Goal: Task Accomplishment & Management: Manage account settings

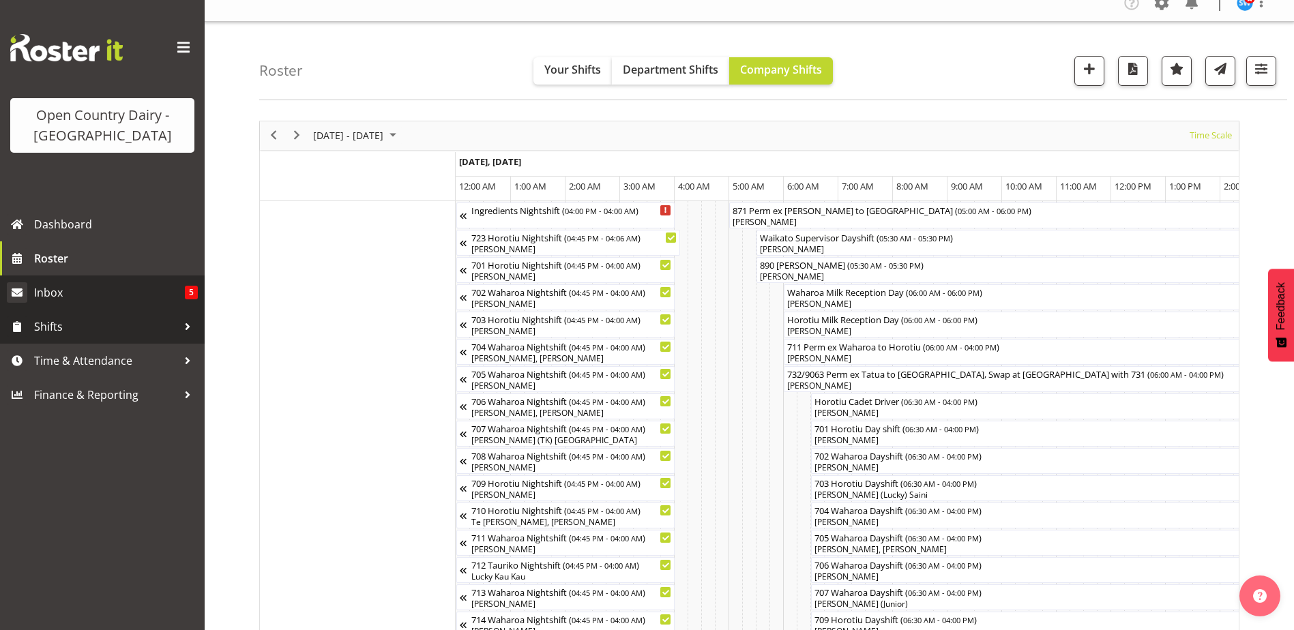
scroll to position [0, 7922]
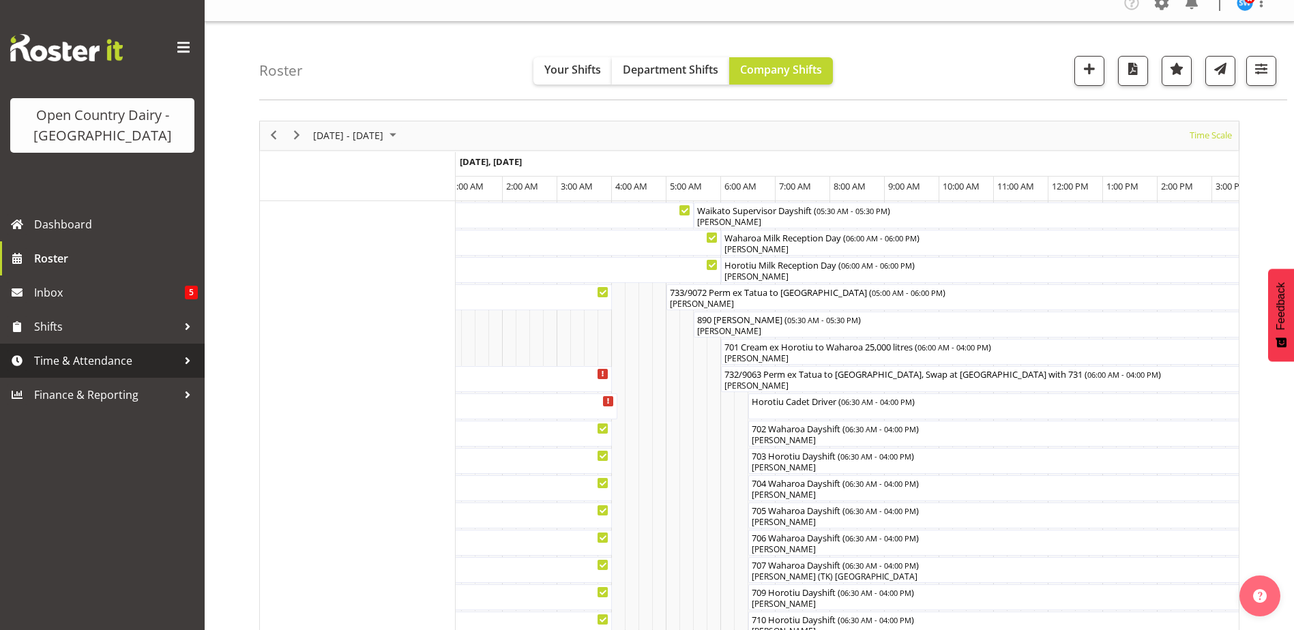
click at [99, 364] on span "Time & Attendance" at bounding box center [105, 361] width 143 height 20
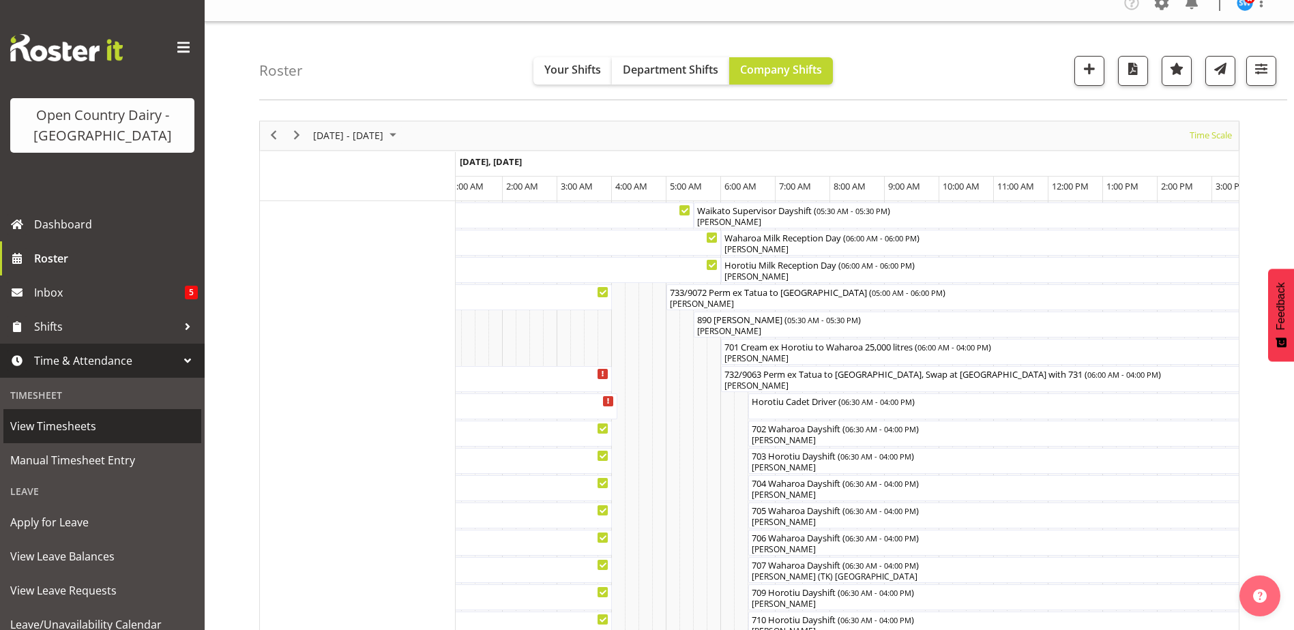
click at [80, 424] on span "View Timesheets" at bounding box center [102, 426] width 184 height 20
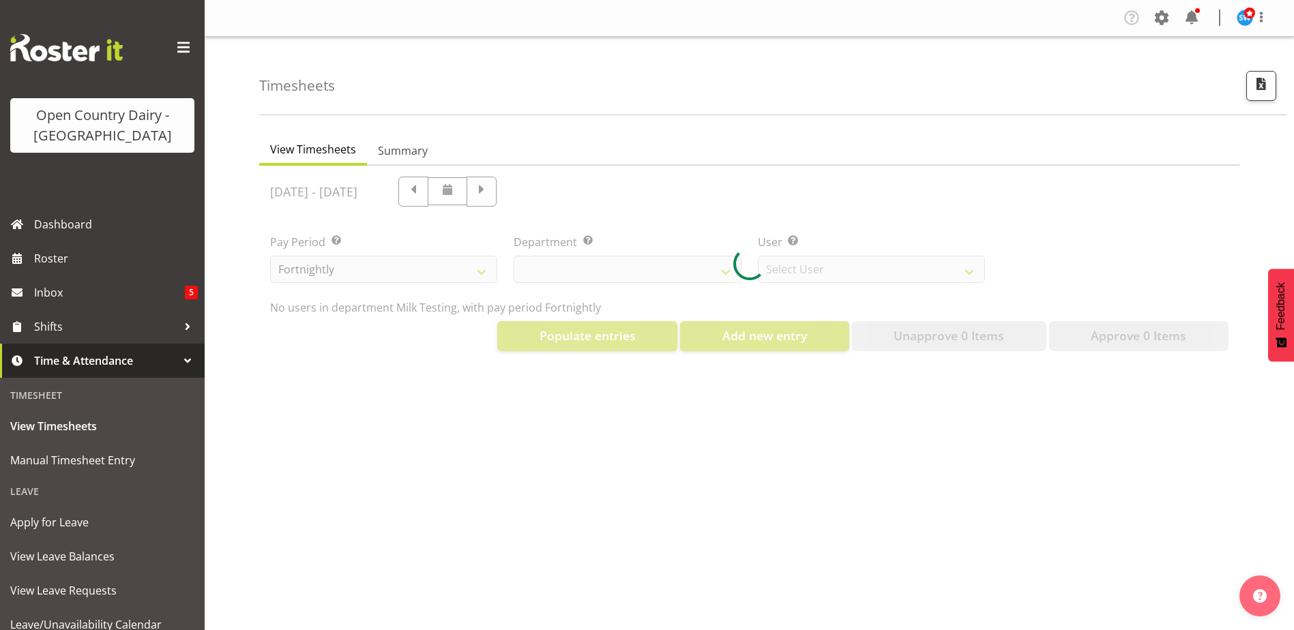
select select "733"
select select "7414"
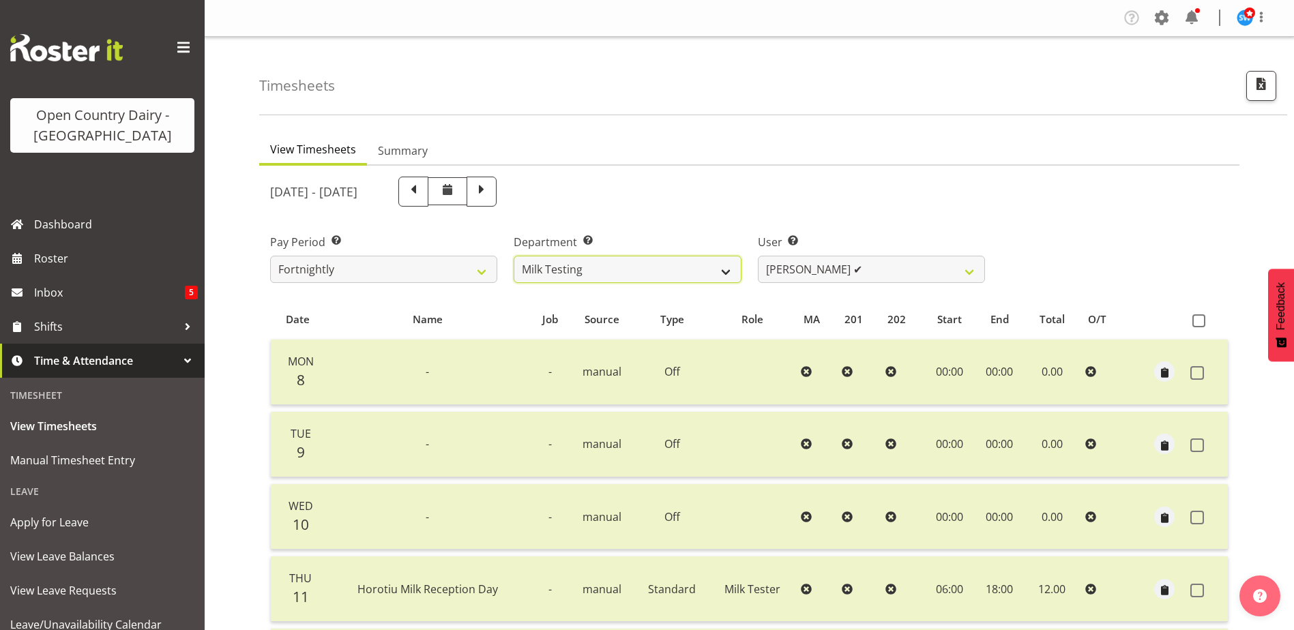
click at [728, 276] on select "701 702 703 704 705 706 707 708 709 710 711 712 713 714 715 716 717 718 719 720" at bounding box center [627, 269] width 227 height 27
select select "874"
click at [514, 256] on select "701 702 703 704 705 706 707 708 709 710 711 712 713 714 715 716 717 718 719 720" at bounding box center [627, 269] width 227 height 27
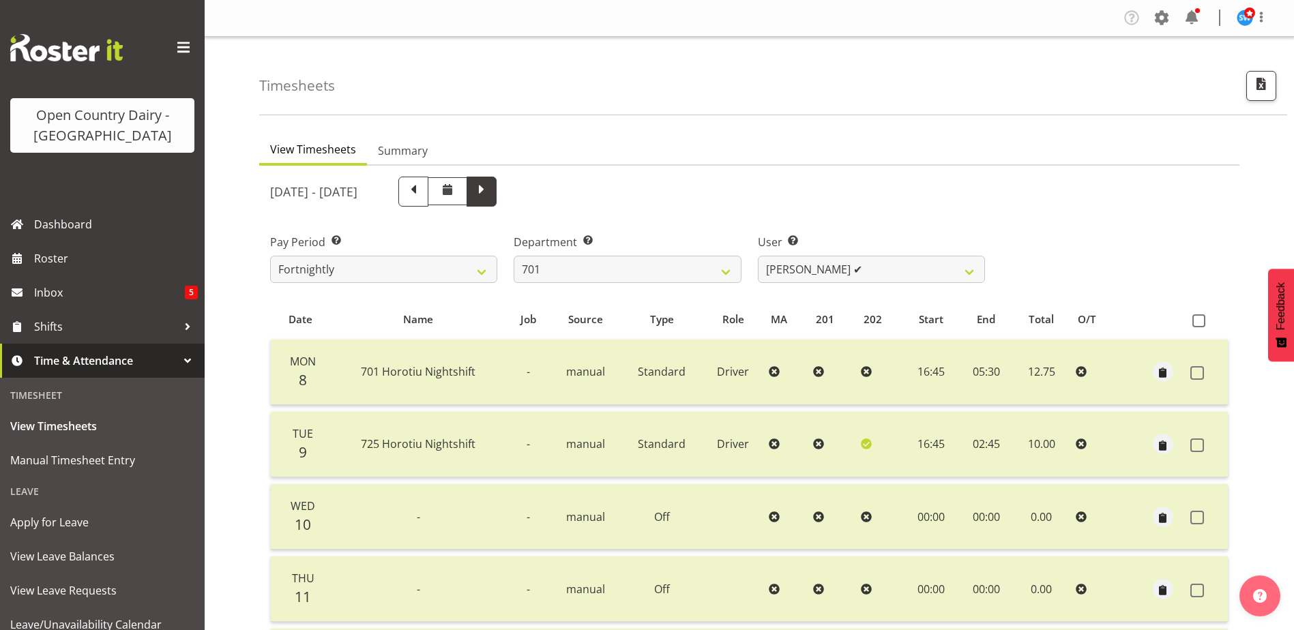
click at [491, 199] on span at bounding box center [482, 190] width 18 height 18
select select
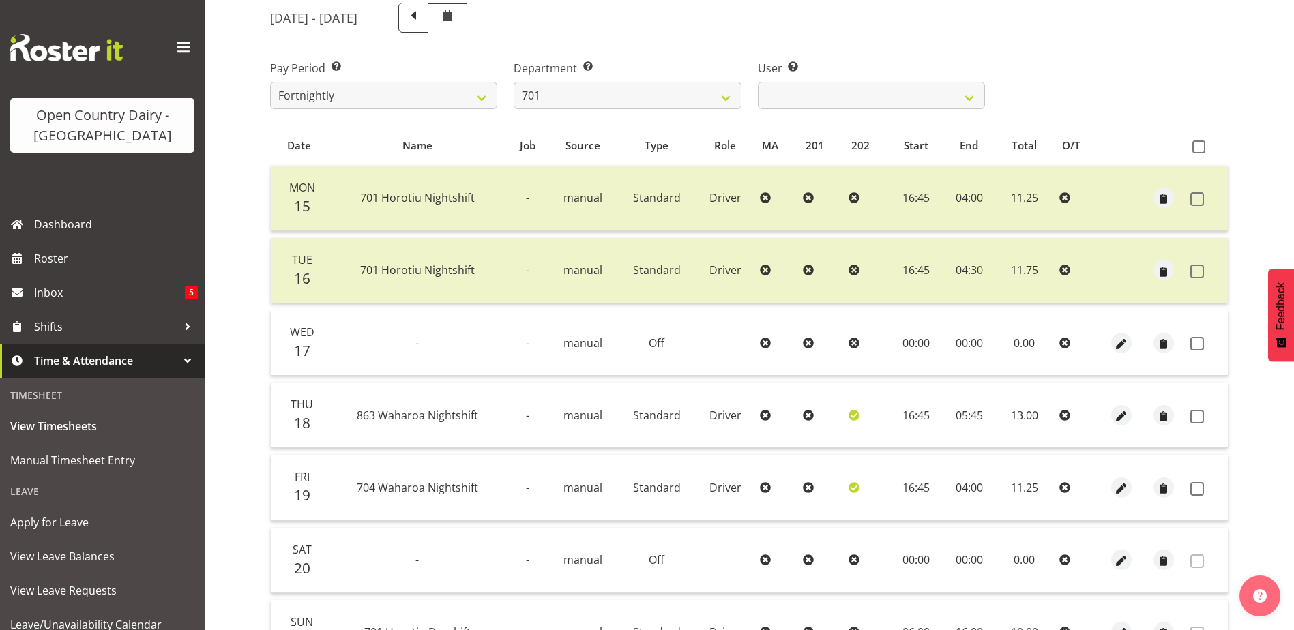
scroll to position [205, 0]
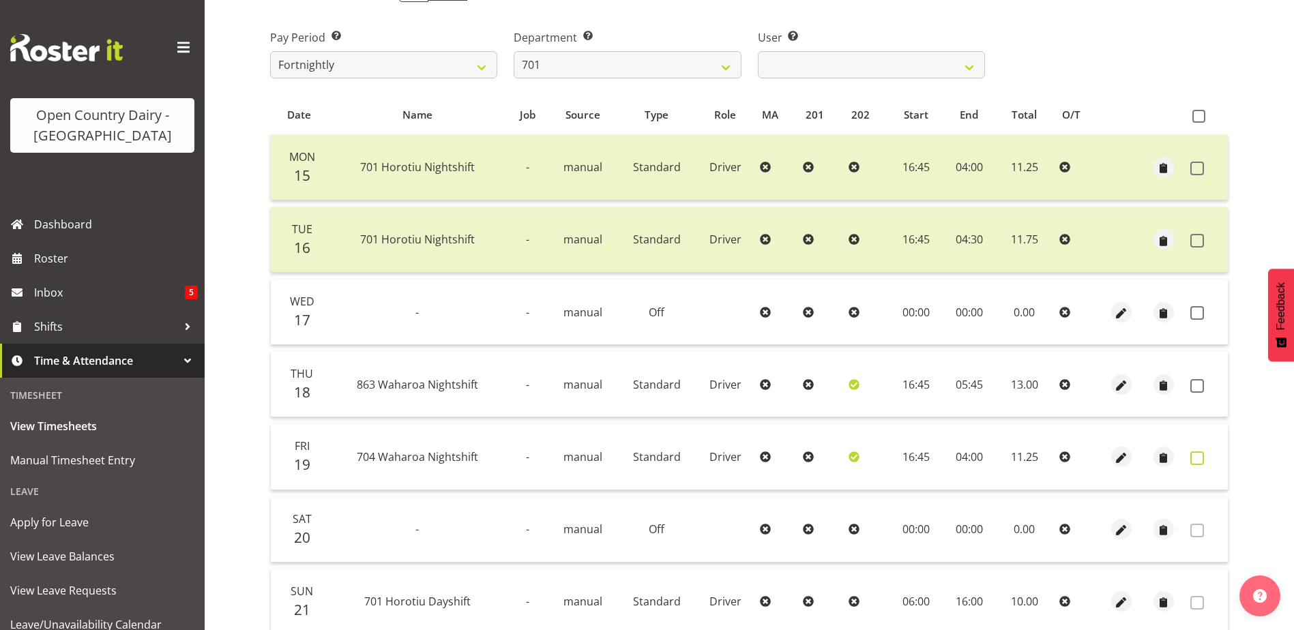
click at [1198, 458] on span at bounding box center [1197, 459] width 14 height 14
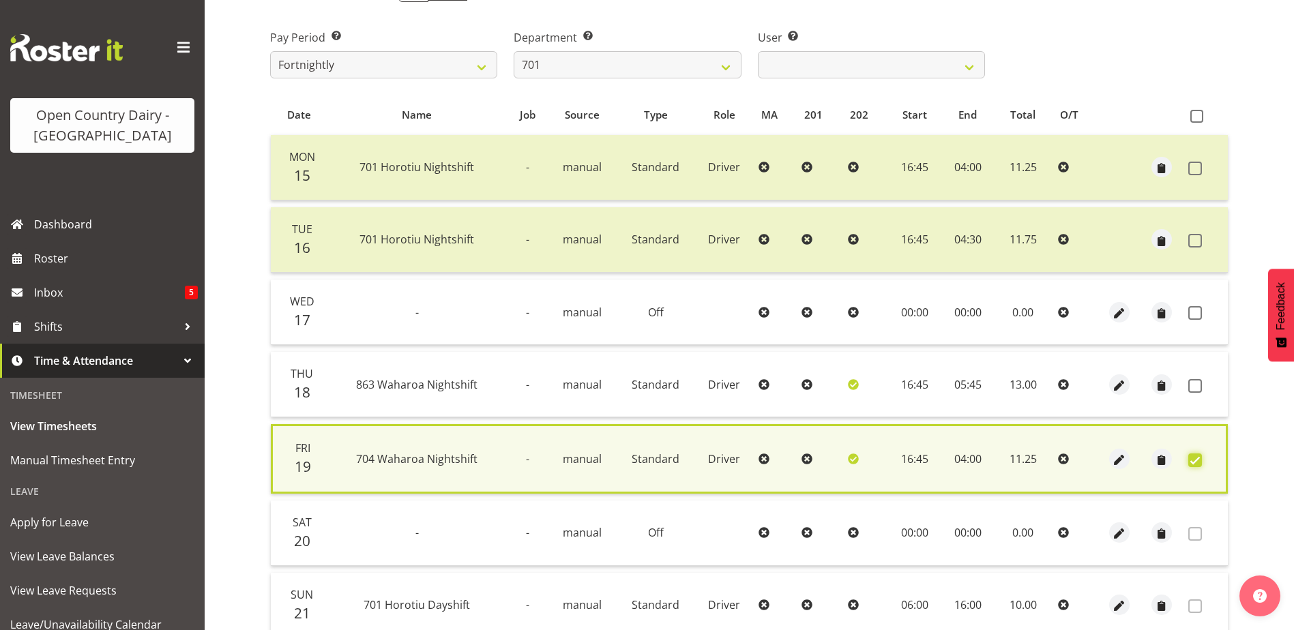
scroll to position [322, 0]
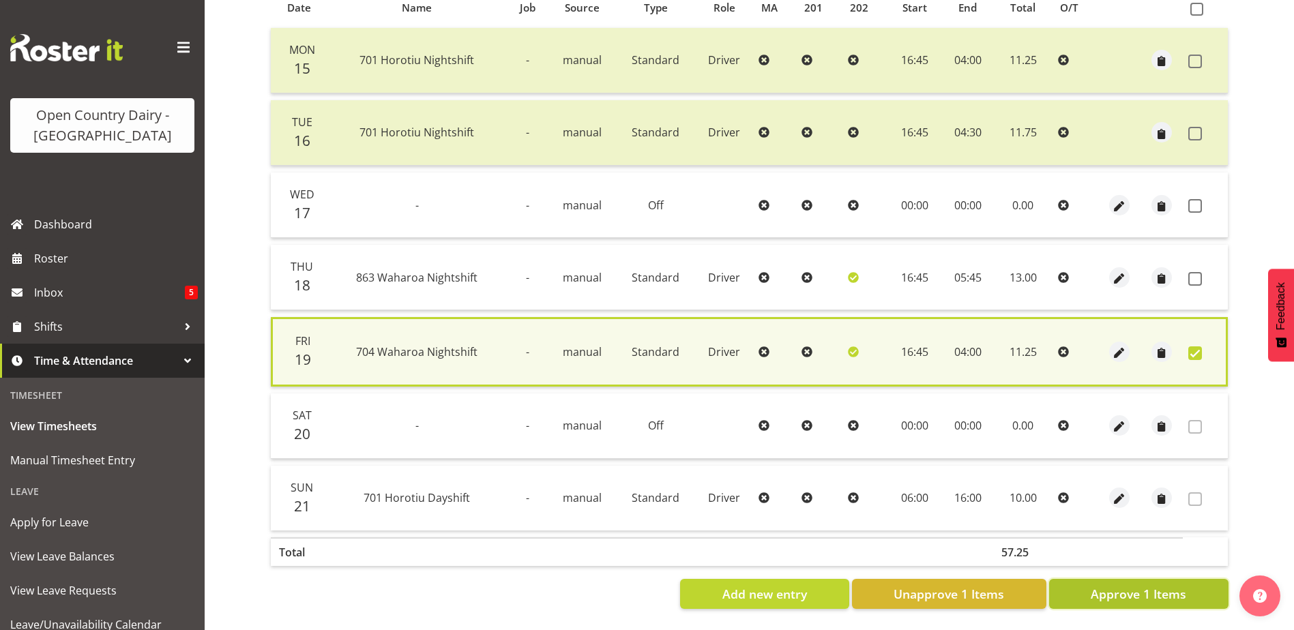
click at [1165, 585] on span "Approve 1 Items" at bounding box center [1139, 594] width 96 height 18
checkbox input "false"
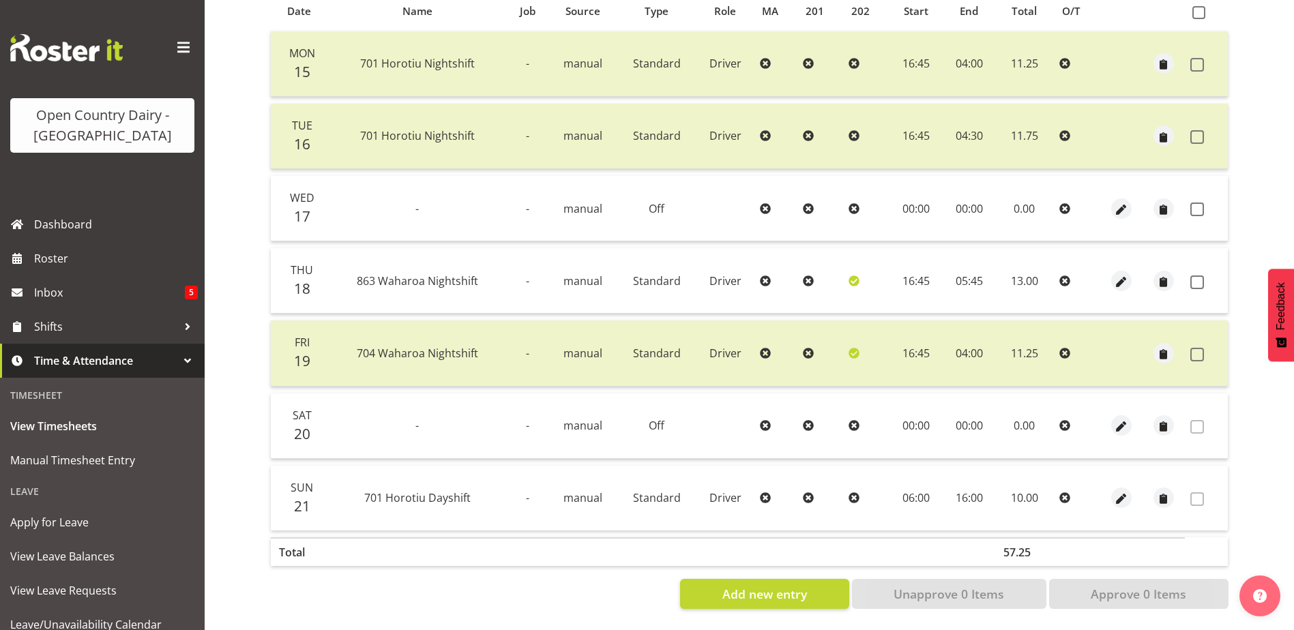
scroll to position [0, 0]
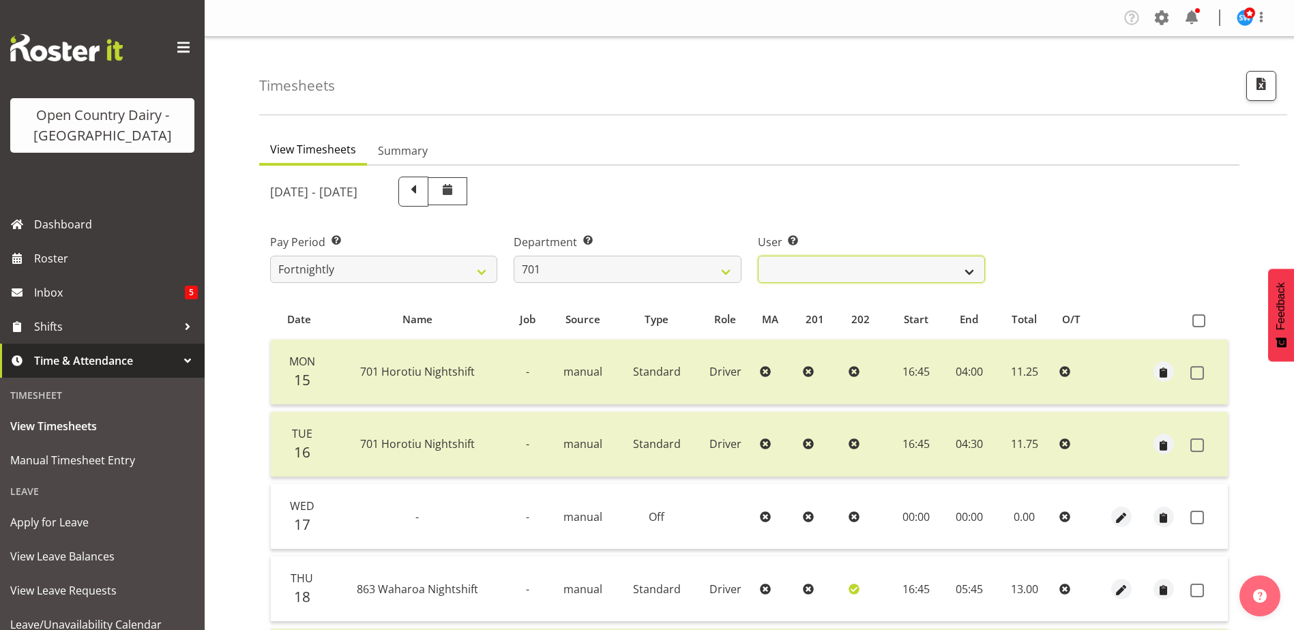
click at [918, 269] on select "[PERSON_NAME] ❌ [PERSON_NAME] ❌ [PERSON_NAME] ❌ [PERSON_NAME] ❌" at bounding box center [871, 269] width 227 height 27
select select "9454"
click at [758, 256] on select "[PERSON_NAME] ❌ [PERSON_NAME] ❌ [PERSON_NAME] ❌ [PERSON_NAME] ❌" at bounding box center [871, 269] width 227 height 27
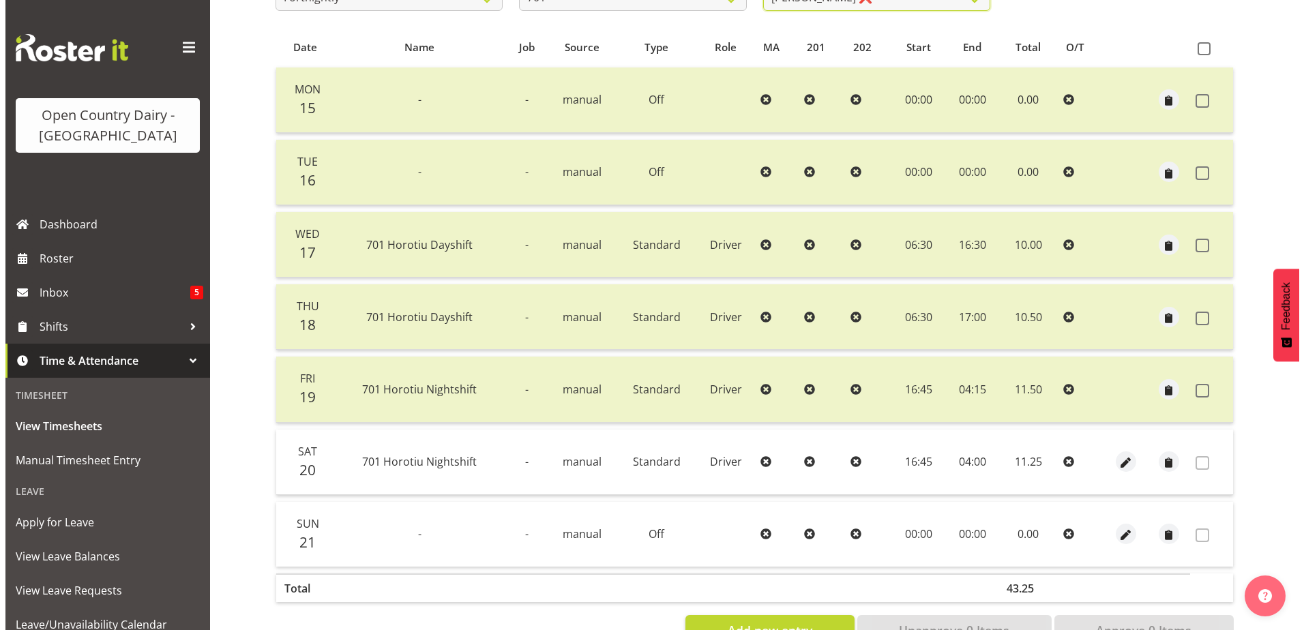
scroll to position [273, 0]
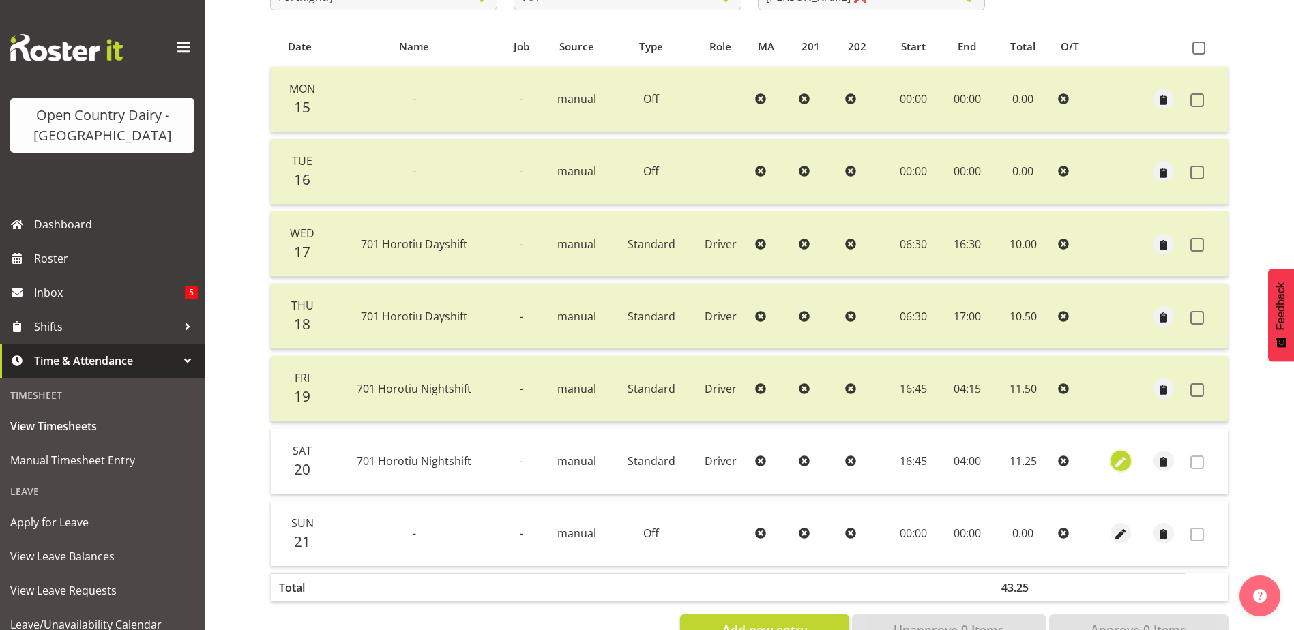
click at [1115, 458] on span "button" at bounding box center [1121, 463] width 16 height 16
select select "Standard"
select select "8"
select select "2025"
select select "4"
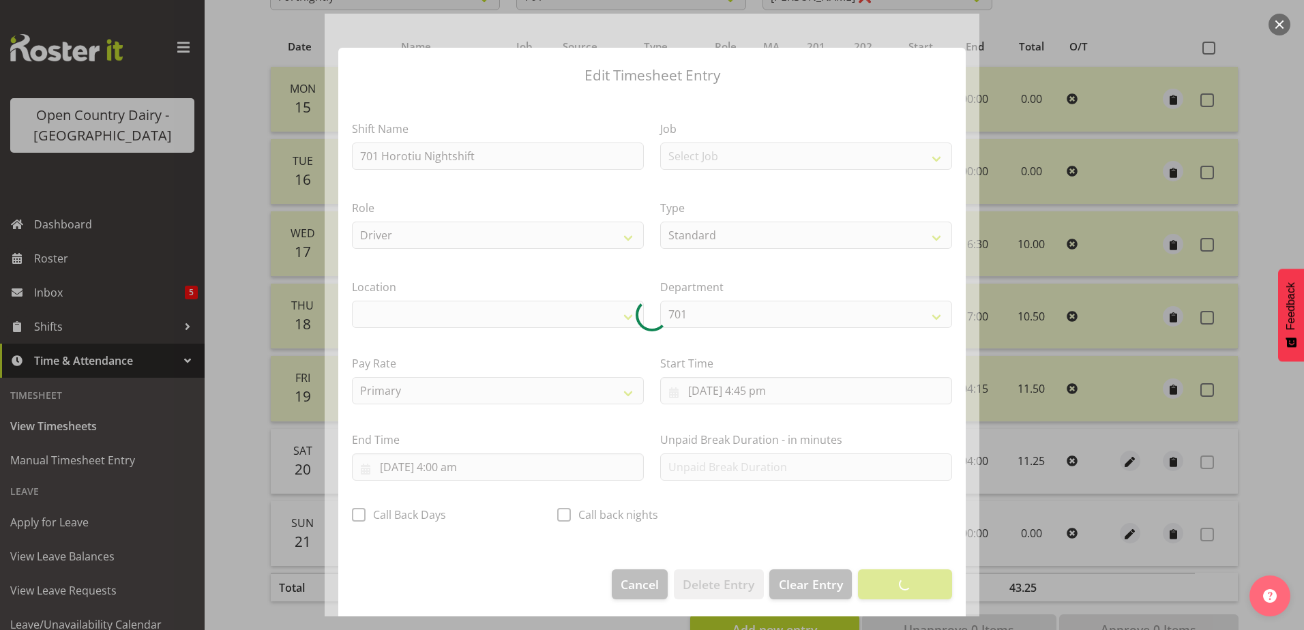
select select "1054"
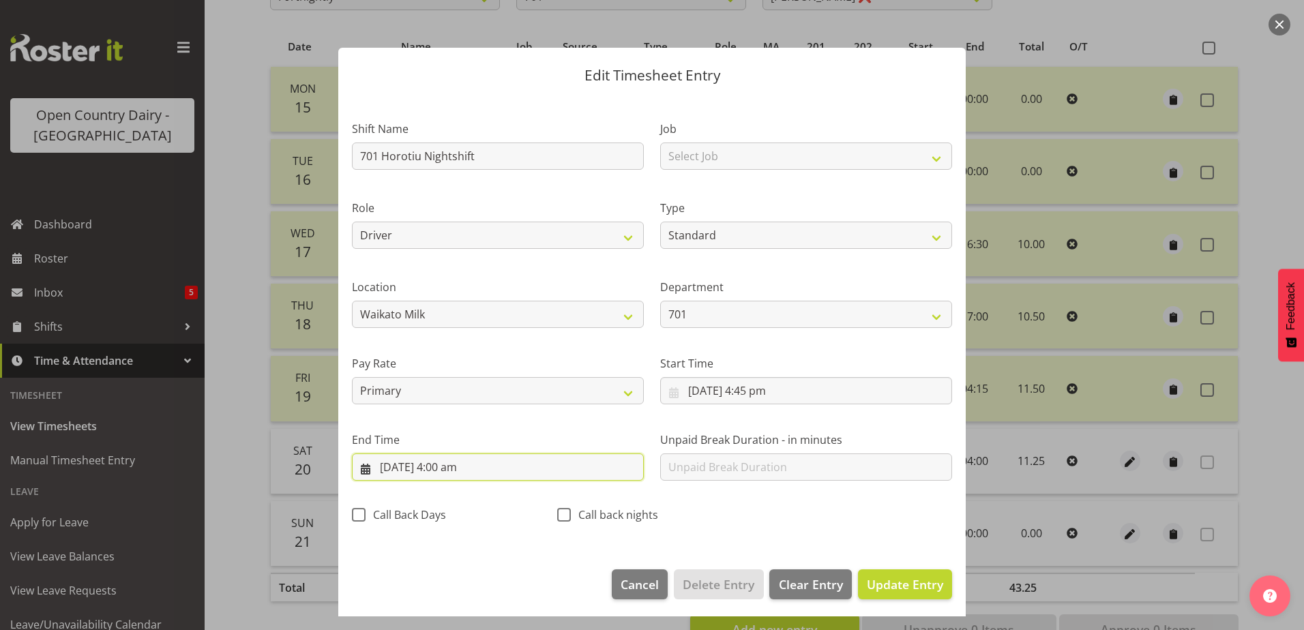
click at [456, 471] on input "[DATE] 4:00 am" at bounding box center [498, 467] width 292 height 27
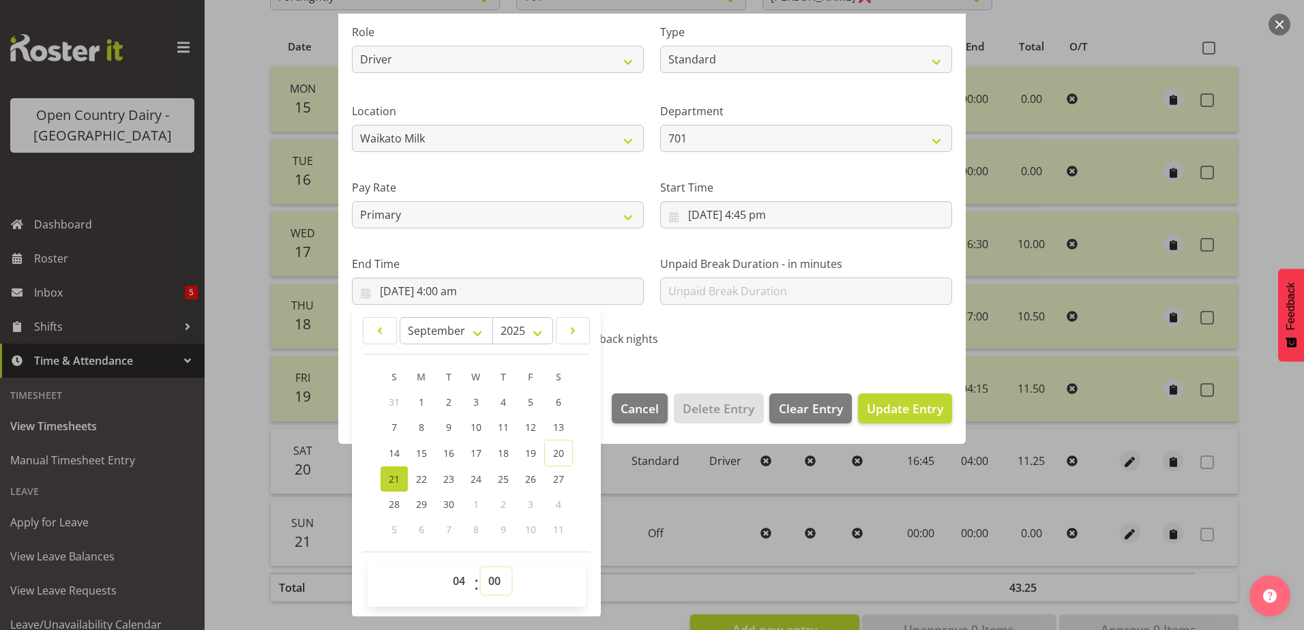
click at [488, 587] on select "00 01 02 03 04 05 06 07 08 09 10 11 12 13 14 15 16 17 18 19 20 21 22 23 24 25 2…" at bounding box center [496, 581] width 31 height 27
select select "15"
click at [481, 568] on select "00 01 02 03 04 05 06 07 08 09 10 11 12 13 14 15 16 17 18 19 20 21 22 23 24 25 2…" at bounding box center [496, 581] width 31 height 27
type input "[DATE] 4:15 am"
click at [900, 402] on span "Update Entry" at bounding box center [905, 408] width 76 height 16
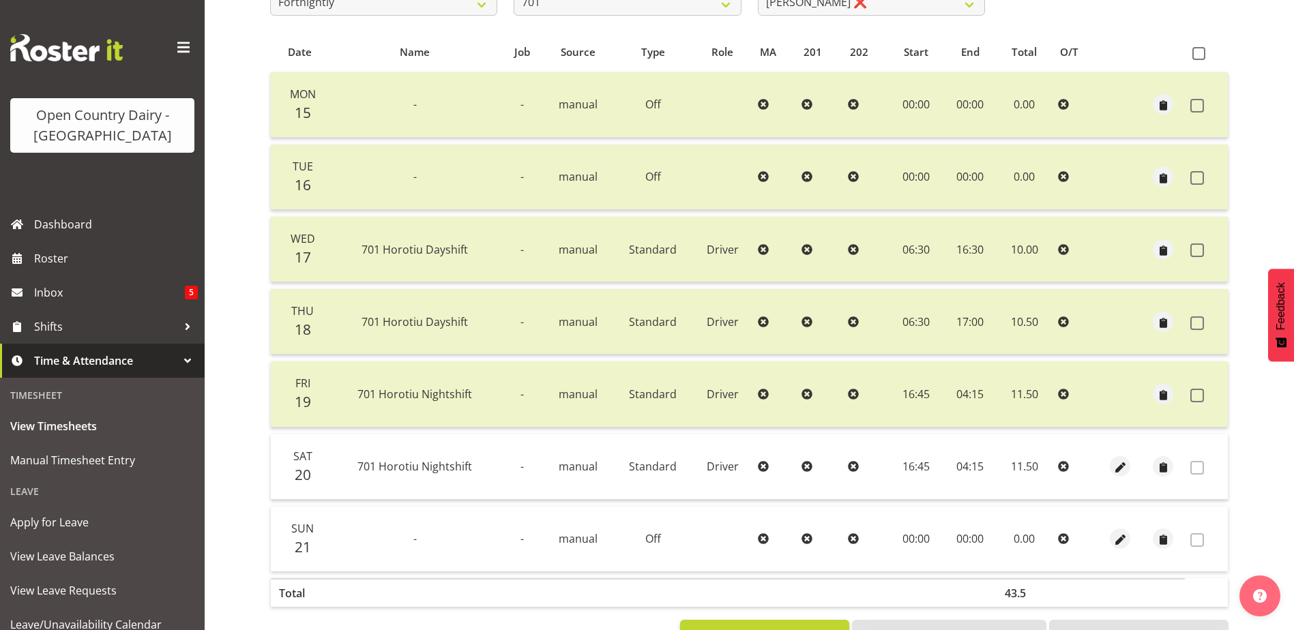
scroll to position [114, 0]
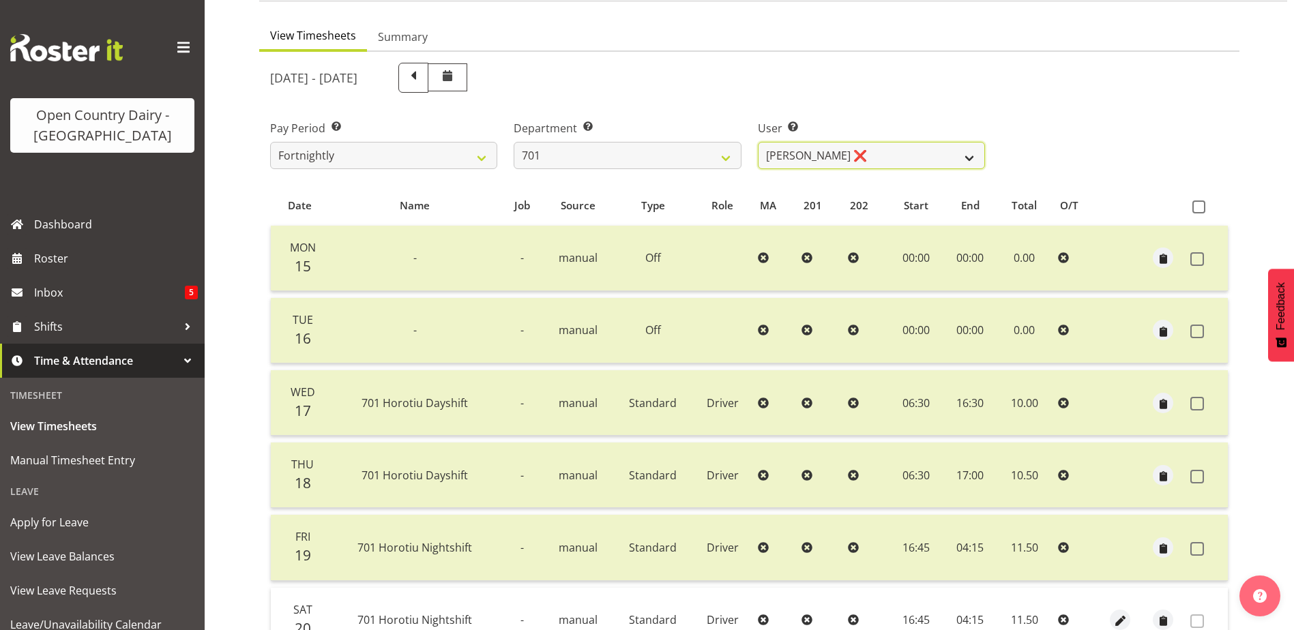
click at [922, 154] on select "[PERSON_NAME] ❌ [PERSON_NAME] ❌ [PERSON_NAME] ❌ [PERSON_NAME] ❌" at bounding box center [871, 155] width 227 height 27
drag, startPoint x: 922, startPoint y: 154, endPoint x: 911, endPoint y: 145, distance: 14.1
click at [922, 154] on select "[PERSON_NAME] ❌ [PERSON_NAME] ❌ [PERSON_NAME] ❌ [PERSON_NAME] ❌" at bounding box center [871, 155] width 227 height 27
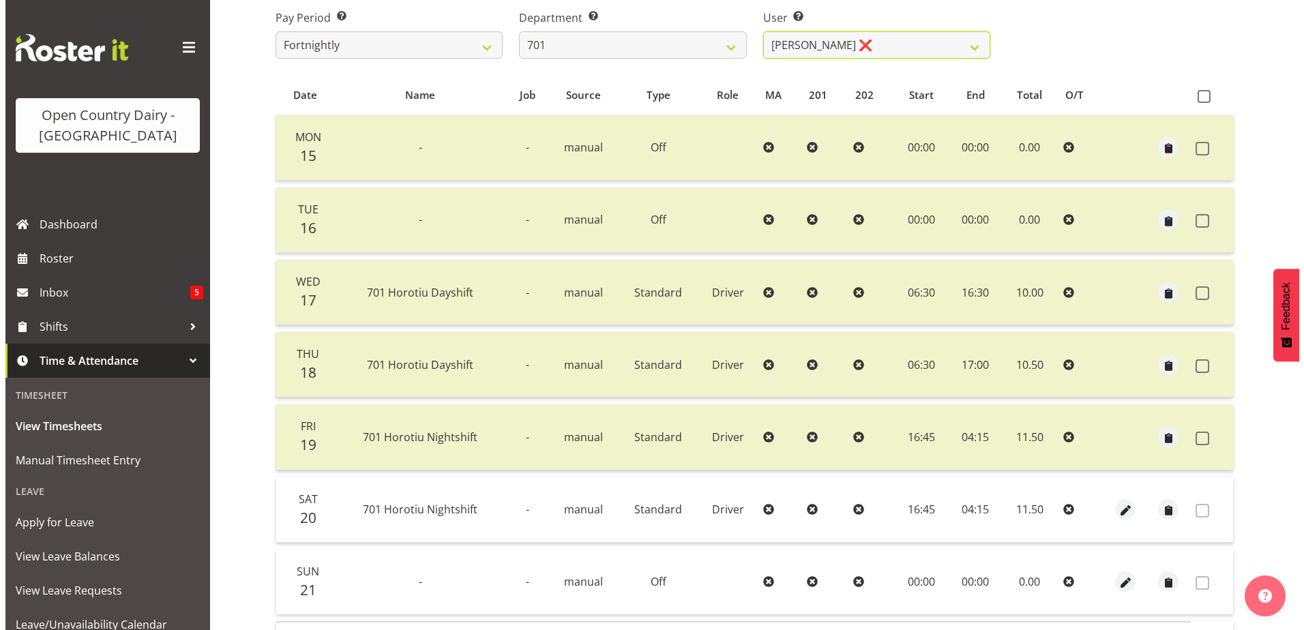
scroll to position [319, 0]
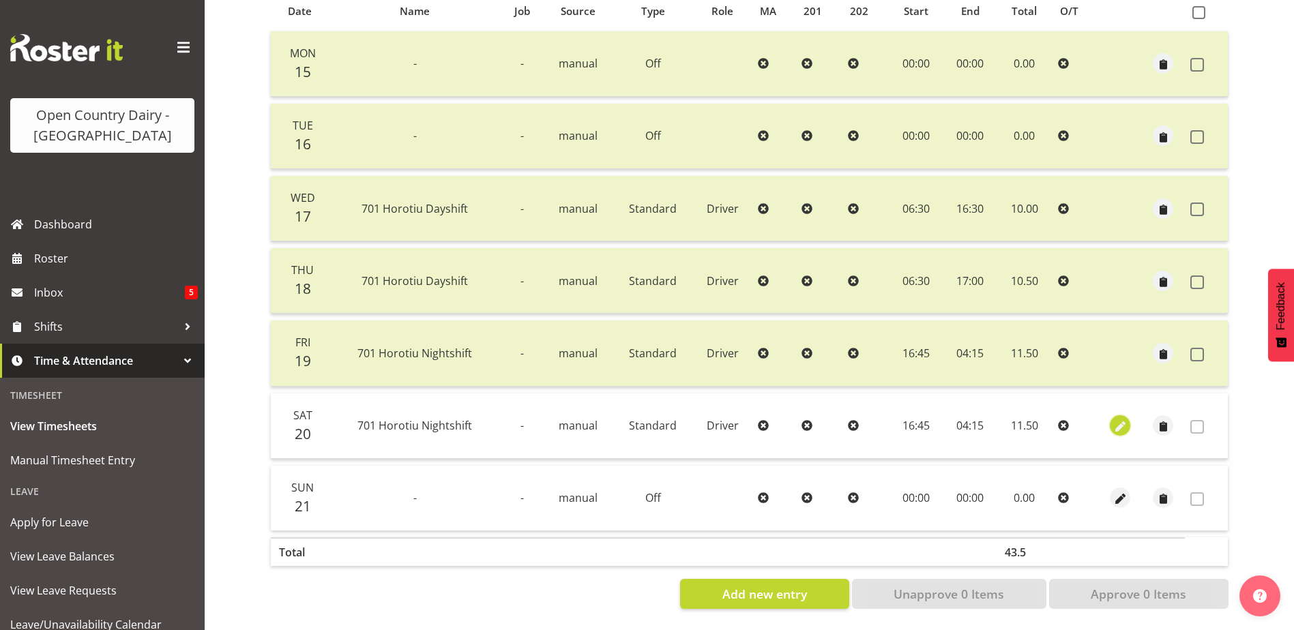
click at [1125, 420] on span "button" at bounding box center [1121, 428] width 16 height 16
select select "Standard"
select select "8"
select select "2025"
select select "4"
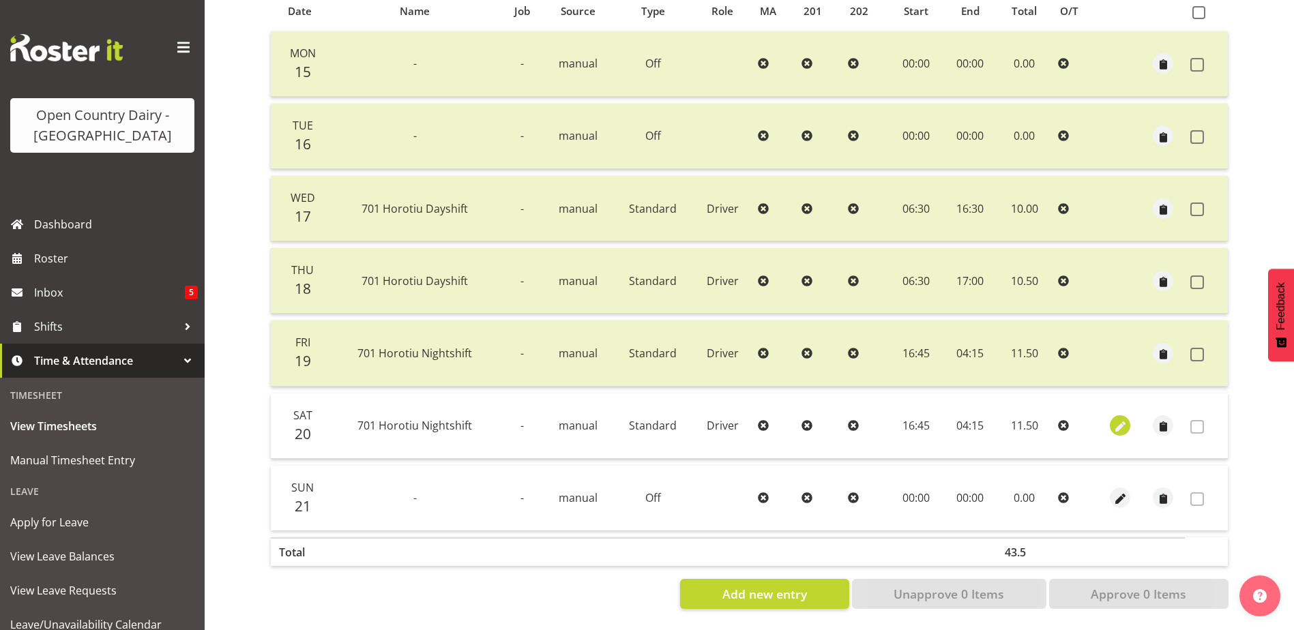
select select "15"
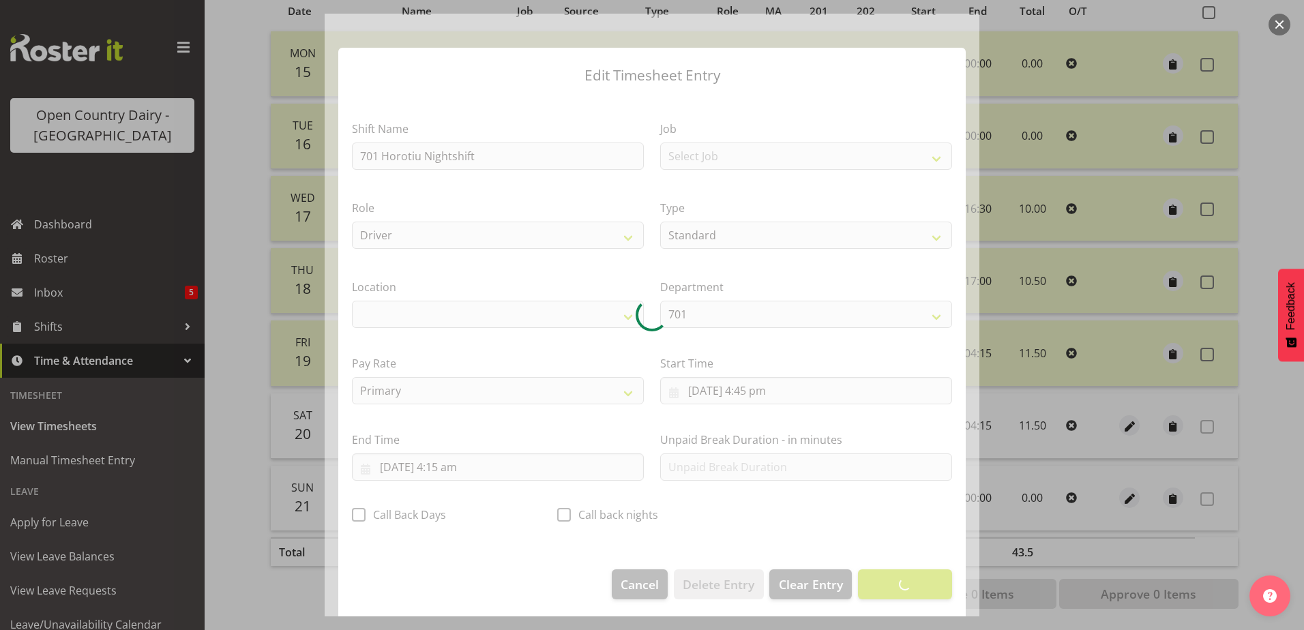
select select "1054"
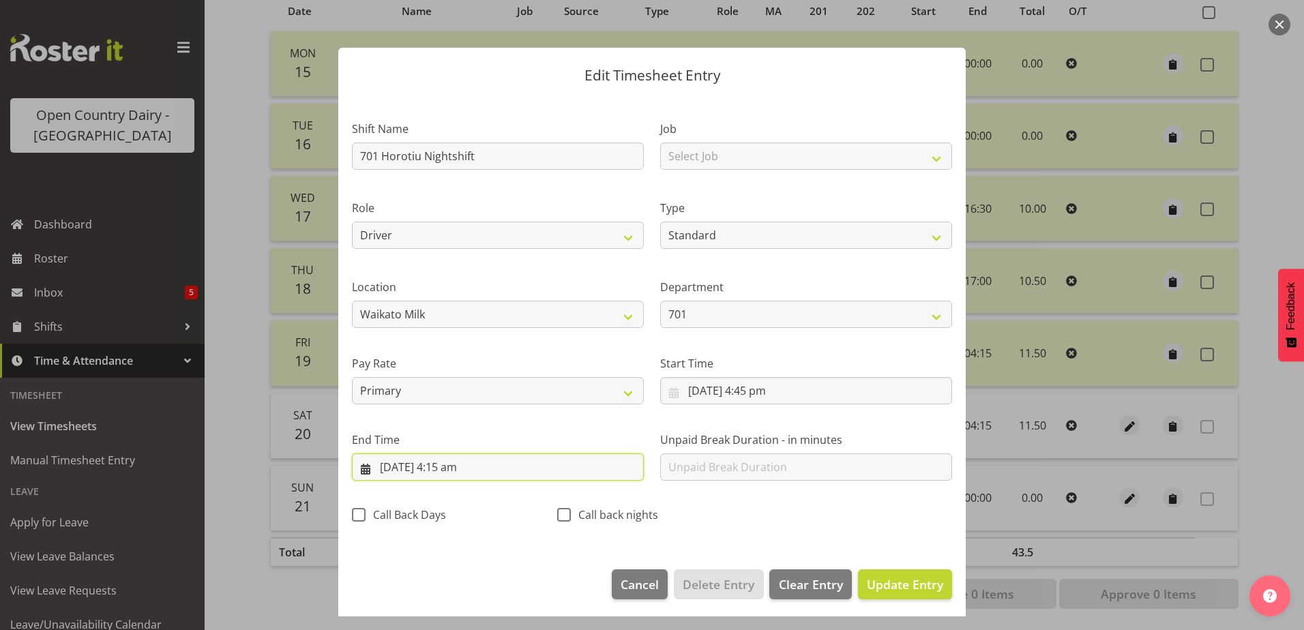
click at [458, 467] on input "[DATE] 4:15 am" at bounding box center [498, 467] width 292 height 27
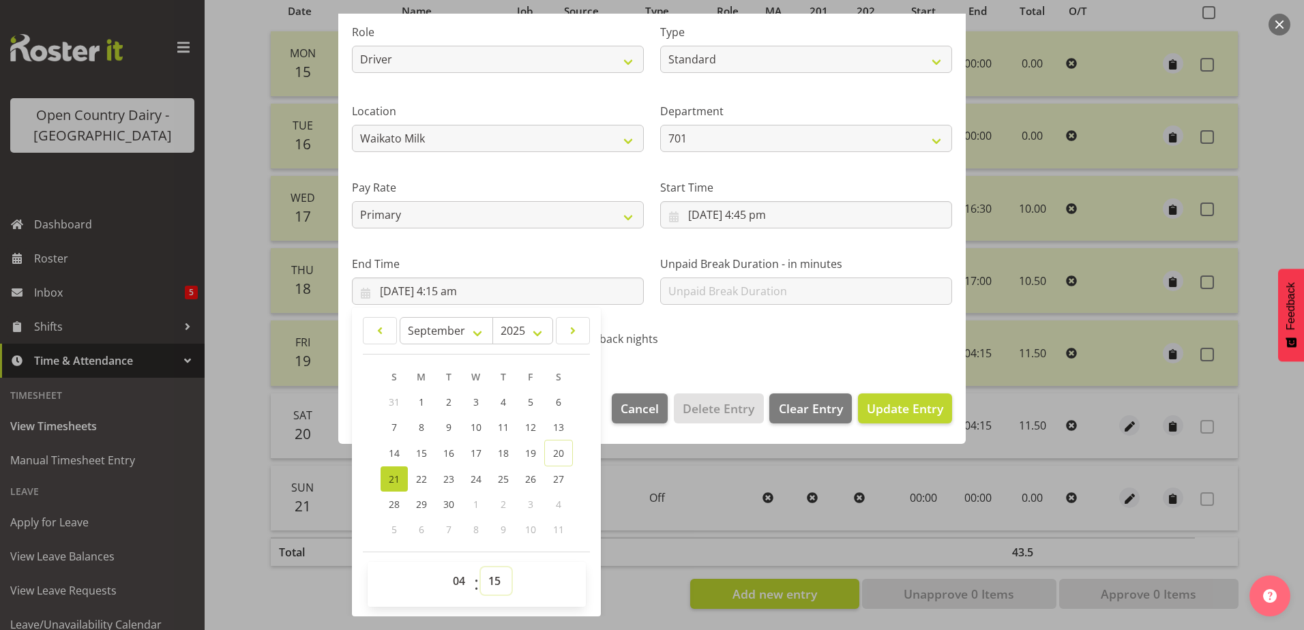
click at [498, 581] on select "00 01 02 03 04 05 06 07 08 09 10 11 12 13 14 15 16 17 18 19 20 21 22 23 24 25 2…" at bounding box center [496, 581] width 31 height 27
select select "0"
click at [481, 568] on select "00 01 02 03 04 05 06 07 08 09 10 11 12 13 14 15 16 17 18 19 20 21 22 23 24 25 2…" at bounding box center [496, 581] width 31 height 27
type input "[DATE] 4:00 am"
click at [918, 409] on span "Update Entry" at bounding box center [905, 408] width 76 height 16
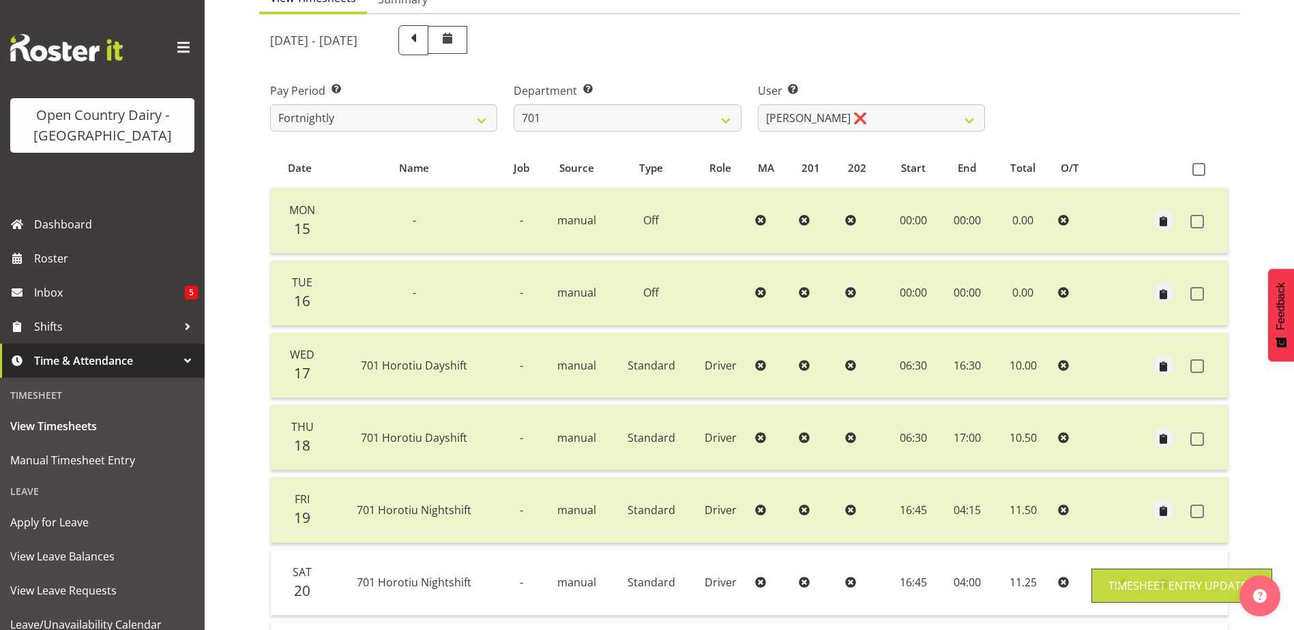
scroll to position [0, 0]
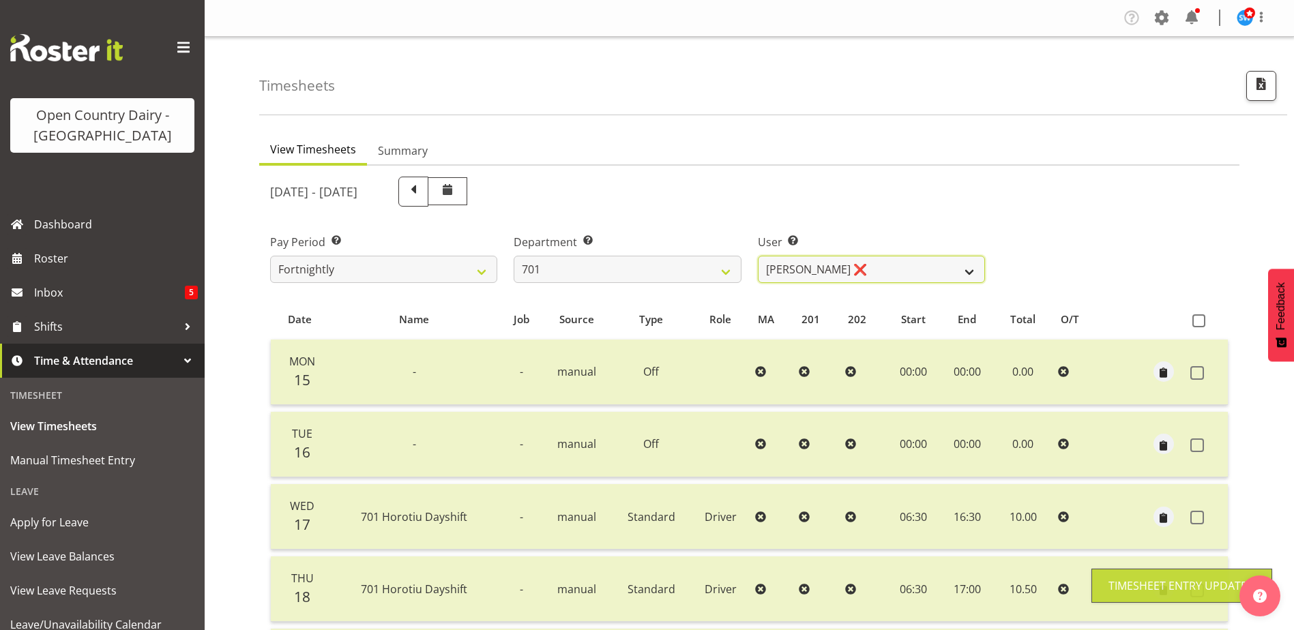
click at [891, 269] on select "[PERSON_NAME] ❌ [PERSON_NAME] ❌ [PERSON_NAME] ❌ [PERSON_NAME] ❌" at bounding box center [871, 269] width 227 height 27
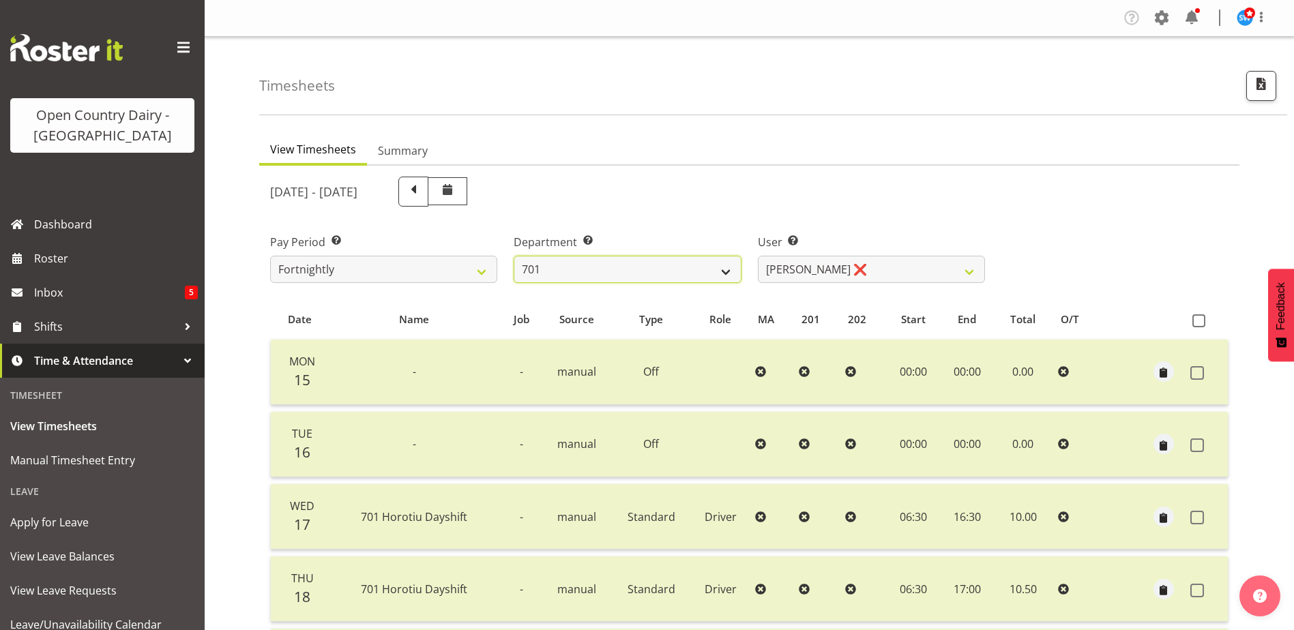
click at [581, 264] on select "701 702 703 704 705 706 707 708 709 710 711 712 713 714 715 716 717 718 719 720" at bounding box center [627, 269] width 227 height 27
select select "720"
click at [514, 256] on select "701 702 703 704 705 706 707 708 709 710 711 712 713 714 715 716 717 718 719 720" at bounding box center [627, 269] width 227 height 27
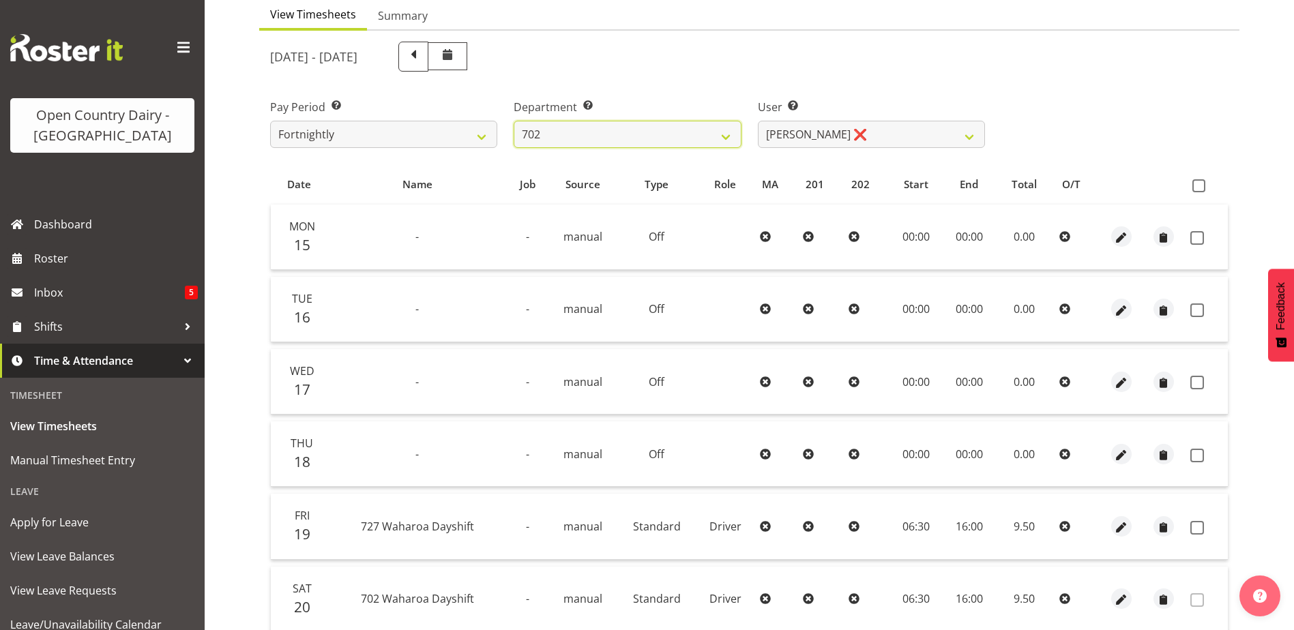
scroll to position [136, 0]
click at [874, 136] on select "[PERSON_NAME] ❌ [PERSON_NAME] ❌ [PERSON_NAME] ❌ [PERSON_NAME] ❌" at bounding box center [871, 132] width 227 height 27
select select "9996"
click at [758, 119] on select "[PERSON_NAME] ❌ [PERSON_NAME] ❌ [PERSON_NAME] ❌ [PERSON_NAME] ❌" at bounding box center [871, 132] width 227 height 27
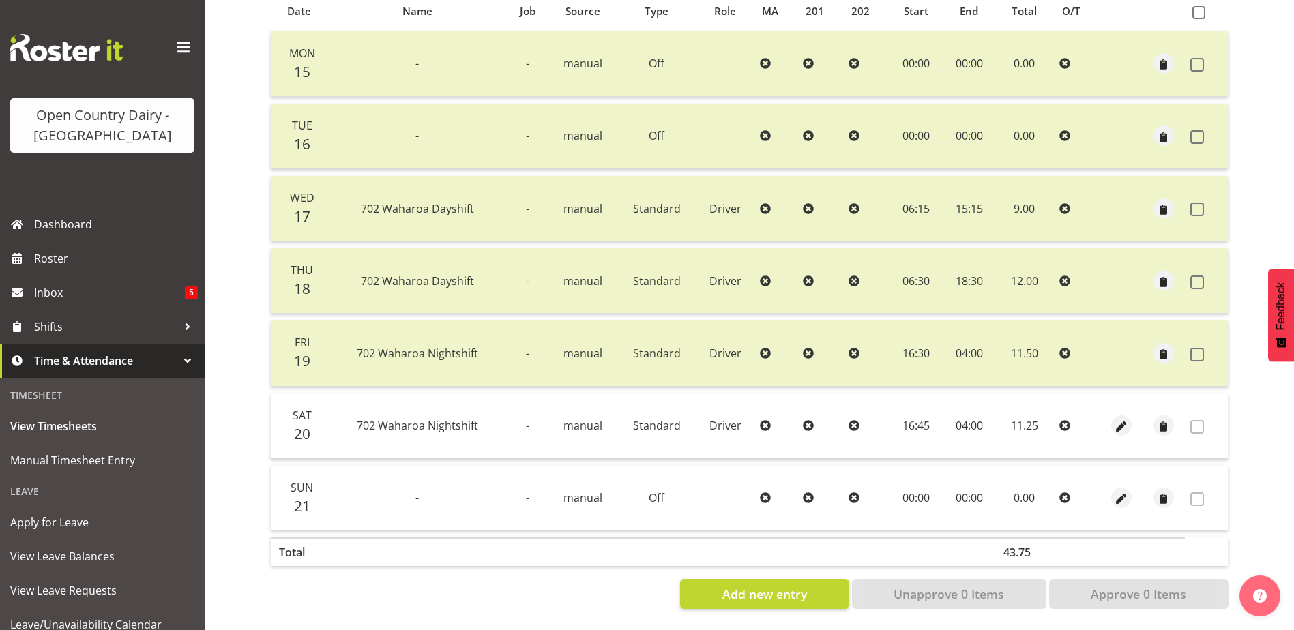
scroll to position [0, 0]
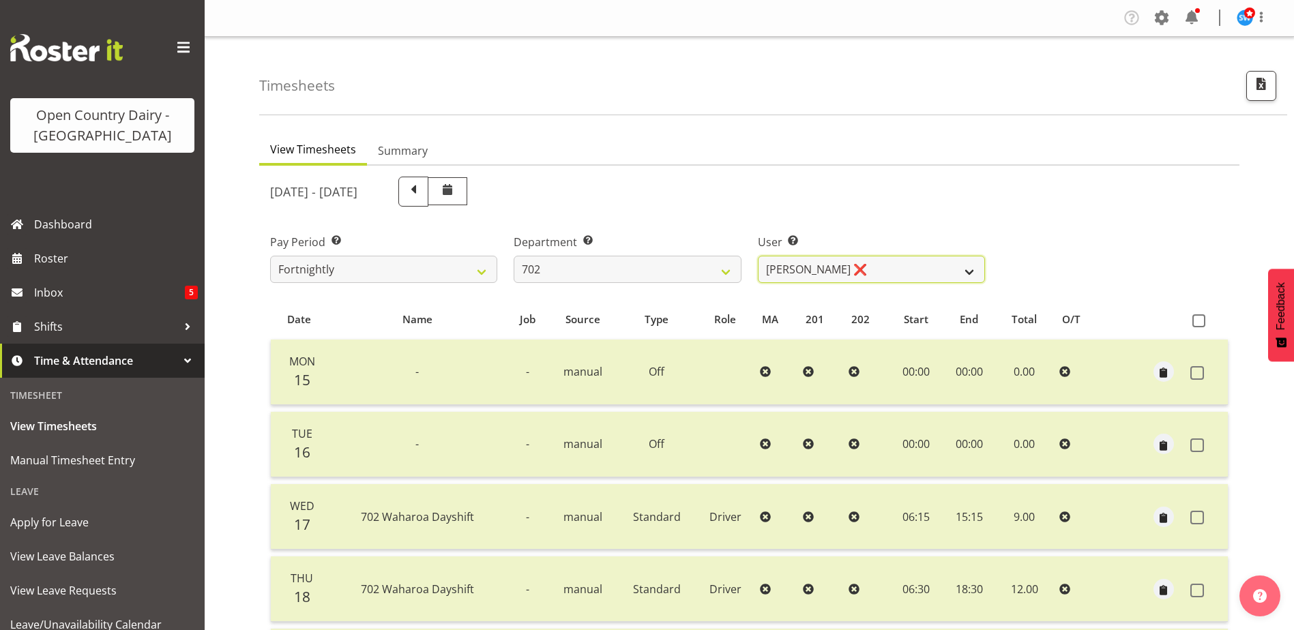
click at [874, 264] on select "[PERSON_NAME] ❌ [PERSON_NAME] ❌ [PERSON_NAME] ❌ [PERSON_NAME] ❌" at bounding box center [871, 269] width 227 height 27
click at [665, 265] on select "701 702 703 704 705 706 707 708 709 710 711 712 713 714 715 716 717 718 719 720" at bounding box center [627, 269] width 227 height 27
select select "710"
click at [514, 256] on select "701 702 703 704 705 706 707 708 709 710 711 712 713 714 715 716 717 718 719 720" at bounding box center [627, 269] width 227 height 27
select select "8168"
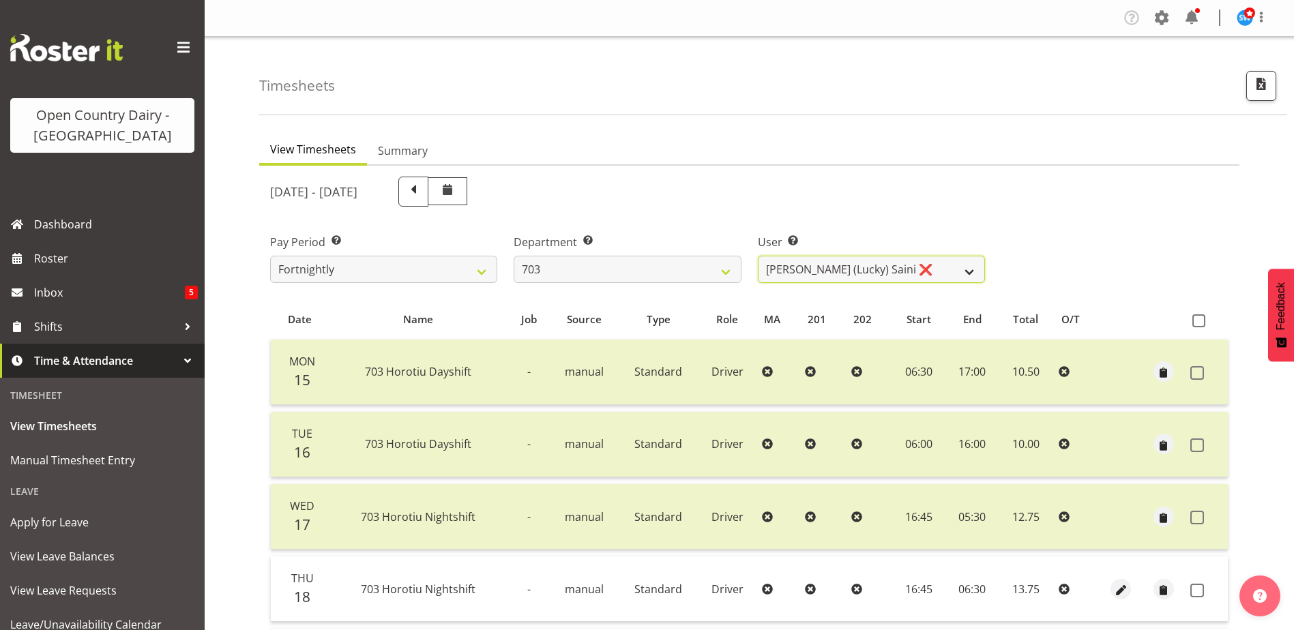
click at [916, 266] on select "[PERSON_NAME] (Lucky) Saini ❌ [PERSON_NAME] ❌ [PERSON_NAME] ❌" at bounding box center [871, 269] width 227 height 27
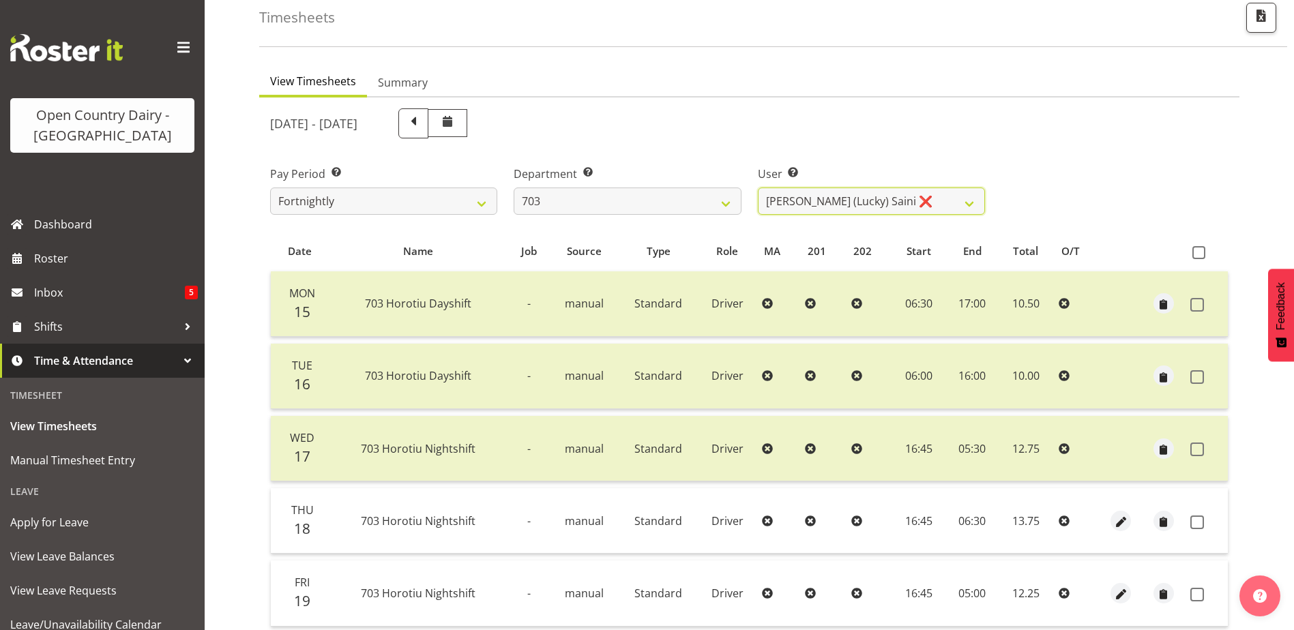
scroll to position [136, 0]
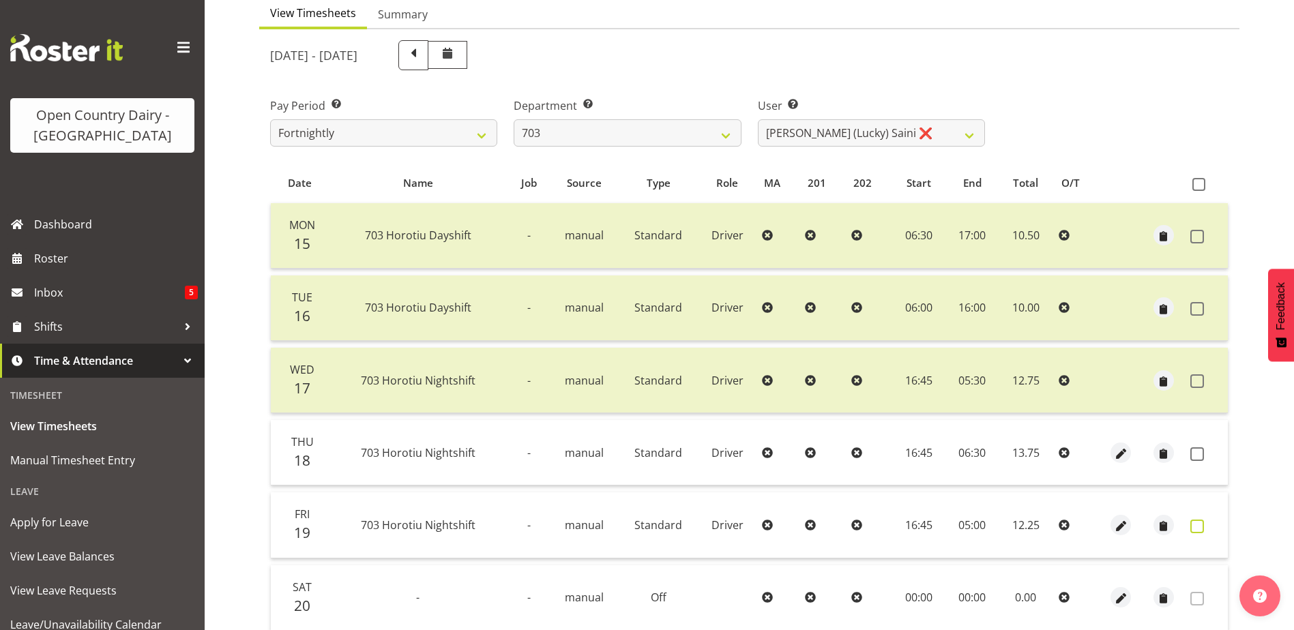
click at [1197, 528] on span at bounding box center [1197, 527] width 14 height 14
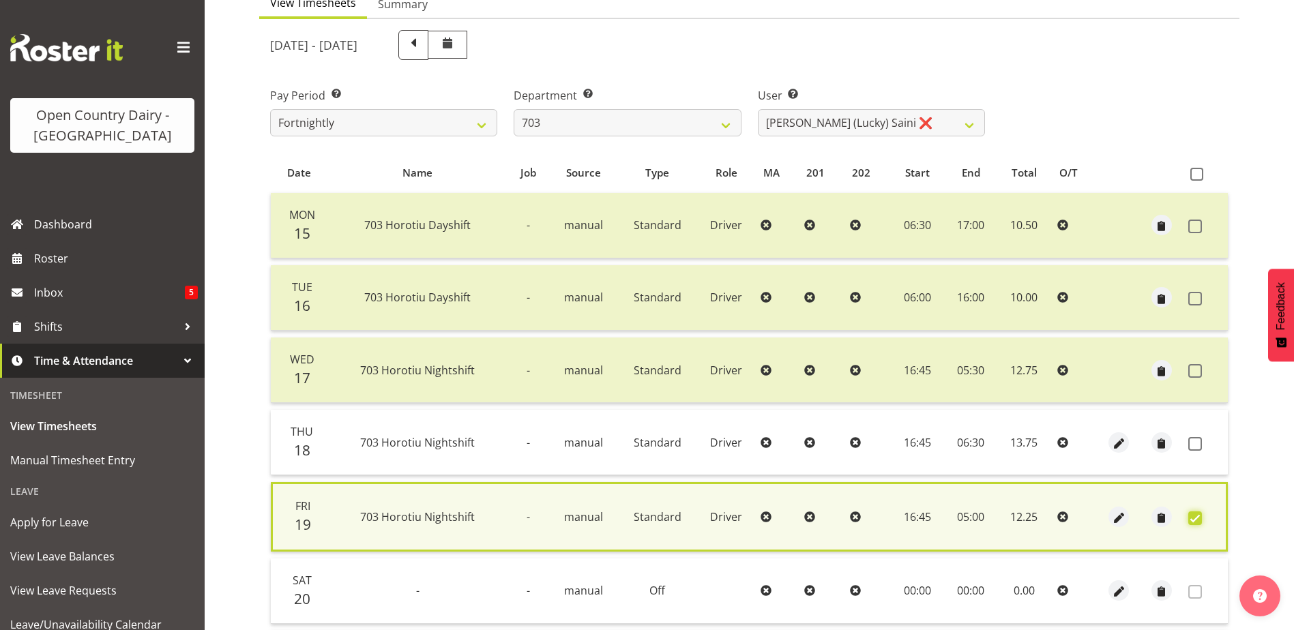
scroll to position [322, 0]
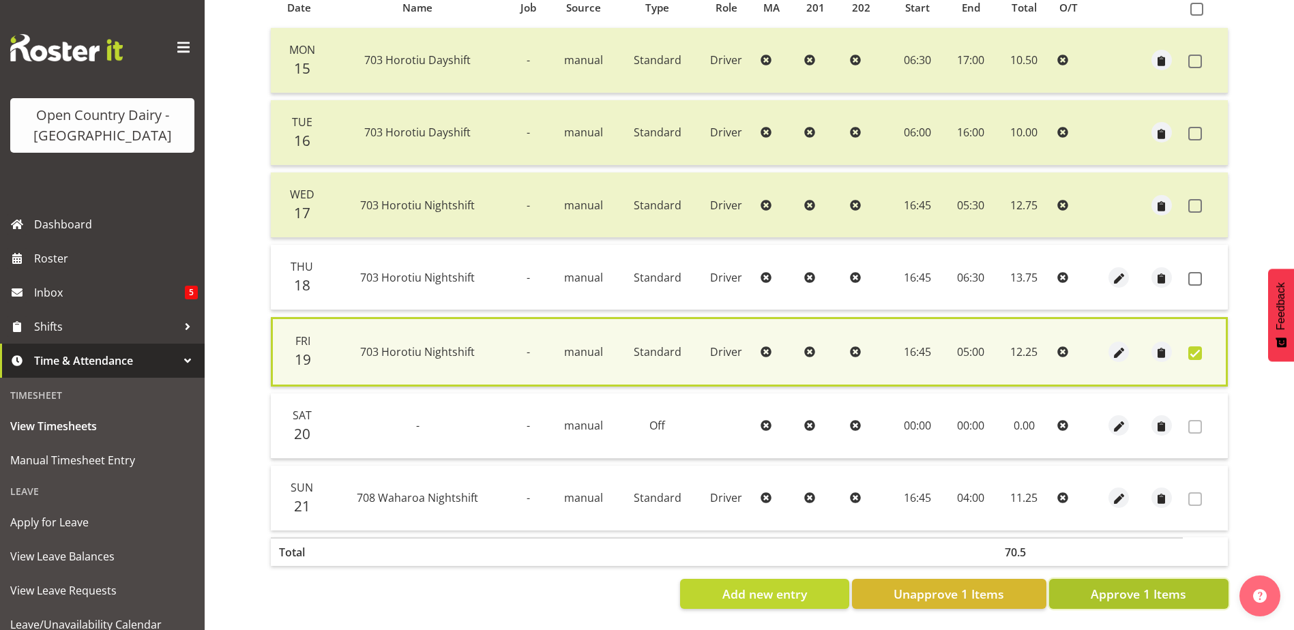
click at [1184, 587] on span "Approve 1 Items" at bounding box center [1139, 594] width 96 height 18
checkbox input "false"
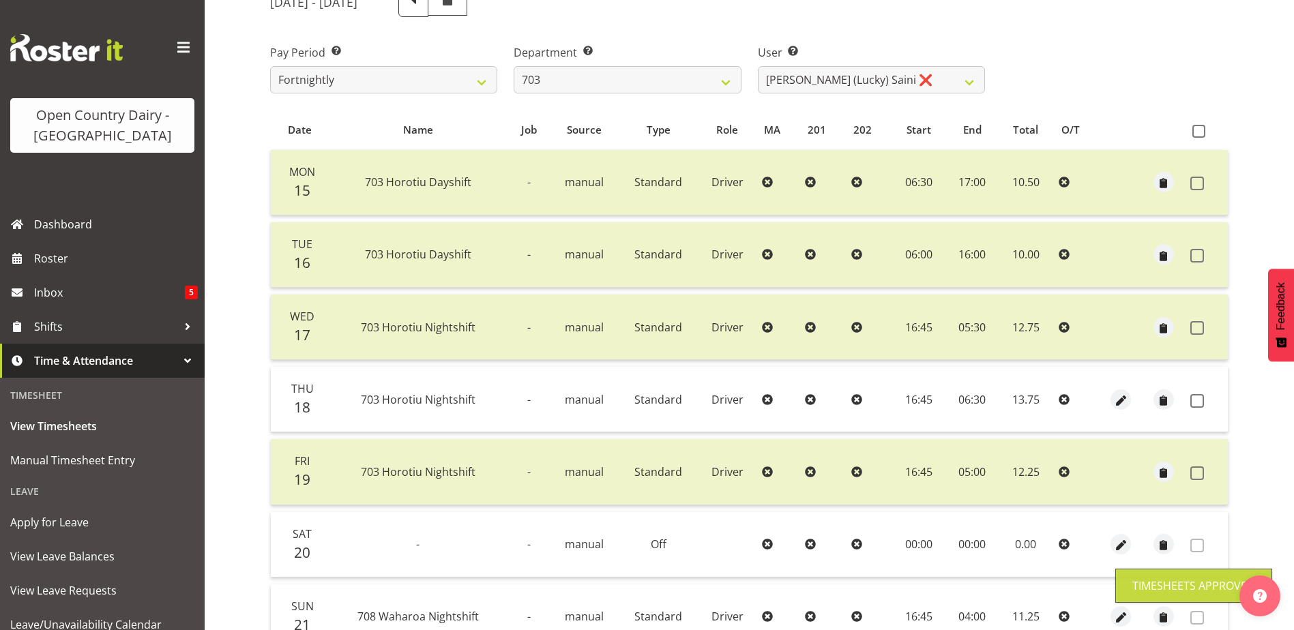
scroll to position [46, 0]
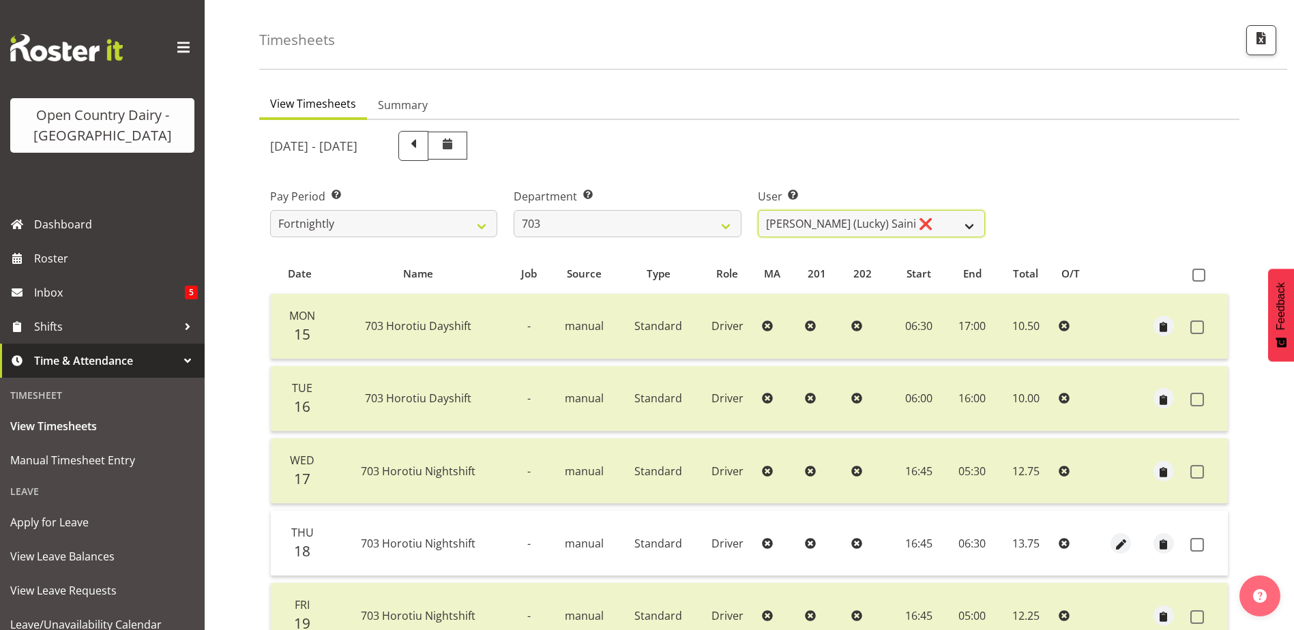
click at [917, 221] on select "[PERSON_NAME] (Lucky) Saini ❌ [PERSON_NAME] ❌ [PERSON_NAME] ❌" at bounding box center [871, 223] width 227 height 27
select select "8209"
click at [758, 210] on select "[PERSON_NAME] (Lucky) Saini ❌ [PERSON_NAME] ❌ [PERSON_NAME] ❌" at bounding box center [871, 223] width 227 height 27
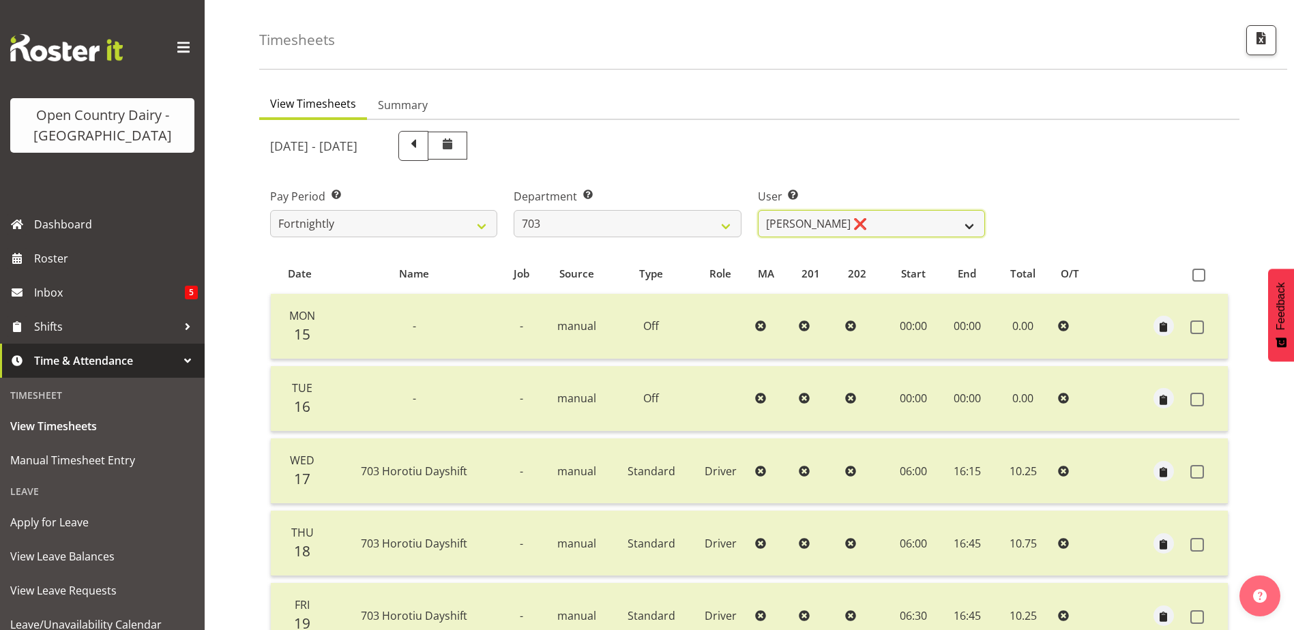
click at [870, 221] on select "[PERSON_NAME] (Lucky) Saini ❌ [PERSON_NAME] ❌ [PERSON_NAME] ❌" at bounding box center [871, 223] width 227 height 27
drag, startPoint x: 871, startPoint y: 221, endPoint x: 823, endPoint y: 222, distance: 47.1
click at [871, 221] on select "[PERSON_NAME] (Lucky) Saini ❌ [PERSON_NAME] ❌ [PERSON_NAME] ❌" at bounding box center [871, 223] width 227 height 27
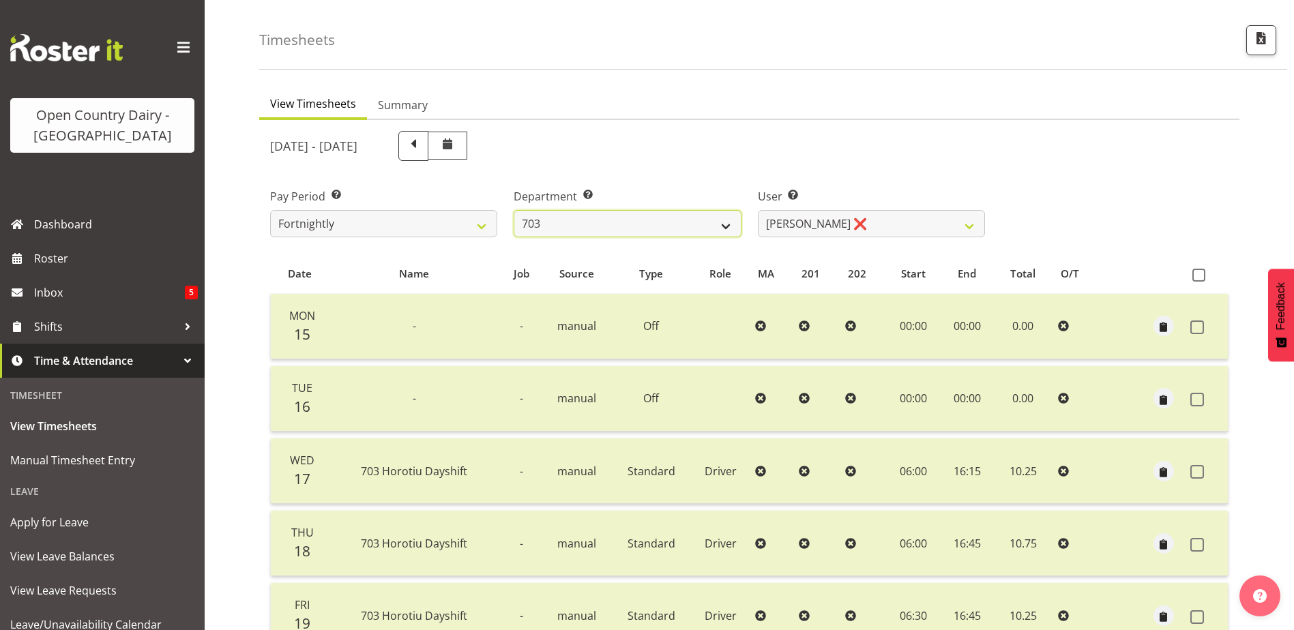
click at [688, 222] on select "701 702 703 704 705 706 707 708 709 710 711 712 713 714 715 716 717 718 719 720" at bounding box center [627, 223] width 227 height 27
select select "717"
click at [514, 210] on select "701 702 703 704 705 706 707 708 709 710 711 712 713 714 715 716 717 718 719 720" at bounding box center [627, 223] width 227 height 27
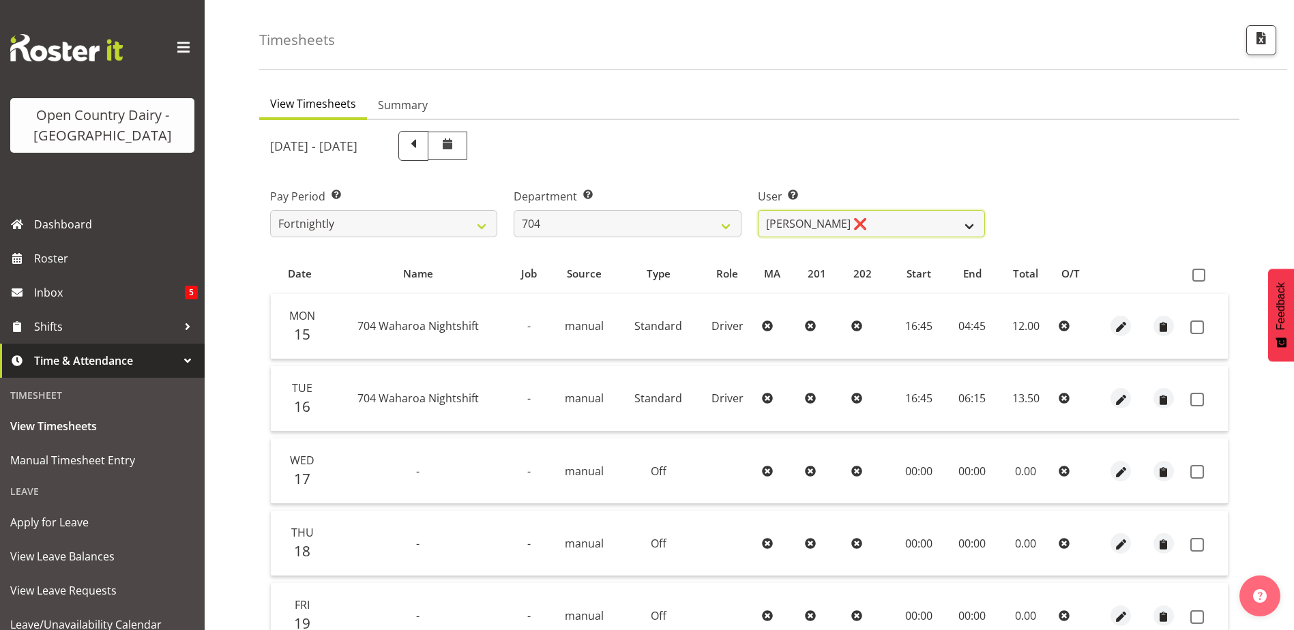
click at [893, 219] on select "[PERSON_NAME] ❌ [PERSON_NAME] ❌ [PERSON_NAME] ❌" at bounding box center [871, 223] width 227 height 27
click at [758, 210] on select "[PERSON_NAME] ❌ [PERSON_NAME] ❌ [PERSON_NAME] ❌" at bounding box center [871, 223] width 227 height 27
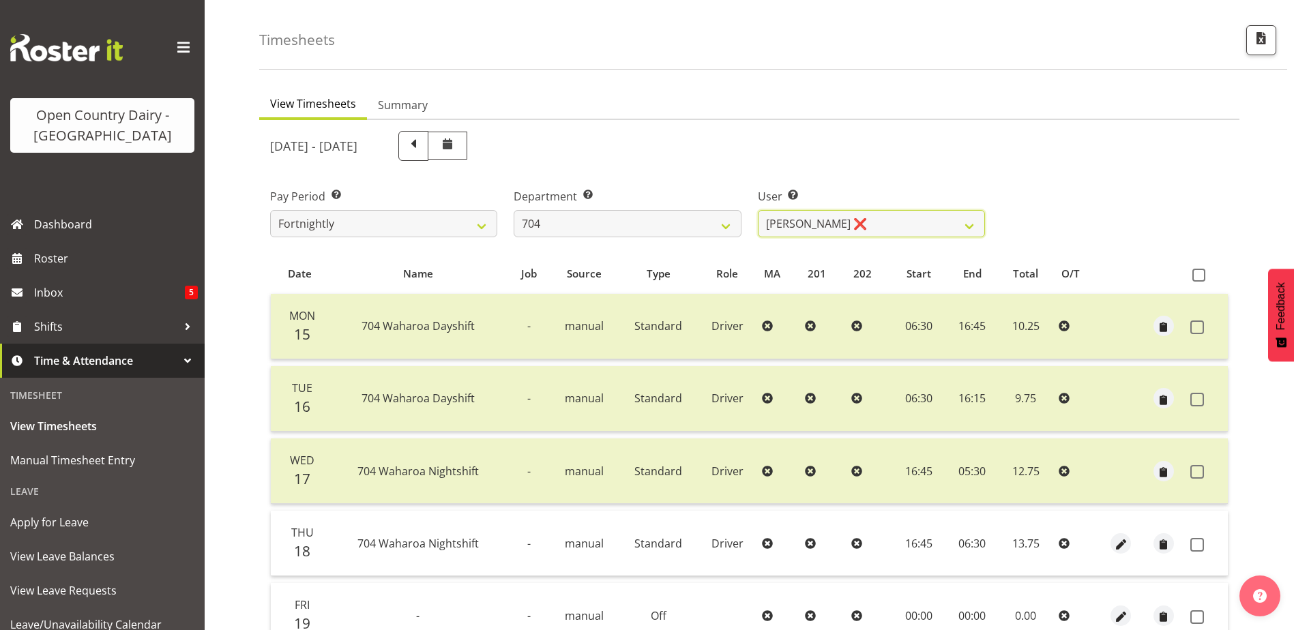
scroll to position [182, 0]
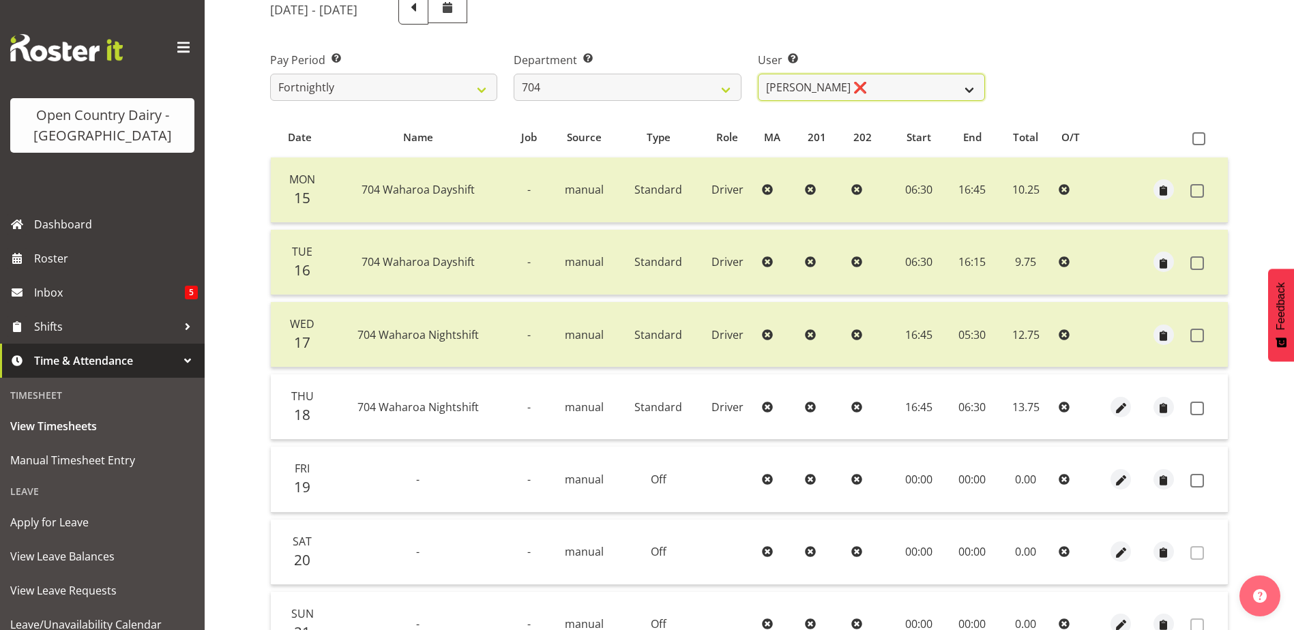
click at [877, 83] on select "[PERSON_NAME] ❌ [PERSON_NAME] ❌ [PERSON_NAME] ❌" at bounding box center [871, 87] width 227 height 27
click at [758, 74] on select "[PERSON_NAME] ❌ [PERSON_NAME] ❌ [PERSON_NAME] ❌" at bounding box center [871, 87] width 227 height 27
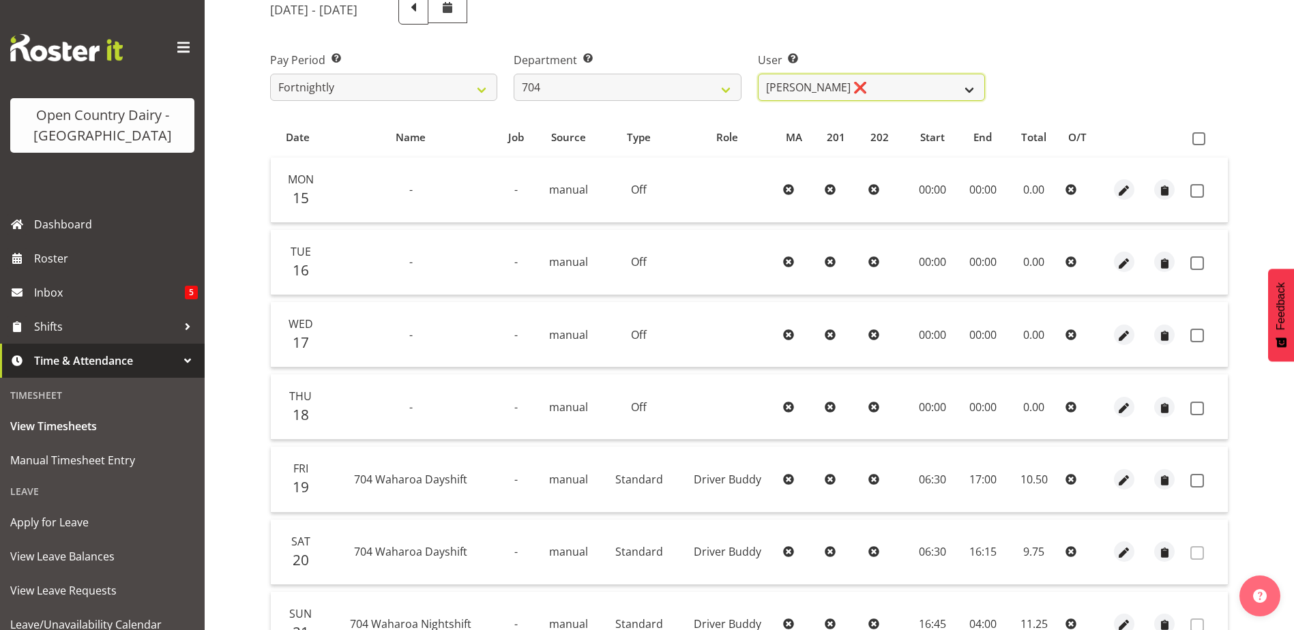
click at [929, 85] on select "[PERSON_NAME] ❌ [PERSON_NAME] ❌ [PERSON_NAME] ❌" at bounding box center [871, 87] width 227 height 27
select select "8496"
click at [758, 74] on select "[PERSON_NAME] ❌ [PERSON_NAME] ❌ [PERSON_NAME] ❌" at bounding box center [871, 87] width 227 height 27
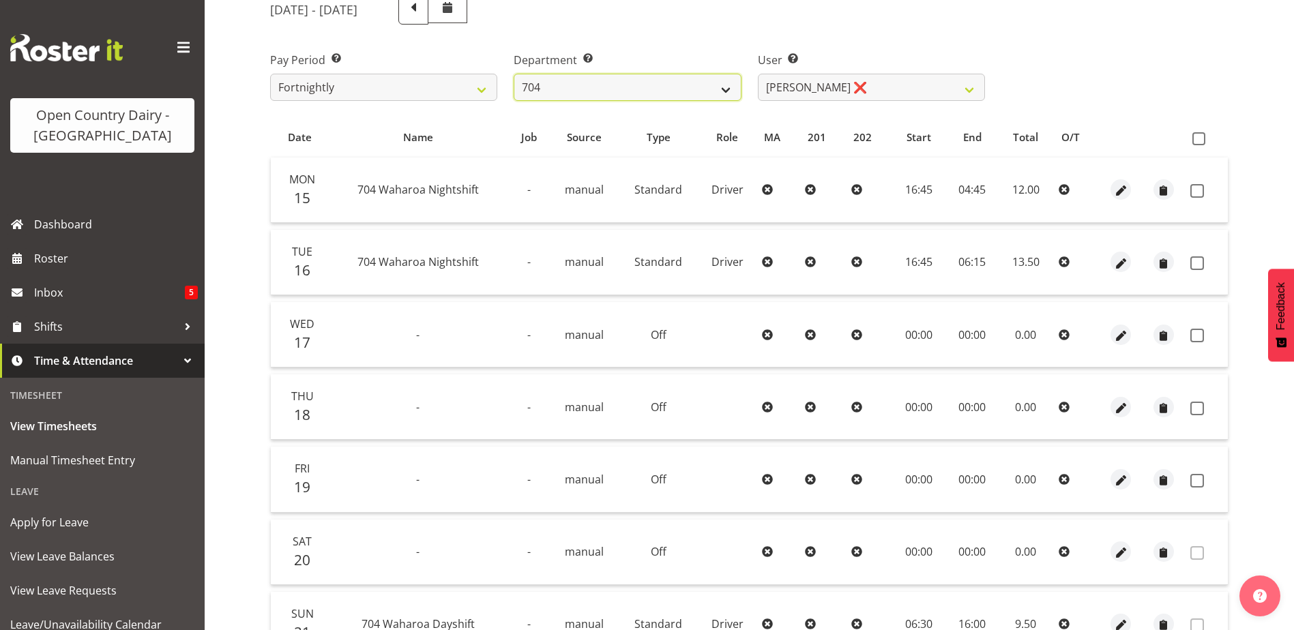
click at [656, 89] on select "701 702 703 704 705 706 707 708 709 710 711 712 713 714 715 716 717 718 719 720" at bounding box center [627, 87] width 227 height 27
select select "714"
click at [514, 74] on select "701 702 703 704 705 706 707 708 709 710 711 712 713 714 715 716 717 718 719 720" at bounding box center [627, 87] width 227 height 27
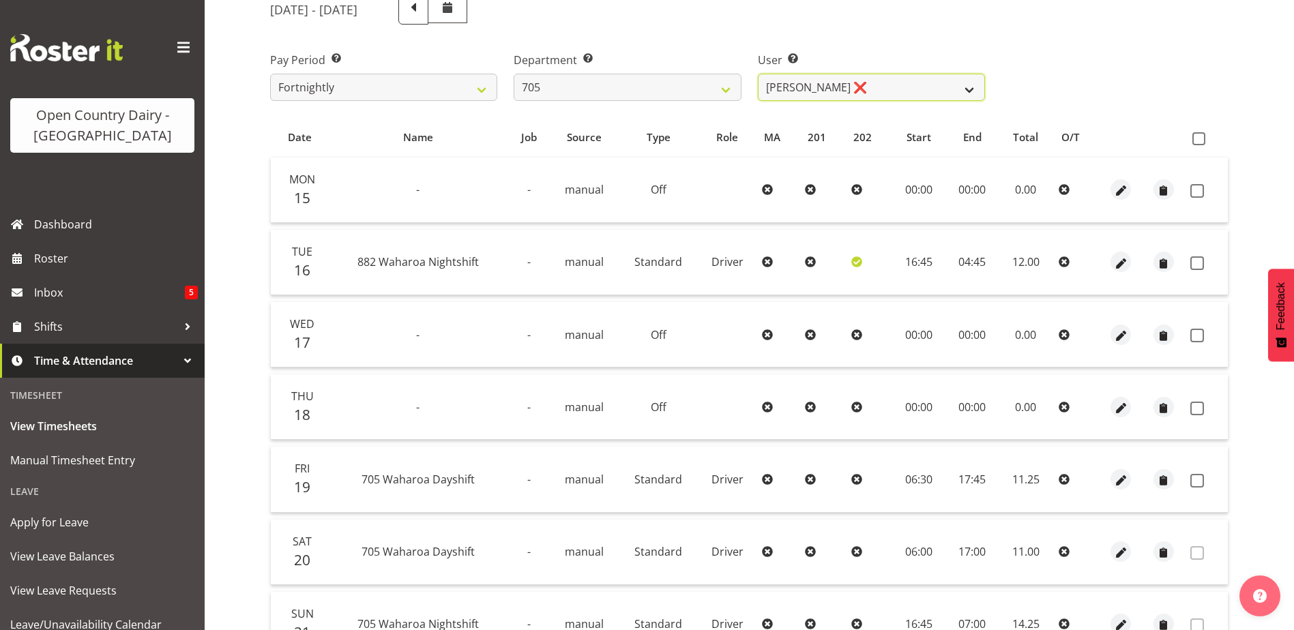
click at [904, 82] on select "[PERSON_NAME] ❌ [PERSON_NAME] ❌ [PERSON_NAME] ❌ [PERSON_NAME] ❌" at bounding box center [871, 87] width 227 height 27
select select "11696"
click at [758, 74] on select "[PERSON_NAME] ❌ [PERSON_NAME] ❌ [PERSON_NAME] ❌ [PERSON_NAME] ❌" at bounding box center [871, 87] width 227 height 27
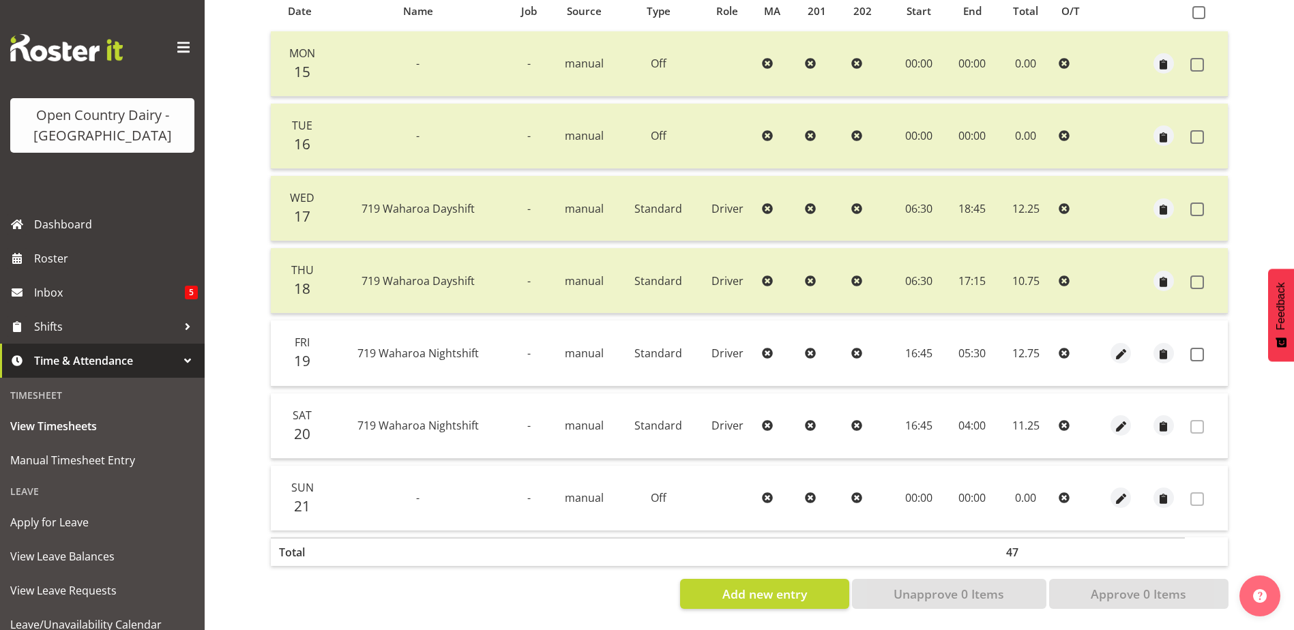
scroll to position [319, 0]
click at [1197, 348] on span at bounding box center [1197, 355] width 14 height 14
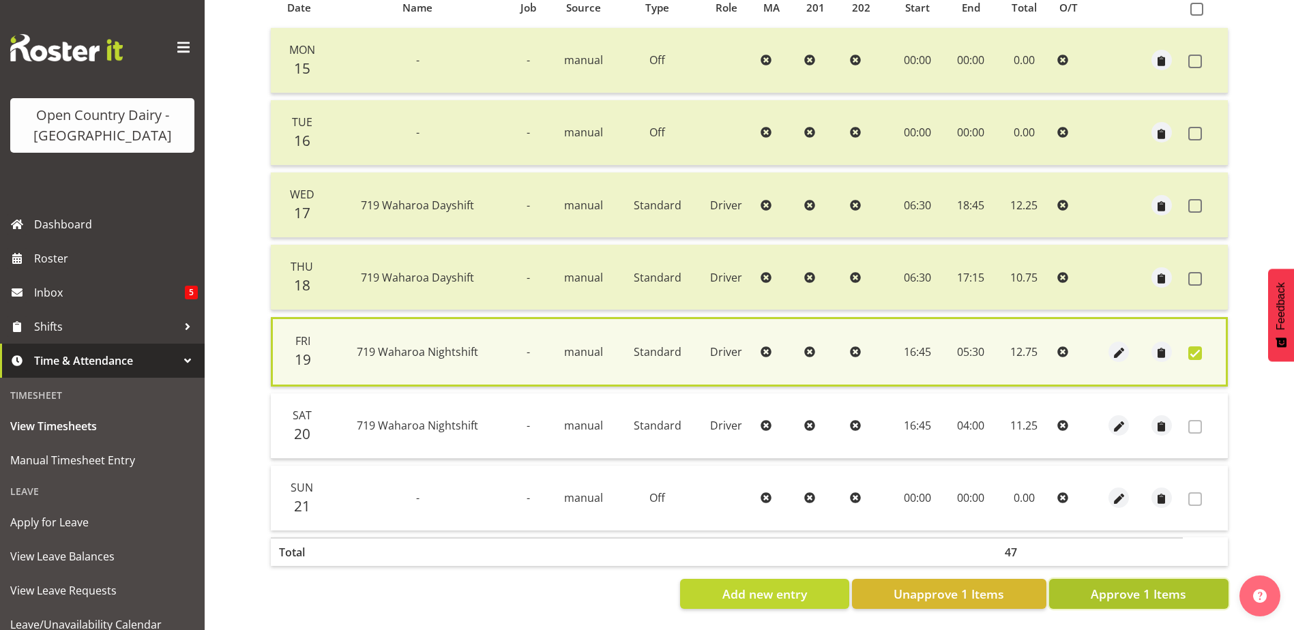
click at [1144, 590] on span "Approve 1 Items" at bounding box center [1139, 594] width 96 height 18
checkbox input "false"
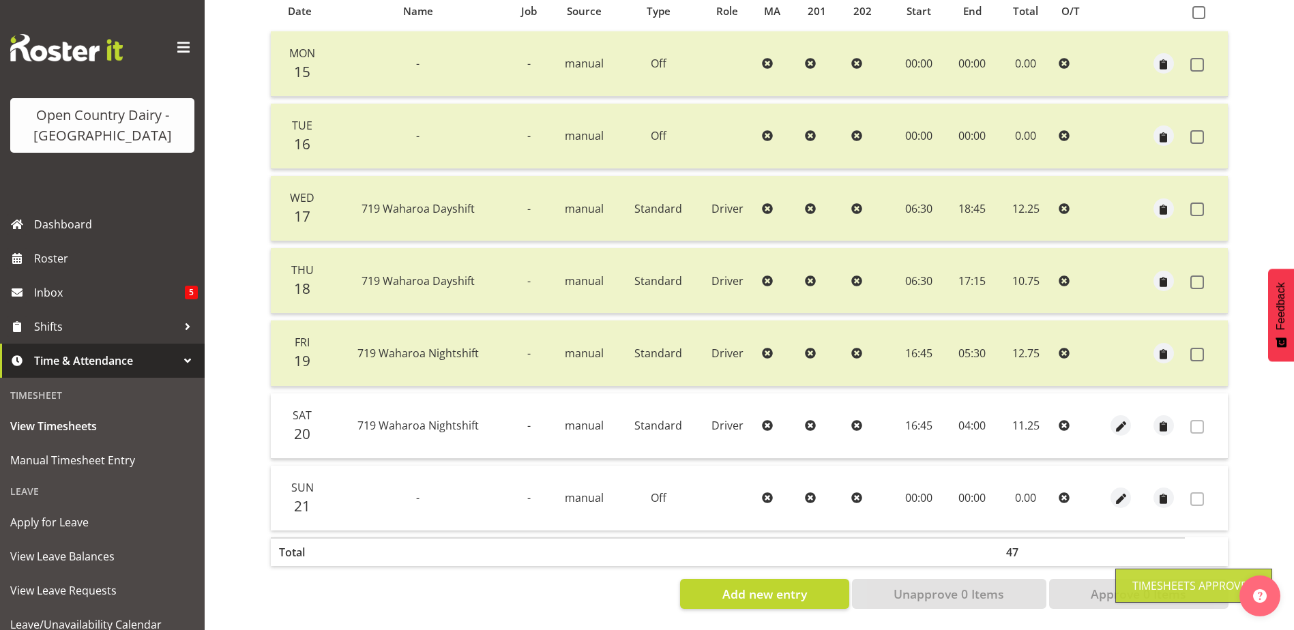
scroll to position [46, 0]
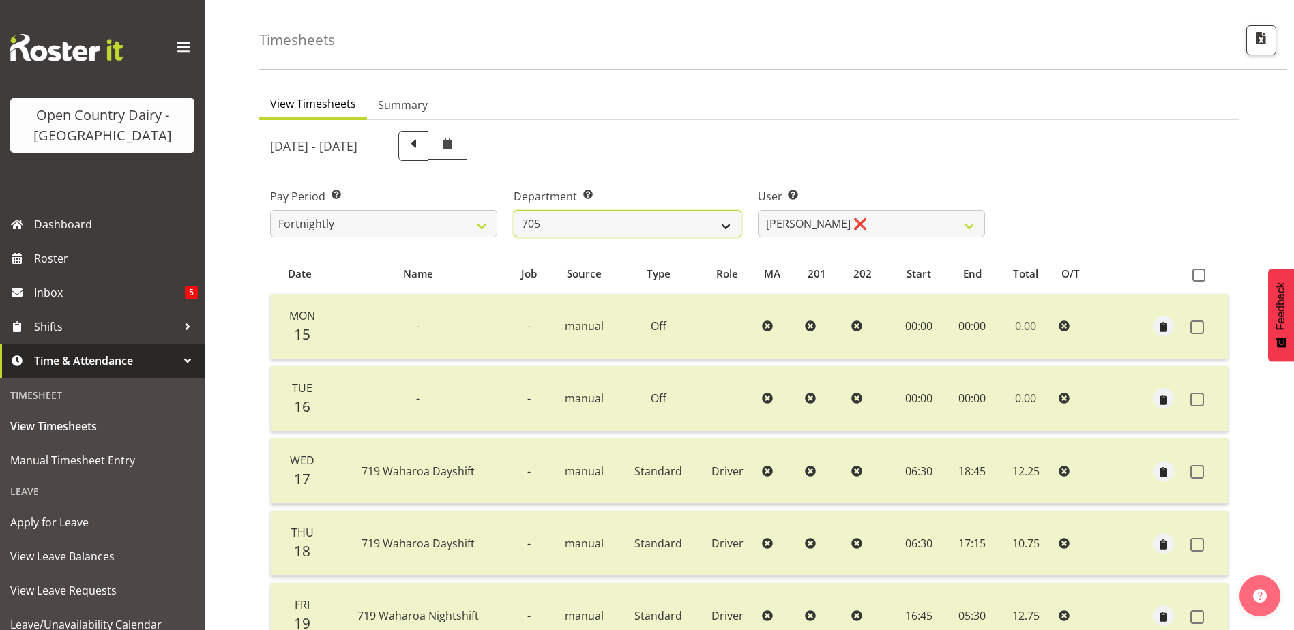
click at [631, 226] on select "701 702 703 704 705 706 707 708 709 710 711 712 713 714 715 716 717 718 719 720" at bounding box center [627, 223] width 227 height 27
select select "721"
click at [514, 210] on select "701 702 703 704 705 706 707 708 709 710 711 712 713 714 715 716 717 718 719 720" at bounding box center [627, 223] width 227 height 27
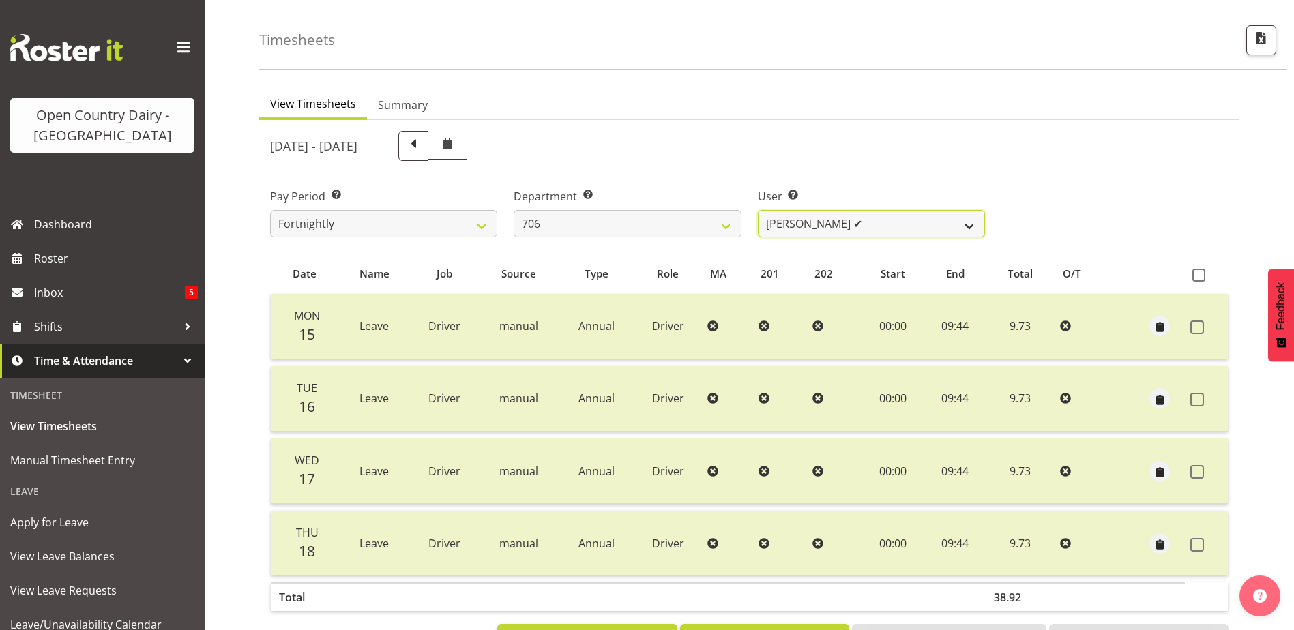
click at [878, 219] on select "[PERSON_NAME] ✔ [PERSON_NAME] ❌ [PERSON_NAME] ❌ [PERSON_NAME] ❌" at bounding box center [871, 223] width 227 height 27
select select "11079"
click at [758, 210] on select "[PERSON_NAME] ✔ [PERSON_NAME] ❌ [PERSON_NAME] ❌ [PERSON_NAME] ❌" at bounding box center [871, 223] width 227 height 27
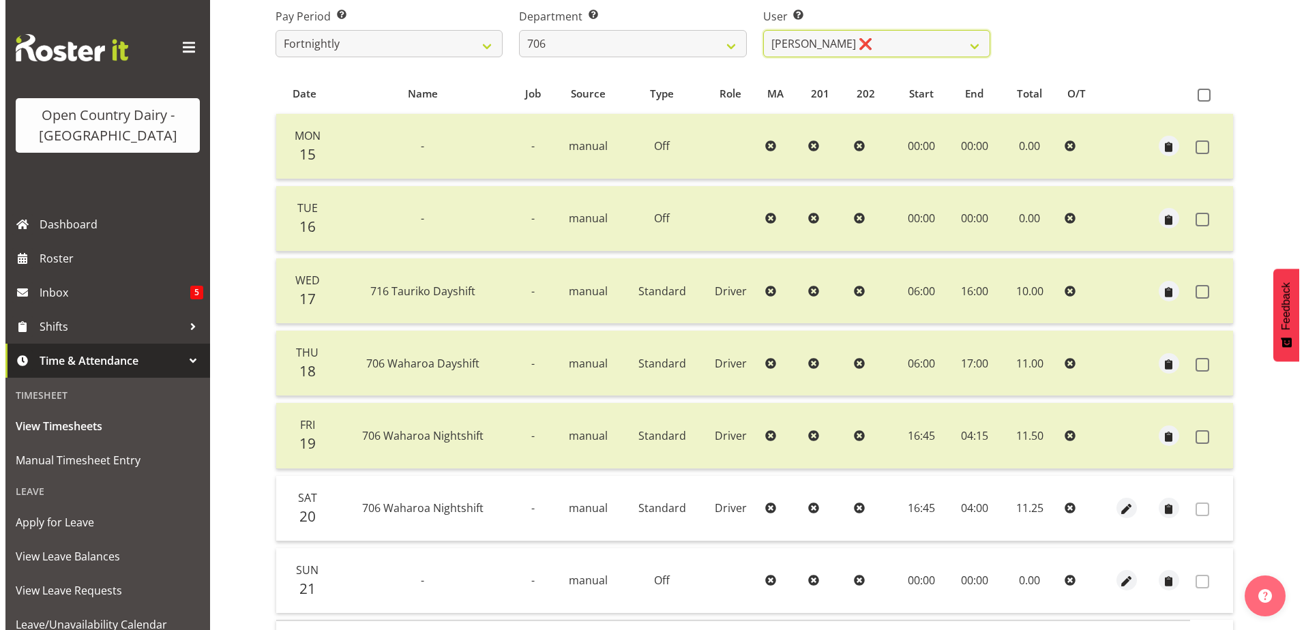
scroll to position [250, 0]
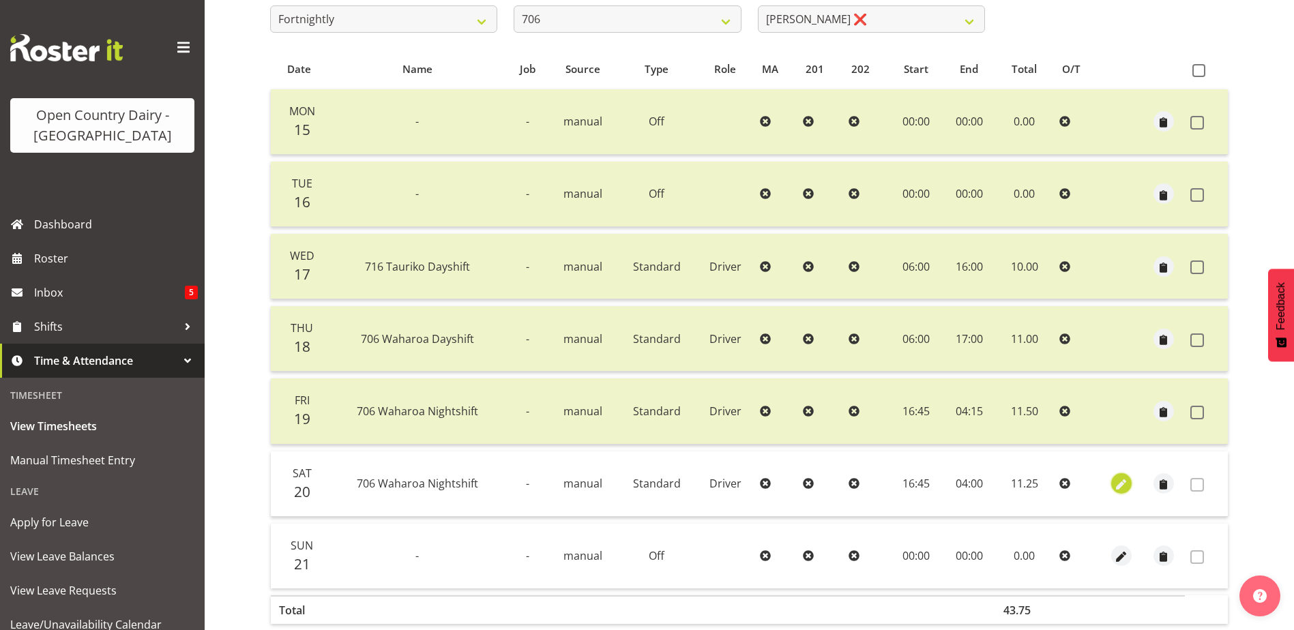
click at [1119, 480] on span "button" at bounding box center [1121, 486] width 16 height 16
select select "Standard"
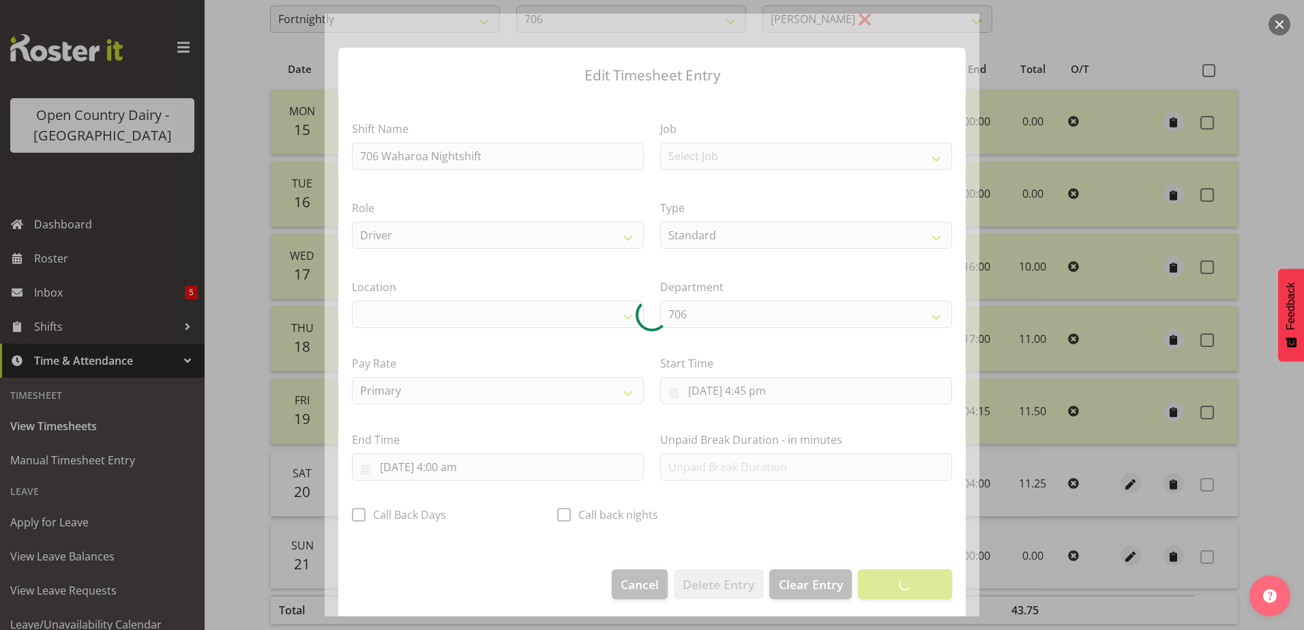
select select "1054"
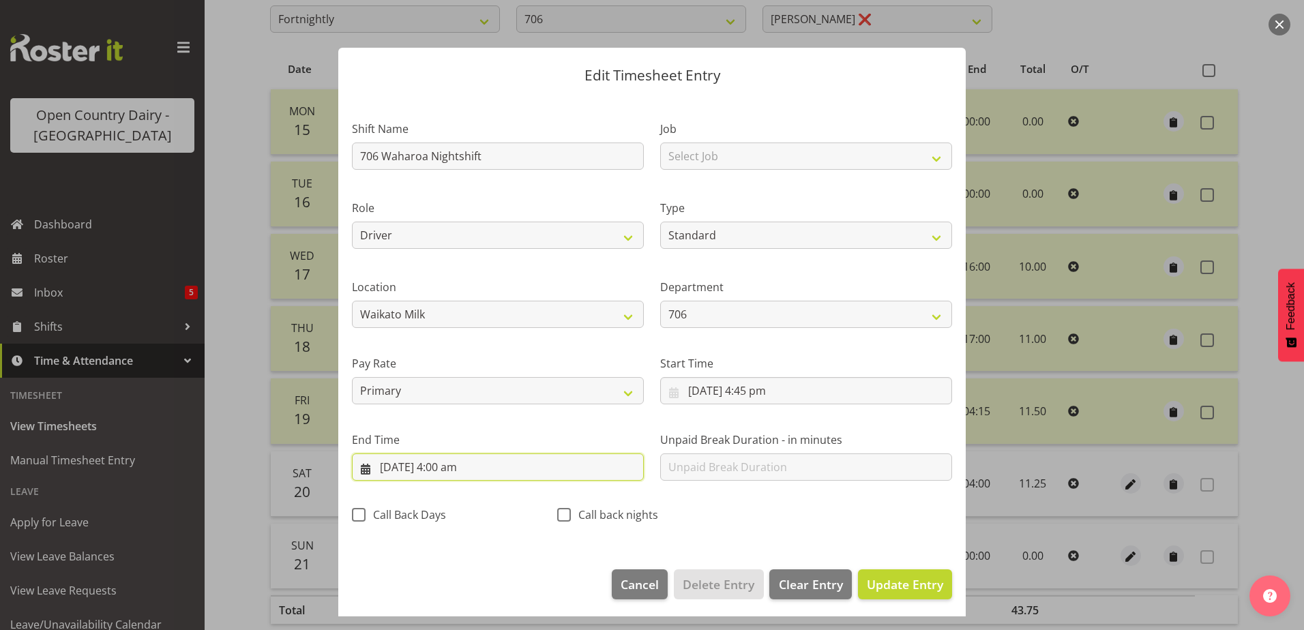
click at [459, 467] on input "[DATE] 4:00 am" at bounding box center [498, 467] width 292 height 27
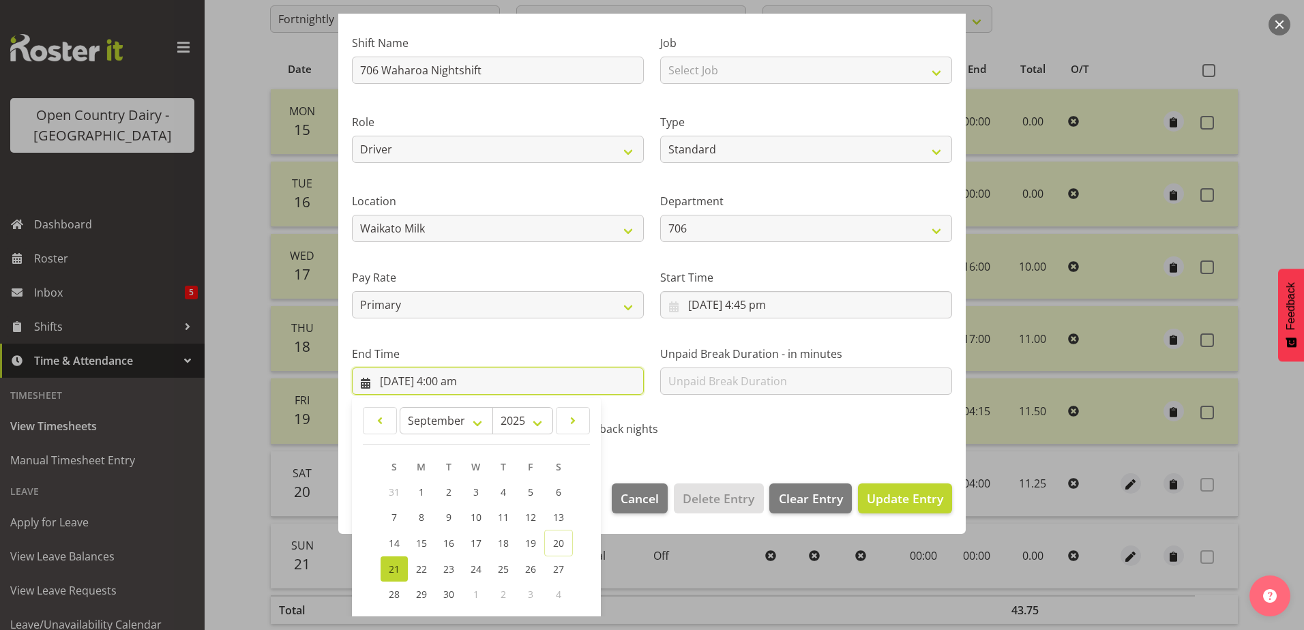
scroll to position [176, 0]
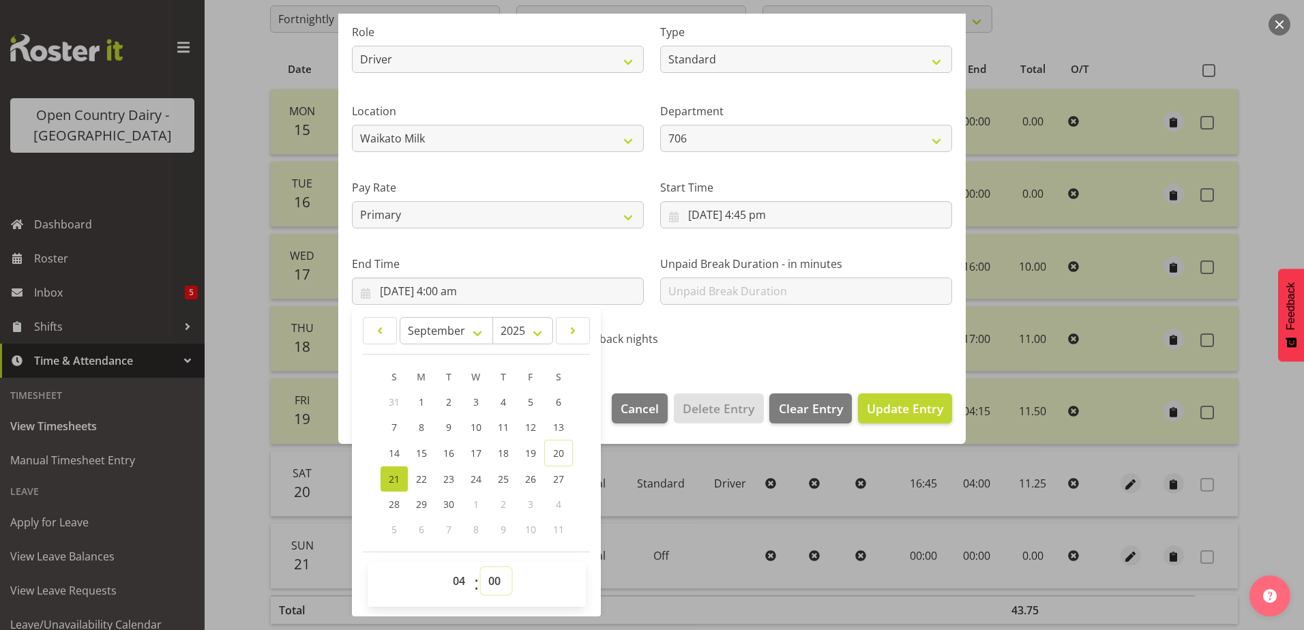
click at [499, 581] on select "00 01 02 03 04 05 06 07 08 09 10 11 12 13 14 15 16 17 18 19 20 21 22 23 24 25 2…" at bounding box center [496, 581] width 31 height 27
select select "15"
click at [481, 568] on select "00 01 02 03 04 05 06 07 08 09 10 11 12 13 14 15 16 17 18 19 20 21 22 23 24 25 2…" at bounding box center [496, 581] width 31 height 27
type input "[DATE] 4:15 am"
click at [911, 413] on span "Update Entry" at bounding box center [905, 408] width 76 height 16
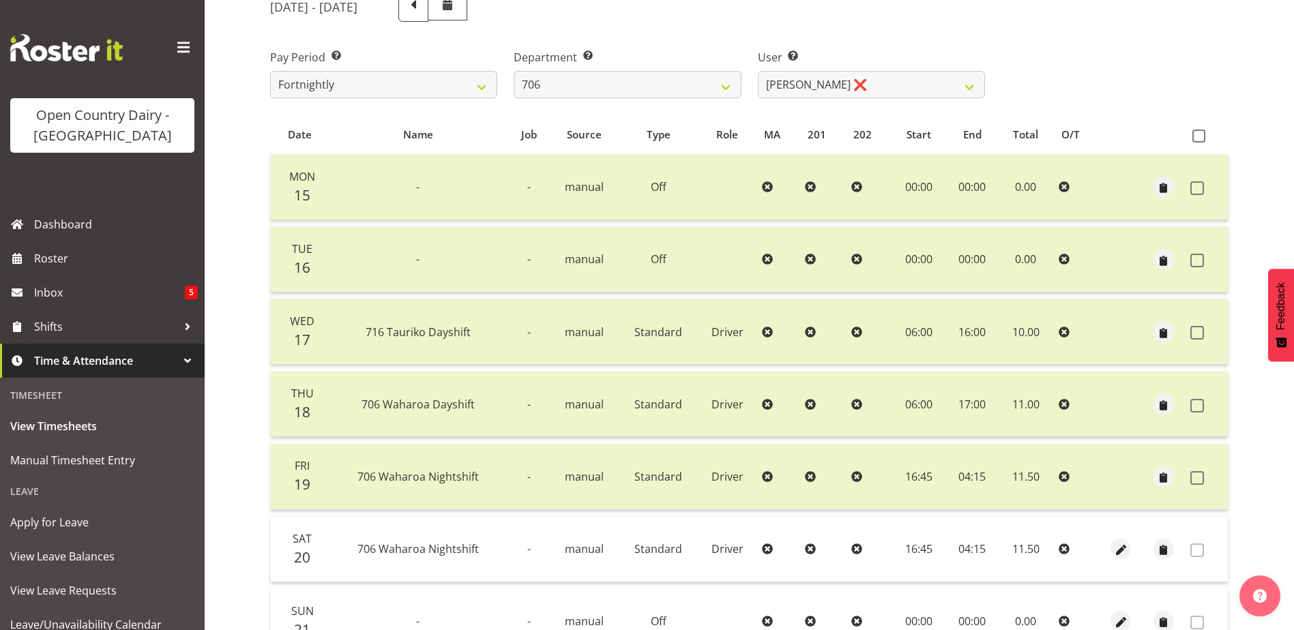
scroll to position [46, 0]
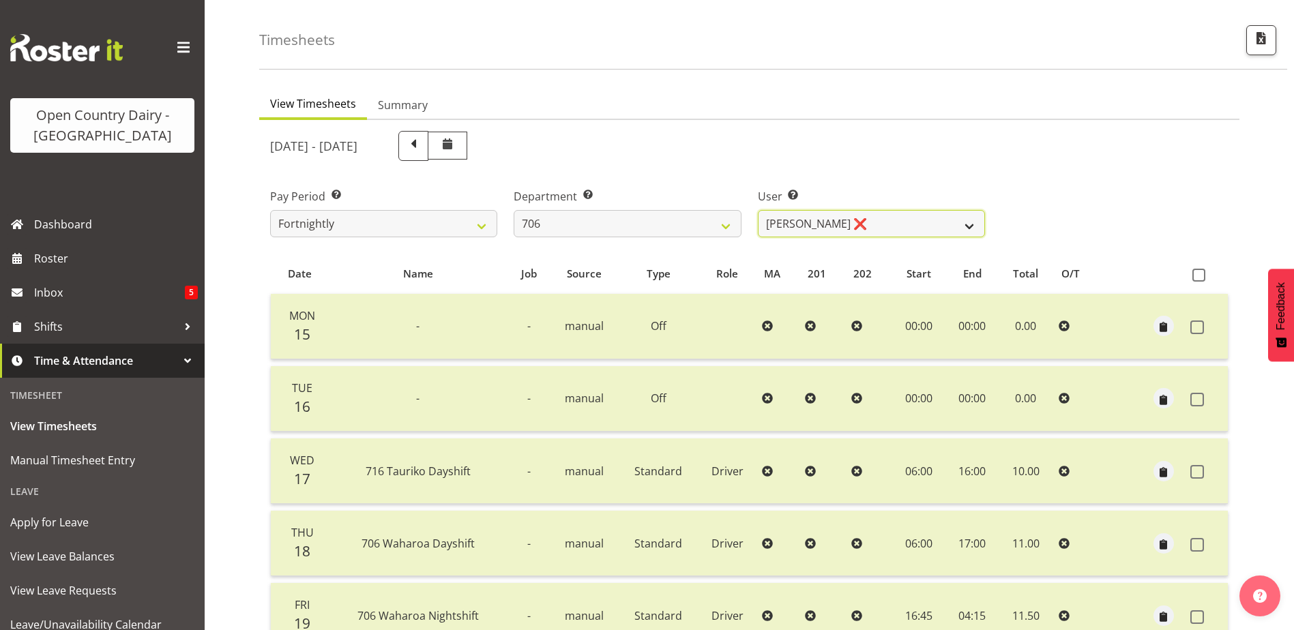
click at [851, 222] on select "[PERSON_NAME] ✔ [PERSON_NAME] ❌ [PERSON_NAME] ❌ [PERSON_NAME] ❌" at bounding box center [871, 223] width 227 height 27
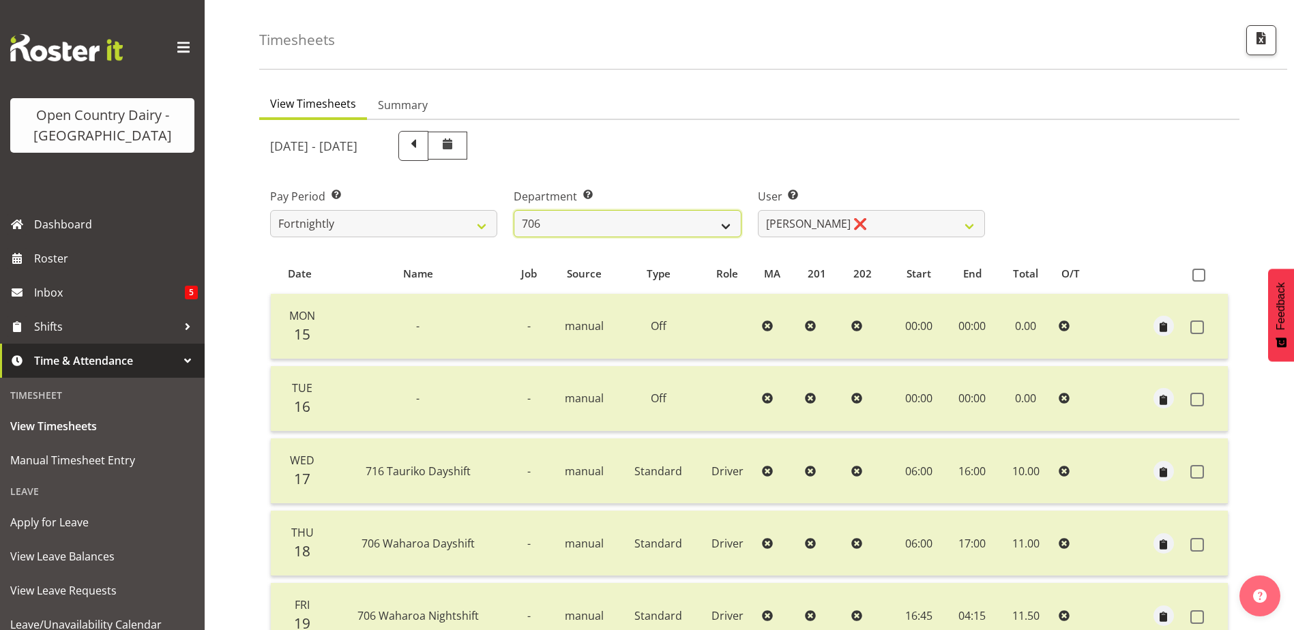
click at [600, 229] on select "701 702 703 704 705 706 707 708 709 710 711 712 713 714 715 716 717 718 719 720" at bounding box center [627, 223] width 227 height 27
select select "811"
click at [514, 210] on select "701 702 703 704 705 706 707 708 709 710 711 712 713 714 715 716 717 718 719 720" at bounding box center [627, 223] width 227 height 27
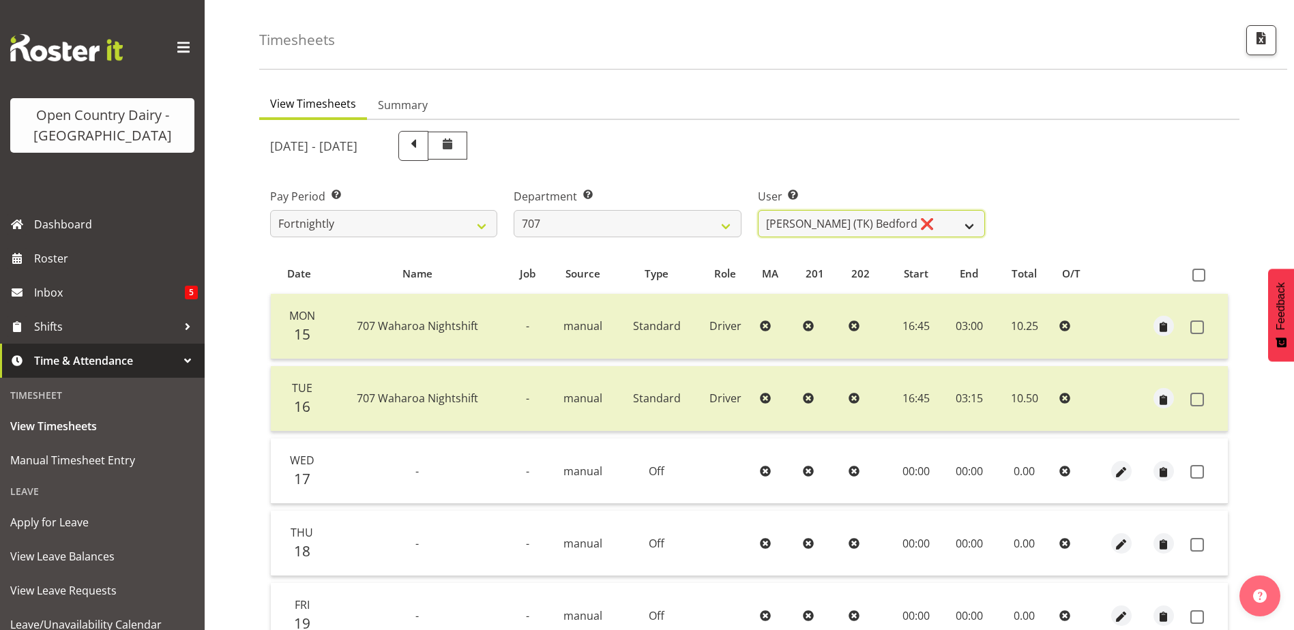
click at [893, 220] on select "[PERSON_NAME] (TK) Bedford ❌ [PERSON_NAME] (Junior) ❌ [PERSON_NAME] ❌" at bounding box center [871, 223] width 227 height 27
click at [758, 210] on select "[PERSON_NAME] (TK) Bedford ❌ [PERSON_NAME] (Junior) ❌ [PERSON_NAME] ❌" at bounding box center [871, 223] width 227 height 27
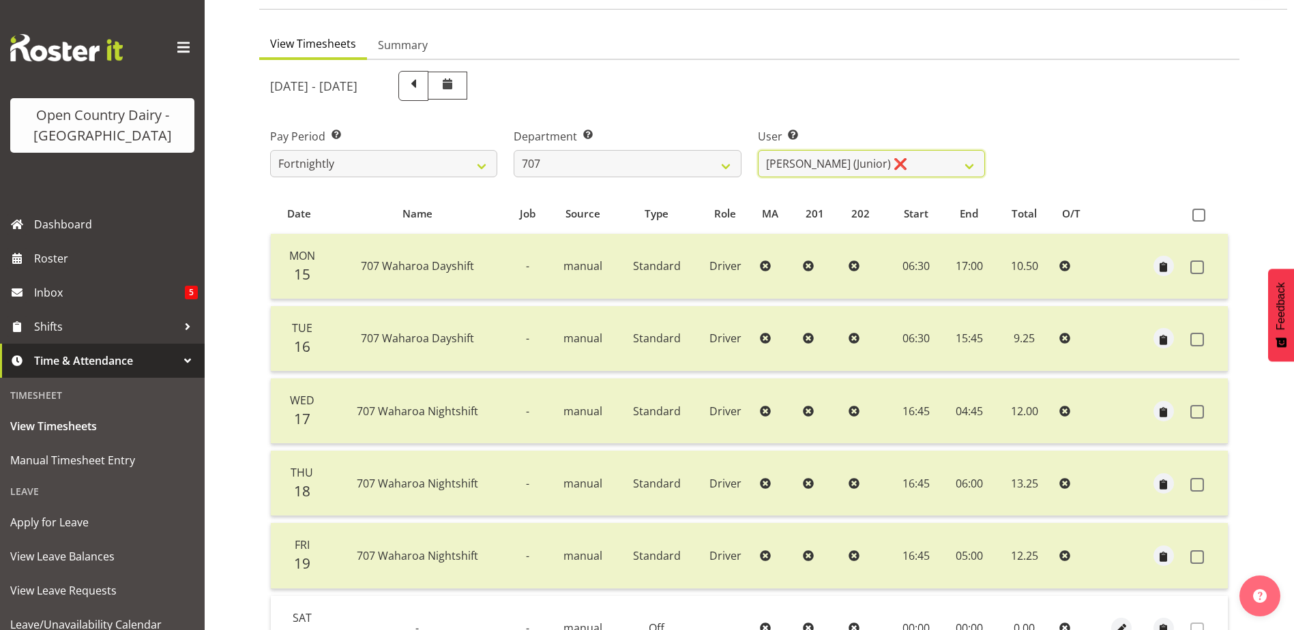
scroll to position [0, 0]
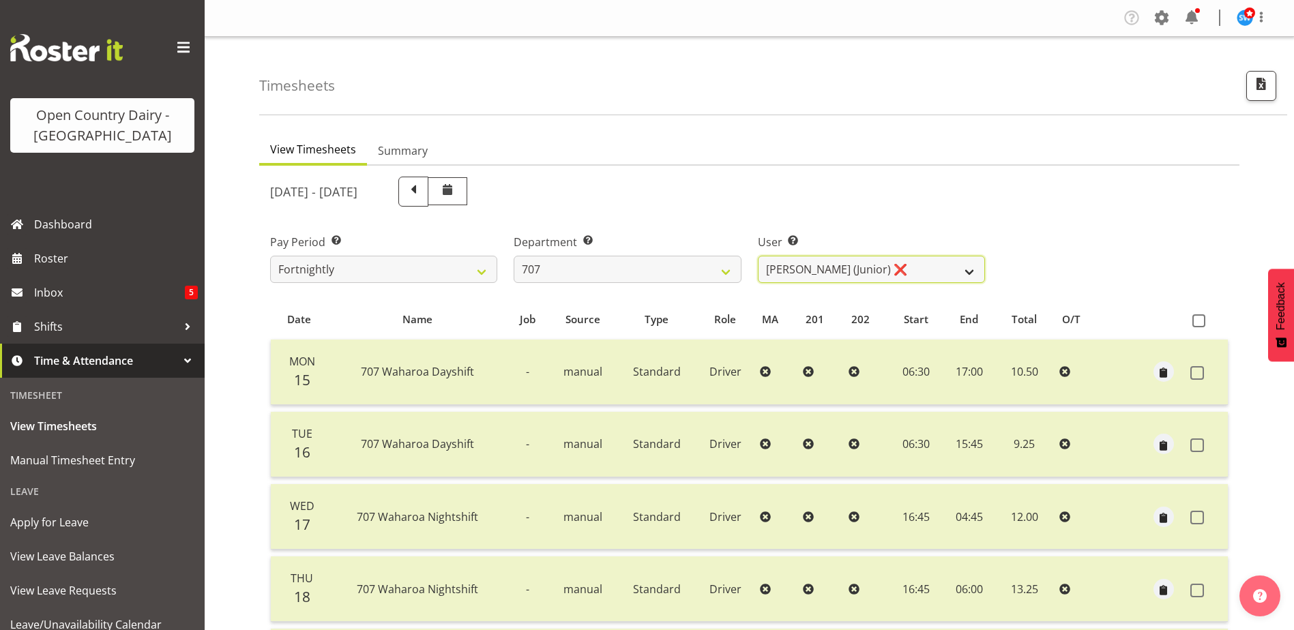
click at [903, 269] on select "[PERSON_NAME] (TK) Bedford ❌ [PERSON_NAME] (Junior) ❌ [PERSON_NAME] ❌" at bounding box center [871, 269] width 227 height 27
select select "8199"
click at [758, 256] on select "[PERSON_NAME] (TK) Bedford ❌ [PERSON_NAME] (Junior) ❌ [PERSON_NAME] ❌" at bounding box center [871, 269] width 227 height 27
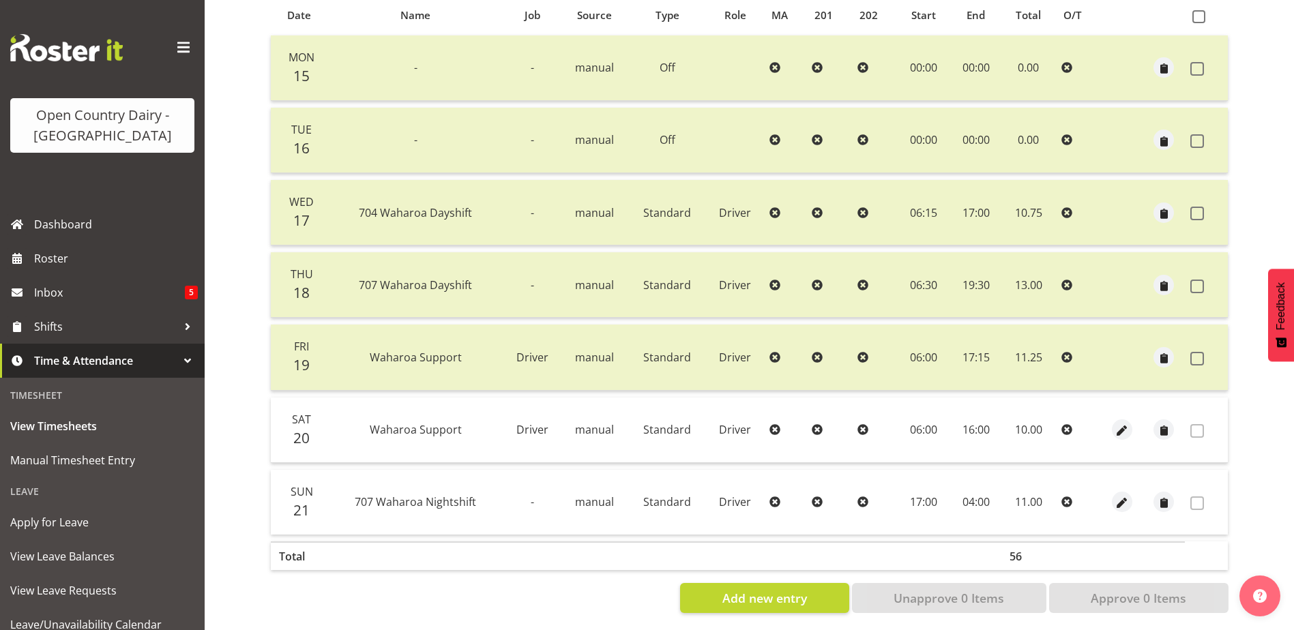
scroll to position [319, 0]
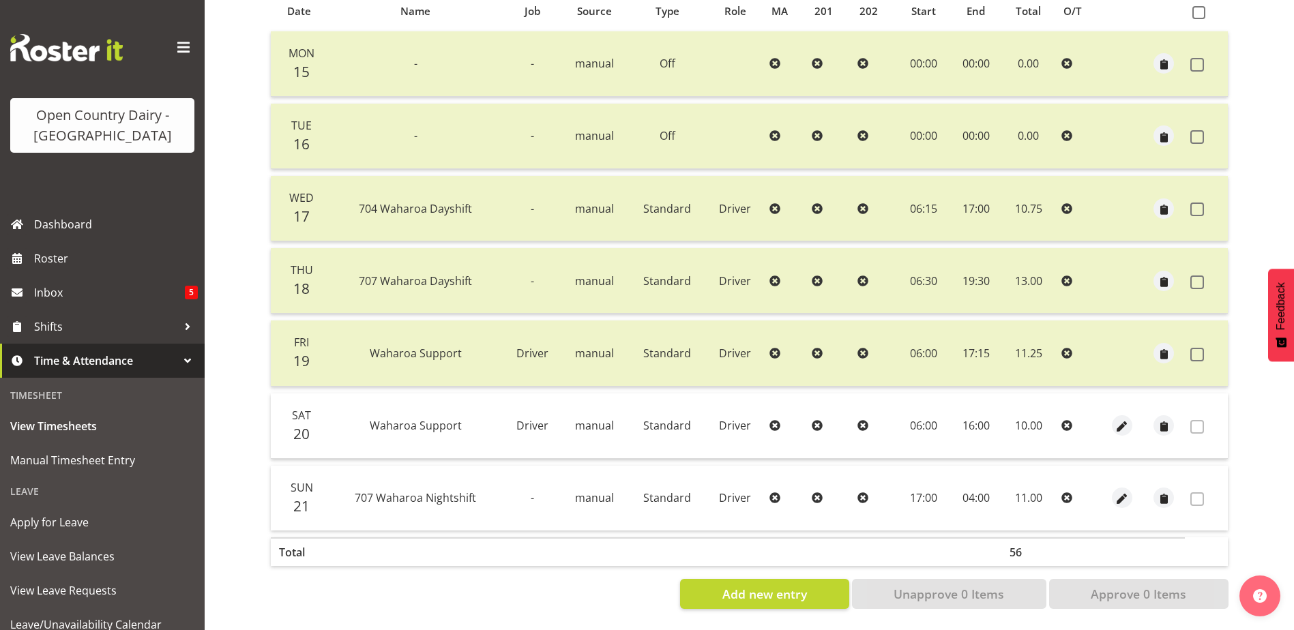
click at [1196, 420] on span at bounding box center [1197, 427] width 14 height 14
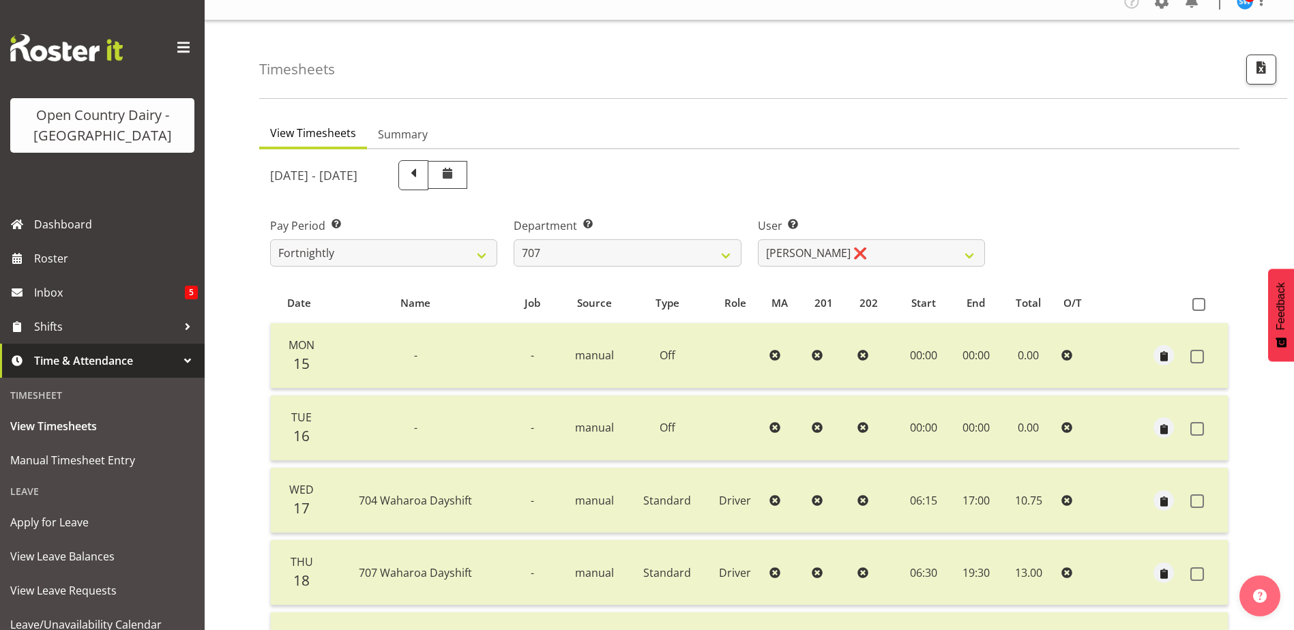
scroll to position [0, 0]
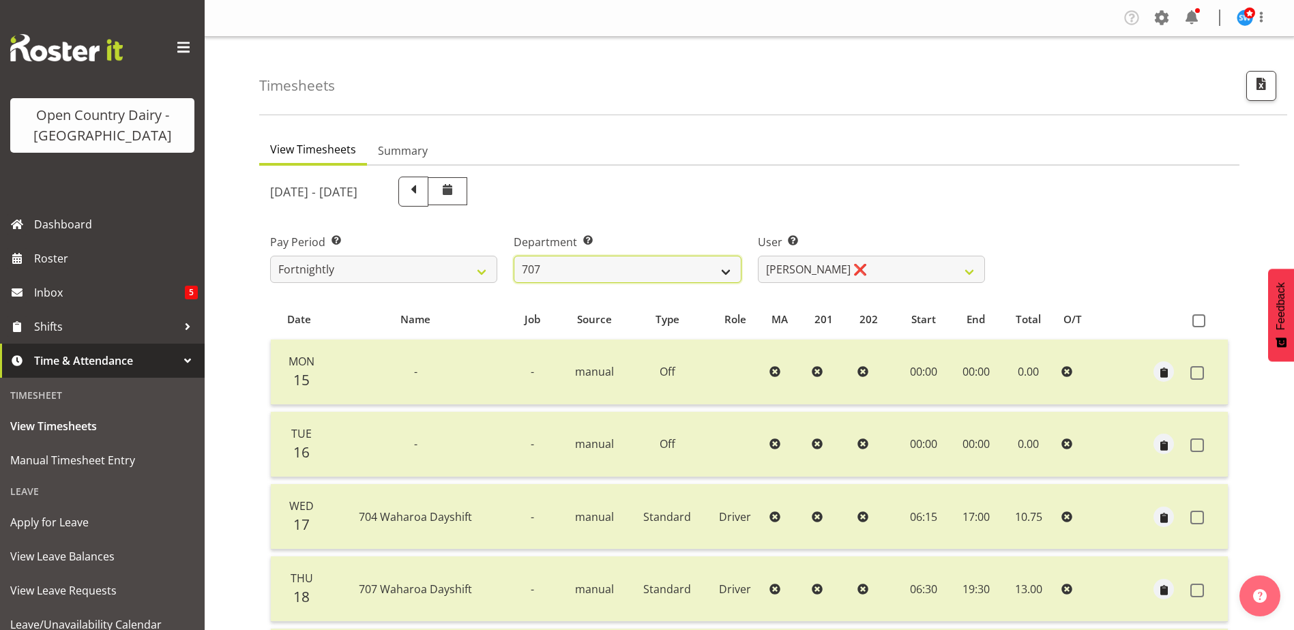
drag, startPoint x: 663, startPoint y: 265, endPoint x: 662, endPoint y: 275, distance: 10.3
click at [663, 265] on select "701 702 703 704 705 706 707 708 709 710 711 712 713 714 715 716 717 718 719 720" at bounding box center [627, 269] width 227 height 27
select select "762"
click at [514, 256] on select "701 702 703 704 705 706 707 708 709 710 711 712 713 714 715 716 717 718 719 720" at bounding box center [627, 269] width 227 height 27
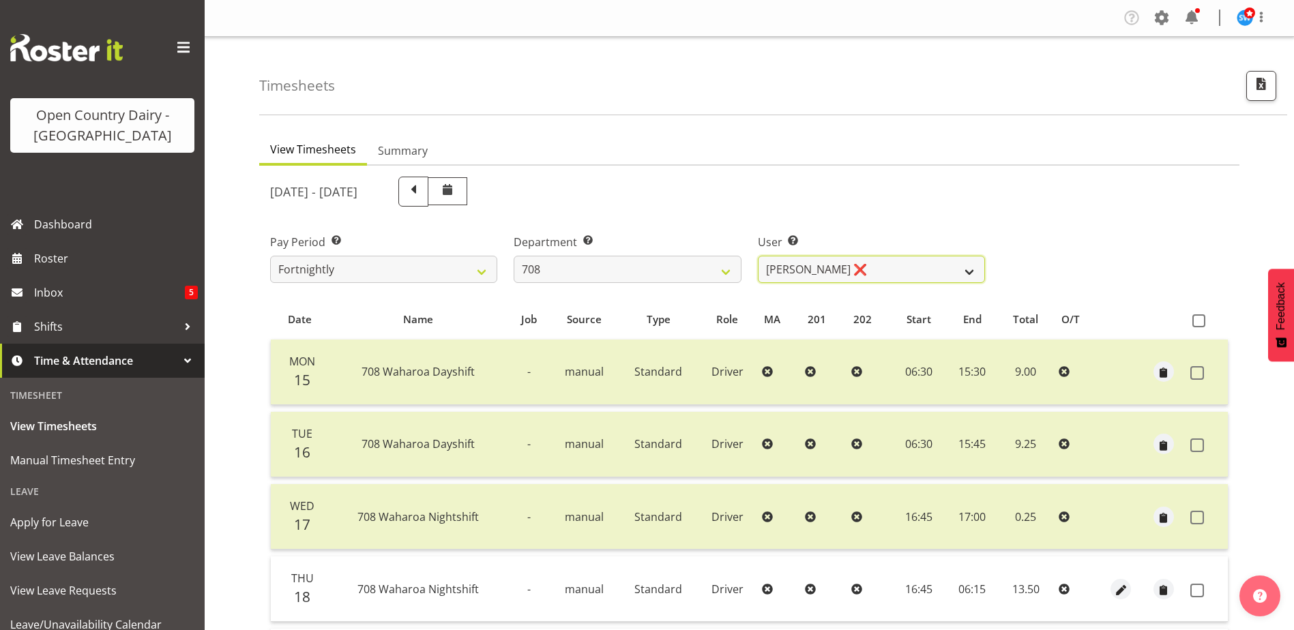
click at [866, 261] on select "[PERSON_NAME] ❌ [PERSON_NAME] ❌" at bounding box center [871, 269] width 227 height 27
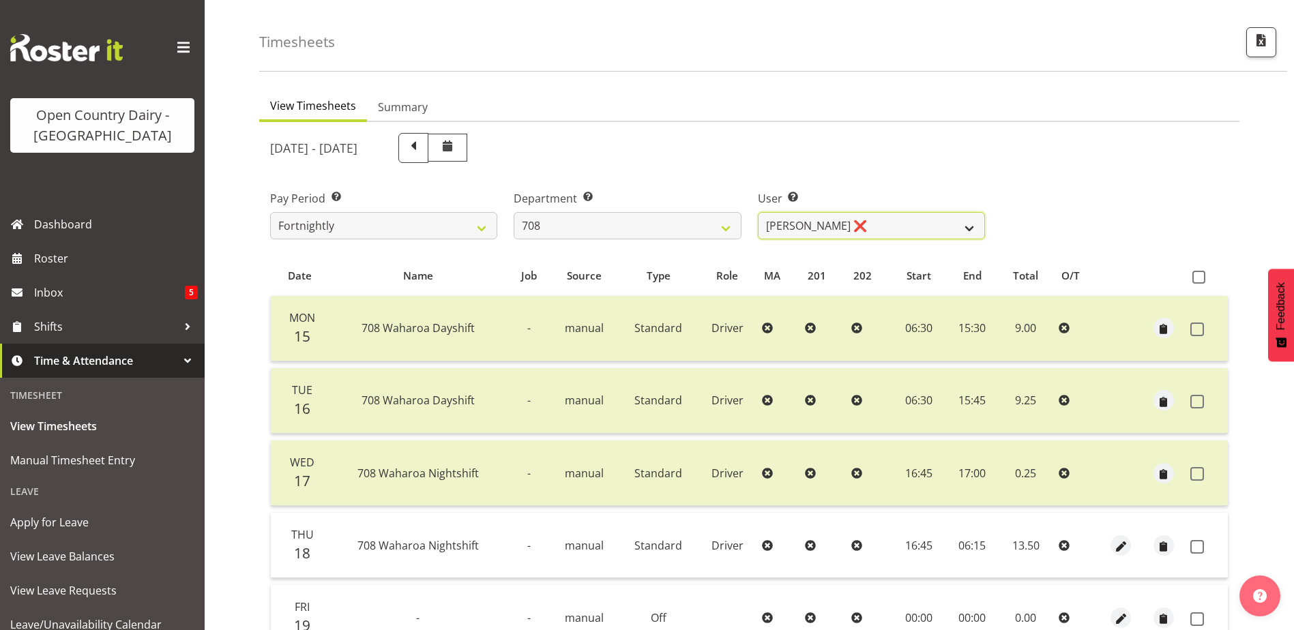
scroll to position [68, 0]
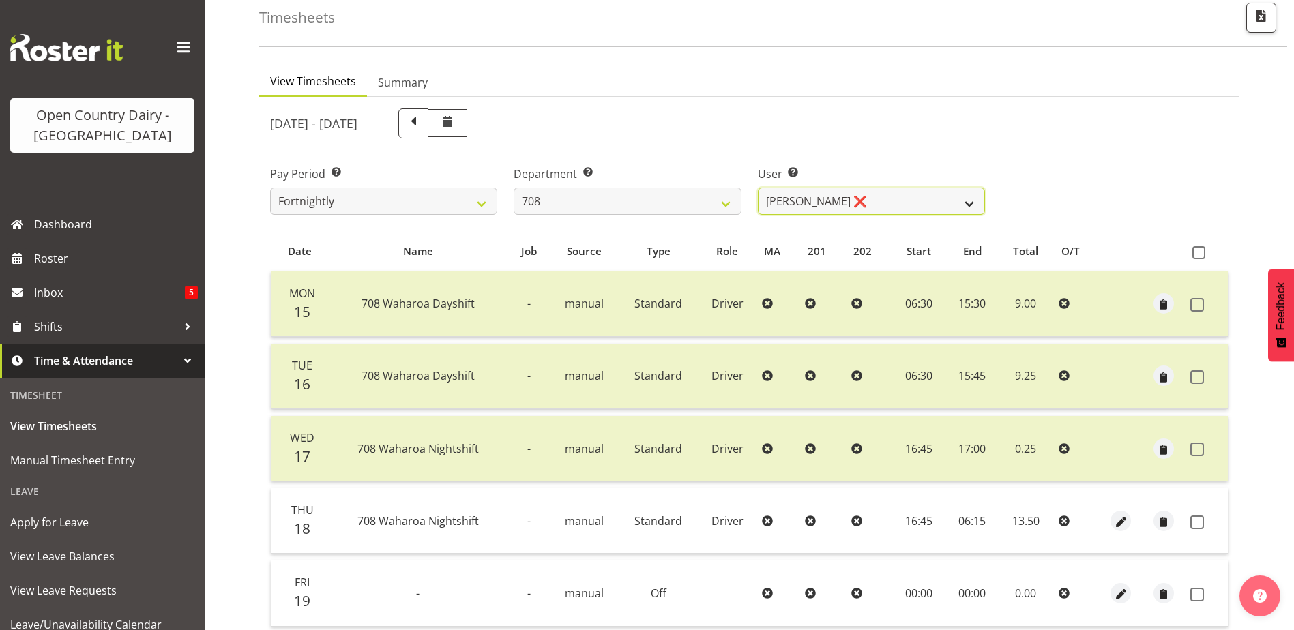
click at [846, 200] on select "[PERSON_NAME] ❌ [PERSON_NAME] ❌" at bounding box center [871, 201] width 227 height 27
select select "11697"
click at [758, 188] on select "[PERSON_NAME] ❌ [PERSON_NAME] ❌" at bounding box center [871, 201] width 227 height 27
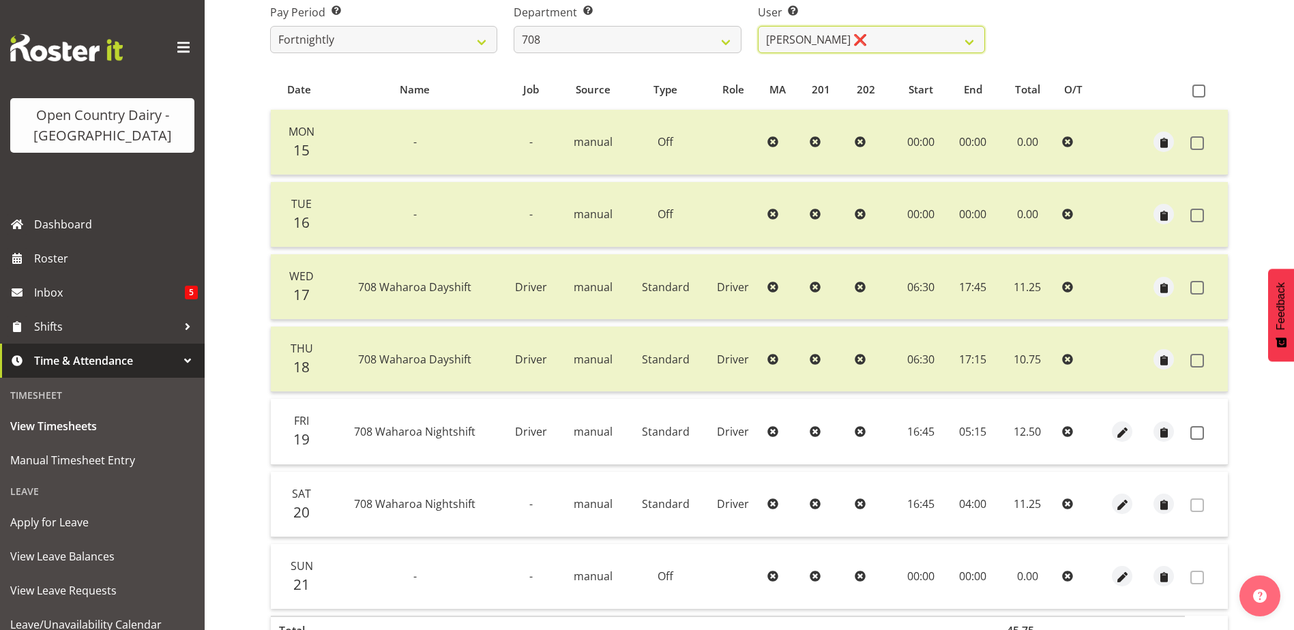
scroll to position [319, 0]
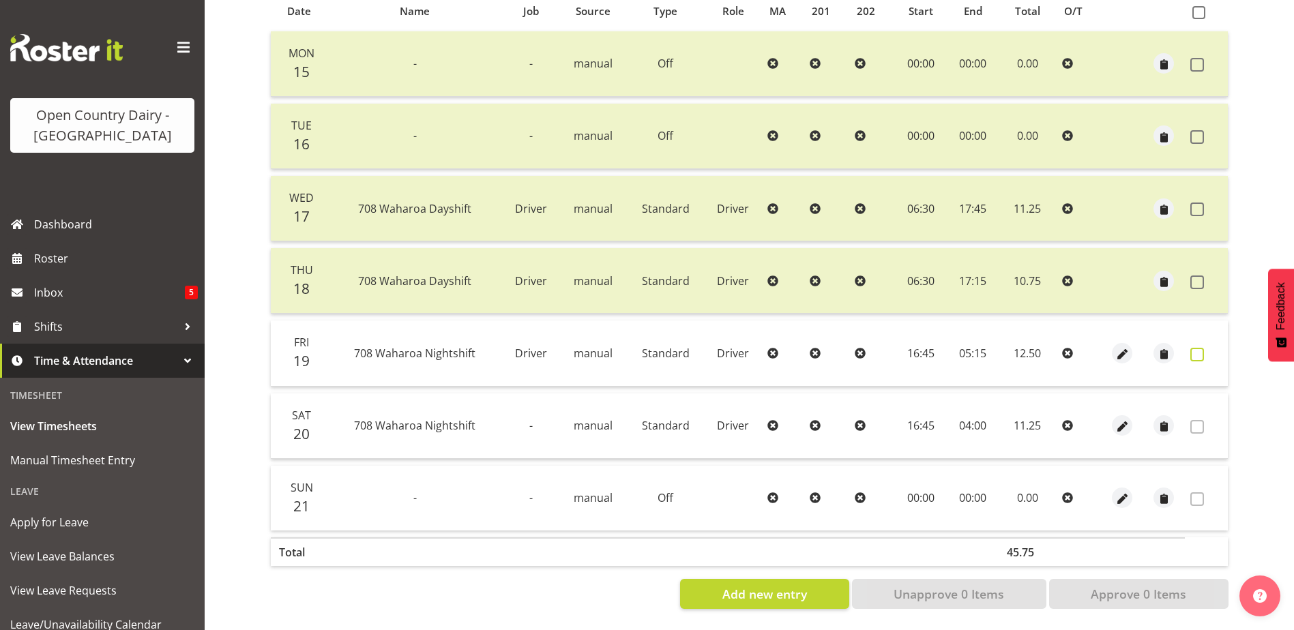
click at [1197, 348] on span at bounding box center [1197, 355] width 14 height 14
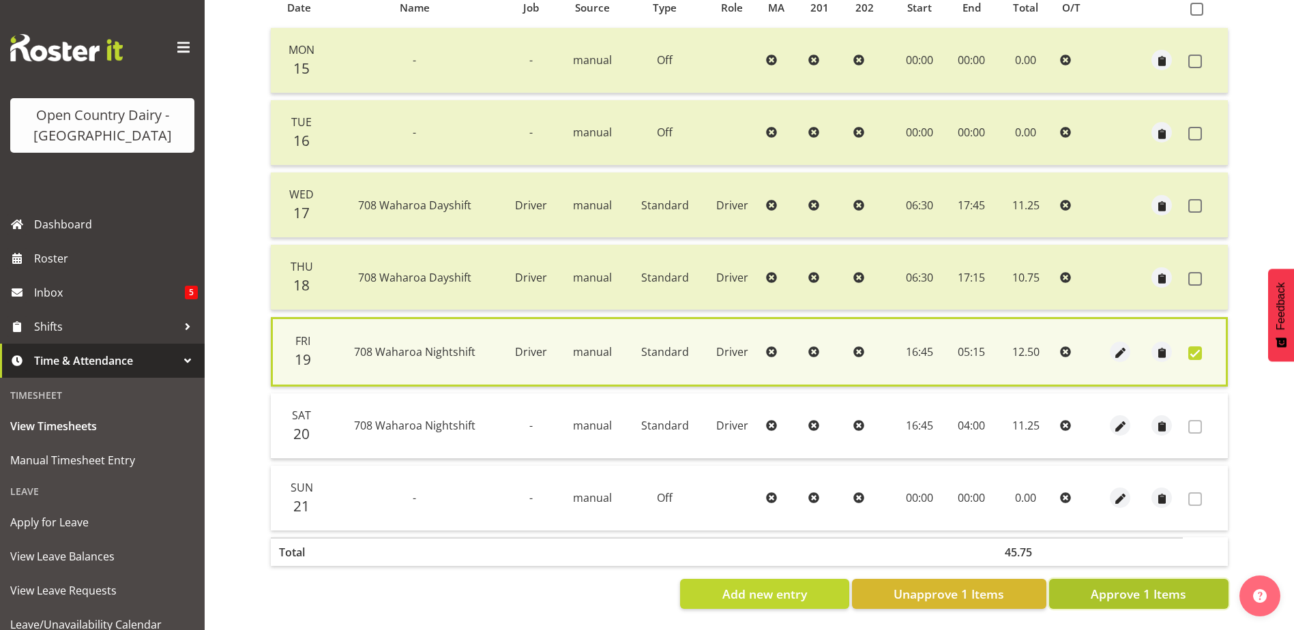
click at [1169, 585] on span "Approve 1 Items" at bounding box center [1139, 594] width 96 height 18
checkbox input "false"
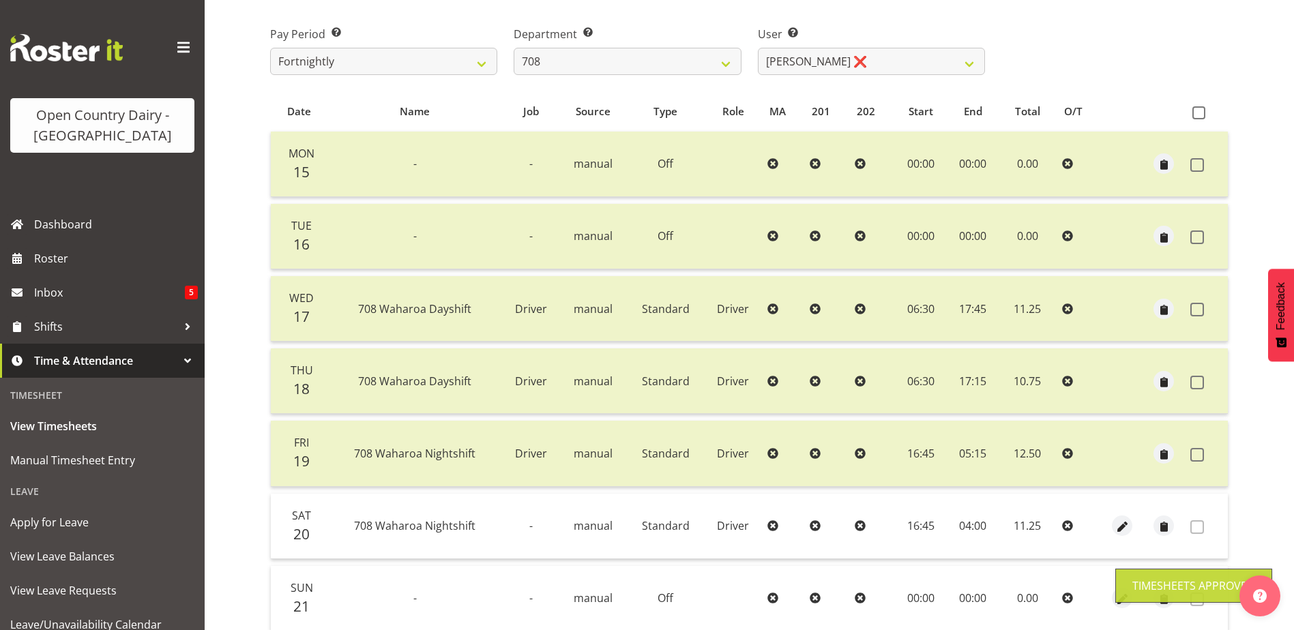
scroll to position [114, 0]
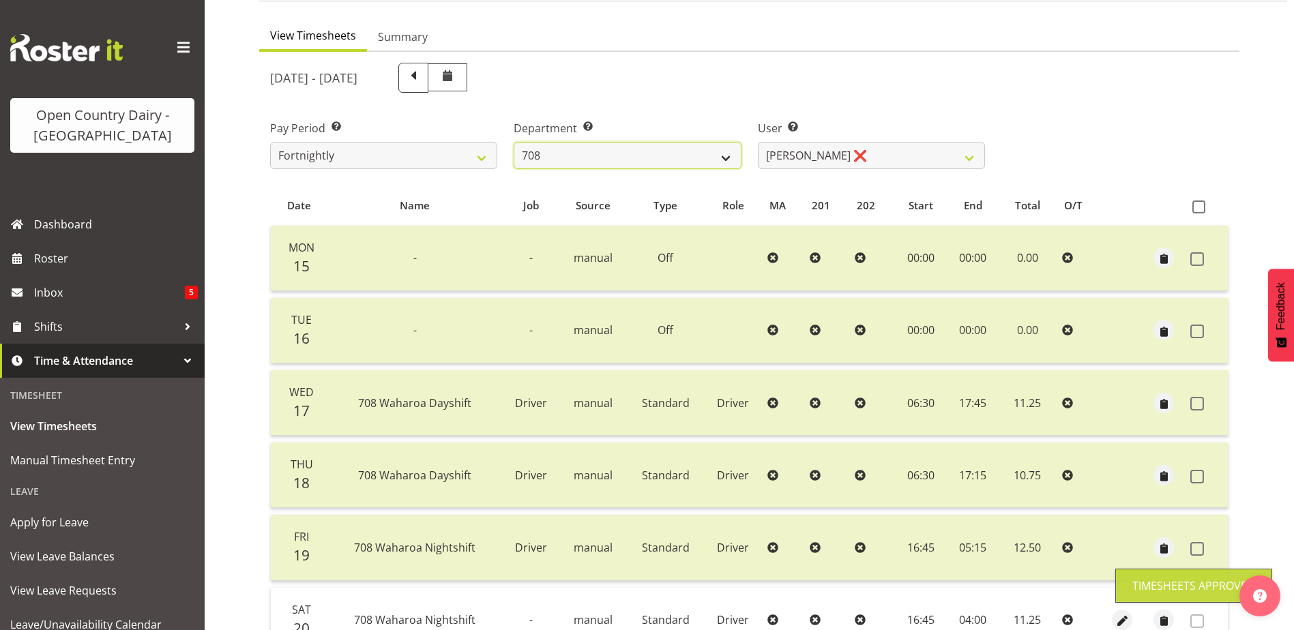
click at [577, 152] on select "701 702 703 704 705 706 707 708 709 710 711 712 713 714 715 716 717 718 719 720" at bounding box center [627, 155] width 227 height 27
select select "735"
click at [514, 142] on select "701 702 703 704 705 706 707 708 709 710 711 712 713 714 715 716 717 718 719 720" at bounding box center [627, 155] width 227 height 27
select select "10056"
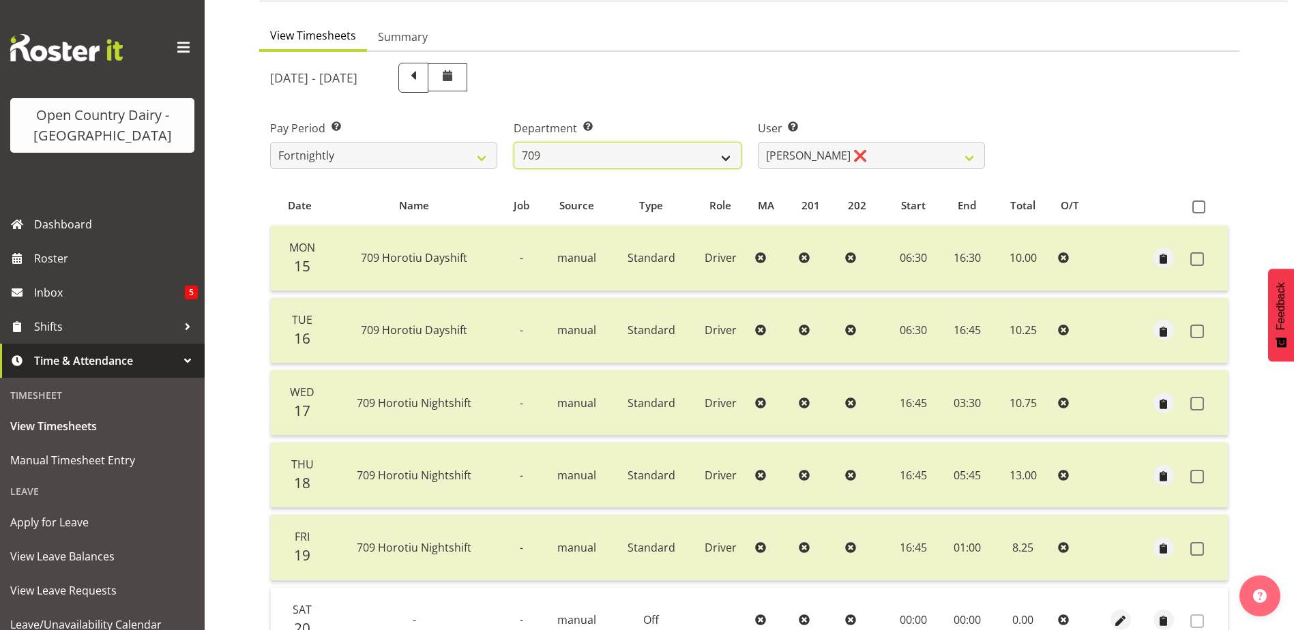
click at [653, 153] on select "701 702 703 704 705 706 707 708 709 710 711 712 713 714 715 716 717 718 719 720" at bounding box center [627, 155] width 227 height 27
click at [514, 142] on select "701 702 703 704 705 706 707 708 709 710 711 712 713 714 715 716 717 718 719 720" at bounding box center [627, 155] width 227 height 27
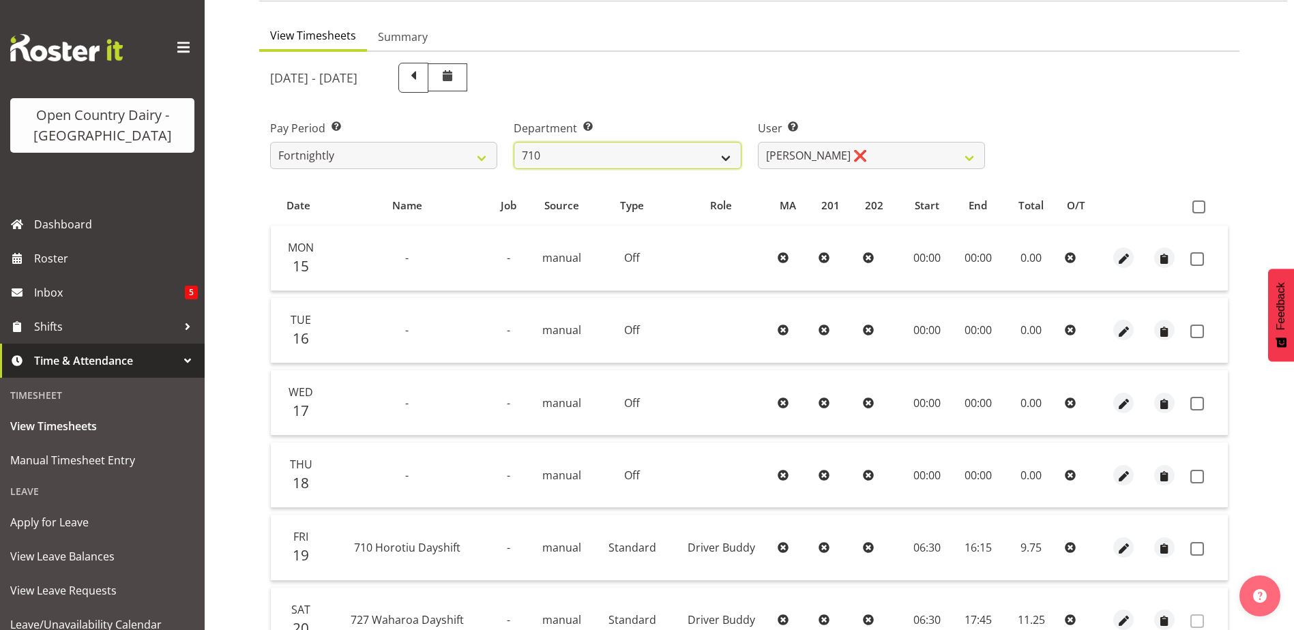
click at [673, 155] on select "701 702 703 704 705 706 707 708 709 710 711 712 713 714 715 716 717 718 719 720" at bounding box center [627, 155] width 227 height 27
select select "735"
click at [514, 142] on select "701 702 703 704 705 706 707 708 709 710 711 712 713 714 715 716 717 718 719 720" at bounding box center [627, 155] width 227 height 27
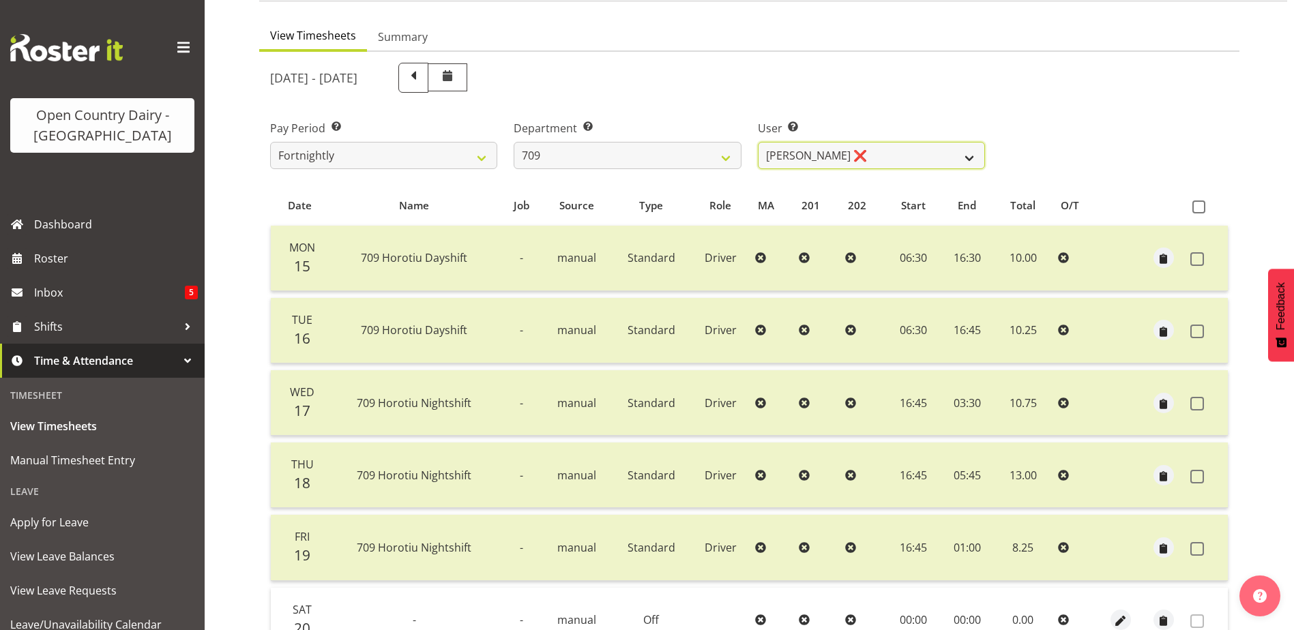
click at [900, 156] on select "[PERSON_NAME] ❌ [PERSON_NAME] ❌ [PERSON_NAME] ❌ [PERSON_NAME] ❌" at bounding box center [871, 155] width 227 height 27
select select "9989"
click at [758, 142] on select "[PERSON_NAME] ❌ [PERSON_NAME] ❌ [PERSON_NAME] ❌ [PERSON_NAME] ❌" at bounding box center [871, 155] width 227 height 27
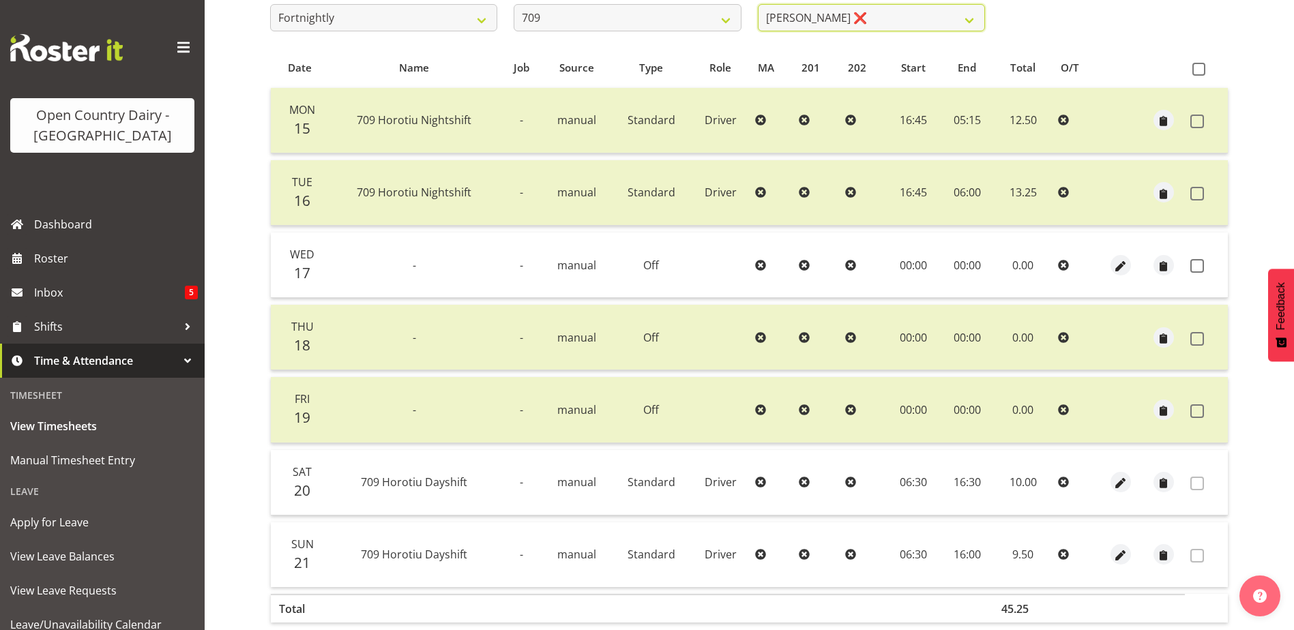
scroll to position [319, 0]
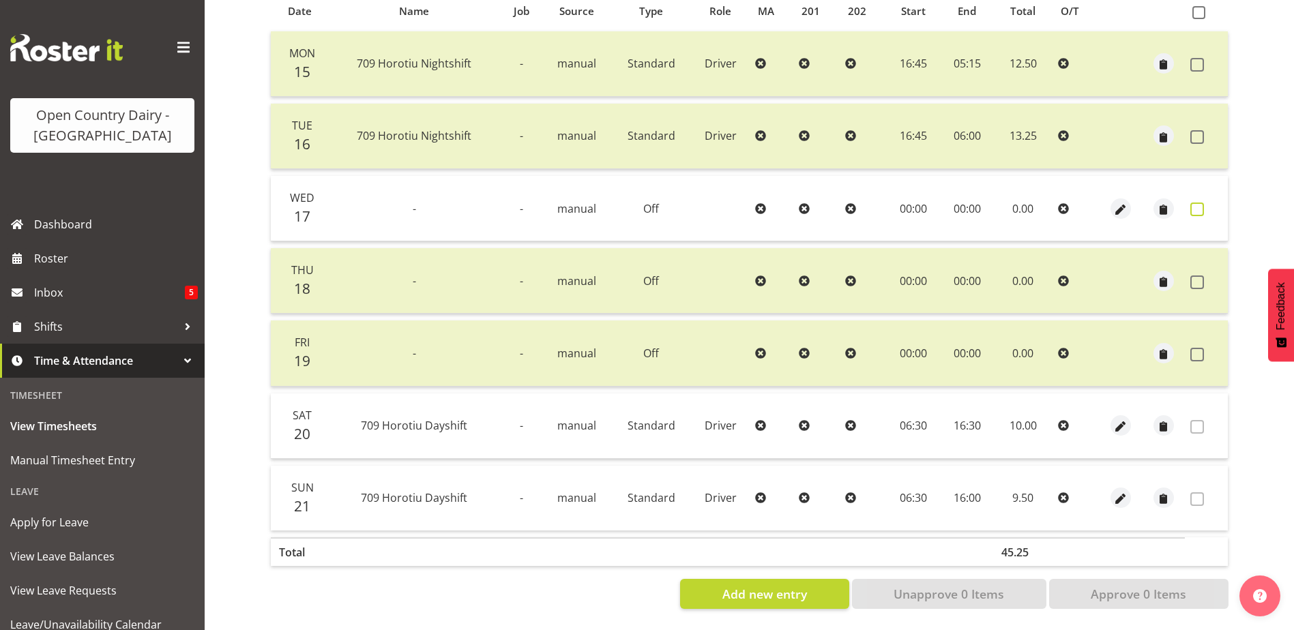
click at [1198, 203] on span at bounding box center [1197, 210] width 14 height 14
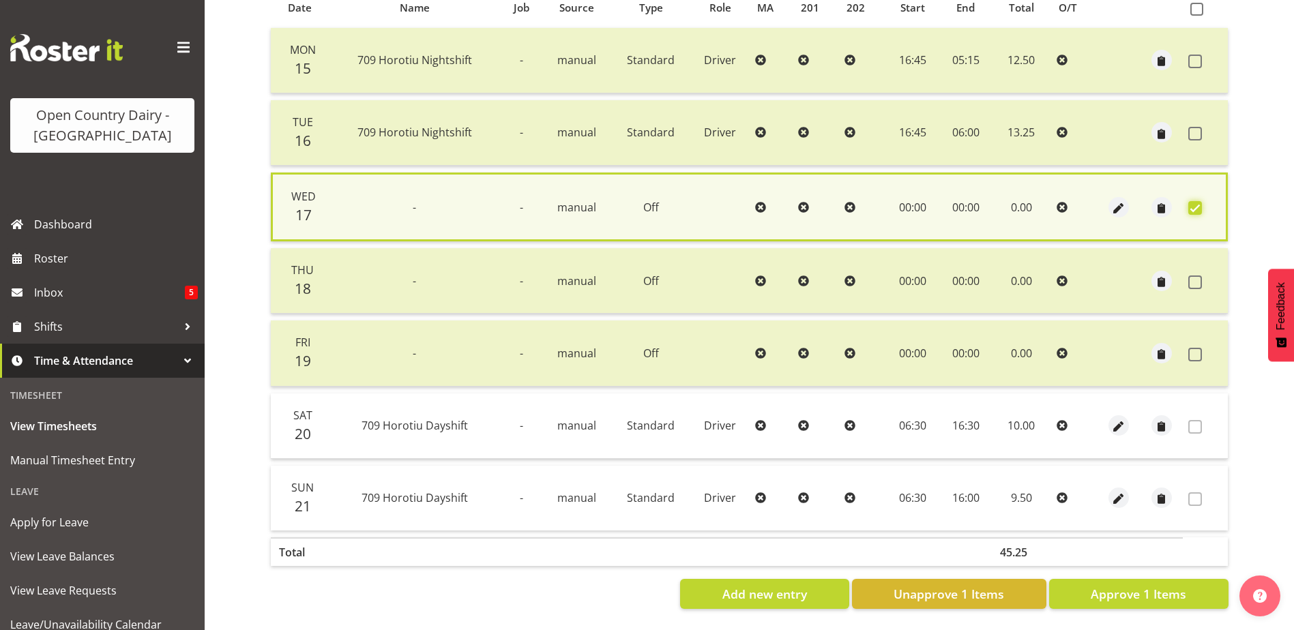
scroll to position [322, 0]
click at [1137, 585] on span "Approve 1 Items" at bounding box center [1139, 594] width 96 height 18
checkbox input "false"
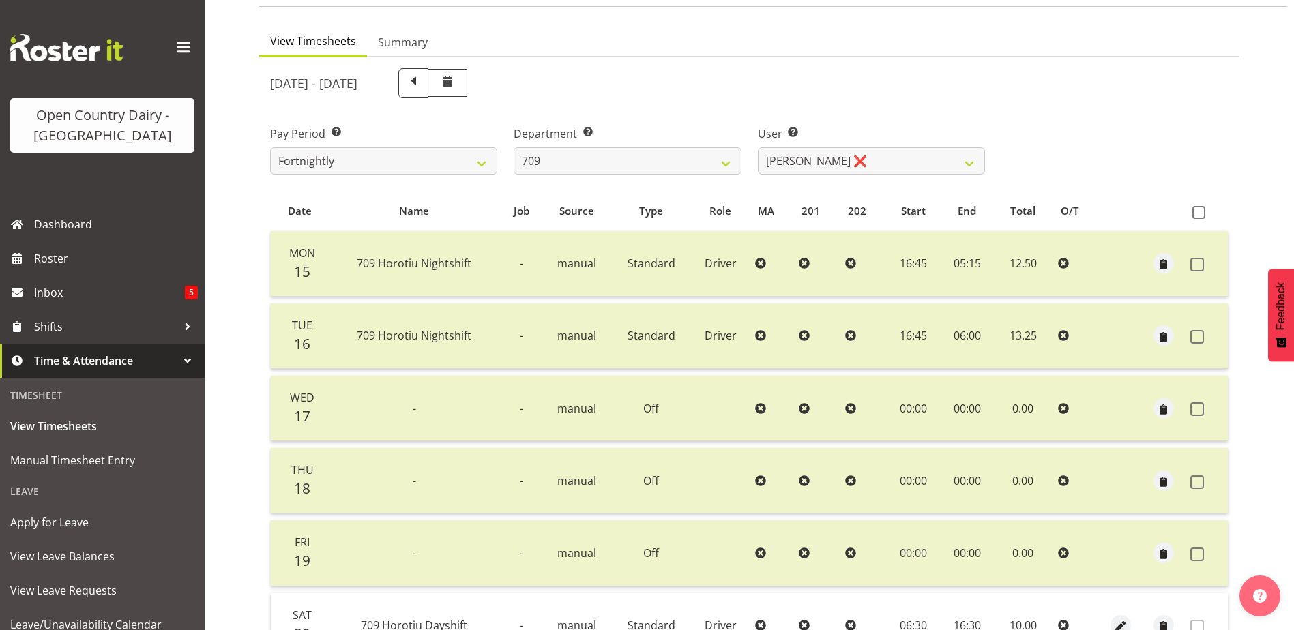
scroll to position [0, 0]
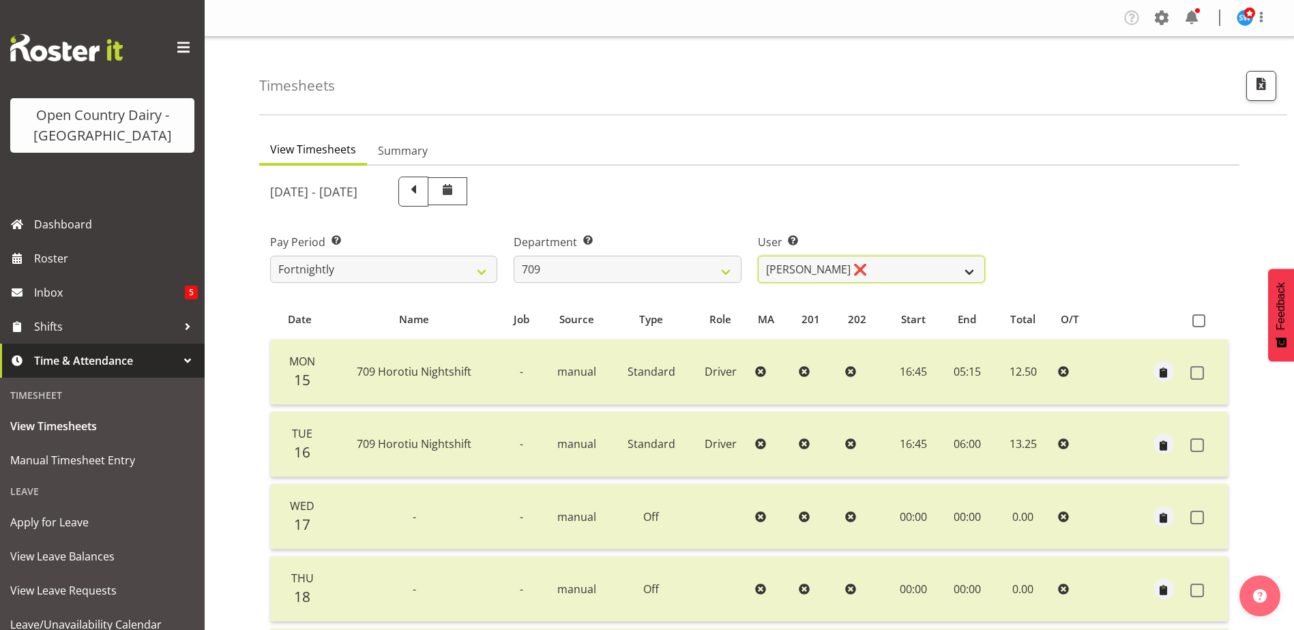
click at [881, 266] on select "[PERSON_NAME] ❌ [PERSON_NAME] ❌ [PERSON_NAME] ❌ [PERSON_NAME] ❌" at bounding box center [871, 269] width 227 height 27
drag, startPoint x: 668, startPoint y: 260, endPoint x: 670, endPoint y: 269, distance: 9.1
click at [668, 260] on select "701 702 703 704 705 706 707 708 709 710 711 712 713 714 715 716 717 718 719 720" at bounding box center [627, 269] width 227 height 27
select select "875"
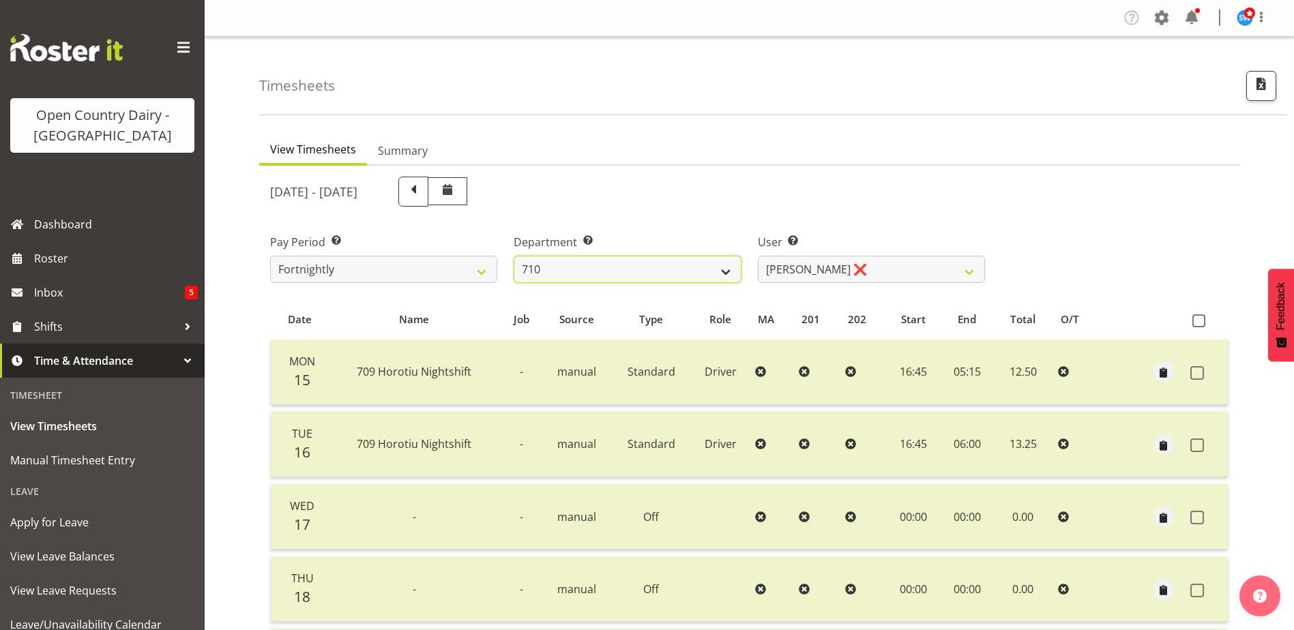
click at [514, 256] on select "701 702 703 704 705 706 707 708 709 710 711 712 713 714 715 716 717 718 719 720" at bounding box center [627, 269] width 227 height 27
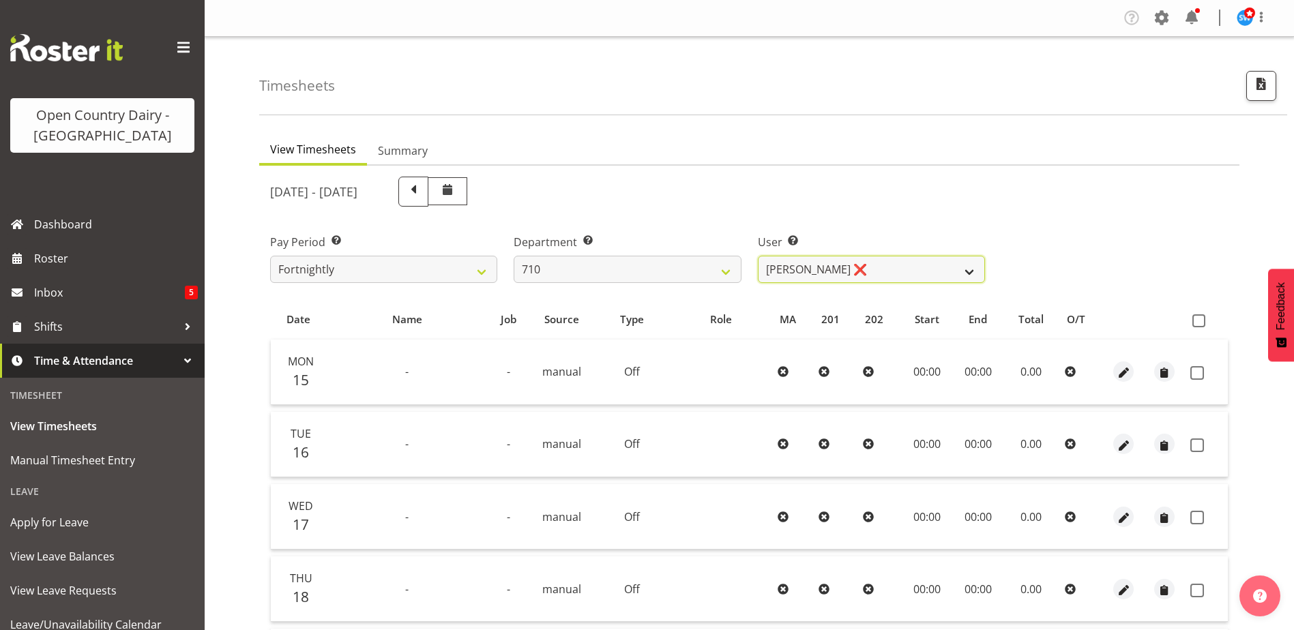
click at [903, 266] on select "[PERSON_NAME] ❌ [PERSON_NAME] ❌ [PERSON_NAME] ❌ [PERSON_NAME] ❌" at bounding box center [871, 269] width 227 height 27
select select "8203"
click at [758, 256] on select "[PERSON_NAME] ❌ [PERSON_NAME] ❌ [PERSON_NAME] ❌ [PERSON_NAME] ❌" at bounding box center [871, 269] width 227 height 27
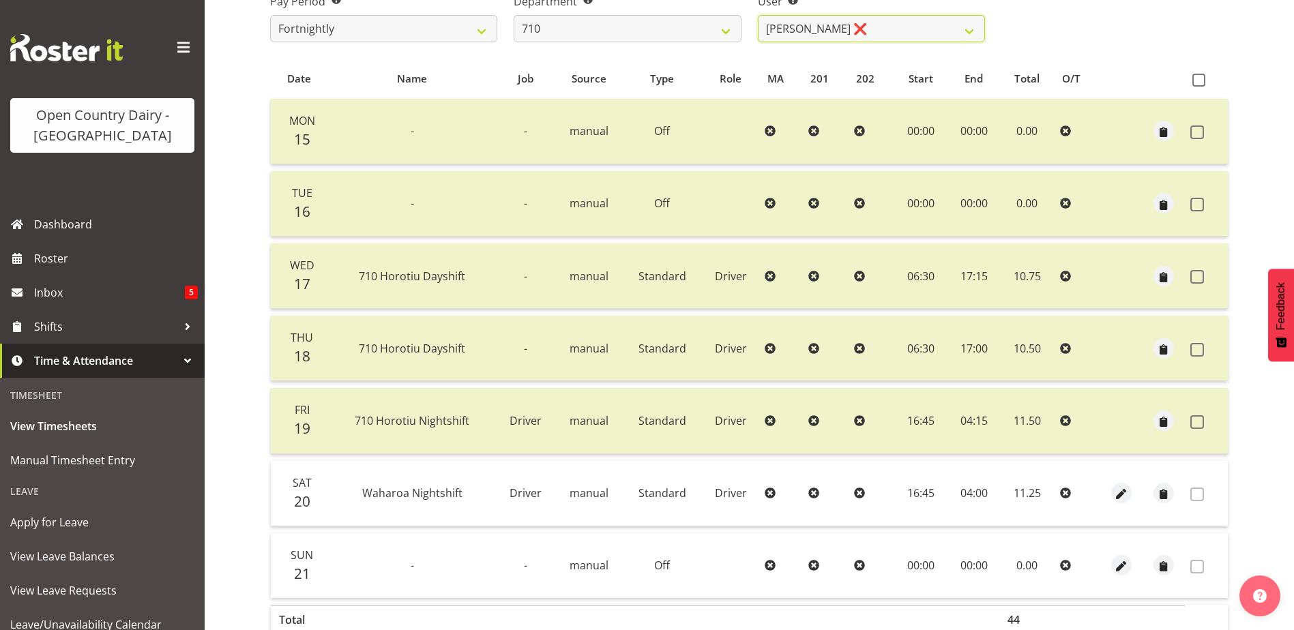
scroll to position [46, 0]
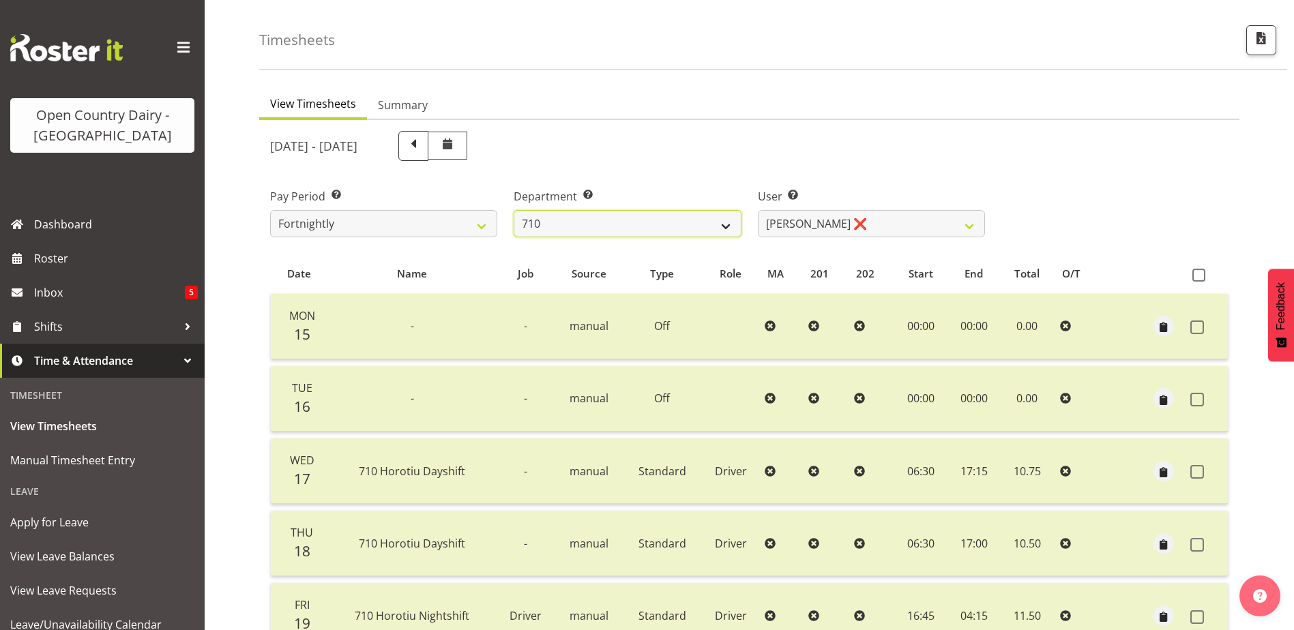
click at [643, 219] on select "701 702 703 704 705 706 707 708 709 710 711 712 713 714 715 716 717 718 719 720" at bounding box center [627, 223] width 227 height 27
select select "832"
click at [514, 210] on select "701 702 703 704 705 706 707 708 709 710 711 712 713 714 715 716 717 718 719 720" at bounding box center [627, 223] width 227 height 27
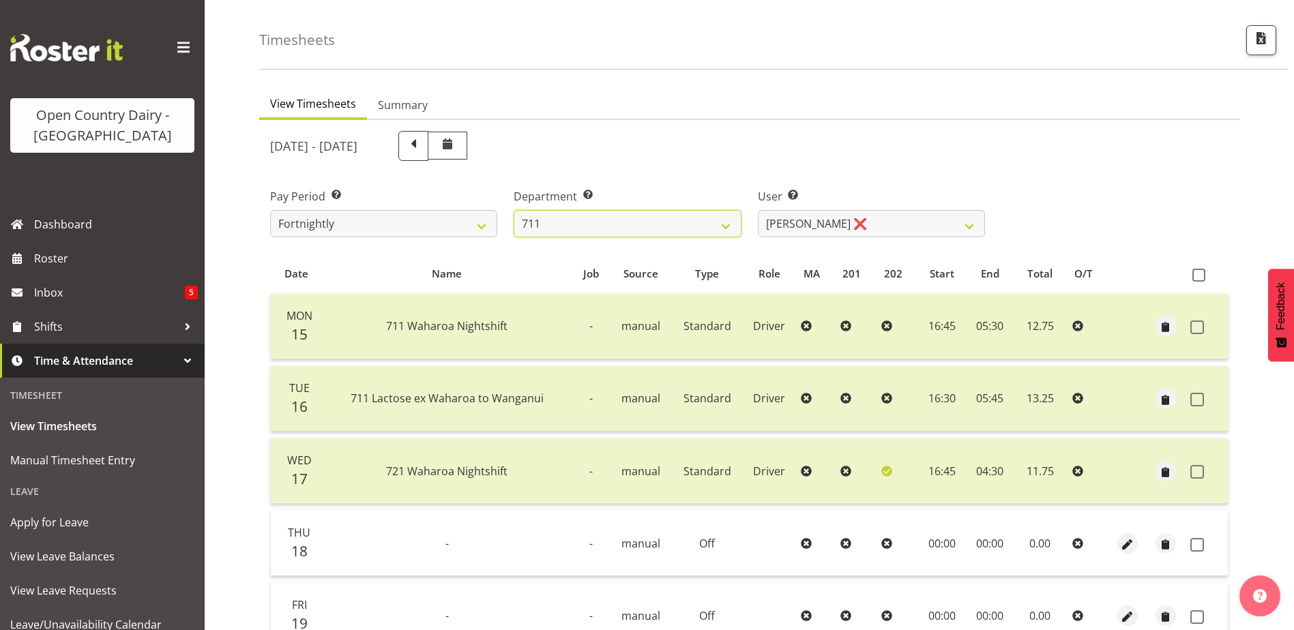
scroll to position [250, 0]
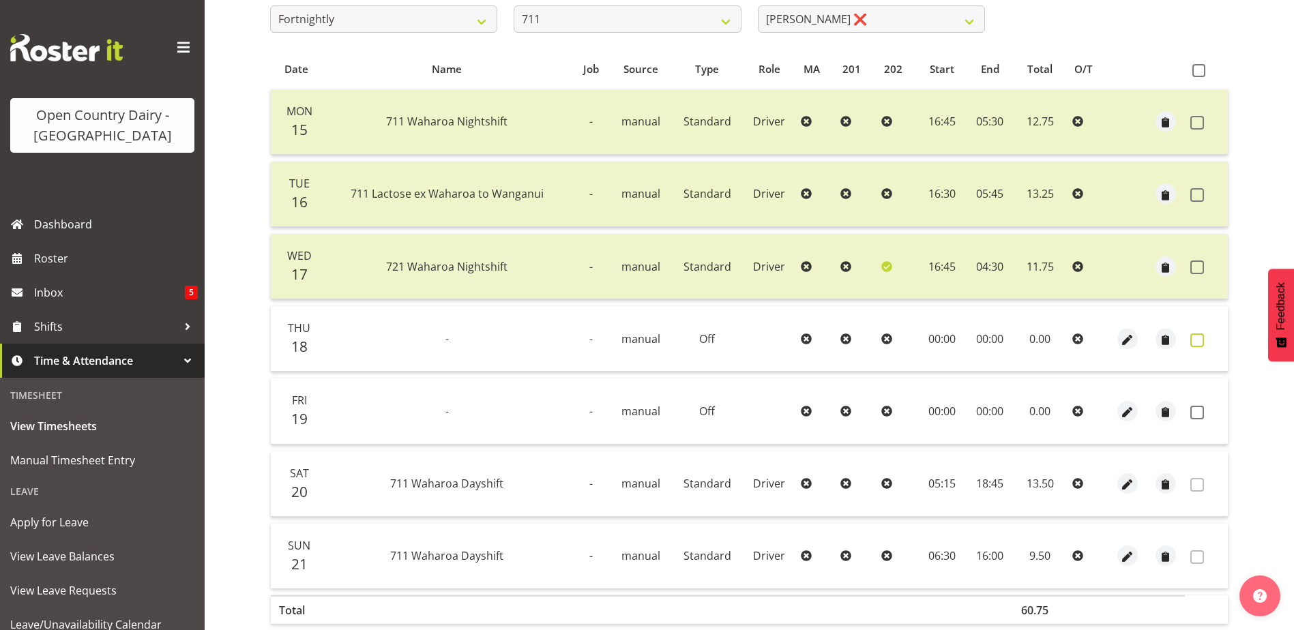
click at [1197, 340] on span at bounding box center [1197, 341] width 14 height 14
checkbox input "true"
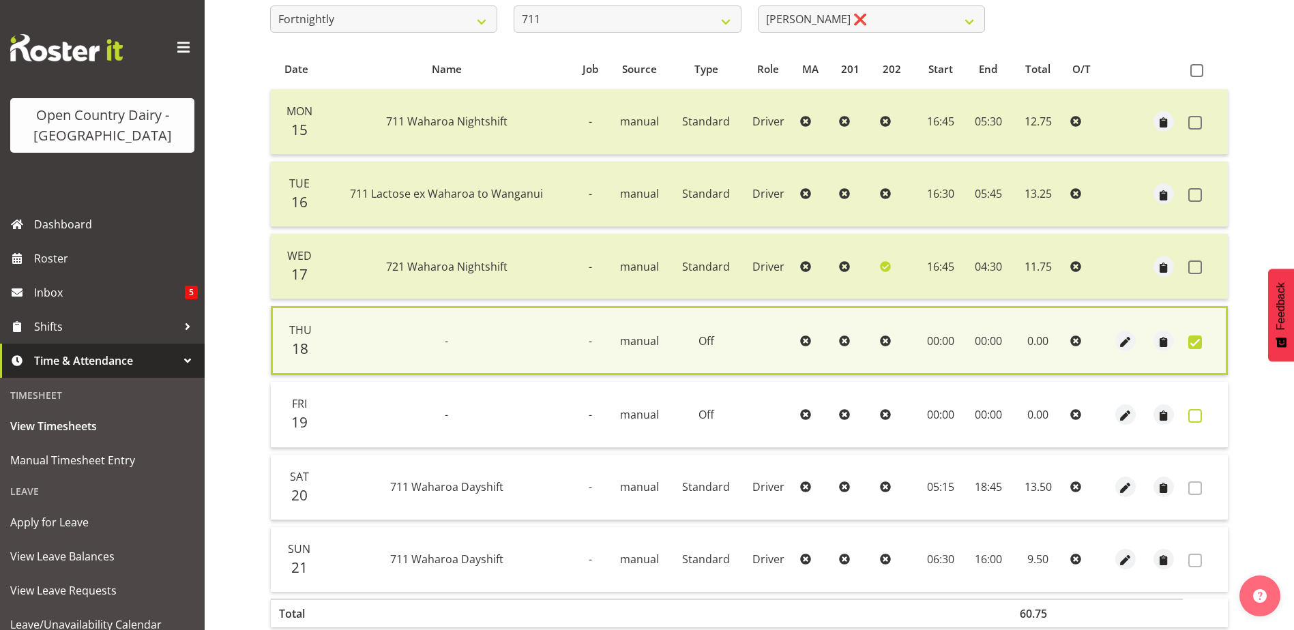
click at [1194, 415] on span at bounding box center [1195, 416] width 14 height 14
checkbox input "true"
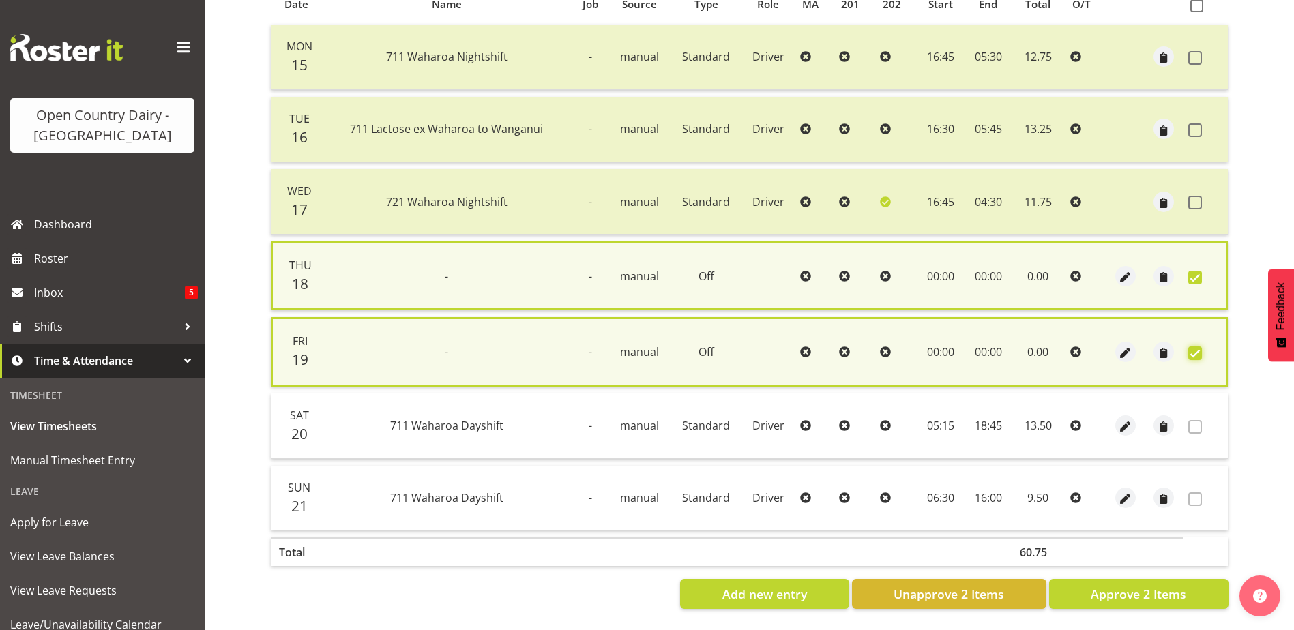
scroll to position [325, 0]
click at [1152, 585] on span "Approve 2 Items" at bounding box center [1139, 594] width 96 height 18
checkbox input "false"
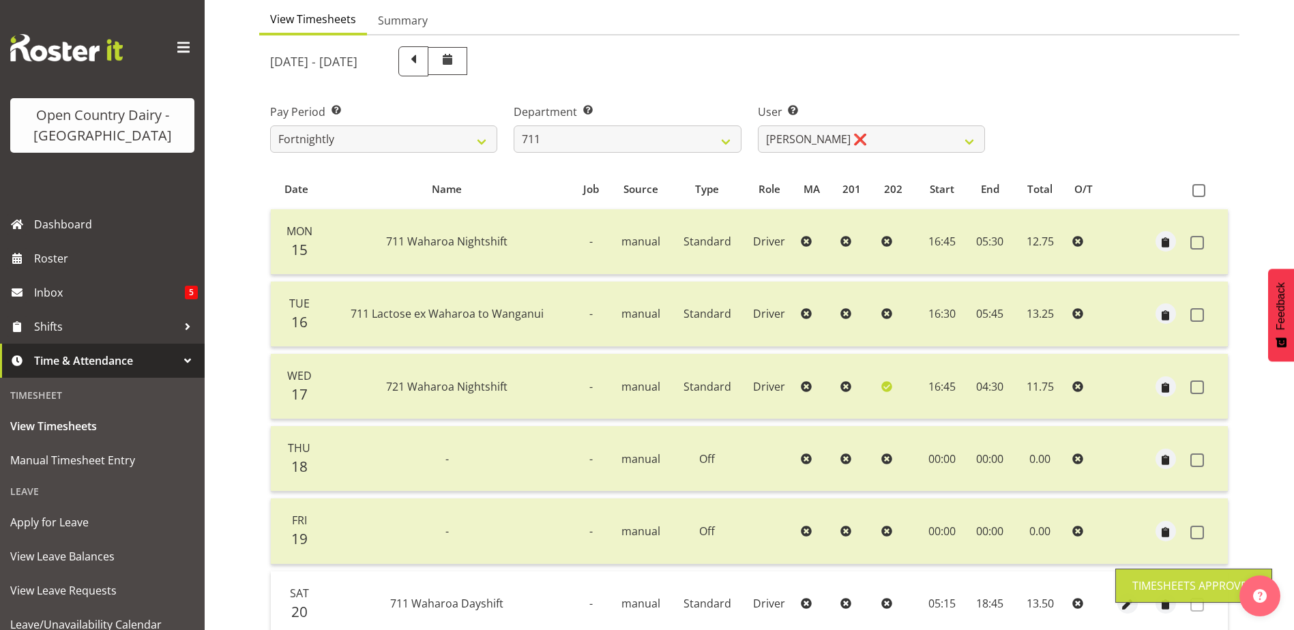
scroll to position [46, 0]
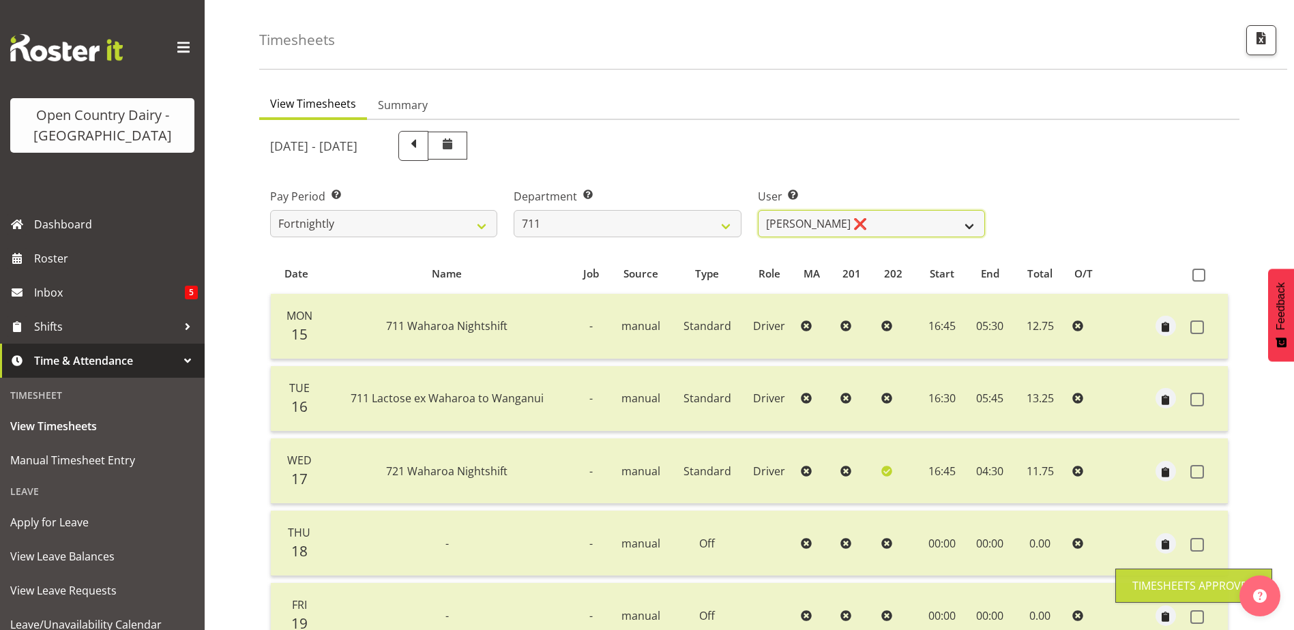
click at [862, 216] on select "[PERSON_NAME] ❌ [PERSON_NAME] ❌ [PERSON_NAME] ❌" at bounding box center [871, 223] width 227 height 27
select select "8181"
click at [758, 210] on select "[PERSON_NAME] ❌ [PERSON_NAME] ❌ [PERSON_NAME] ❌" at bounding box center [871, 223] width 227 height 27
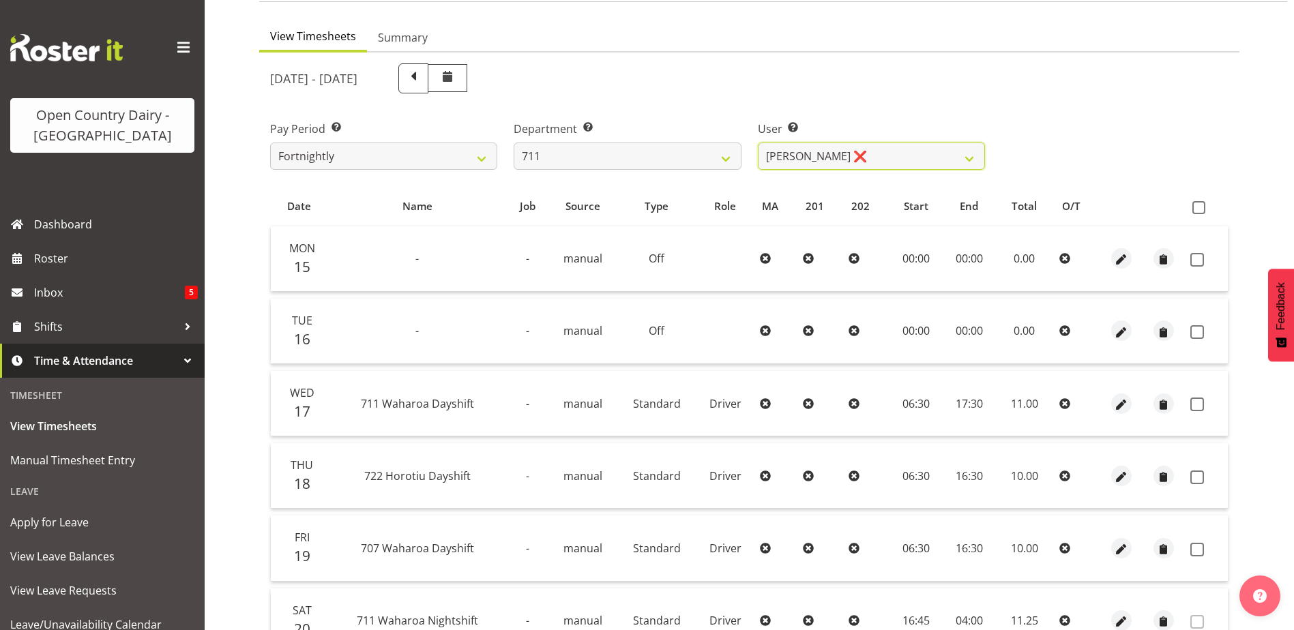
scroll to position [250, 0]
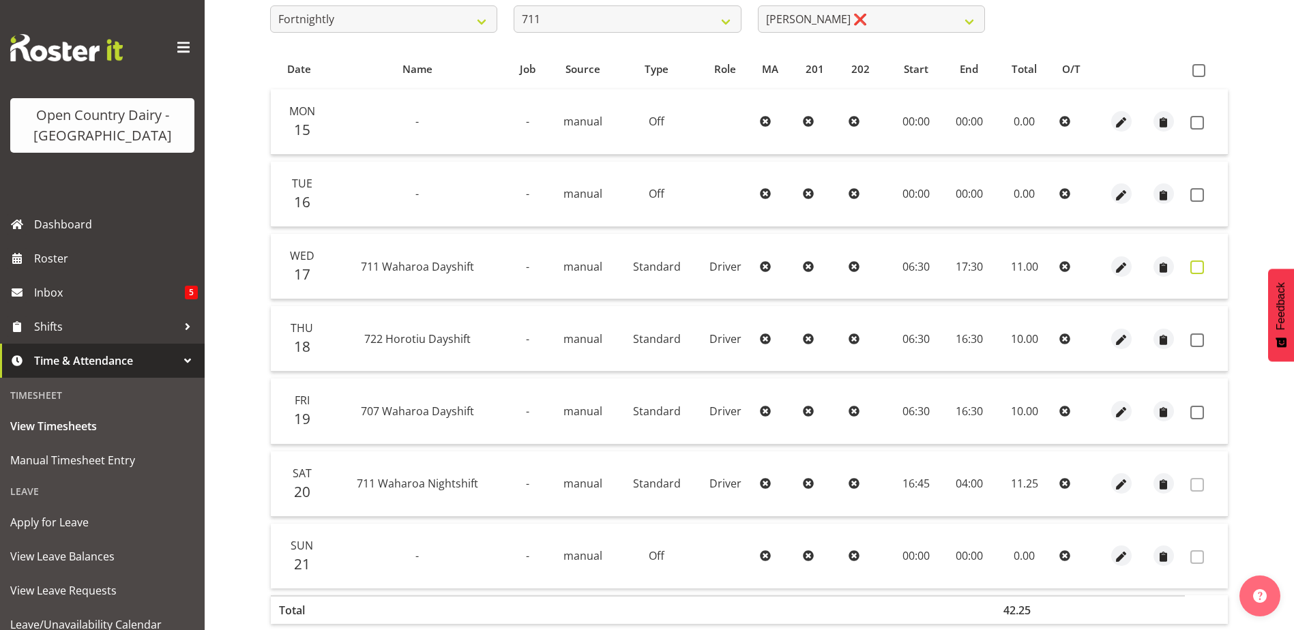
click at [1198, 265] on span at bounding box center [1197, 268] width 14 height 14
checkbox input "true"
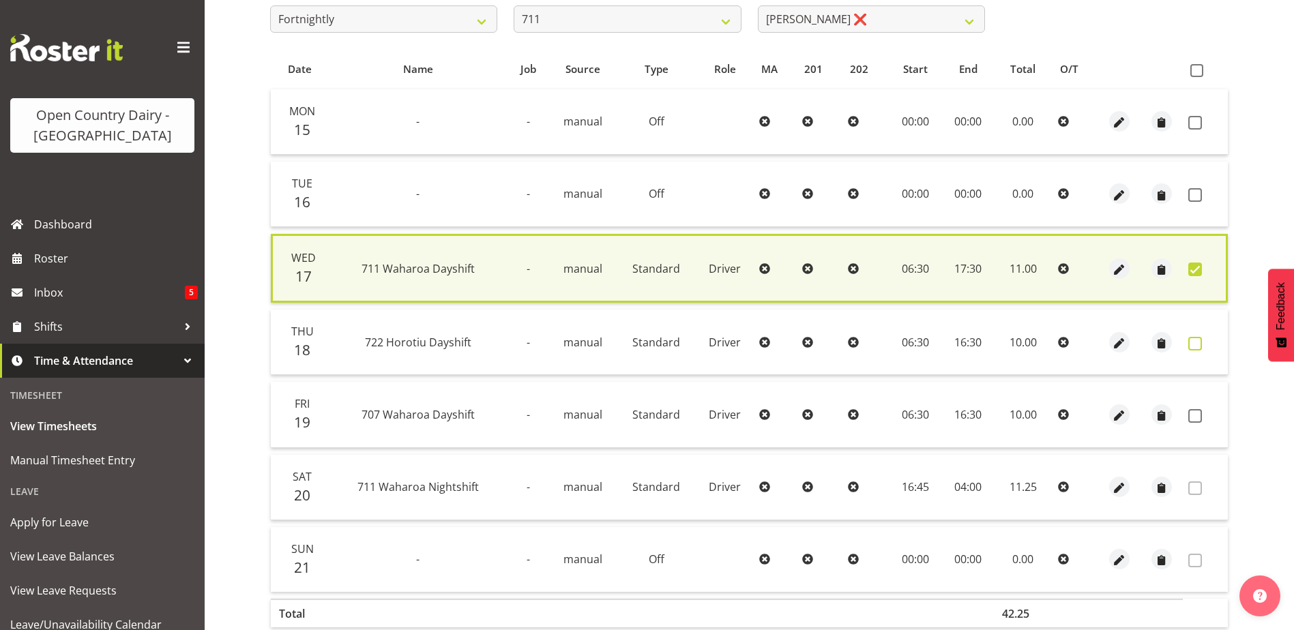
click at [1197, 345] on span at bounding box center [1195, 344] width 14 height 14
checkbox input "true"
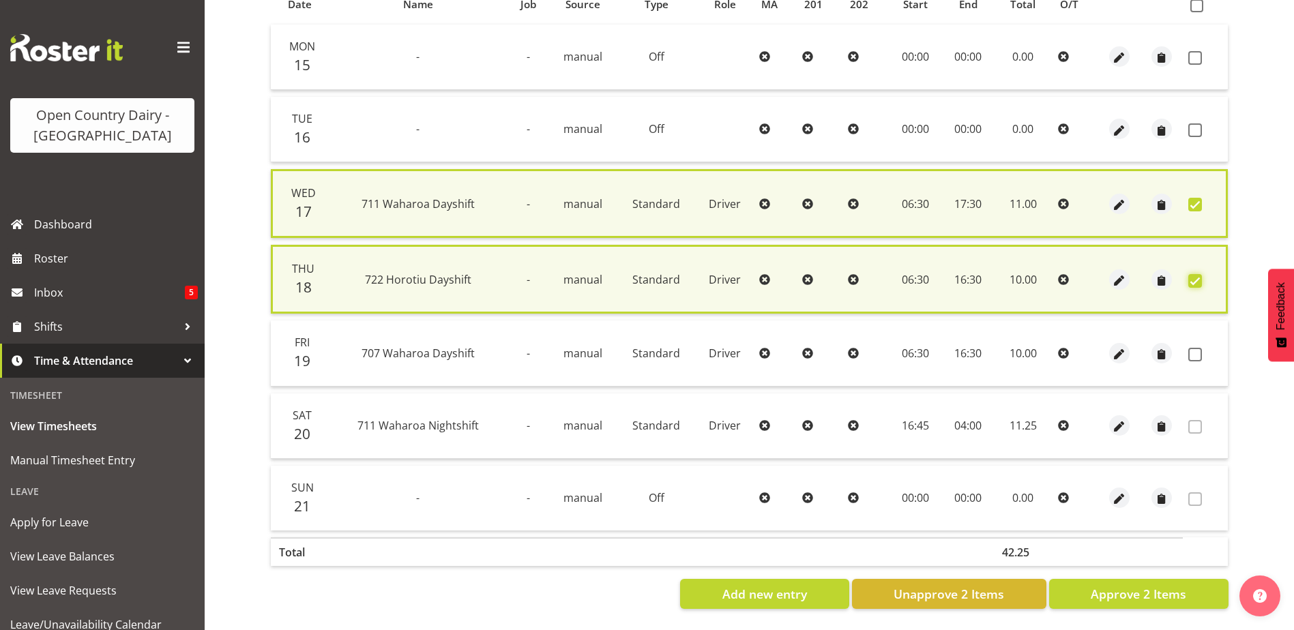
scroll to position [325, 0]
click at [1096, 586] on span "Approve 2 Items" at bounding box center [1139, 594] width 96 height 18
checkbox input "false"
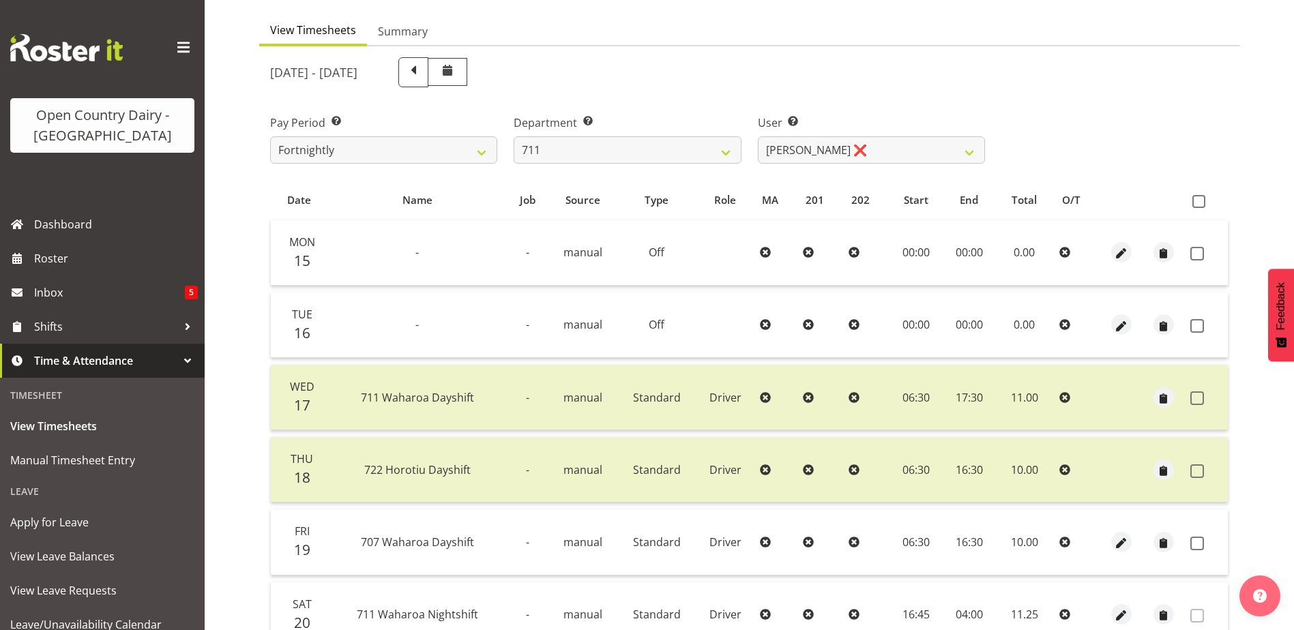
scroll to position [46, 0]
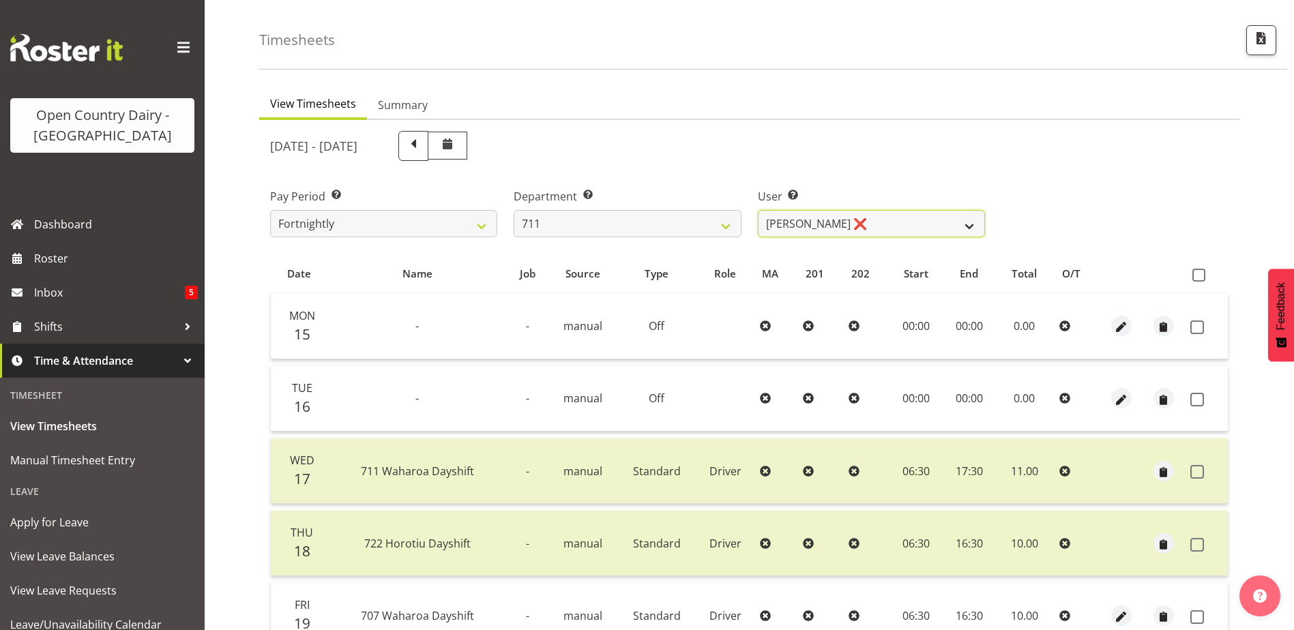
click at [907, 219] on select "[PERSON_NAME] ❌ [PERSON_NAME] ❌ [PERSON_NAME] ❌" at bounding box center [871, 223] width 227 height 27
select select "10409"
click at [758, 210] on select "[PERSON_NAME] ❌ [PERSON_NAME] ❌ [PERSON_NAME] ❌" at bounding box center [871, 223] width 227 height 27
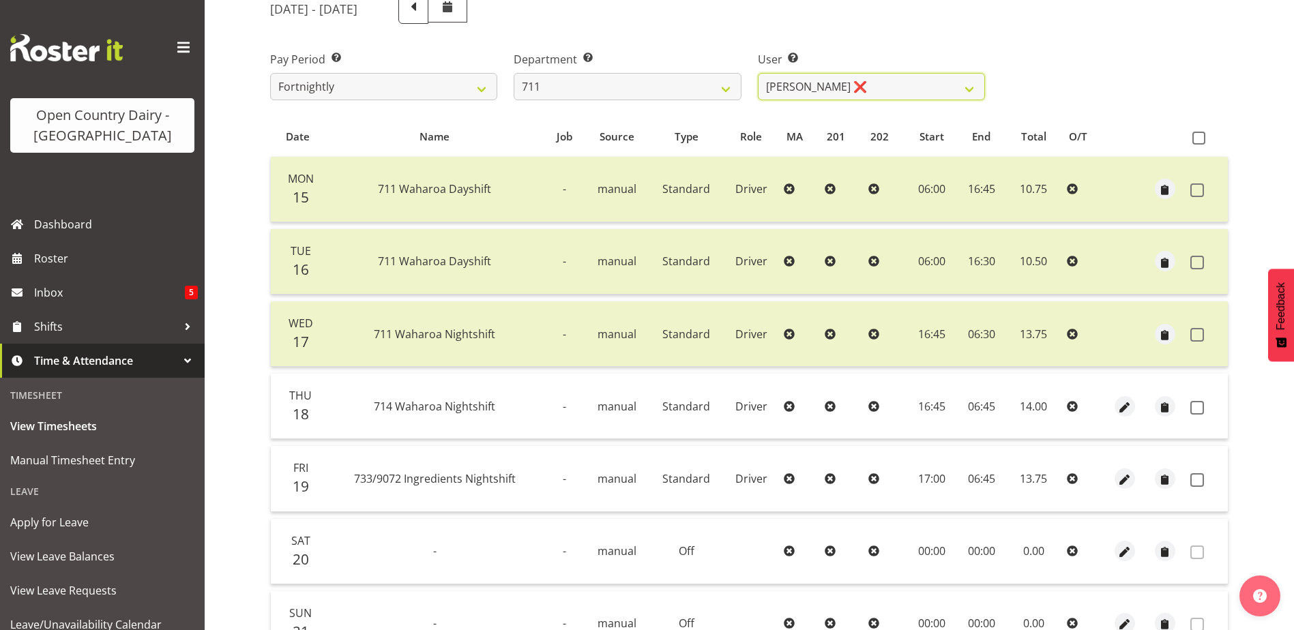
scroll to position [319, 0]
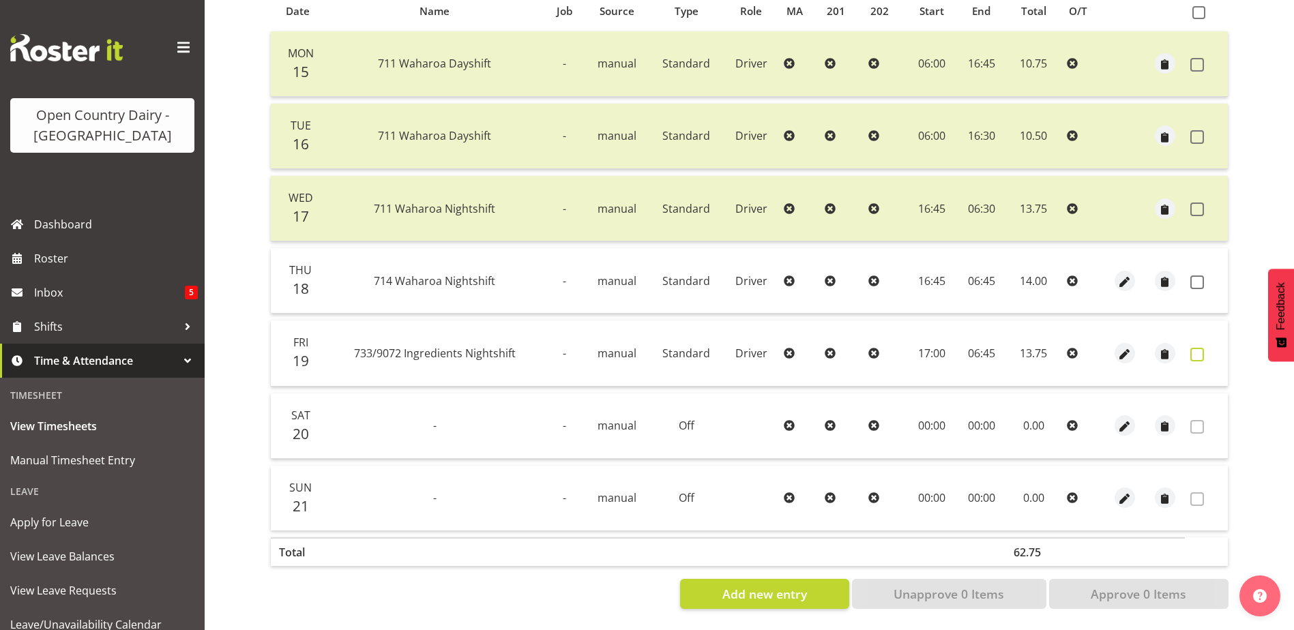
click at [1193, 348] on span at bounding box center [1197, 355] width 14 height 14
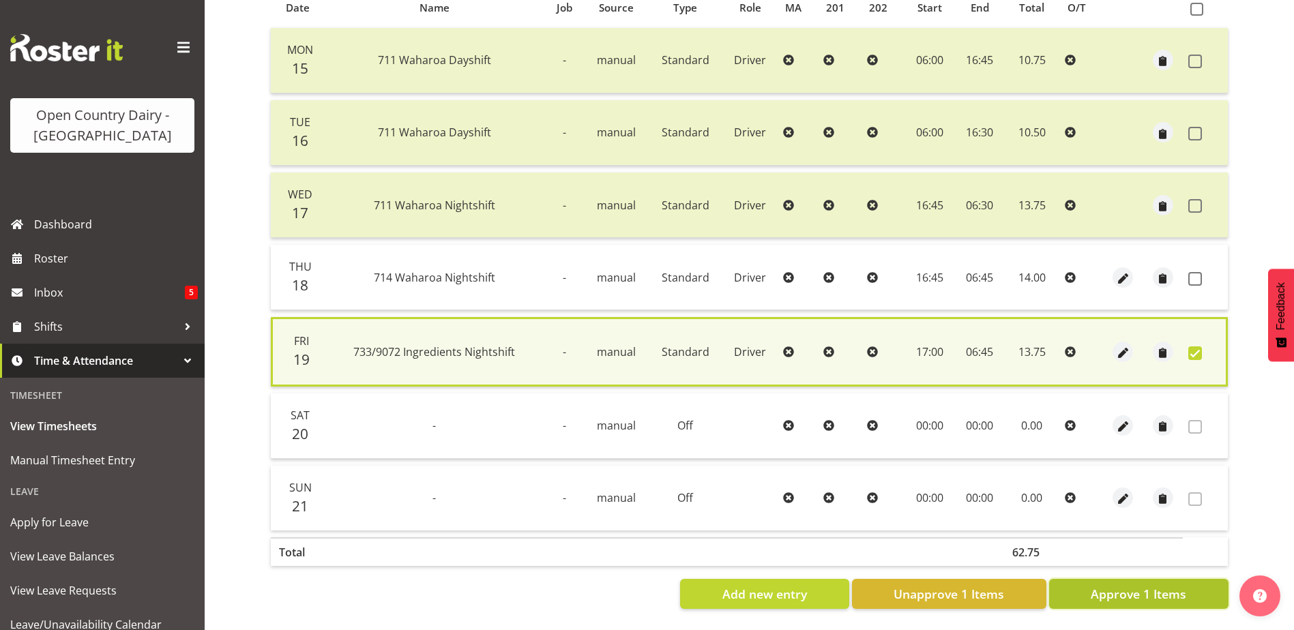
click at [1137, 589] on span "Approve 1 Items" at bounding box center [1139, 594] width 96 height 18
checkbox input "false"
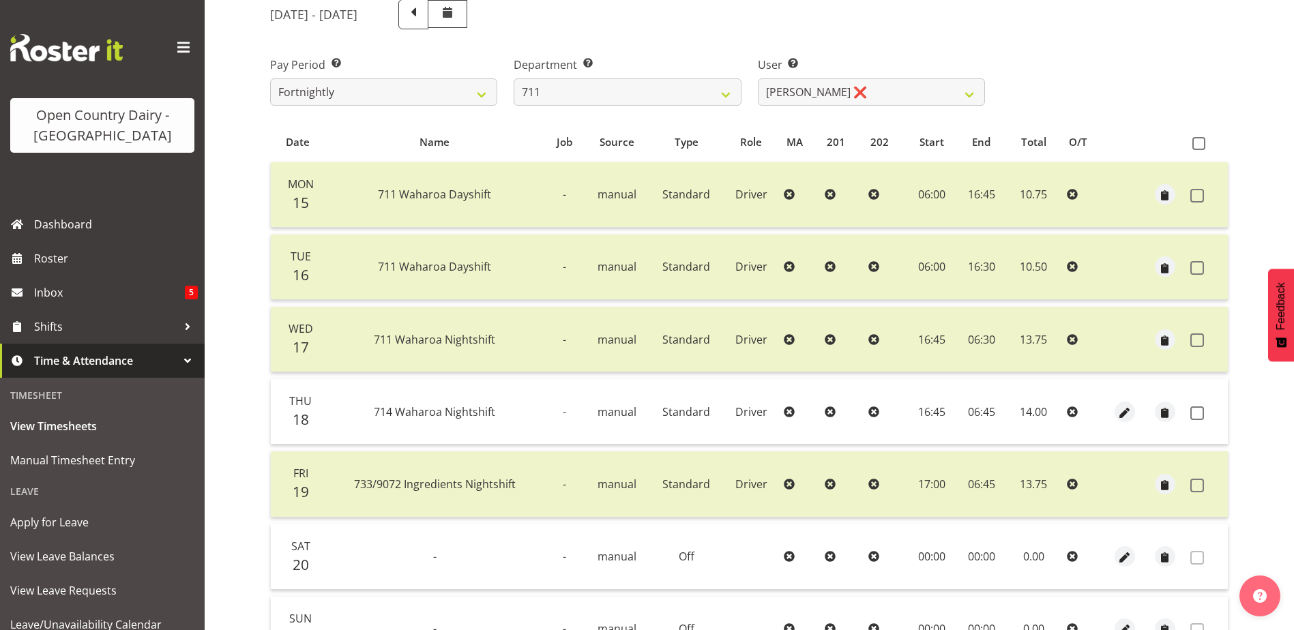
scroll to position [0, 0]
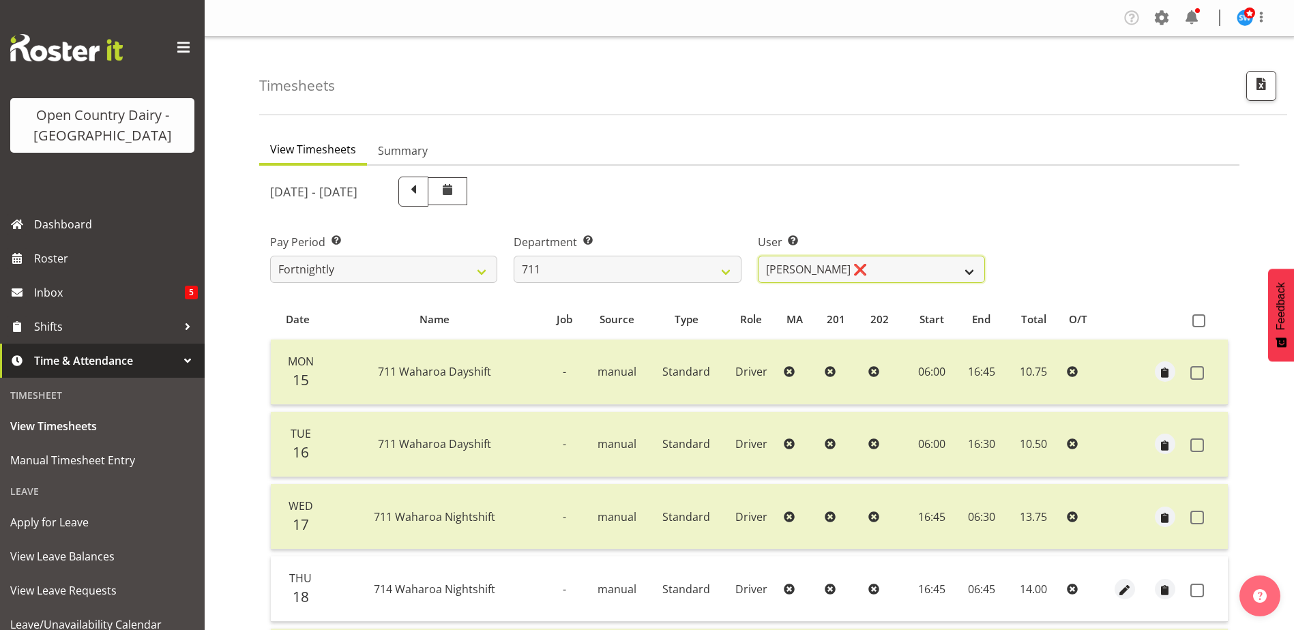
click at [910, 263] on select "[PERSON_NAME] ❌ [PERSON_NAME] ❌ [PERSON_NAME] ❌" at bounding box center [871, 269] width 227 height 27
drag, startPoint x: 910, startPoint y: 263, endPoint x: 821, endPoint y: 266, distance: 88.8
click at [910, 263] on select "[PERSON_NAME] ❌ [PERSON_NAME] ❌ [PERSON_NAME] ❌" at bounding box center [871, 269] width 227 height 27
click at [648, 256] on select "701 702 703 704 705 706 707 708 709 710 711 712 713 714 715 716 717 718 719 720" at bounding box center [627, 269] width 227 height 27
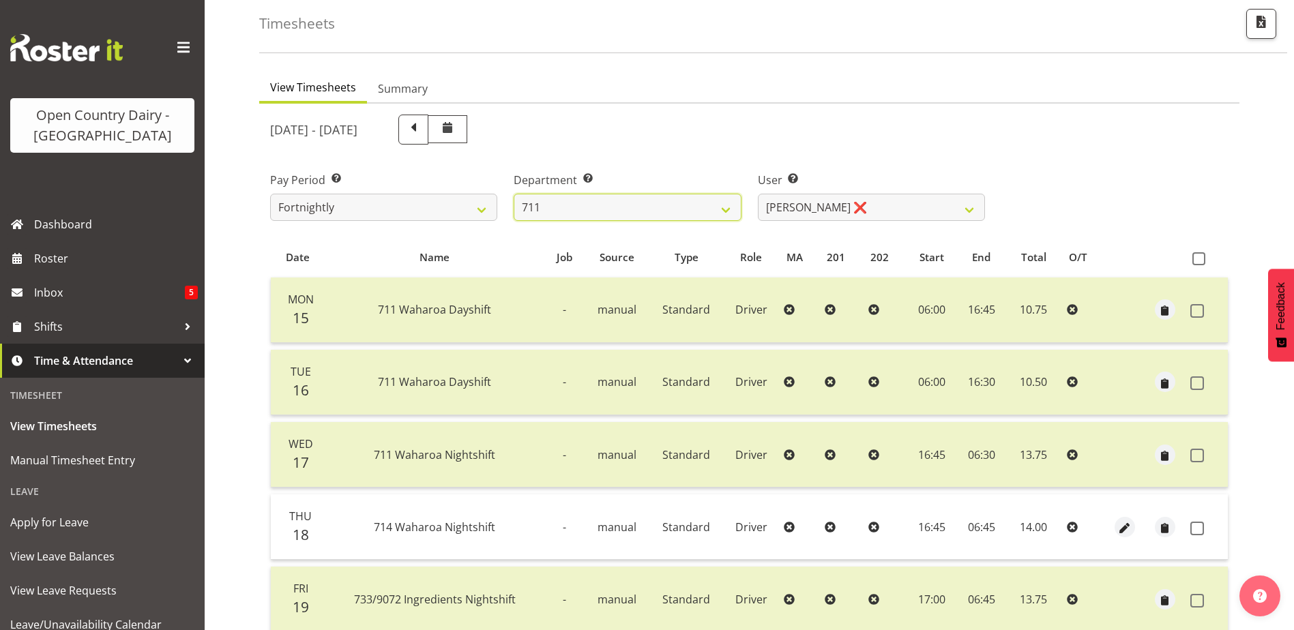
scroll to position [136, 0]
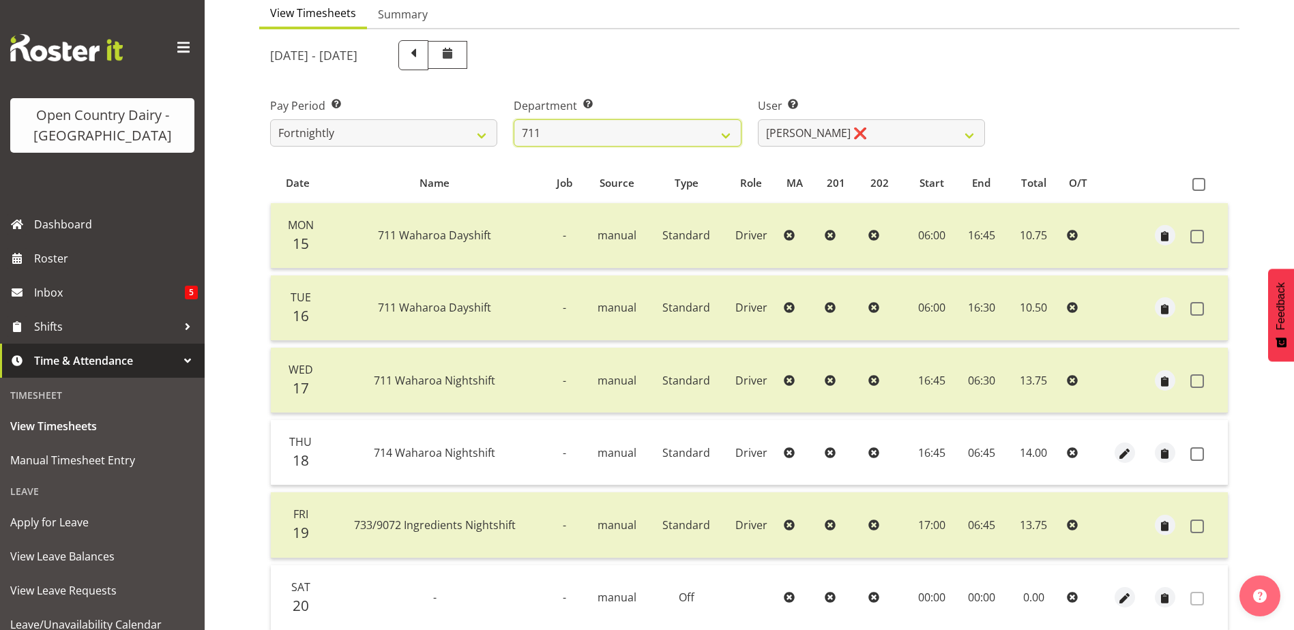
drag, startPoint x: 553, startPoint y: 130, endPoint x: 555, endPoint y: 147, distance: 17.2
click at [553, 130] on select "701 702 703 704 705 706 707 708 709 710 711 712 713 714 715 716 717 718 719 720" at bounding box center [627, 132] width 227 height 27
select select "822"
click at [514, 119] on select "701 702 703 704 705 706 707 708 709 710 711 712 713 714 715 716 717 718 719 720" at bounding box center [627, 132] width 227 height 27
select select "8162"
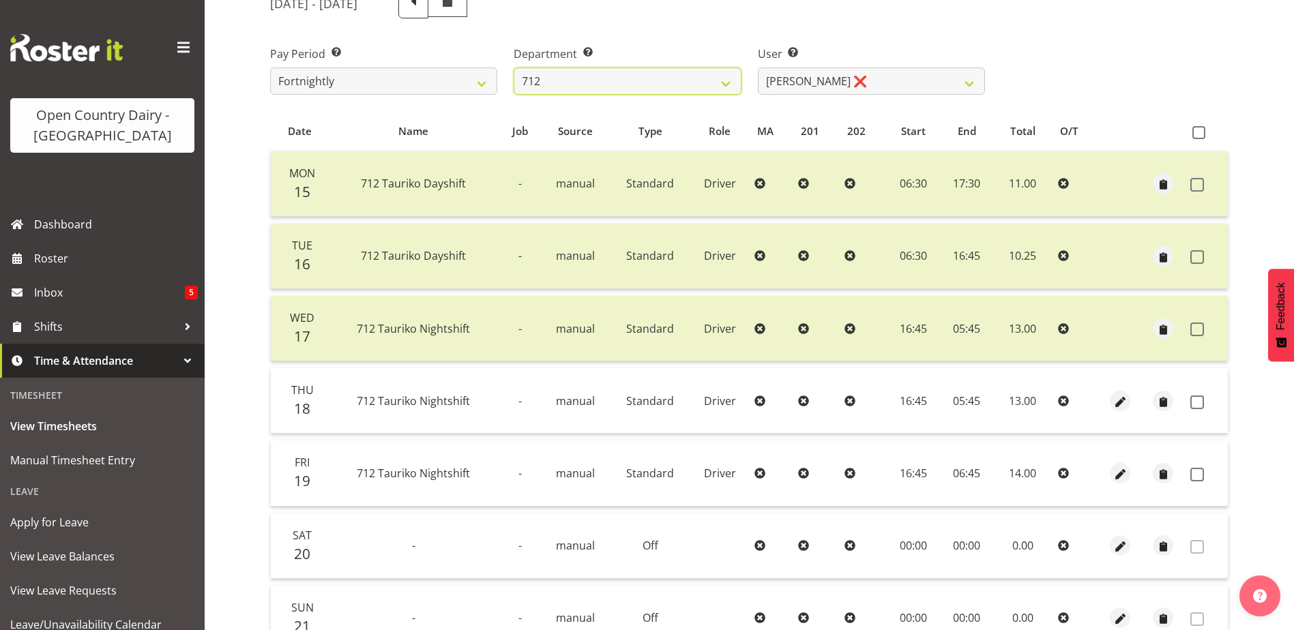
scroll to position [273, 0]
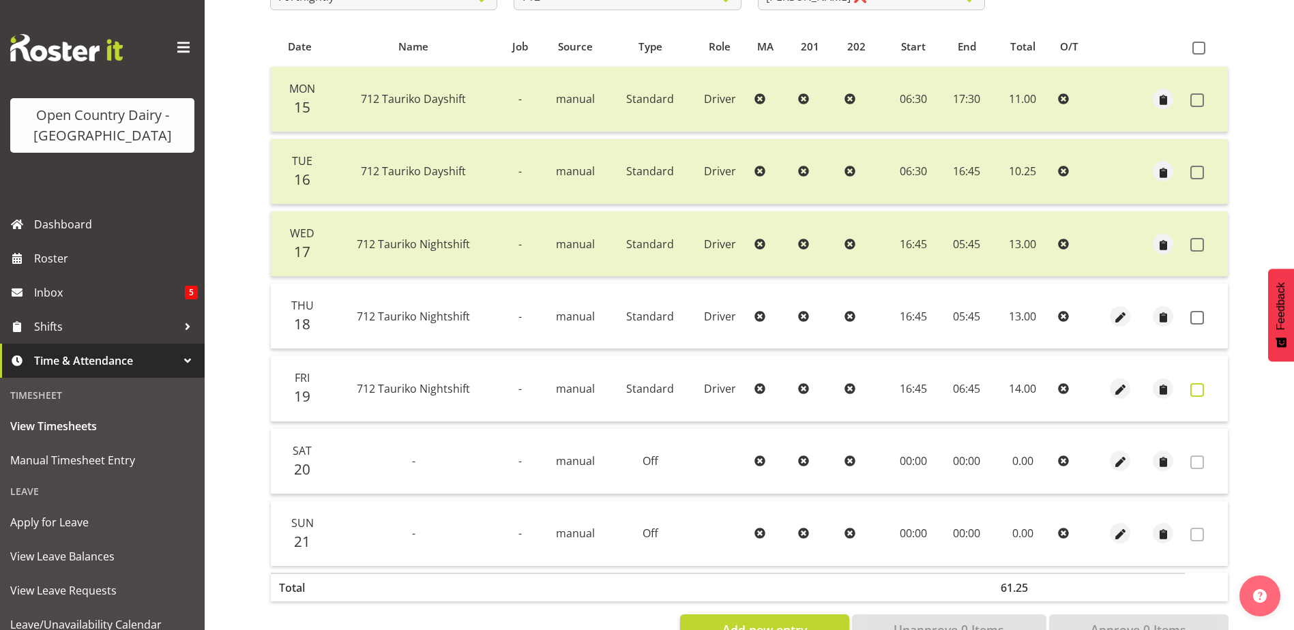
click at [1197, 390] on span at bounding box center [1197, 390] width 14 height 14
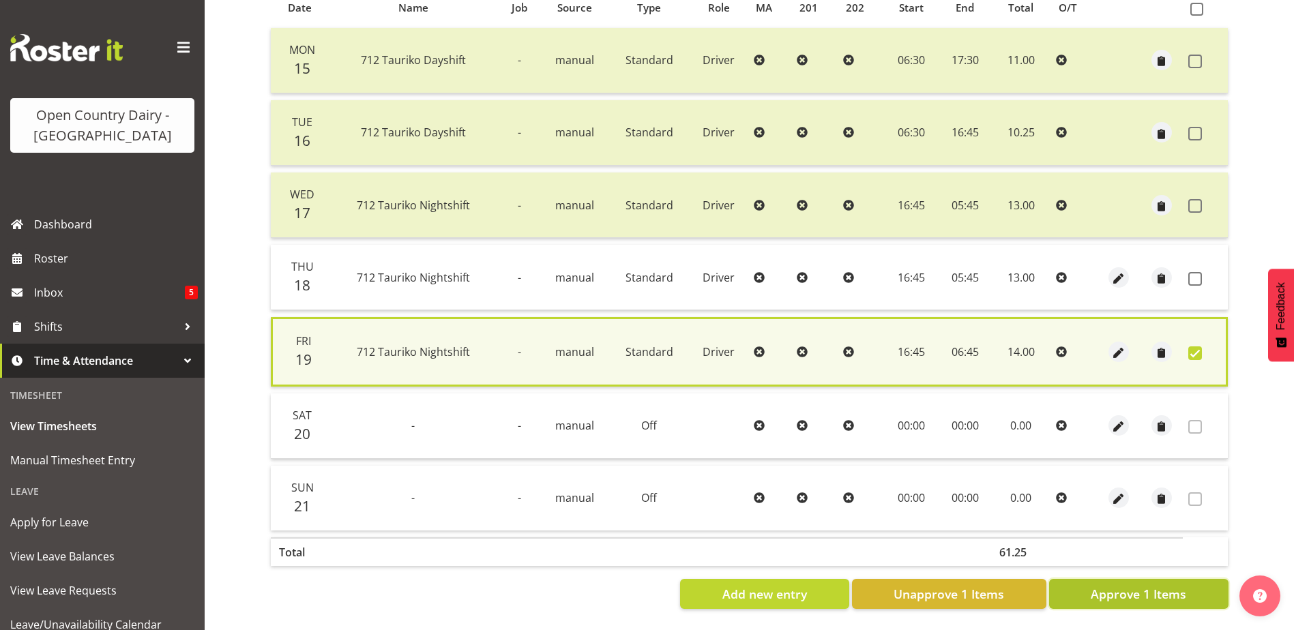
click at [1132, 585] on span "Approve 1 Items" at bounding box center [1139, 594] width 96 height 18
checkbox input "false"
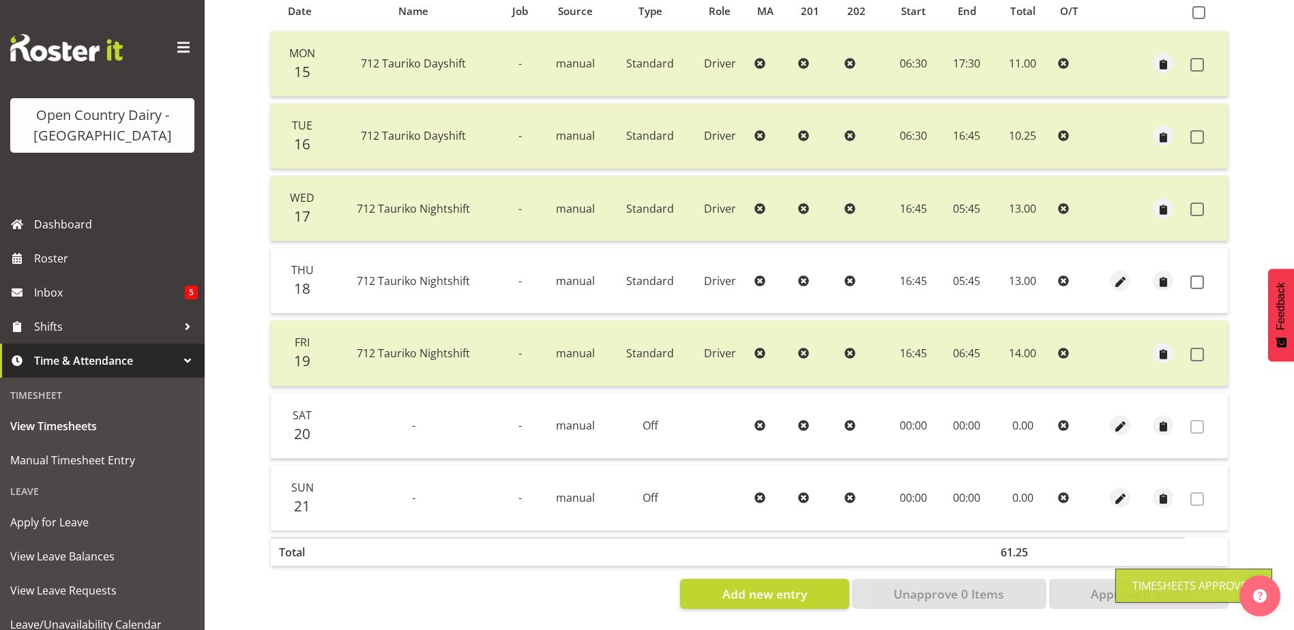
scroll to position [46, 0]
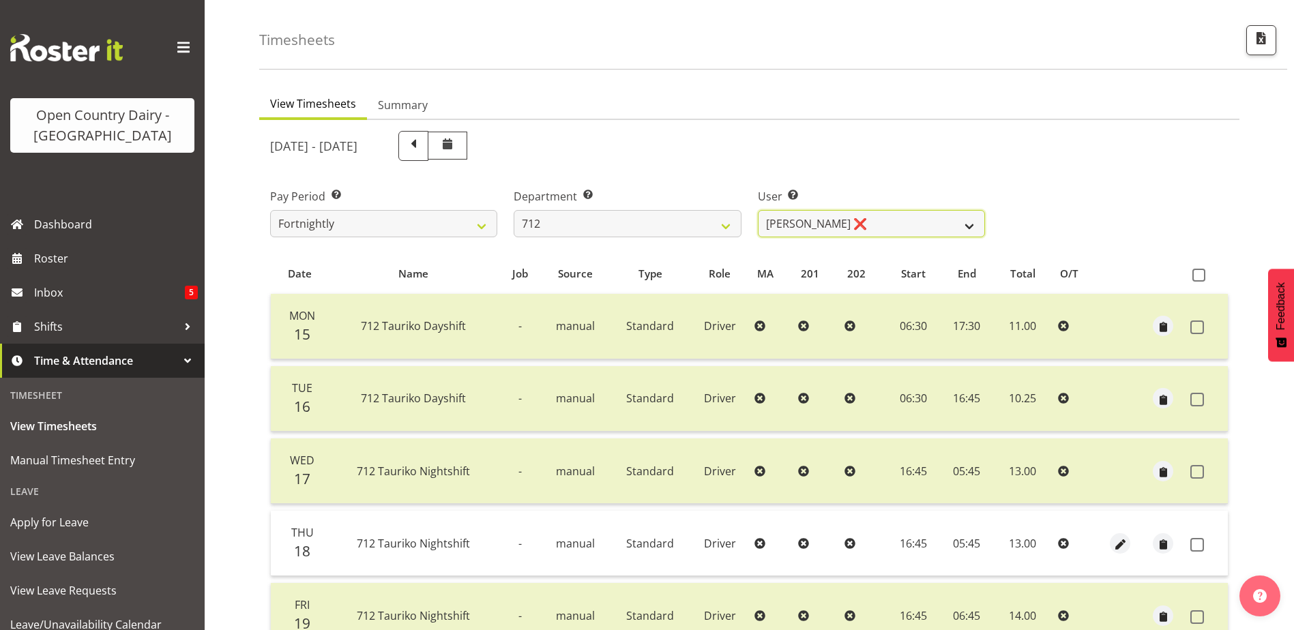
click at [896, 217] on select "[PERSON_NAME] ❌ [PERSON_NAME] ❌ Lucky Kau Kau ❌" at bounding box center [871, 223] width 227 height 27
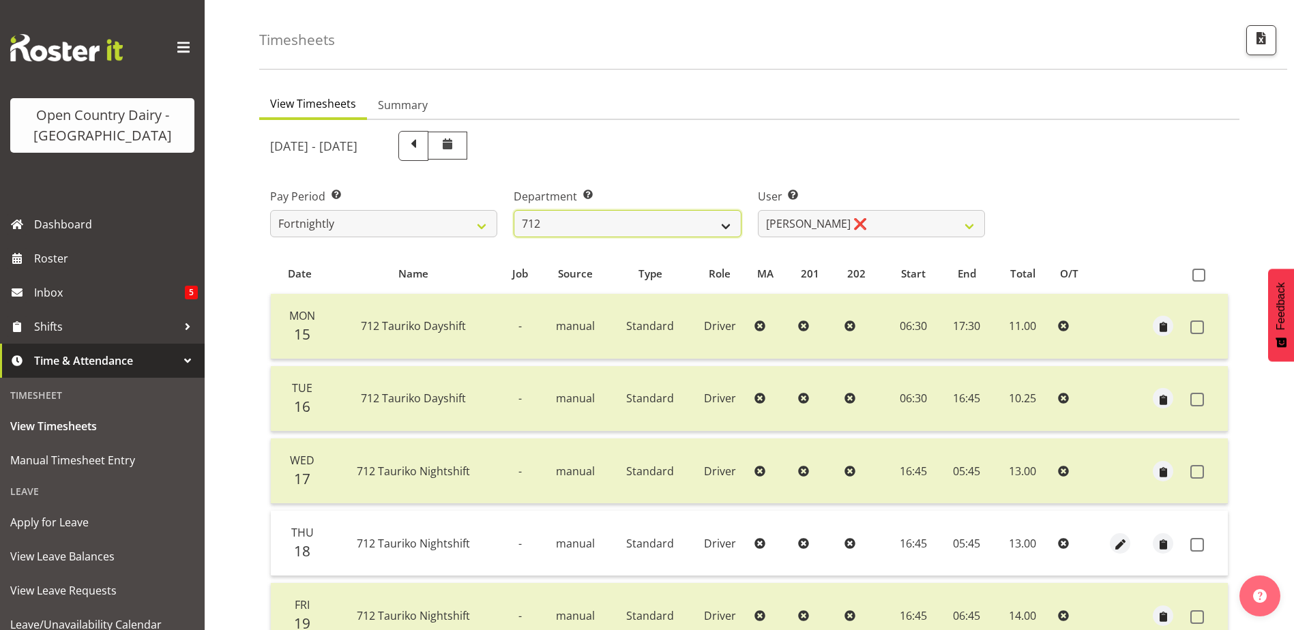
click at [690, 224] on select "701 702 703 704 705 706 707 708 709 710 711 712 713 714 715 716 717 718 719 720" at bounding box center [627, 223] width 227 height 27
select select "716"
click at [514, 210] on select "701 702 703 704 705 706 707 708 709 710 711 712 713 714 715 716 717 718 719 720" at bounding box center [627, 223] width 227 height 27
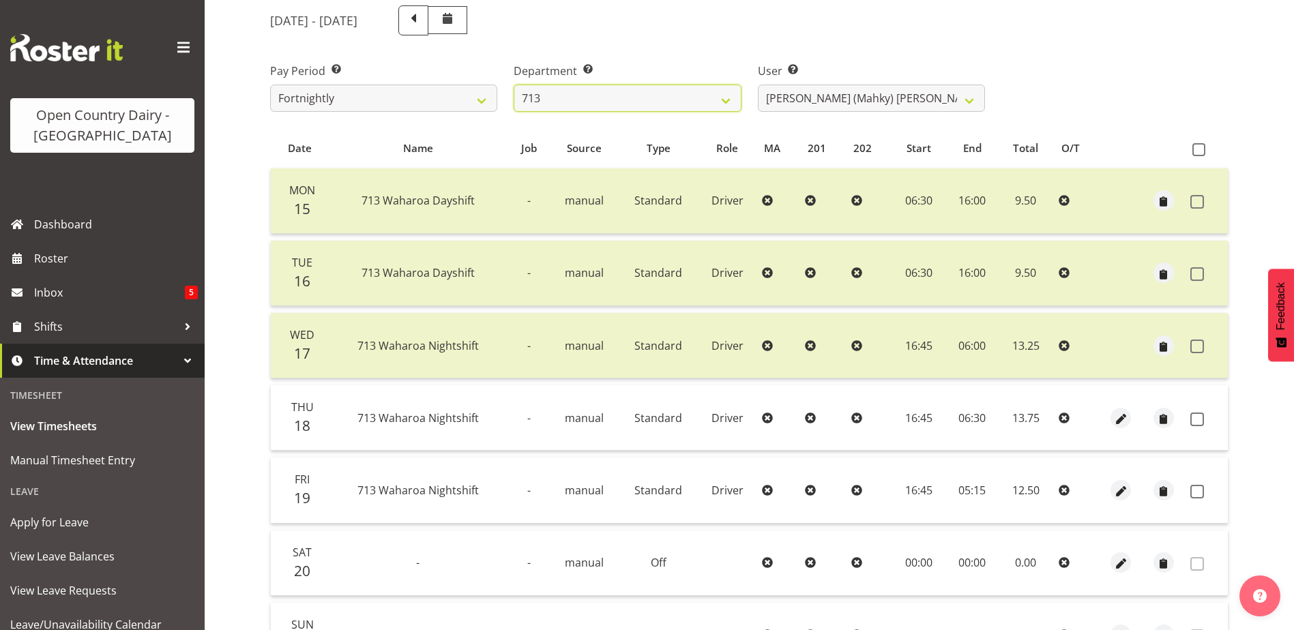
scroll to position [250, 0]
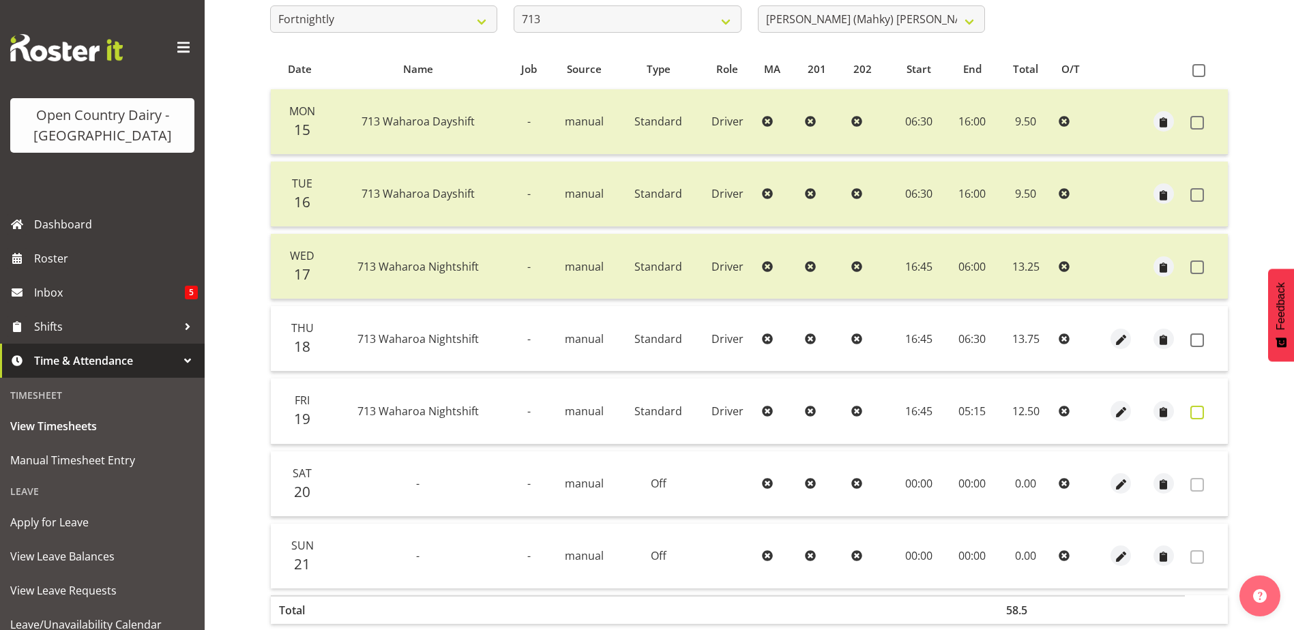
click at [1195, 414] on span at bounding box center [1197, 413] width 14 height 14
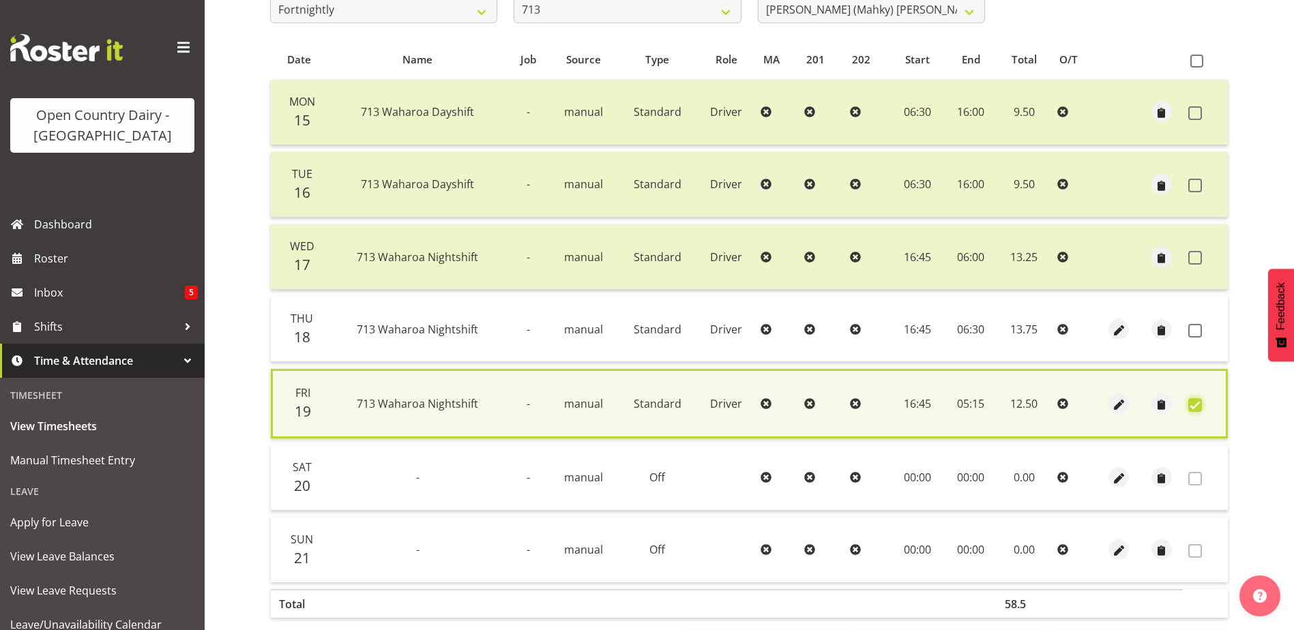
scroll to position [322, 0]
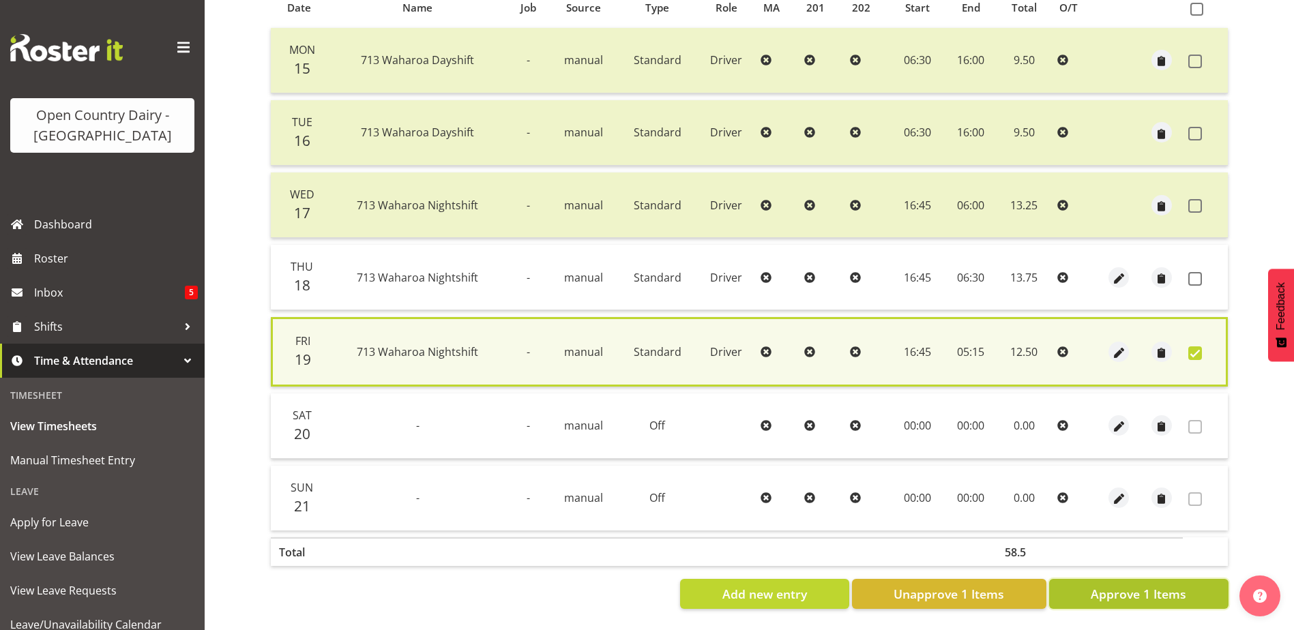
click at [1136, 585] on span "Approve 1 Items" at bounding box center [1139, 594] width 96 height 18
checkbox input "false"
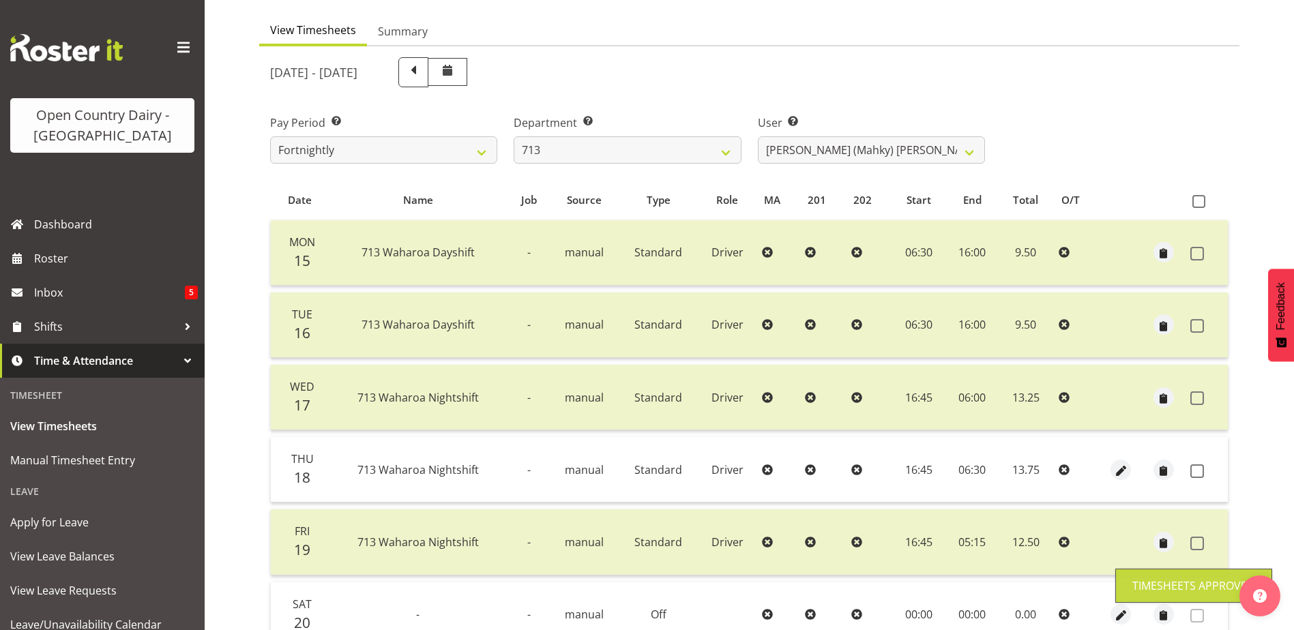
scroll to position [0, 0]
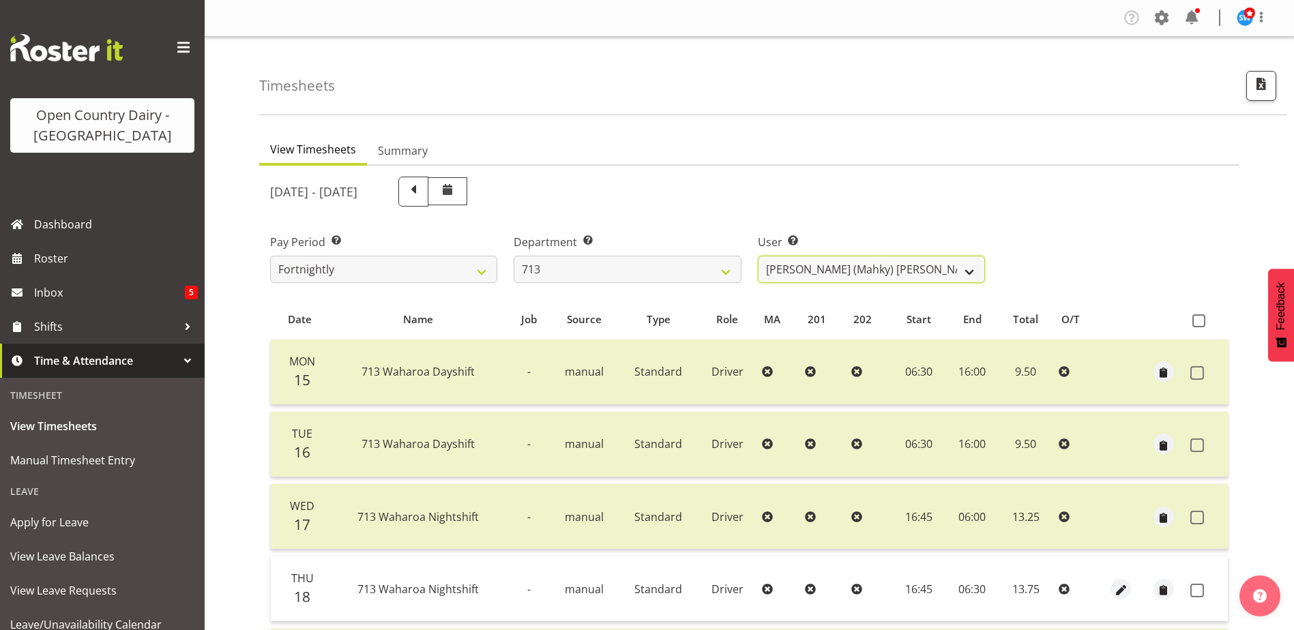
click at [856, 257] on select "[PERSON_NAME] (Mahky) [PERSON_NAME] ❌ [PERSON_NAME] ❌ [PERSON_NAME] ❌" at bounding box center [871, 269] width 227 height 27
select select "10300"
click at [758, 256] on select "[PERSON_NAME] (Mahky) [PERSON_NAME] ❌ [PERSON_NAME] ❌ [PERSON_NAME] ❌" at bounding box center [871, 269] width 227 height 27
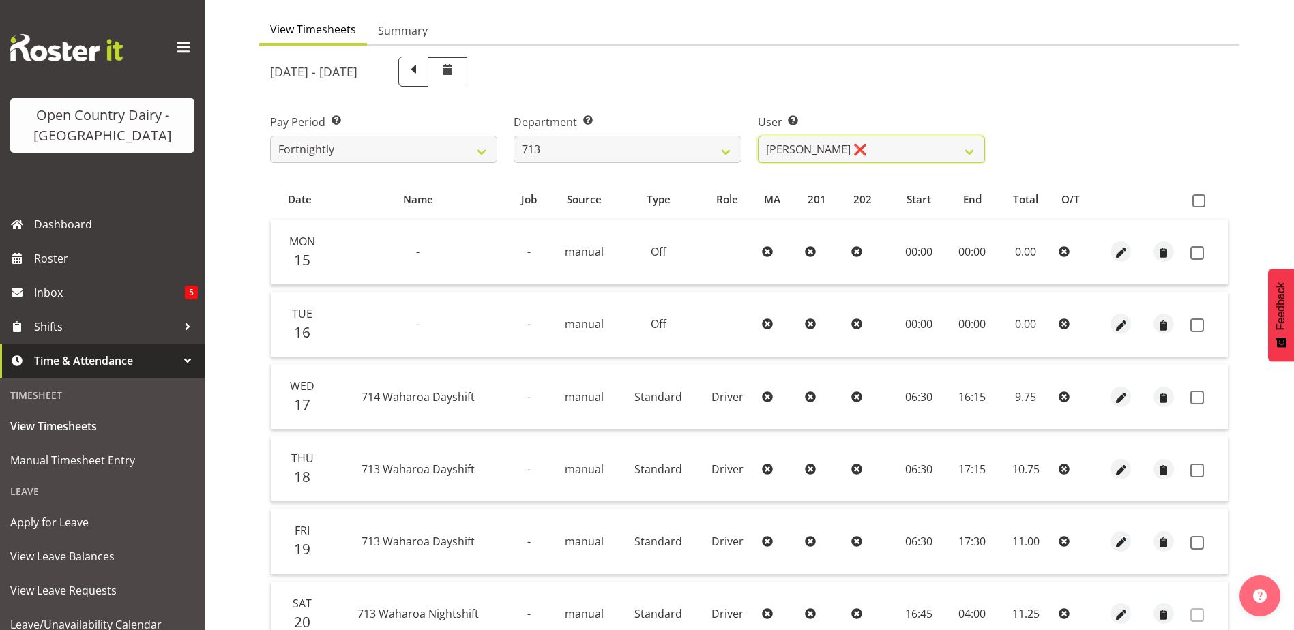
scroll to position [114, 0]
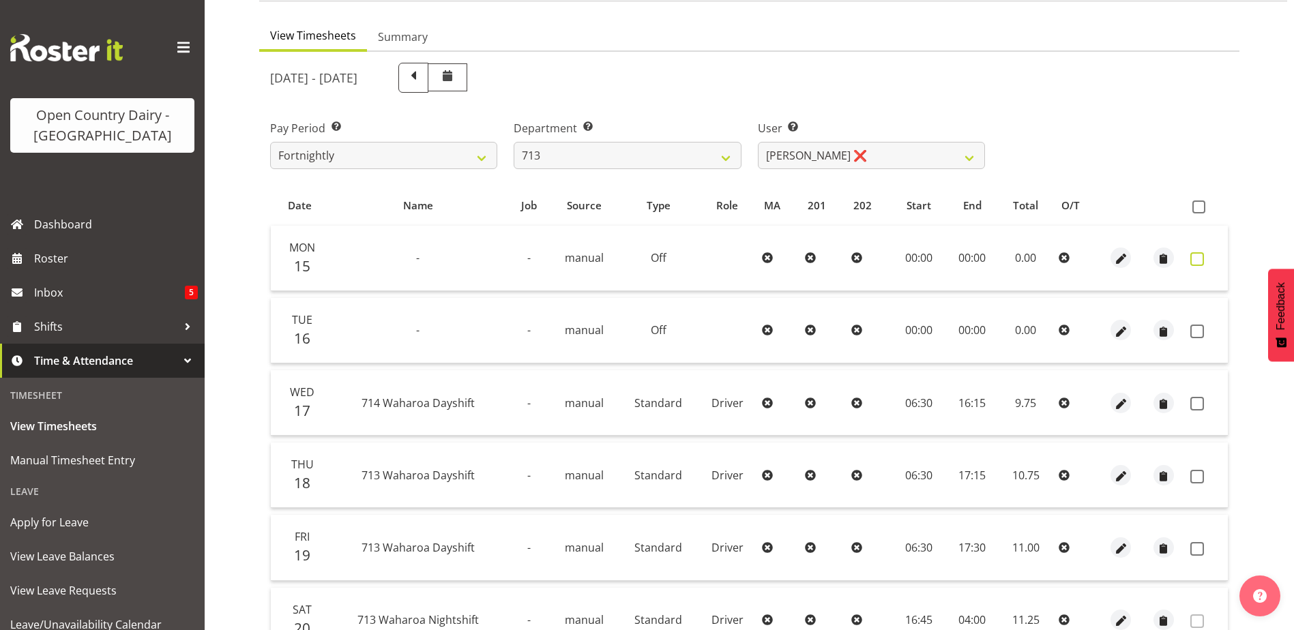
click at [1200, 261] on span at bounding box center [1197, 259] width 14 height 14
checkbox input "true"
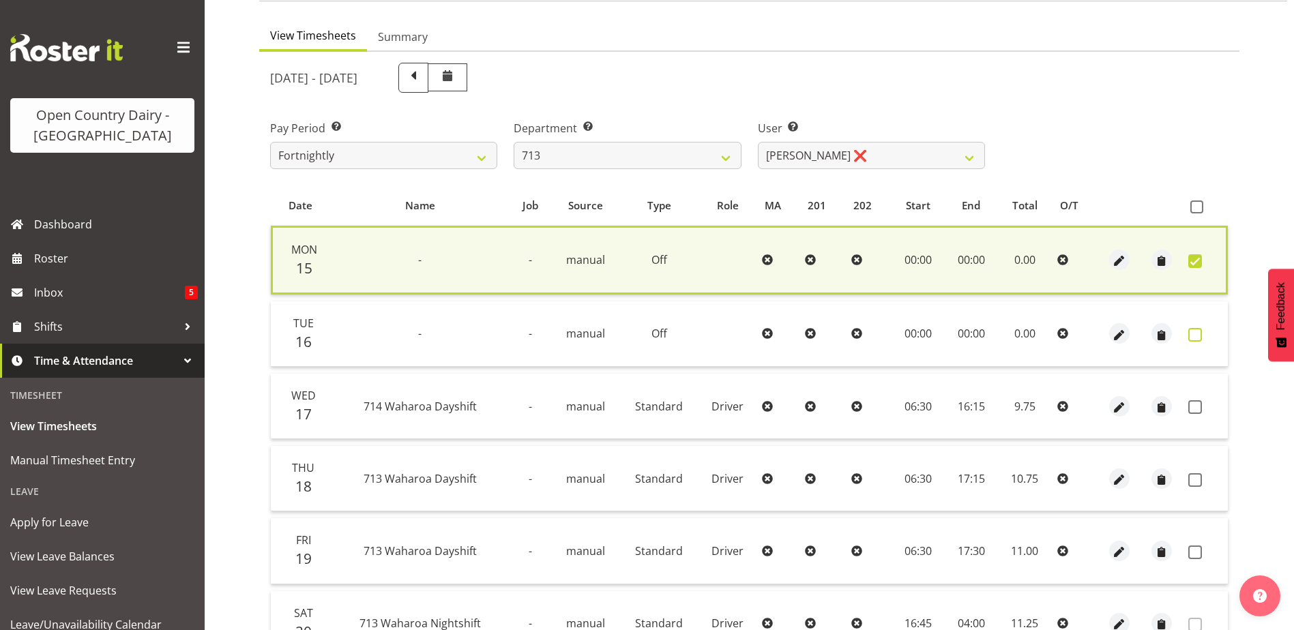
click at [1198, 341] on span at bounding box center [1195, 335] width 14 height 14
checkbox input "true"
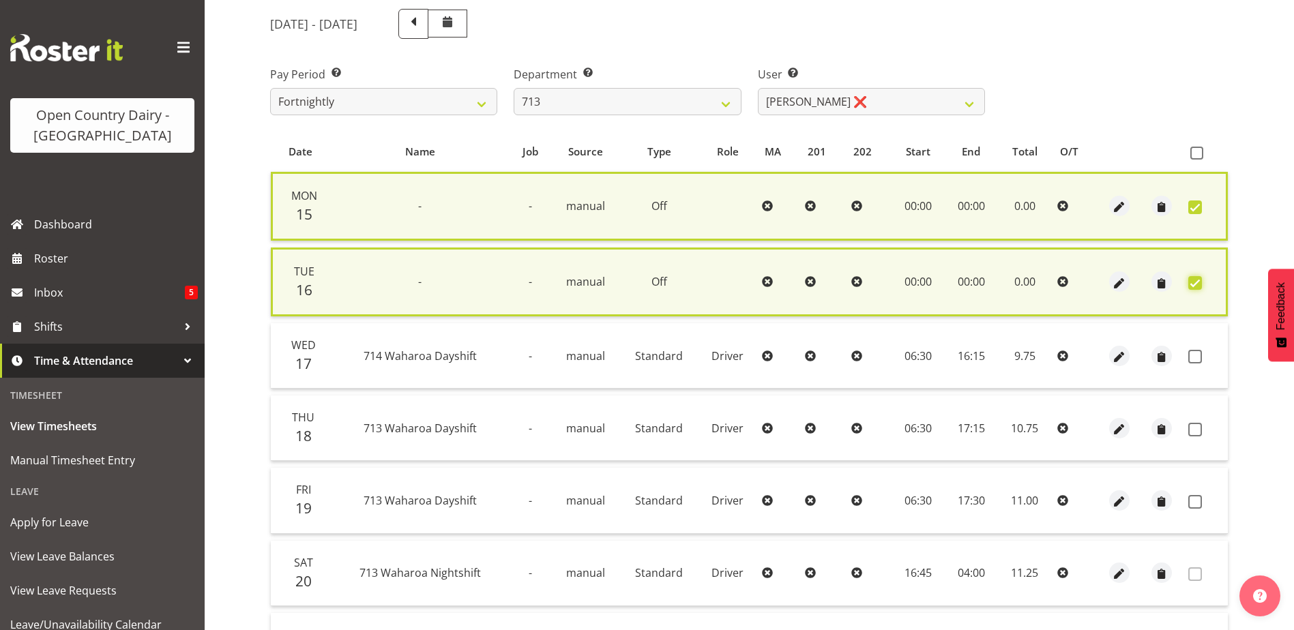
scroll to position [250, 0]
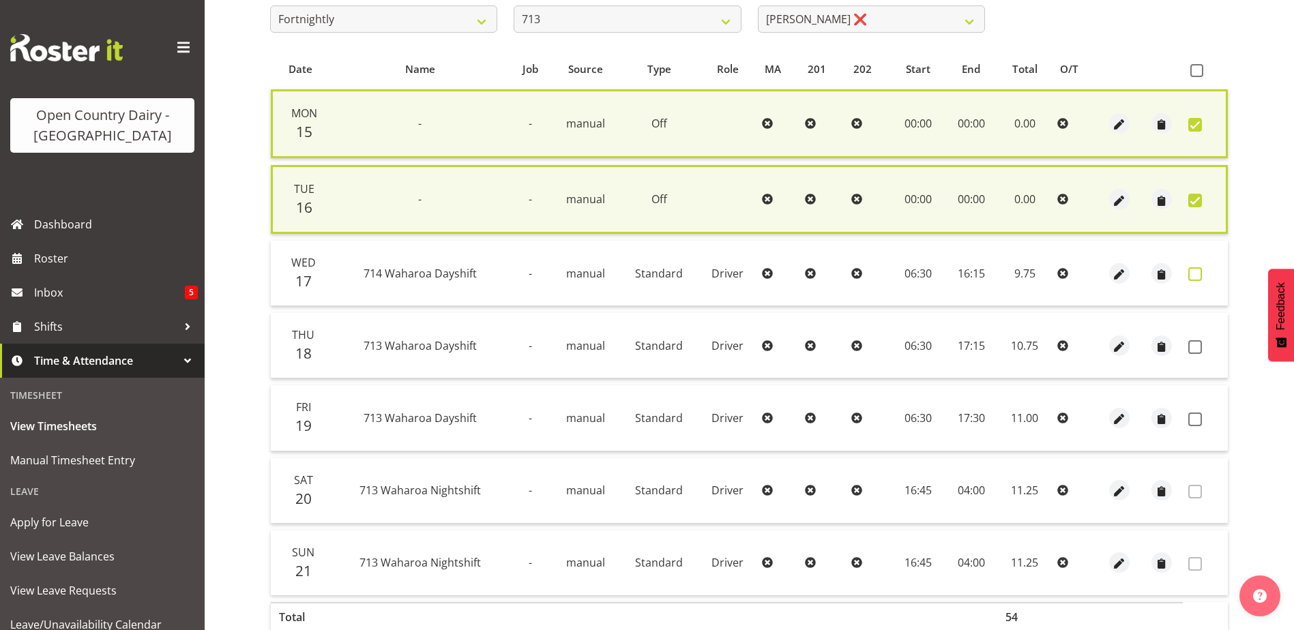
click at [1195, 273] on span at bounding box center [1195, 274] width 14 height 14
checkbox input "true"
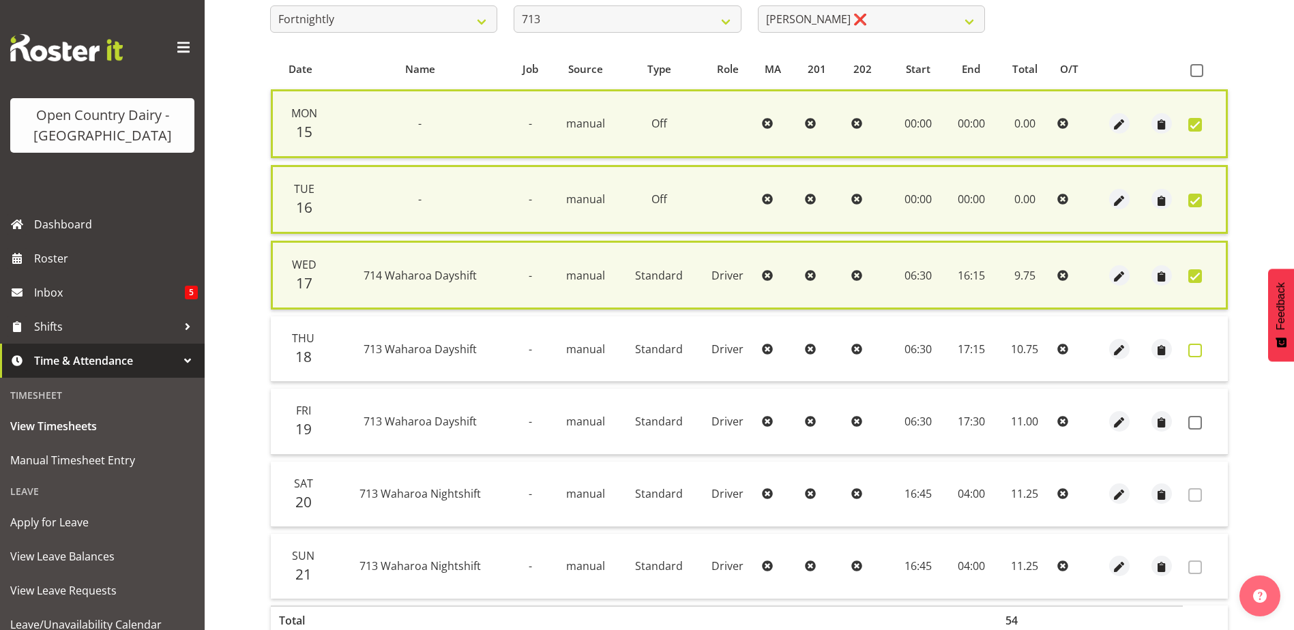
click at [1193, 350] on span at bounding box center [1195, 351] width 14 height 14
checkbox input "true"
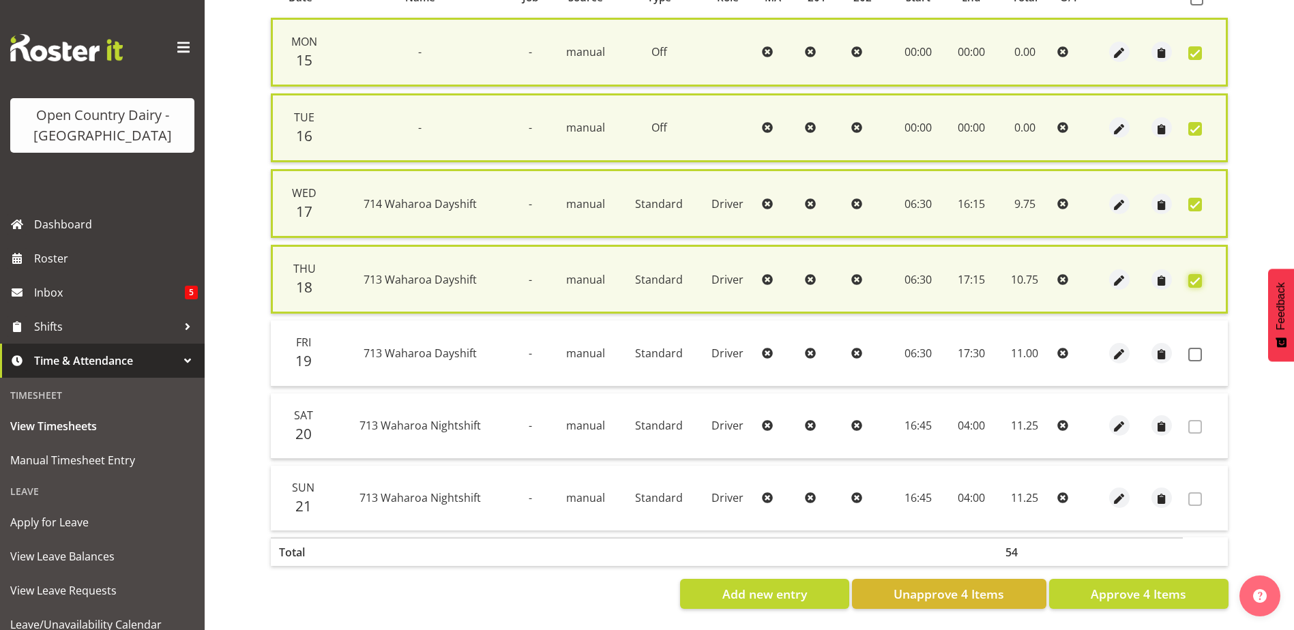
scroll to position [332, 0]
click at [1197, 348] on span at bounding box center [1195, 355] width 14 height 14
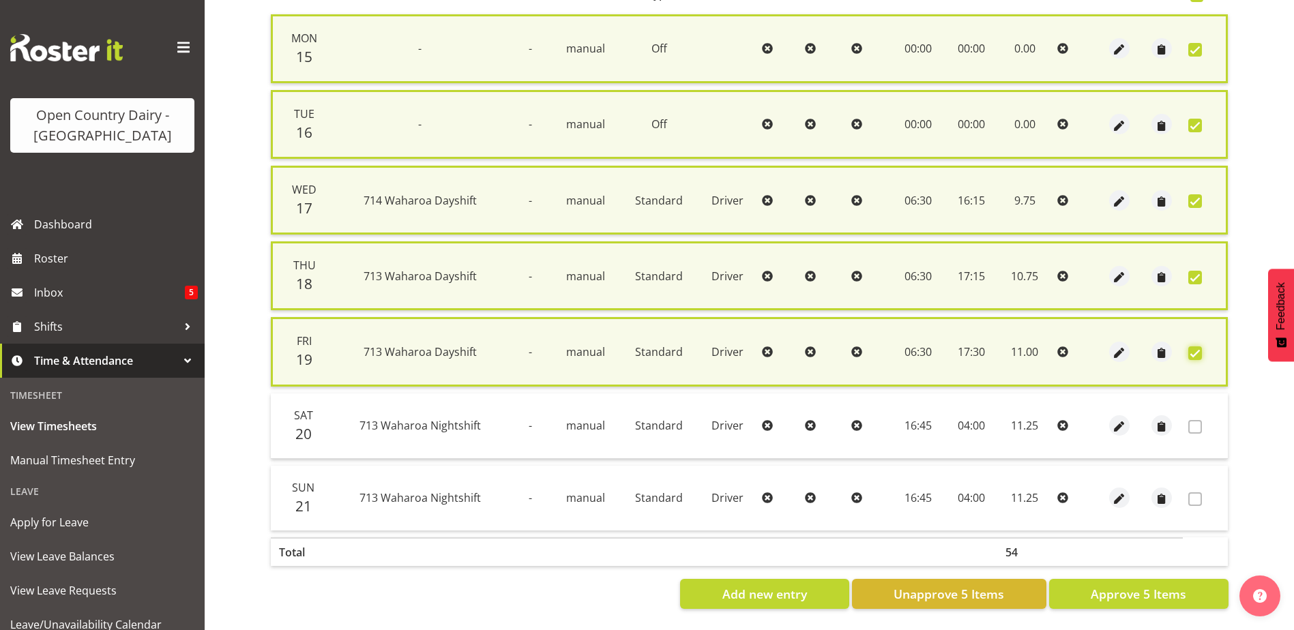
checkbox input "true"
click at [1139, 591] on span "Approve 5 Items" at bounding box center [1139, 594] width 96 height 18
checkbox input "false"
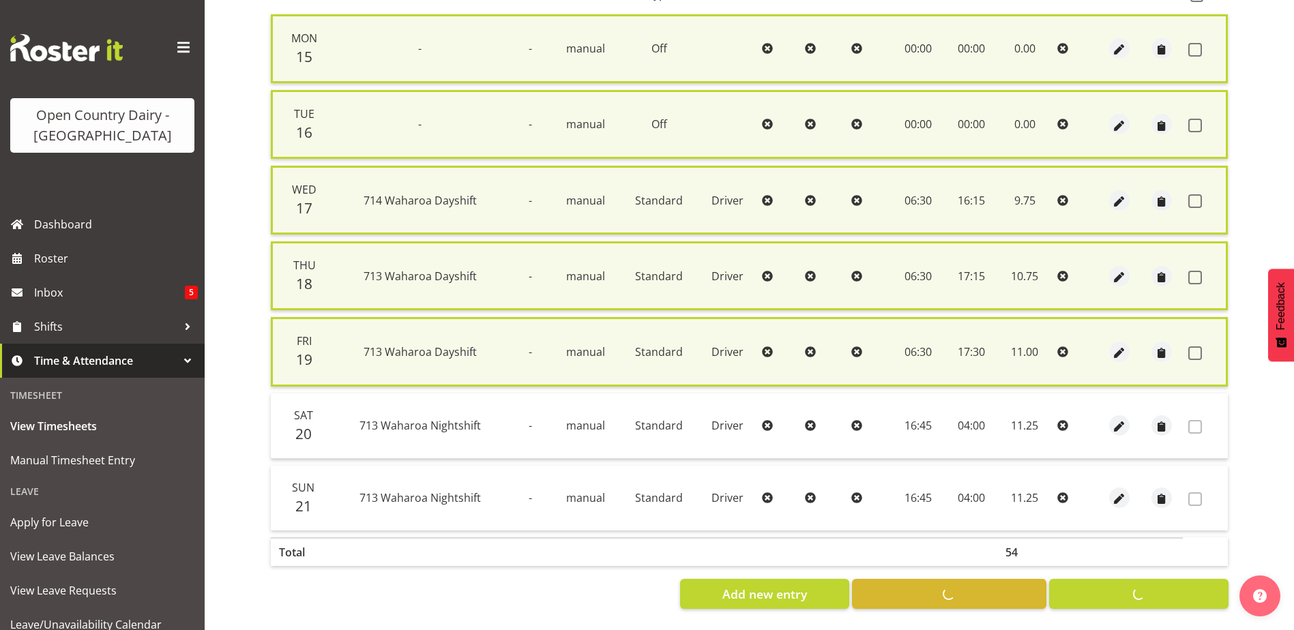
checkbox input "false"
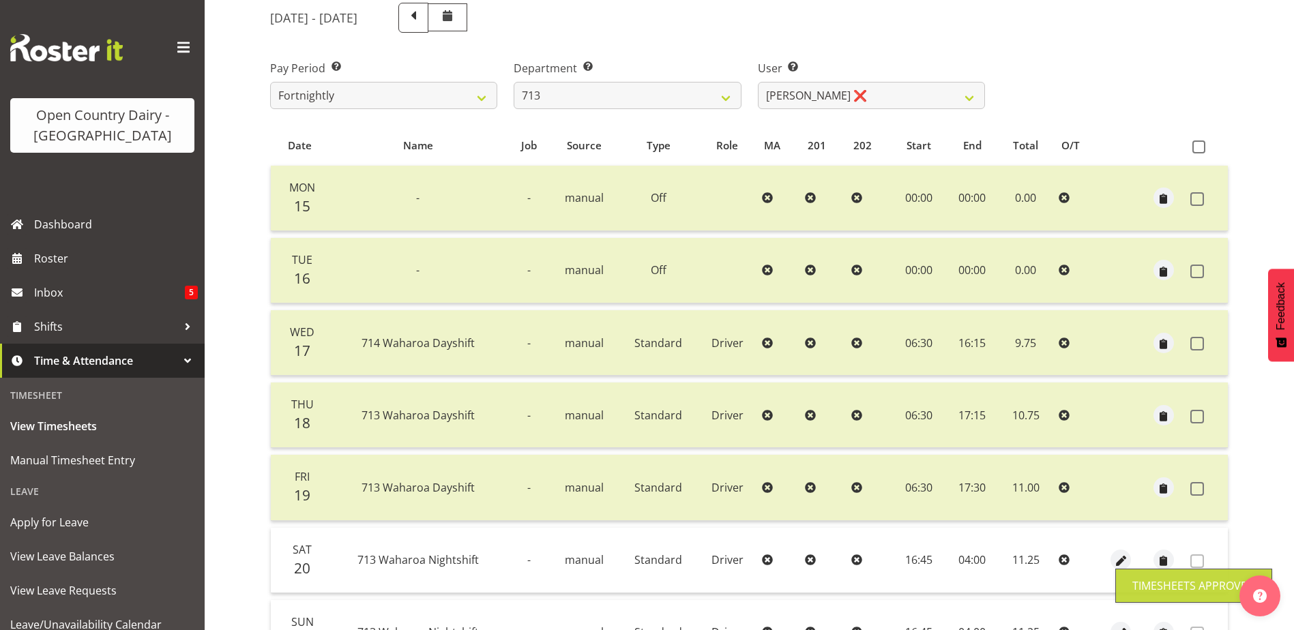
scroll to position [0, 0]
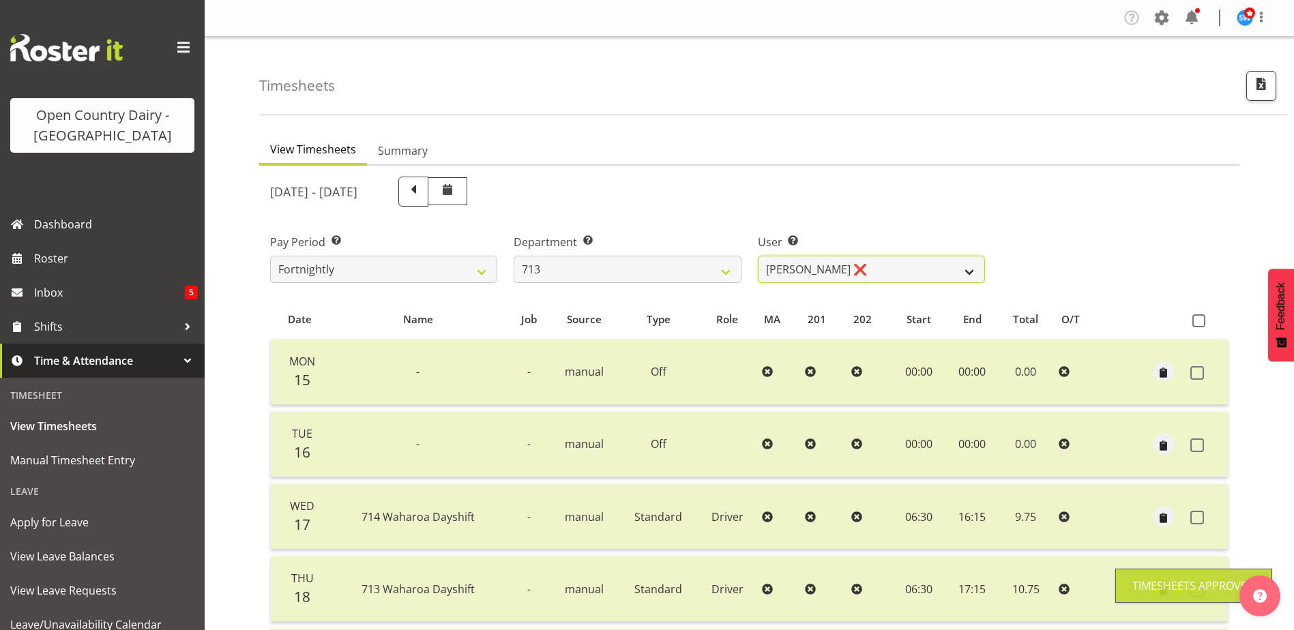
click at [880, 266] on select "[PERSON_NAME] (Mahky) [PERSON_NAME] ❌ [PERSON_NAME] ❌ [PERSON_NAME] ❌" at bounding box center [871, 269] width 227 height 27
select select "8201"
click at [758, 256] on select "[PERSON_NAME] (Mahky) [PERSON_NAME] ❌ [PERSON_NAME] ❌ [PERSON_NAME] ❌" at bounding box center [871, 269] width 227 height 27
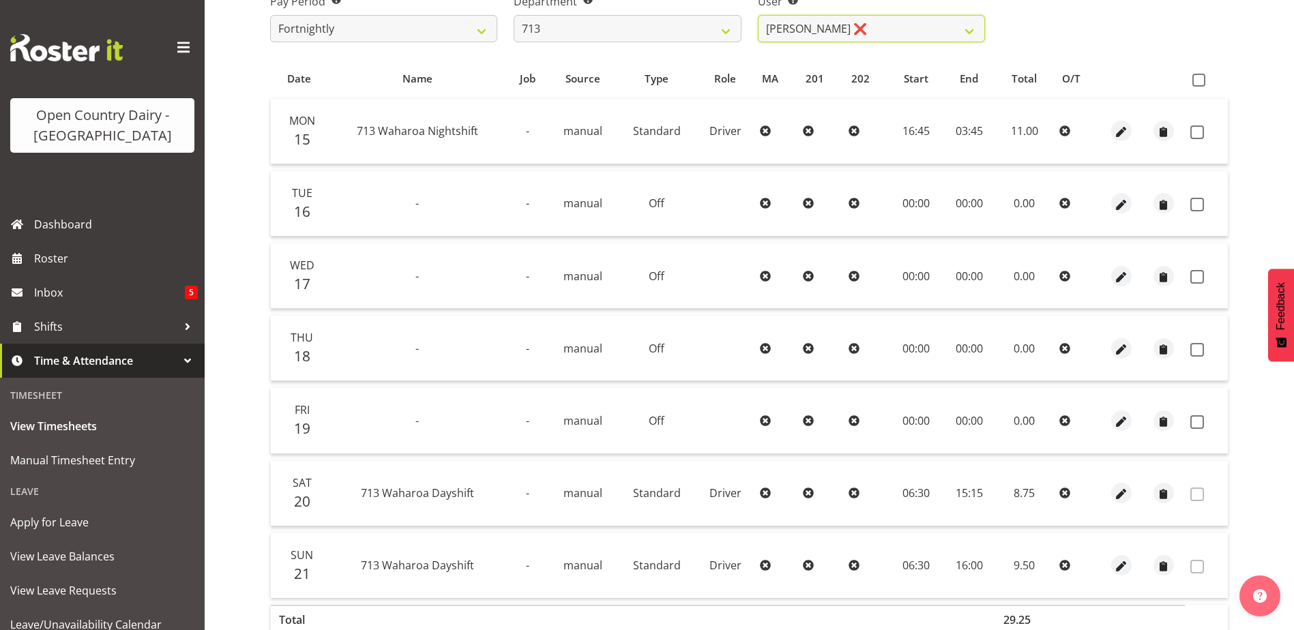
scroll to position [114, 0]
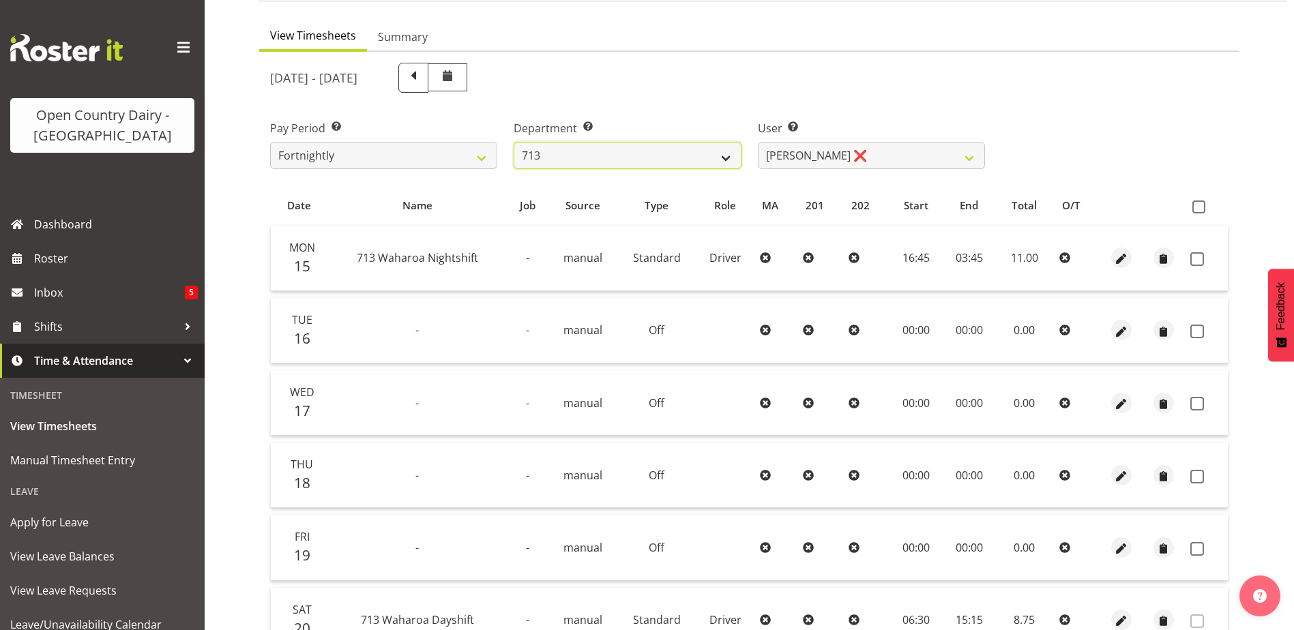
click at [660, 154] on select "701 702 703 704 705 706 707 708 709 710 711 712 713 714 715 716 717 718 719 720" at bounding box center [627, 155] width 227 height 27
select select "808"
click at [514, 142] on select "701 702 703 704 705 706 707 708 709 710 711 712 713 714 715 716 717 718 719 720" at bounding box center [627, 155] width 227 height 27
select select "10486"
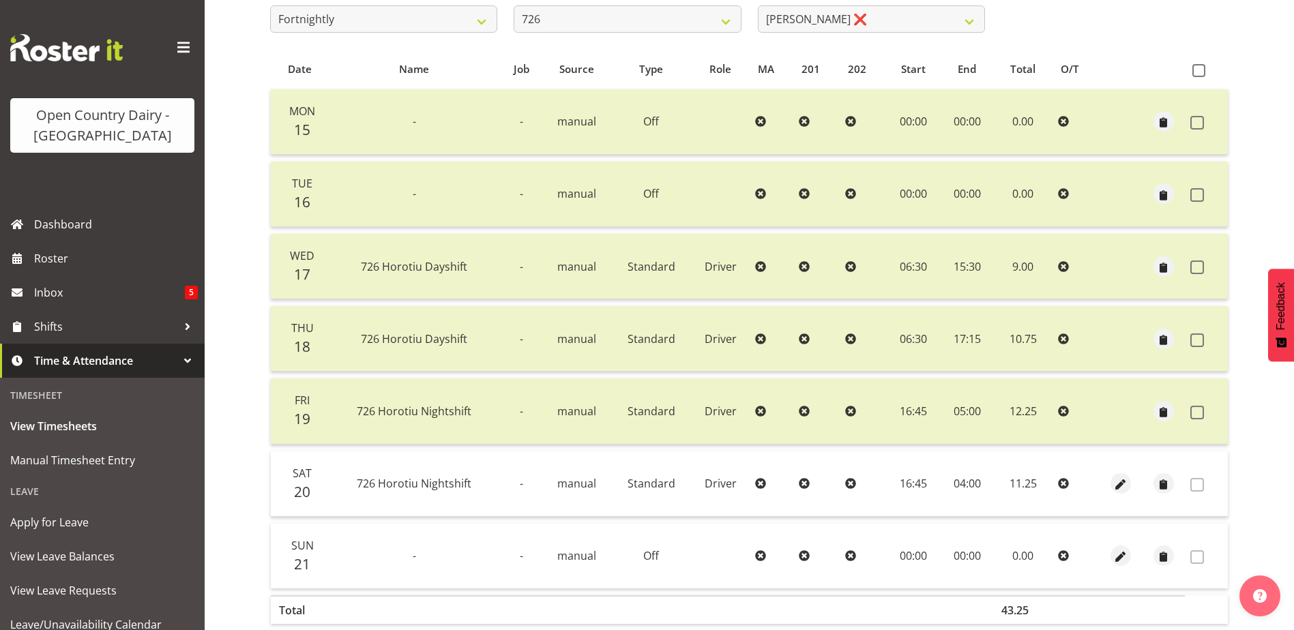
scroll to position [46, 0]
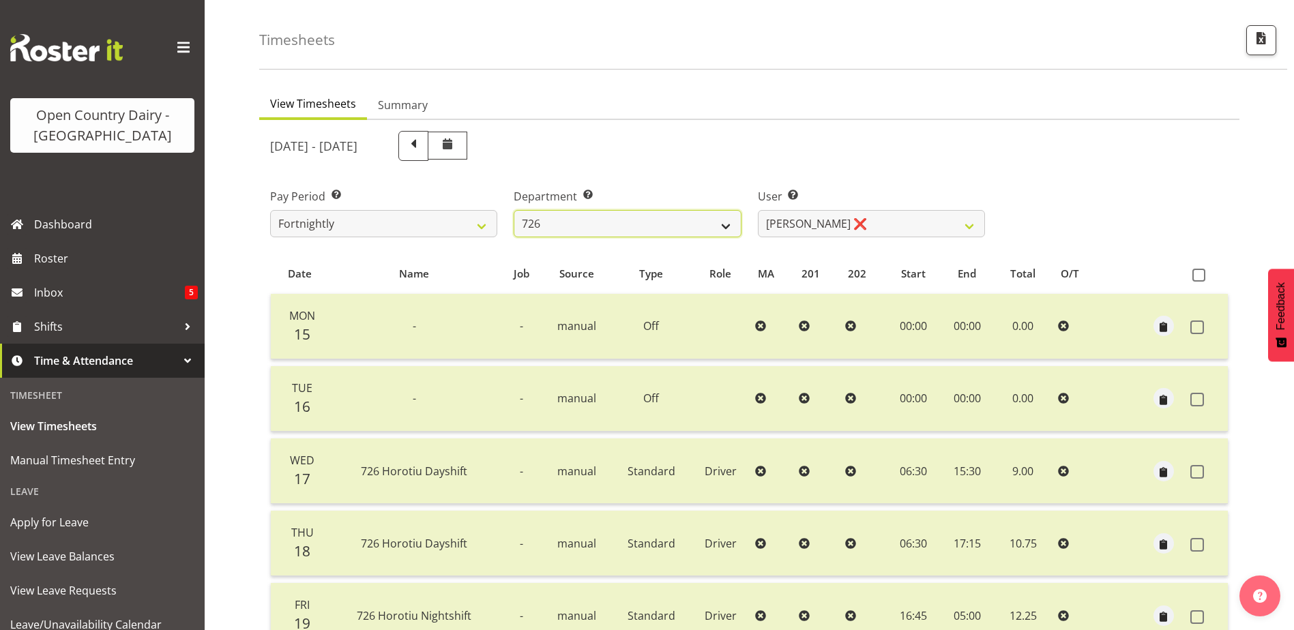
click at [665, 224] on select "701 702 703 704 705 706 707 708 709 710 711 712 713 714 715 716 717 718 719 720" at bounding box center [627, 223] width 227 height 27
select select "814"
click at [514, 210] on select "701 702 703 704 705 706 707 708 709 710 711 712 713 714 715 716 717 718 719 720" at bounding box center [627, 223] width 227 height 27
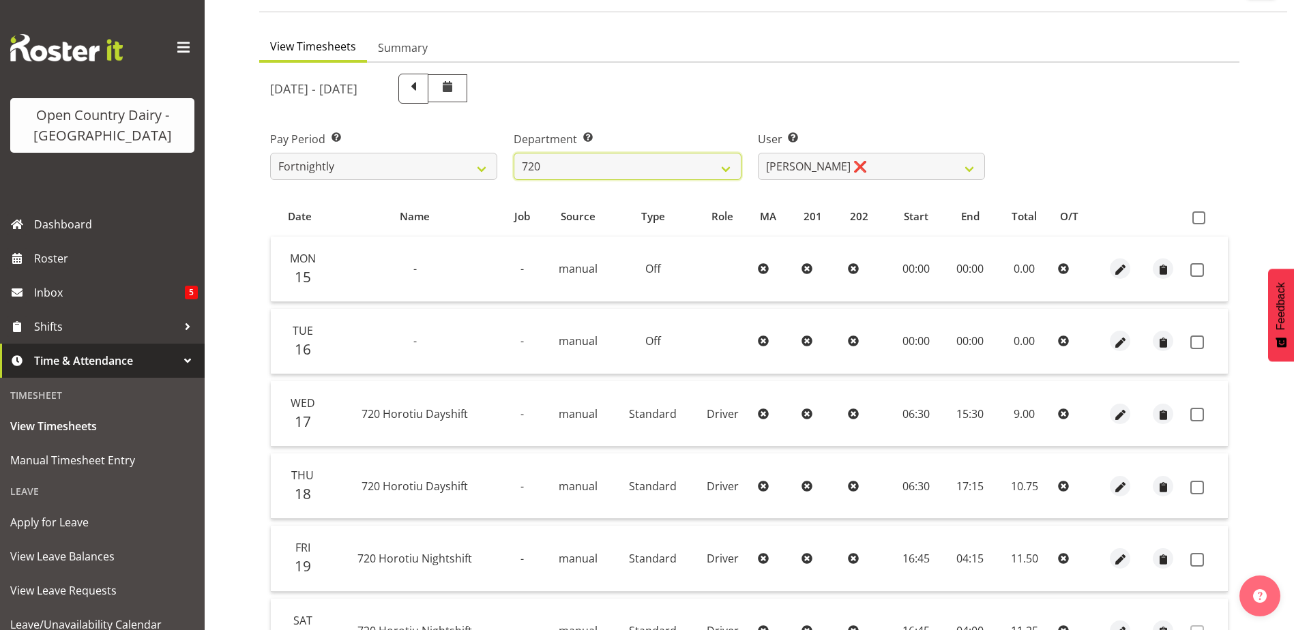
scroll to position [182, 0]
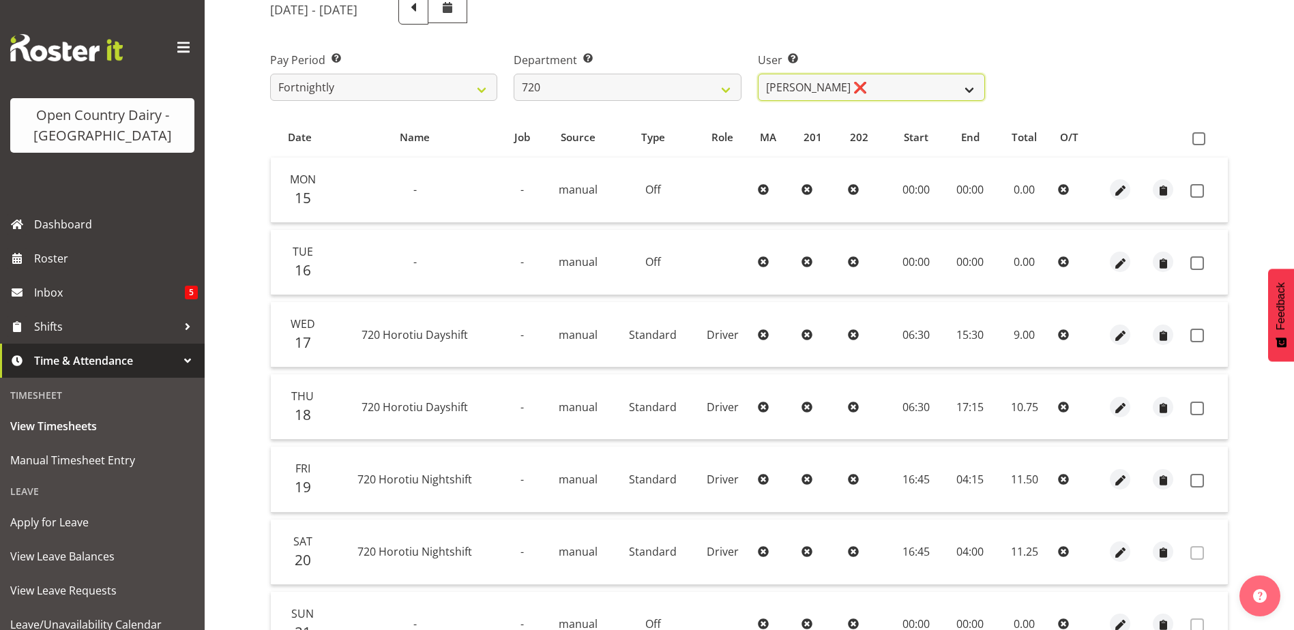
click at [887, 90] on select "[PERSON_NAME] ❌ [PERSON_NAME] ❌ [PERSON_NAME] ❌ [PERSON_NAME] ❌" at bounding box center [871, 87] width 227 height 27
click at [758, 74] on select "[PERSON_NAME] ❌ [PERSON_NAME] ❌ [PERSON_NAME] ❌ [PERSON_NAME] ❌" at bounding box center [871, 87] width 227 height 27
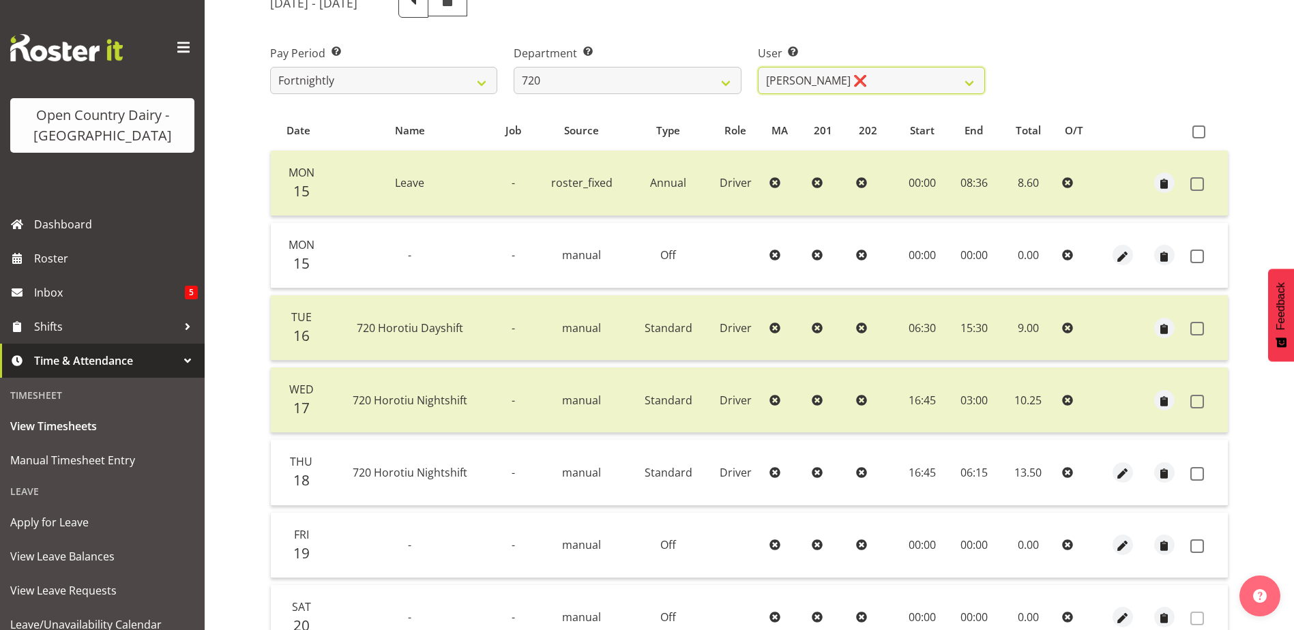
scroll to position [186, 0]
click at [797, 83] on select "[PERSON_NAME] ❌ [PERSON_NAME] ❌ [PERSON_NAME] ❌ [PERSON_NAME] ❌" at bounding box center [871, 83] width 227 height 27
select select "10132"
click at [758, 70] on select "[PERSON_NAME] ❌ [PERSON_NAME] ❌ [PERSON_NAME] ❌ [PERSON_NAME] ❌" at bounding box center [871, 83] width 227 height 27
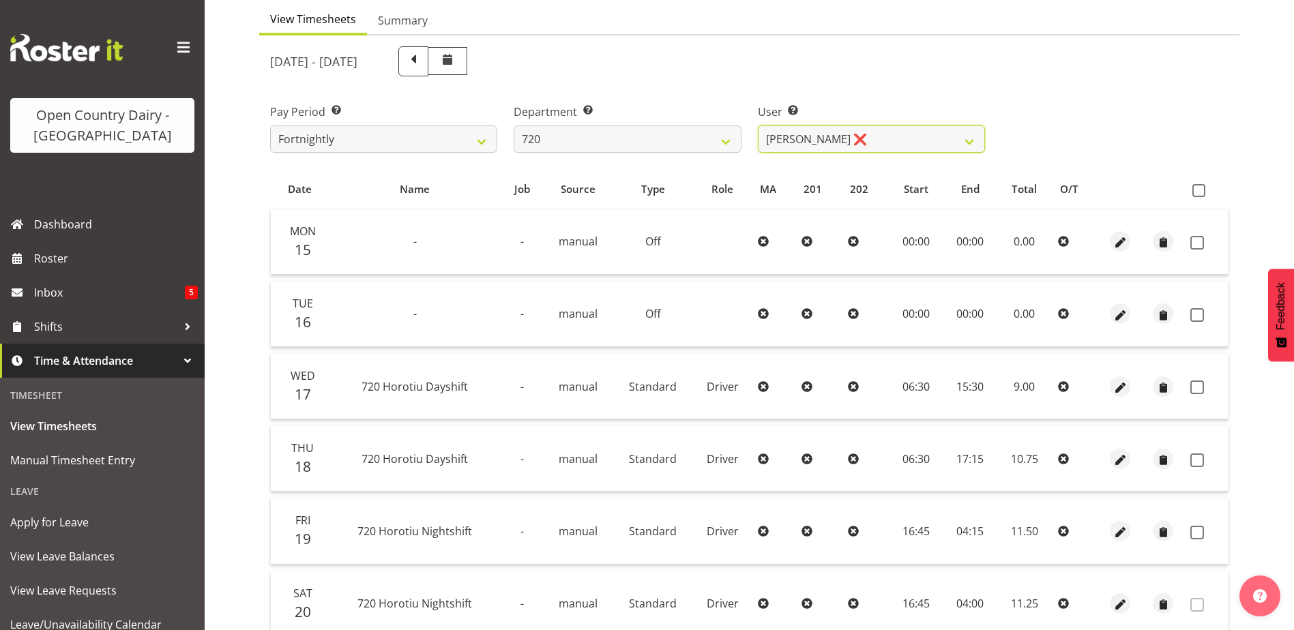
scroll to position [114, 0]
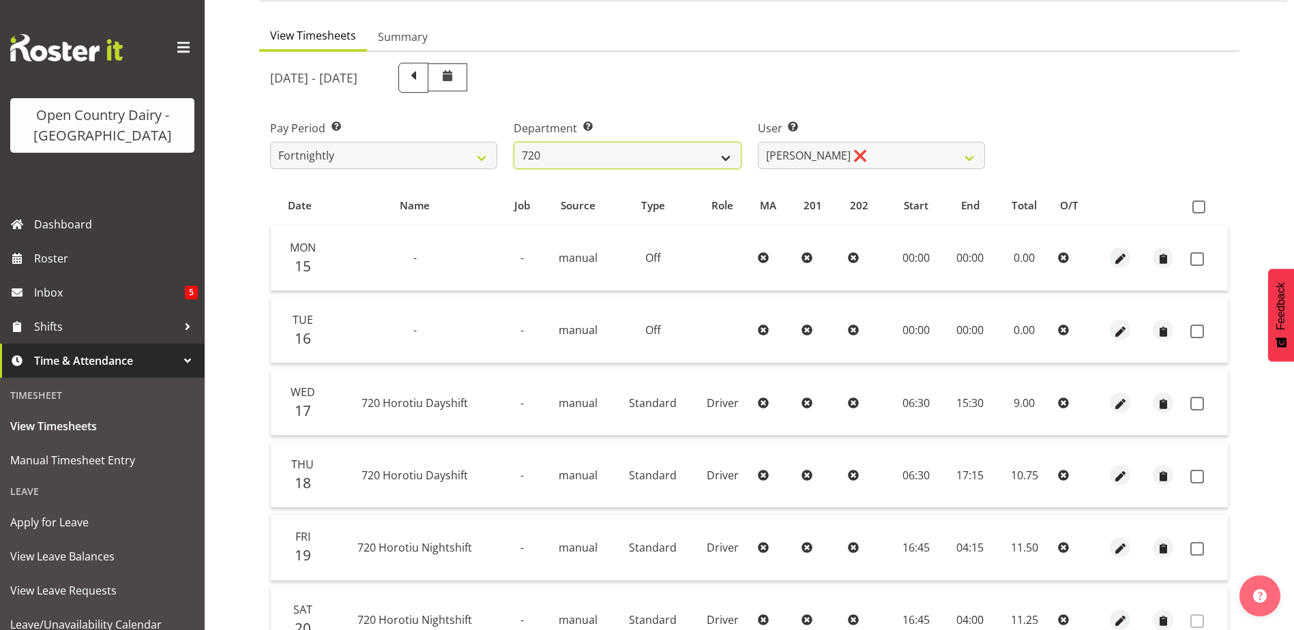
click at [624, 158] on select "701 702 703 704 705 706 707 708 709 710 711 712 713 714 715 716 717 718 719 720" at bounding box center [627, 155] width 227 height 27
click at [514, 142] on select "701 702 703 704 705 706 707 708 709 710 711 712 713 714 715 716 717 718 719 720" at bounding box center [627, 155] width 227 height 27
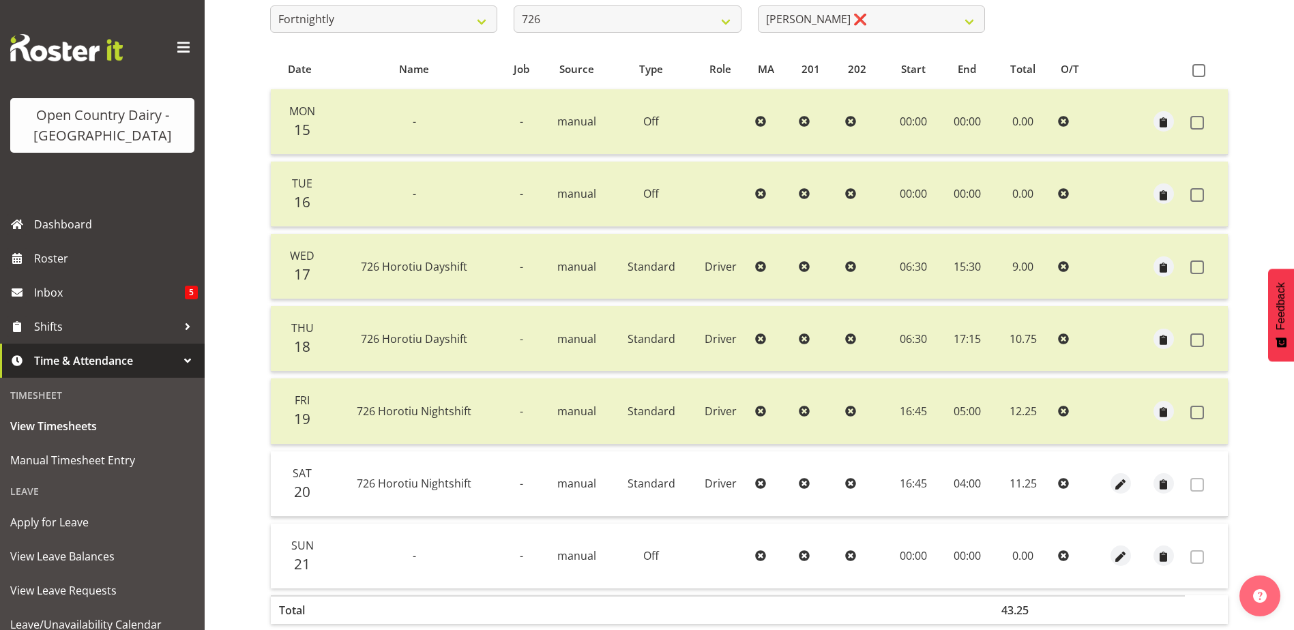
scroll to position [46, 0]
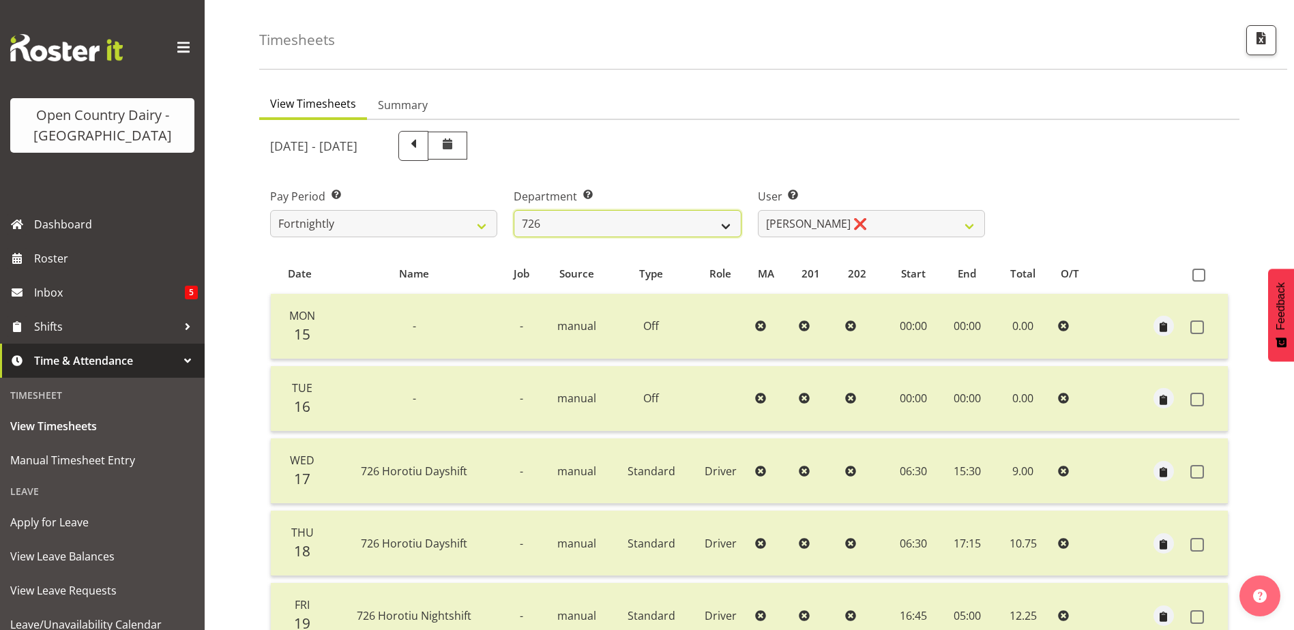
click at [657, 219] on select "701 702 703 704 705 706 707 708 709 710 711 712 713 714 715 716 717 718 719 720" at bounding box center [627, 223] width 227 height 27
select select "763"
click at [514, 210] on select "701 702 703 704 705 706 707 708 709 710 711 712 713 714 715 716 717 718 719 720" at bounding box center [627, 223] width 227 height 27
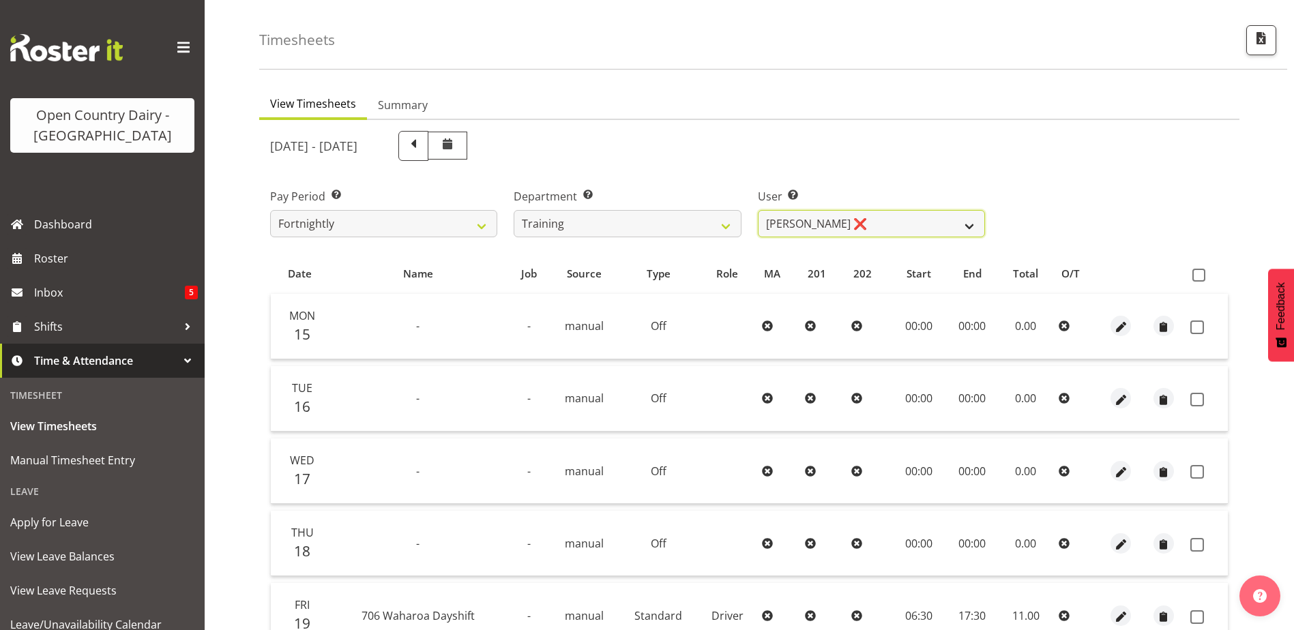
click at [893, 218] on select "[PERSON_NAME] ❌ [PERSON_NAME] ❌ [PERSON_NAME] ❌ [PERSON_NAME] ❌ [PERSON_NAME] ❌…" at bounding box center [871, 223] width 227 height 27
select select "11242"
click at [758, 210] on select "[PERSON_NAME] ❌ [PERSON_NAME] ❌ [PERSON_NAME] ❌ [PERSON_NAME] ❌ [PERSON_NAME] ❌…" at bounding box center [871, 223] width 227 height 27
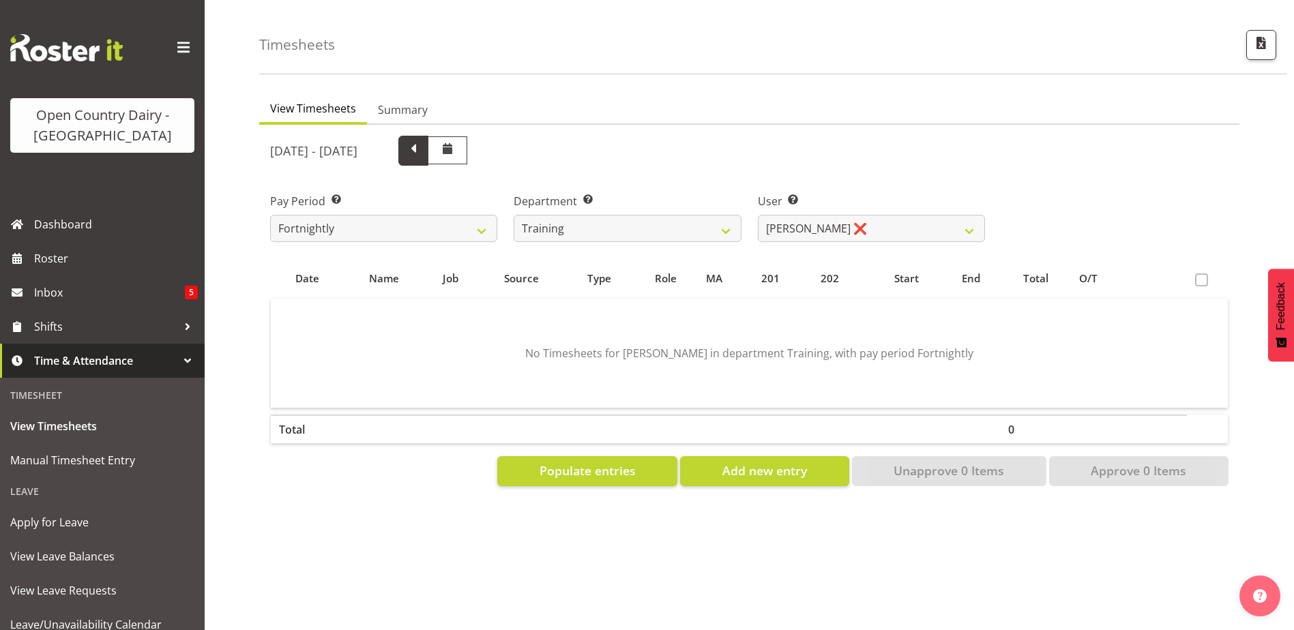
click at [422, 149] on span at bounding box center [414, 150] width 18 height 18
select select
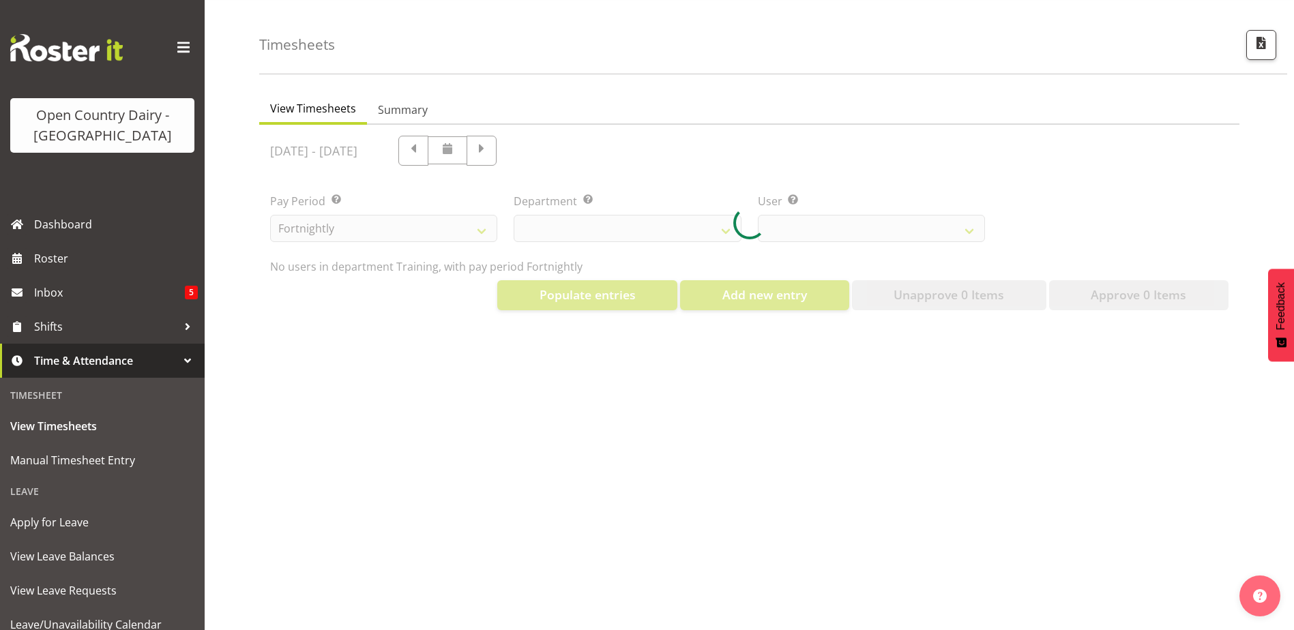
select select "763"
select select "11242"
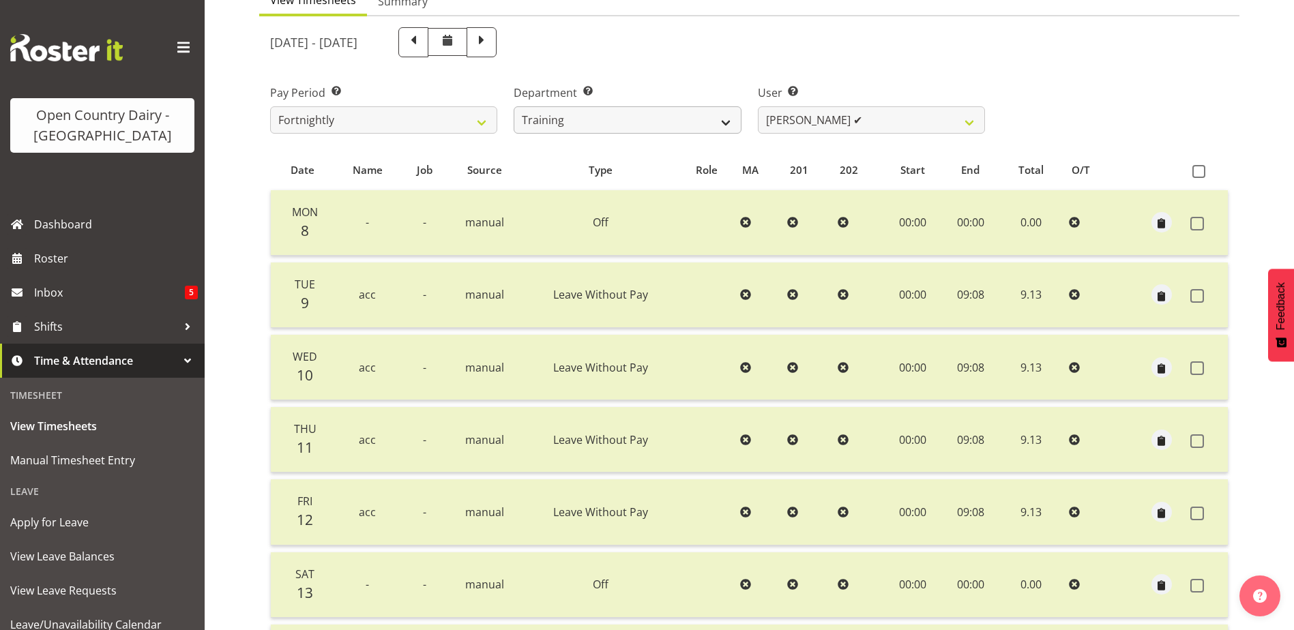
scroll to position [0, 0]
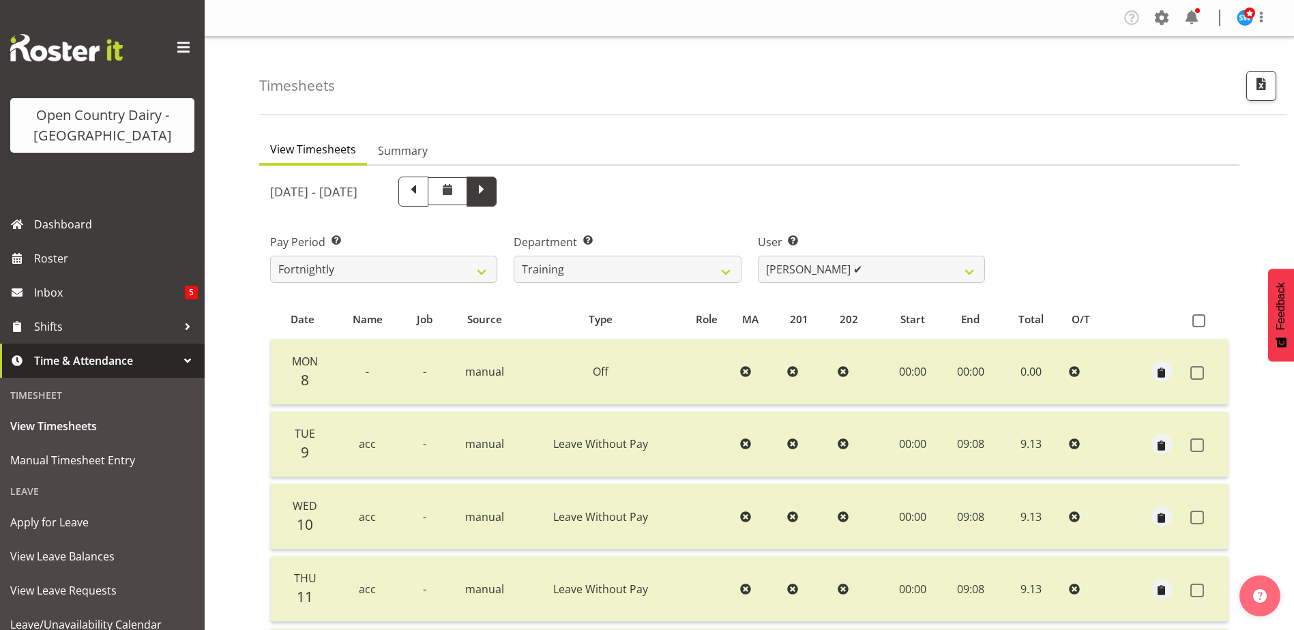
click at [497, 197] on span at bounding box center [482, 192] width 30 height 30
select select
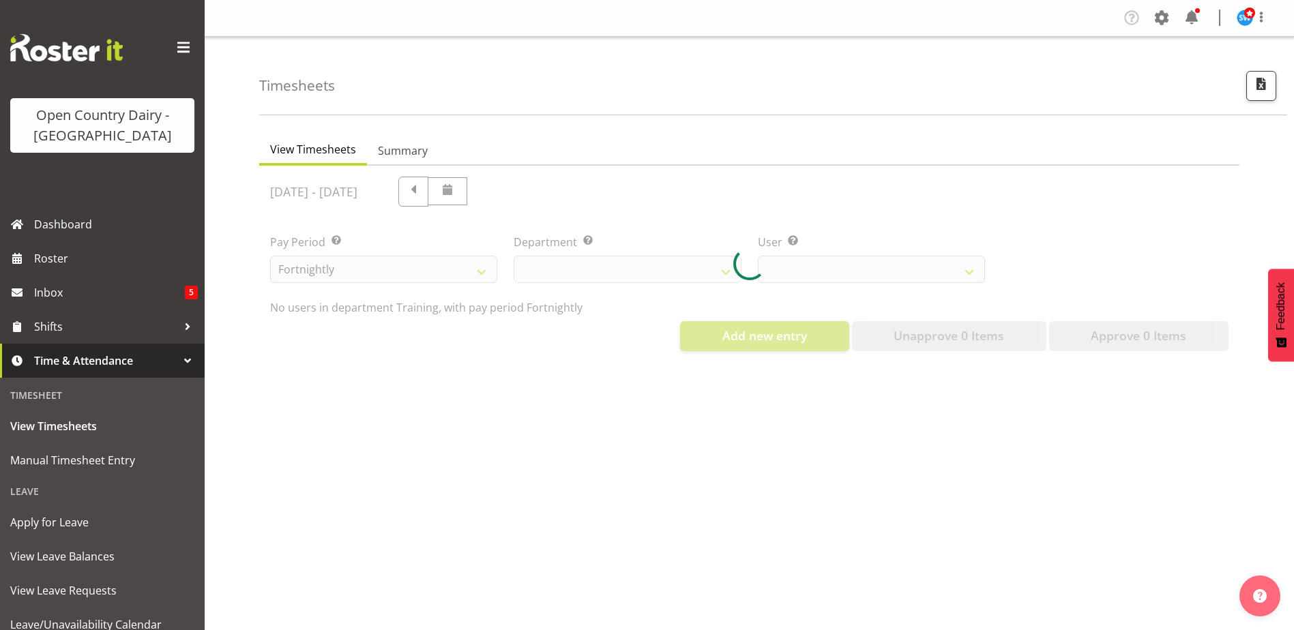
select select "763"
select select "11242"
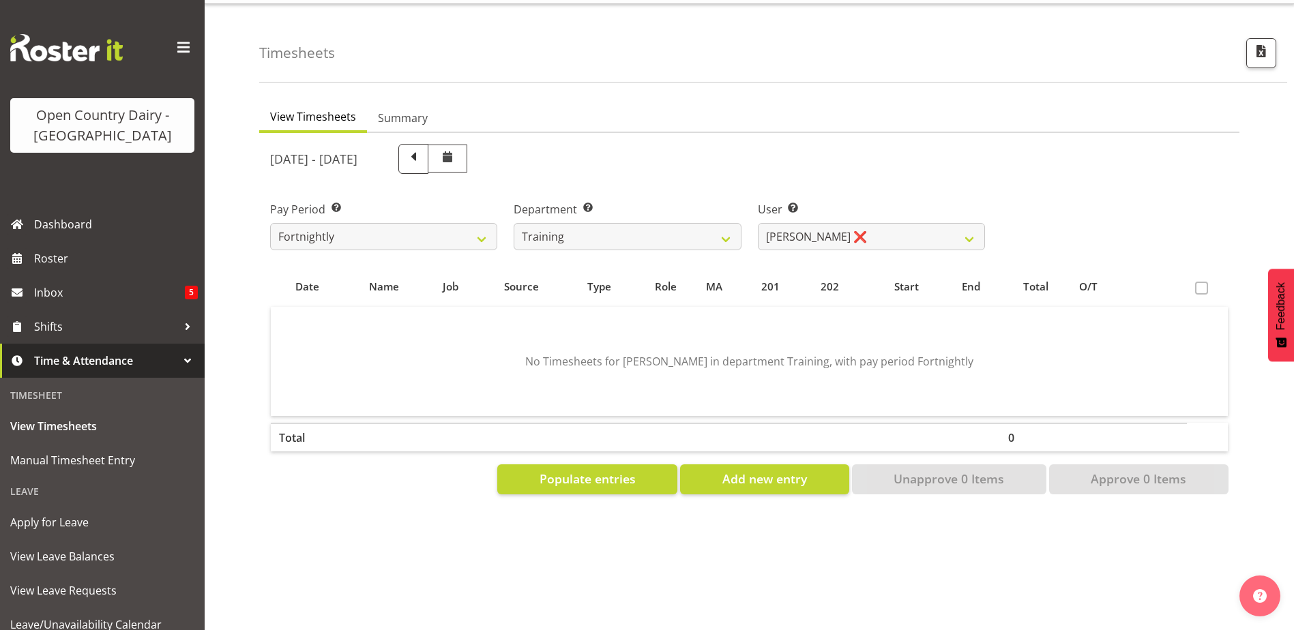
scroll to position [51, 0]
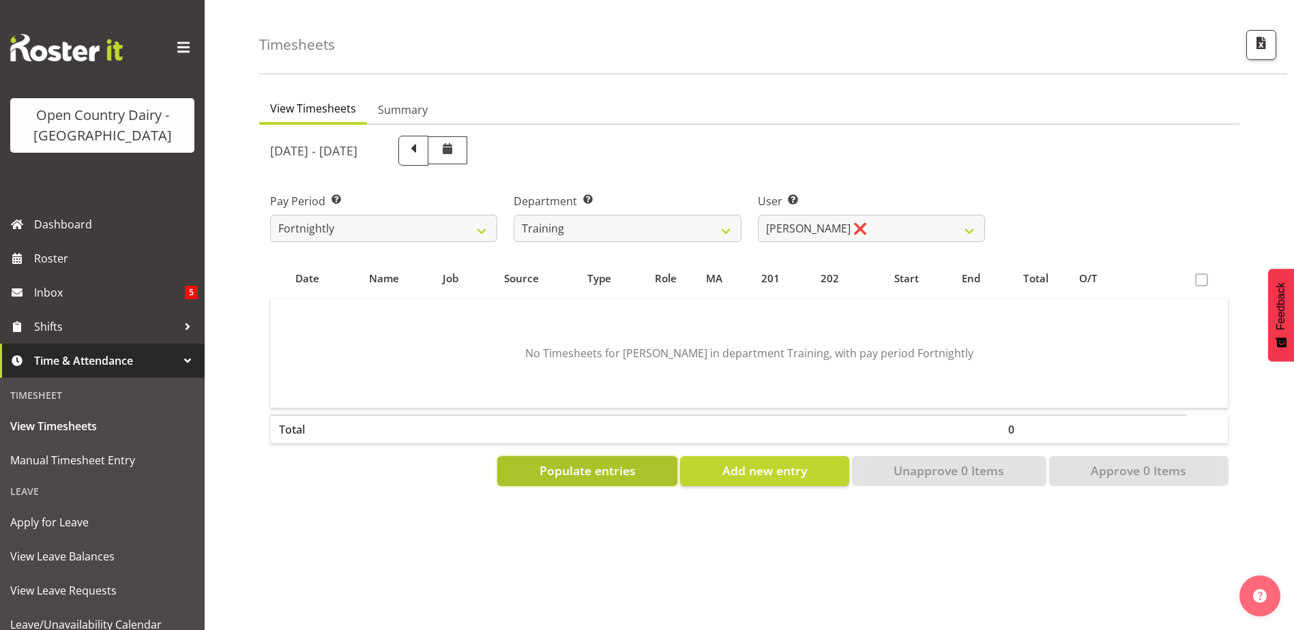
click at [662, 468] on button "Populate entries" at bounding box center [587, 471] width 180 height 30
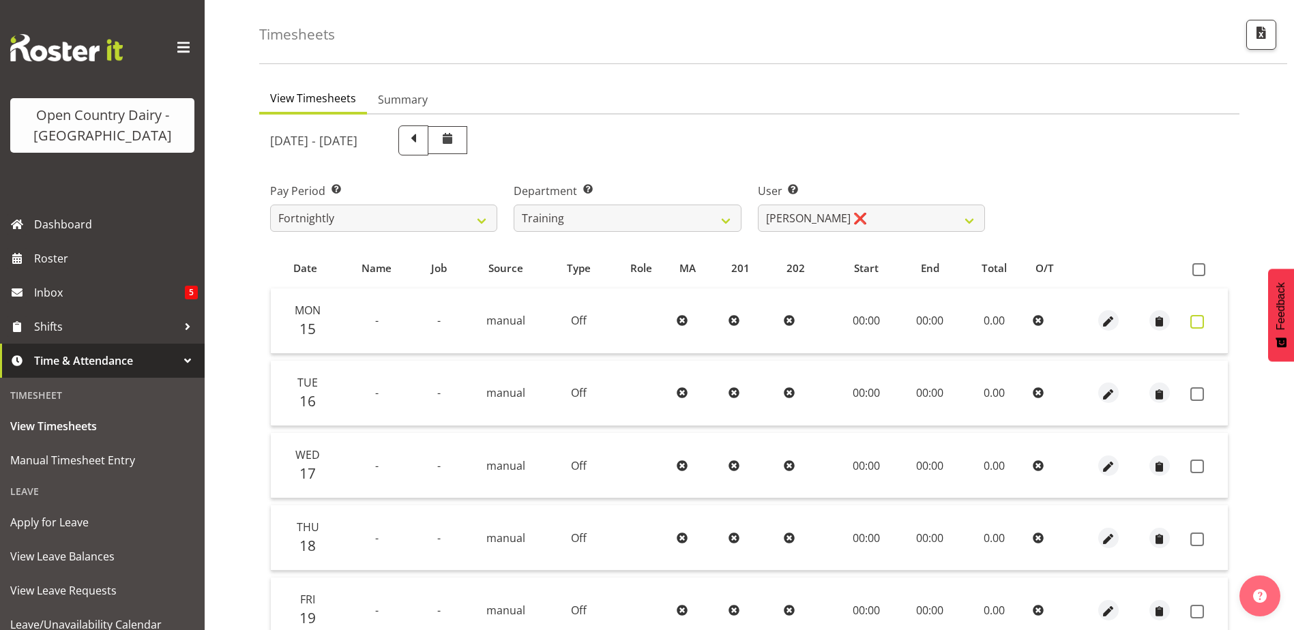
click at [1199, 318] on span at bounding box center [1197, 322] width 14 height 14
checkbox input "true"
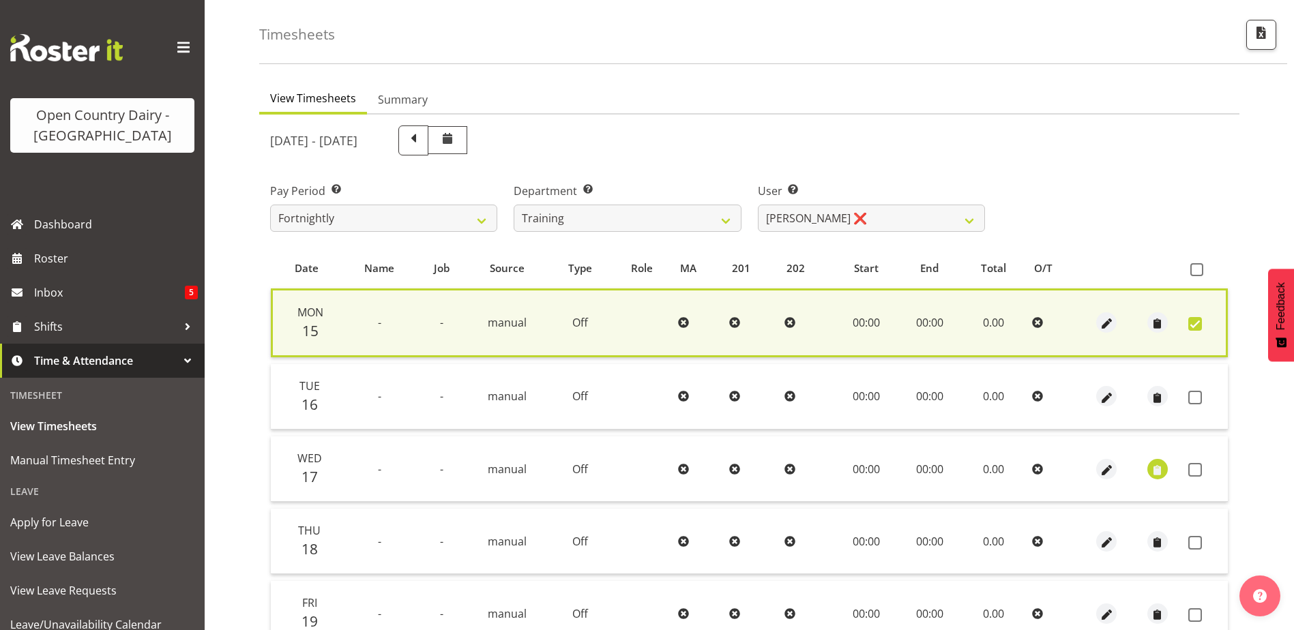
drag, startPoint x: 1196, startPoint y: 398, endPoint x: 1150, endPoint y: 463, distance: 79.3
click at [1197, 398] on span at bounding box center [1195, 398] width 14 height 14
checkbox input "true"
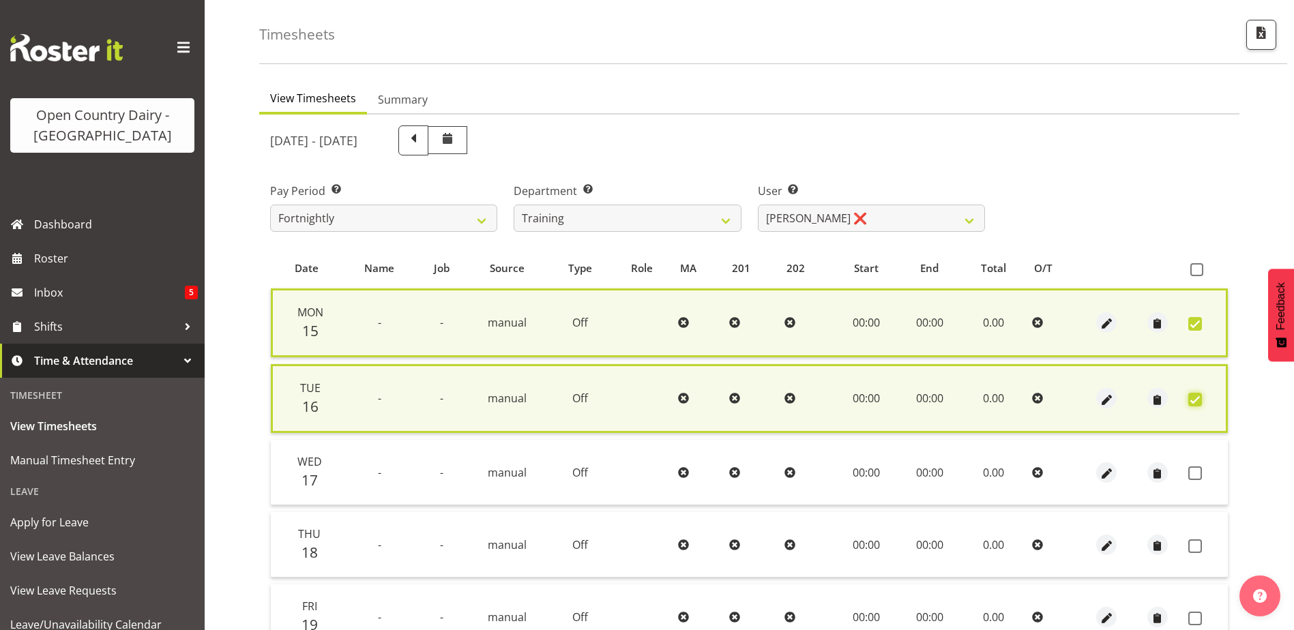
scroll to position [181, 0]
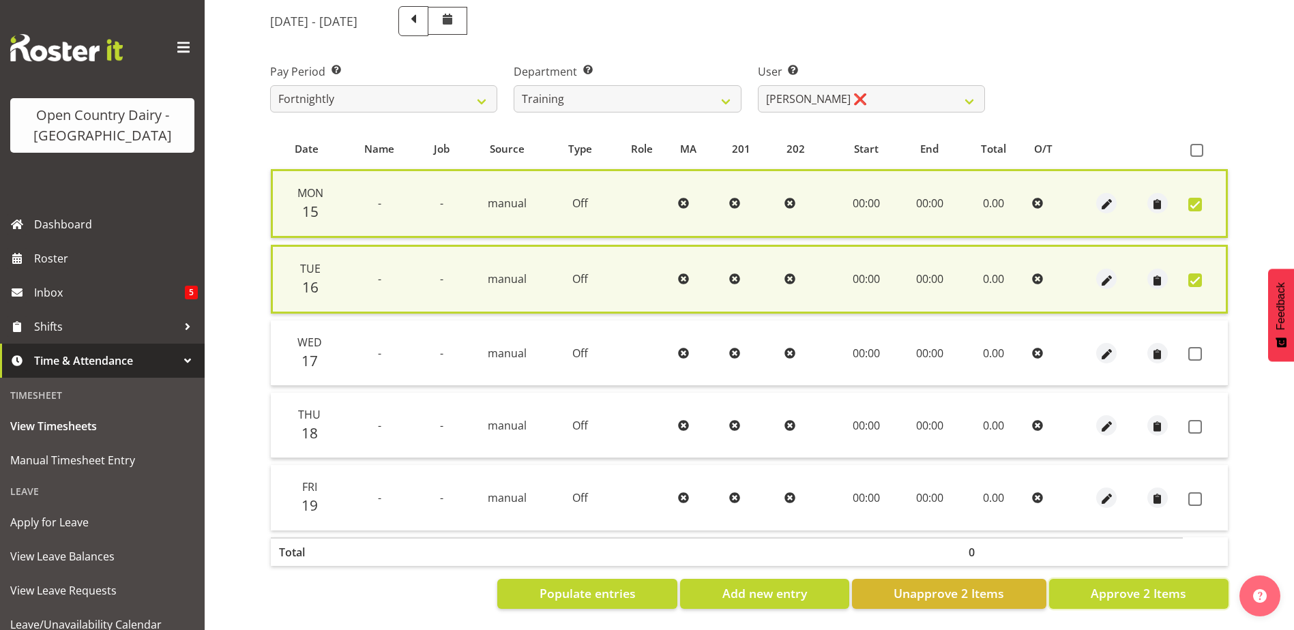
click at [1141, 589] on span "Approve 2 Items" at bounding box center [1139, 594] width 96 height 18
checkbox input "false"
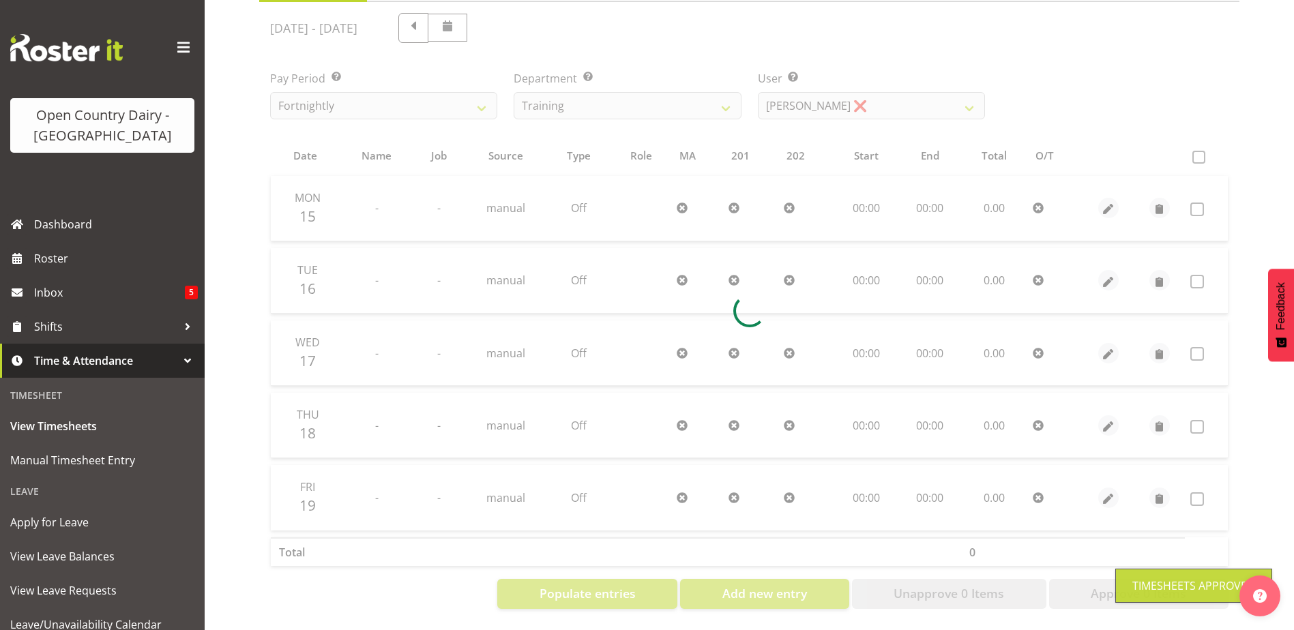
scroll to position [174, 0]
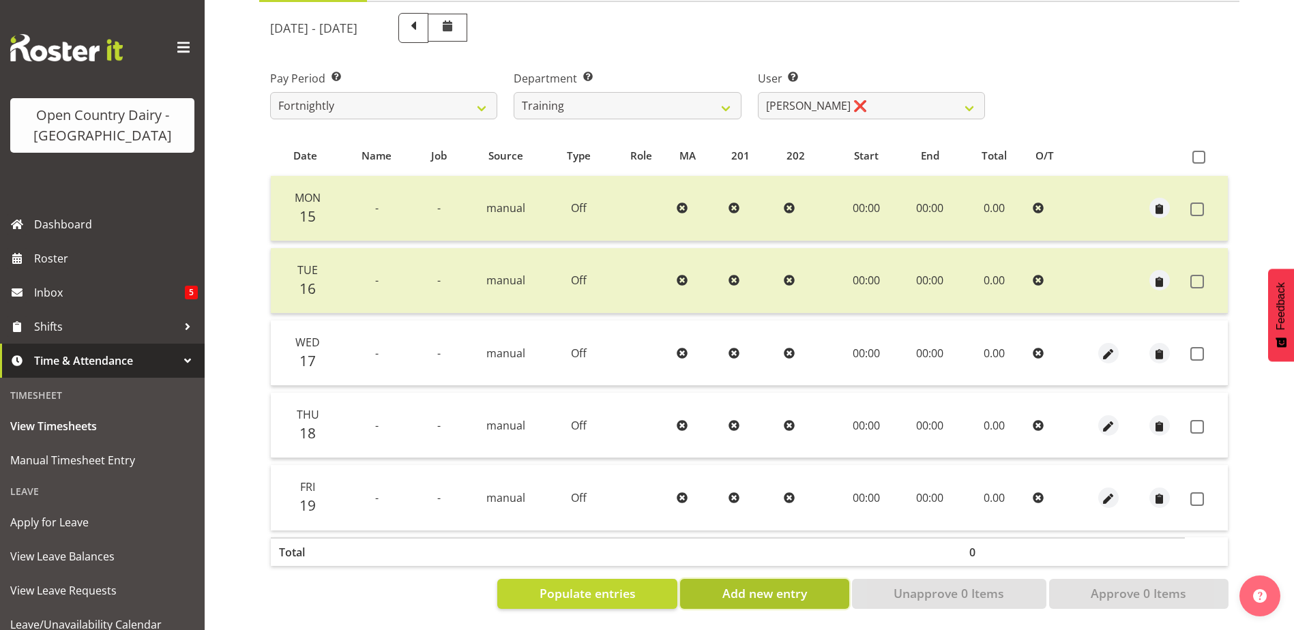
click at [730, 589] on span "Add new entry" at bounding box center [764, 594] width 85 height 18
select select
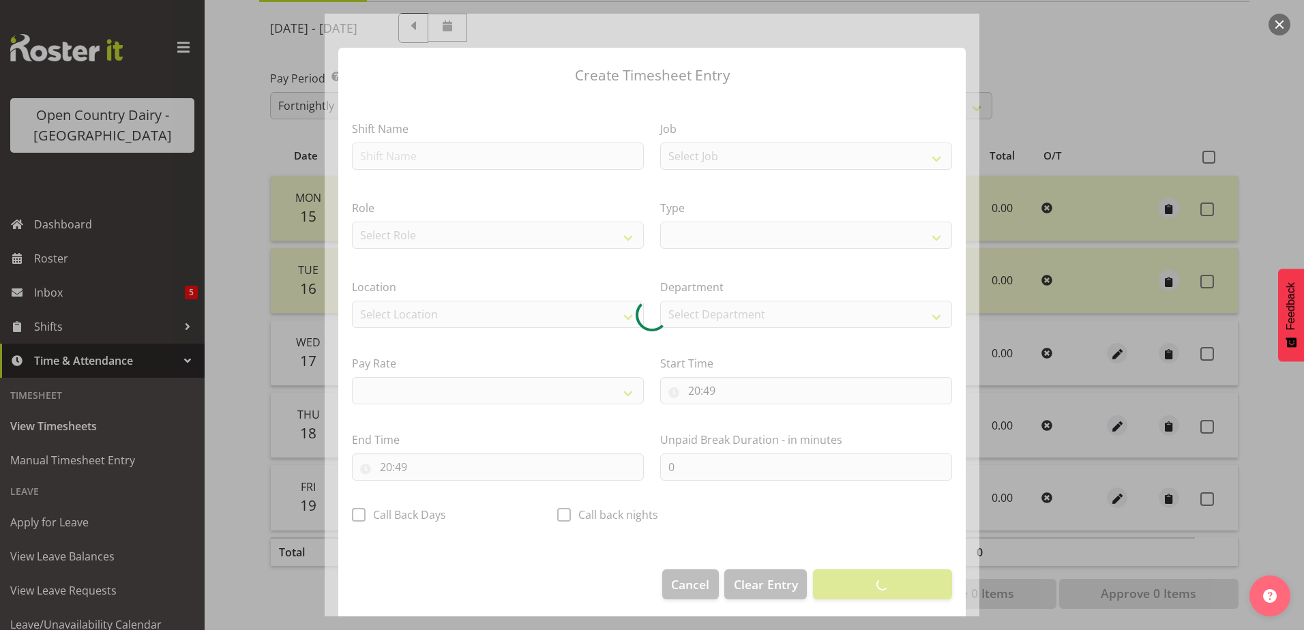
select select
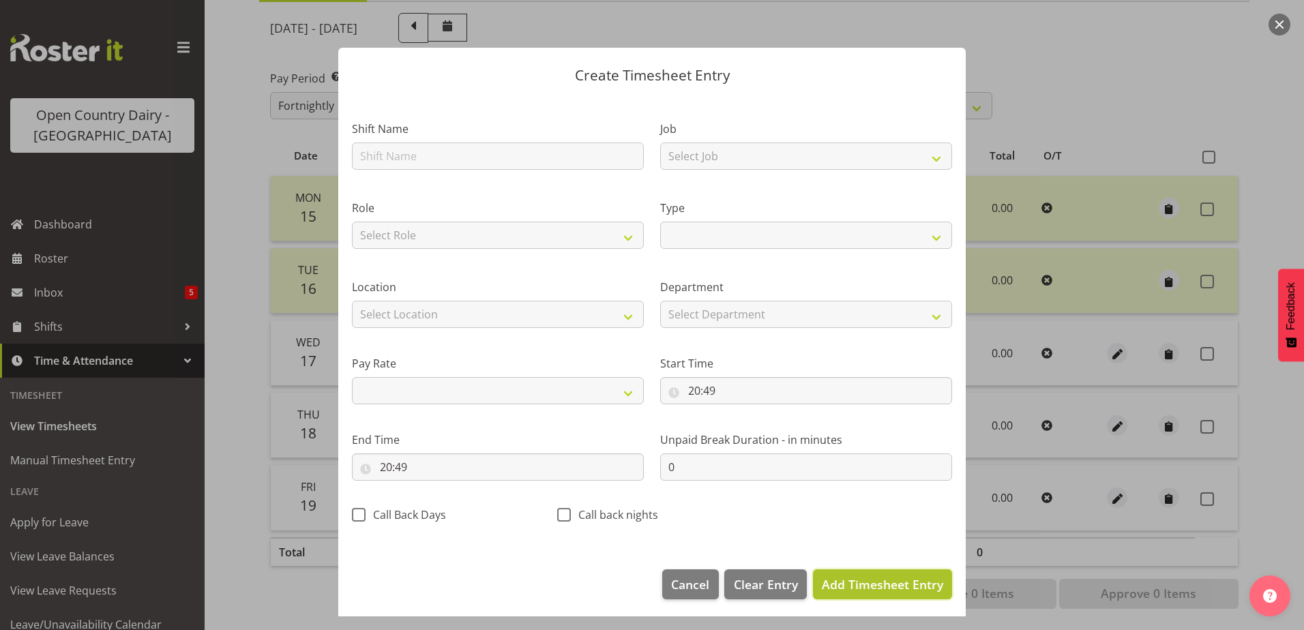
click at [859, 583] on span "Add Timesheet Entry" at bounding box center [882, 584] width 121 height 16
select select
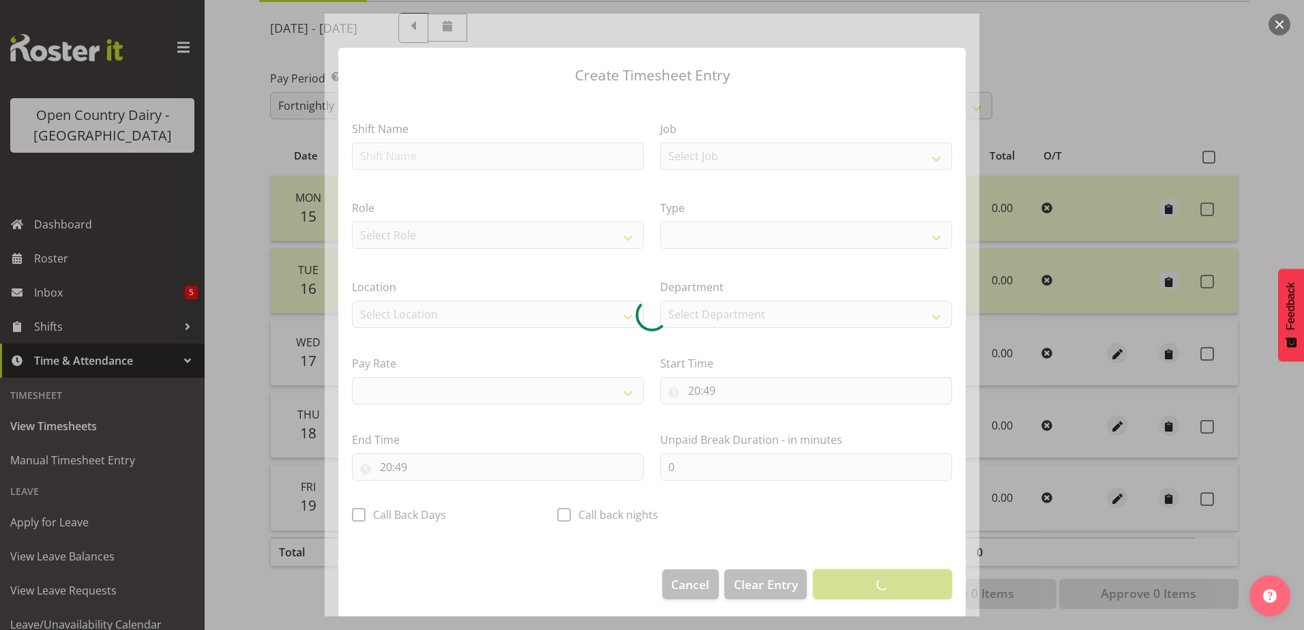
select select
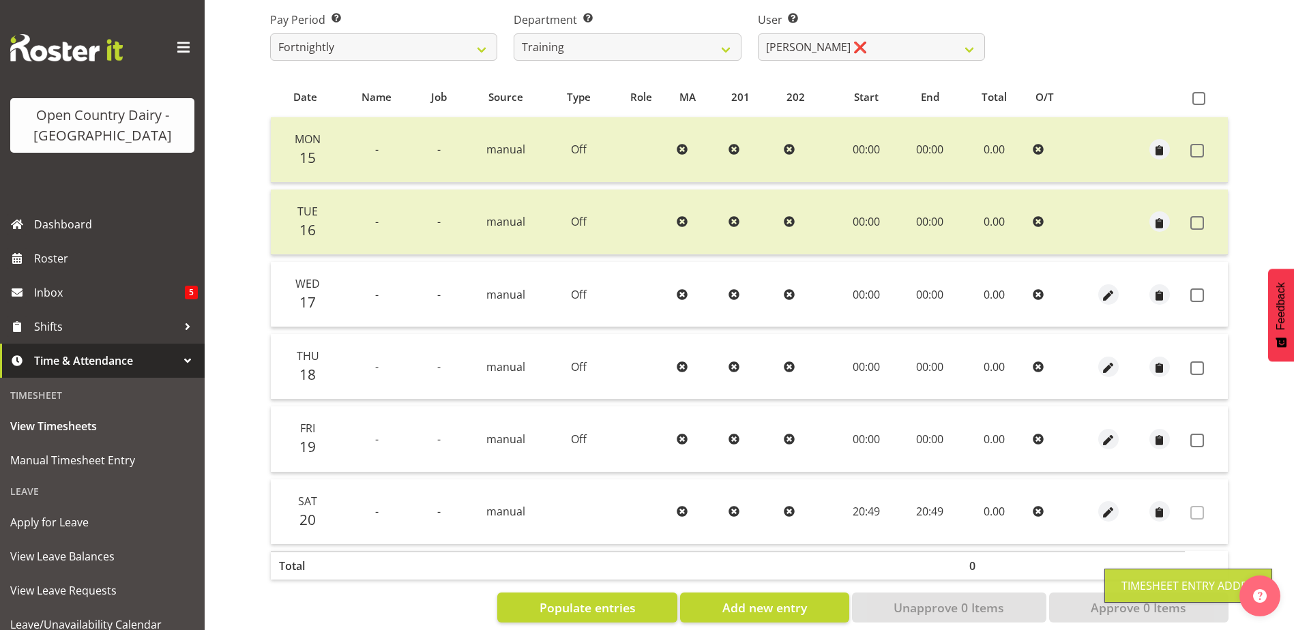
scroll to position [246, 0]
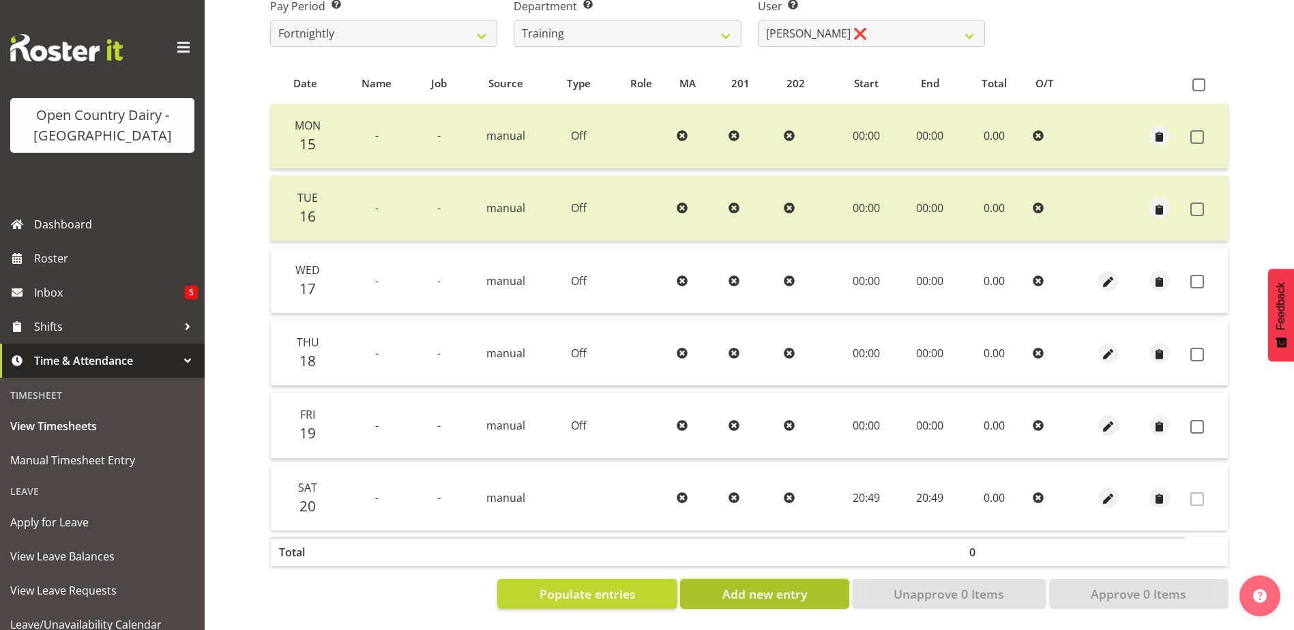
click at [798, 585] on span "Add new entry" at bounding box center [764, 594] width 85 height 18
select select
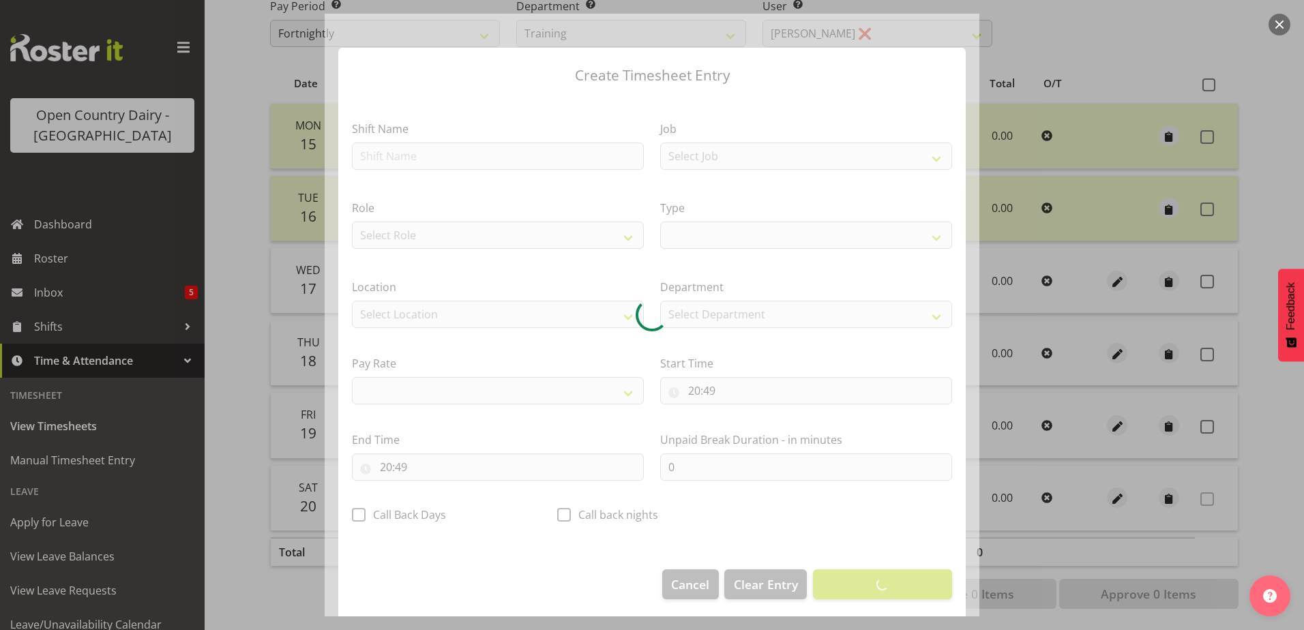
select select
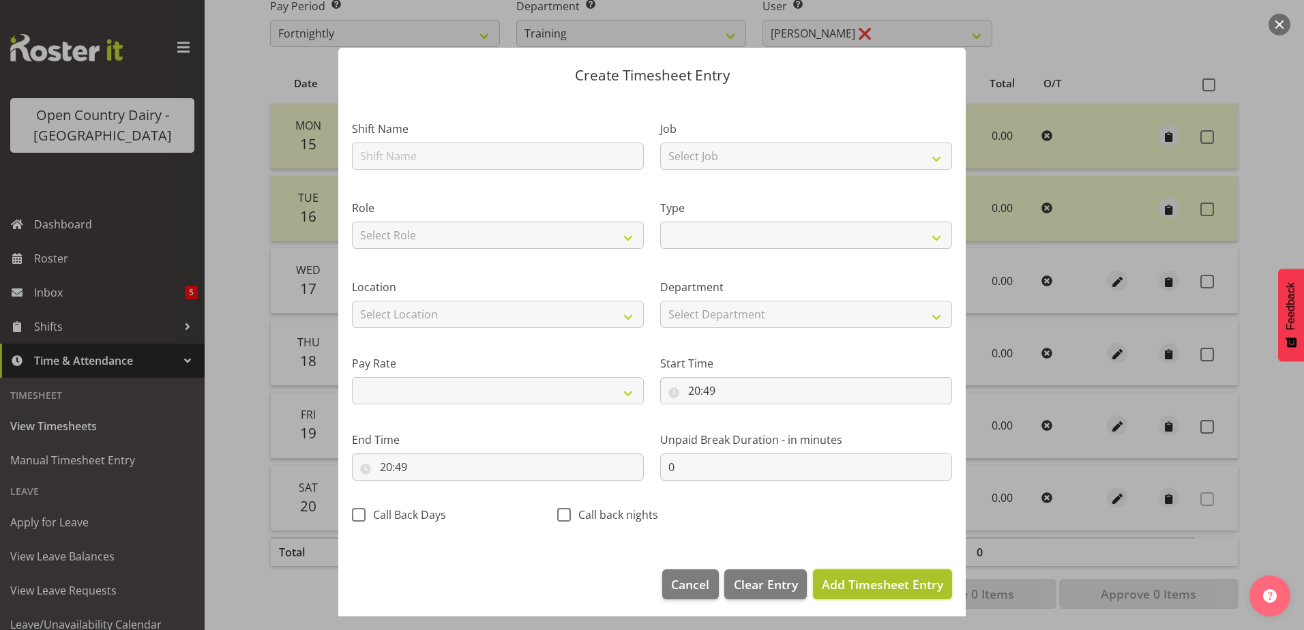
click at [833, 584] on span "Add Timesheet Entry" at bounding box center [882, 584] width 121 height 16
select select
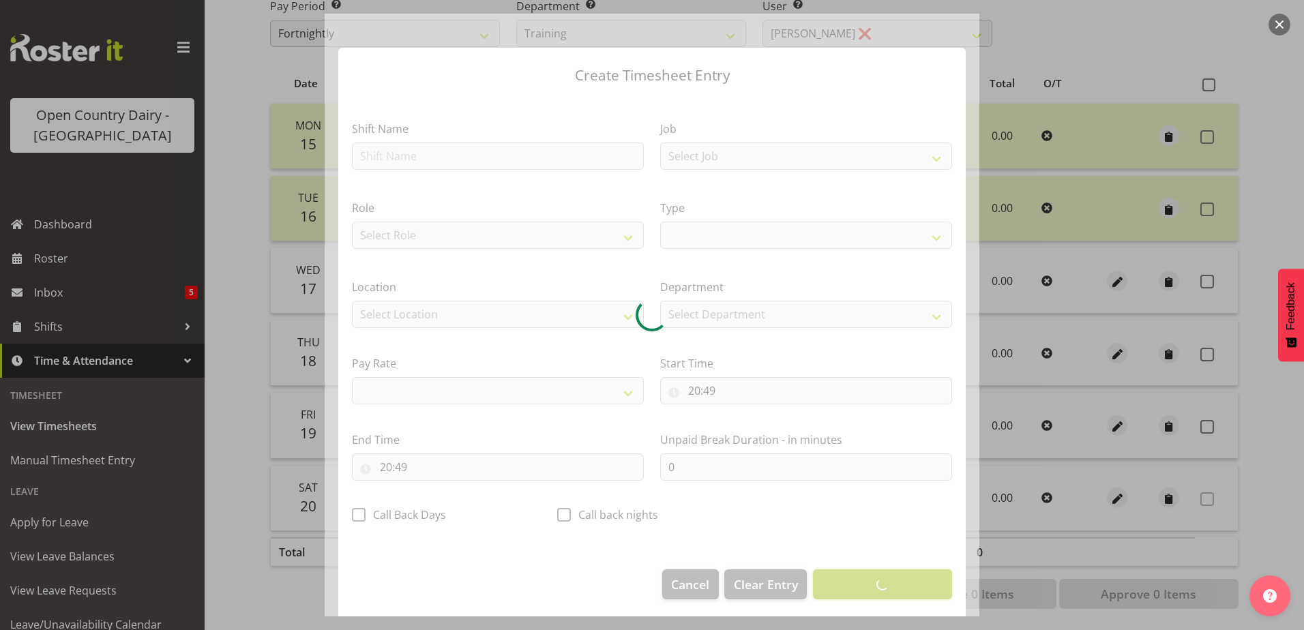
select select
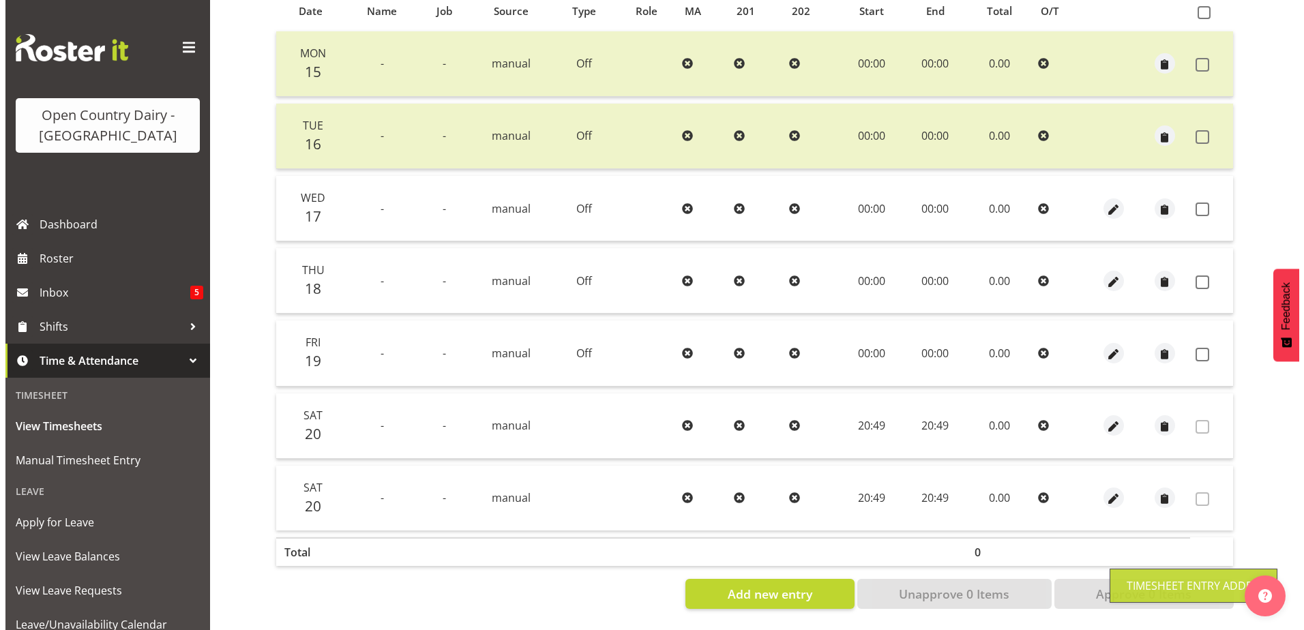
scroll to position [319, 0]
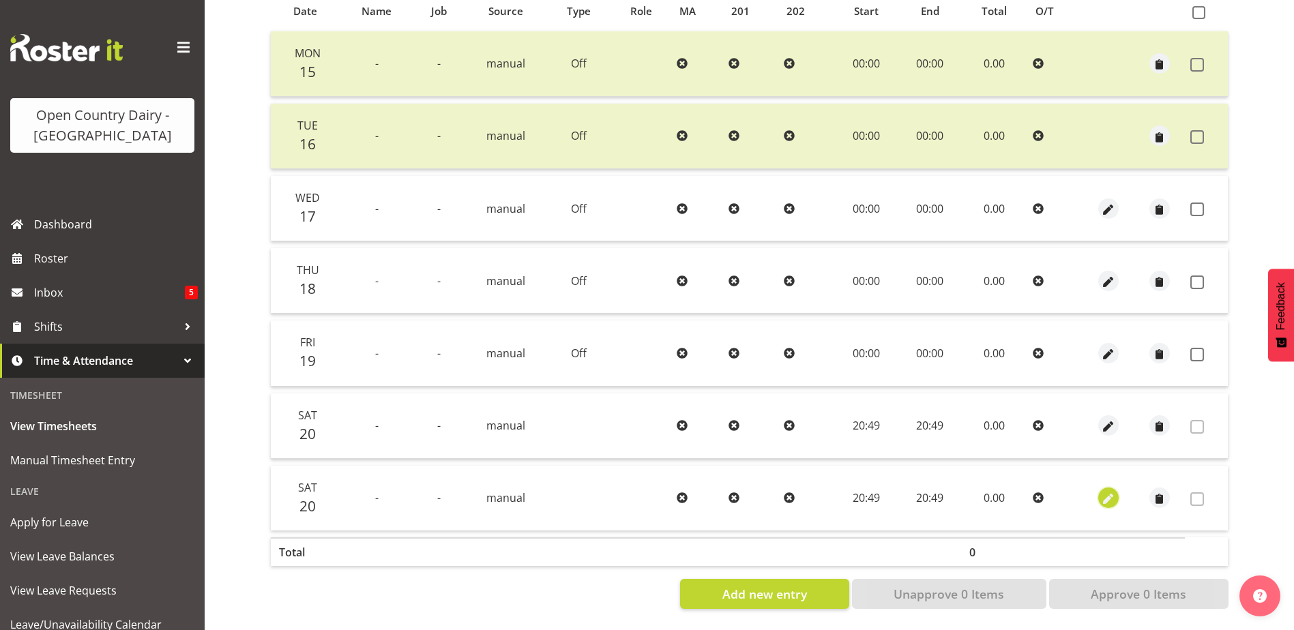
click at [1110, 493] on span "button" at bounding box center [1108, 500] width 16 height 16
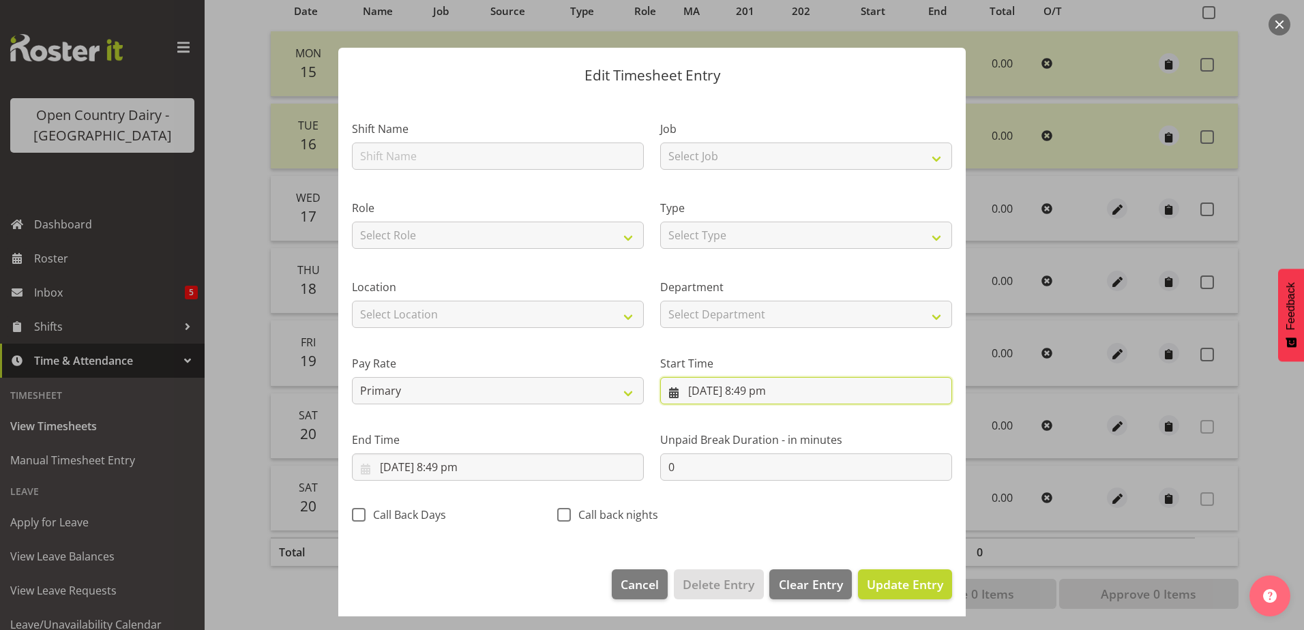
click at [704, 388] on input "[DATE] 8:49 pm" at bounding box center [806, 390] width 292 height 27
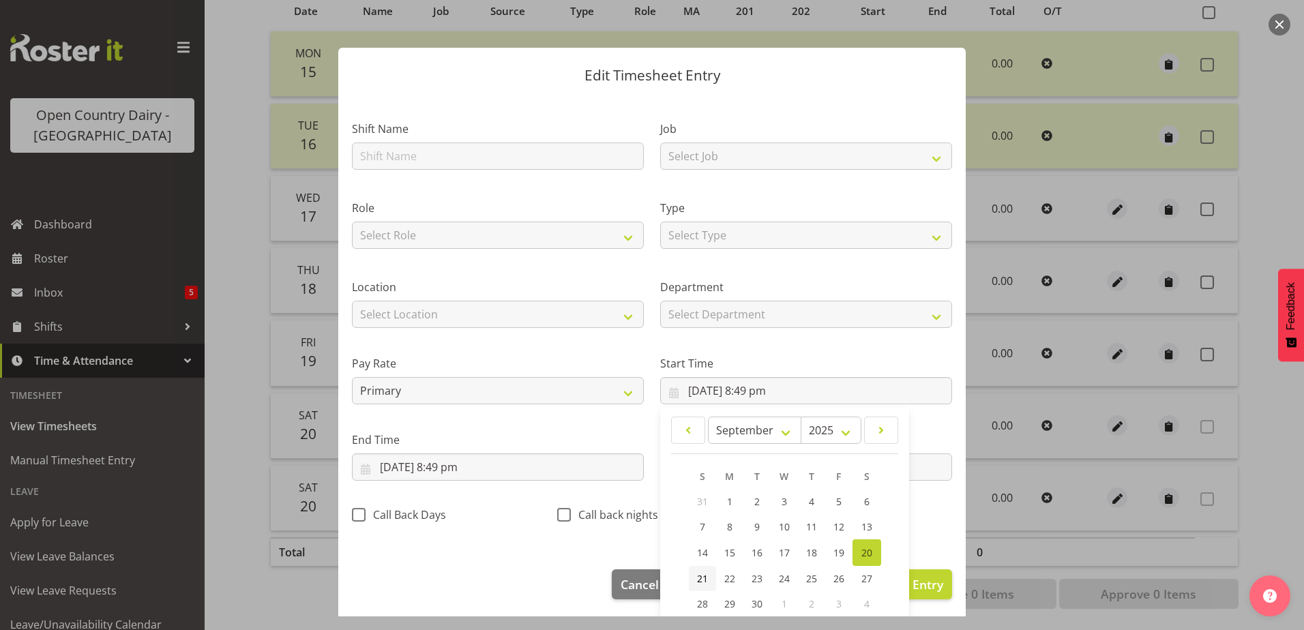
click at [697, 581] on span "21" at bounding box center [702, 578] width 11 height 13
type input "[DATE] 8:49 pm"
click at [428, 466] on input "[DATE] 8:49 pm" at bounding box center [498, 467] width 292 height 27
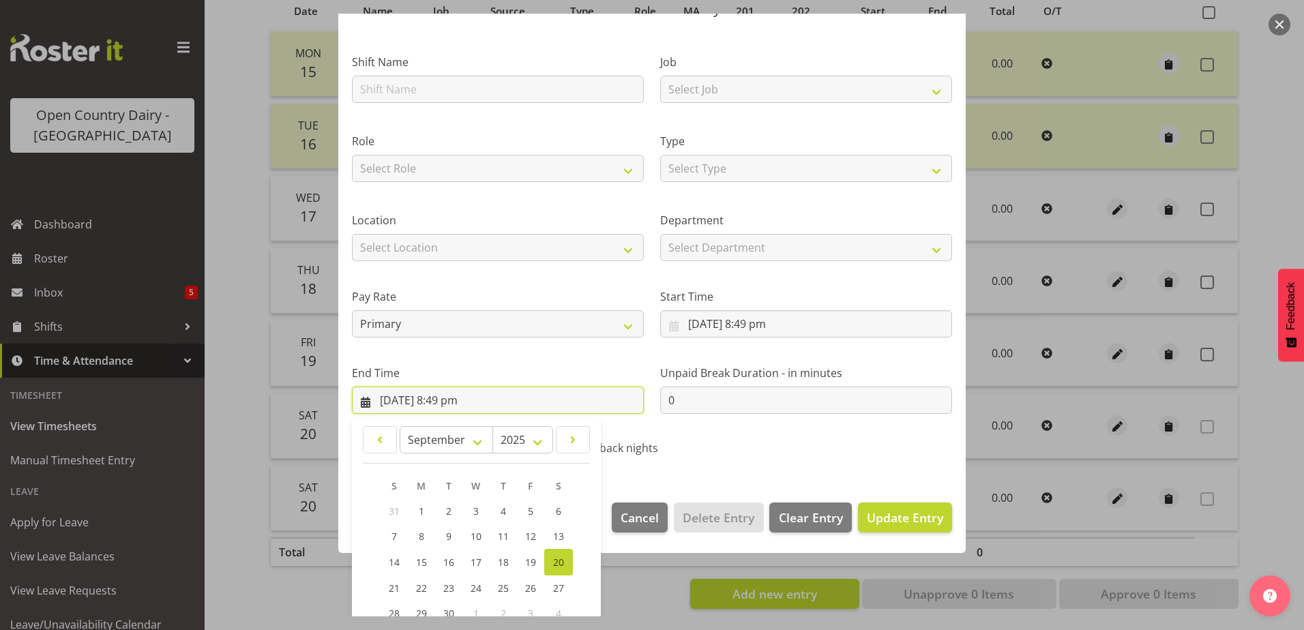
scroll to position [176, 0]
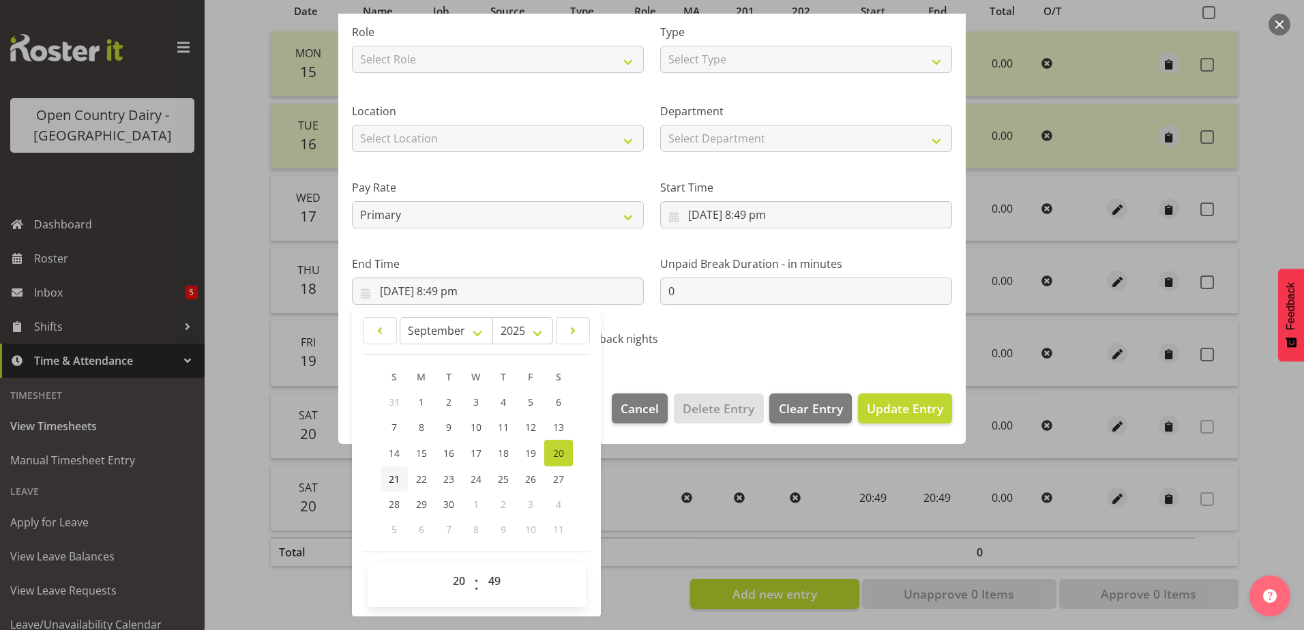
click at [392, 481] on span "21" at bounding box center [394, 479] width 11 height 13
type input "[DATE] 8:49 pm"
click at [743, 331] on div "Call back nights" at bounding box center [651, 335] width 205 height 45
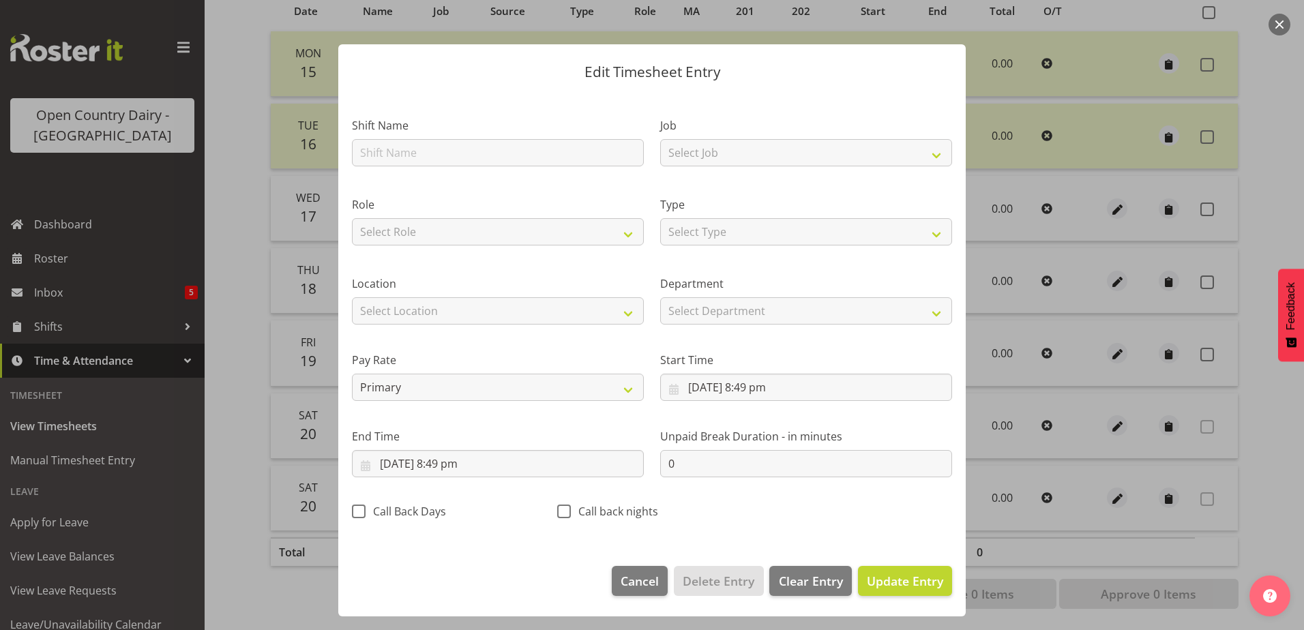
scroll to position [3, 0]
click at [755, 391] on input "[DATE] 8:49 pm" at bounding box center [806, 387] width 292 height 27
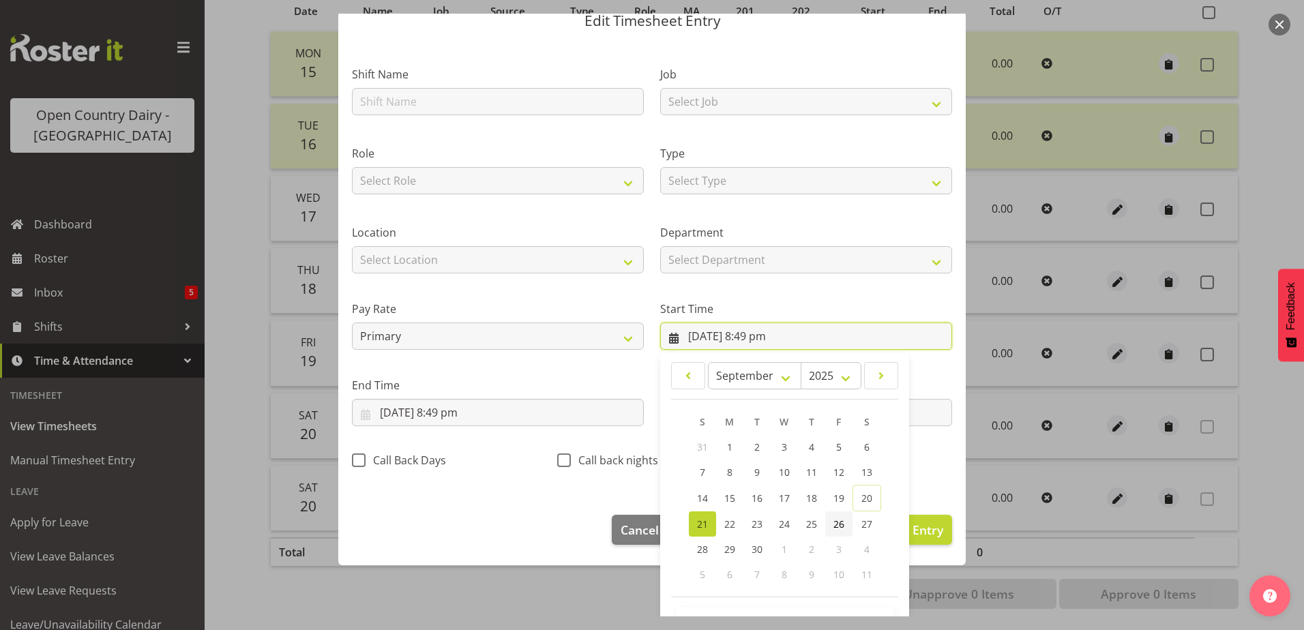
scroll to position [100, 0]
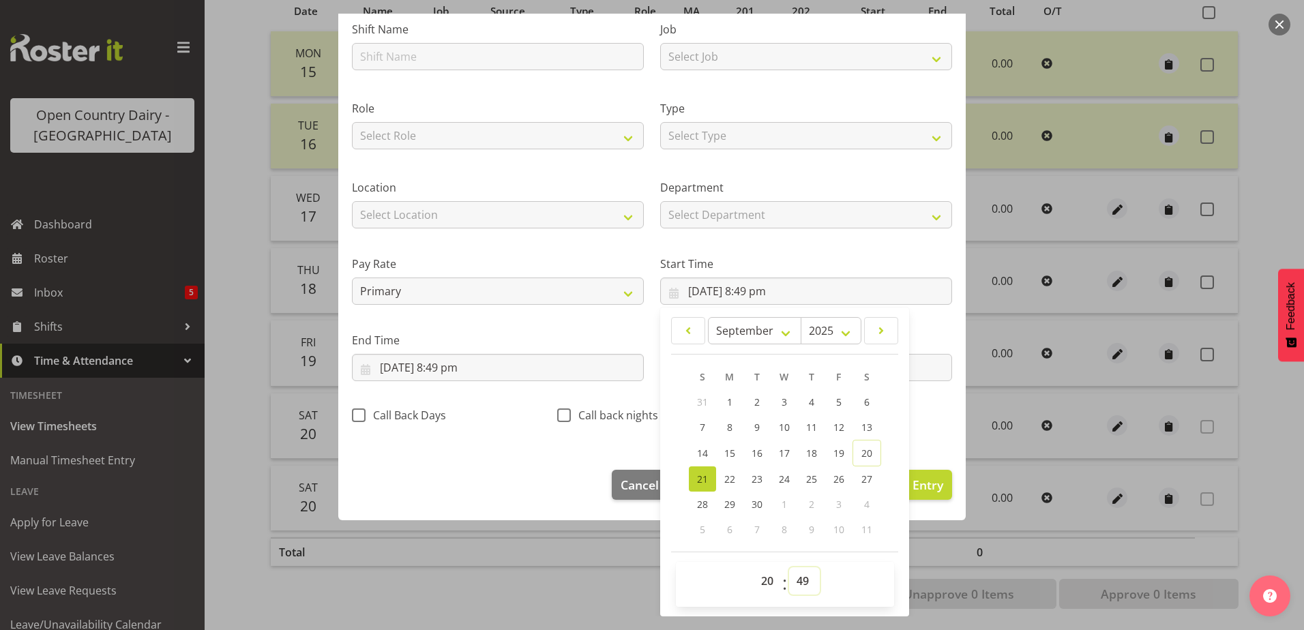
click at [805, 574] on select "00 01 02 03 04 05 06 07 08 09 10 11 12 13 14 15 16 17 18 19 20 21 22 23 24 25 2…" at bounding box center [804, 581] width 31 height 27
select select "0"
click at [789, 568] on select "00 01 02 03 04 05 06 07 08 09 10 11 12 13 14 15 16 17 18 19 20 21 22 23 24 25 2…" at bounding box center [804, 581] width 31 height 27
type input "[DATE] 8:00 pm"
drag, startPoint x: 765, startPoint y: 583, endPoint x: 743, endPoint y: 444, distance: 141.0
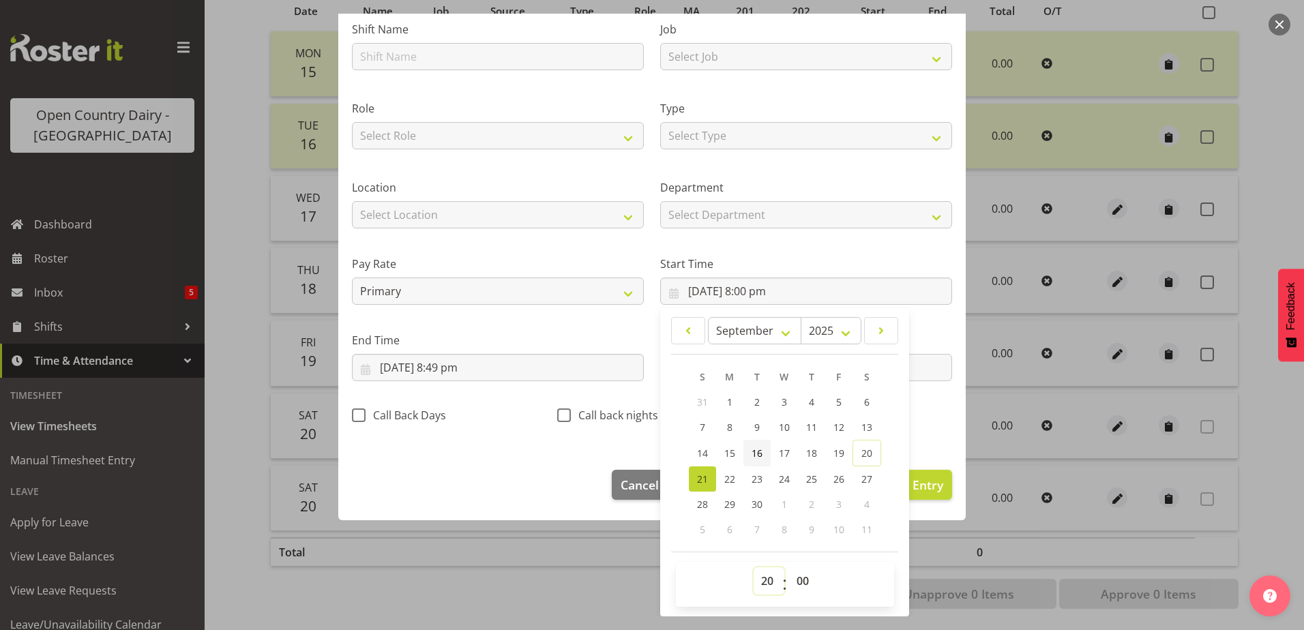
click at [763, 581] on select "00 01 02 03 04 05 06 07 08 09 10 11 12 13 14 15 16 17 18 19 20 21 22 23" at bounding box center [769, 581] width 31 height 27
select select "0"
click at [754, 568] on select "00 01 02 03 04 05 06 07 08 09 10 11 12 13 14 15 16 17 18 19 20 21 22 23" at bounding box center [769, 581] width 31 height 27
type input "[DATE] 12:00 am"
click at [471, 367] on input "[DATE] 8:49 pm" at bounding box center [498, 367] width 292 height 27
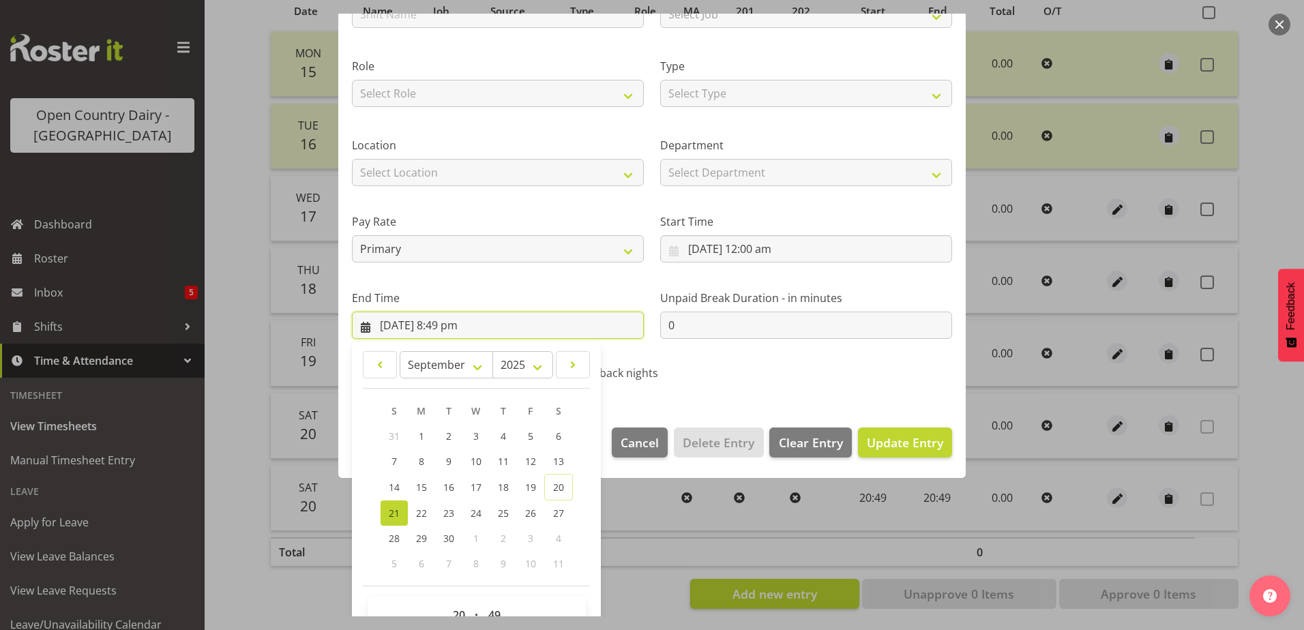
scroll to position [176, 0]
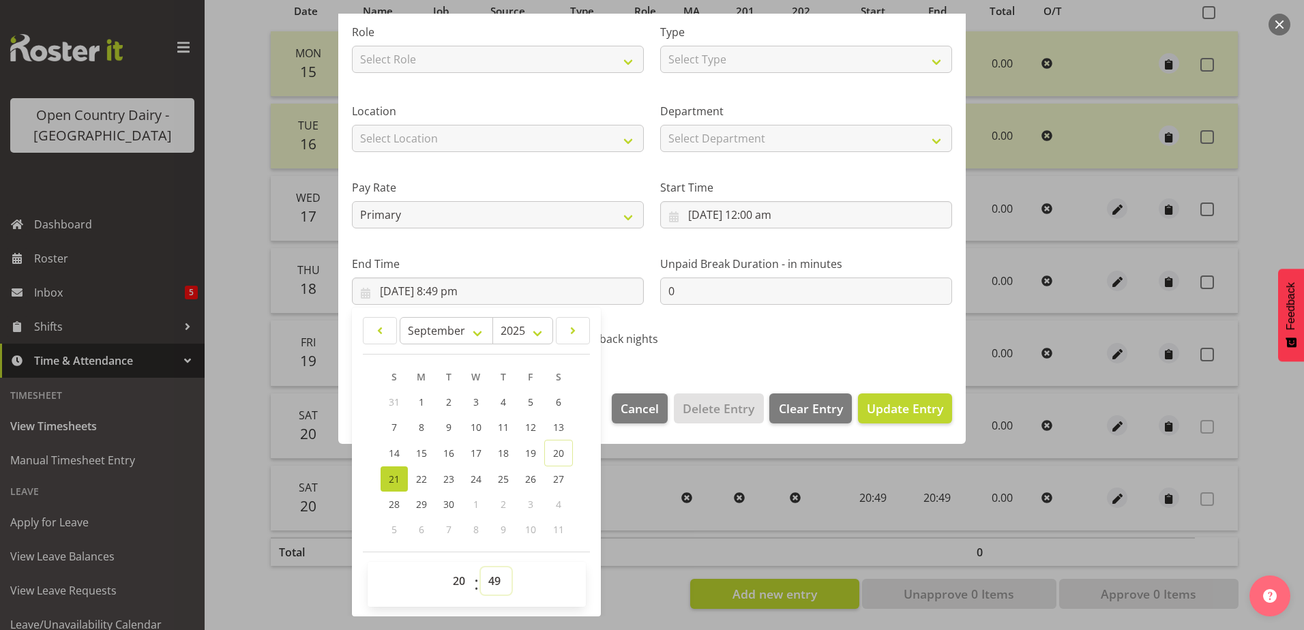
drag, startPoint x: 492, startPoint y: 587, endPoint x: 493, endPoint y: 566, distance: 20.5
click at [493, 587] on select "00 01 02 03 04 05 06 07 08 09 10 11 12 13 14 15 16 17 18 19 20 21 22 23 24 25 2…" at bounding box center [496, 581] width 31 height 27
select select "0"
click at [481, 568] on select "00 01 02 03 04 05 06 07 08 09 10 11 12 13 14 15 16 17 18 19 20 21 22 23 24 25 2…" at bounding box center [496, 581] width 31 height 27
type input "[DATE] 8:00 pm"
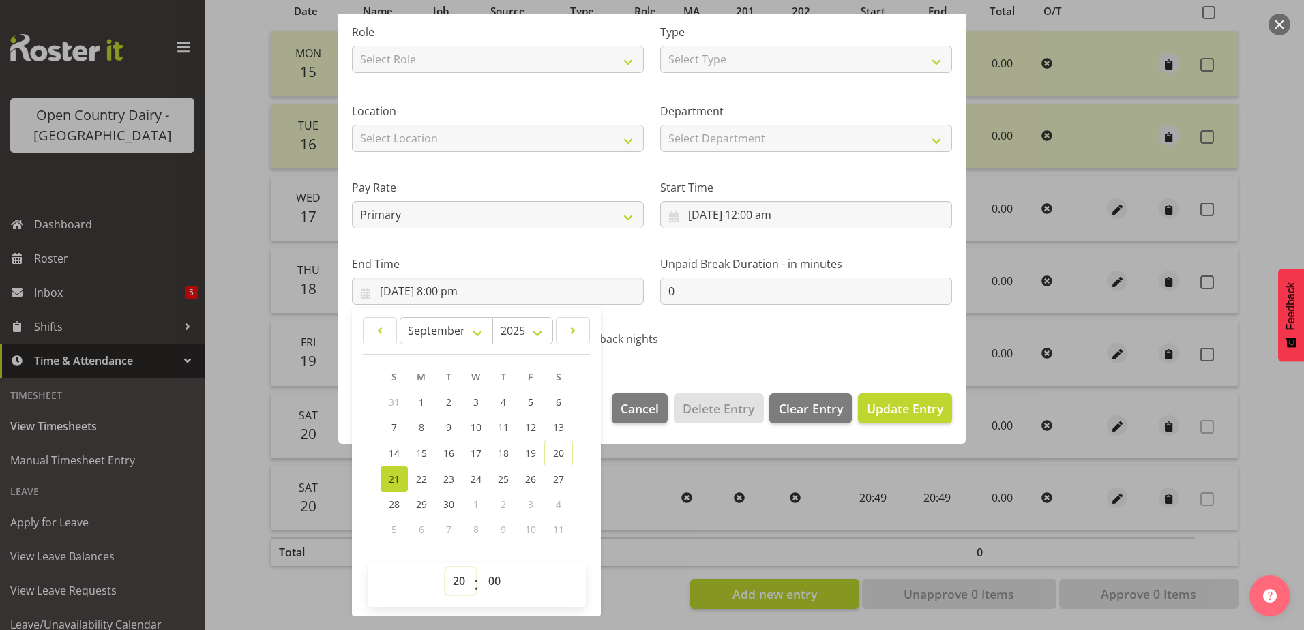
drag, startPoint x: 462, startPoint y: 577, endPoint x: 461, endPoint y: 565, distance: 12.4
click at [462, 577] on select "00 01 02 03 04 05 06 07 08 09 10 11 12 13 14 15 16 17 18 19 20 21 22 23" at bounding box center [460, 581] width 31 height 27
select select "0"
click at [445, 568] on select "00 01 02 03 04 05 06 07 08 09 10 11 12 13 14 15 16 17 18 19 20 21 22 23" at bounding box center [460, 581] width 31 height 27
type input "[DATE] 12:00 am"
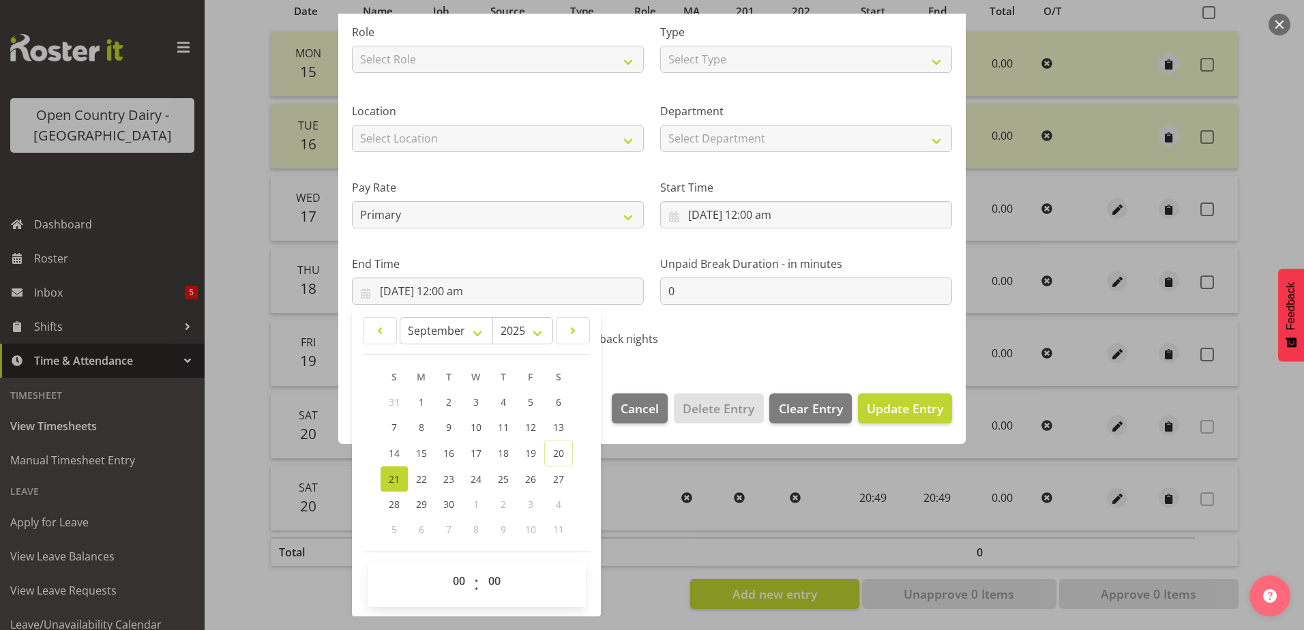
click at [872, 350] on div "Shift Name Job Select Job Driver Driver supervisor Support Role Select Role Dri…" at bounding box center [652, 142] width 617 height 433
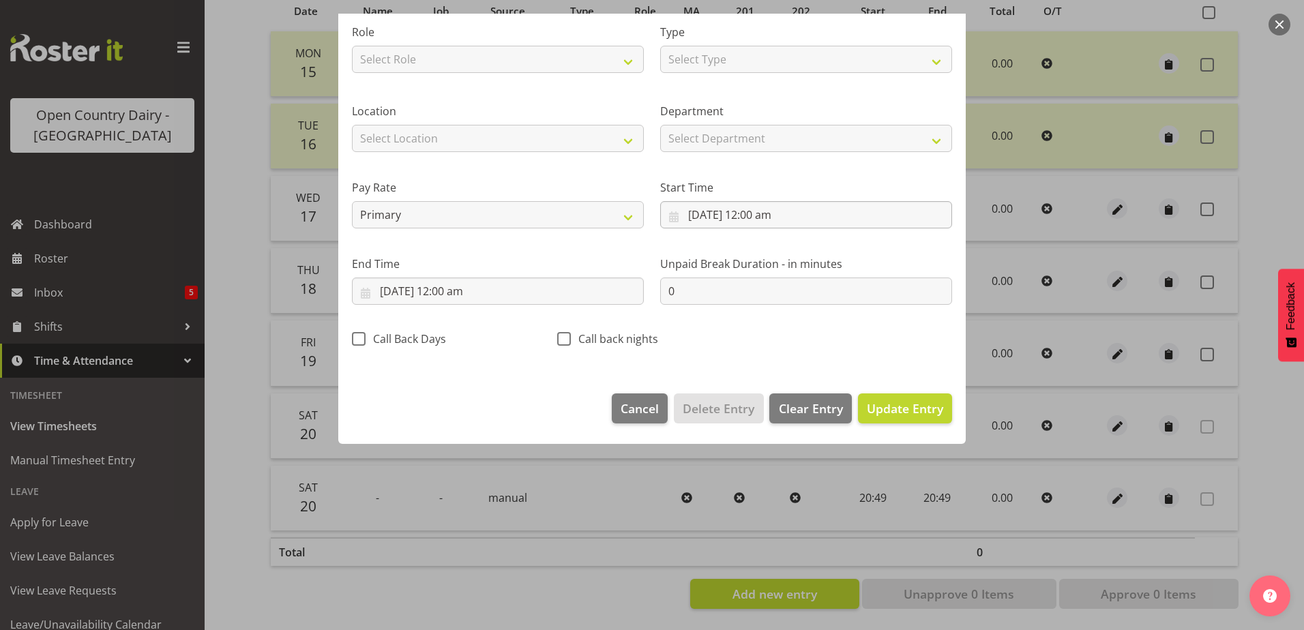
scroll to position [3, 0]
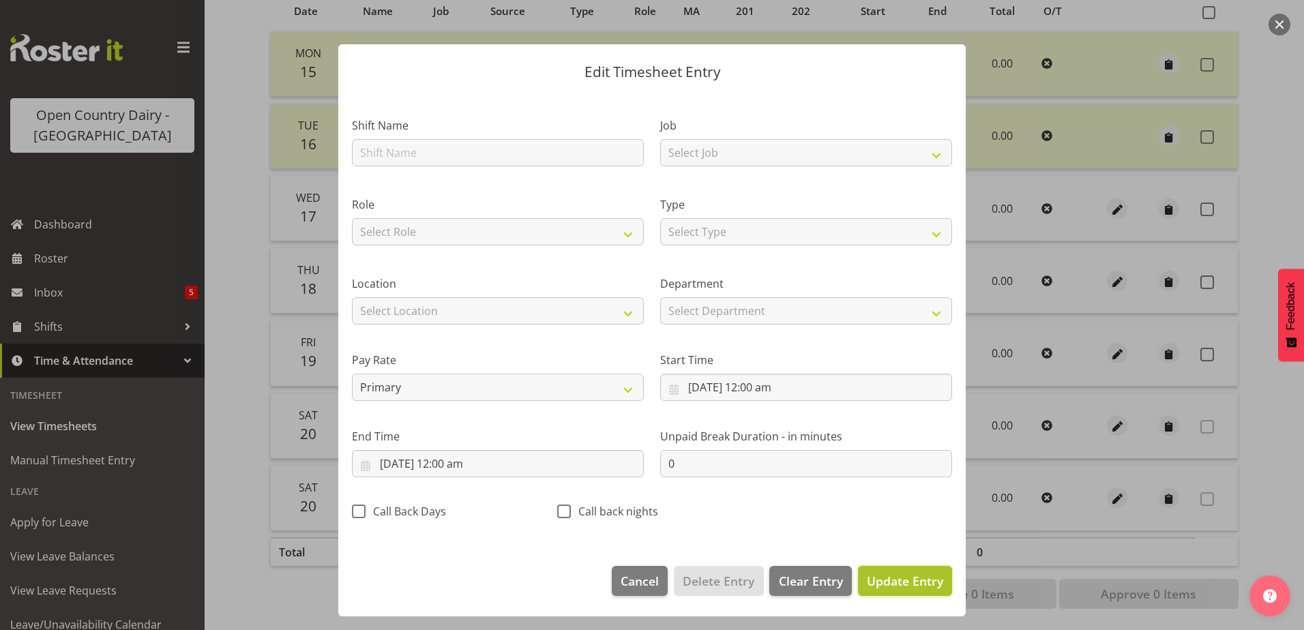
click at [903, 583] on span "Update Entry" at bounding box center [905, 581] width 76 height 16
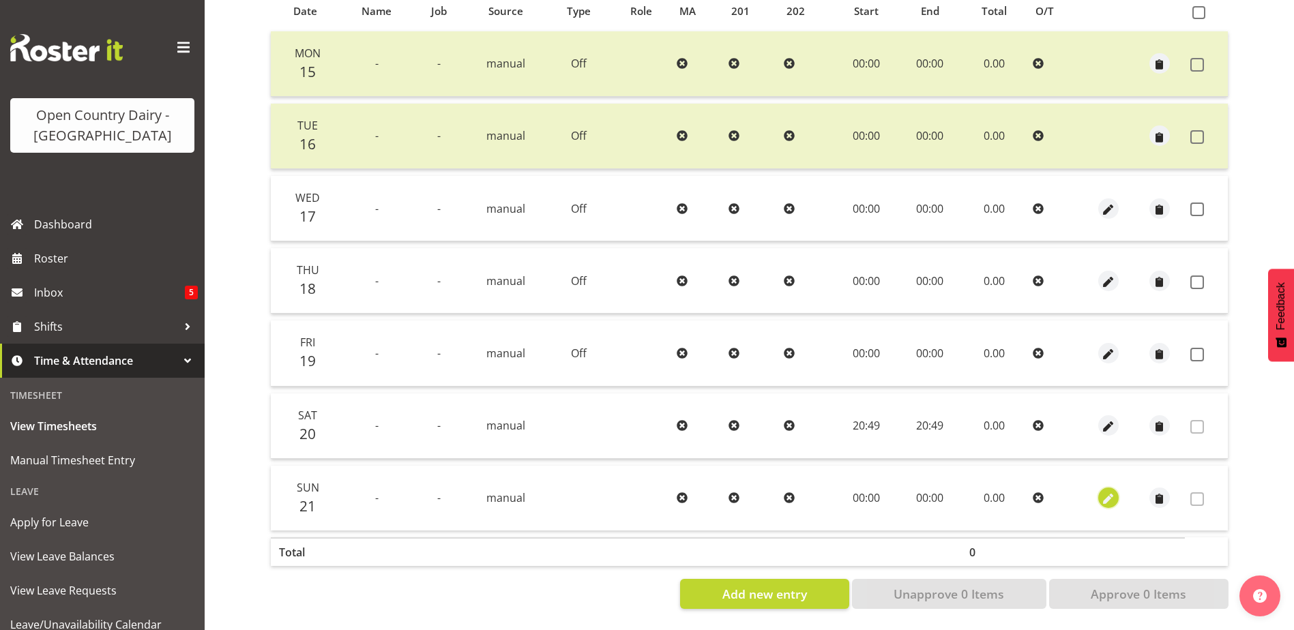
click at [1106, 492] on span "button" at bounding box center [1108, 500] width 16 height 16
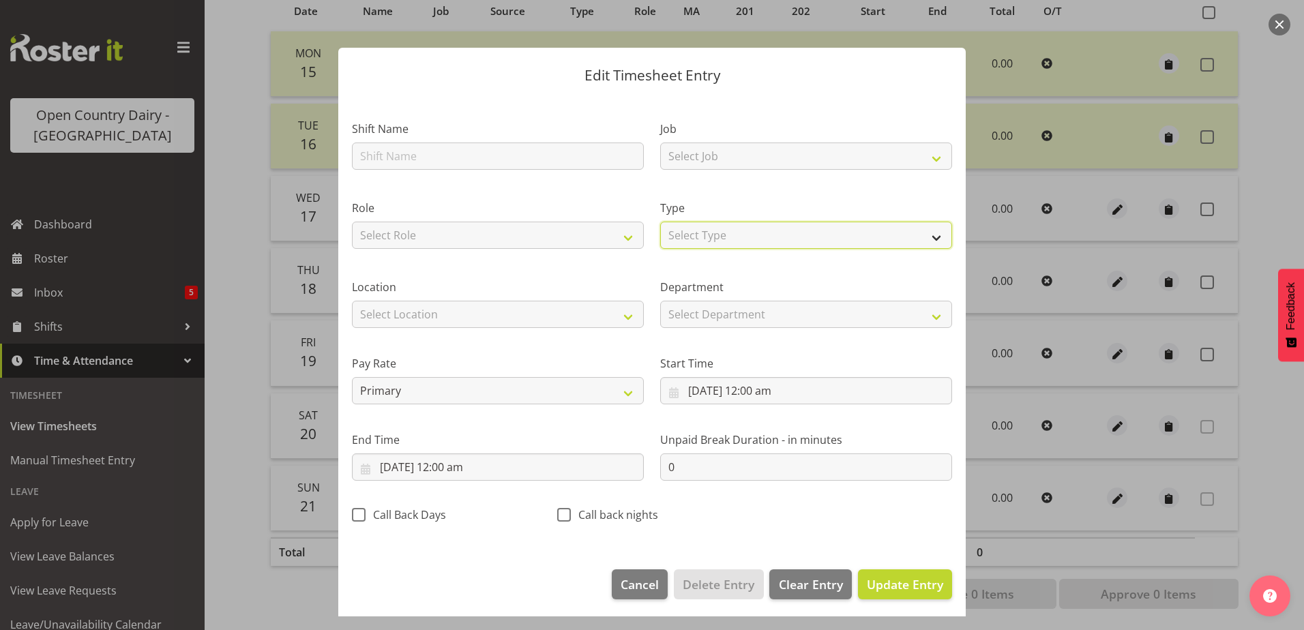
click at [790, 231] on select "Select Type Off Standard Public Holiday Public Holiday (Worked) Day In Lieu Ann…" at bounding box center [806, 235] width 292 height 27
select select "Off"
click at [660, 241] on select "Select Type Off Standard Public Holiday Public Holiday (Worked) Day In Lieu Ann…" at bounding box center [806, 235] width 292 height 27
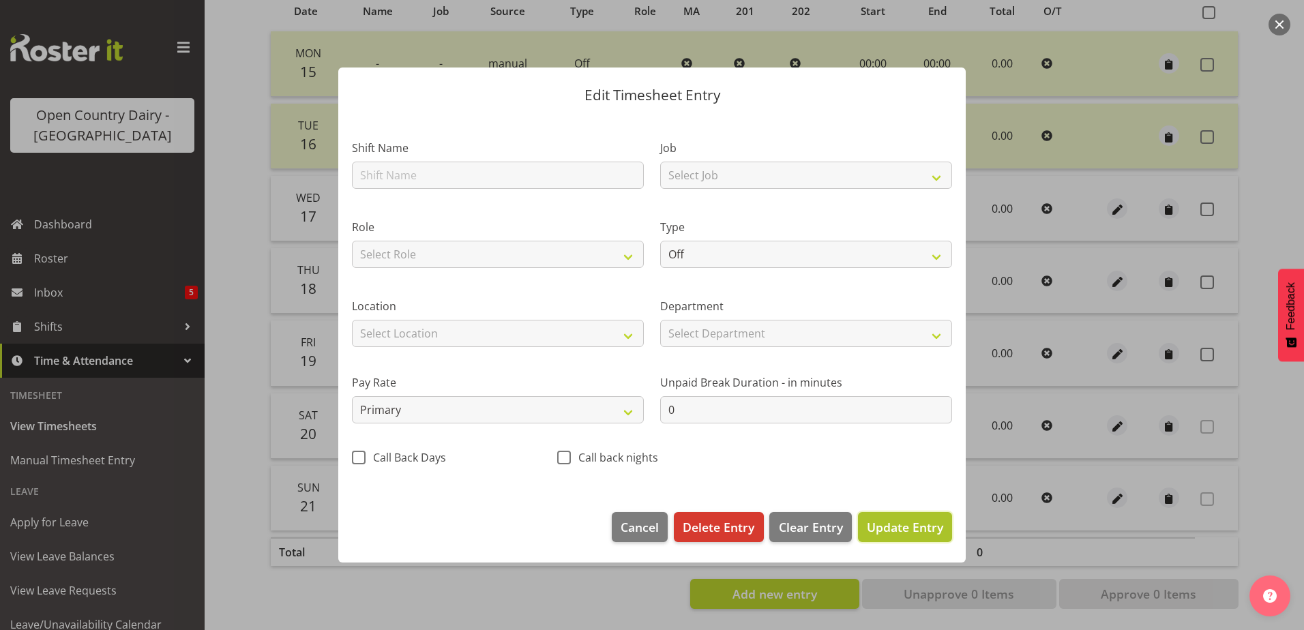
click at [902, 523] on span "Update Entry" at bounding box center [905, 527] width 76 height 16
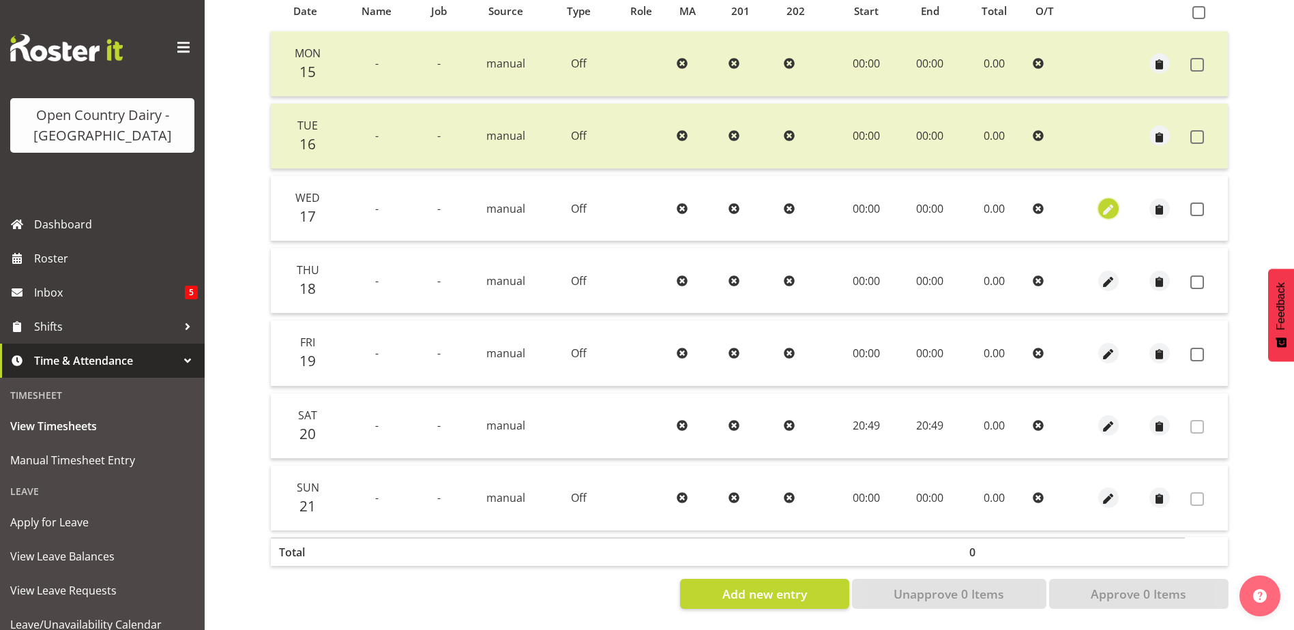
click at [1105, 202] on span "button" at bounding box center [1108, 210] width 16 height 16
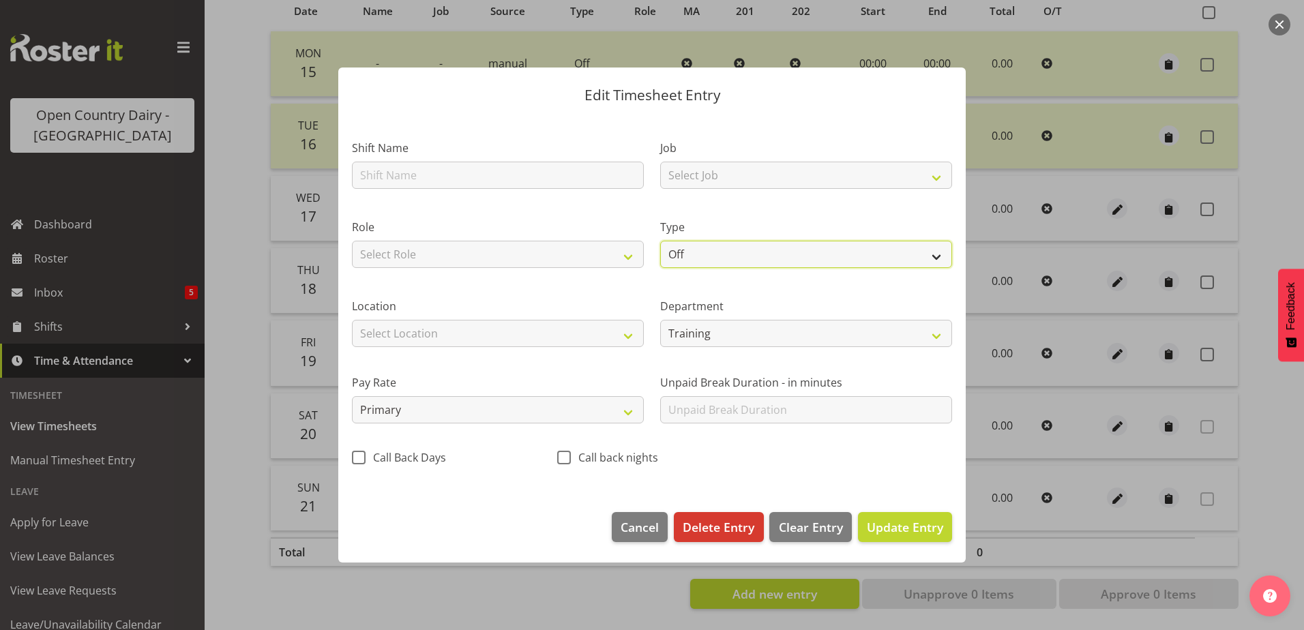
click at [770, 254] on select "Off Standard Public Holiday Public Holiday (Worked) Day In Lieu Annual Leave Si…" at bounding box center [806, 254] width 292 height 27
select select "Leave Without Pay"
click at [660, 241] on select "Off Standard Public Holiday Public Holiday (Worked) Day In Lieu Annual Leave Si…" at bounding box center [806, 254] width 292 height 27
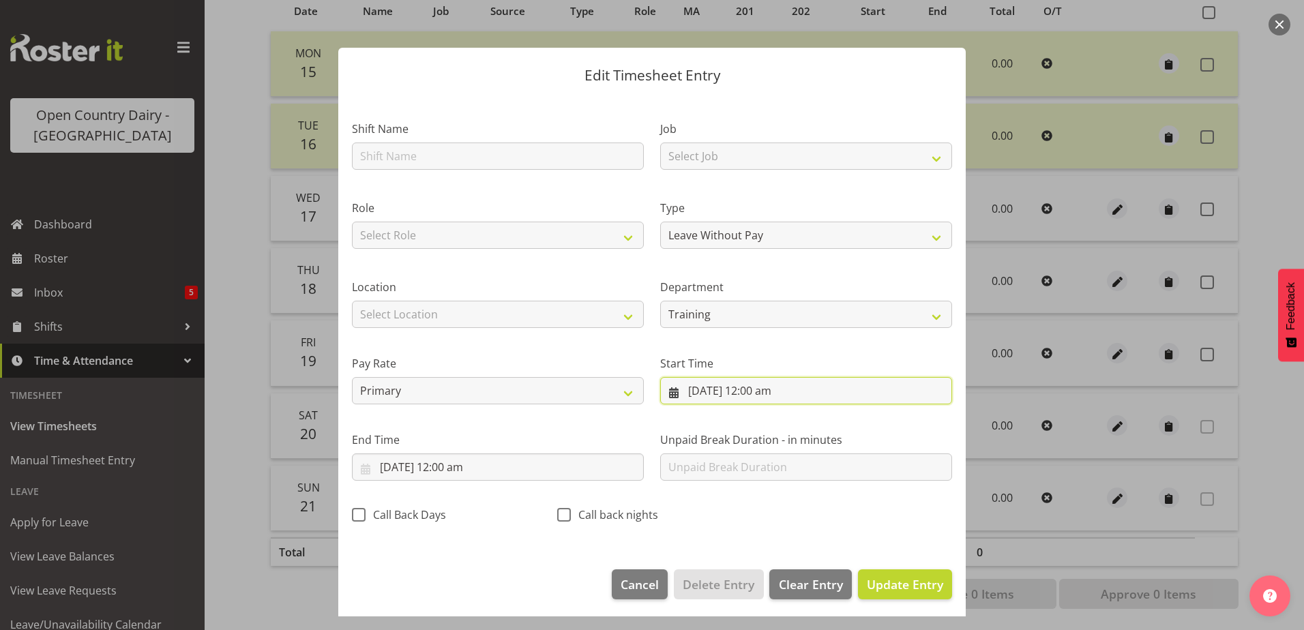
click at [760, 390] on input "[DATE] 12:00 am" at bounding box center [806, 390] width 292 height 27
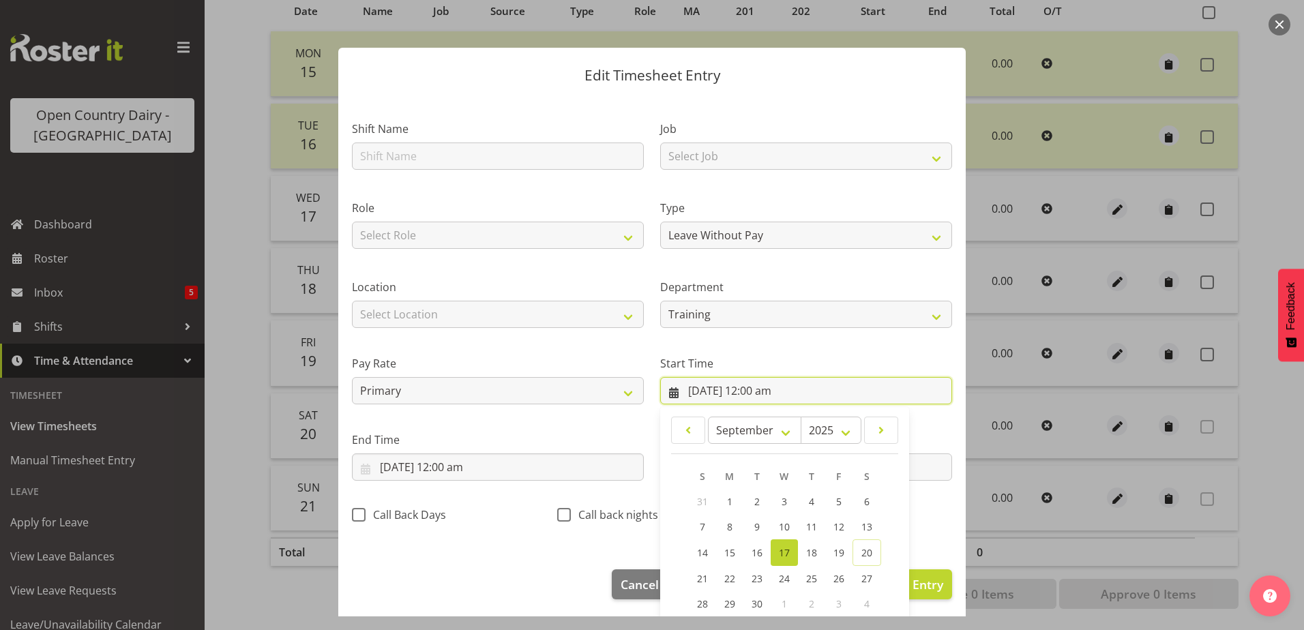
scroll to position [100, 0]
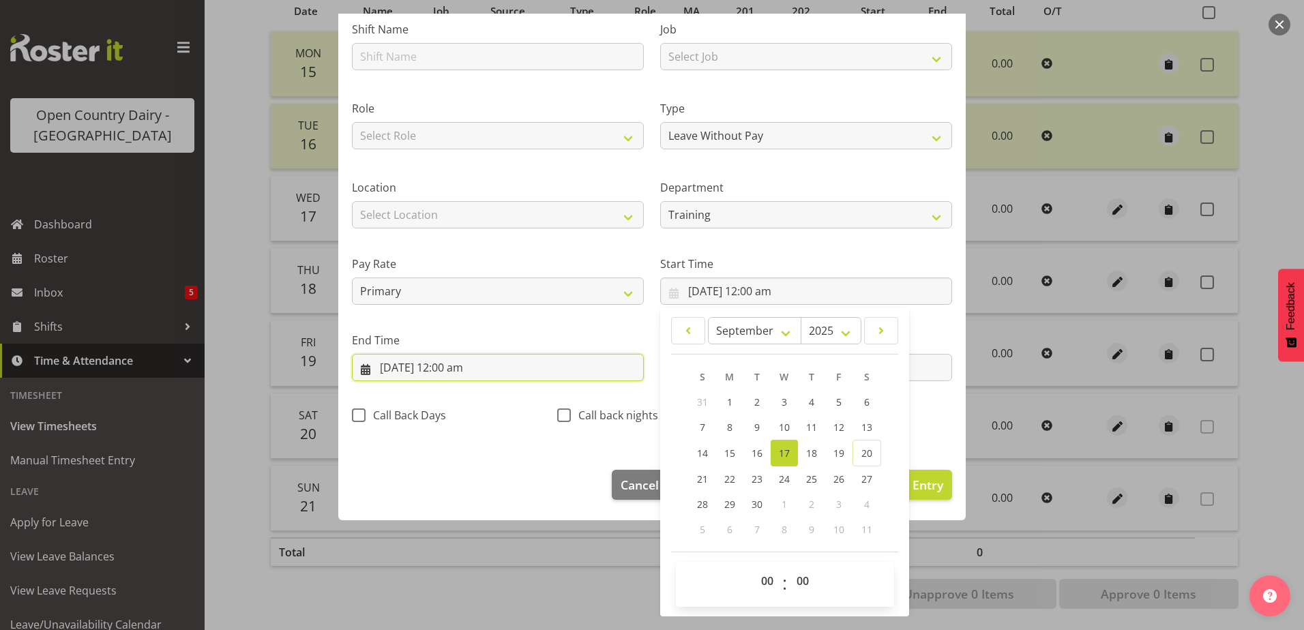
click at [465, 371] on input "[DATE] 12:00 am" at bounding box center [498, 367] width 292 height 27
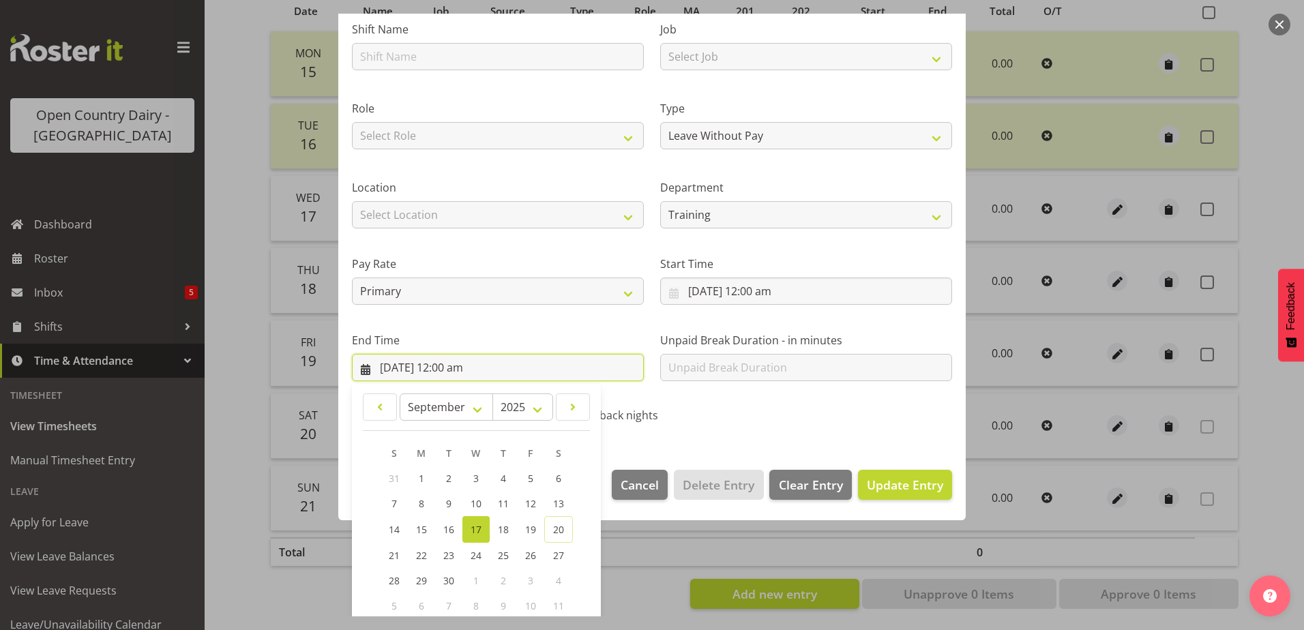
scroll to position [176, 0]
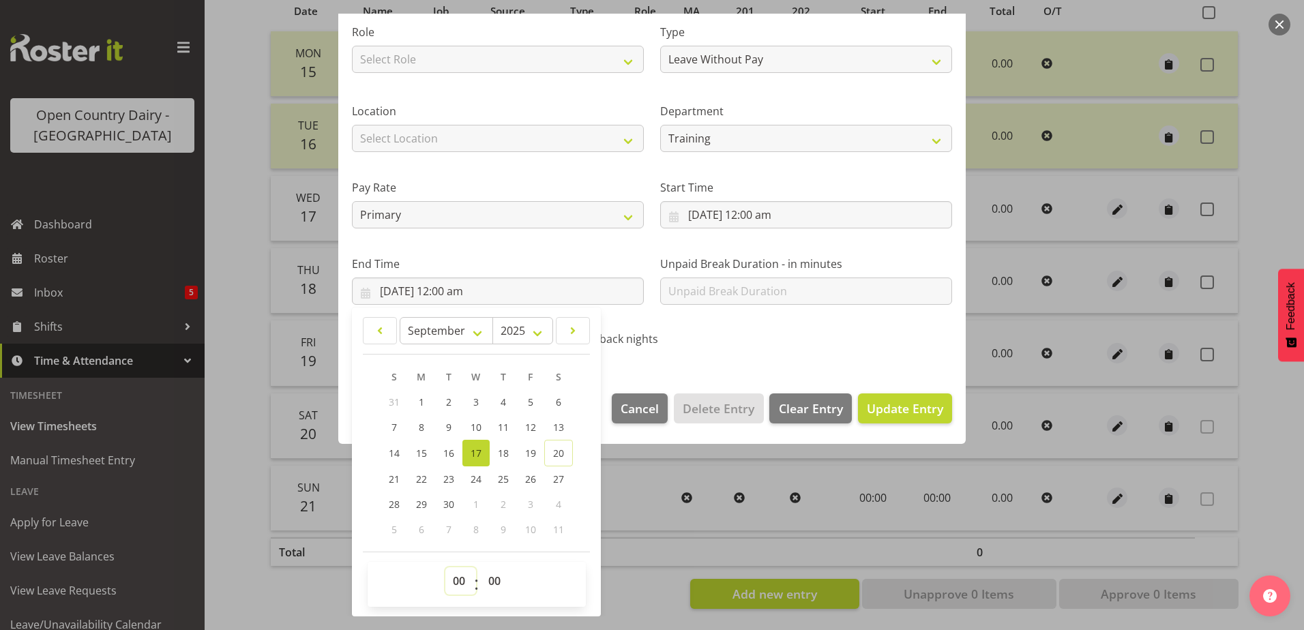
drag, startPoint x: 463, startPoint y: 587, endPoint x: 461, endPoint y: 568, distance: 18.5
click at [463, 587] on select "00 01 02 03 04 05 06 07 08 09 10 11 12 13 14 15 16 17 18 19 20 21 22 23" at bounding box center [460, 581] width 31 height 27
select select "9"
click at [445, 568] on select "00 01 02 03 04 05 06 07 08 09 10 11 12 13 14 15 16 17 18 19 20 21 22 23" at bounding box center [460, 581] width 31 height 27
type input "[DATE] 9:00 am"
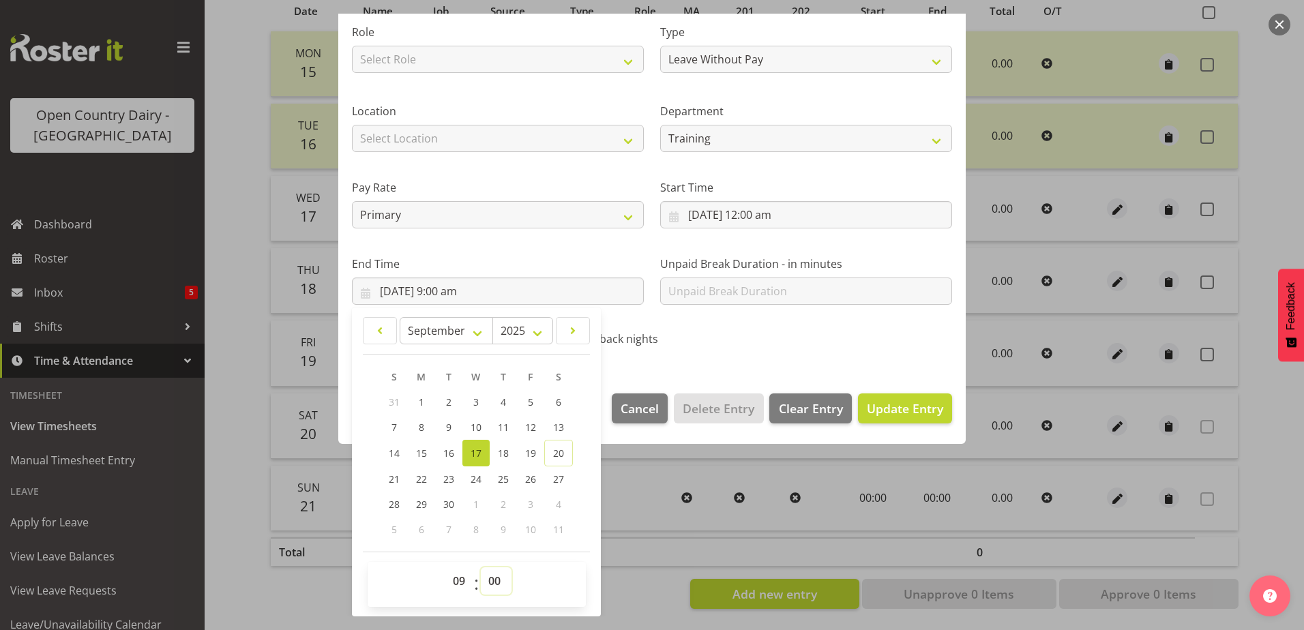
drag, startPoint x: 496, startPoint y: 583, endPoint x: 497, endPoint y: 568, distance: 15.0
click at [497, 583] on select "00 01 02 03 04 05 06 07 08 09 10 11 12 13 14 15 16 17 18 19 20 21 22 23 24 25 2…" at bounding box center [496, 581] width 31 height 27
select select "8"
click at [481, 568] on select "00 01 02 03 04 05 06 07 08 09 10 11 12 13 14 15 16 17 18 19 20 21 22 23 24 25 2…" at bounding box center [496, 581] width 31 height 27
type input "[DATE] 9:08 am"
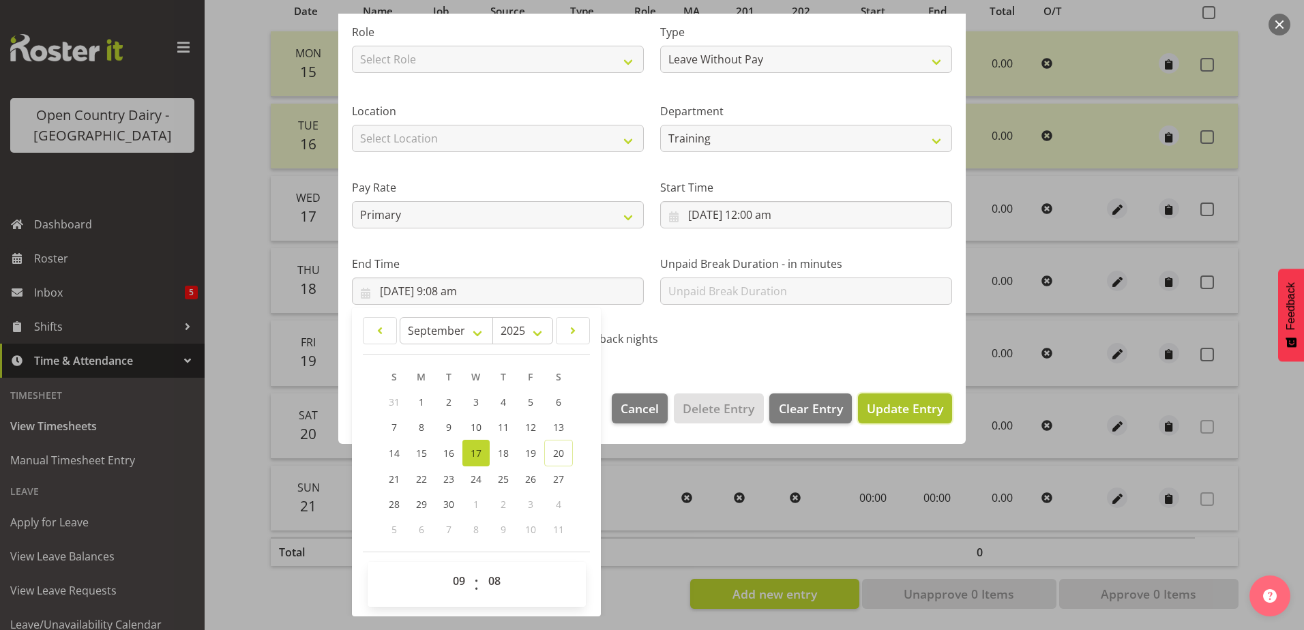
click at [886, 417] on span "Update Entry" at bounding box center [905, 409] width 76 height 18
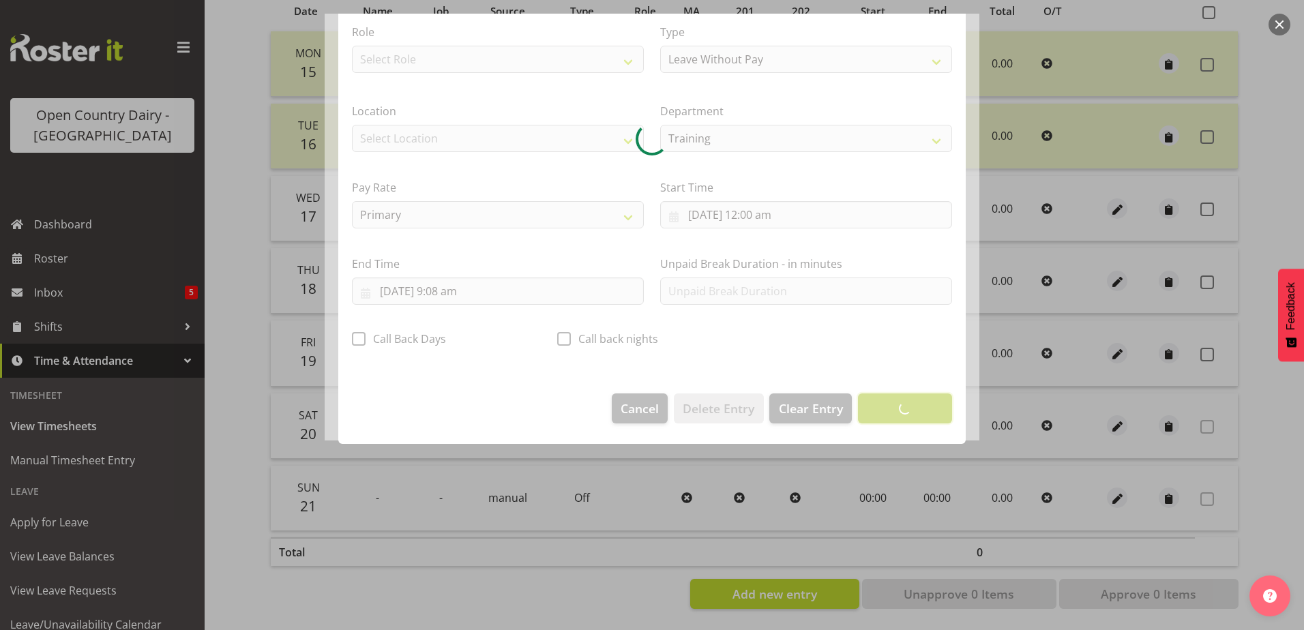
scroll to position [3, 0]
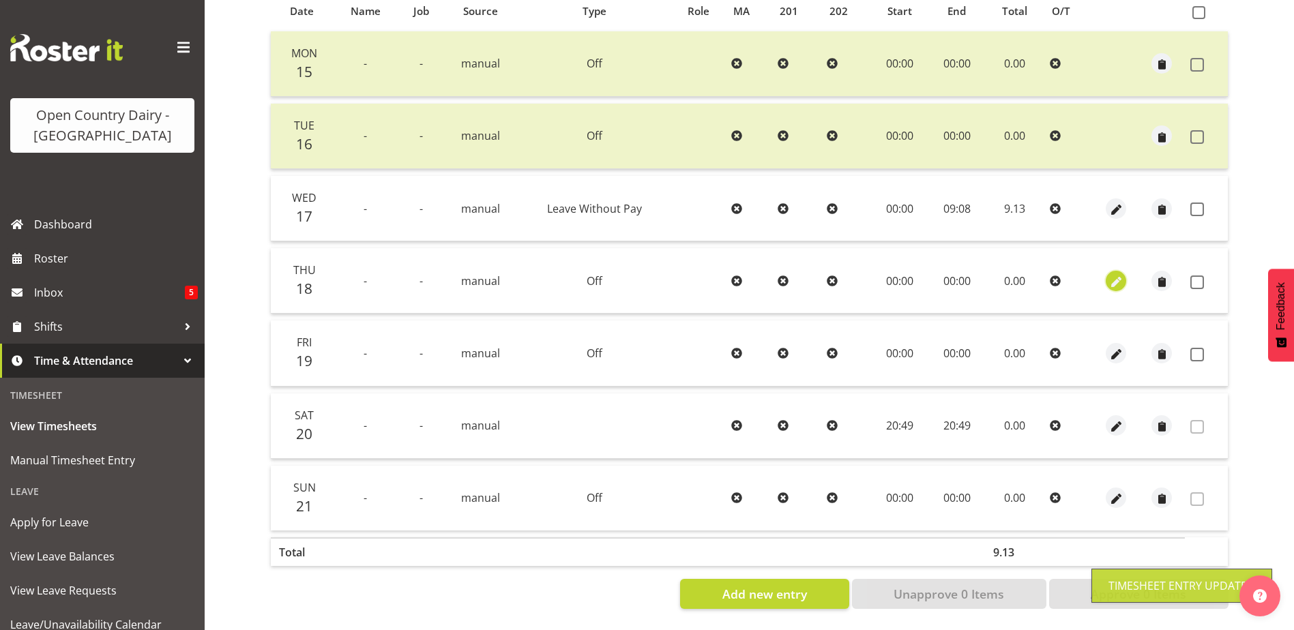
click at [1113, 274] on span "button" at bounding box center [1117, 282] width 16 height 16
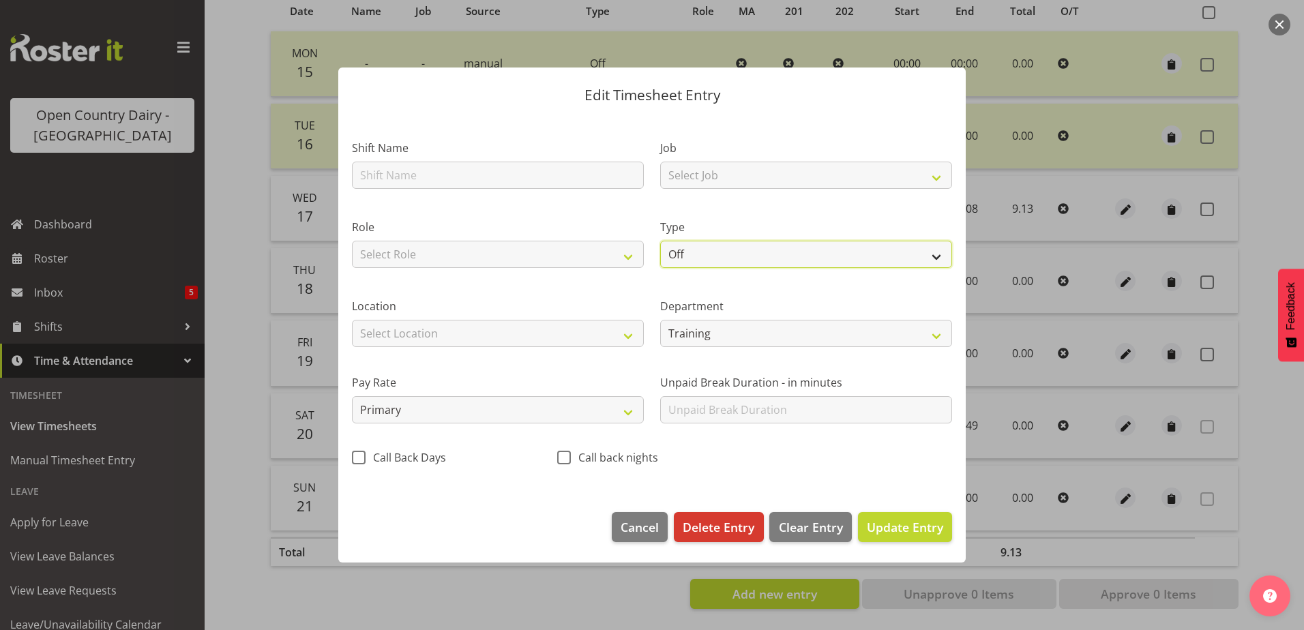
click at [763, 249] on select "Off Standard Public Holiday Public Holiday (Worked) Day In Lieu Annual Leave Si…" at bounding box center [806, 254] width 292 height 27
select select "Leave Without Pay"
click at [660, 241] on select "Off Standard Public Holiday Public Holiday (Worked) Day In Lieu Annual Leave Si…" at bounding box center [806, 254] width 292 height 27
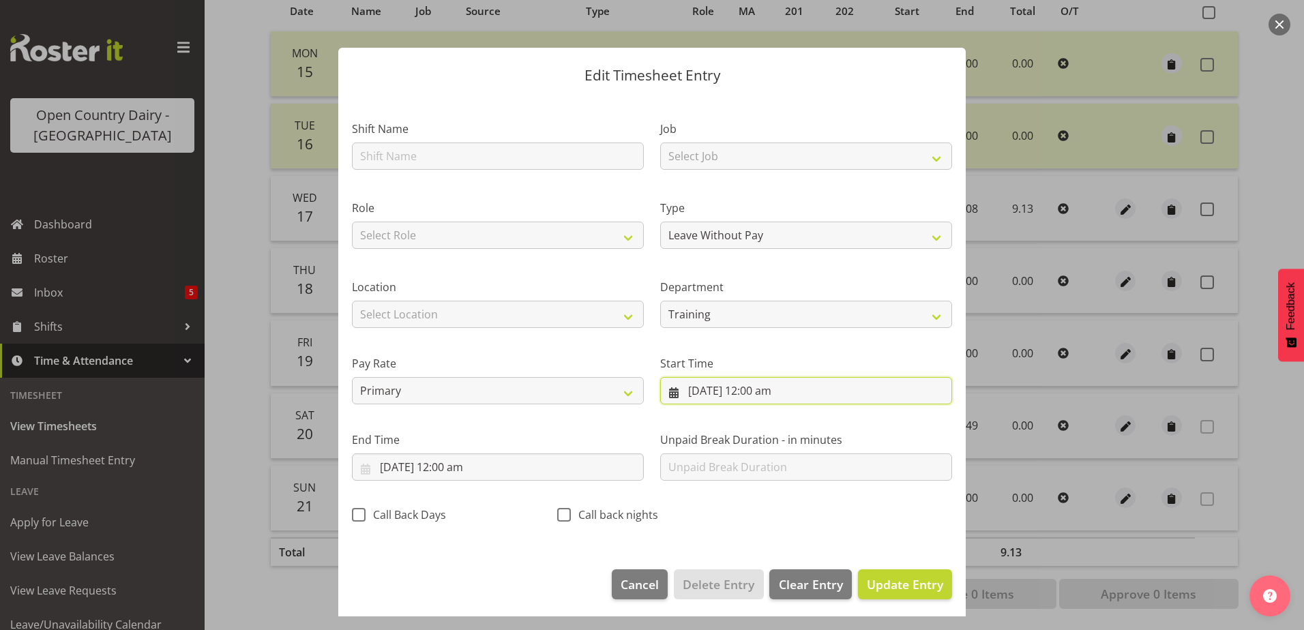
click at [773, 388] on input "[DATE] 12:00 am" at bounding box center [806, 390] width 292 height 27
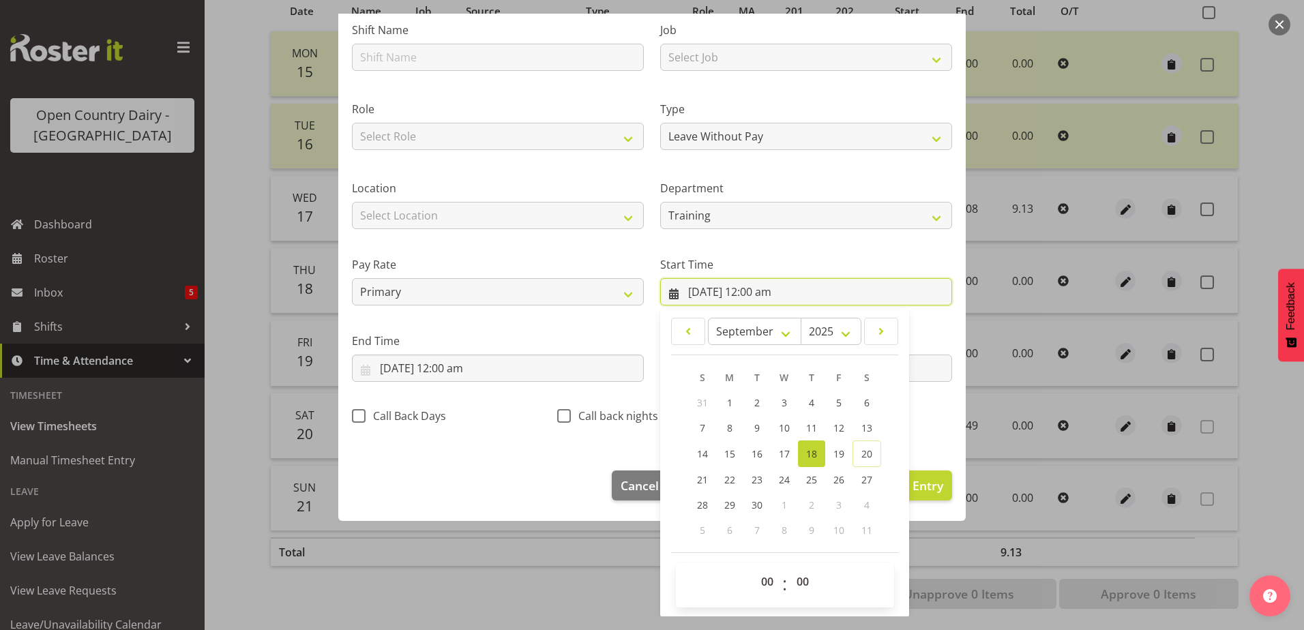
scroll to position [100, 0]
drag, startPoint x: 476, startPoint y: 368, endPoint x: 479, endPoint y: 384, distance: 15.9
click at [476, 368] on input "[DATE] 12:00 am" at bounding box center [498, 367] width 292 height 27
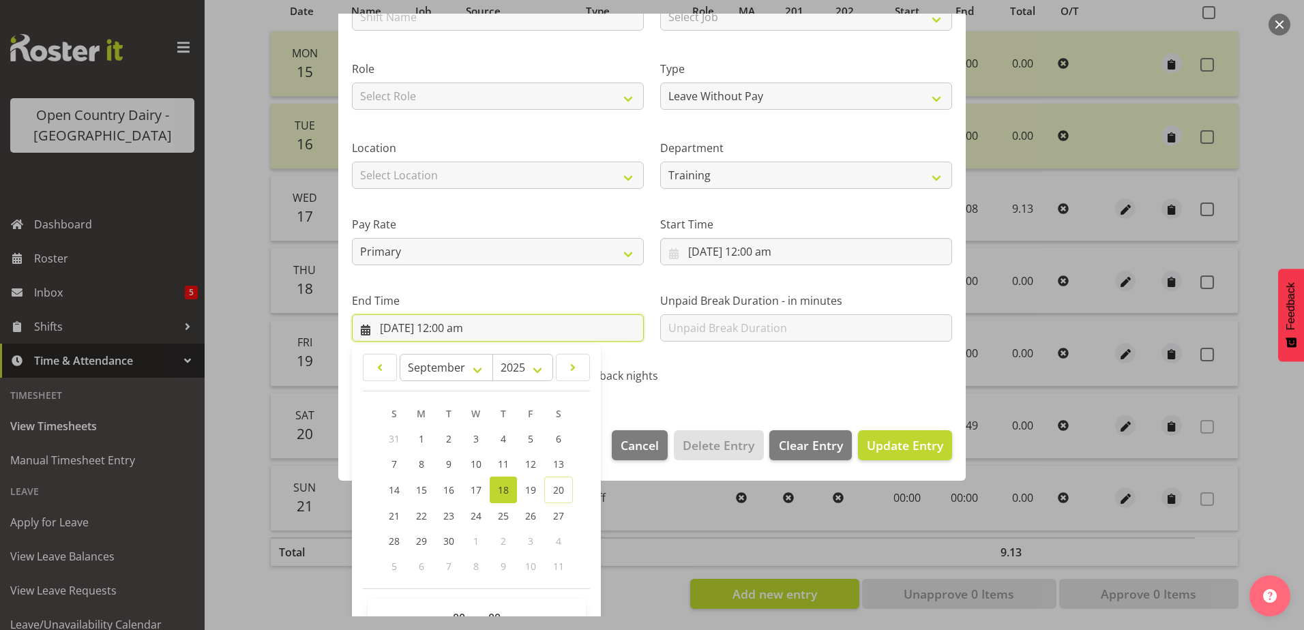
scroll to position [176, 0]
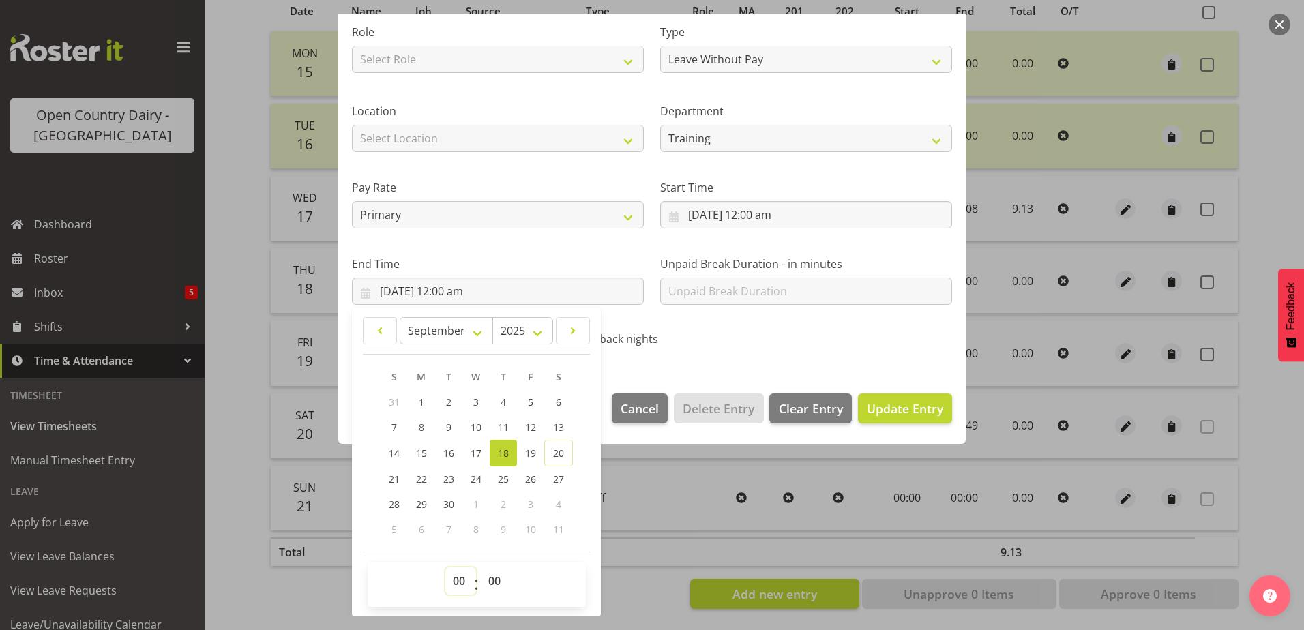
click at [463, 583] on select "00 01 02 03 04 05 06 07 08 09 10 11 12 13 14 15 16 17 18 19 20 21 22 23" at bounding box center [460, 581] width 31 height 27
select select "9"
click at [445, 568] on select "00 01 02 03 04 05 06 07 08 09 10 11 12 13 14 15 16 17 18 19 20 21 22 23" at bounding box center [460, 581] width 31 height 27
type input "[DATE] 9:00 am"
drag, startPoint x: 496, startPoint y: 583, endPoint x: 476, endPoint y: 413, distance: 171.1
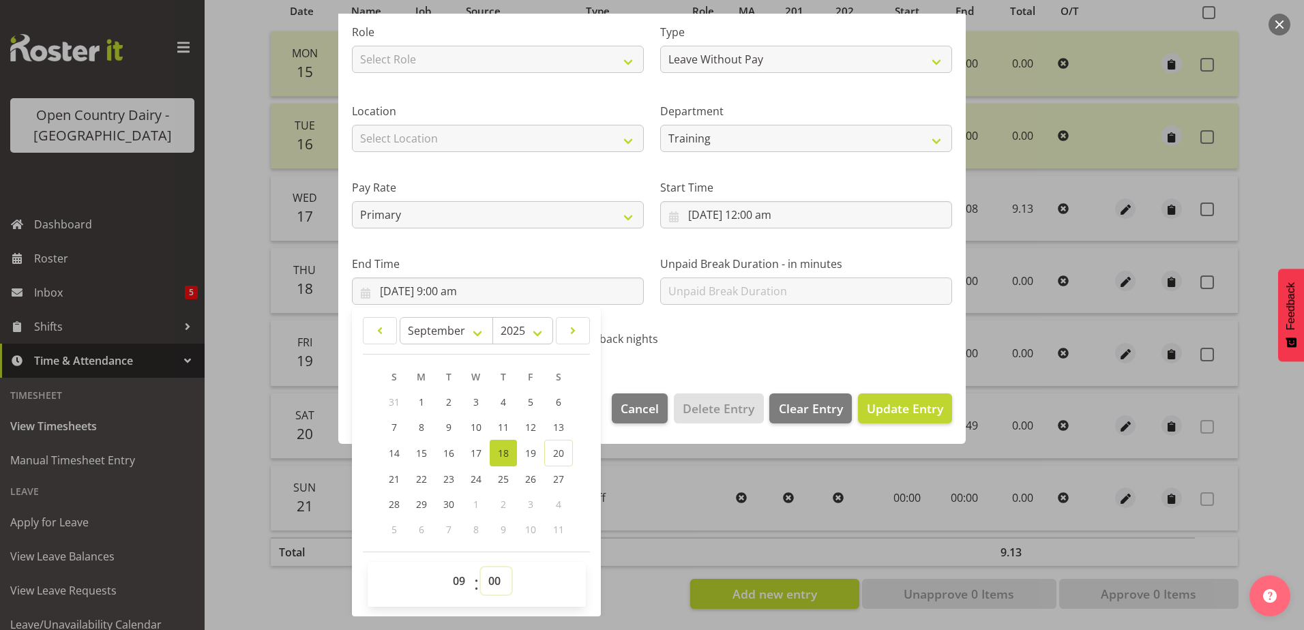
click at [492, 578] on select "00 01 02 03 04 05 06 07 08 09 10 11 12 13 14 15 16 17 18 19 20 21 22 23 24 25 2…" at bounding box center [496, 581] width 31 height 27
select select "8"
click at [481, 568] on select "00 01 02 03 04 05 06 07 08 09 10 11 12 13 14 15 16 17 18 19 20 21 22 23 24 25 2…" at bounding box center [496, 581] width 31 height 27
type input "[DATE] 9:08 am"
click at [893, 403] on span "Update Entry" at bounding box center [905, 408] width 76 height 16
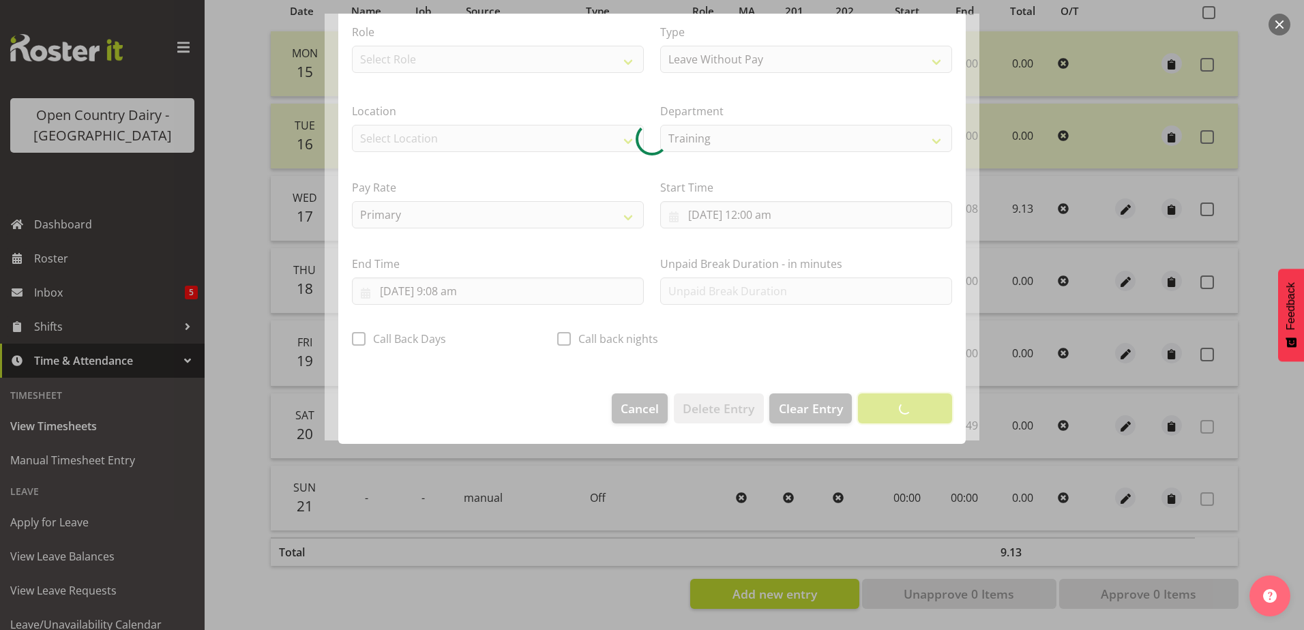
scroll to position [3, 0]
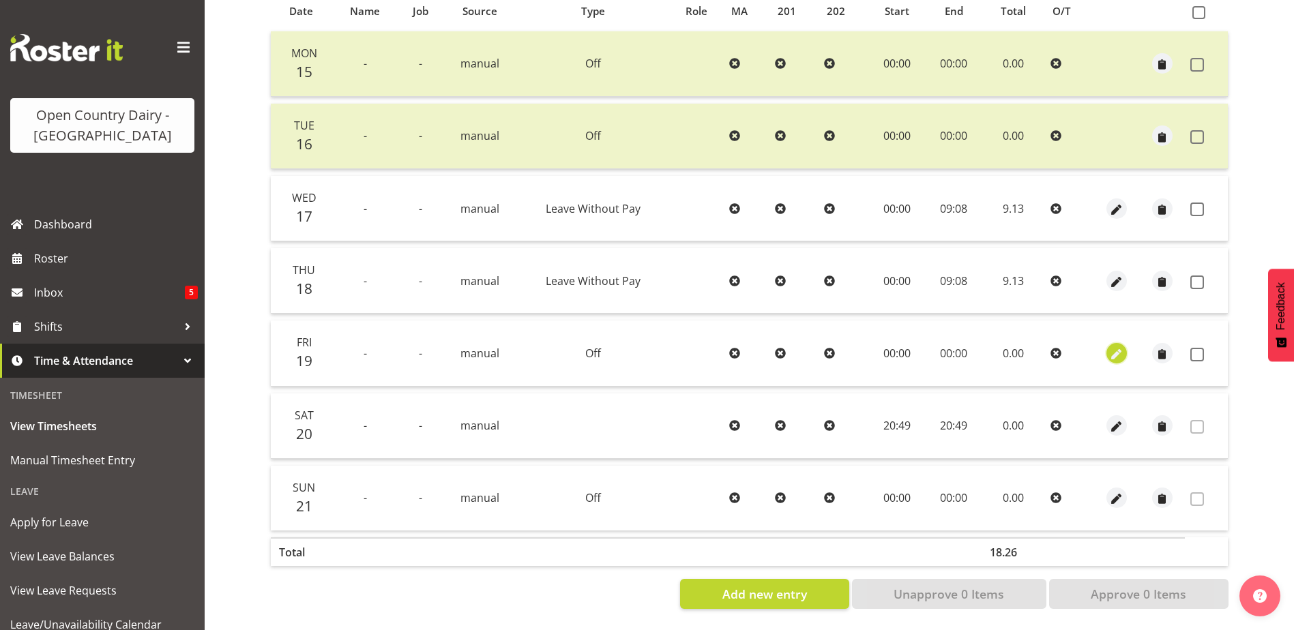
click at [1120, 347] on span "button" at bounding box center [1117, 355] width 16 height 16
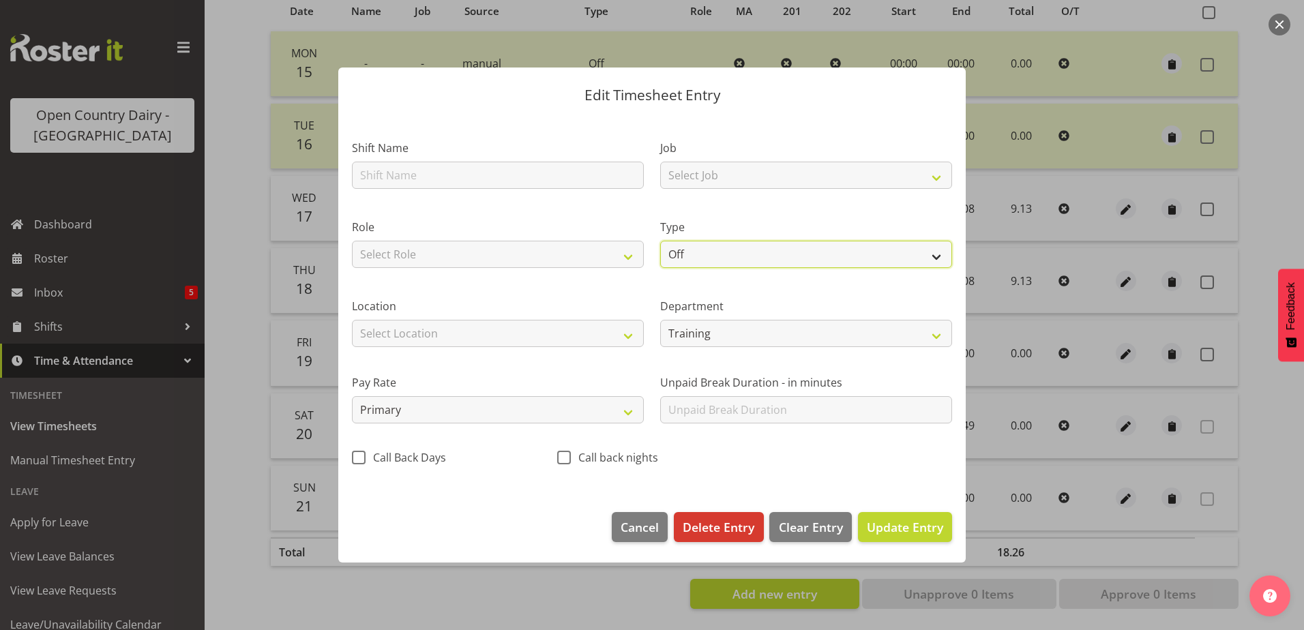
click at [720, 254] on select "Off Standard Public Holiday Public Holiday (Worked) Day In Lieu Annual Leave Si…" at bounding box center [806, 254] width 292 height 27
select select "Leave Without Pay"
click at [660, 241] on select "Off Standard Public Holiday Public Holiday (Worked) Day In Lieu Annual Leave Si…" at bounding box center [806, 254] width 292 height 27
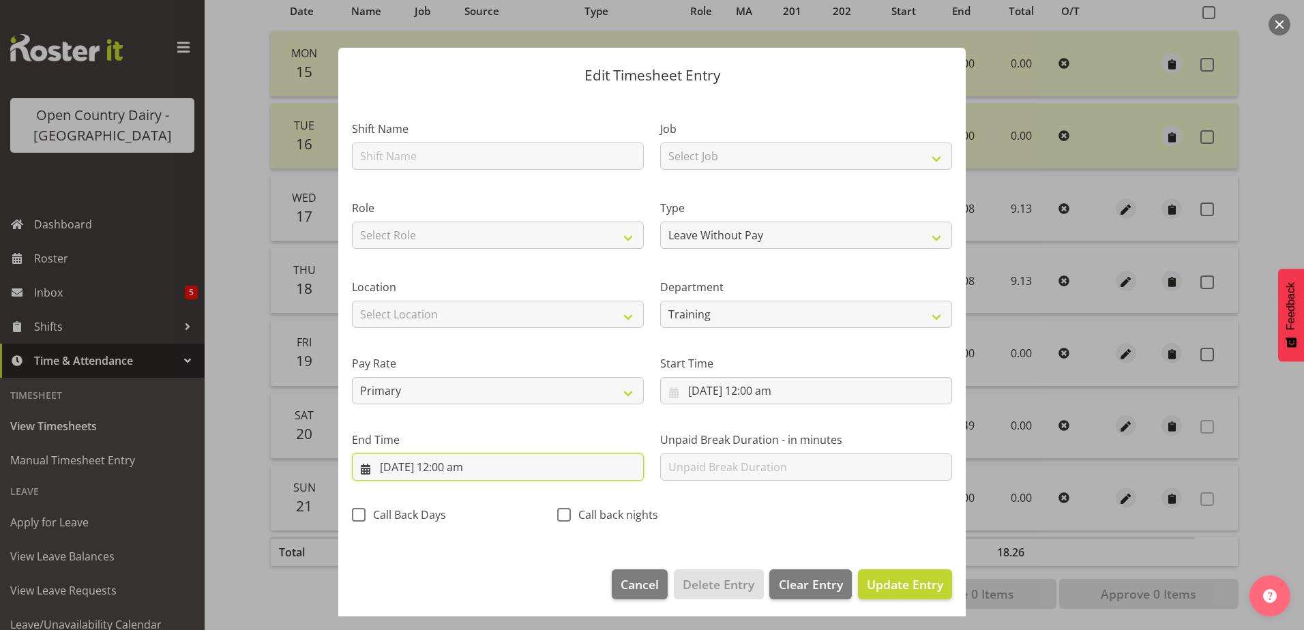
click at [453, 473] on input "[DATE] 12:00 am" at bounding box center [498, 467] width 292 height 27
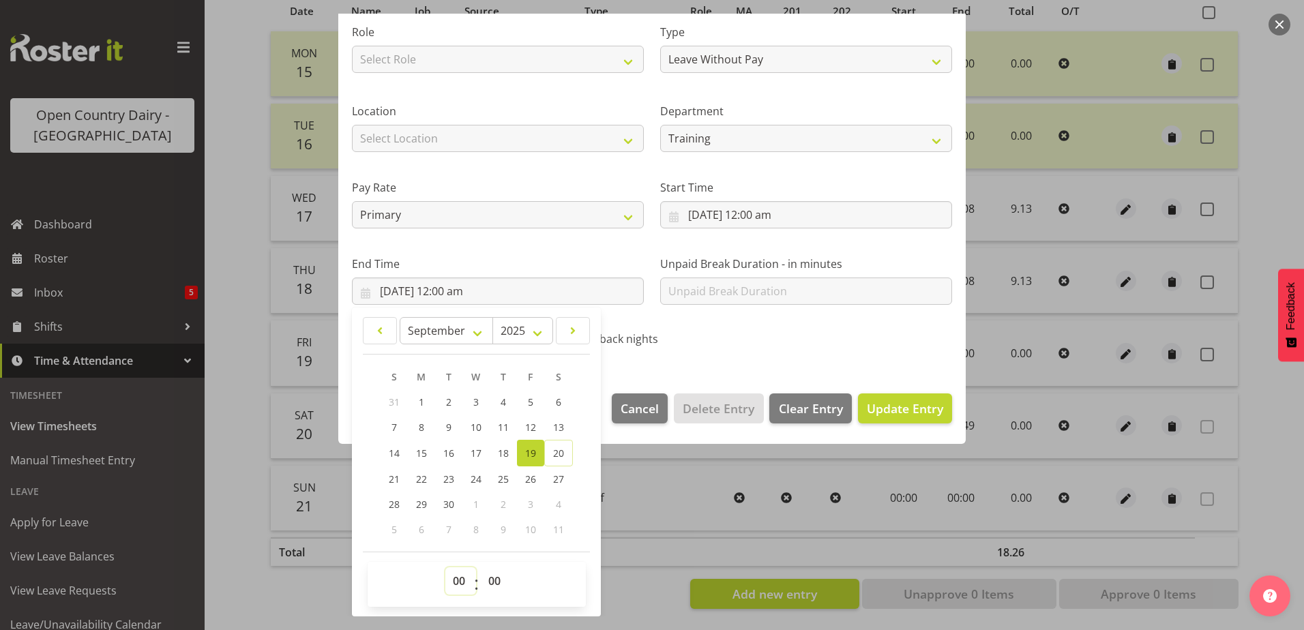
drag, startPoint x: 465, startPoint y: 585, endPoint x: 462, endPoint y: 577, distance: 8.0
click at [463, 580] on select "00 01 02 03 04 05 06 07 08 09 10 11 12 13 14 15 16 17 18 19 20 21 22 23" at bounding box center [460, 581] width 31 height 27
select select "9"
click at [445, 568] on select "00 01 02 03 04 05 06 07 08 09 10 11 12 13 14 15 16 17 18 19 20 21 22 23" at bounding box center [460, 581] width 31 height 27
type input "[DATE] 9:00 am"
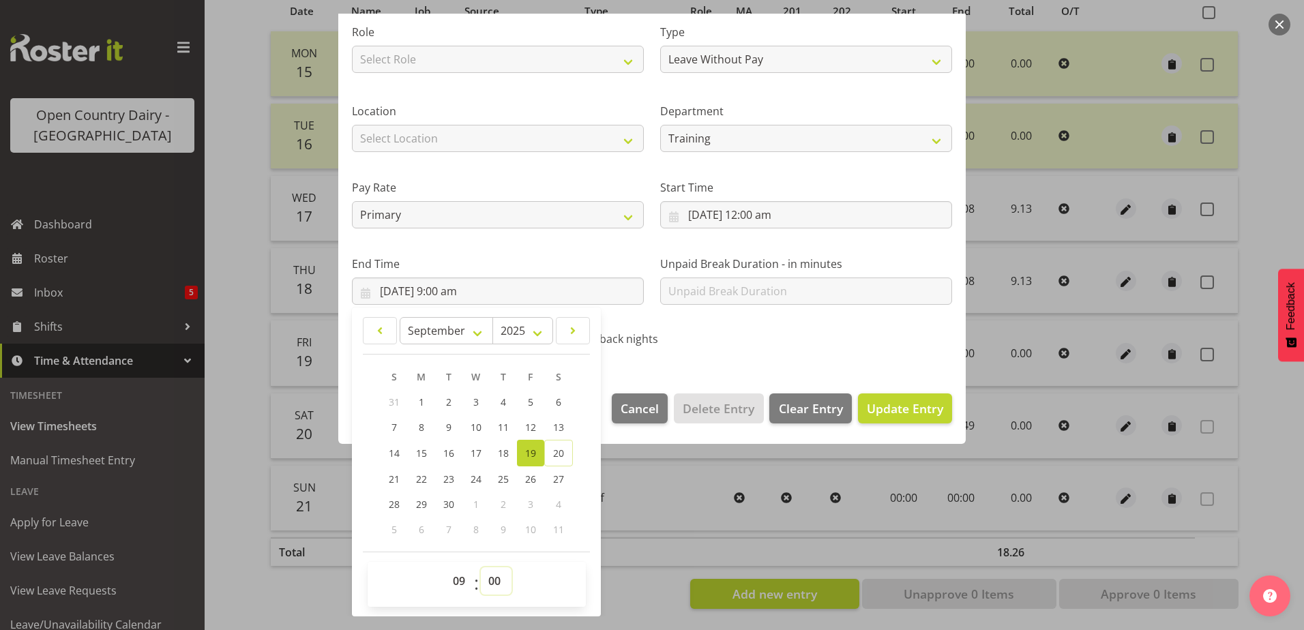
drag, startPoint x: 497, startPoint y: 577, endPoint x: 495, endPoint y: 569, distance: 8.3
click at [496, 574] on select "00 01 02 03 04 05 06 07 08 09 10 11 12 13 14 15 16 17 18 19 20 21 22 23 24 25 2…" at bounding box center [496, 581] width 31 height 27
select select "8"
click at [481, 568] on select "00 01 02 03 04 05 06 07 08 09 10 11 12 13 14 15 16 17 18 19 20 21 22 23 24 25 2…" at bounding box center [496, 581] width 31 height 27
type input "[DATE] 9:08 am"
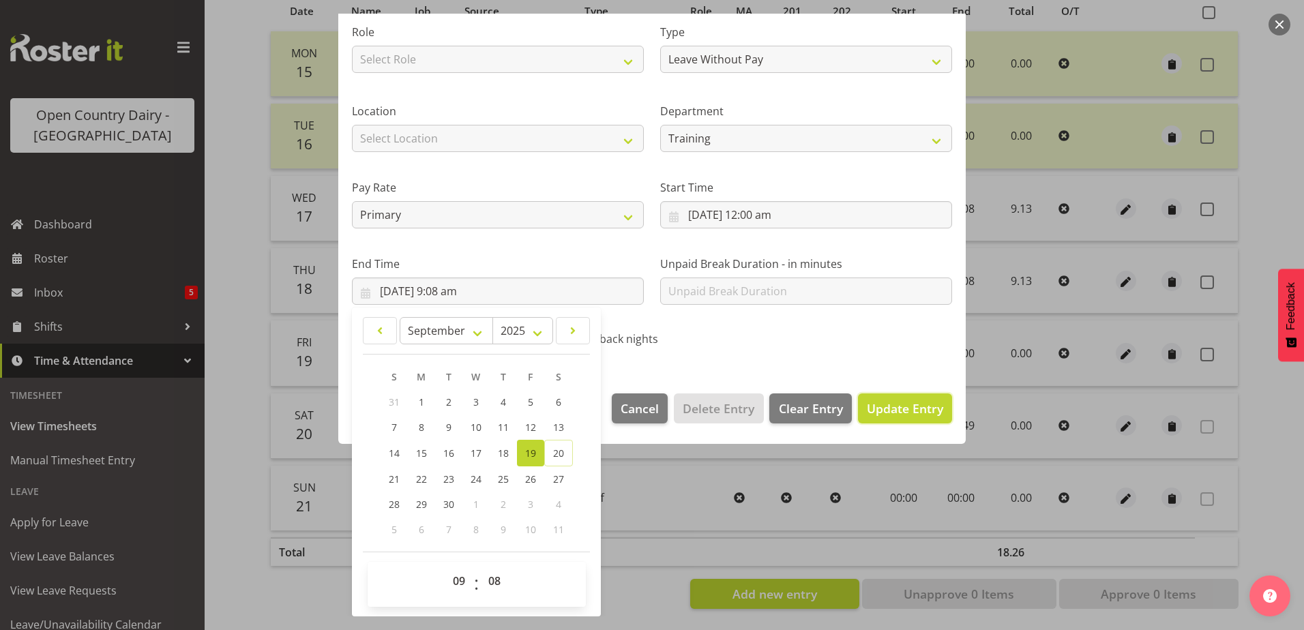
click at [874, 411] on span "Update Entry" at bounding box center [905, 408] width 76 height 16
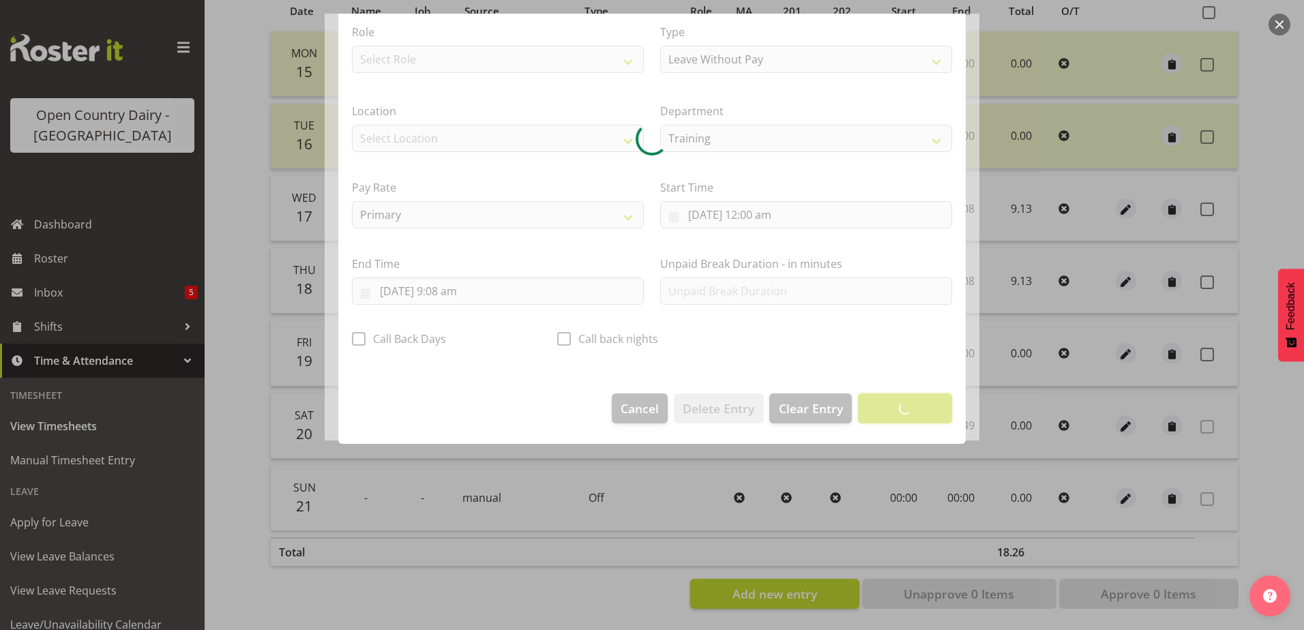
scroll to position [3, 0]
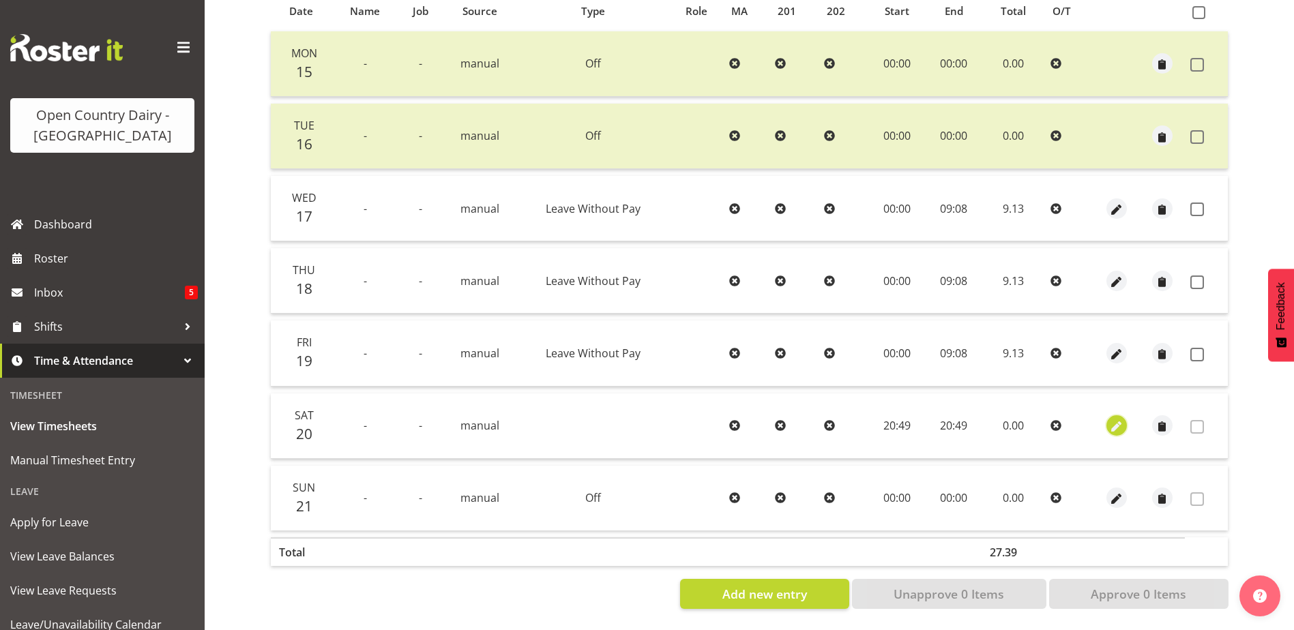
click at [1115, 420] on span "button" at bounding box center [1117, 428] width 16 height 16
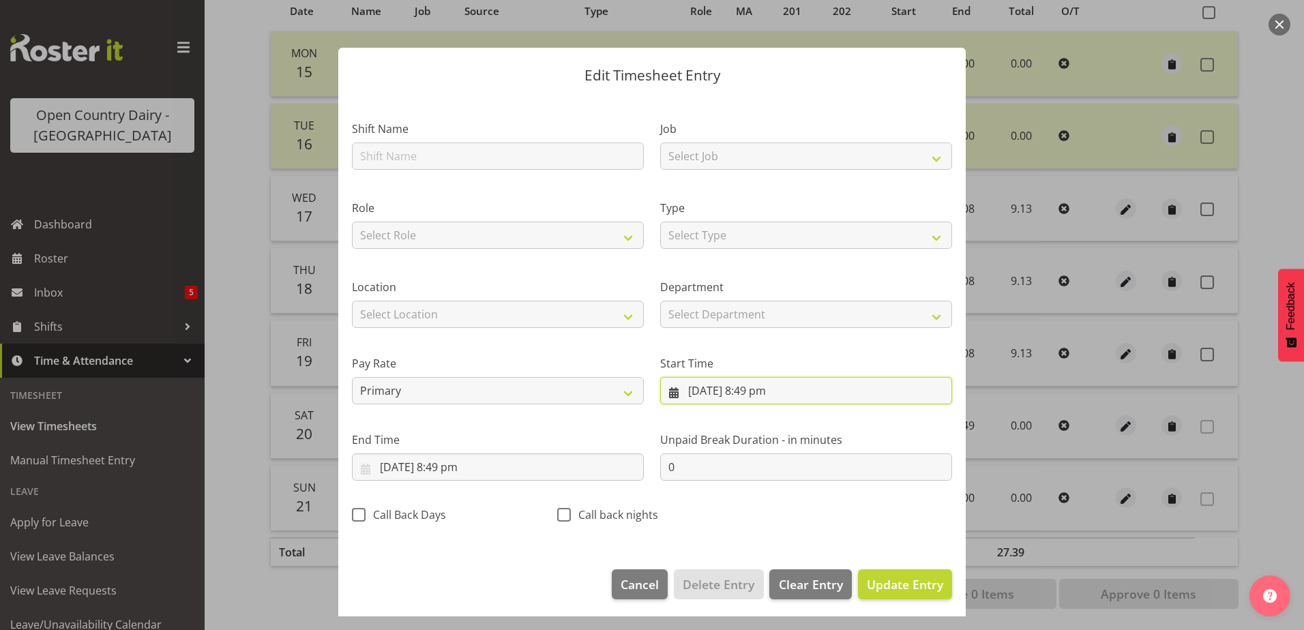
click at [728, 390] on input "[DATE] 8:49 pm" at bounding box center [806, 390] width 292 height 27
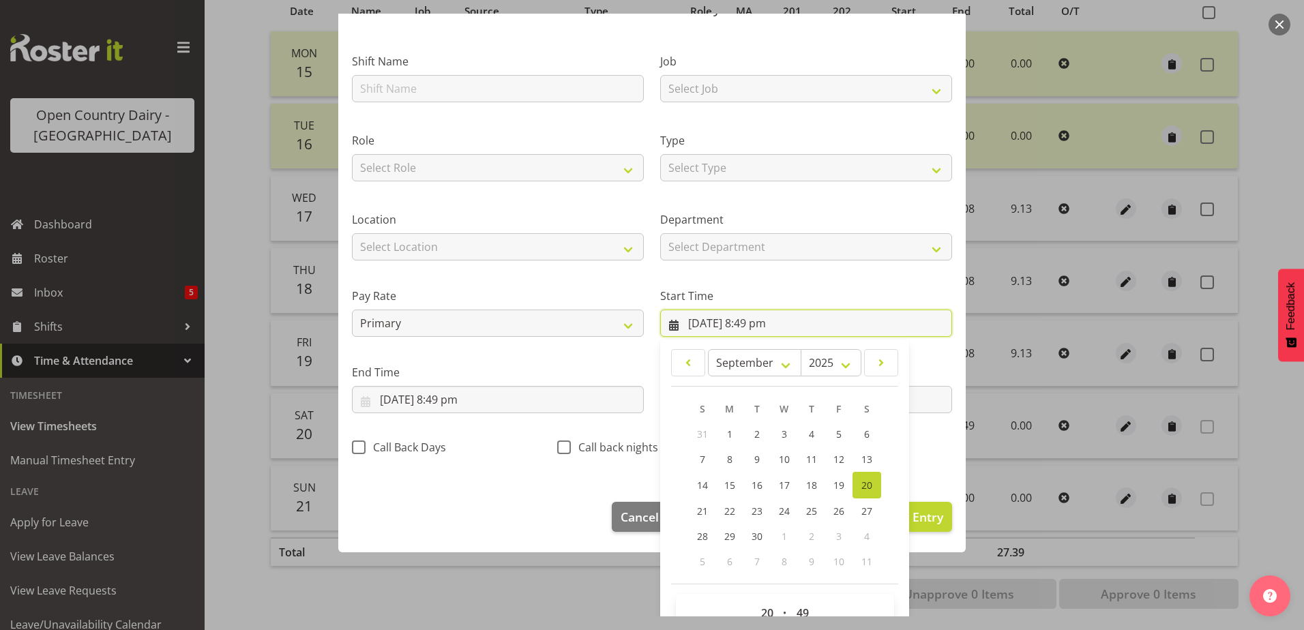
scroll to position [100, 0]
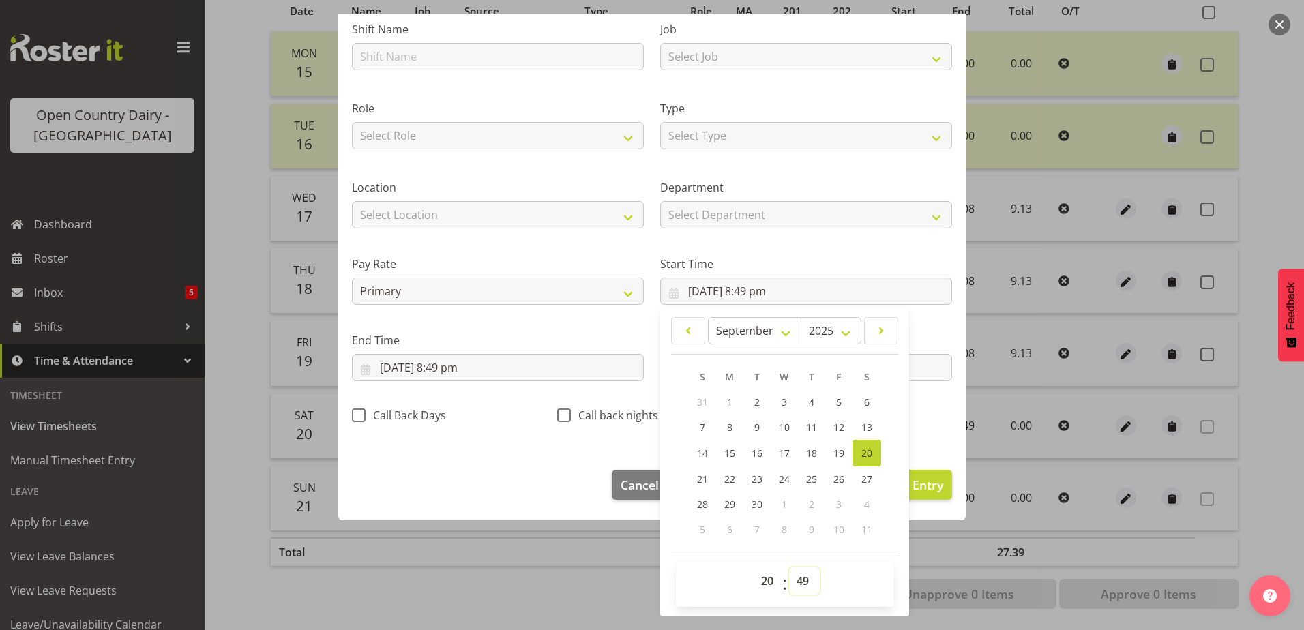
drag, startPoint x: 801, startPoint y: 585, endPoint x: 800, endPoint y: 571, distance: 13.7
click at [801, 585] on select "00 01 02 03 04 05 06 07 08 09 10 11 12 13 14 15 16 17 18 19 20 21 22 23 24 25 2…" at bounding box center [804, 581] width 31 height 27
select select "0"
click at [789, 568] on select "00 01 02 03 04 05 06 07 08 09 10 11 12 13 14 15 16 17 18 19 20 21 22 23 24 25 2…" at bounding box center [804, 581] width 31 height 27
type input "[DATE] 8:00 pm"
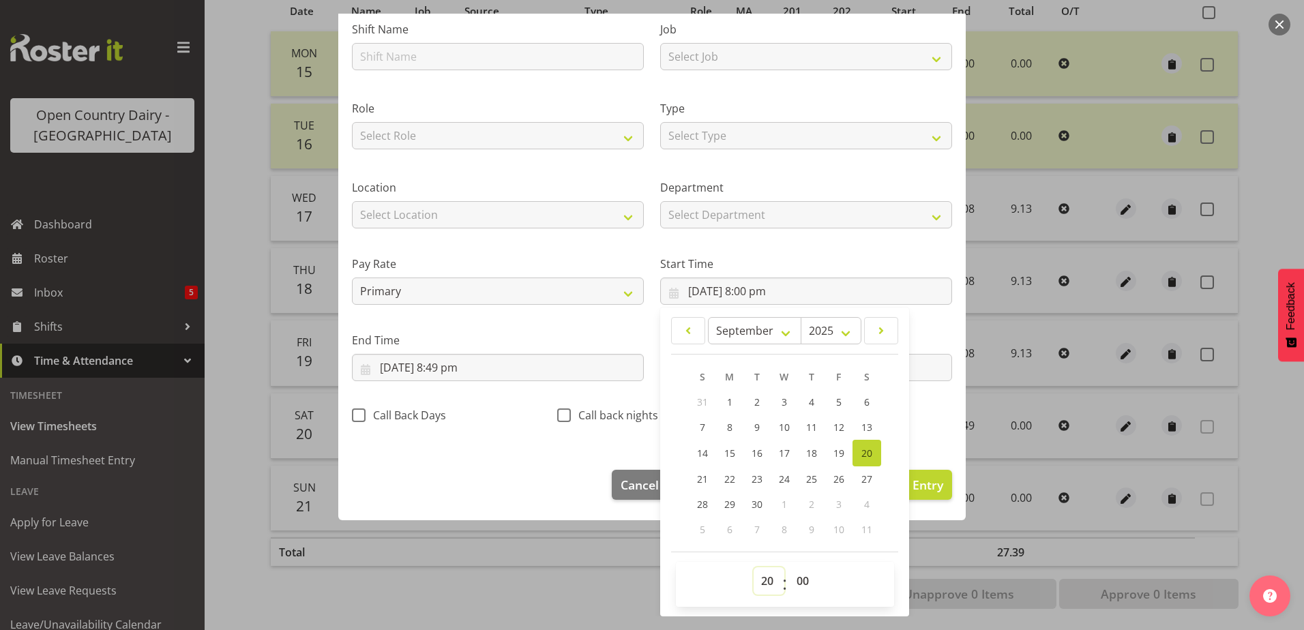
click at [761, 585] on select "00 01 02 03 04 05 06 07 08 09 10 11 12 13 14 15 16 17 18 19 20 21 22 23" at bounding box center [769, 581] width 31 height 27
select select "0"
click at [754, 568] on select "00 01 02 03 04 05 06 07 08 09 10 11 12 13 14 15 16 17 18 19 20 21 22 23" at bounding box center [769, 581] width 31 height 27
type input "[DATE] 12:00 am"
click at [466, 365] on input "[DATE] 8:49 pm" at bounding box center [498, 367] width 292 height 27
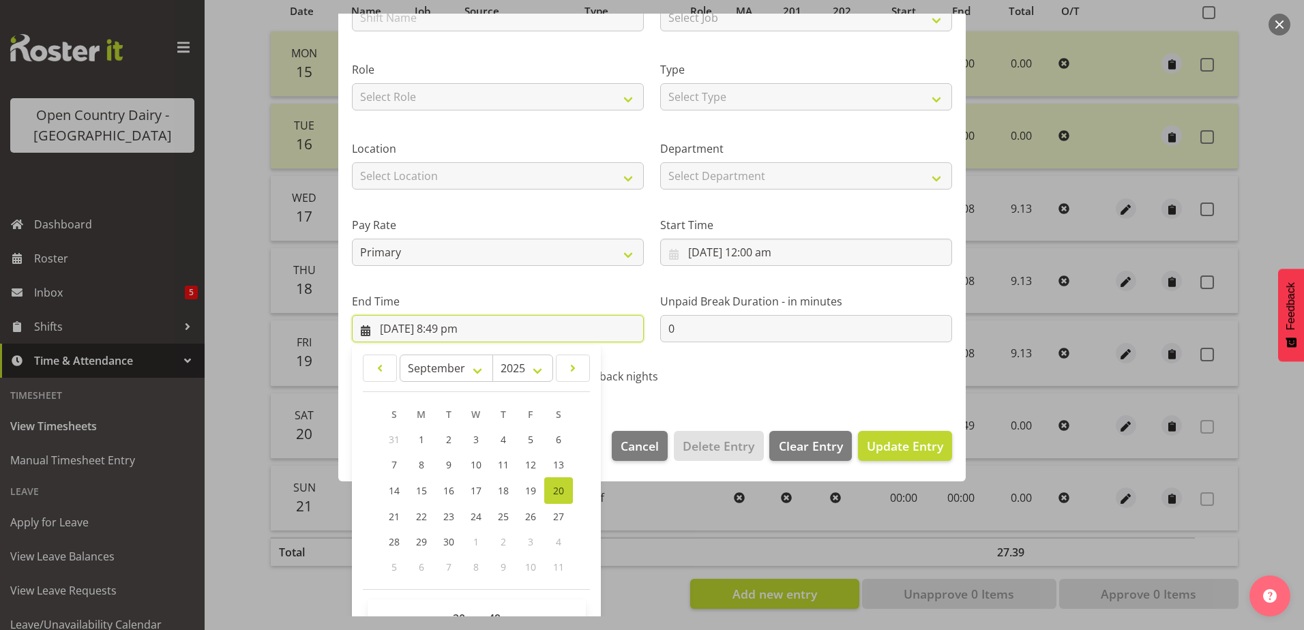
scroll to position [176, 0]
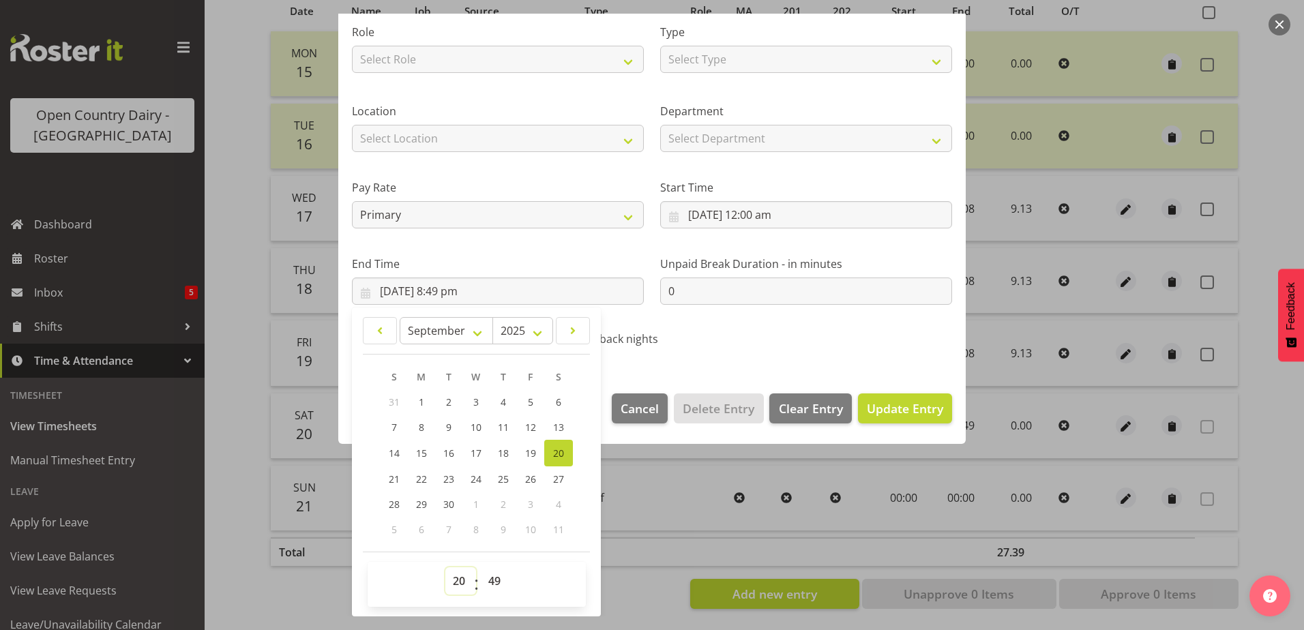
click at [456, 589] on select "00 01 02 03 04 05 06 07 08 09 10 11 12 13 14 15 16 17 18 19 20 21 22 23" at bounding box center [460, 581] width 31 height 27
select select "9"
click at [445, 568] on select "00 01 02 03 04 05 06 07 08 09 10 11 12 13 14 15 16 17 18 19 20 21 22 23" at bounding box center [460, 581] width 31 height 27
type input "[DATE] 9:49 am"
drag, startPoint x: 493, startPoint y: 583, endPoint x: 490, endPoint y: 568, distance: 14.7
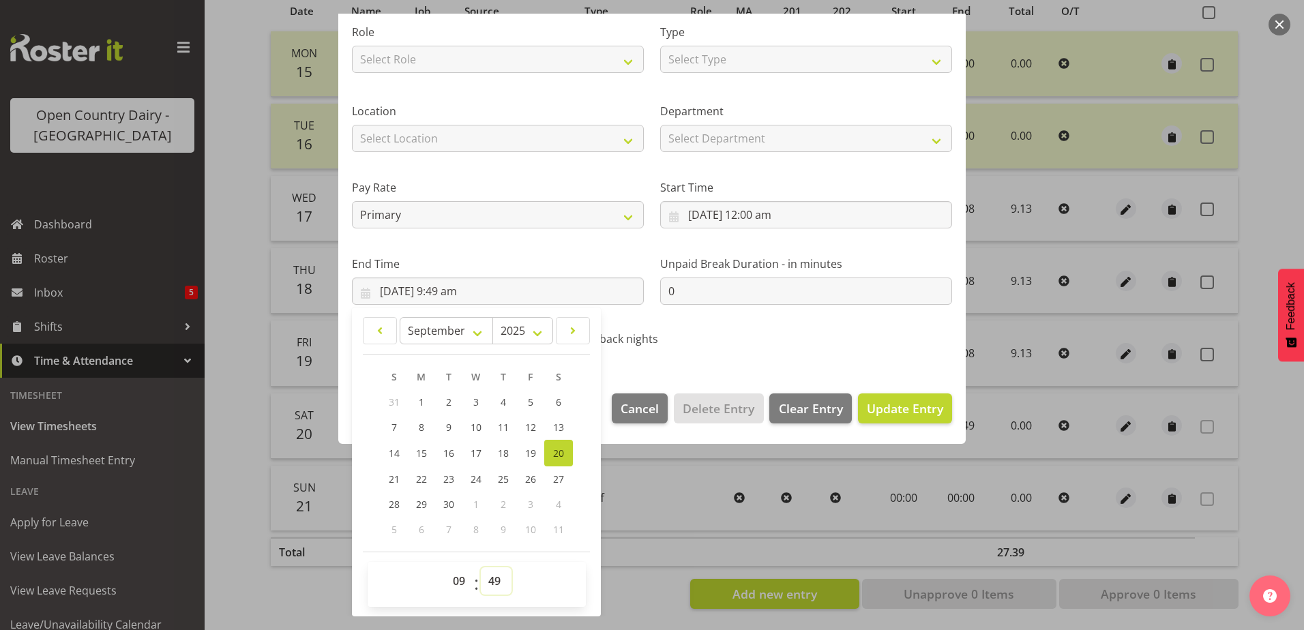
click at [493, 579] on select "00 01 02 03 04 05 06 07 08 09 10 11 12 13 14 15 16 17 18 19 20 21 22 23 24 25 2…" at bounding box center [496, 581] width 31 height 27
select select "8"
click at [481, 568] on select "00 01 02 03 04 05 06 07 08 09 10 11 12 13 14 15 16 17 18 19 20 21 22 23 24 25 2…" at bounding box center [496, 581] width 31 height 27
type input "[DATE] 9:08 am"
click at [907, 409] on span "Update Entry" at bounding box center [905, 408] width 76 height 16
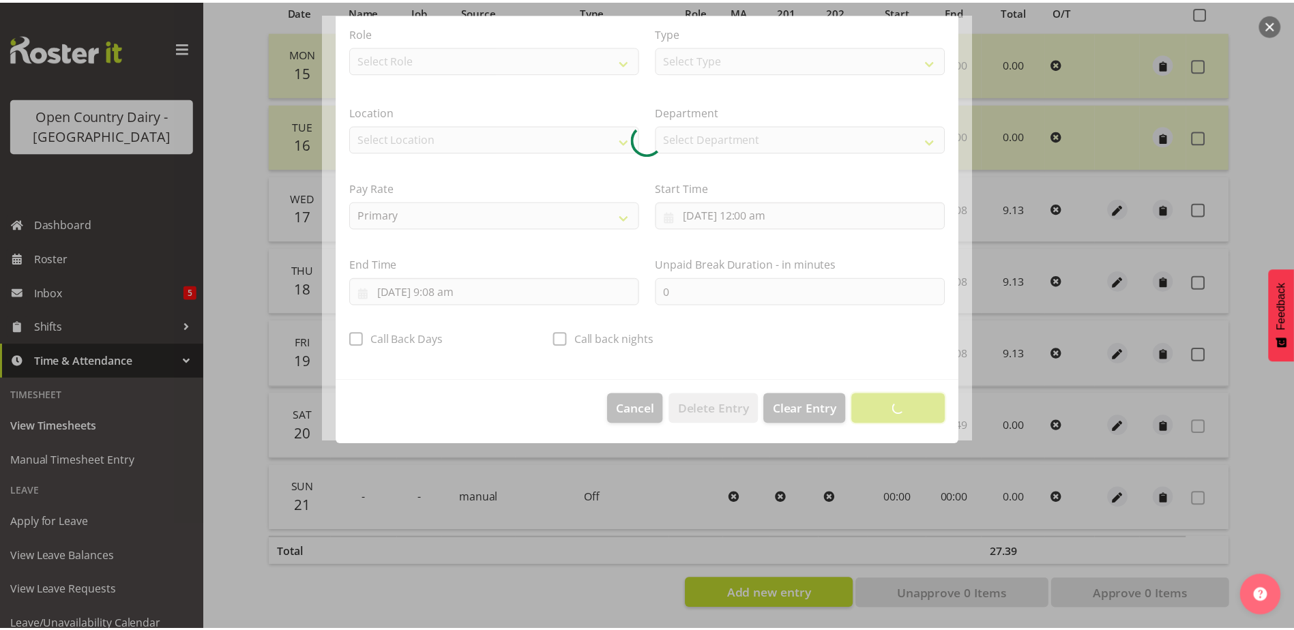
scroll to position [3, 0]
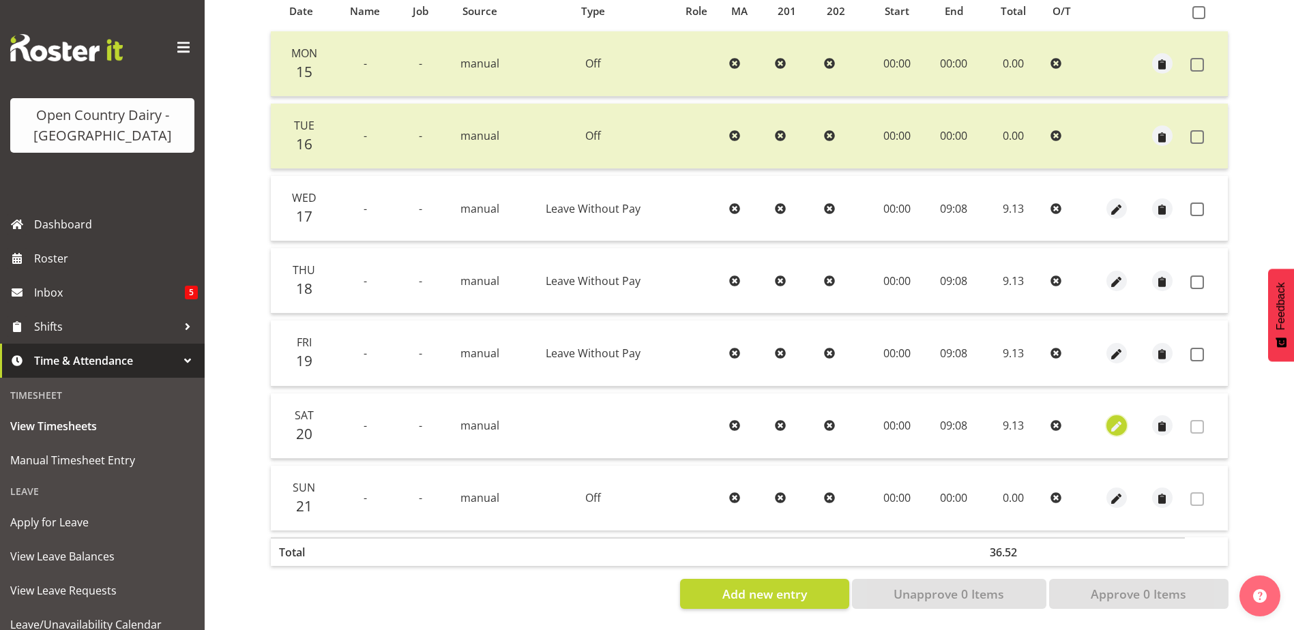
click at [1120, 420] on span "button" at bounding box center [1117, 428] width 16 height 16
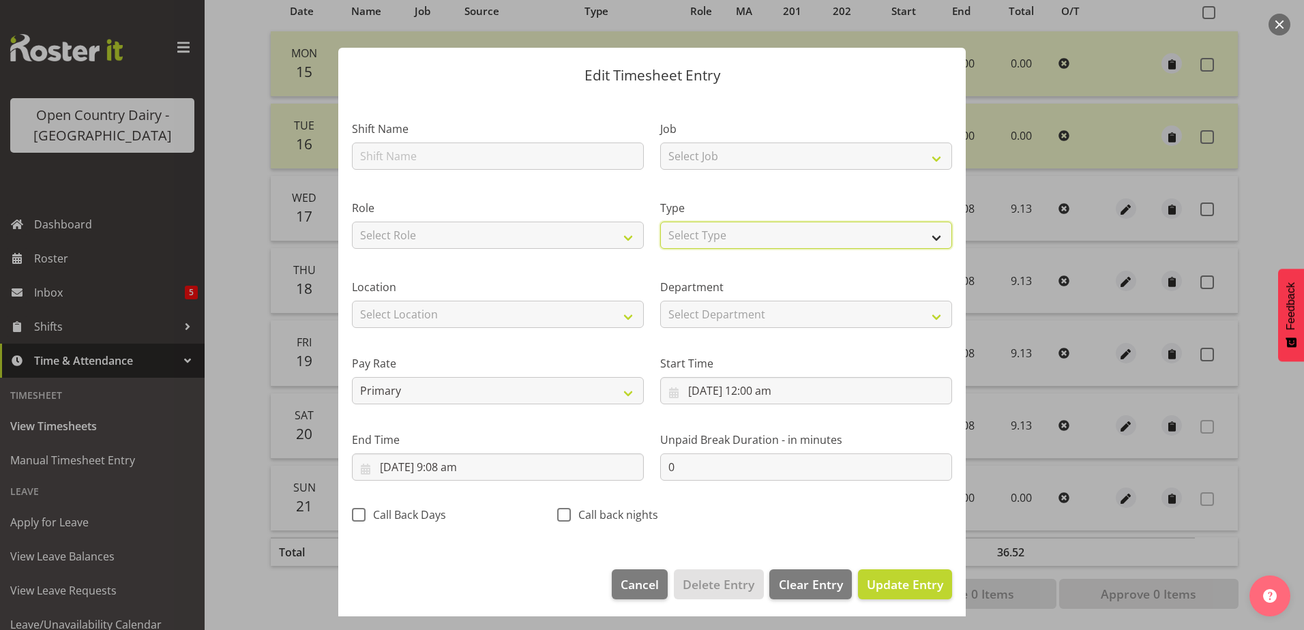
click at [787, 231] on select "Select Type Off Standard Public Holiday Public Holiday (Worked) Day In Lieu Ann…" at bounding box center [806, 235] width 292 height 27
select select "Leave Without Pay"
click at [660, 222] on select "Select Type Off Standard Public Holiday Public Holiday (Worked) Day In Lieu Ann…" at bounding box center [806, 235] width 292 height 27
drag, startPoint x: 879, startPoint y: 589, endPoint x: 900, endPoint y: 577, distance: 24.1
click at [879, 588] on span "Update Entry" at bounding box center [905, 584] width 76 height 16
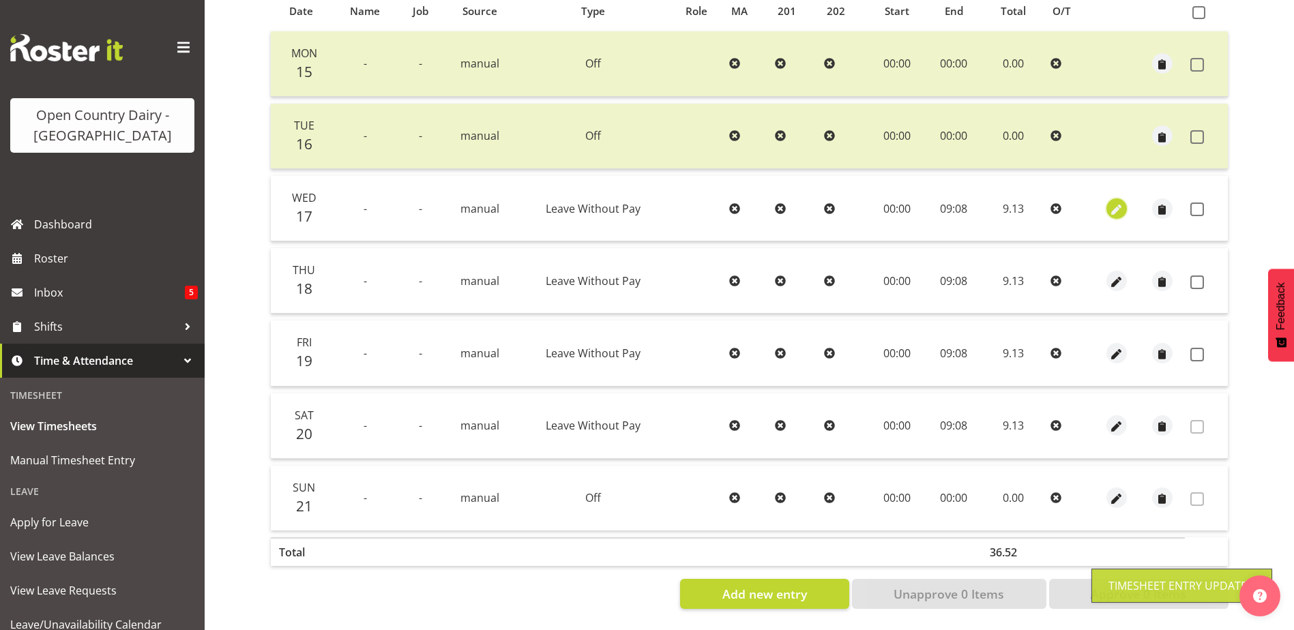
click at [1121, 202] on span "button" at bounding box center [1117, 210] width 16 height 16
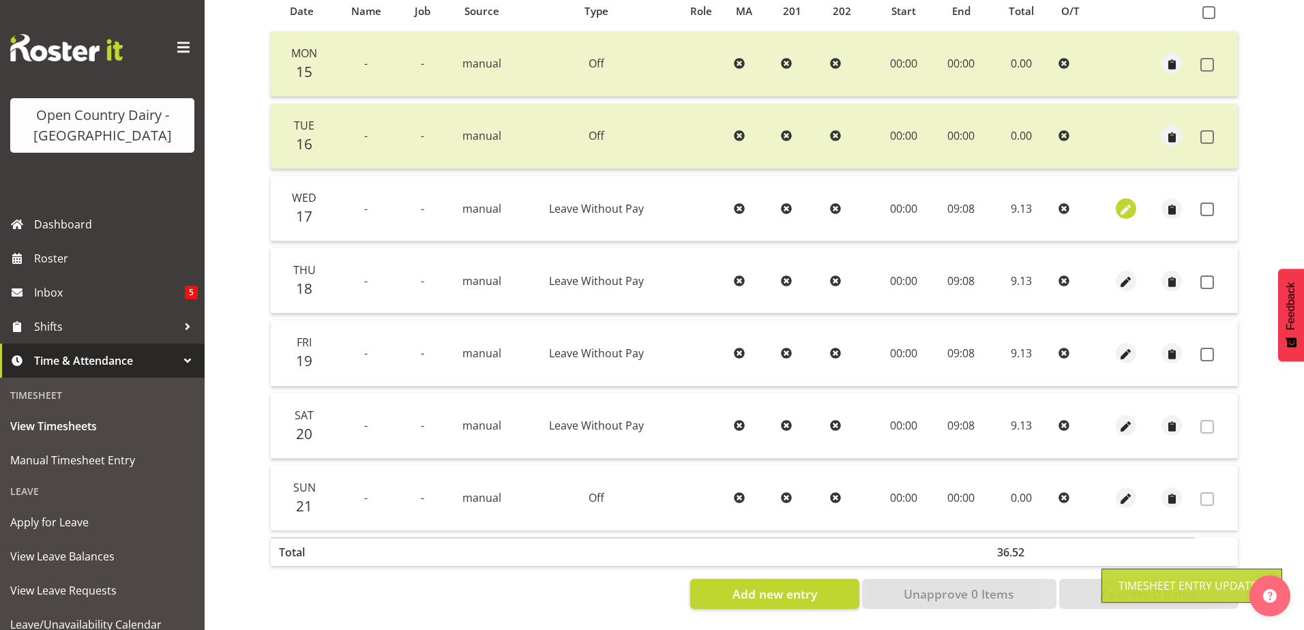
select select "Leave Without Pay"
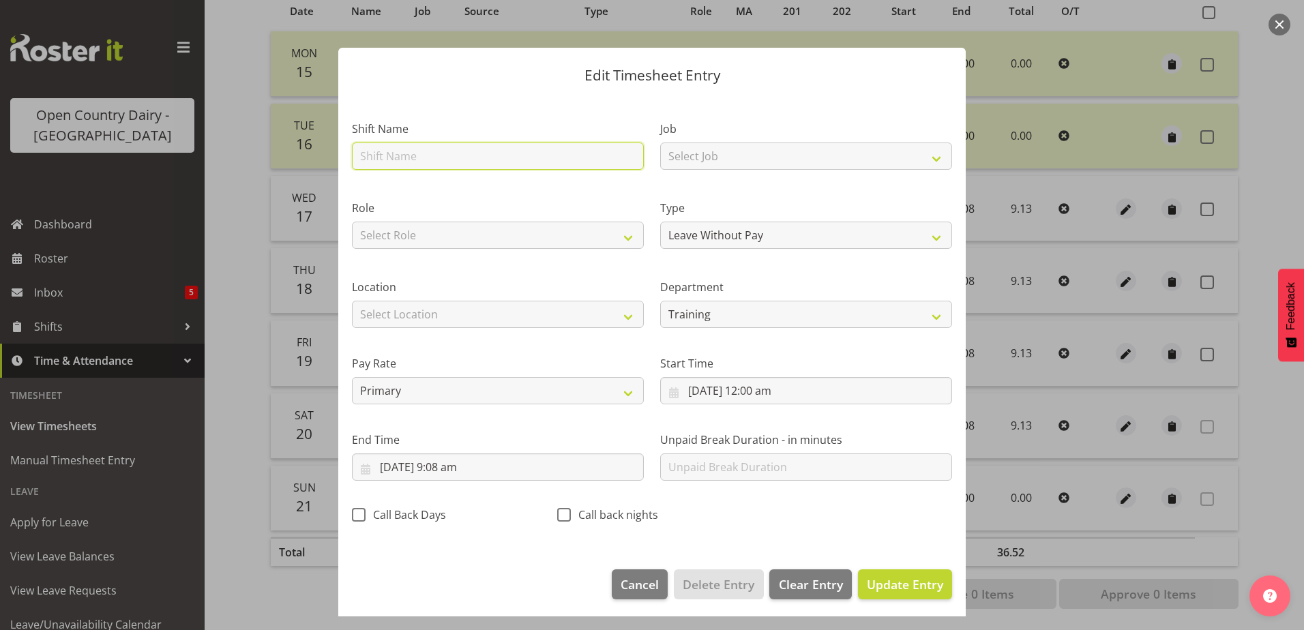
click at [443, 153] on input "text" at bounding box center [498, 156] width 292 height 27
type input "Acc"
click at [898, 581] on span "Update Entry" at bounding box center [905, 584] width 76 height 16
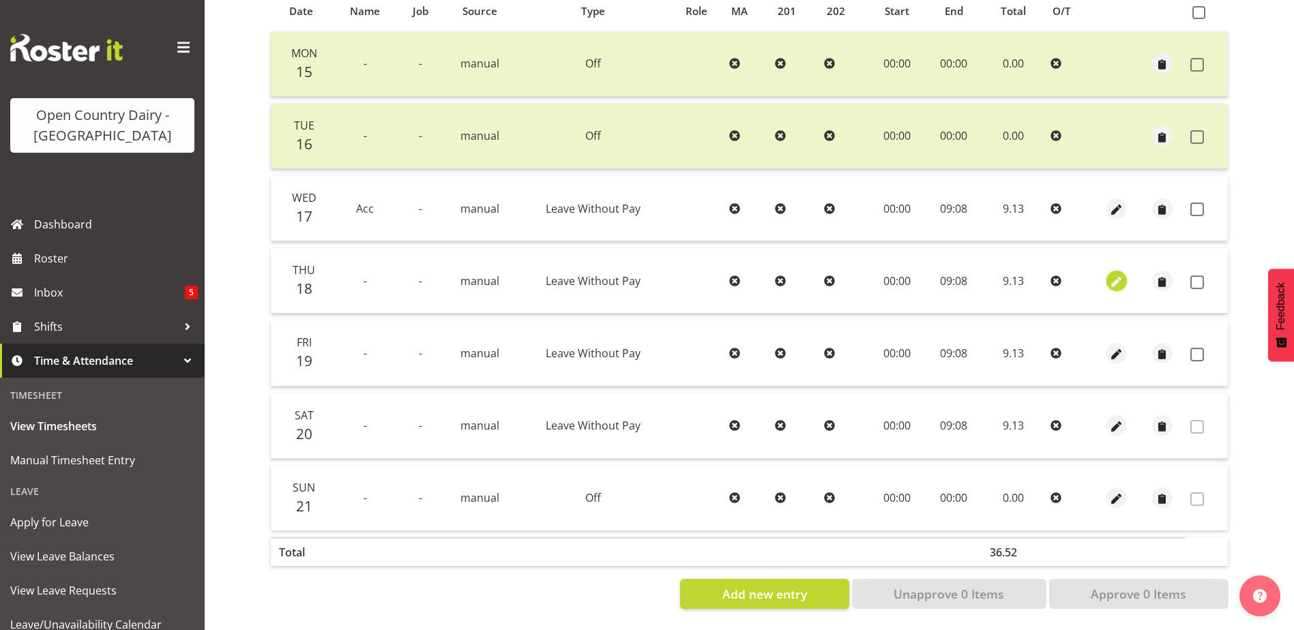
click at [1117, 274] on span "button" at bounding box center [1117, 282] width 16 height 16
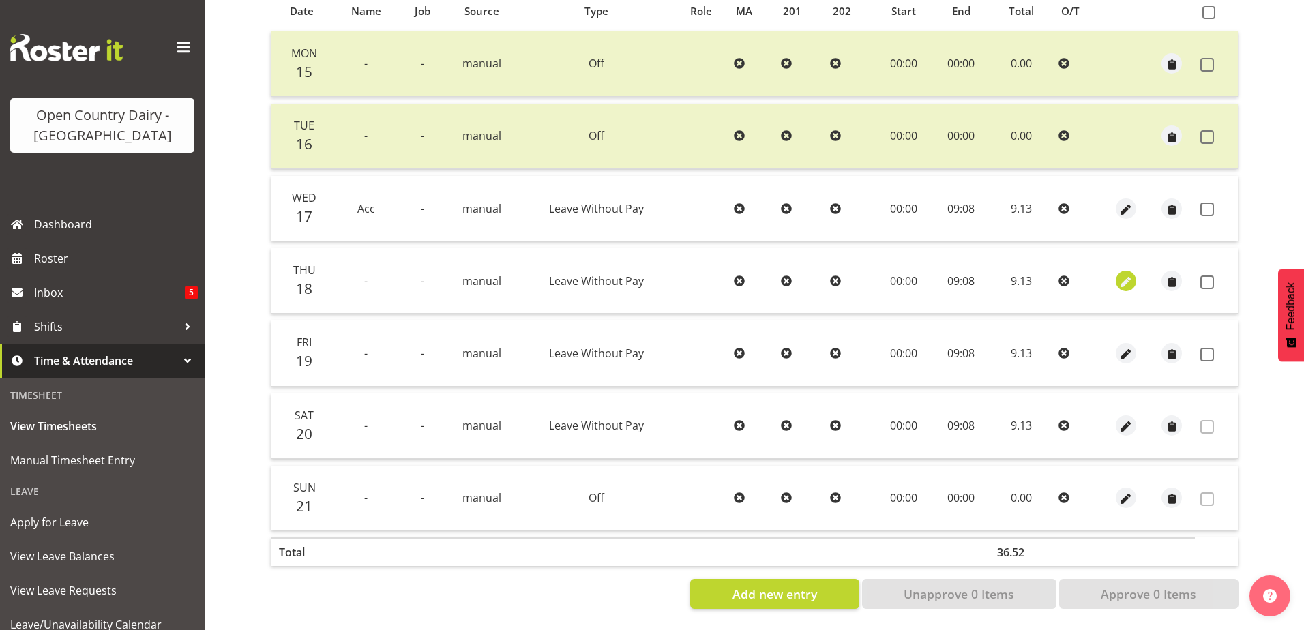
select select "Leave Without Pay"
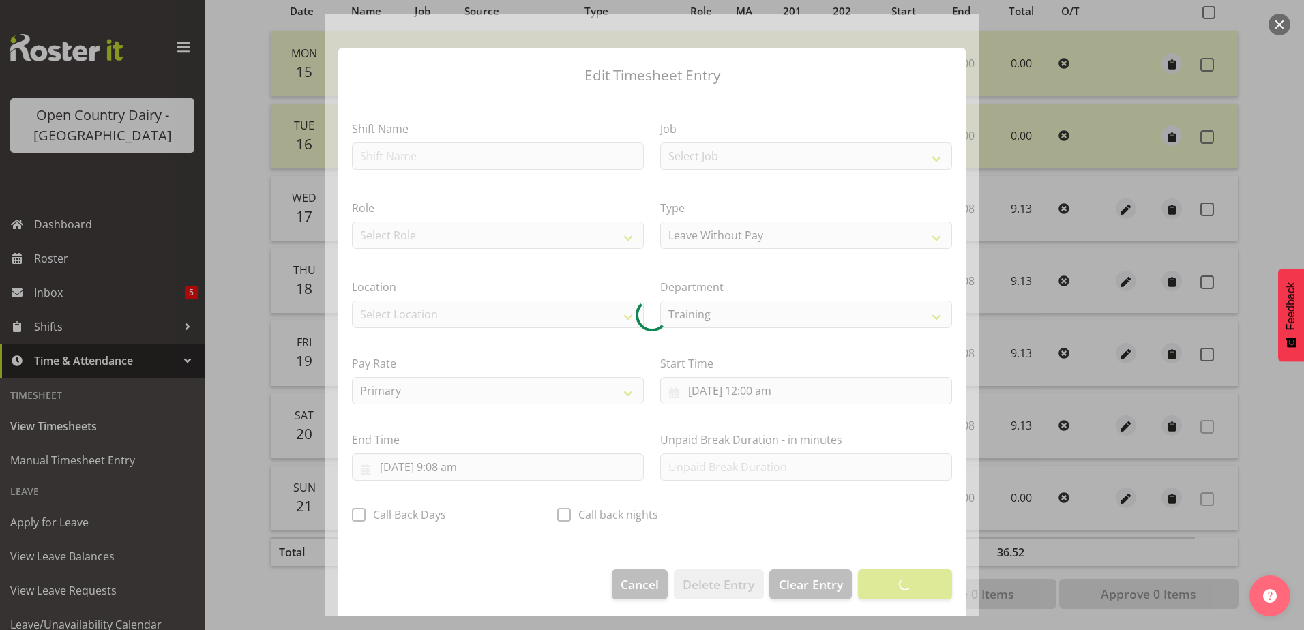
click at [454, 154] on div at bounding box center [652, 315] width 655 height 603
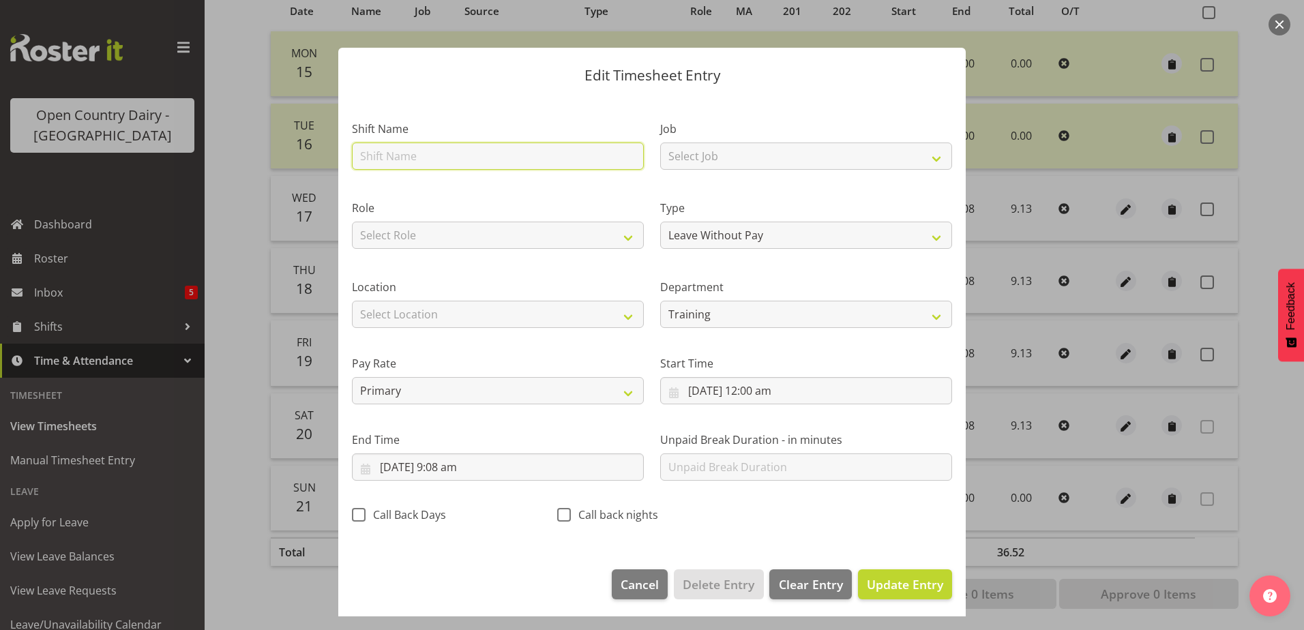
drag, startPoint x: 438, startPoint y: 148, endPoint x: 455, endPoint y: 156, distance: 18.9
click at [438, 148] on input "text" at bounding box center [498, 156] width 292 height 27
type input "Acc"
click at [912, 585] on span "Update Entry" at bounding box center [905, 584] width 76 height 16
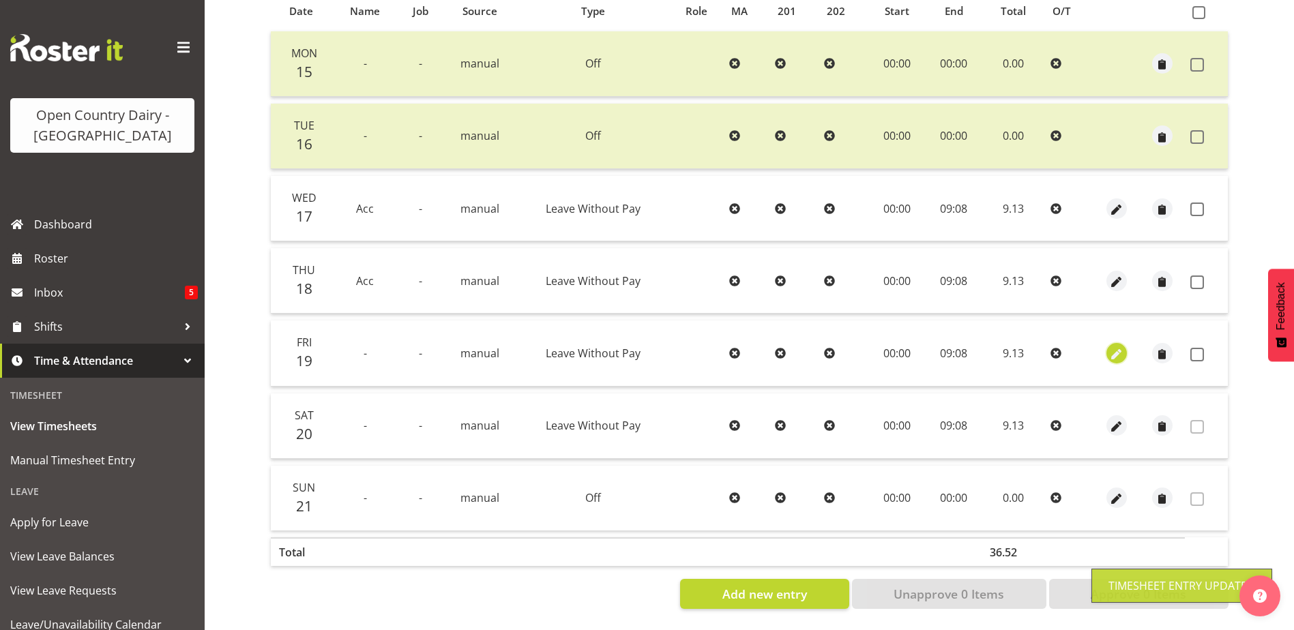
click at [1122, 347] on span "button" at bounding box center [1117, 355] width 16 height 16
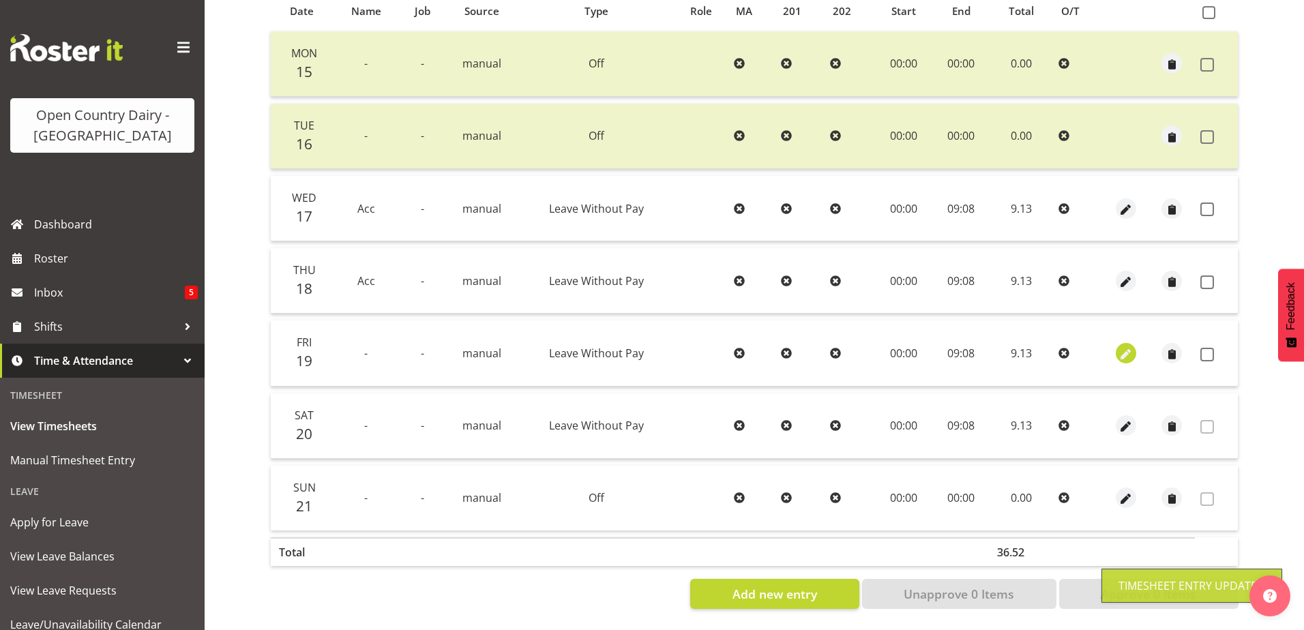
select select "Leave Without Pay"
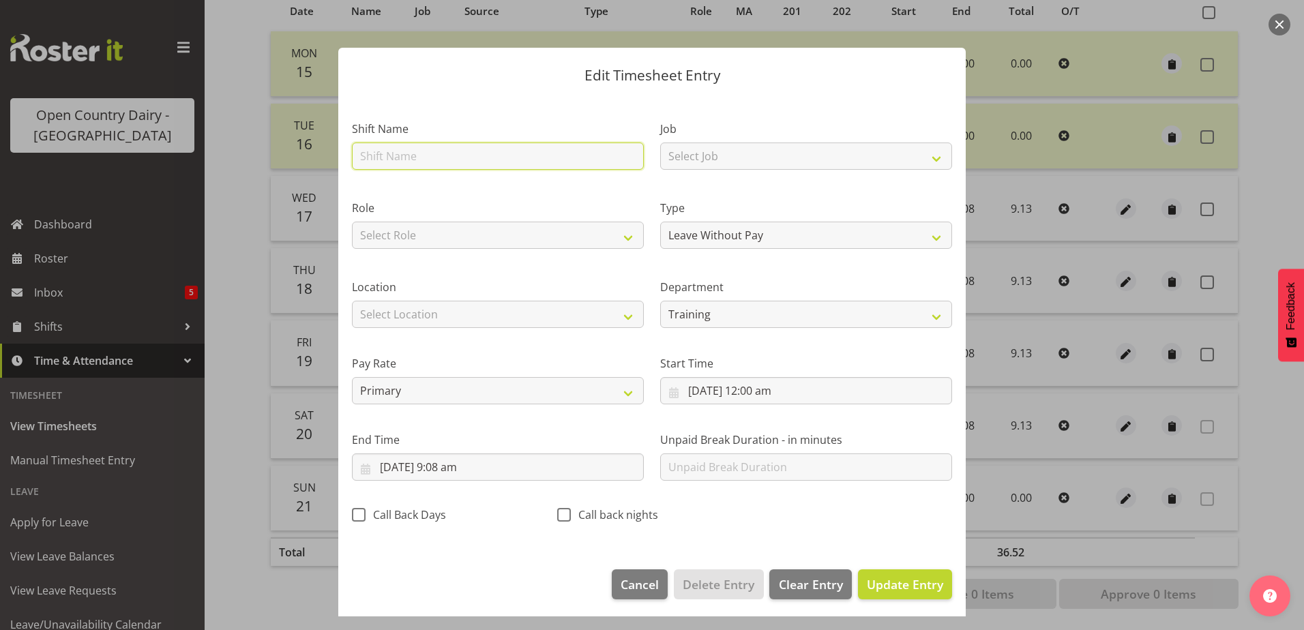
click at [471, 154] on input "text" at bounding box center [498, 156] width 292 height 27
type input "Acc"
click at [881, 581] on span "Update Entry" at bounding box center [905, 584] width 76 height 16
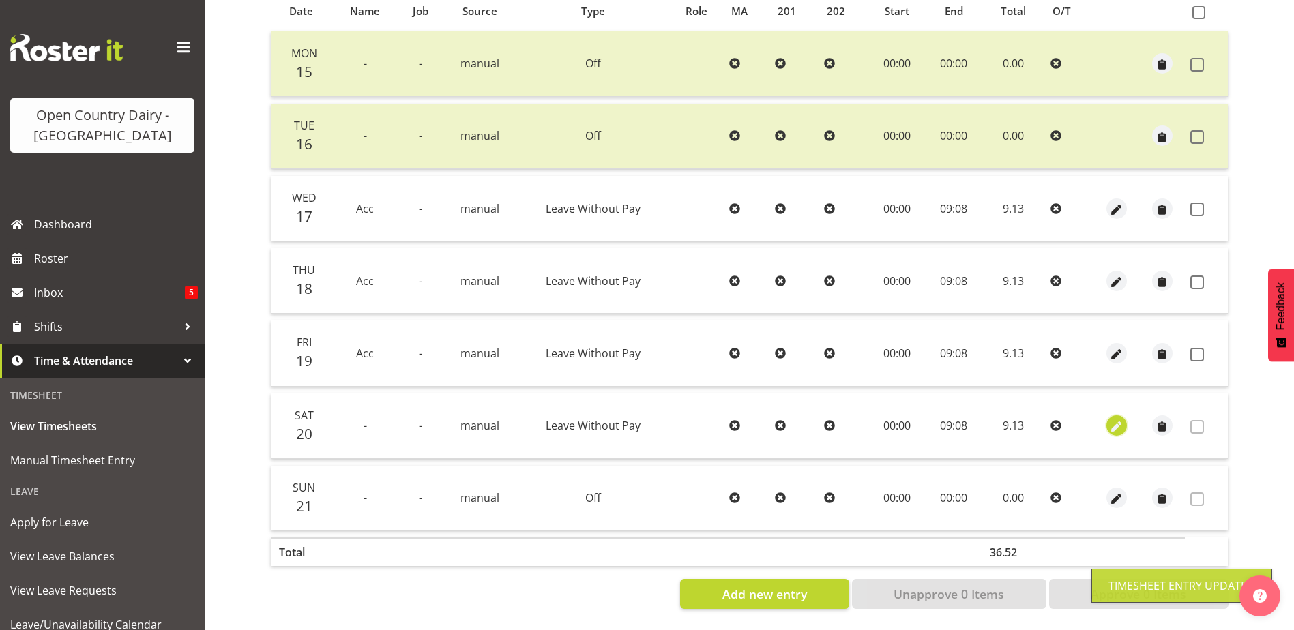
click at [1123, 420] on span "button" at bounding box center [1117, 428] width 16 height 16
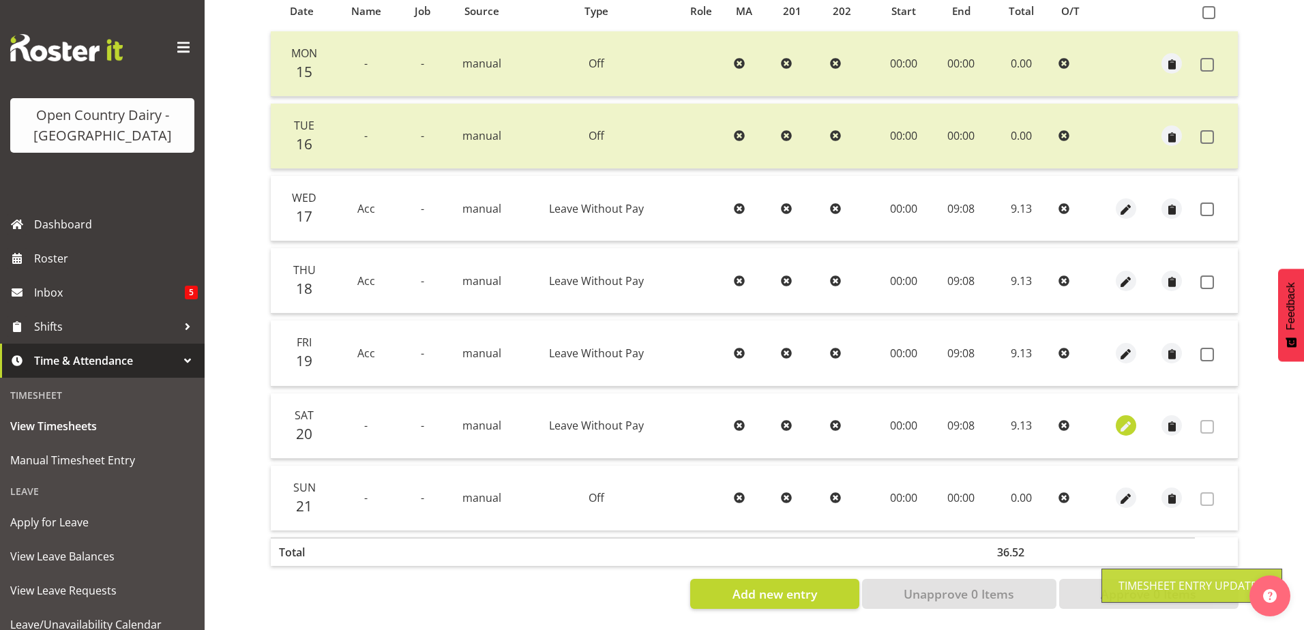
select select "Leave Without Pay"
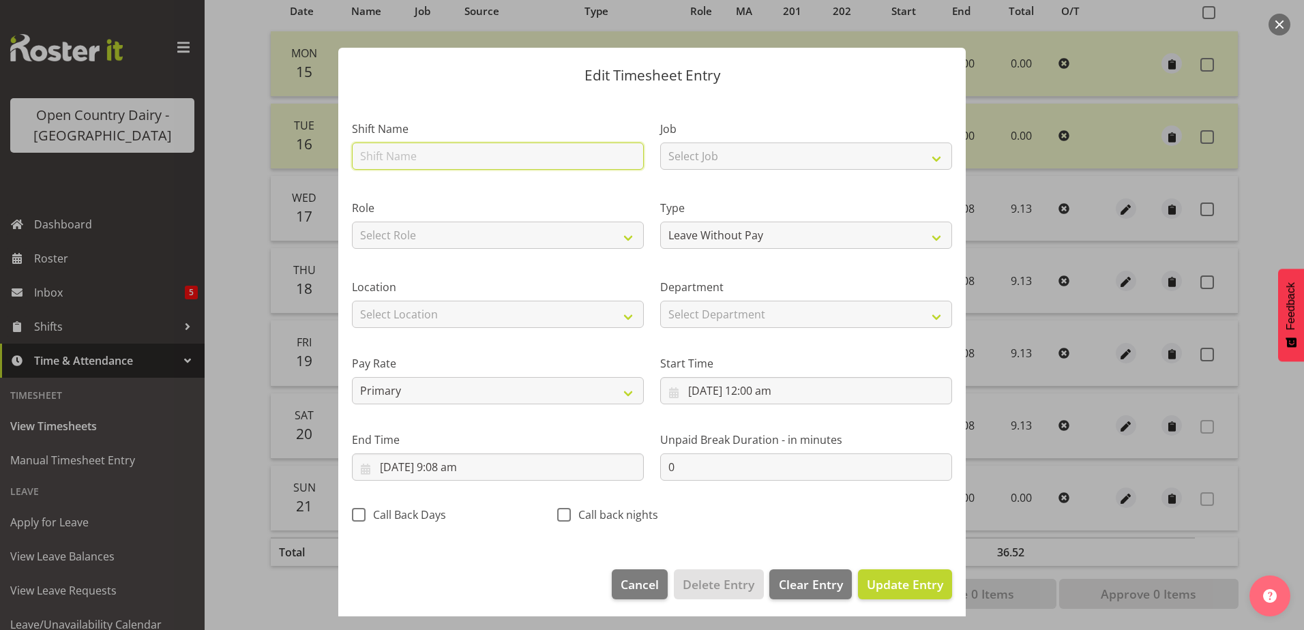
drag, startPoint x: 445, startPoint y: 158, endPoint x: 467, endPoint y: 159, distance: 21.2
click at [445, 158] on input "text" at bounding box center [498, 156] width 292 height 27
type input "Acc"
click at [888, 579] on span "Update Entry" at bounding box center [905, 584] width 76 height 16
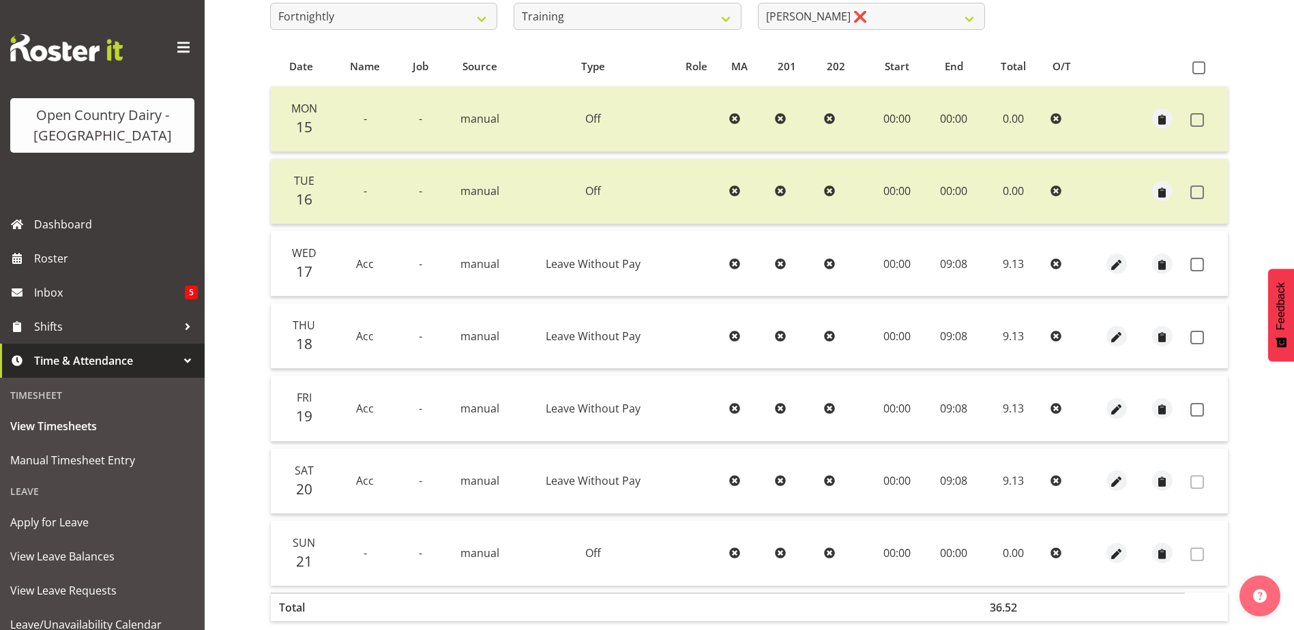
scroll to position [182, 0]
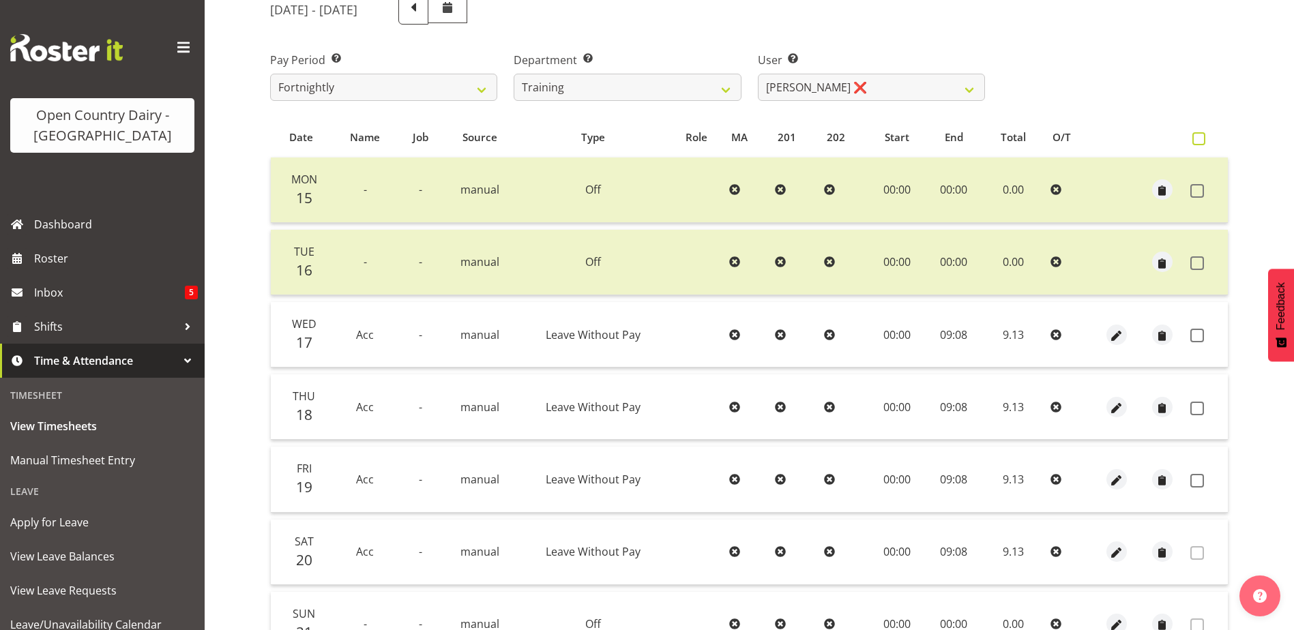
click at [1197, 134] on span at bounding box center [1199, 138] width 13 height 13
click at [1197, 134] on input "checkbox" at bounding box center [1197, 138] width 9 height 9
checkbox input "true"
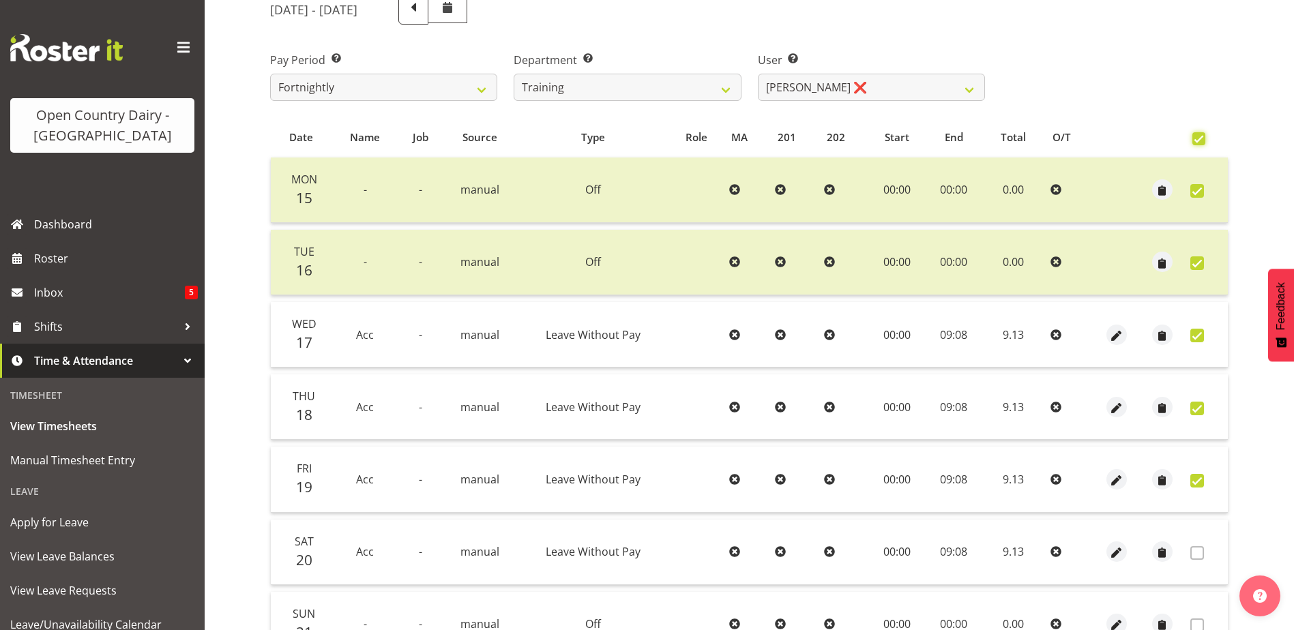
checkbox input "true"
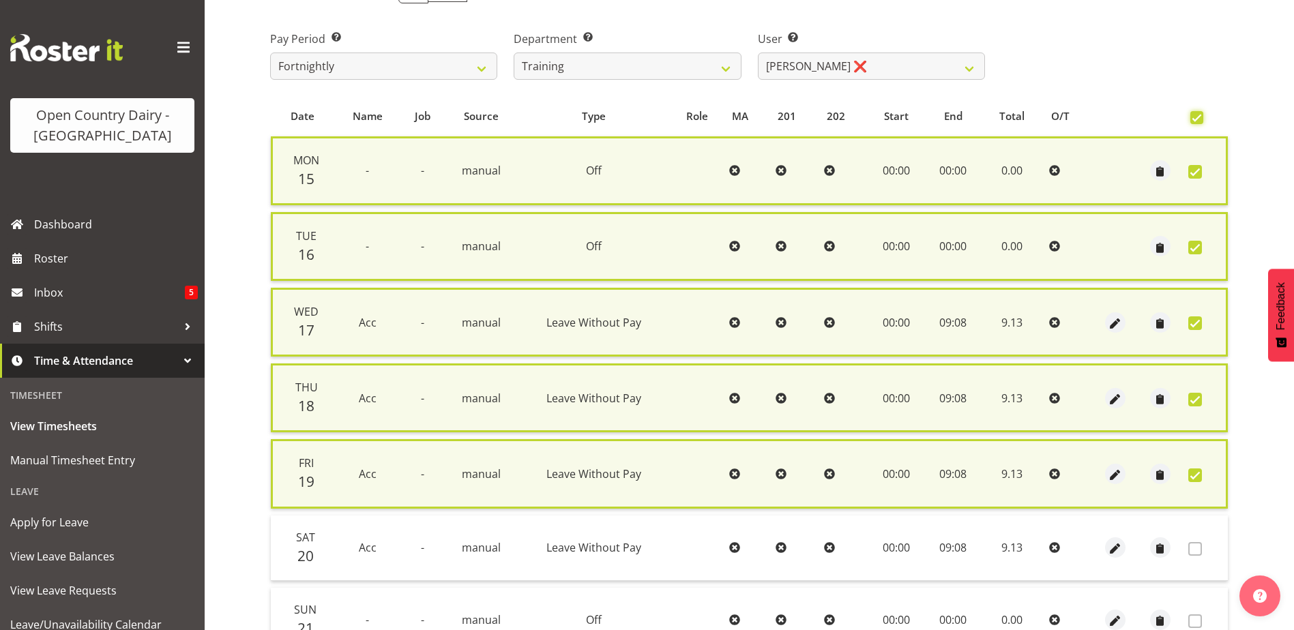
scroll to position [336, 0]
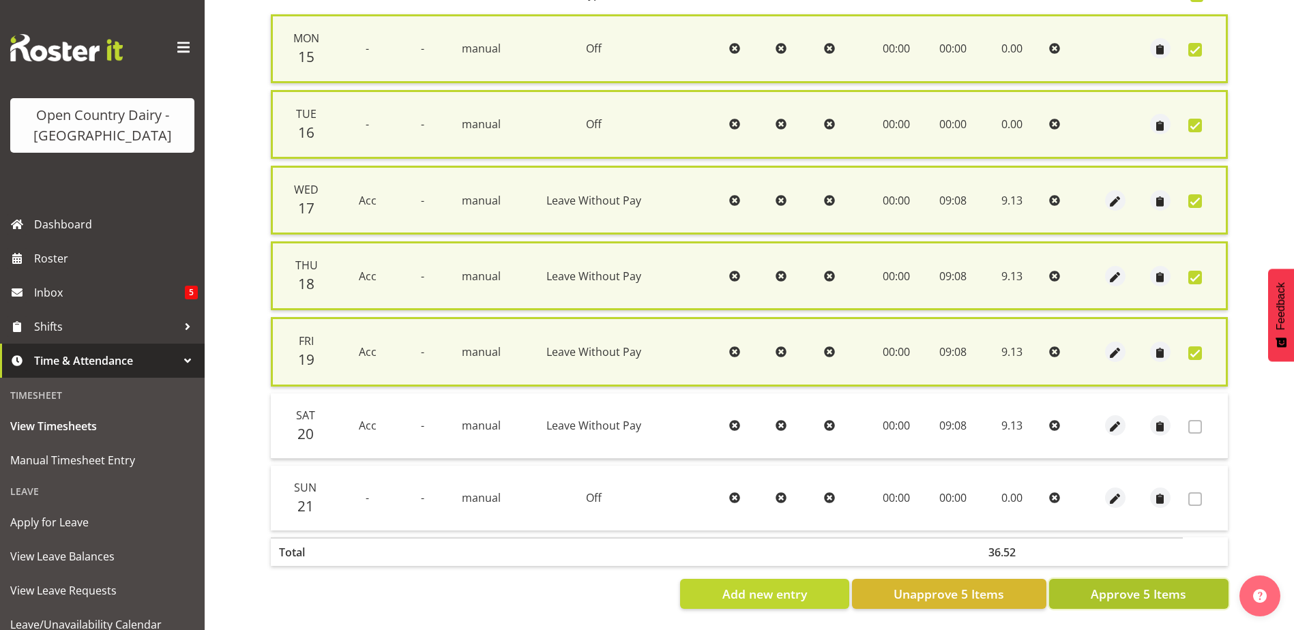
click at [1165, 586] on span "Approve 5 Items" at bounding box center [1139, 594] width 96 height 18
checkbox input "false"
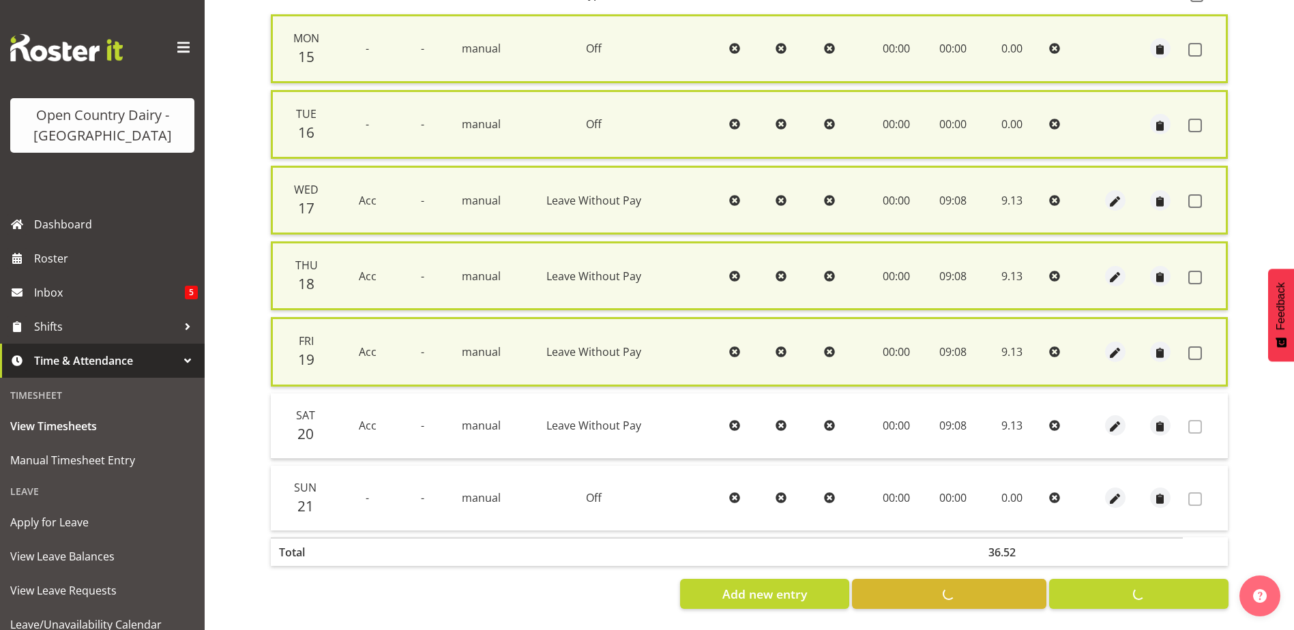
checkbox input "false"
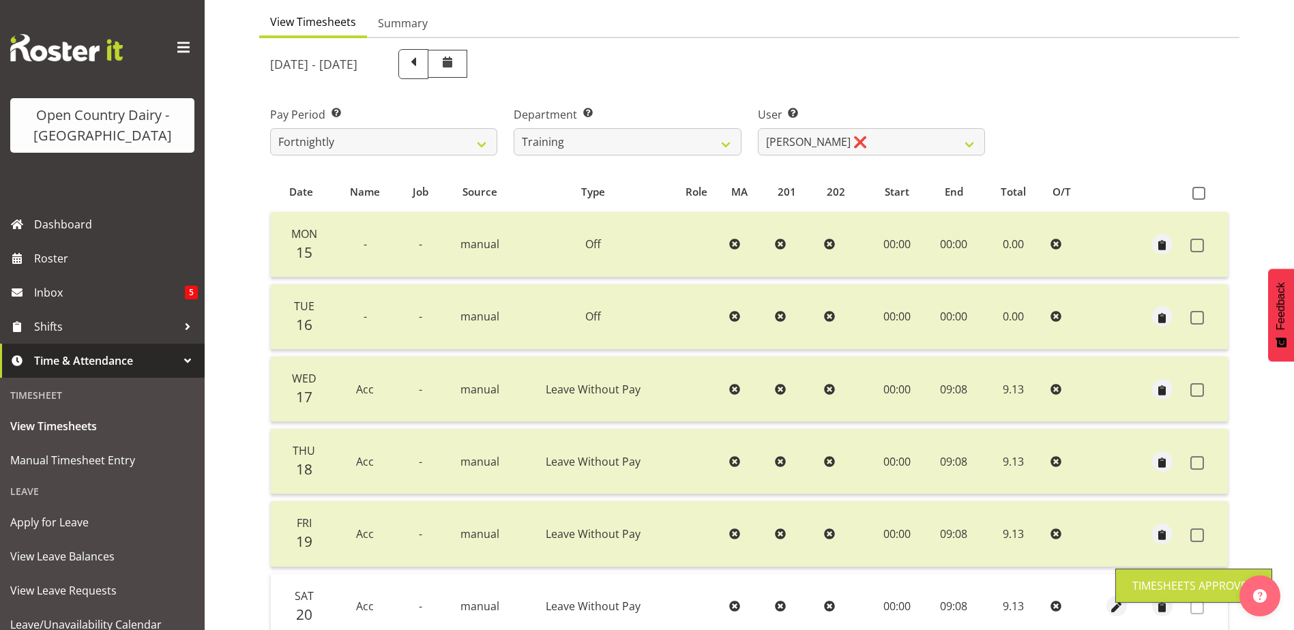
scroll to position [0, 0]
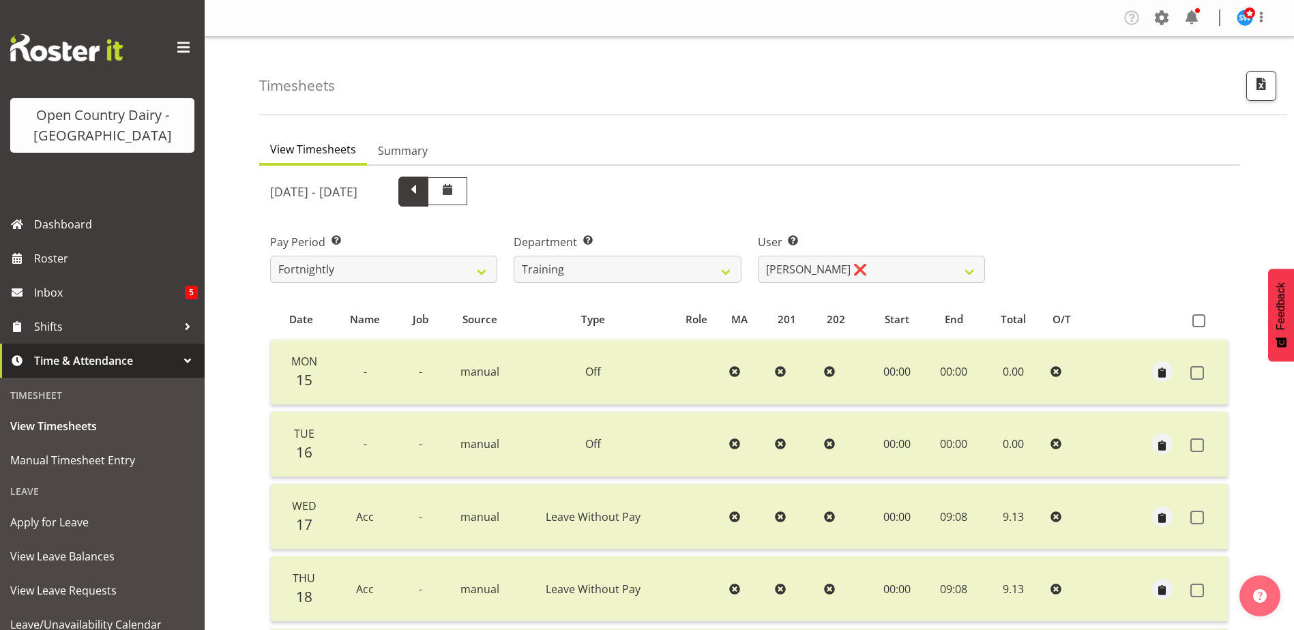
click at [422, 197] on span at bounding box center [414, 190] width 18 height 18
select select
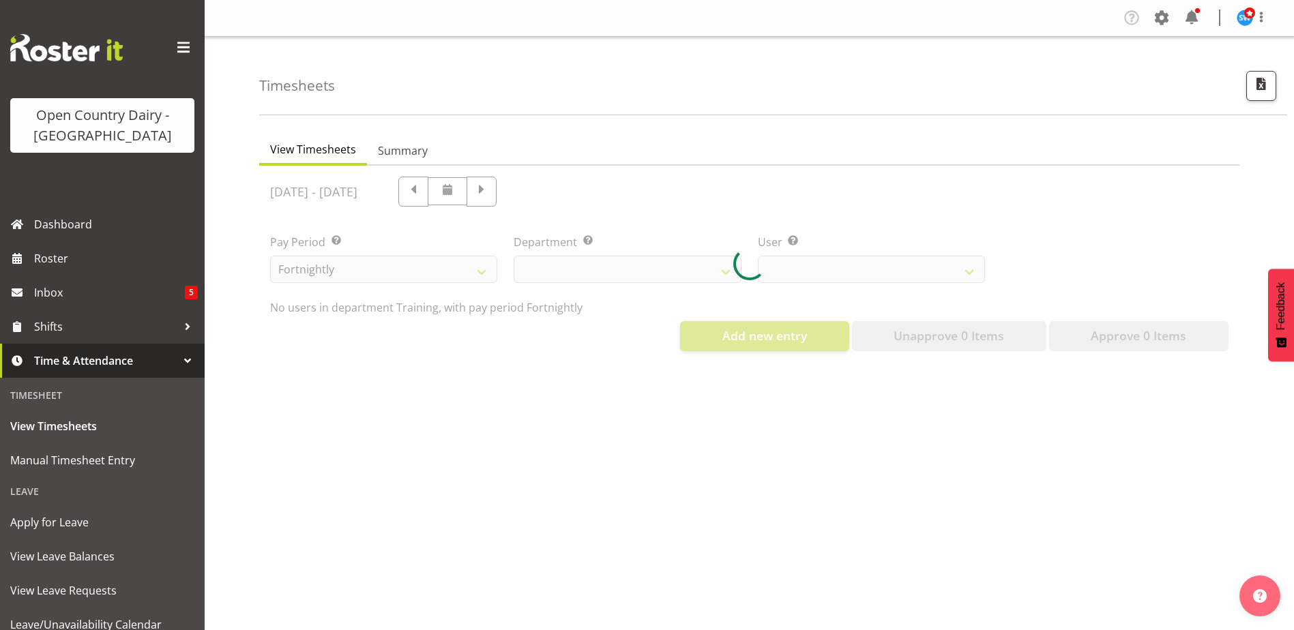
select select "763"
select select "11242"
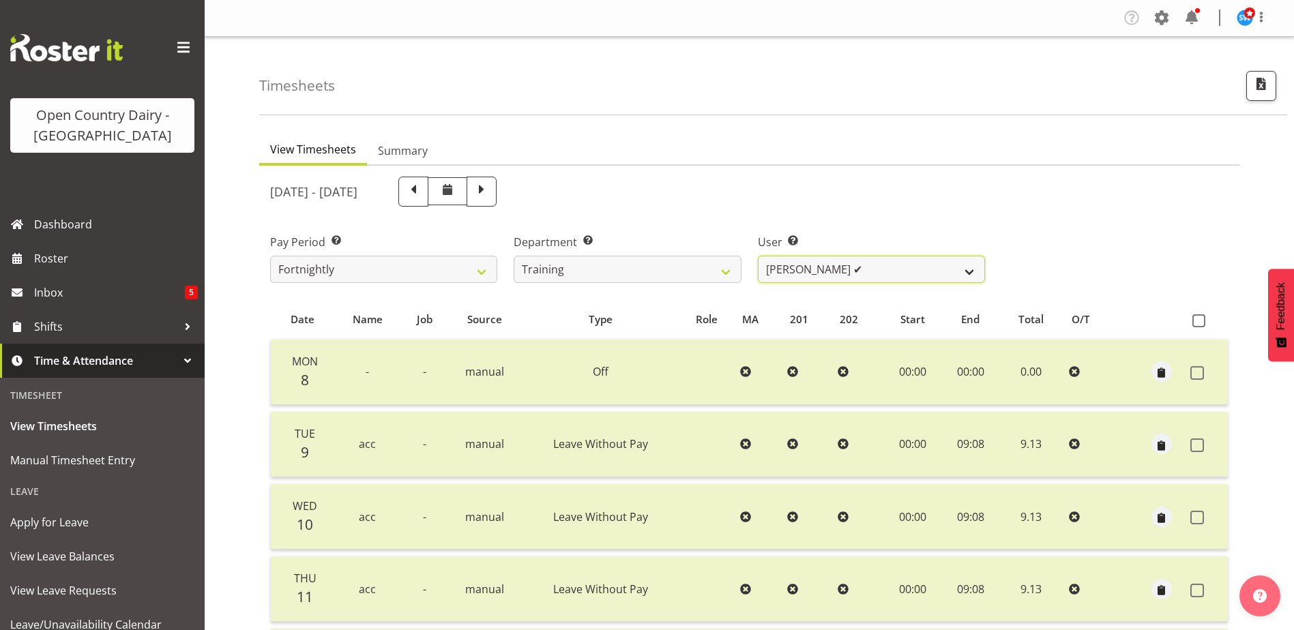
click at [901, 273] on select "[PERSON_NAME] ✔ [PERSON_NAME] ✔ [PERSON_NAME] ✔ [PERSON_NAME] ✔ [PERSON_NAME] ✔…" at bounding box center [871, 269] width 227 height 27
click at [603, 262] on select "701 702 703 704 705 706 707 708 709 710 711 712 713 714 715 716 717 718 719 720" at bounding box center [627, 269] width 227 height 27
select select "733"
click at [514, 256] on select "701 702 703 704 705 706 707 708 709 710 711 712 713 714 715 716 717 718 719 720" at bounding box center [627, 269] width 227 height 27
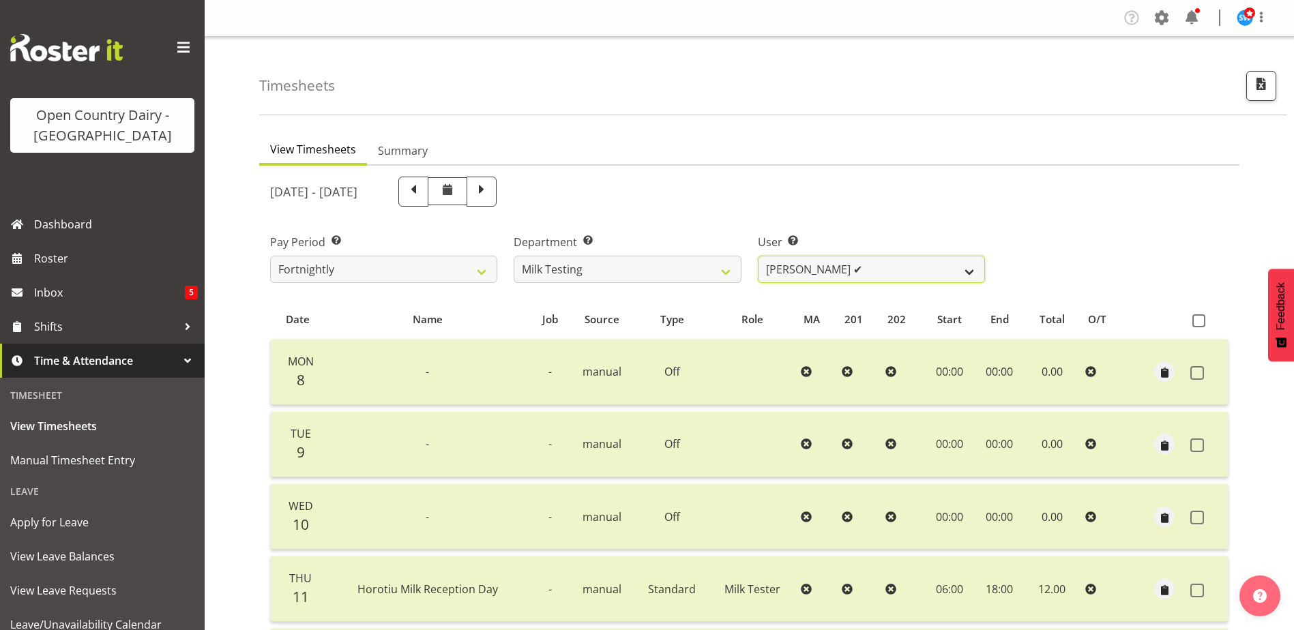
click at [866, 266] on select "[PERSON_NAME] ✔ [PERSON_NAME] ✔ [PERSON_NAME] ✔ [PERSON_NAME] ✔ [PERSON_NAME] ✔…" at bounding box center [871, 269] width 227 height 27
select select "7417"
click at [758, 256] on select "[PERSON_NAME] ✔ [PERSON_NAME] ✔ [PERSON_NAME] ✔ [PERSON_NAME] ✔ [PERSON_NAME] ✔…" at bounding box center [871, 269] width 227 height 27
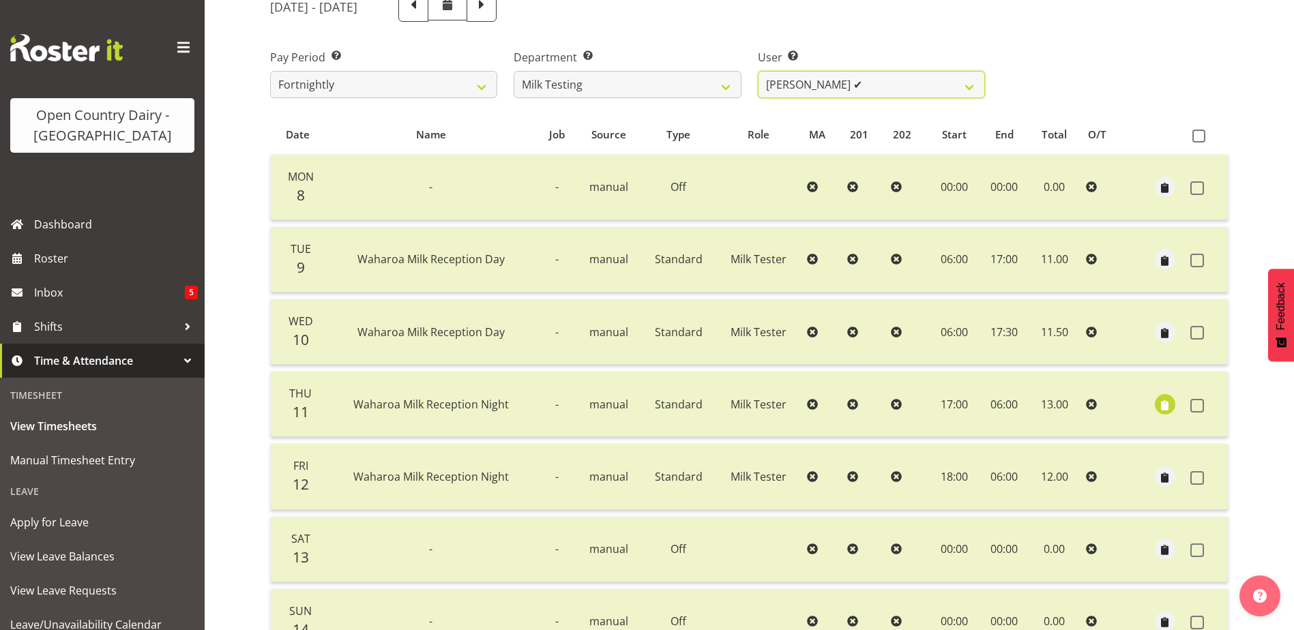
scroll to position [68, 0]
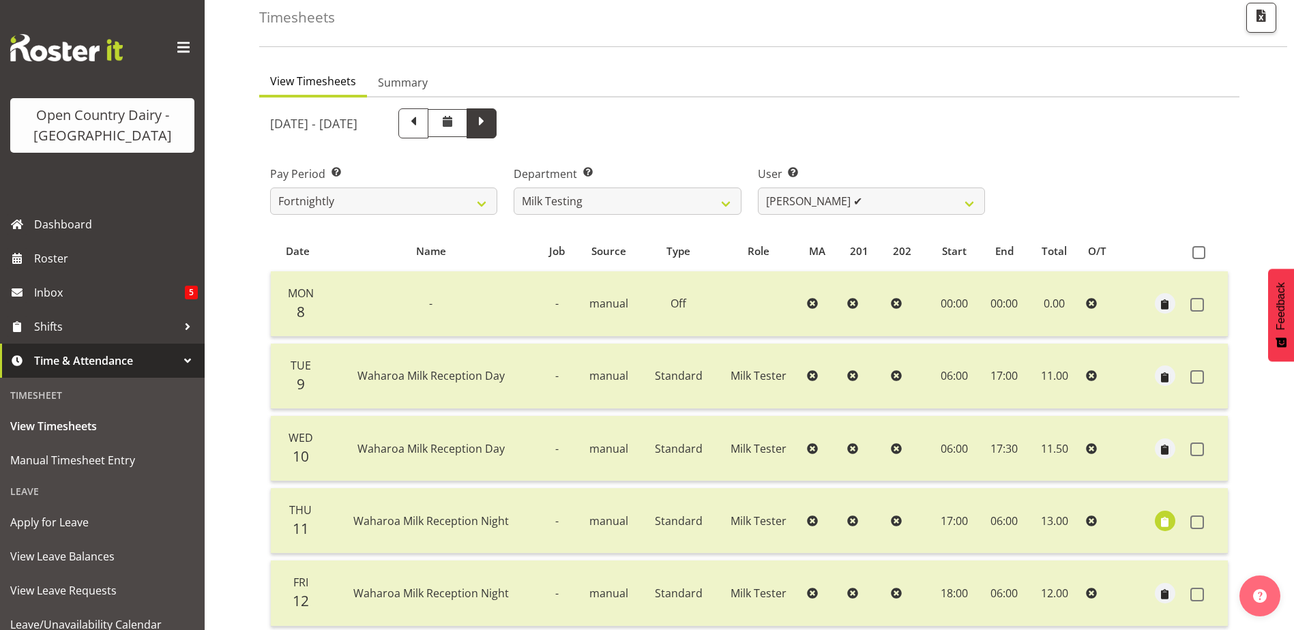
click at [491, 128] on span at bounding box center [482, 122] width 18 height 18
select select
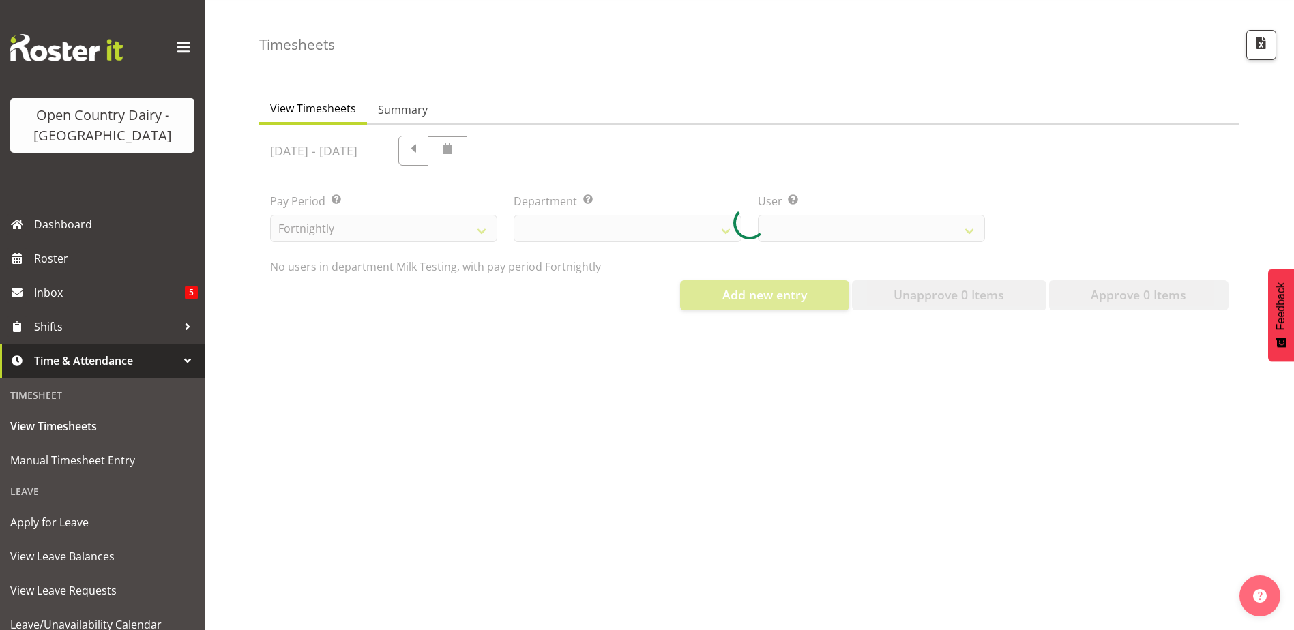
select select "733"
select select "7417"
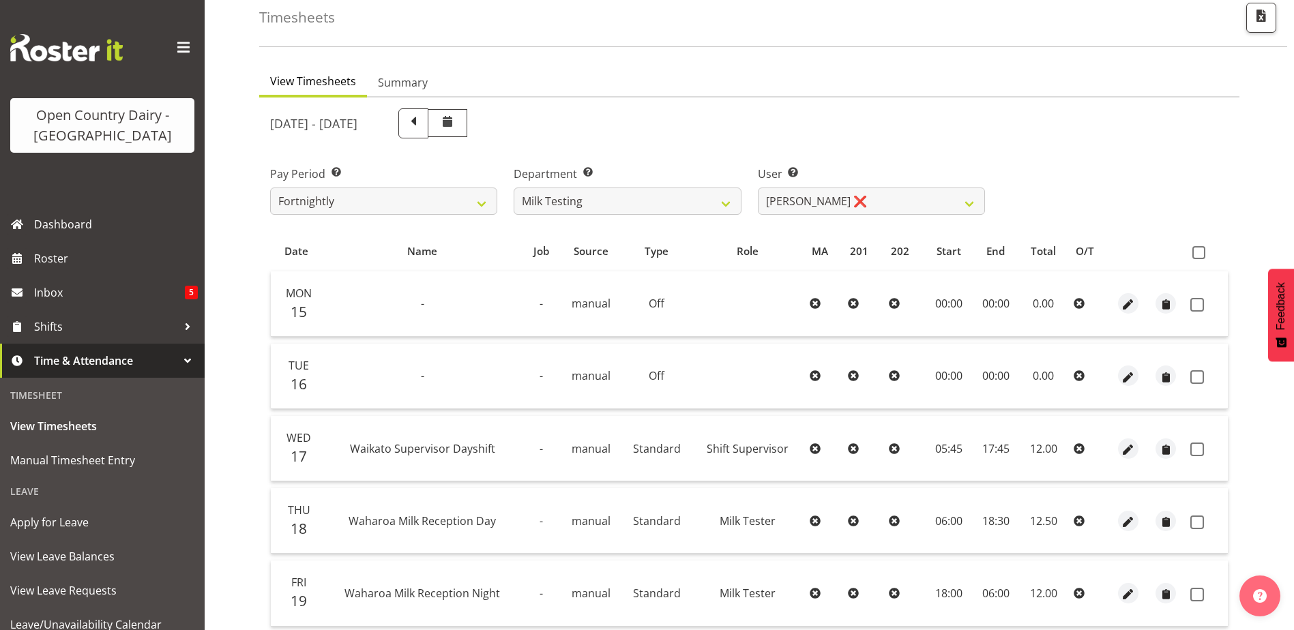
scroll to position [319, 0]
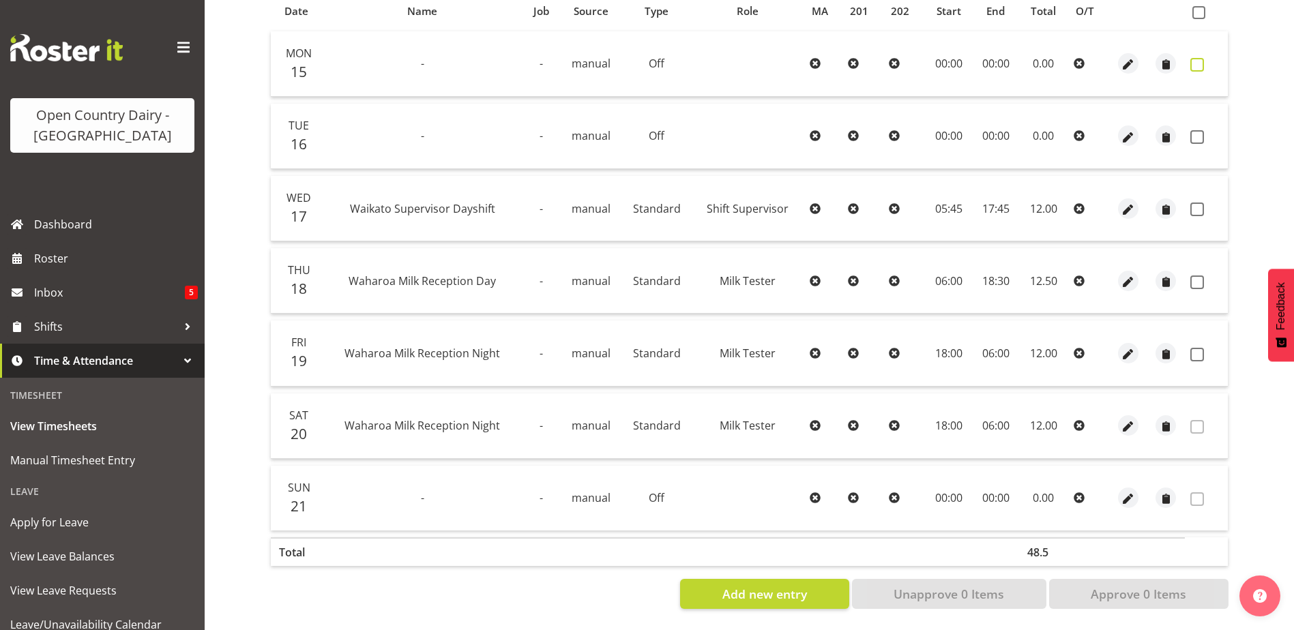
click at [1199, 58] on span at bounding box center [1197, 65] width 14 height 14
checkbox input "true"
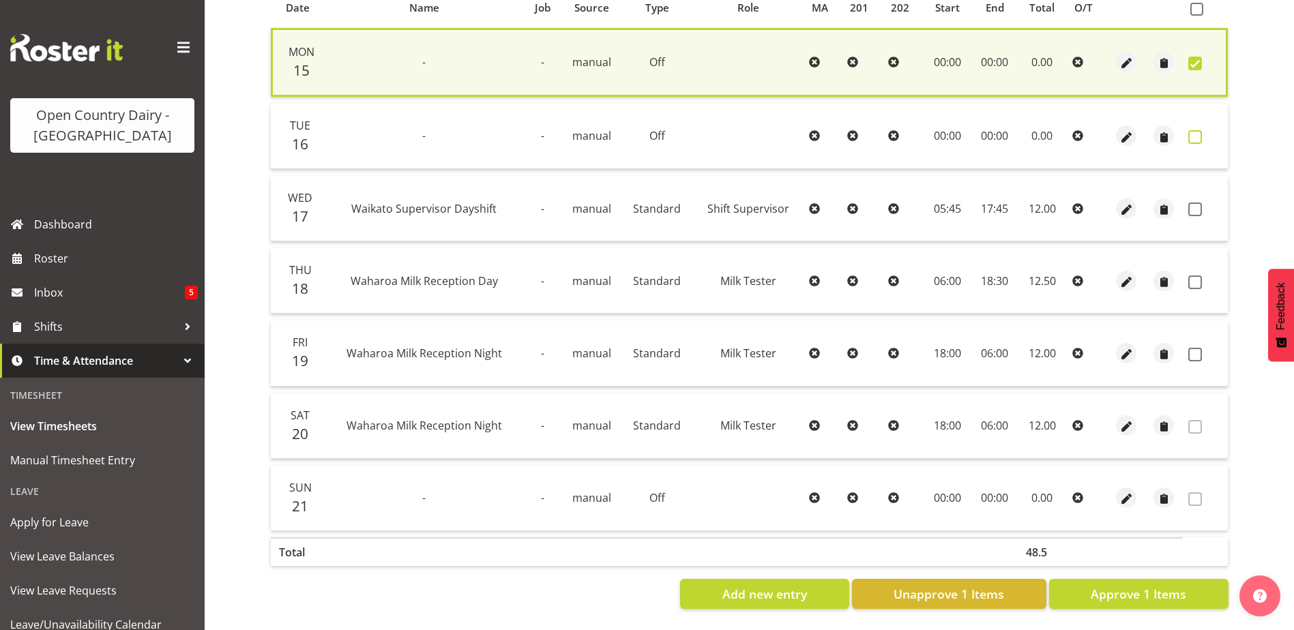
click at [1196, 130] on span at bounding box center [1195, 137] width 14 height 14
checkbox input "true"
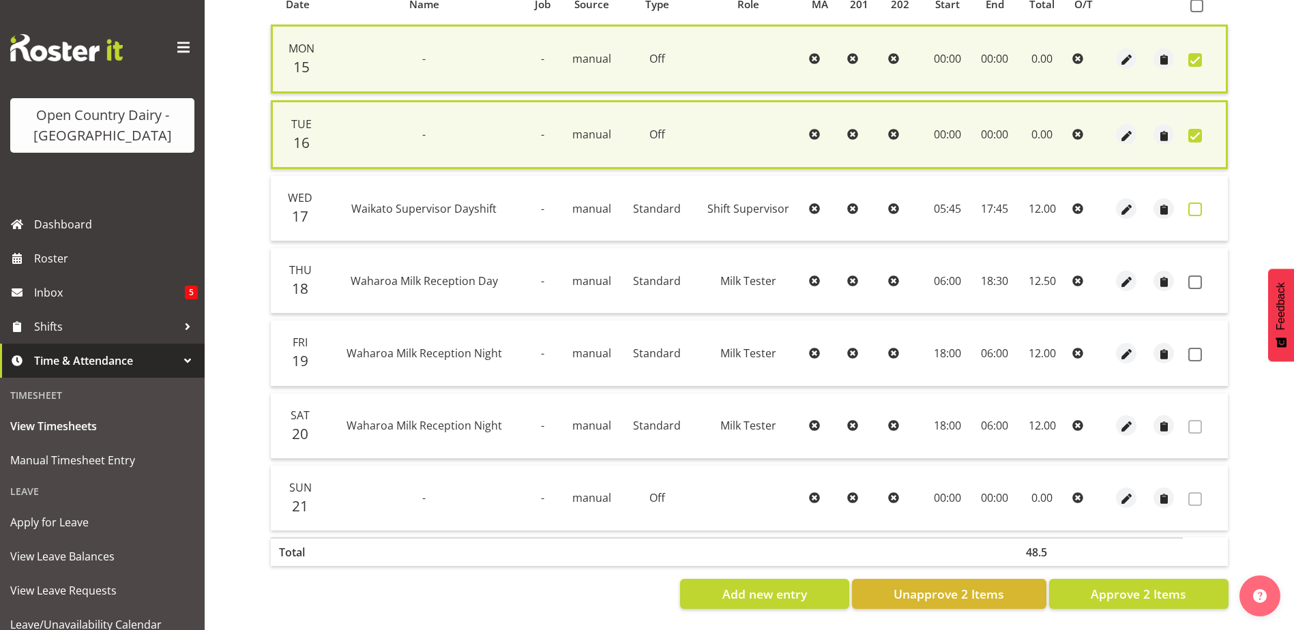
click at [1193, 205] on span at bounding box center [1195, 210] width 14 height 14
checkbox input "true"
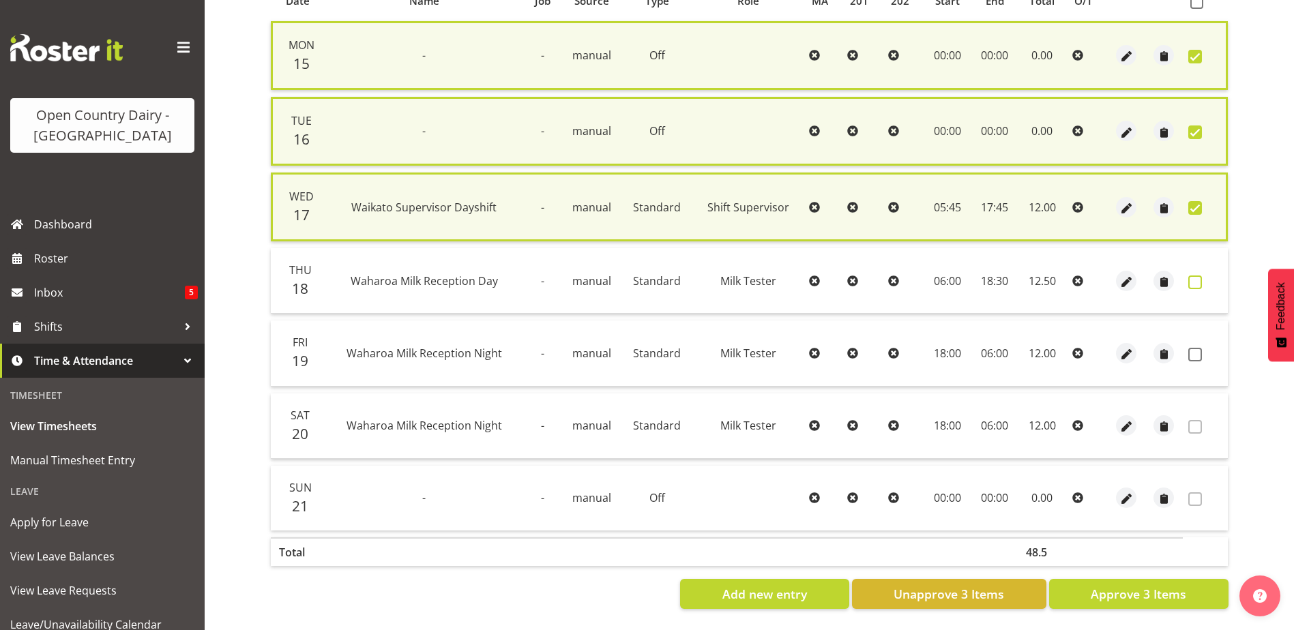
click at [1192, 279] on span at bounding box center [1195, 283] width 14 height 14
checkbox input "true"
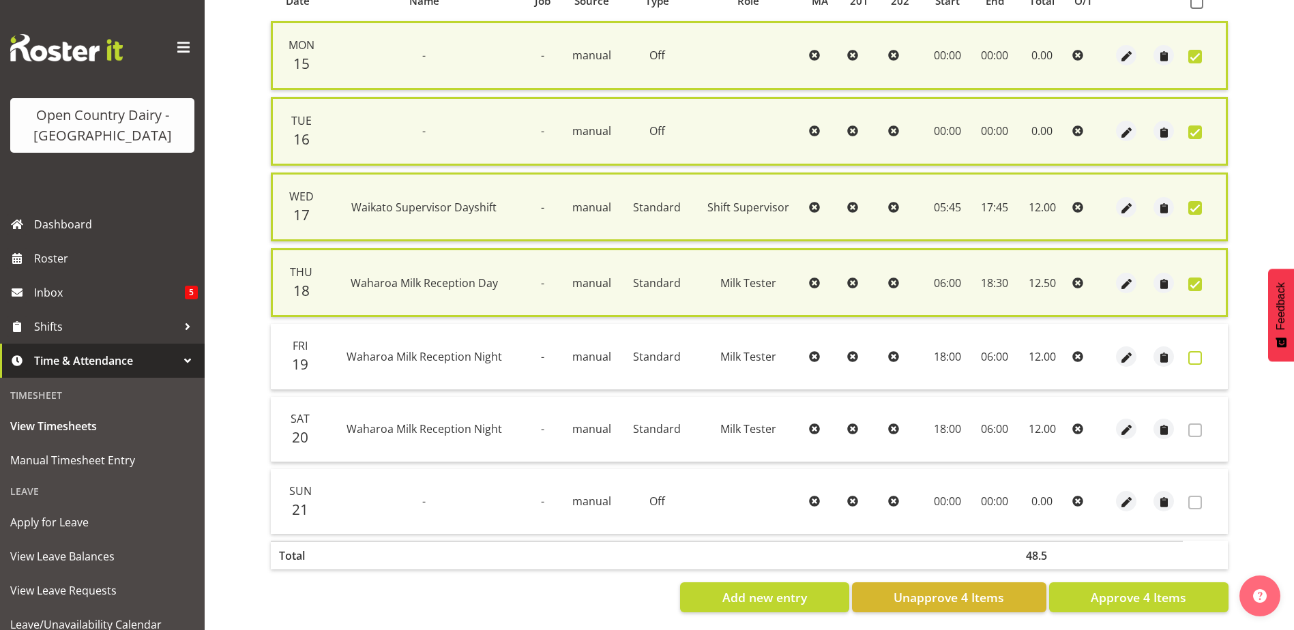
click at [1197, 360] on span at bounding box center [1195, 358] width 14 height 14
checkbox input "true"
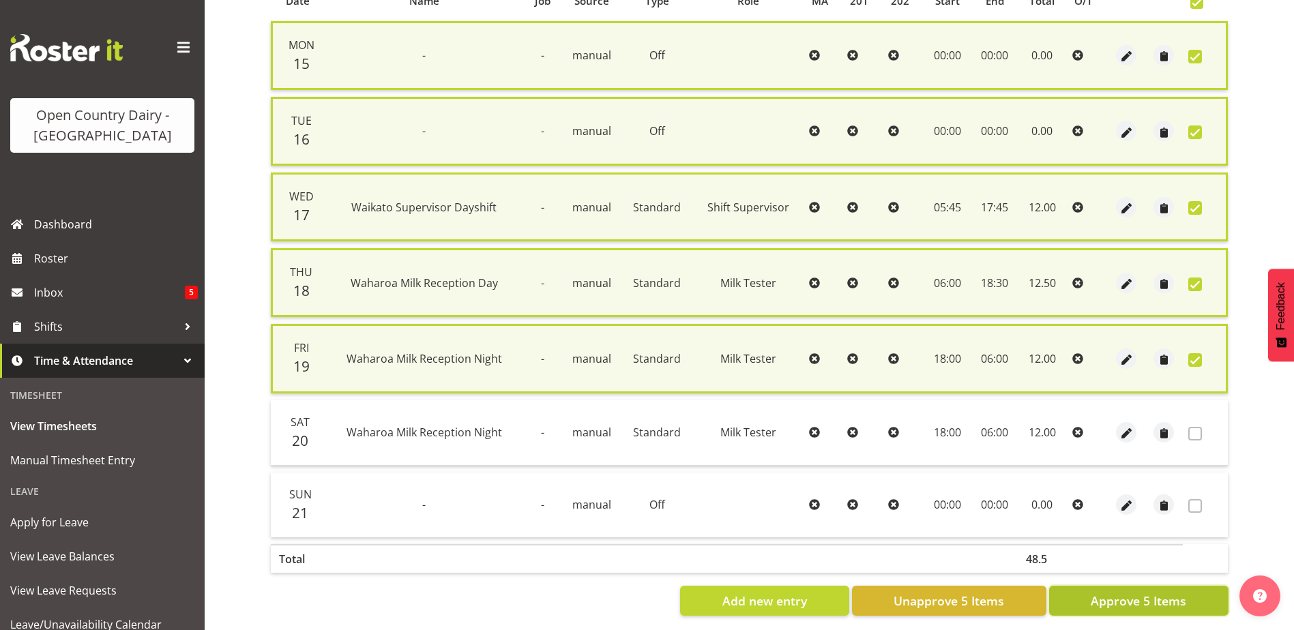
click at [1142, 600] on span "Approve 5 Items" at bounding box center [1139, 601] width 96 height 18
checkbox input "false"
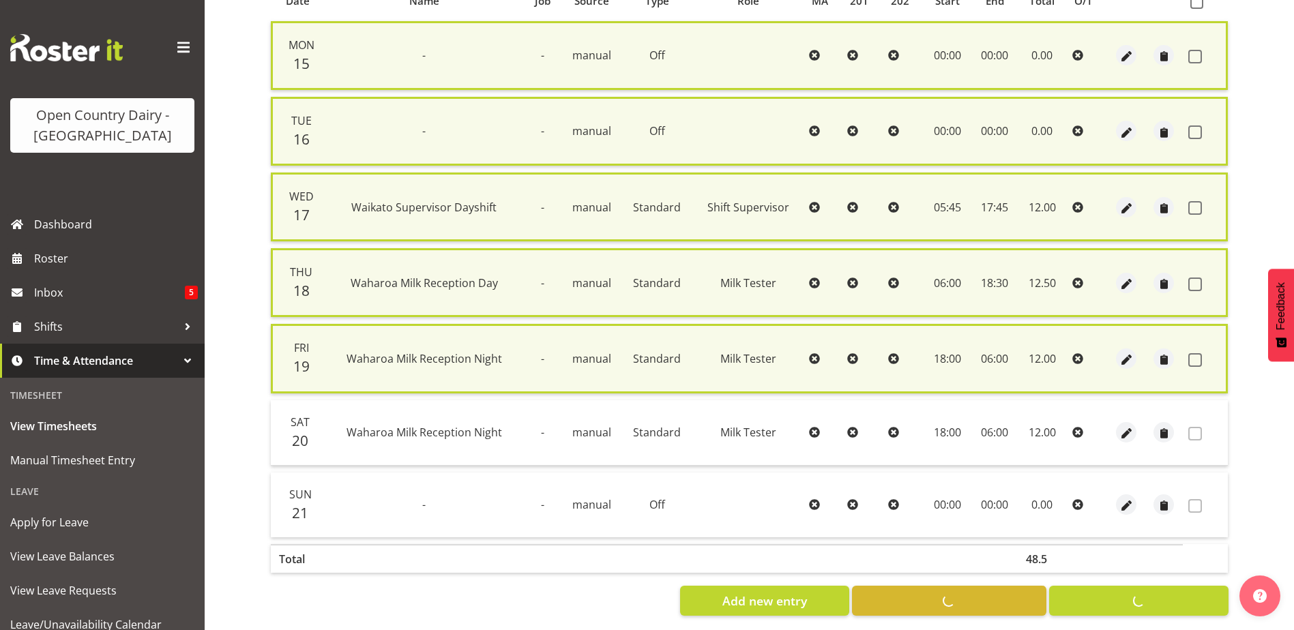
checkbox input "false"
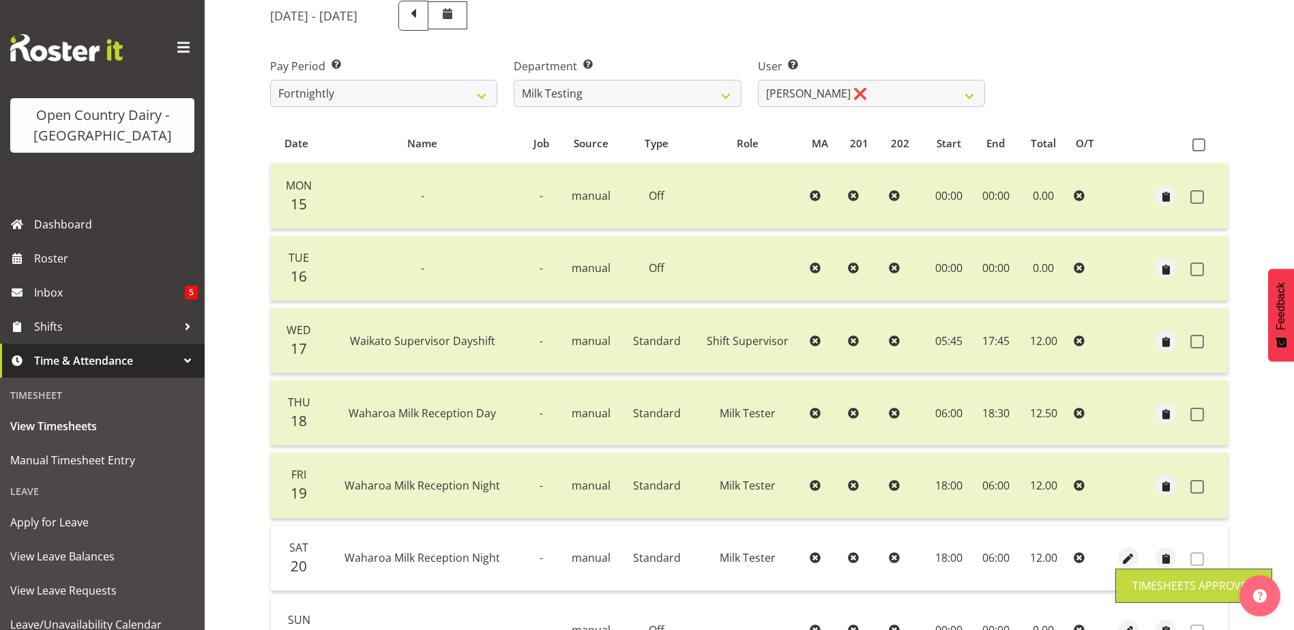
scroll to position [0, 0]
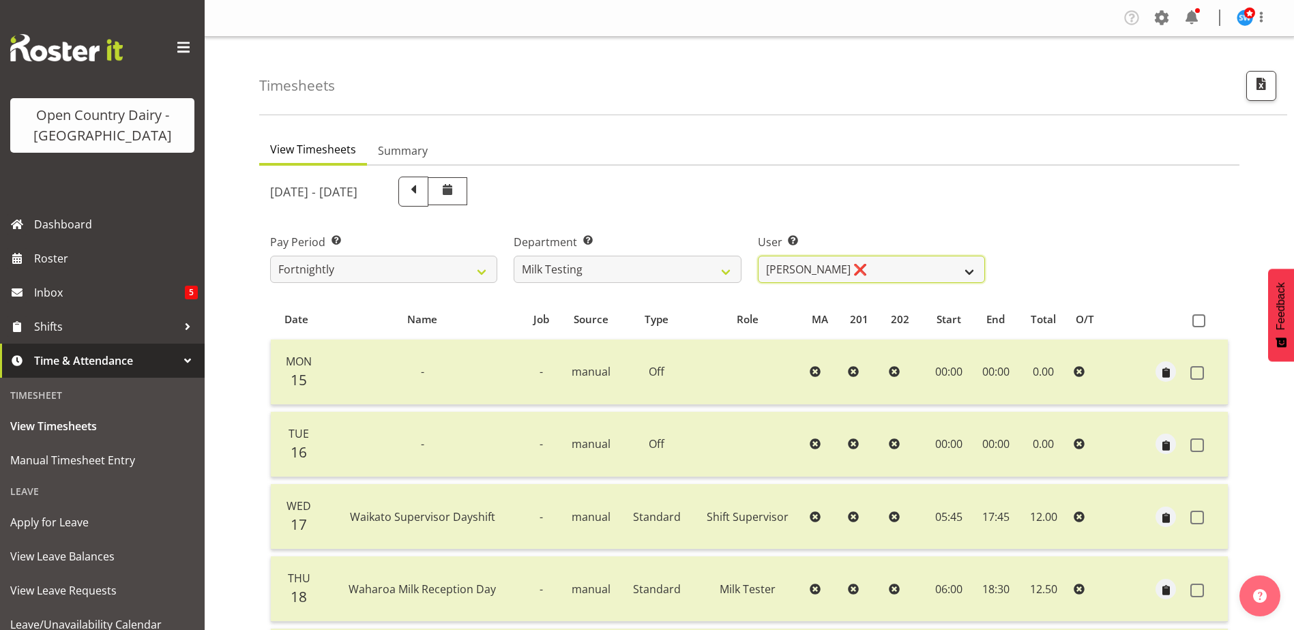
click at [877, 271] on select "[PERSON_NAME] ❌ [PERSON_NAME] ❌ [PERSON_NAME] ❌ [PERSON_NAME] ❌ [PERSON_NAME] ❌…" at bounding box center [871, 269] width 227 height 27
select select "7401"
click at [758, 256] on select "[PERSON_NAME] ❌ [PERSON_NAME] ❌ [PERSON_NAME] ❌ [PERSON_NAME] ❌ [PERSON_NAME] ❌…" at bounding box center [871, 269] width 227 height 27
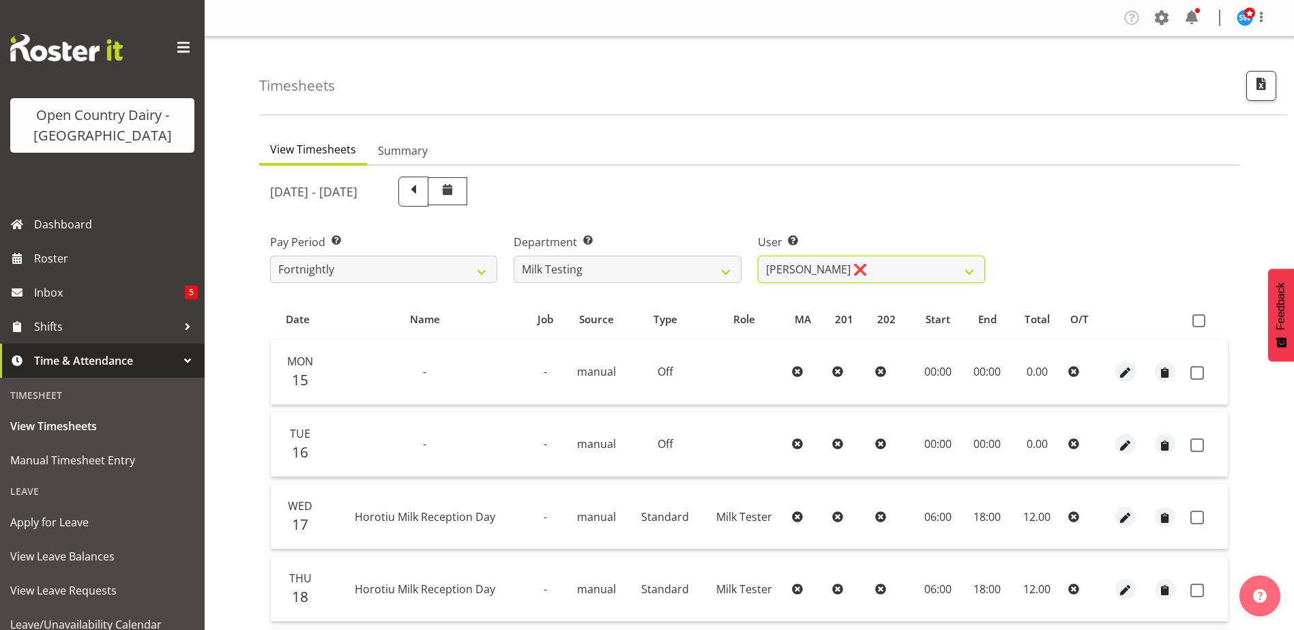
scroll to position [205, 0]
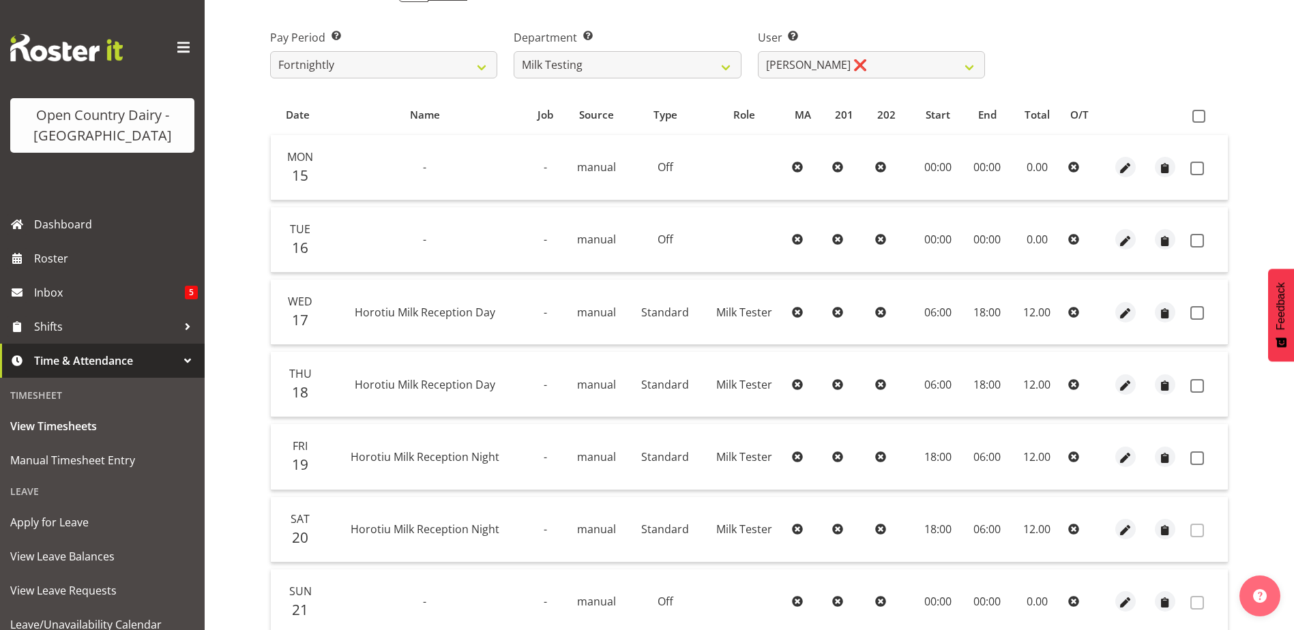
drag, startPoint x: 1199, startPoint y: 164, endPoint x: 1211, endPoint y: 202, distance: 39.3
click at [1200, 164] on span at bounding box center [1197, 169] width 14 height 14
checkbox input "true"
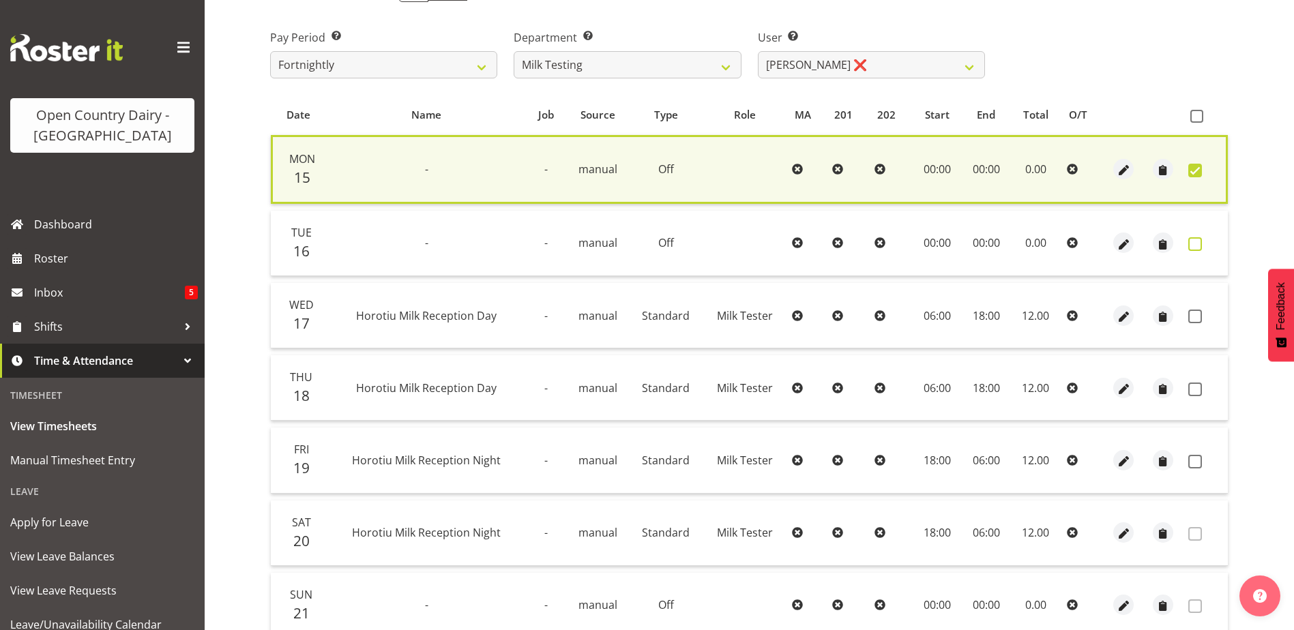
click at [1198, 242] on span at bounding box center [1195, 244] width 14 height 14
checkbox input "true"
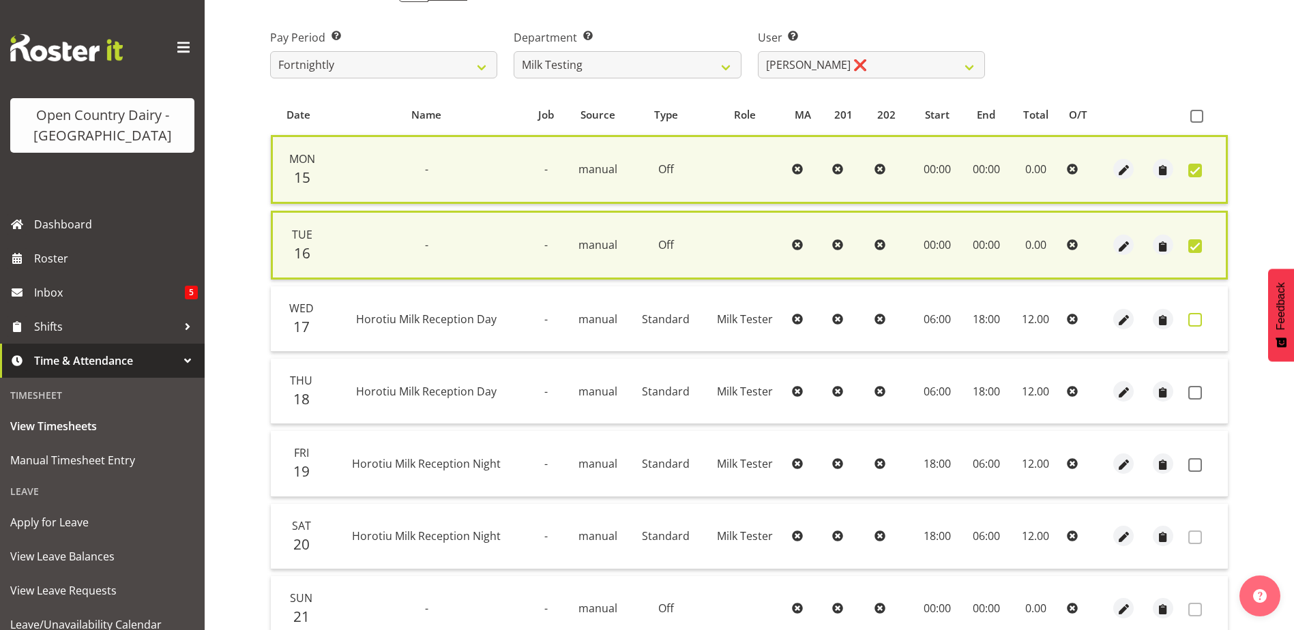
click at [1197, 323] on span at bounding box center [1195, 320] width 14 height 14
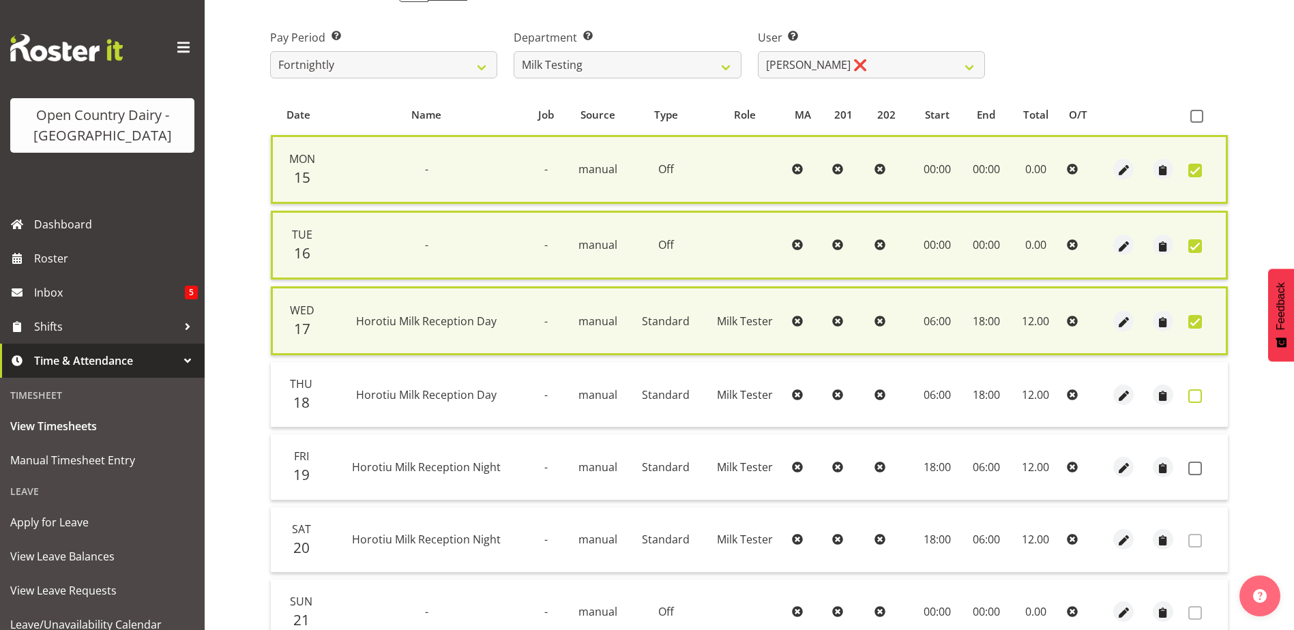
click at [1194, 400] on span at bounding box center [1195, 397] width 14 height 14
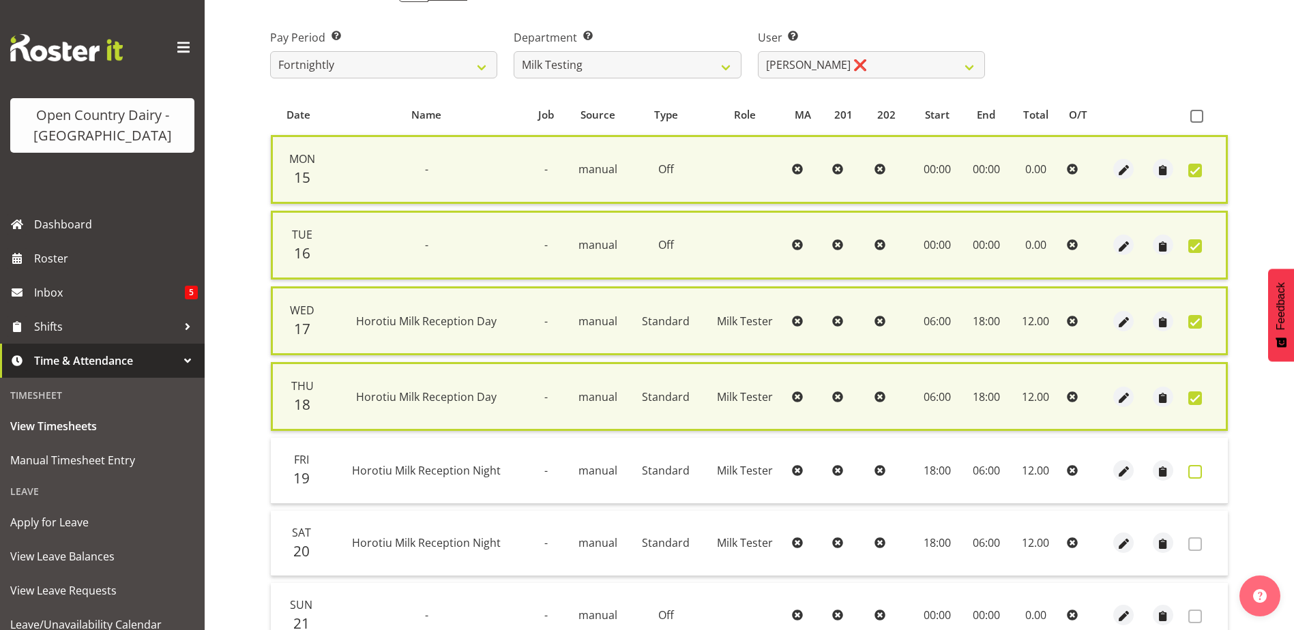
click at [1190, 469] on span at bounding box center [1195, 472] width 14 height 14
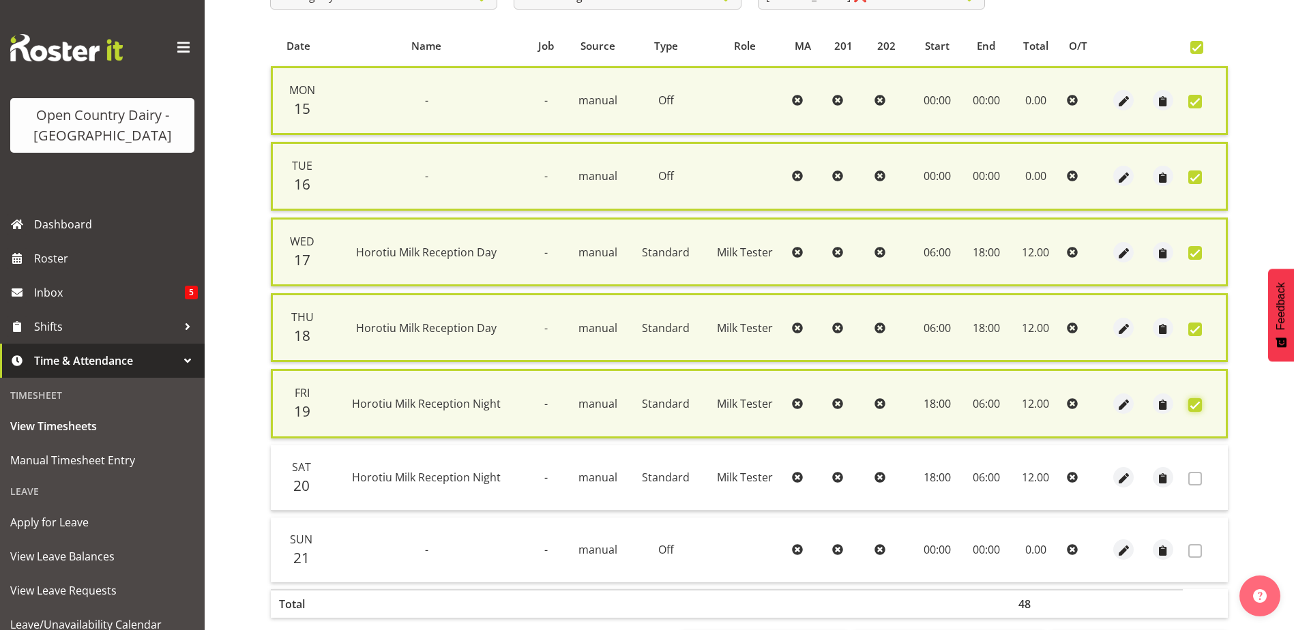
scroll to position [336, 0]
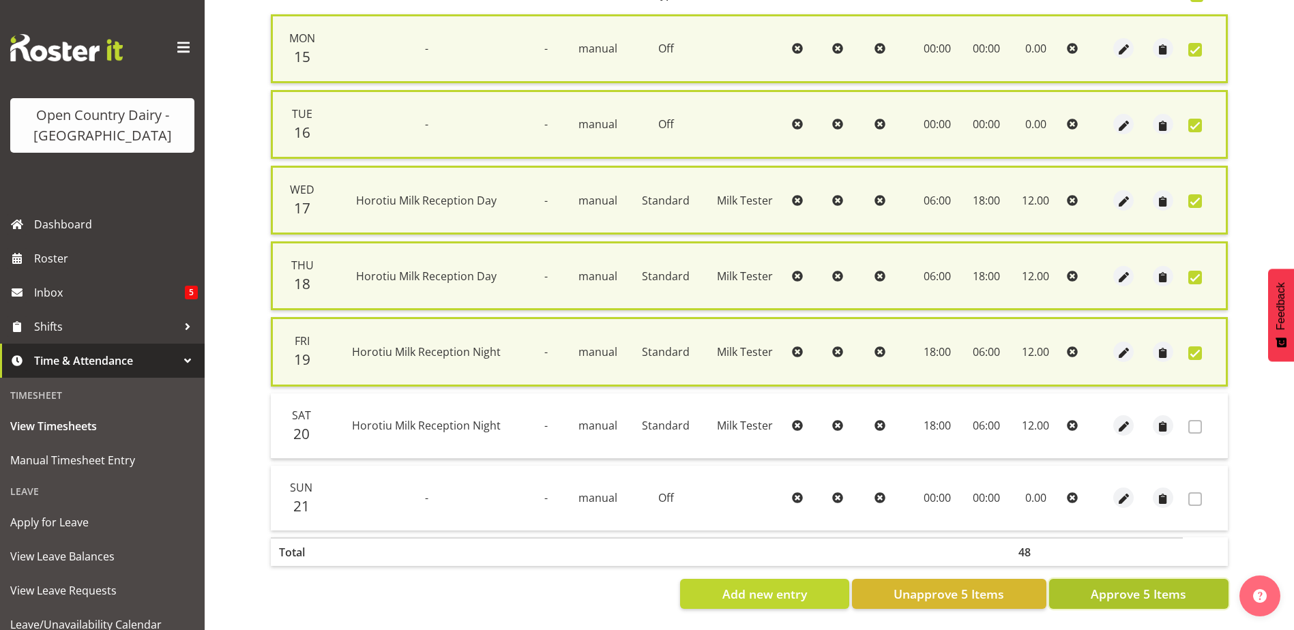
click at [1160, 588] on span "Approve 5 Items" at bounding box center [1139, 594] width 96 height 18
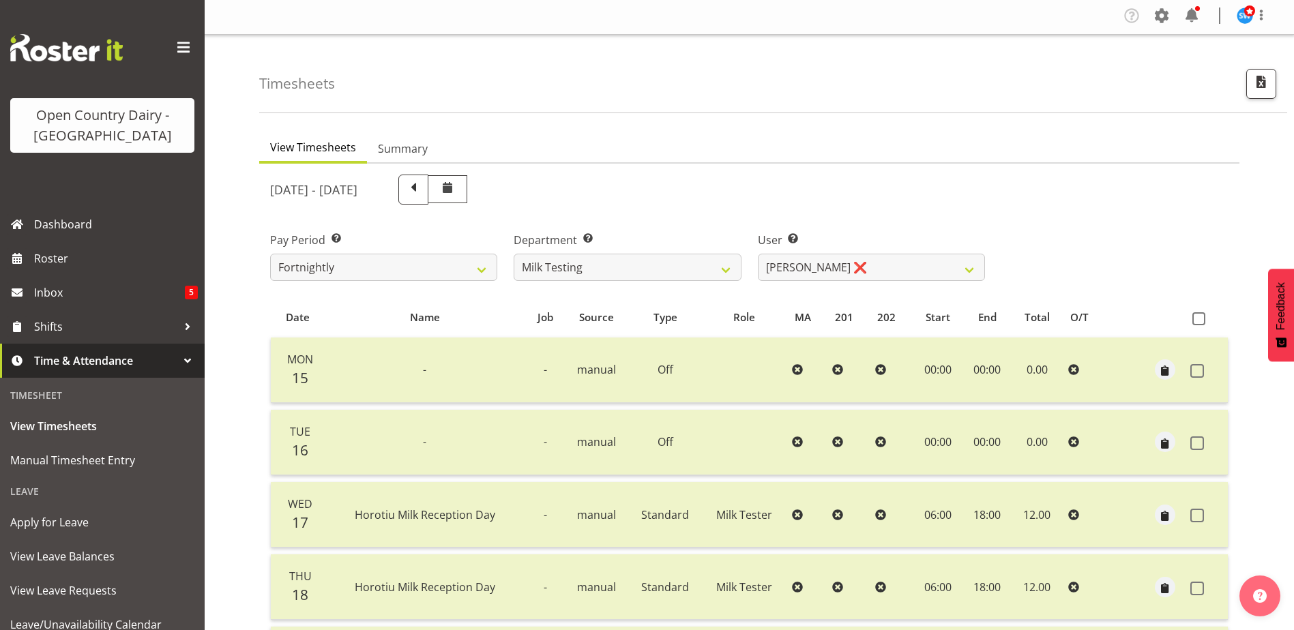
scroll to position [0, 0]
click at [872, 260] on select "[PERSON_NAME] ❌ [PERSON_NAME] ❌ [PERSON_NAME] ❌ [PERSON_NAME] ❌ [PERSON_NAME] ❌…" at bounding box center [871, 269] width 227 height 27
click at [677, 271] on select "701 702 703 704 705 706 707 708 709 710 711 712 713 714 715 716 717 718 719 720" at bounding box center [627, 269] width 227 height 27
click at [514, 256] on select "701 702 703 704 705 706 707 708 709 710 711 712 713 714 715 716 717 718 719 720" at bounding box center [627, 269] width 227 height 27
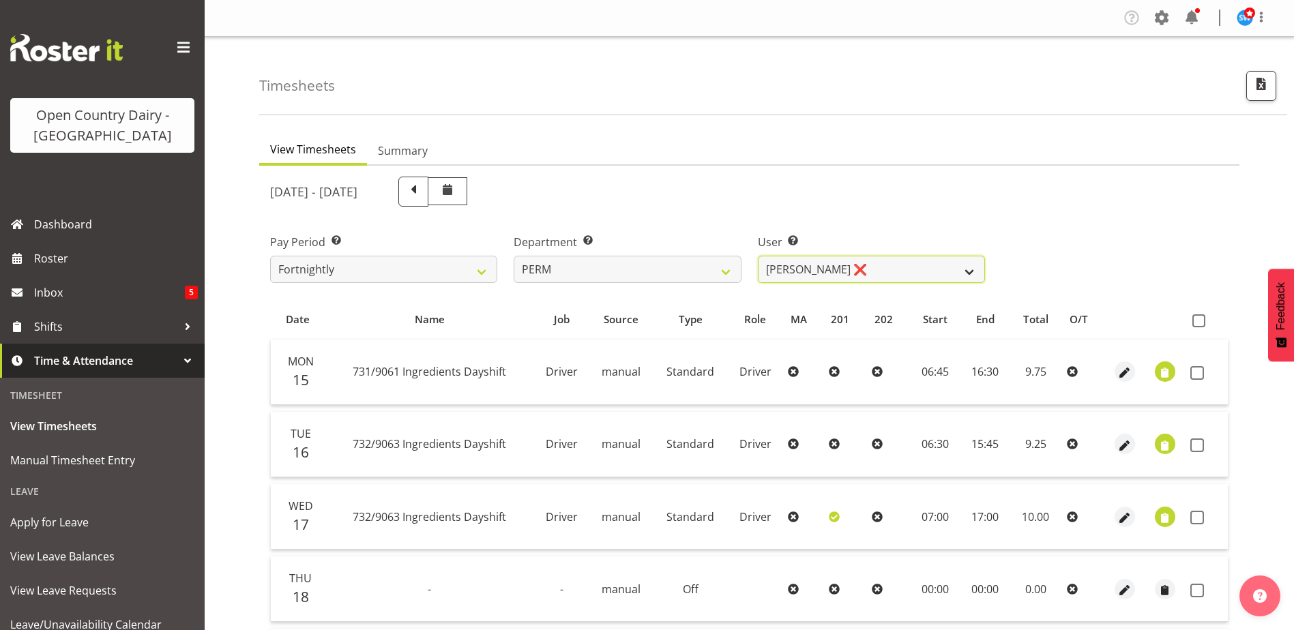
click at [912, 270] on select "[PERSON_NAME] ❌ [PERSON_NAME] ❌ [PERSON_NAME] ❌ [PERSON_NAME] ❌ [PERSON_NAME] ❌…" at bounding box center [871, 269] width 227 height 27
click at [758, 256] on select "[PERSON_NAME] ❌ [PERSON_NAME] ❌ [PERSON_NAME] ❌ [PERSON_NAME] ❌ [PERSON_NAME] ❌…" at bounding box center [871, 269] width 227 height 27
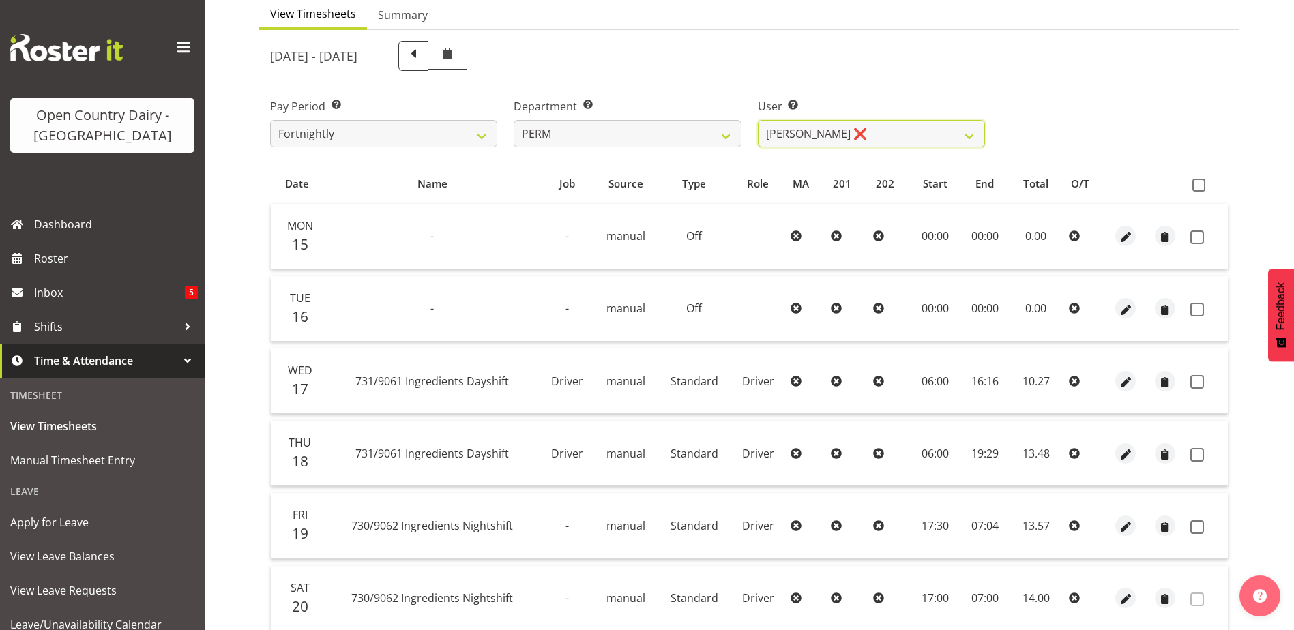
scroll to position [136, 0]
click at [1196, 237] on span at bounding box center [1197, 237] width 14 height 14
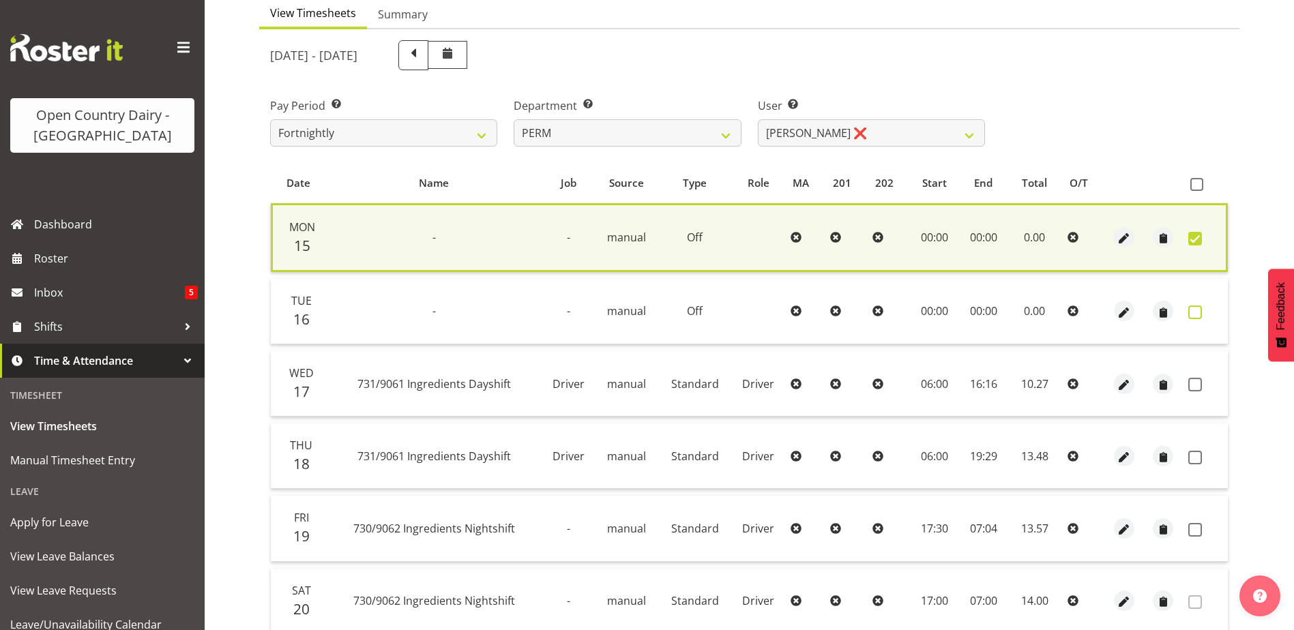
click at [1199, 313] on span at bounding box center [1195, 313] width 14 height 14
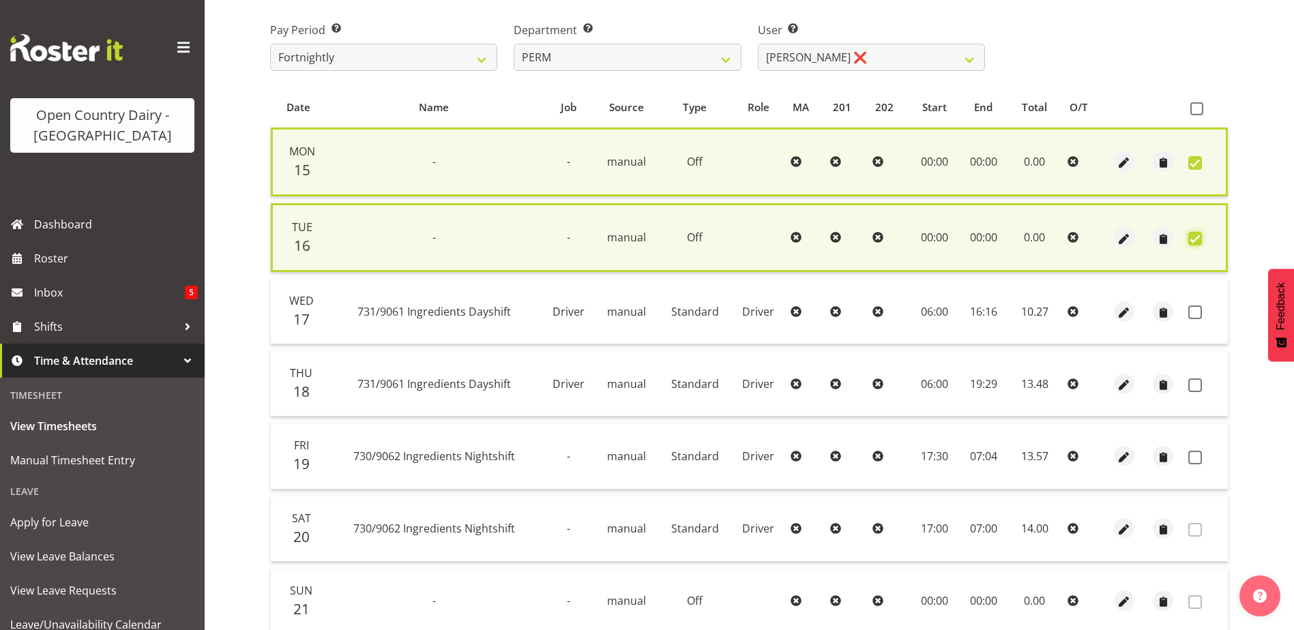
scroll to position [325, 0]
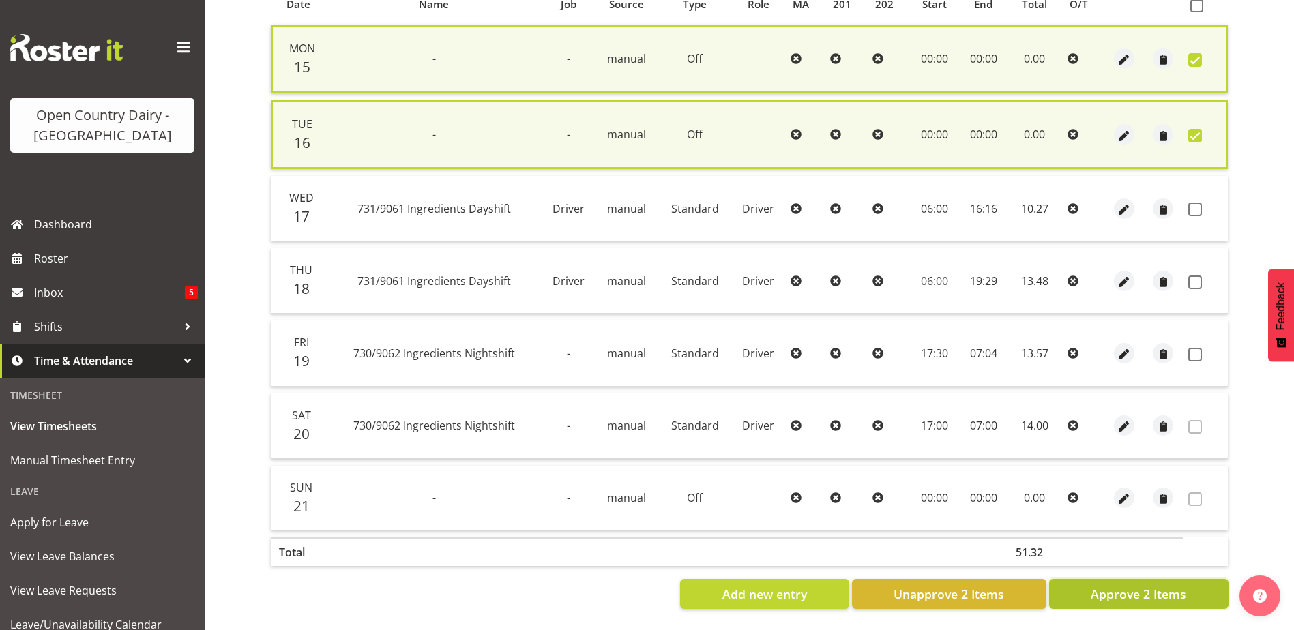
click at [1141, 587] on span "Approve 2 Items" at bounding box center [1139, 594] width 96 height 18
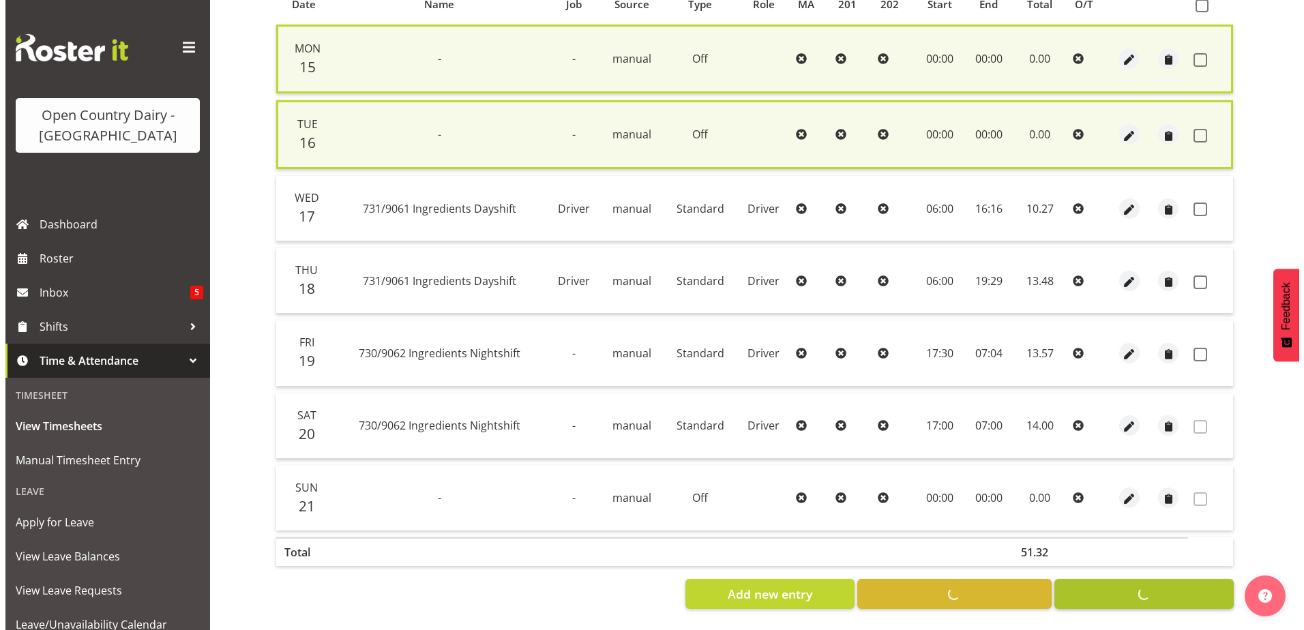
scroll to position [319, 0]
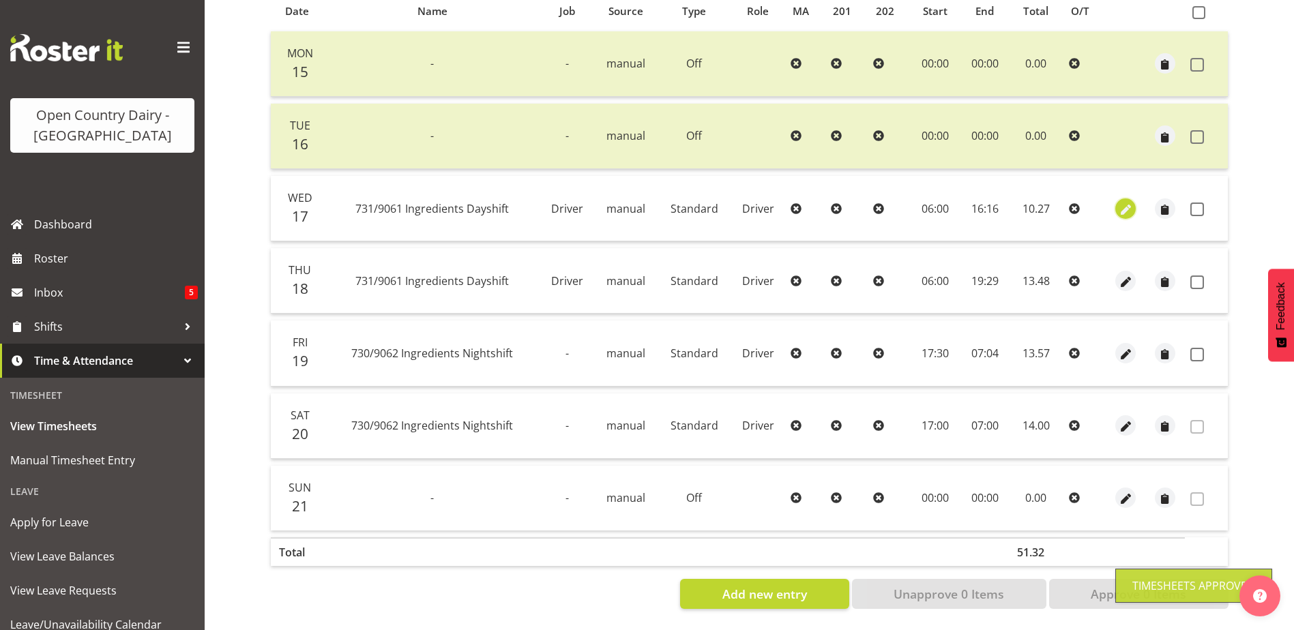
click at [1126, 202] on span "button" at bounding box center [1126, 210] width 16 height 16
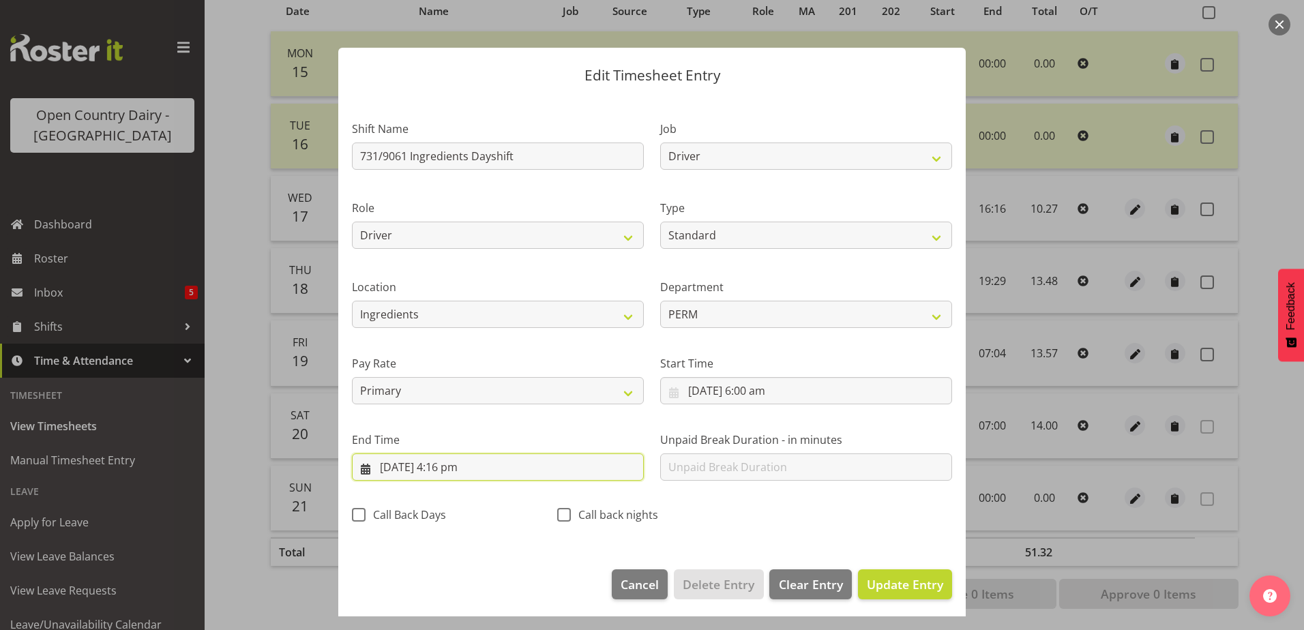
click at [454, 469] on input "[DATE] 4:16 pm" at bounding box center [498, 467] width 292 height 27
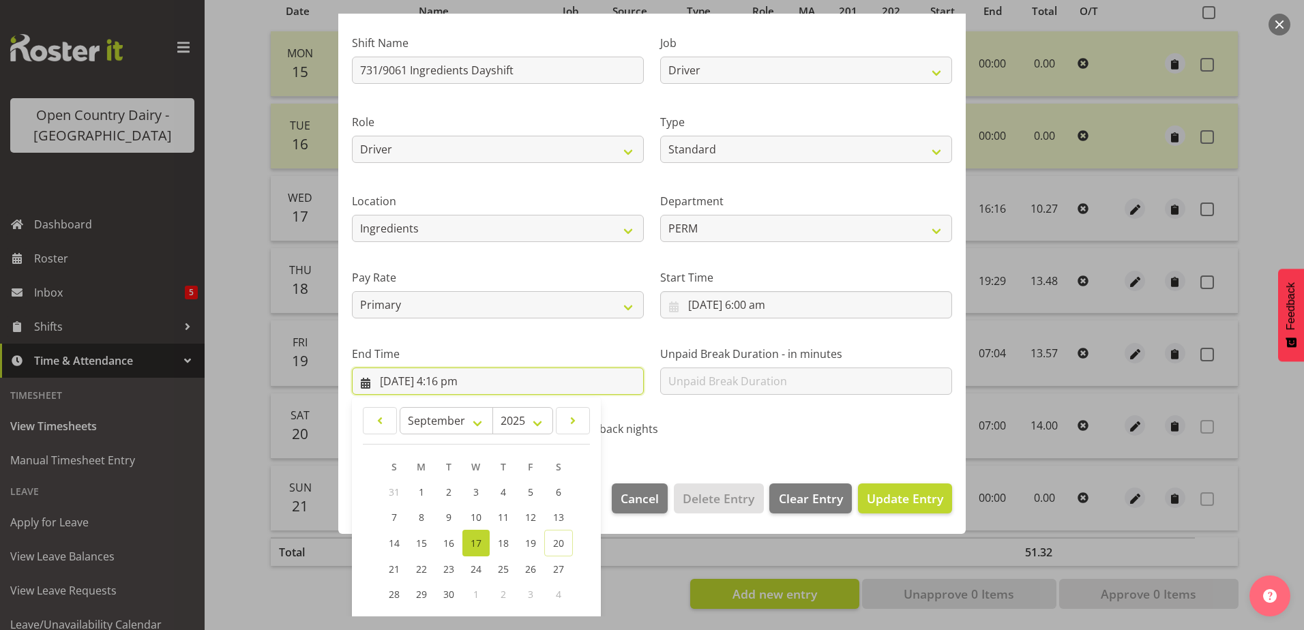
scroll to position [176, 0]
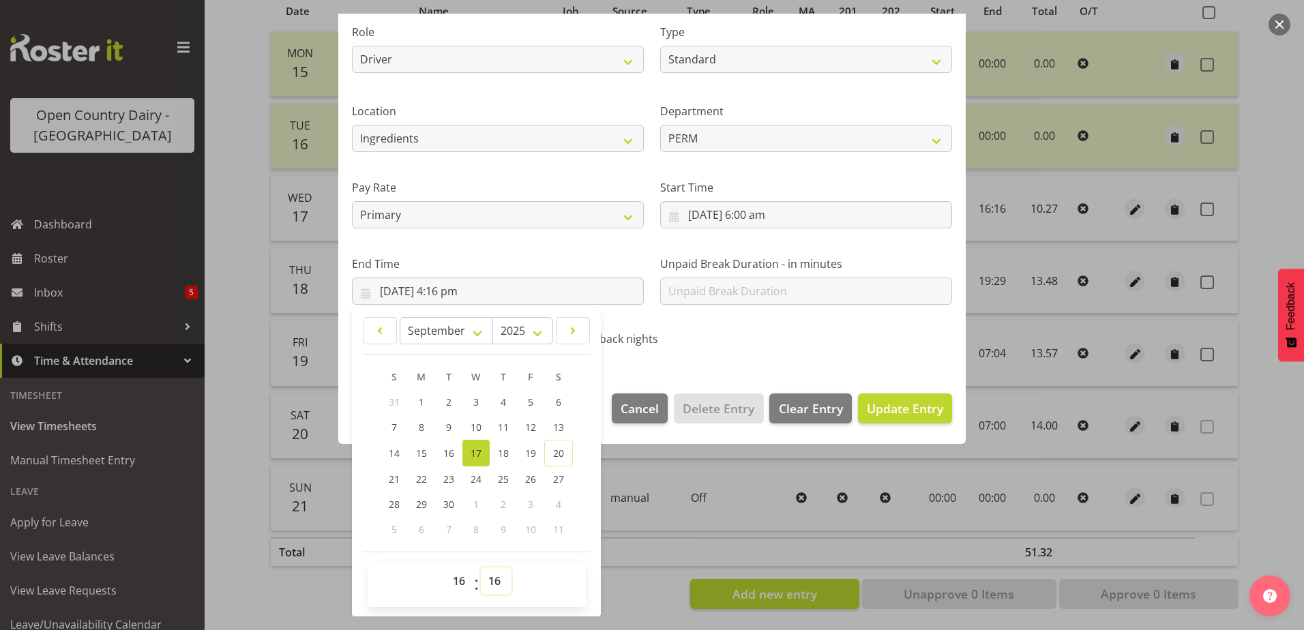
drag, startPoint x: 495, startPoint y: 584, endPoint x: 501, endPoint y: 569, distance: 16.2
click at [496, 584] on select "00 01 02 03 04 05 06 07 08 09 10 11 12 13 14 15 16 17 18 19 20 21 22 23 24 25 2…" at bounding box center [496, 581] width 31 height 27
click at [481, 568] on select "00 01 02 03 04 05 06 07 08 09 10 11 12 13 14 15 16 17 18 19 20 21 22 23 24 25 2…" at bounding box center [496, 581] width 31 height 27
click at [922, 413] on span "Update Entry" at bounding box center [905, 408] width 76 height 16
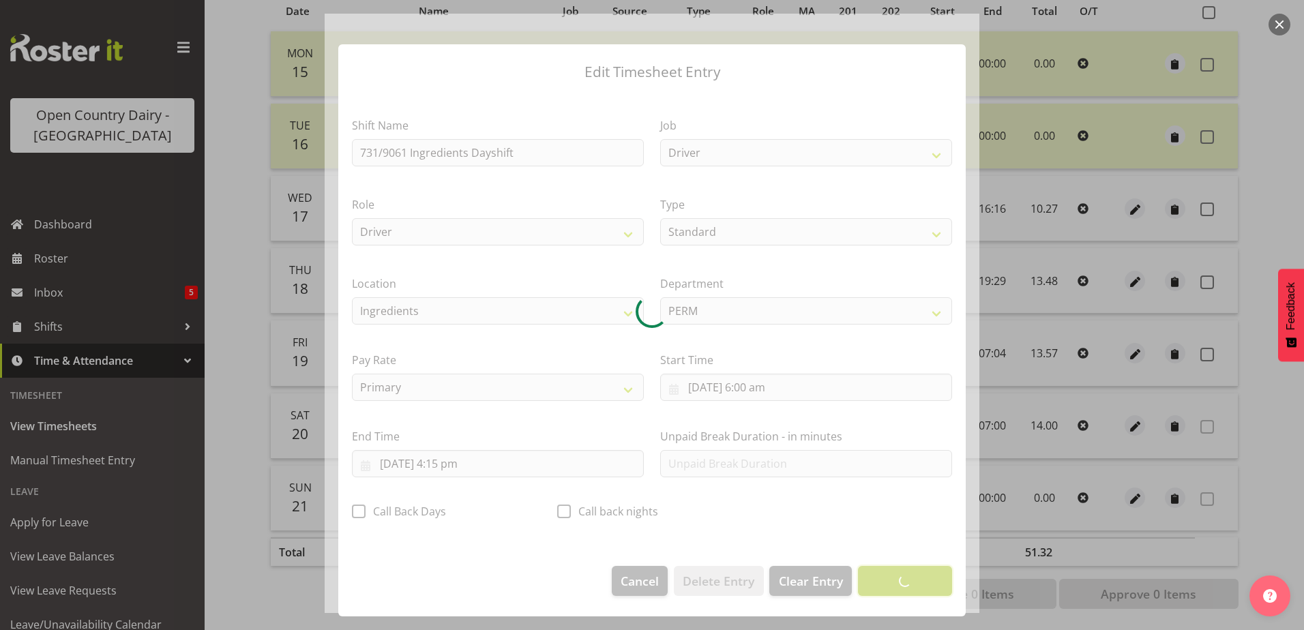
scroll to position [3, 0]
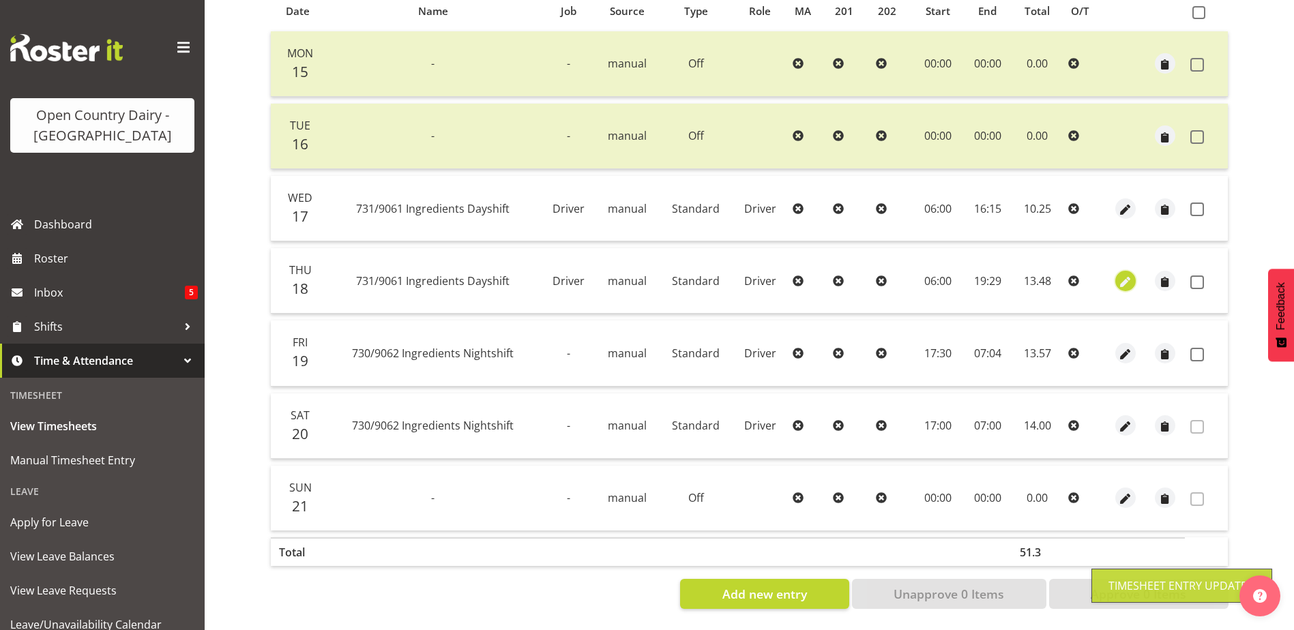
click at [1125, 274] on span "button" at bounding box center [1126, 282] width 16 height 16
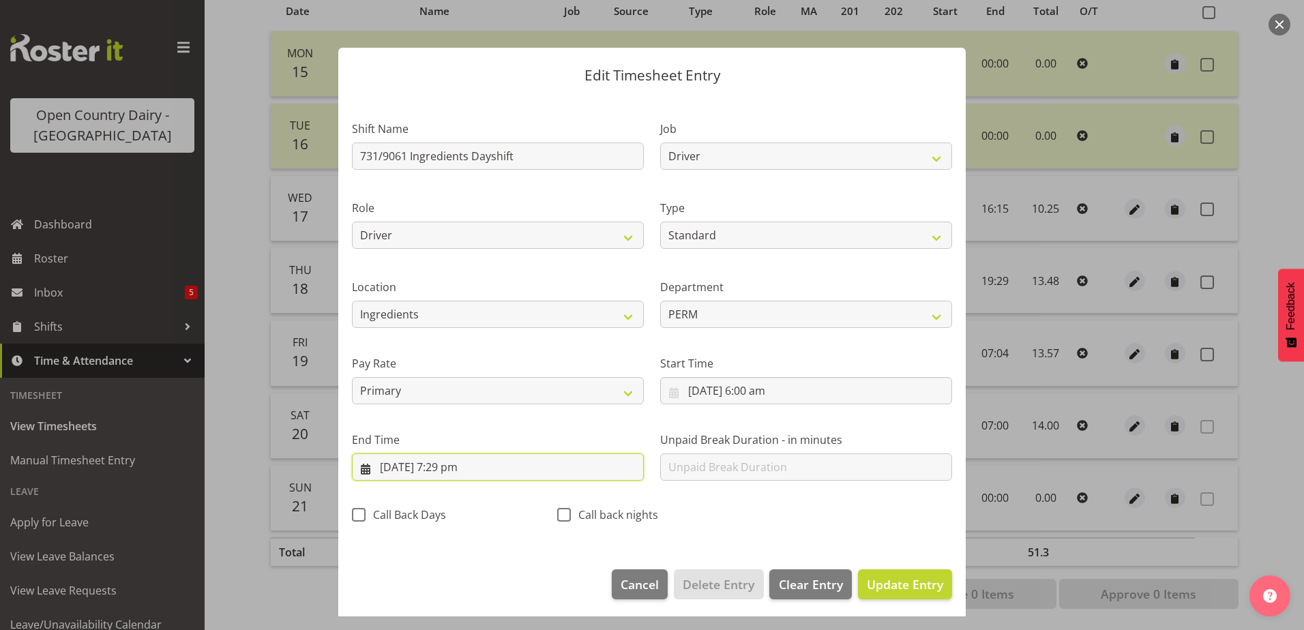
click at [458, 467] on input "[DATE] 7:29 pm" at bounding box center [498, 467] width 292 height 27
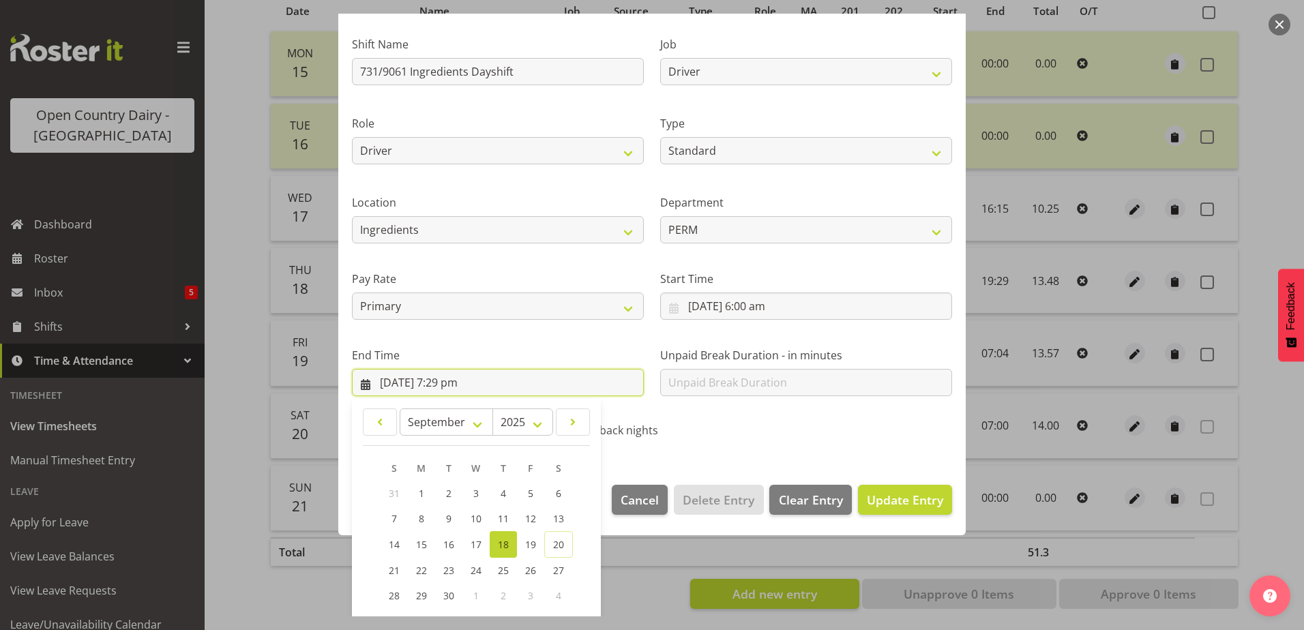
scroll to position [176, 0]
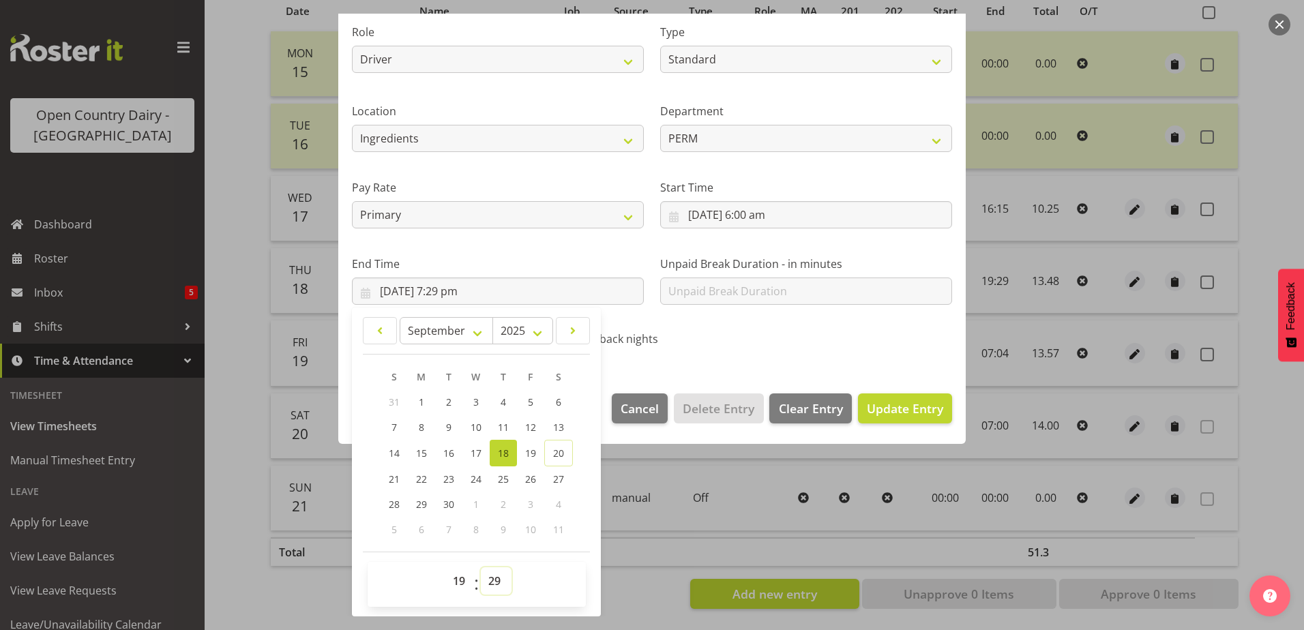
click at [496, 579] on select "00 01 02 03 04 05 06 07 08 09 10 11 12 13 14 15 16 17 18 19 20 21 22 23 24 25 2…" at bounding box center [496, 581] width 31 height 27
click at [481, 568] on select "00 01 02 03 04 05 06 07 08 09 10 11 12 13 14 15 16 17 18 19 20 21 22 23 24 25 2…" at bounding box center [496, 581] width 31 height 27
click at [884, 403] on span "Update Entry" at bounding box center [905, 408] width 76 height 16
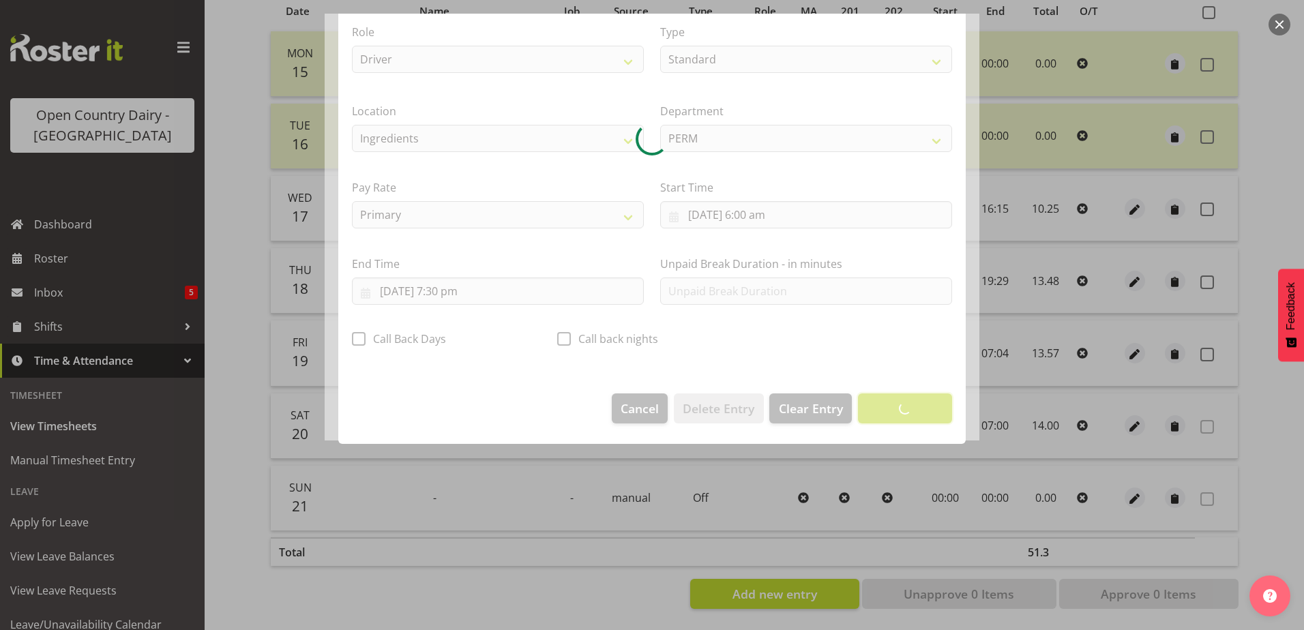
scroll to position [3, 0]
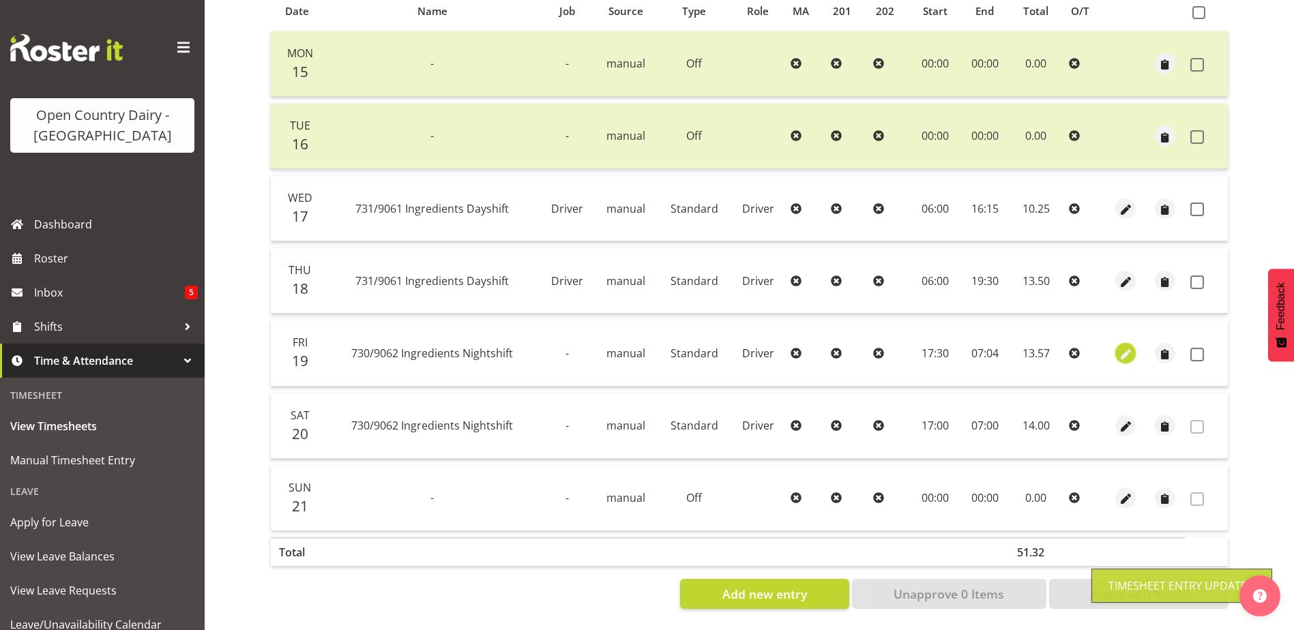
click at [1122, 347] on span "button" at bounding box center [1126, 355] width 16 height 16
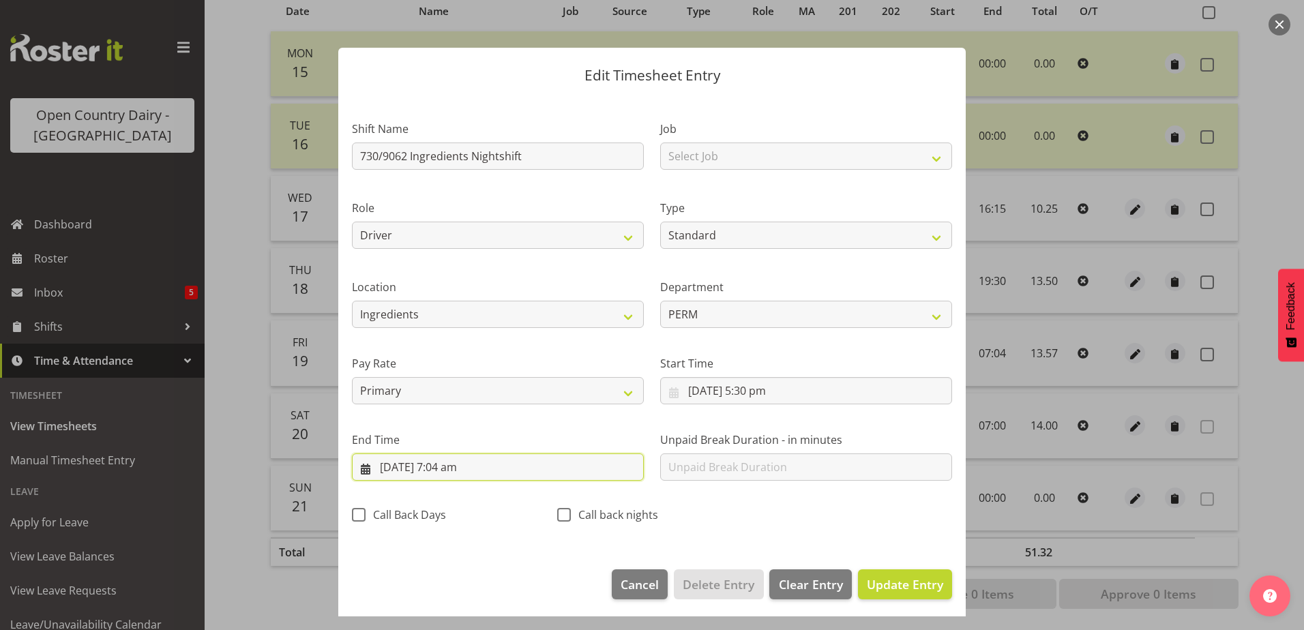
click at [461, 467] on input "[DATE] 7:04 am" at bounding box center [498, 467] width 292 height 27
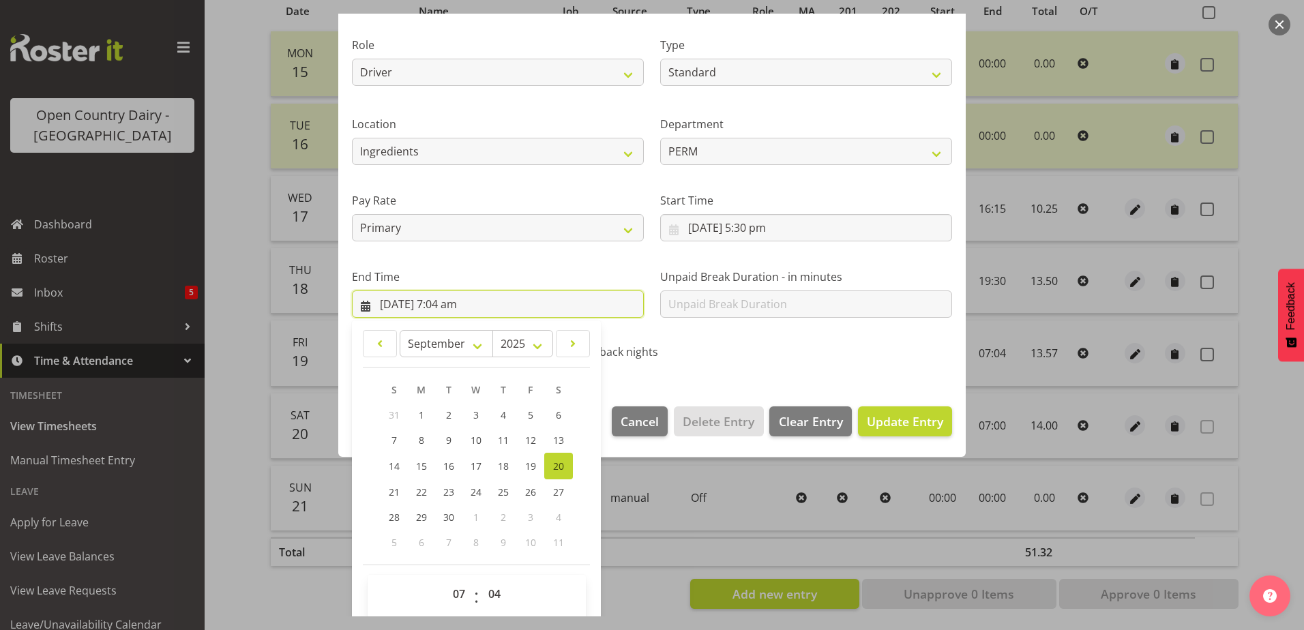
scroll to position [176, 0]
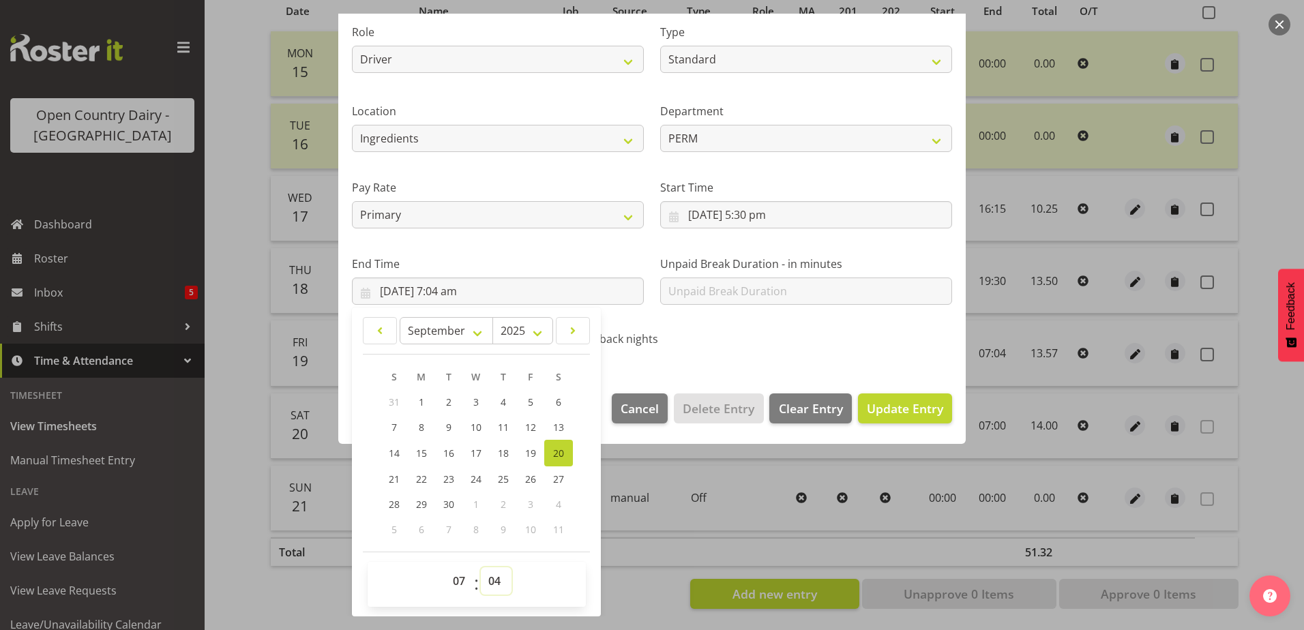
click at [491, 583] on select "00 01 02 03 04 05 06 07 08 09 10 11 12 13 14 15 16 17 18 19 20 21 22 23 24 25 2…" at bounding box center [496, 581] width 31 height 27
click at [481, 568] on select "00 01 02 03 04 05 06 07 08 09 10 11 12 13 14 15 16 17 18 19 20 21 22 23 24 25 2…" at bounding box center [496, 581] width 31 height 27
click at [899, 410] on span "Update Entry" at bounding box center [905, 408] width 76 height 16
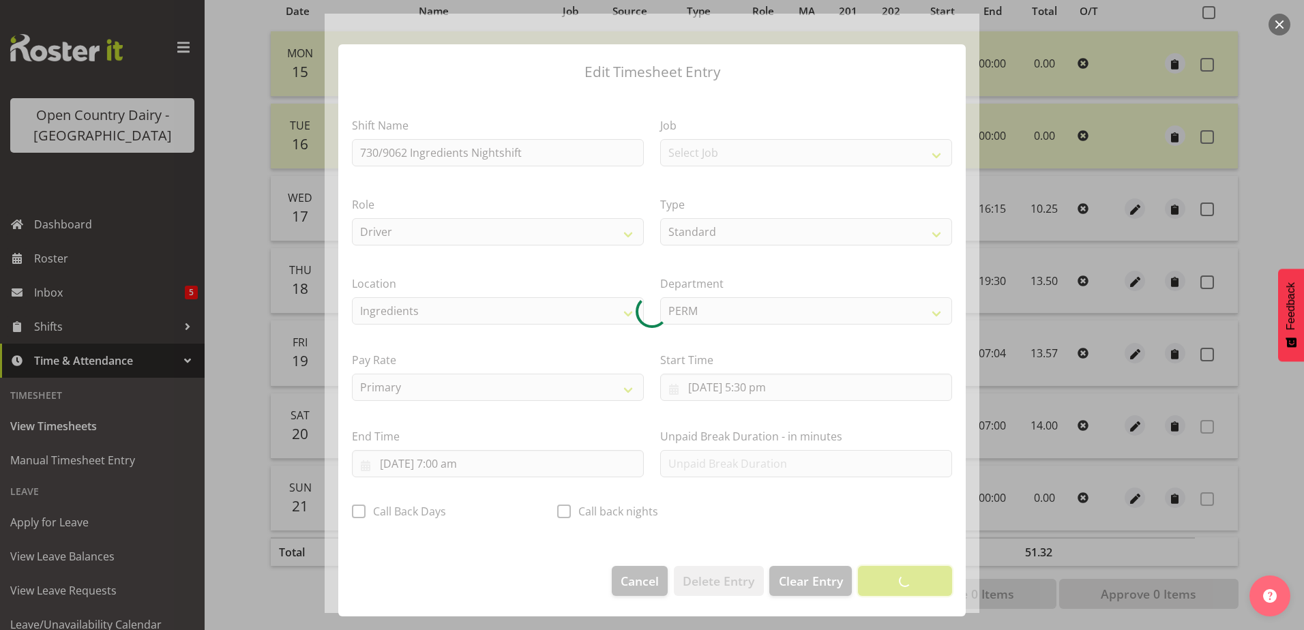
scroll to position [3, 0]
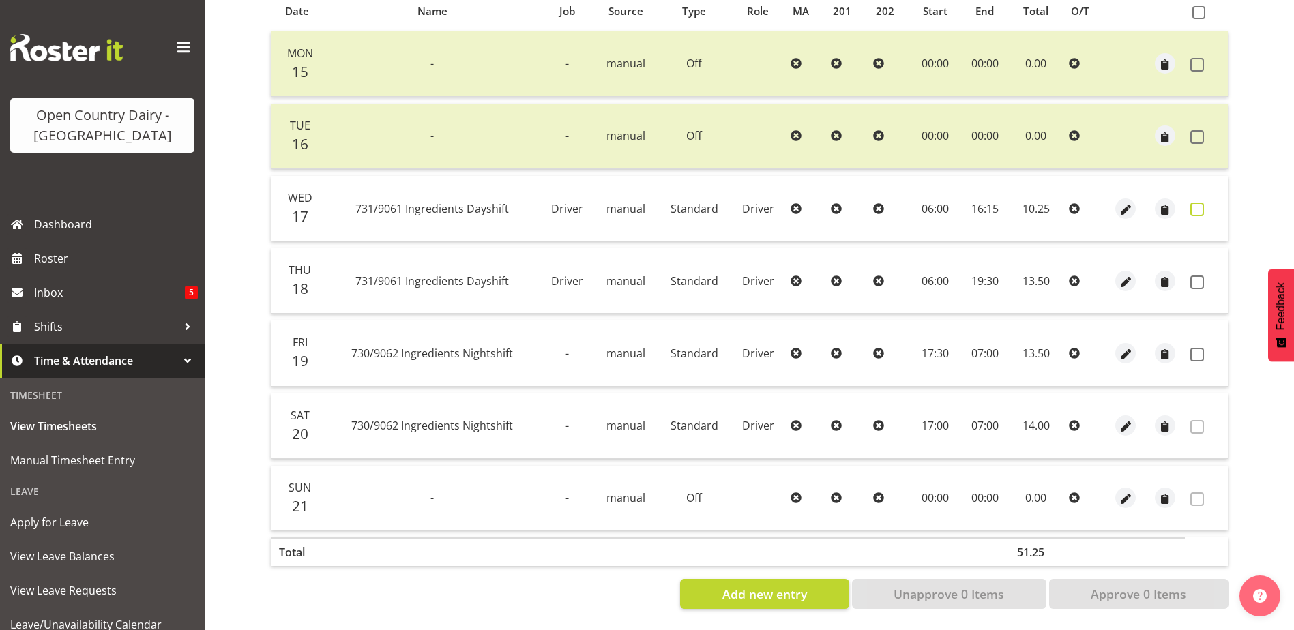
click at [1199, 203] on span at bounding box center [1197, 210] width 14 height 14
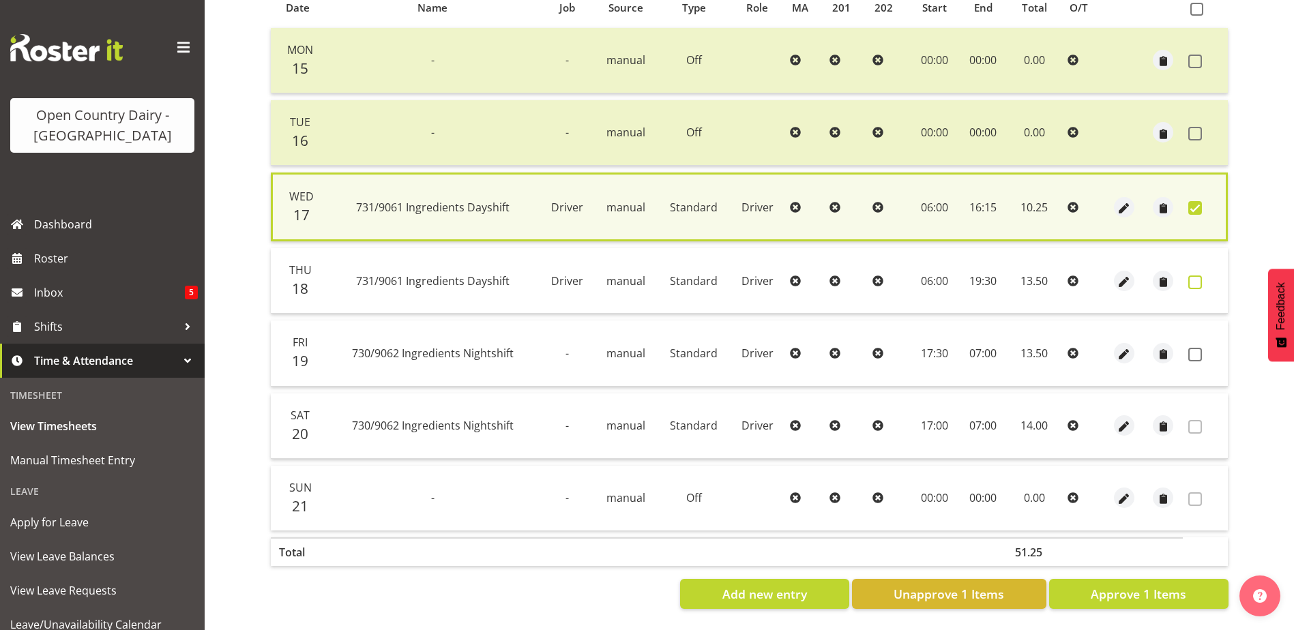
click at [1197, 278] on span at bounding box center [1195, 283] width 14 height 14
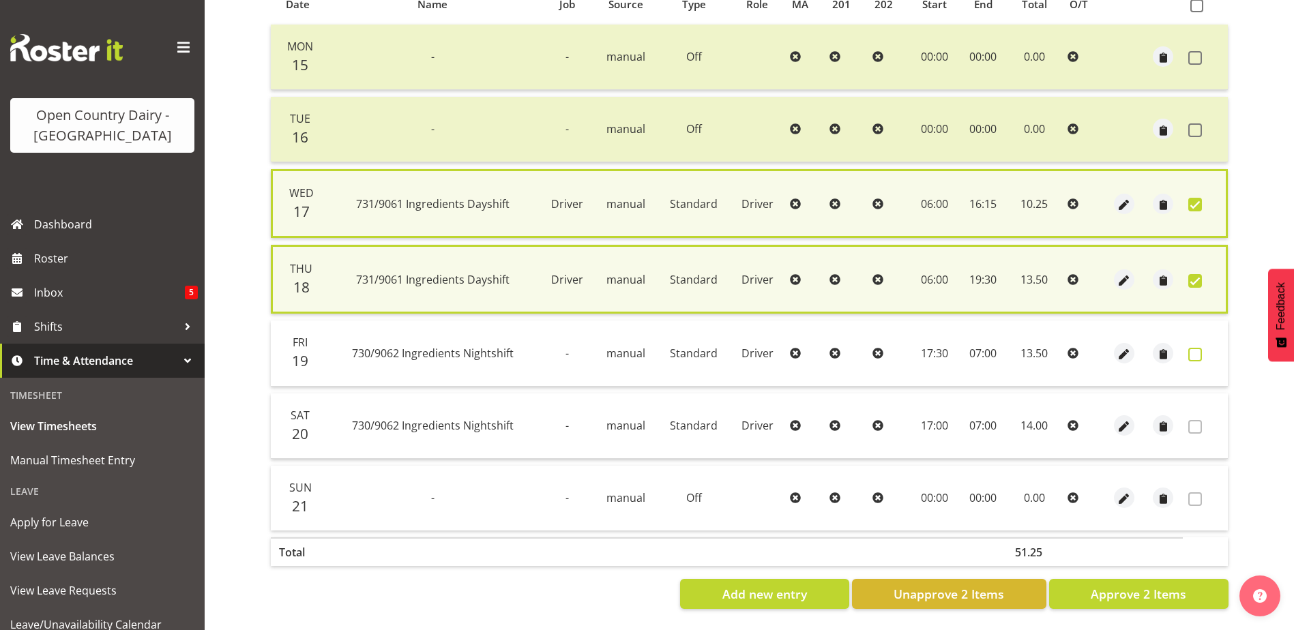
click at [1195, 353] on span at bounding box center [1195, 355] width 14 height 14
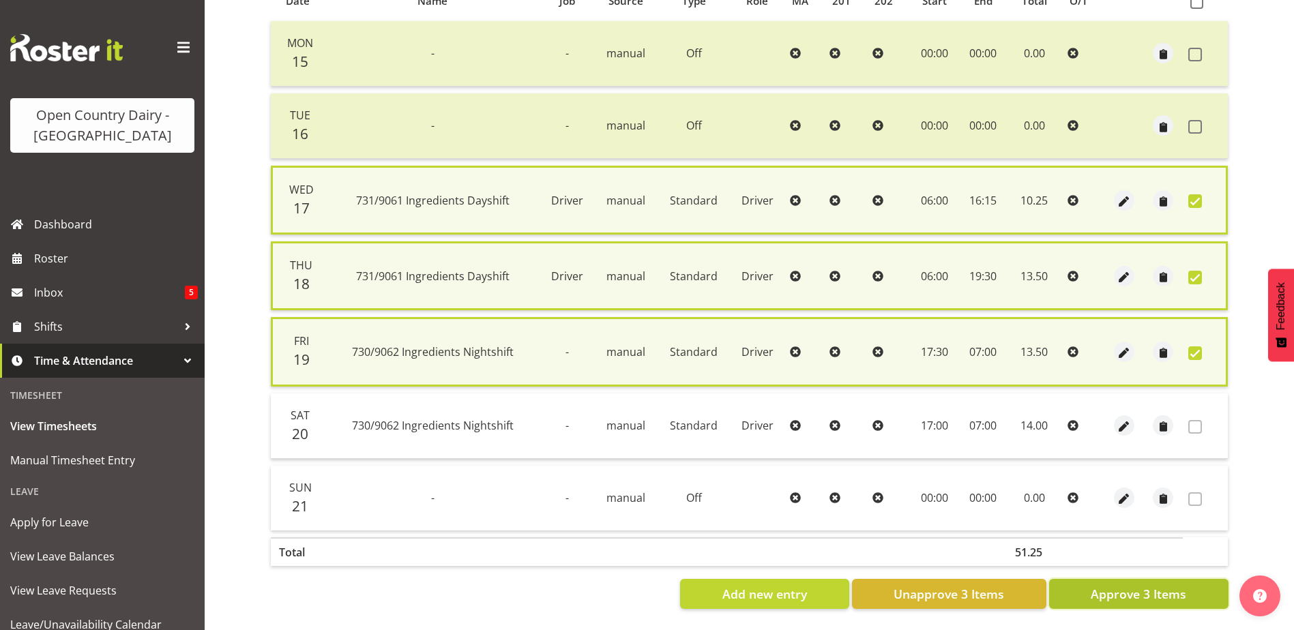
click at [1173, 594] on span "Approve 3 Items" at bounding box center [1139, 594] width 96 height 18
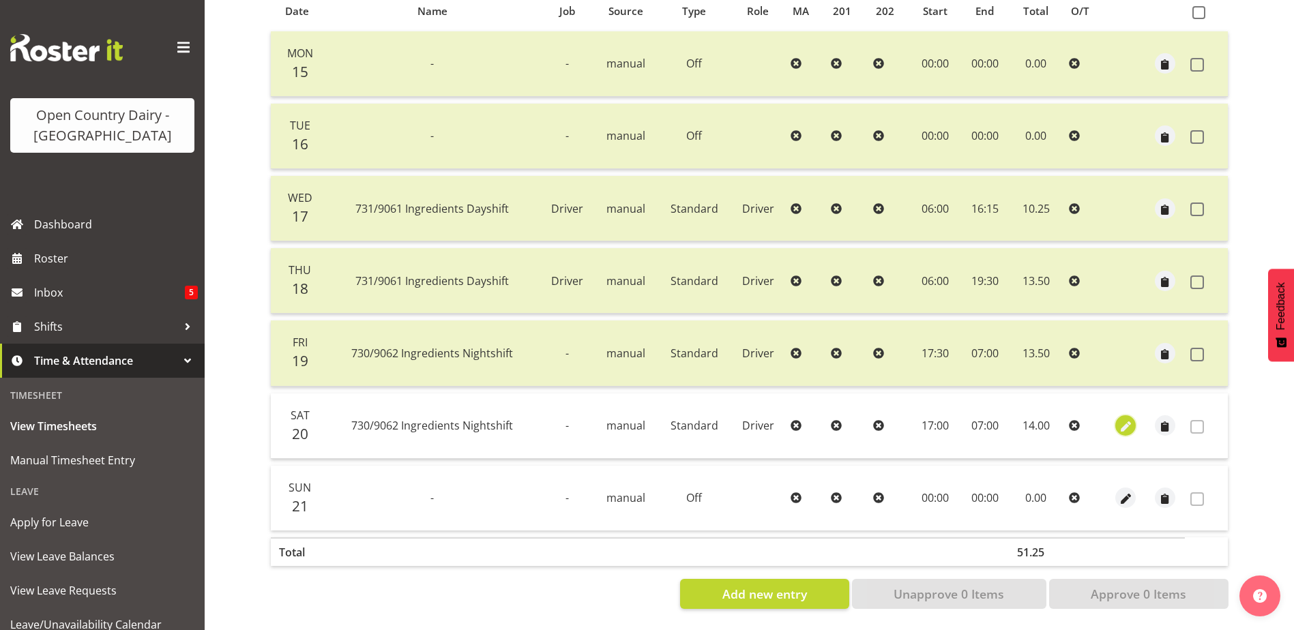
click at [1128, 420] on span "button" at bounding box center [1126, 428] width 16 height 16
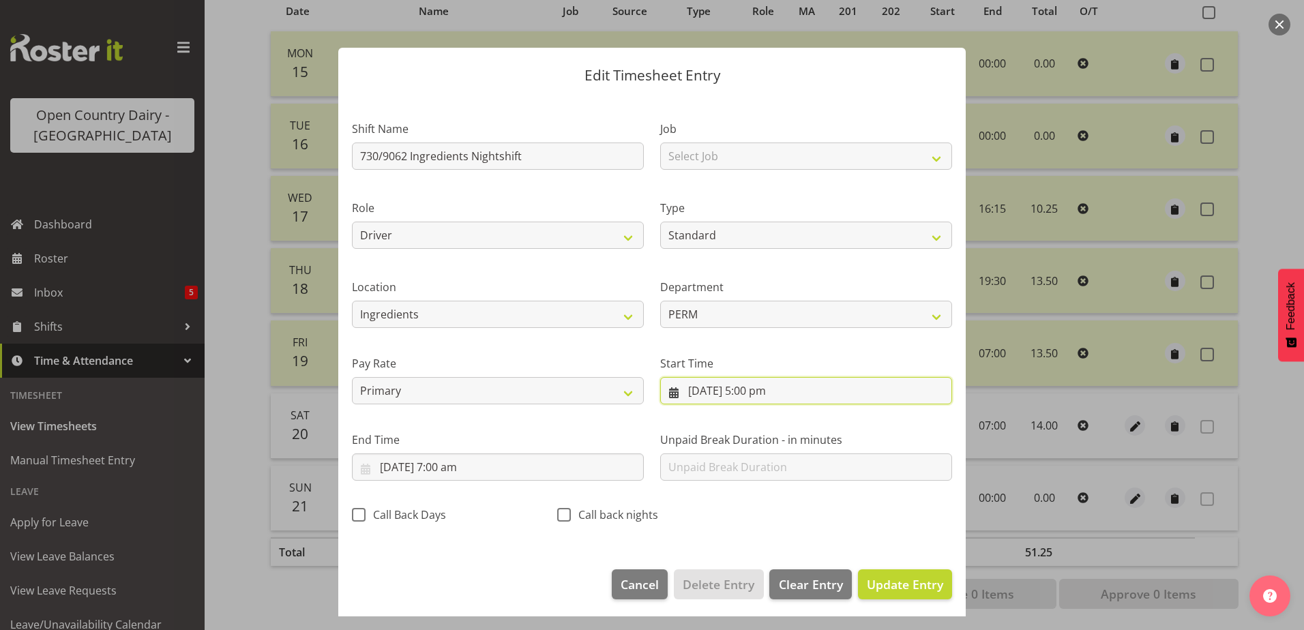
click at [757, 390] on input "[DATE] 5:00 pm" at bounding box center [806, 390] width 292 height 27
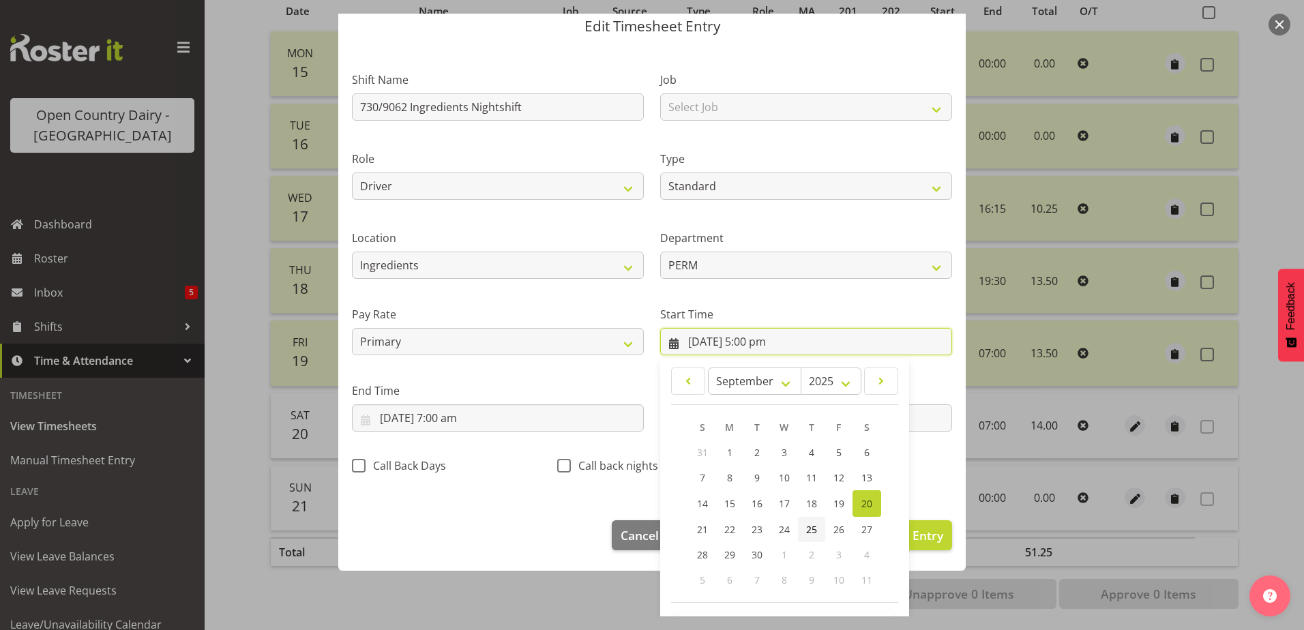
scroll to position [100, 0]
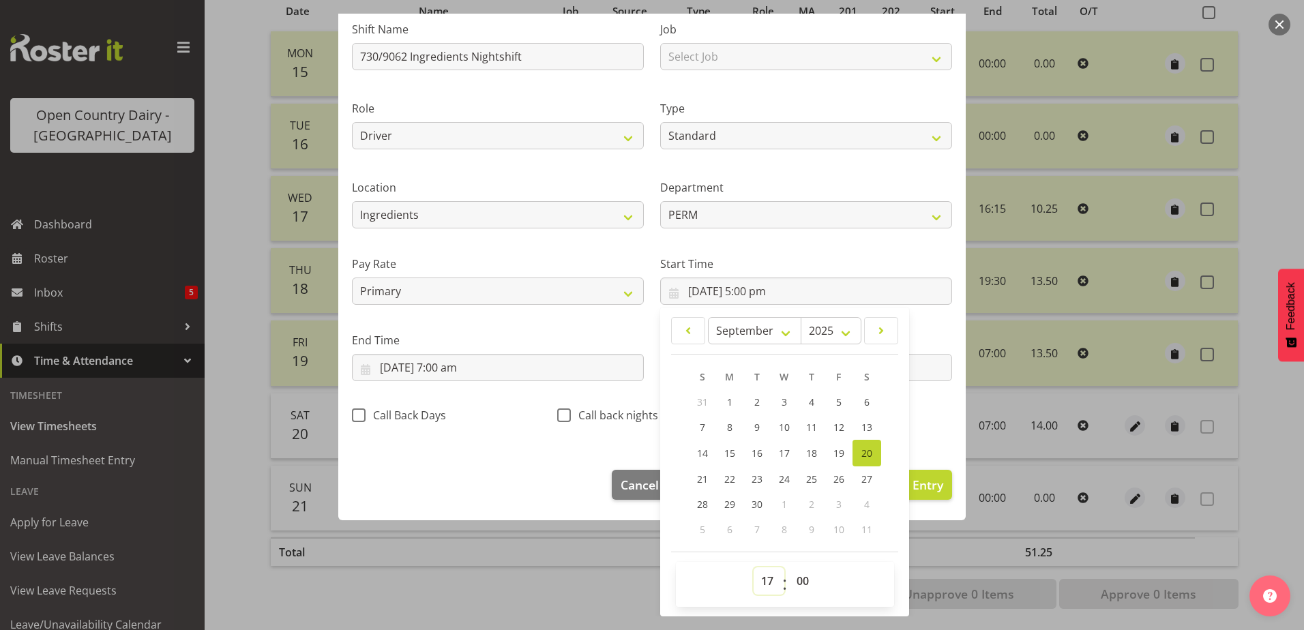
click at [759, 585] on select "00 01 02 03 04 05 06 07 08 09 10 11 12 13 14 15 16 17 18 19 20 21 22 23" at bounding box center [769, 581] width 31 height 27
click at [754, 568] on select "00 01 02 03 04 05 06 07 08 09 10 11 12 13 14 15 16 17 18 19 20 21 22 23" at bounding box center [769, 581] width 31 height 27
click at [794, 584] on select "00 01 02 03 04 05 06 07 08 09 10 11 12 13 14 15 16 17 18 19 20 21 22 23 24 25 2…" at bounding box center [804, 581] width 31 height 27
click at [789, 568] on select "00 01 02 03 04 05 06 07 08 09 10 11 12 13 14 15 16 17 18 19 20 21 22 23 24 25 2…" at bounding box center [804, 581] width 31 height 27
click at [921, 327] on div "Unpaid Break Duration - in minutes" at bounding box center [806, 351] width 308 height 76
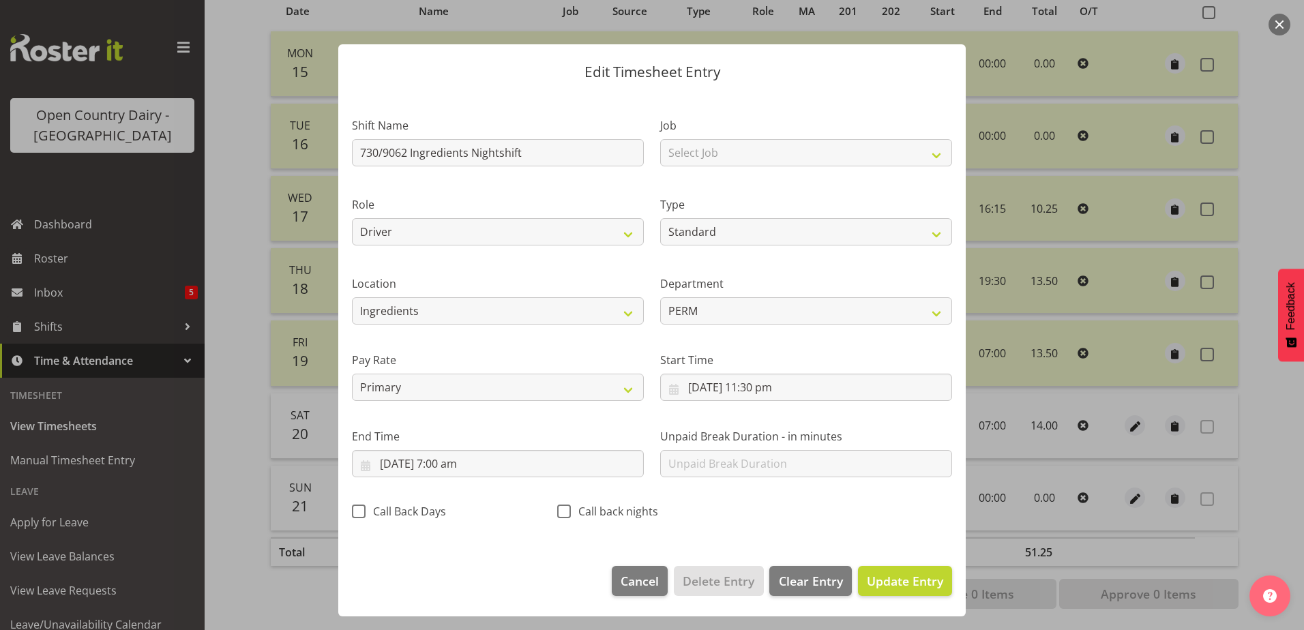
scroll to position [3, 0]
click at [448, 466] on input "[DATE] 7:00 am" at bounding box center [498, 463] width 292 height 27
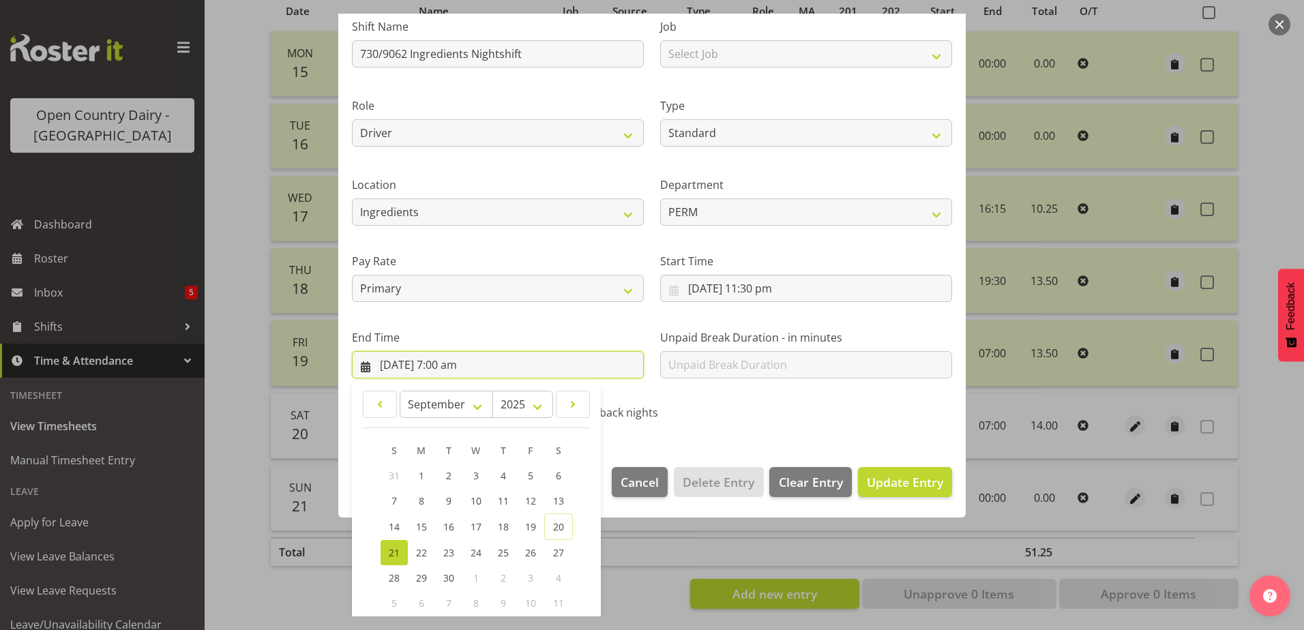
scroll to position [176, 0]
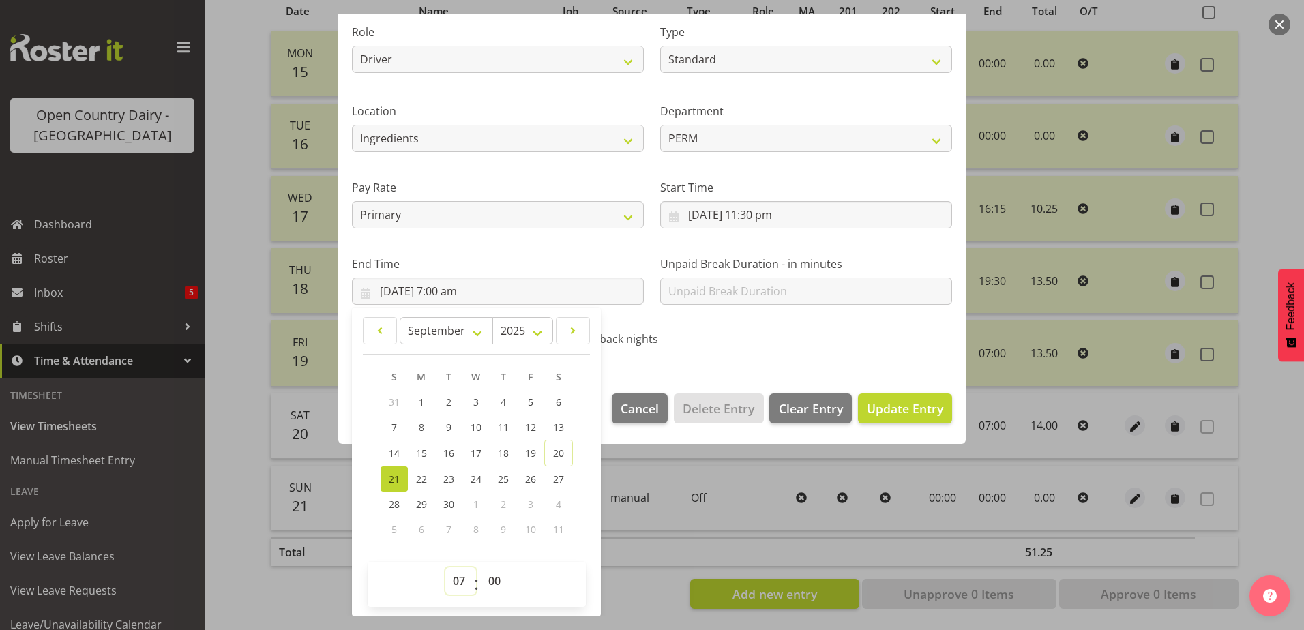
click at [461, 585] on select "00 01 02 03 04 05 06 07 08 09 10 11 12 13 14 15 16 17 18 19 20 21 22 23" at bounding box center [460, 581] width 31 height 27
click at [445, 568] on select "00 01 02 03 04 05 06 07 08 09 10 11 12 13 14 15 16 17 18 19 20 21 22 23" at bounding box center [460, 581] width 31 height 27
drag, startPoint x: 499, startPoint y: 587, endPoint x: 503, endPoint y: 569, distance: 18.7
click at [501, 587] on select "00 01 02 03 04 05 06 07 08 09 10 11 12 13 14 15 16 17 18 19 20 21 22 23 24 25 2…" at bounding box center [496, 581] width 31 height 27
click at [481, 568] on select "00 01 02 03 04 05 06 07 08 09 10 11 12 13 14 15 16 17 18 19 20 21 22 23 24 25 2…" at bounding box center [496, 581] width 31 height 27
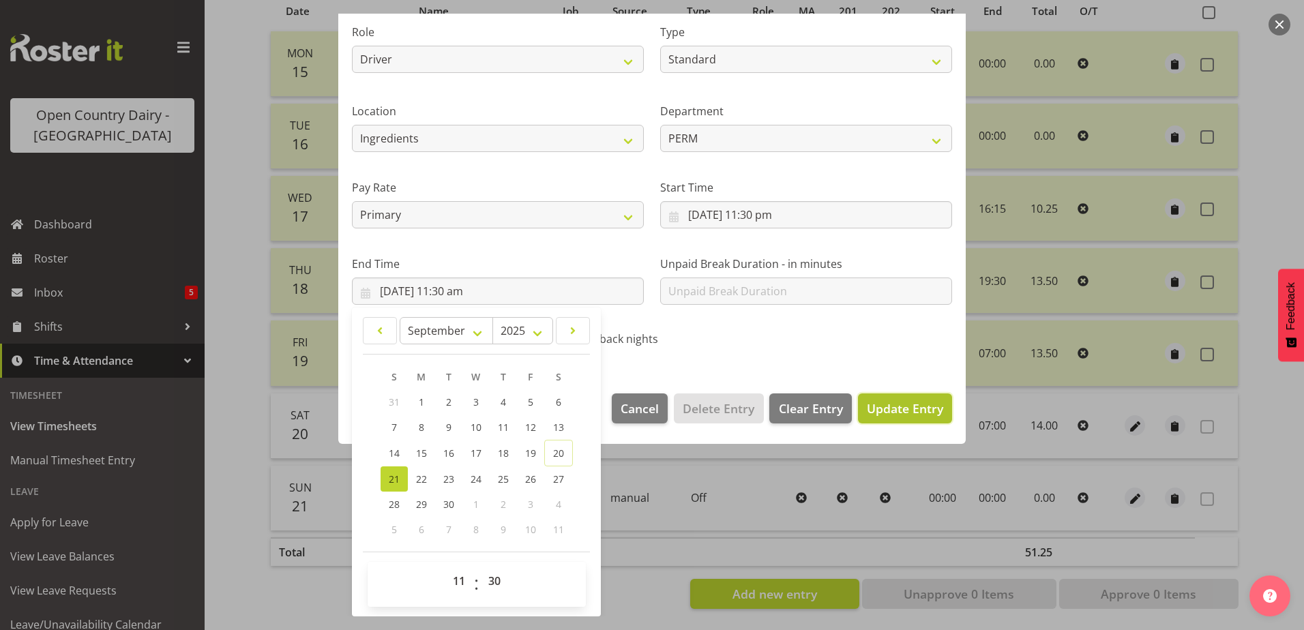
click at [888, 413] on span "Update Entry" at bounding box center [905, 408] width 76 height 16
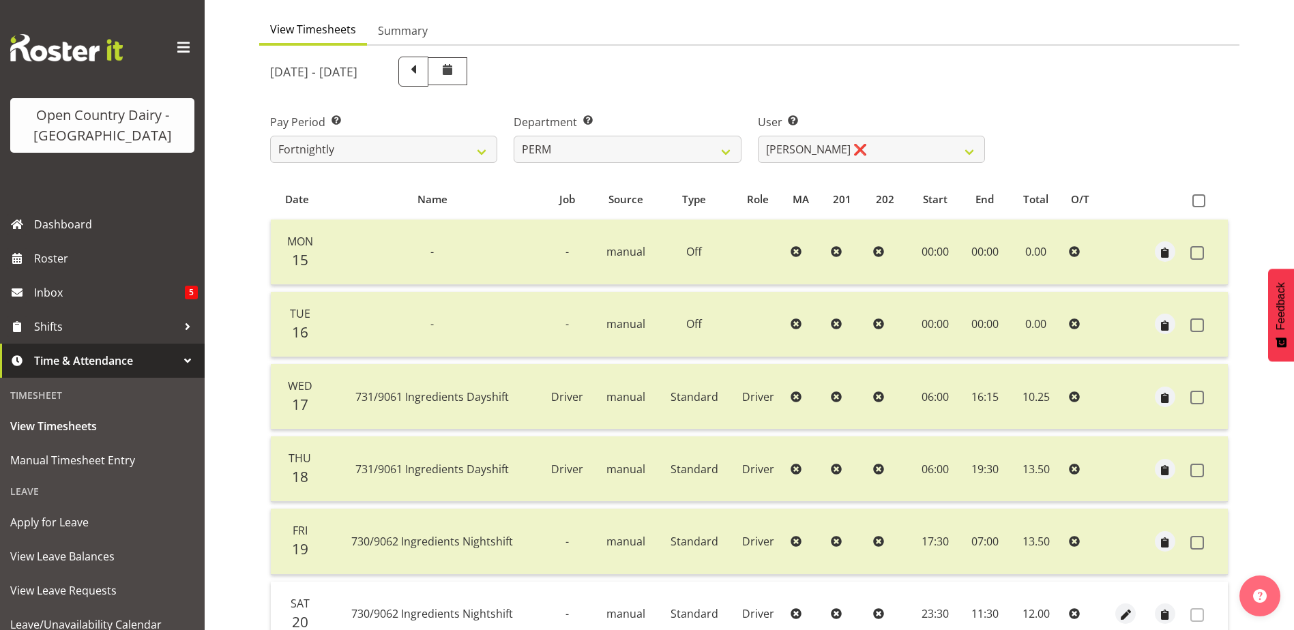
scroll to position [114, 0]
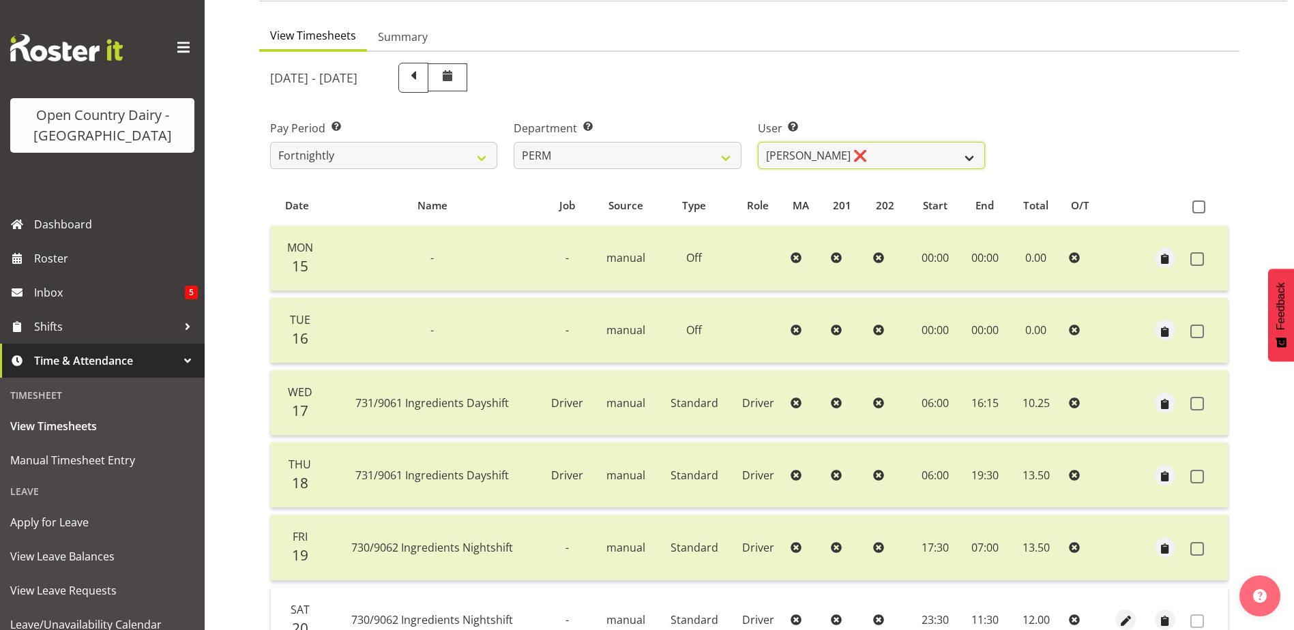
click at [882, 147] on select "[PERSON_NAME] ❌ [PERSON_NAME] ❌ [PERSON_NAME] ❌ [PERSON_NAME] ❌ [PERSON_NAME] ❌…" at bounding box center [871, 155] width 227 height 27
click at [758, 142] on select "[PERSON_NAME] ❌ [PERSON_NAME] ❌ [PERSON_NAME] ❌ [PERSON_NAME] ❌ [PERSON_NAME] ❌…" at bounding box center [871, 155] width 227 height 27
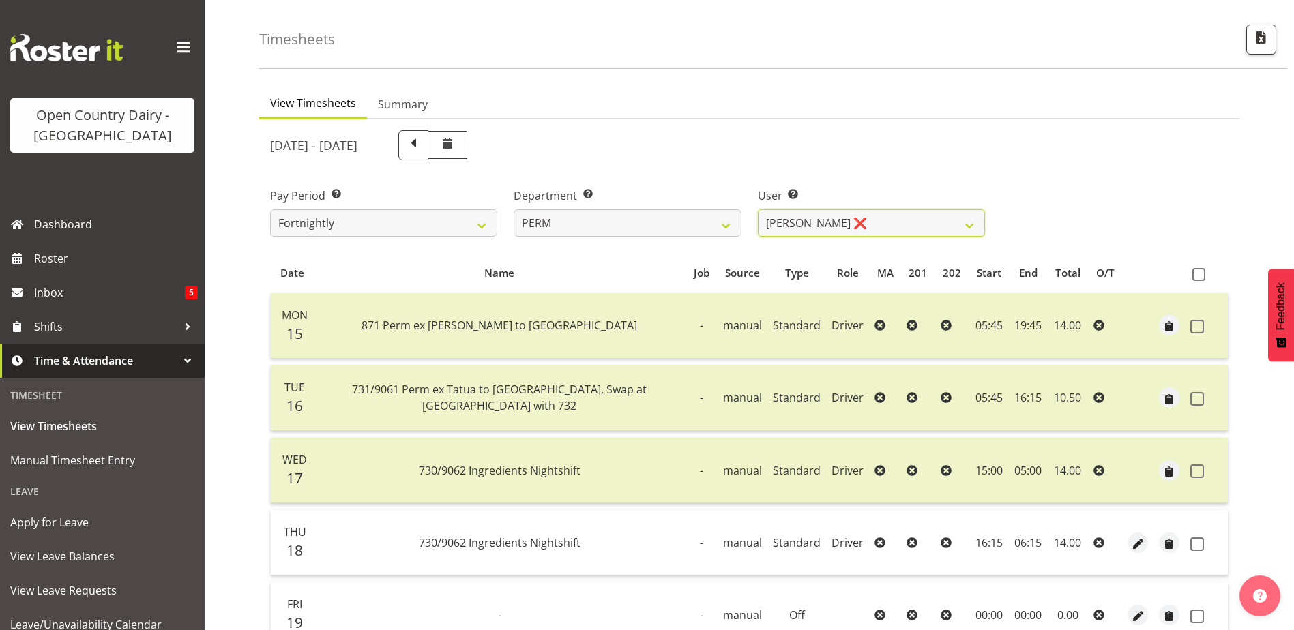
scroll to position [46, 0]
click at [887, 221] on select "[PERSON_NAME] ❌ [PERSON_NAME] ❌ [PERSON_NAME] ❌ [PERSON_NAME] ❌ [PERSON_NAME] ❌…" at bounding box center [871, 223] width 227 height 27
click at [758, 210] on select "[PERSON_NAME] ❌ [PERSON_NAME] ❌ [PERSON_NAME] ❌ [PERSON_NAME] ❌ [PERSON_NAME] ❌…" at bounding box center [871, 223] width 227 height 27
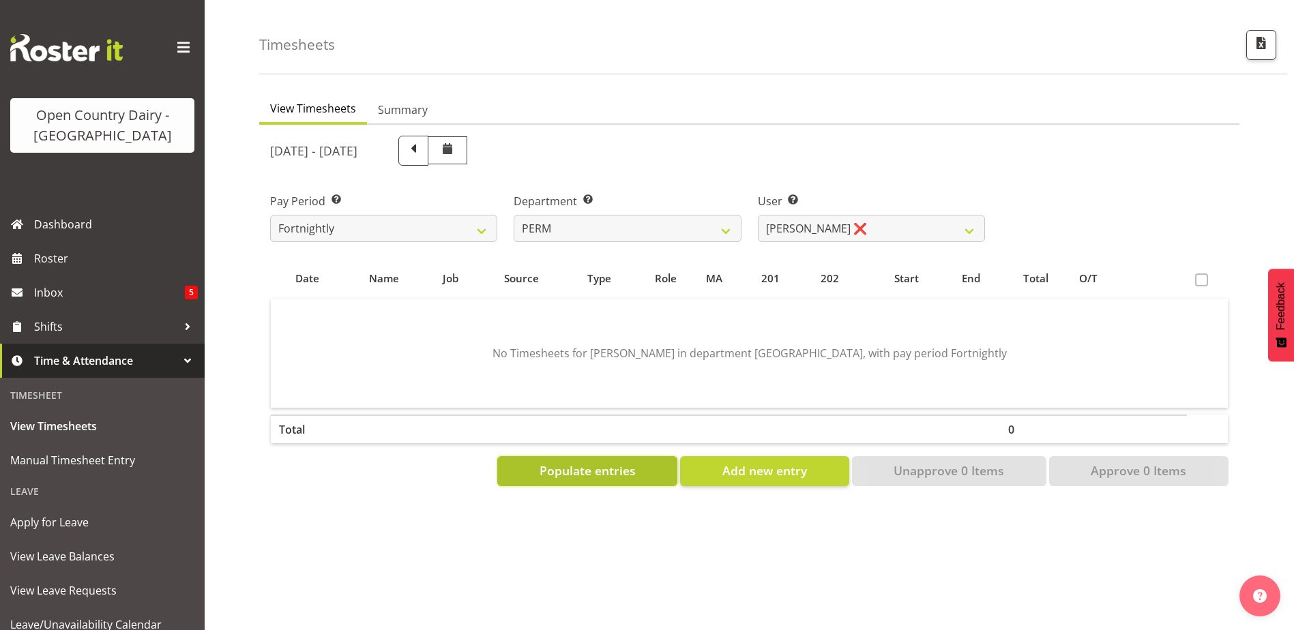
click at [632, 473] on span "Populate entries" at bounding box center [588, 471] width 96 height 18
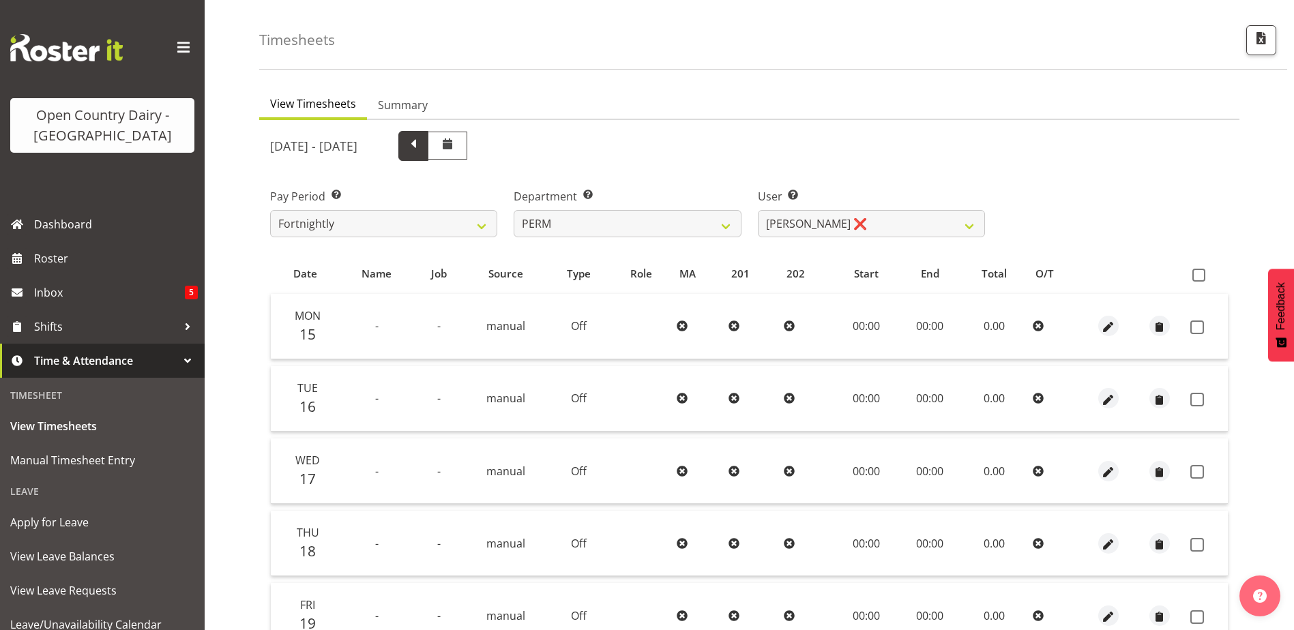
click at [422, 143] on span at bounding box center [414, 145] width 18 height 18
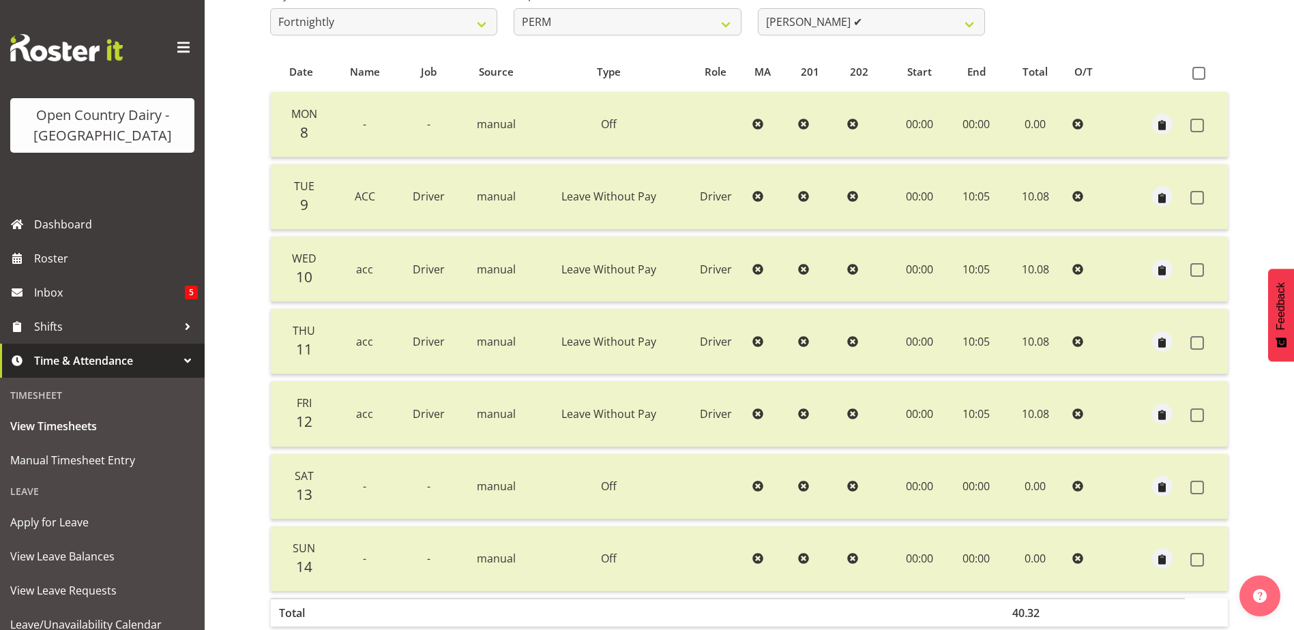
scroll to position [114, 0]
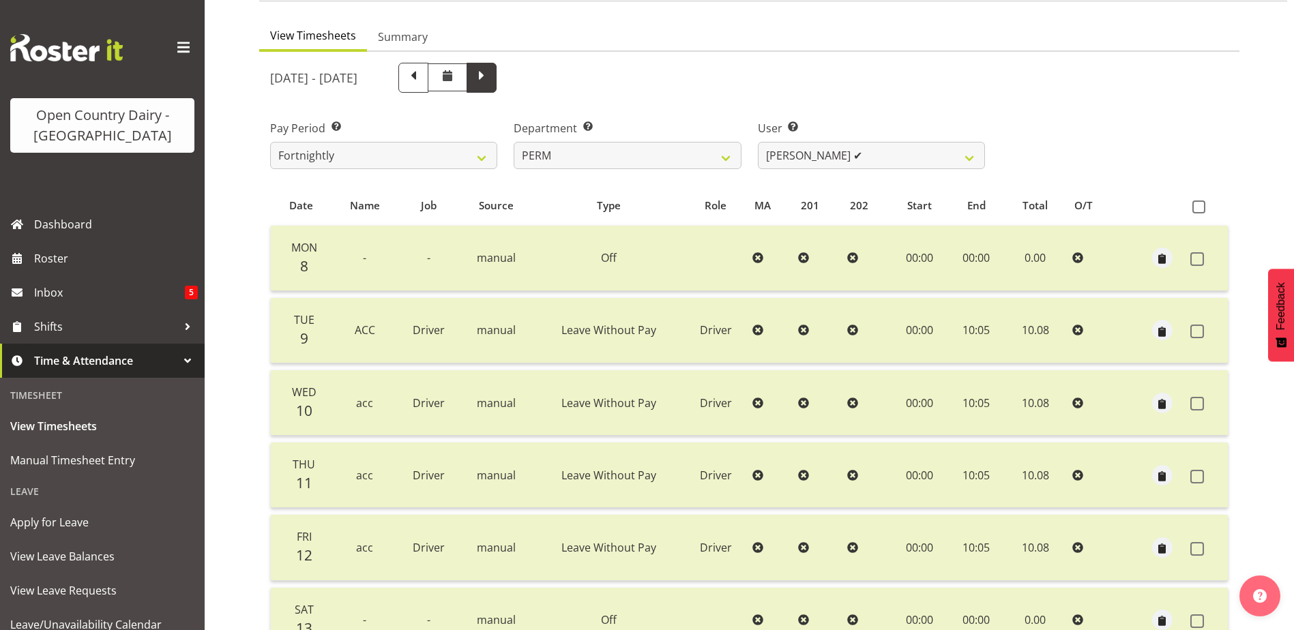
click at [491, 78] on span at bounding box center [482, 77] width 18 height 18
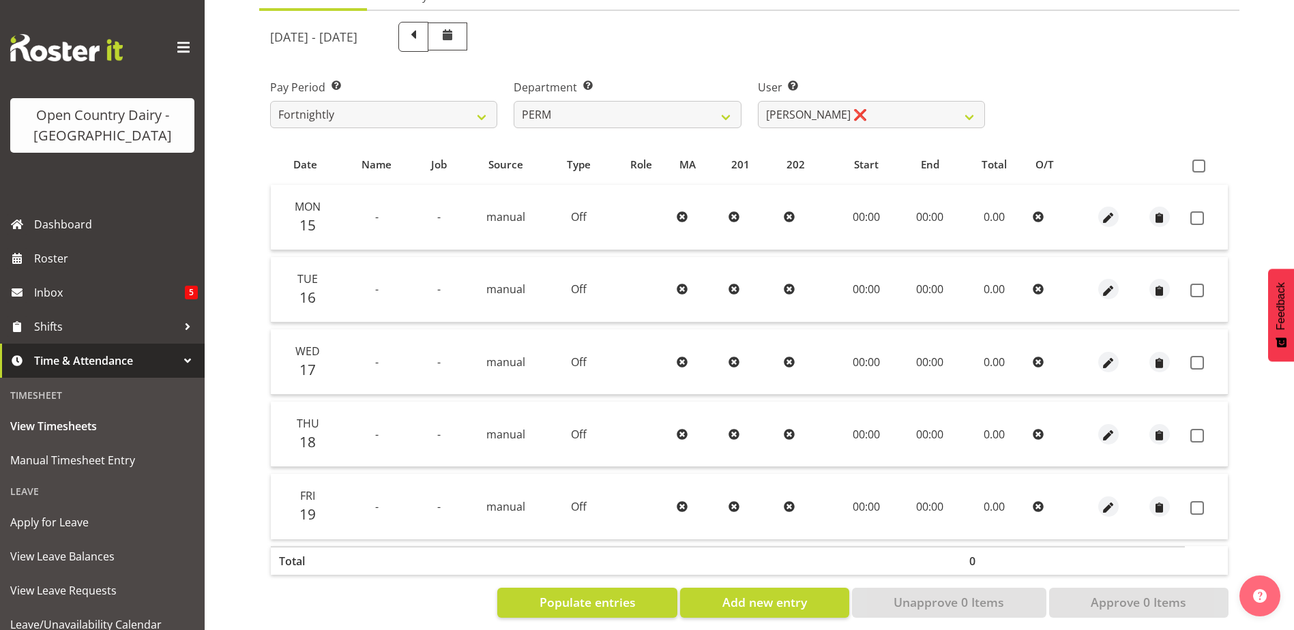
scroll to position [174, 0]
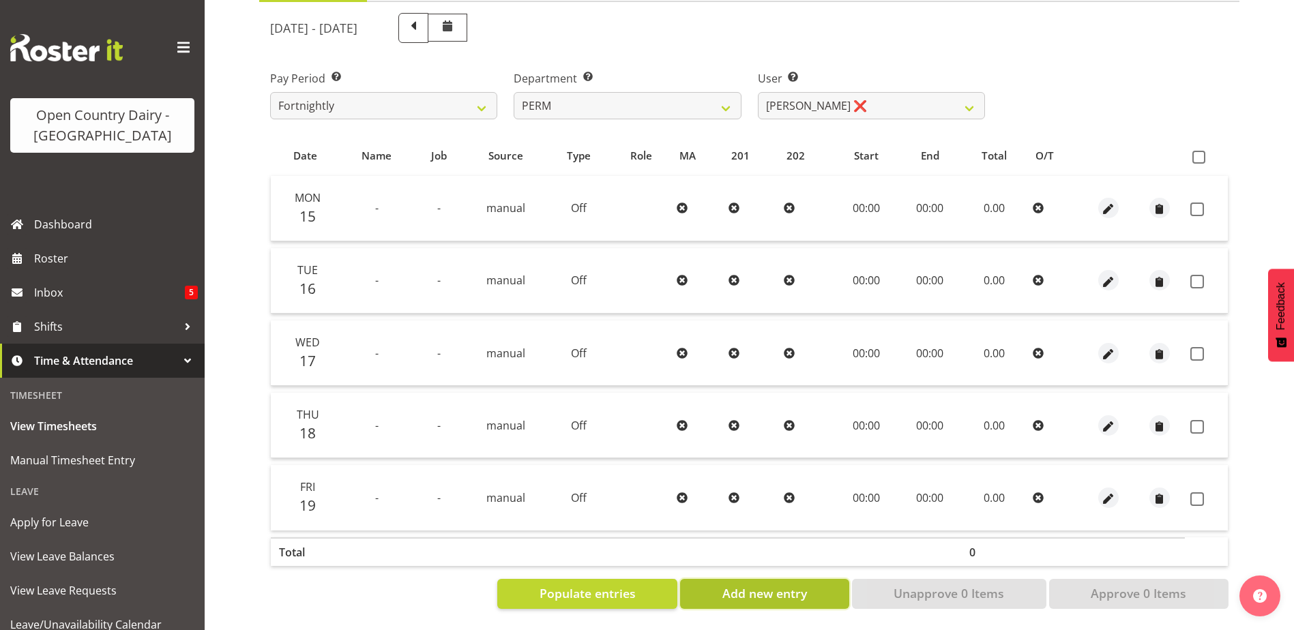
click at [758, 585] on span "Add new entry" at bounding box center [764, 594] width 85 height 18
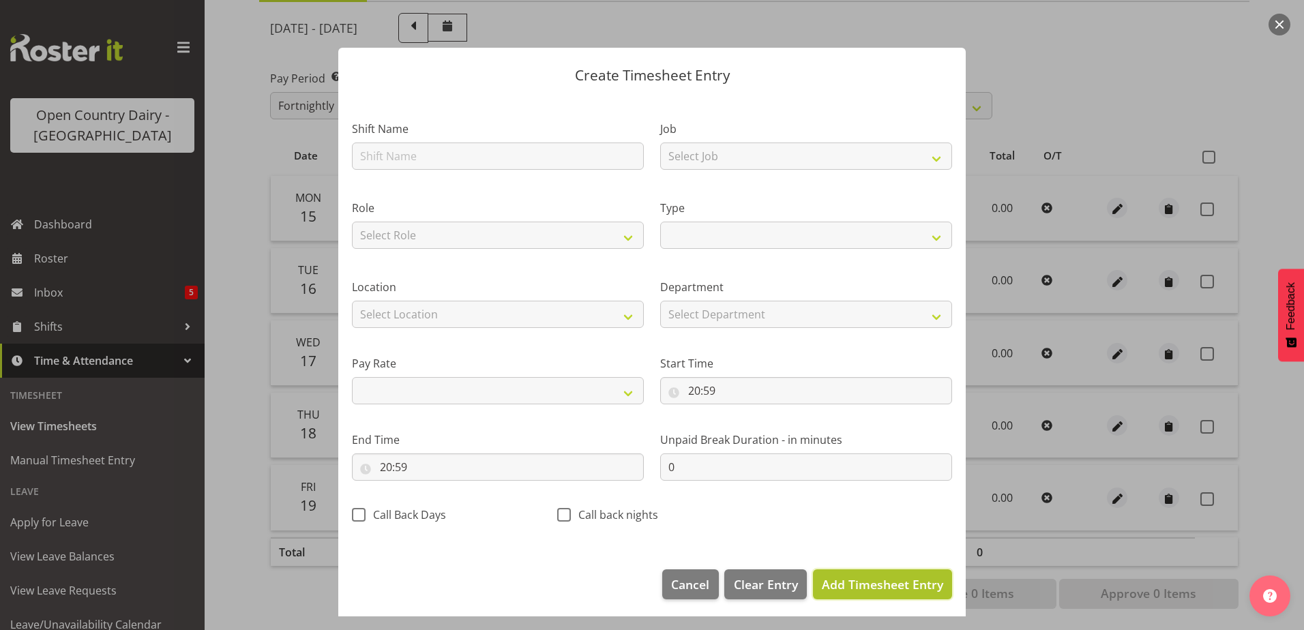
click at [871, 586] on span "Add Timesheet Entry" at bounding box center [882, 584] width 121 height 16
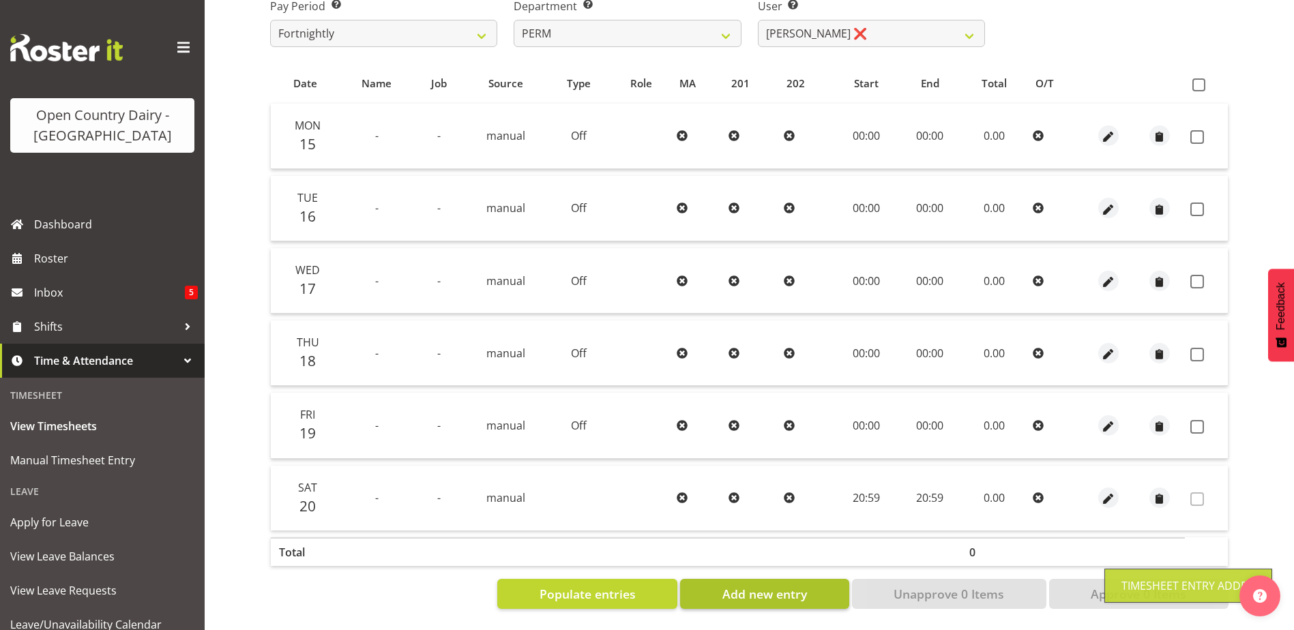
scroll to position [246, 0]
click at [770, 589] on span "Add new entry" at bounding box center [764, 594] width 85 height 18
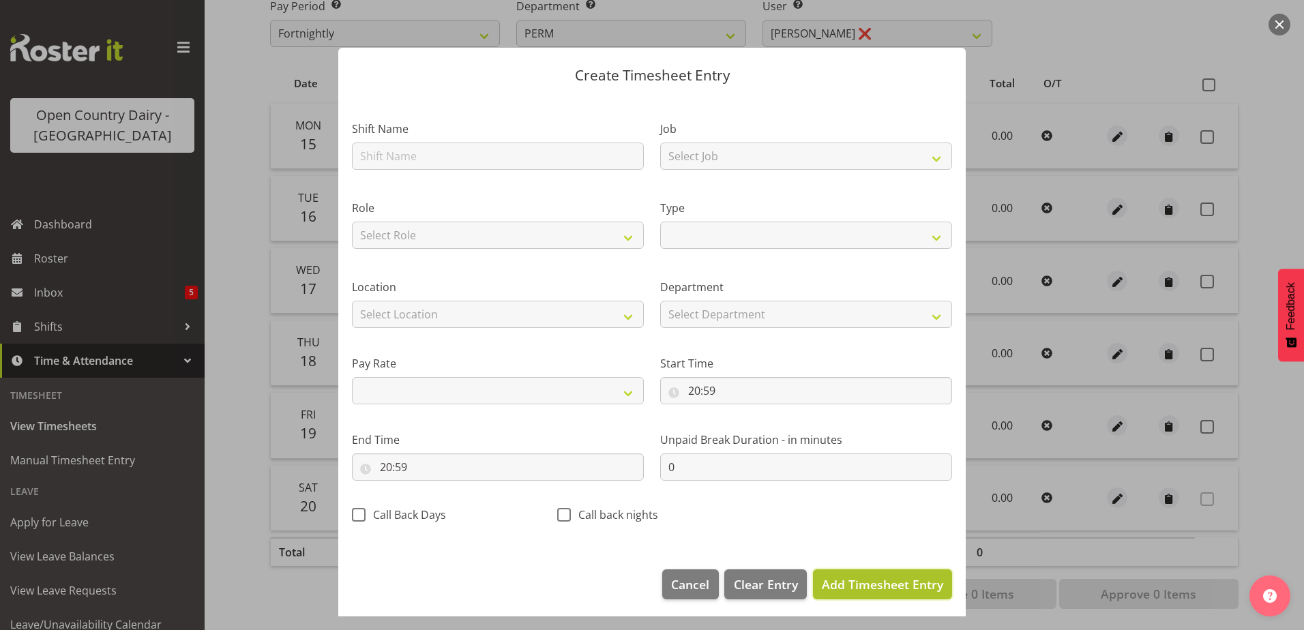
click at [856, 588] on span "Add Timesheet Entry" at bounding box center [882, 584] width 121 height 16
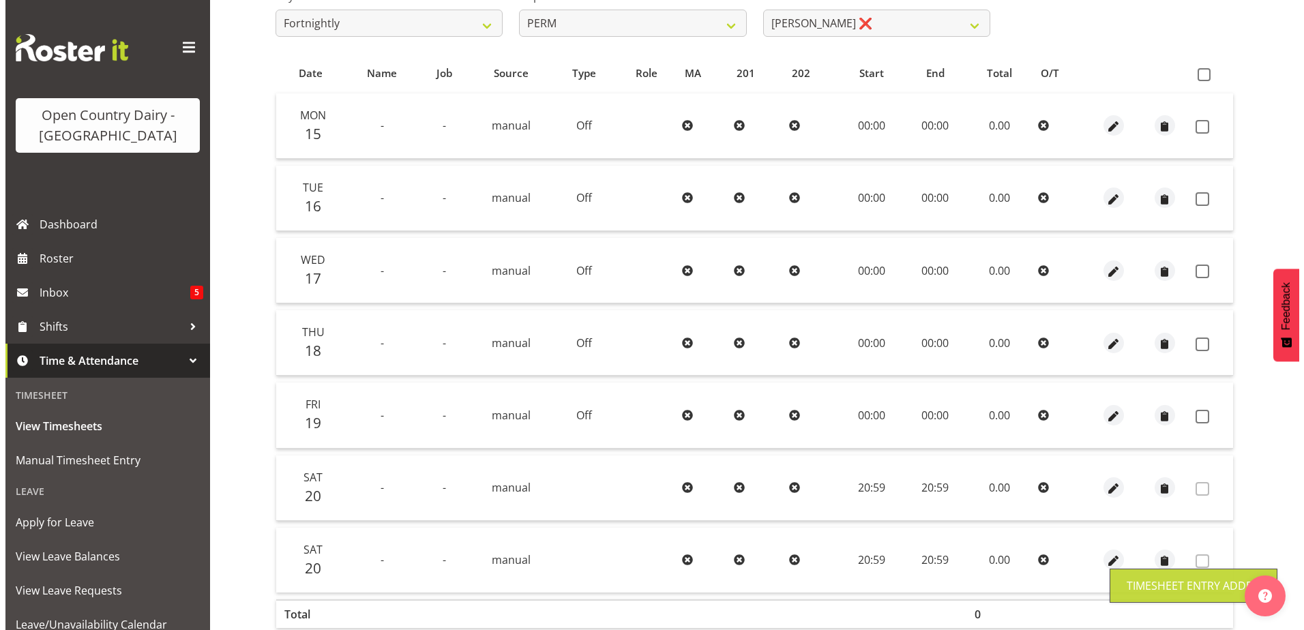
scroll to position [319, 0]
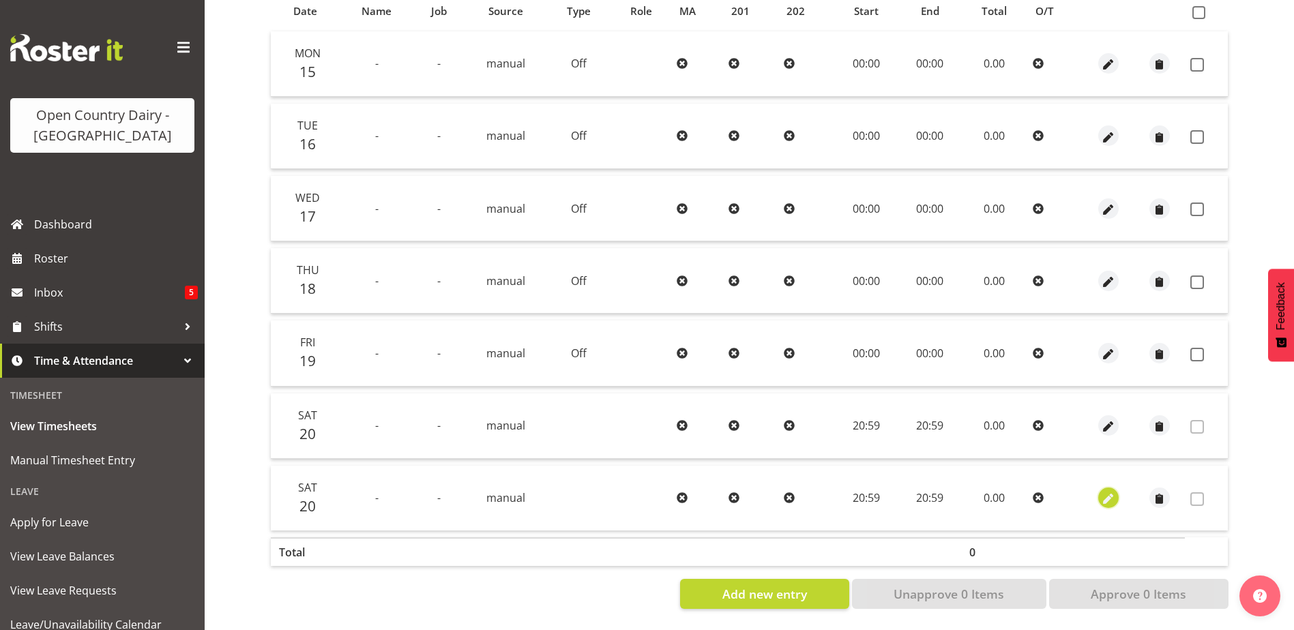
click at [1109, 492] on span "button" at bounding box center [1108, 500] width 16 height 16
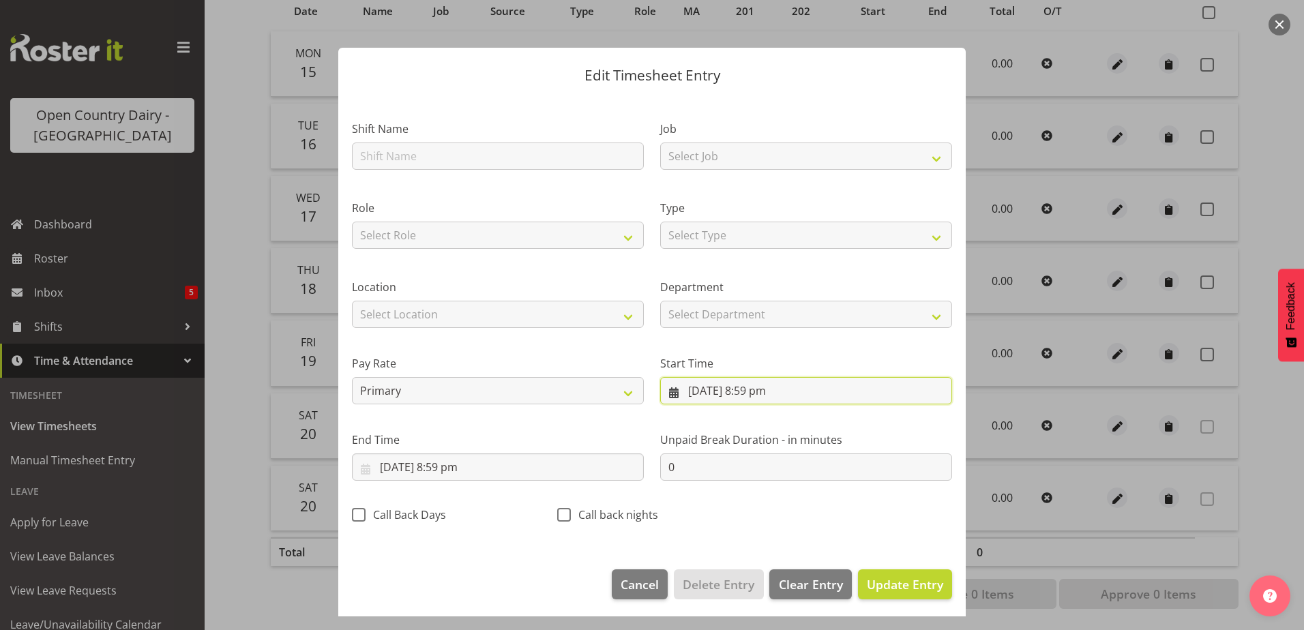
click at [716, 392] on input "[DATE] 8:59 pm" at bounding box center [806, 390] width 292 height 27
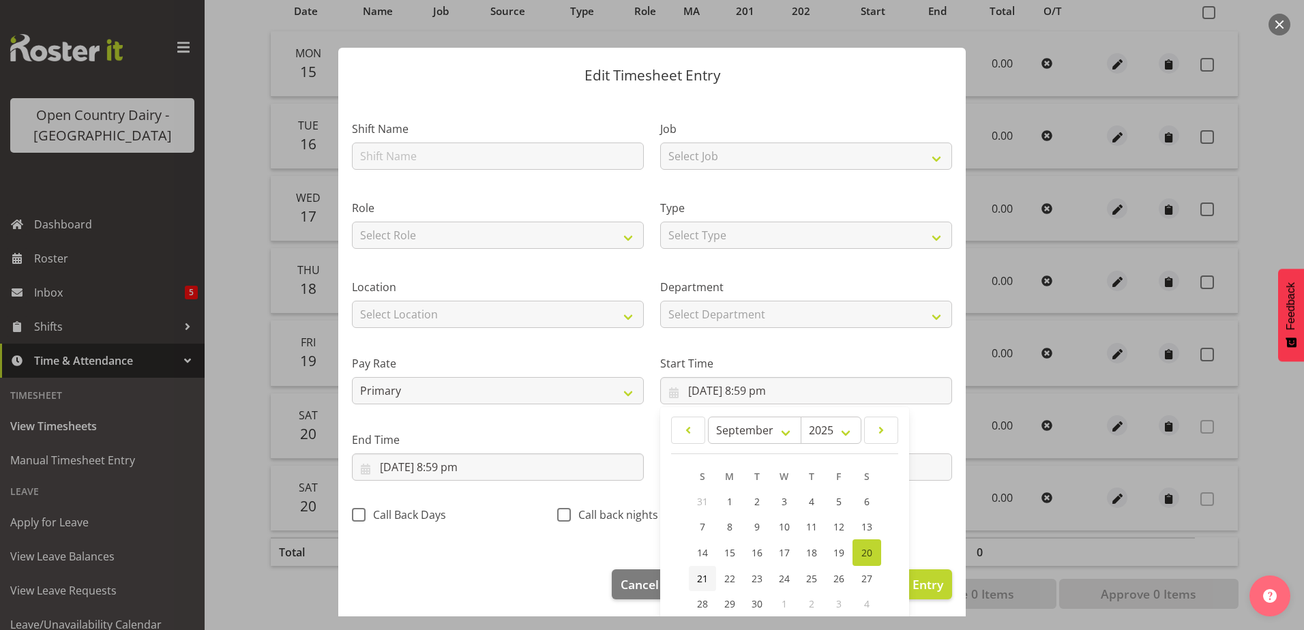
click at [697, 583] on span "21" at bounding box center [702, 578] width 11 height 13
click at [409, 466] on input "[DATE] 8:59 pm" at bounding box center [498, 467] width 292 height 27
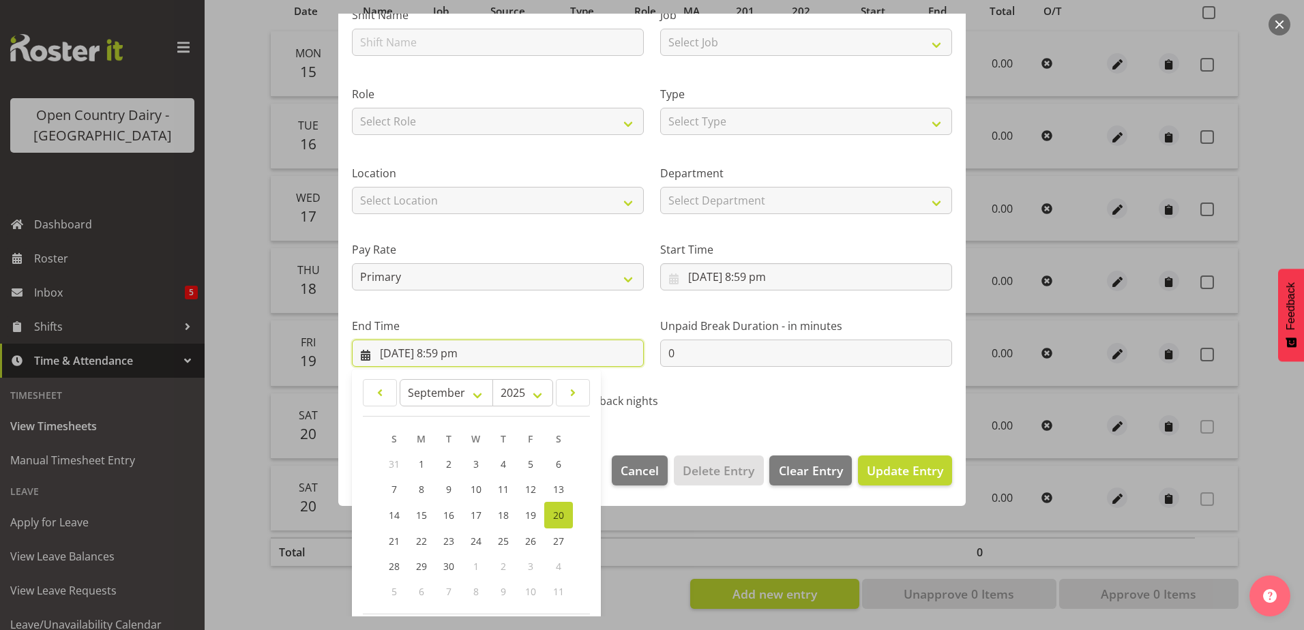
scroll to position [176, 0]
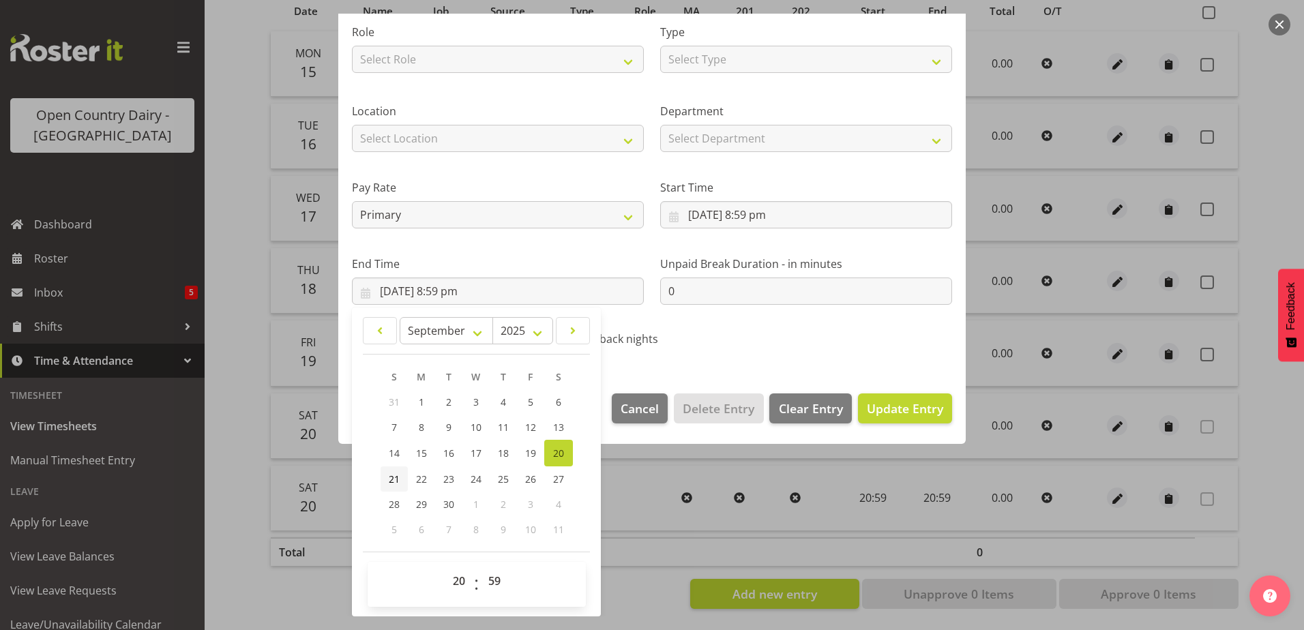
click at [392, 478] on span "21" at bounding box center [394, 479] width 11 height 13
click at [883, 405] on span "Update Entry" at bounding box center [905, 408] width 76 height 16
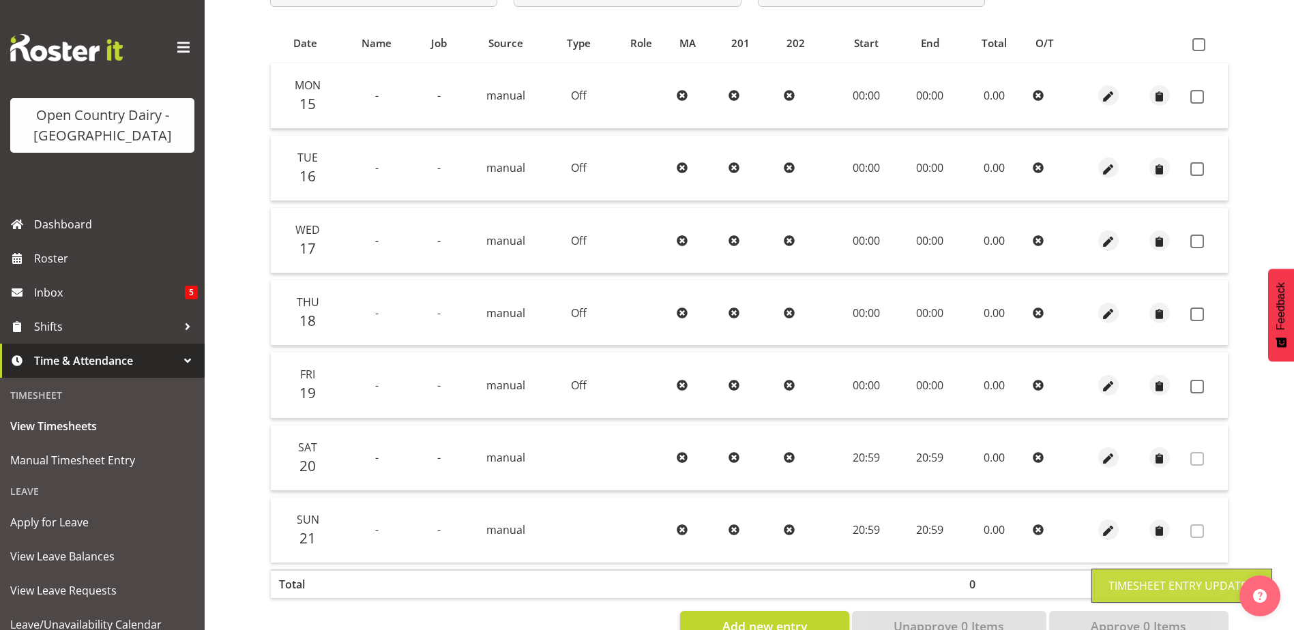
scroll to position [46, 0]
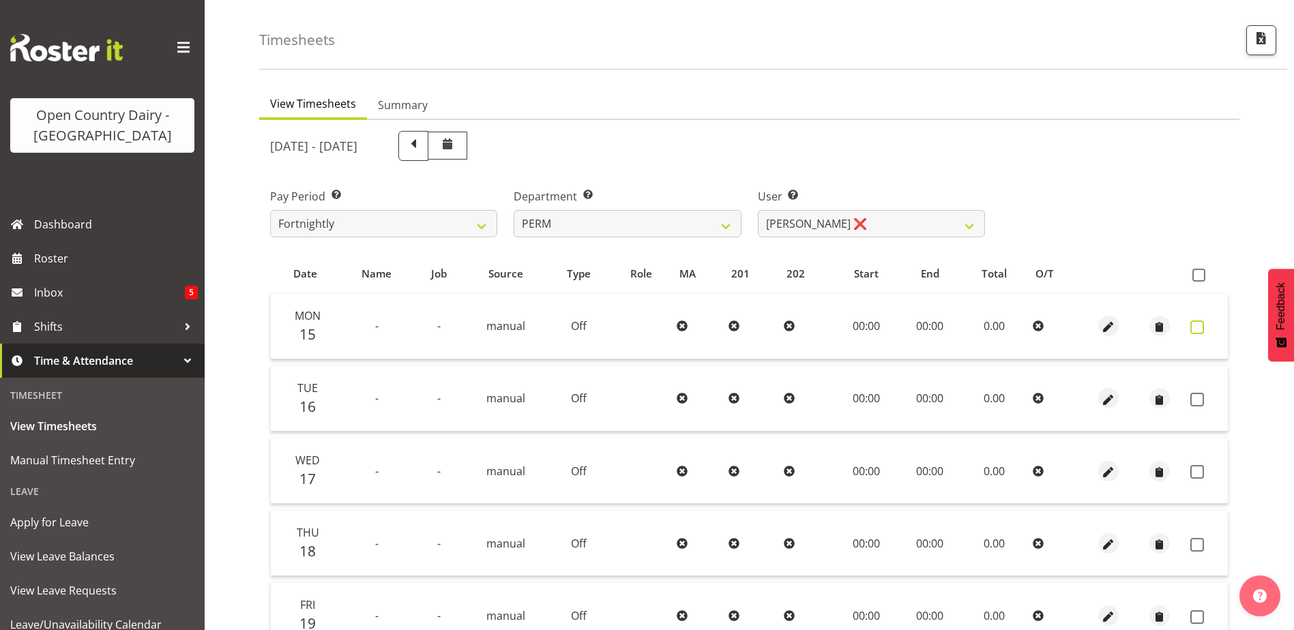
click at [1197, 330] on span at bounding box center [1197, 328] width 14 height 14
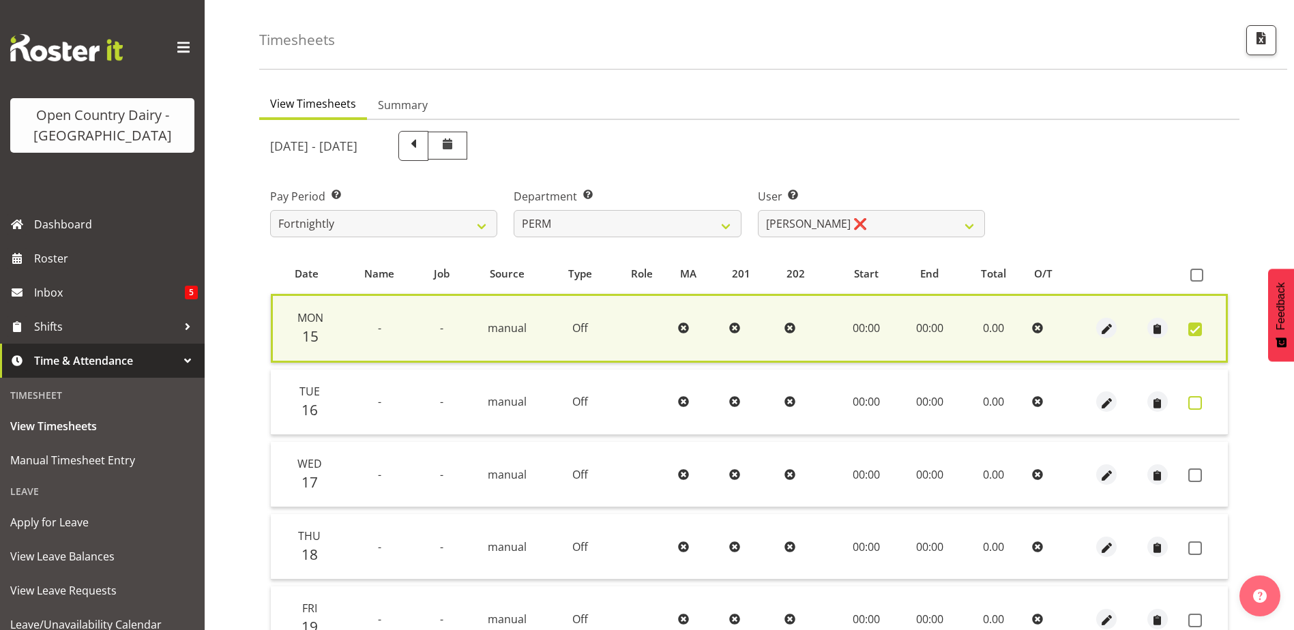
click at [1199, 398] on span at bounding box center [1195, 403] width 14 height 14
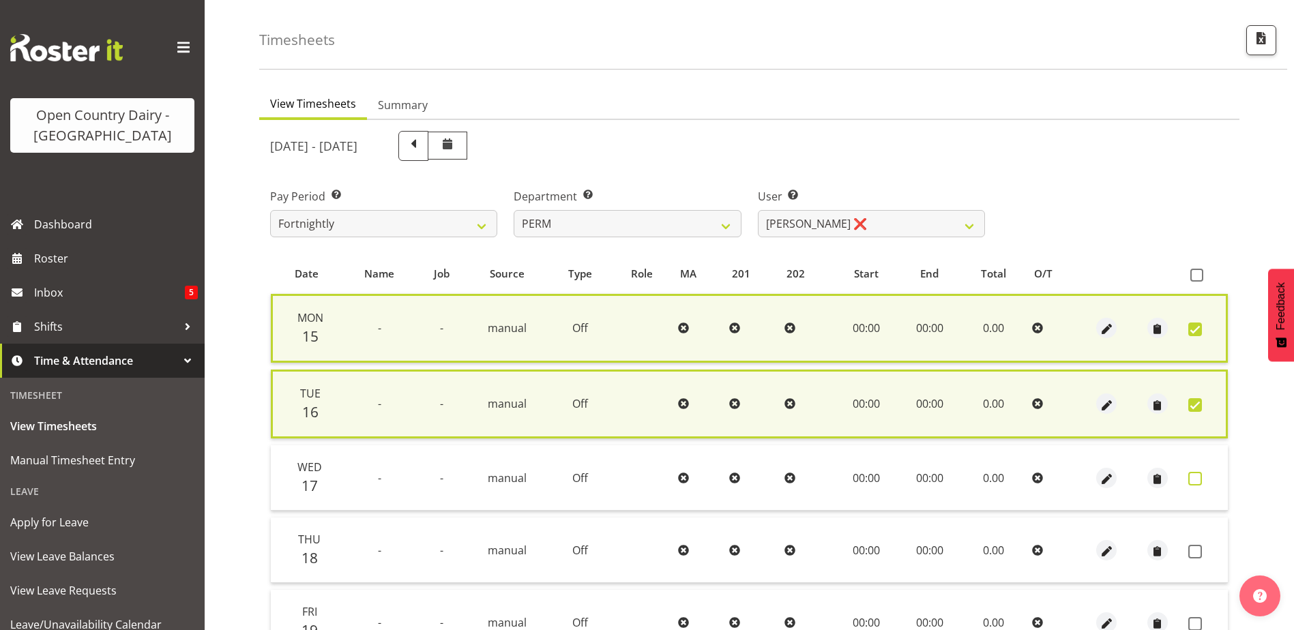
click at [1193, 478] on span at bounding box center [1195, 479] width 14 height 14
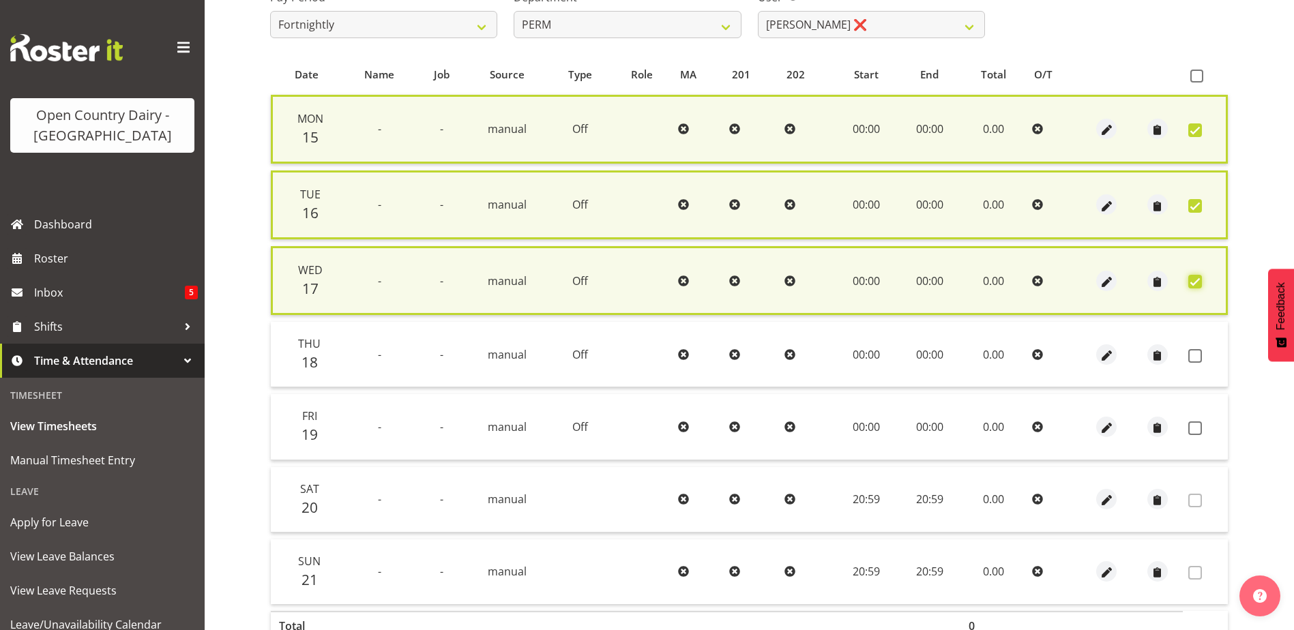
scroll to position [329, 0]
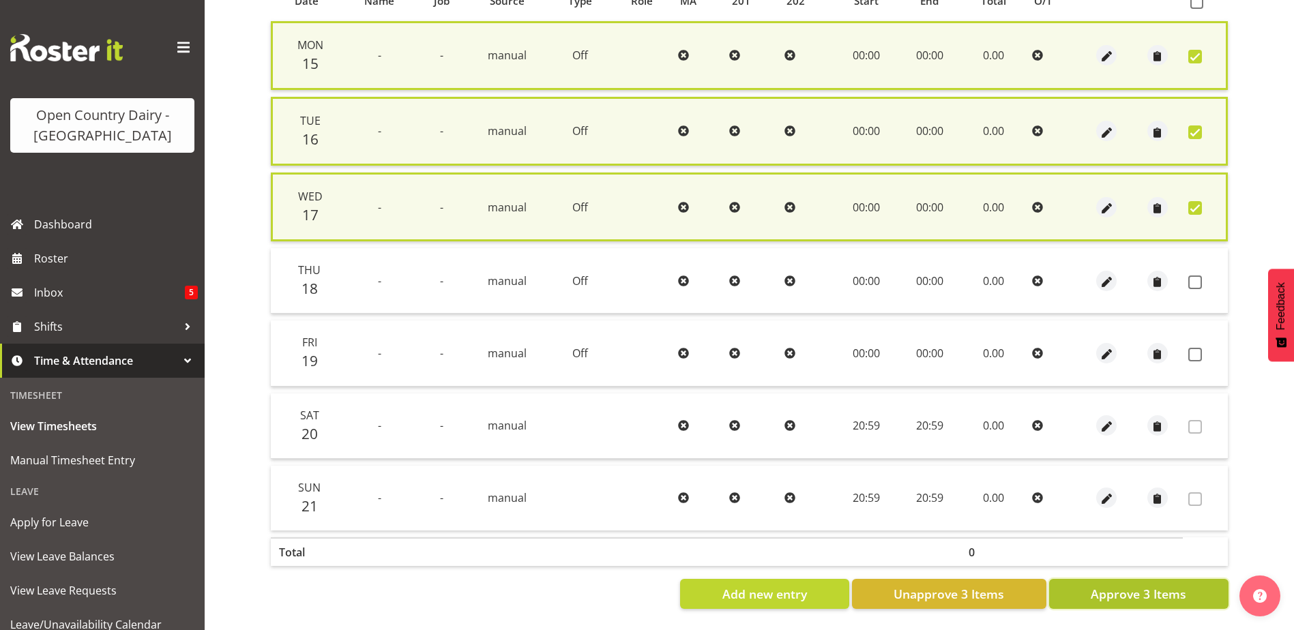
click at [1126, 585] on span "Approve 3 Items" at bounding box center [1139, 594] width 96 height 18
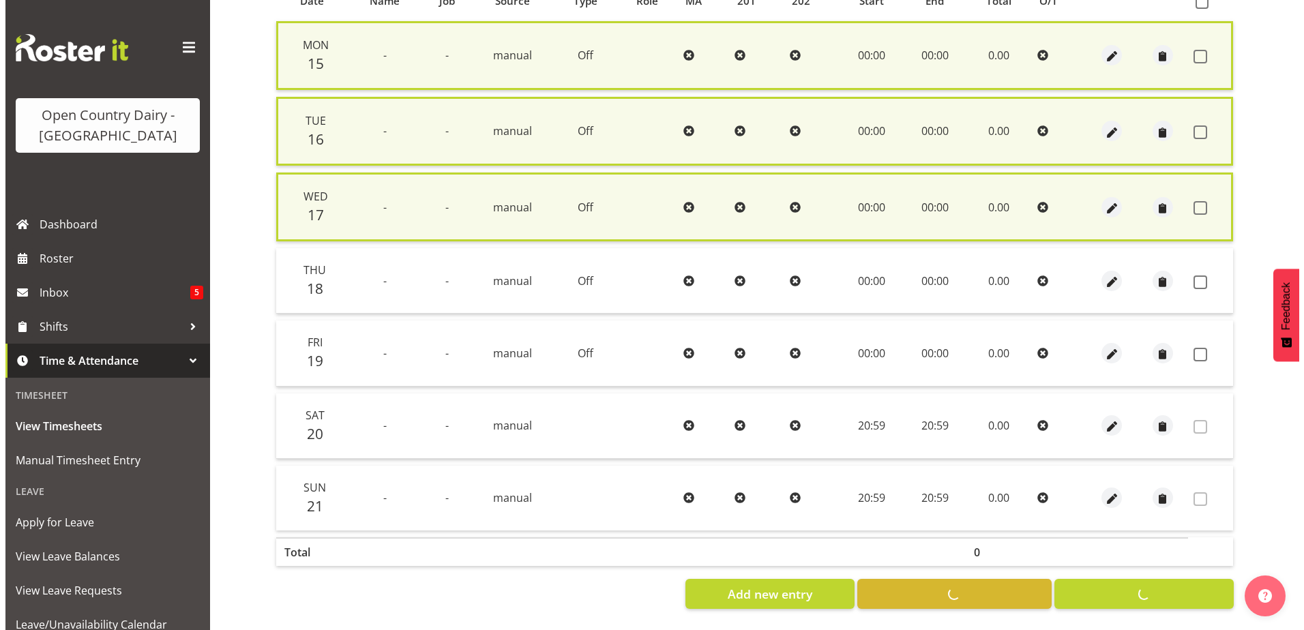
scroll to position [319, 0]
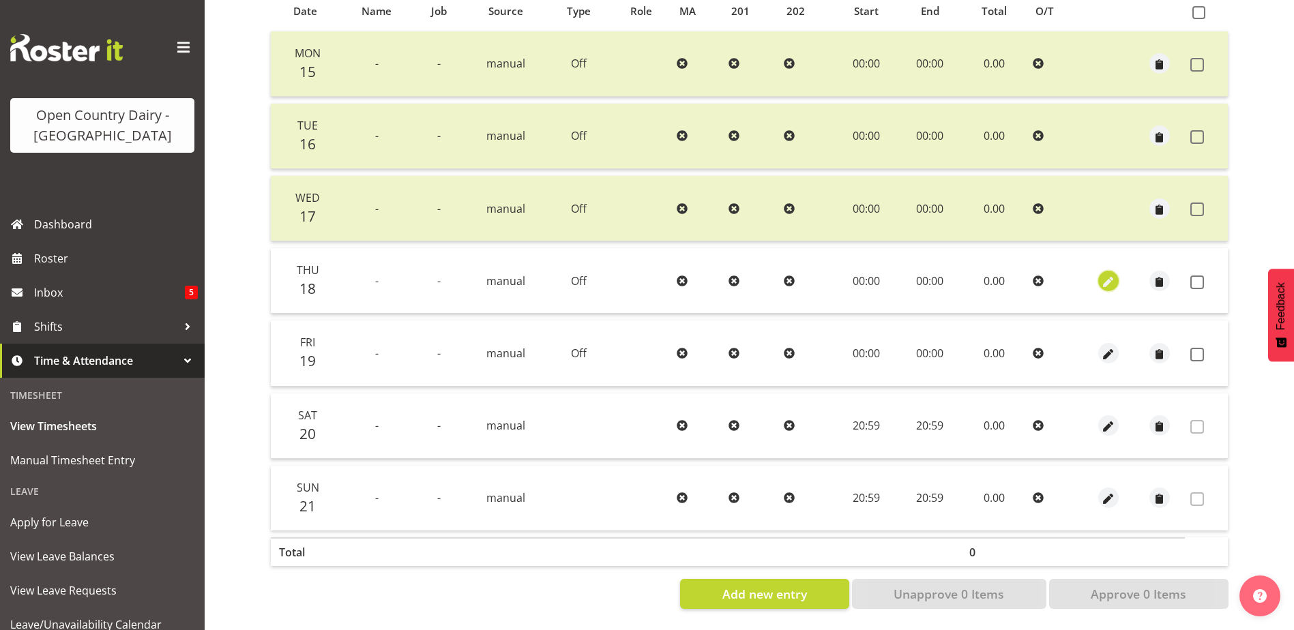
click at [1108, 275] on span "button" at bounding box center [1108, 282] width 16 height 16
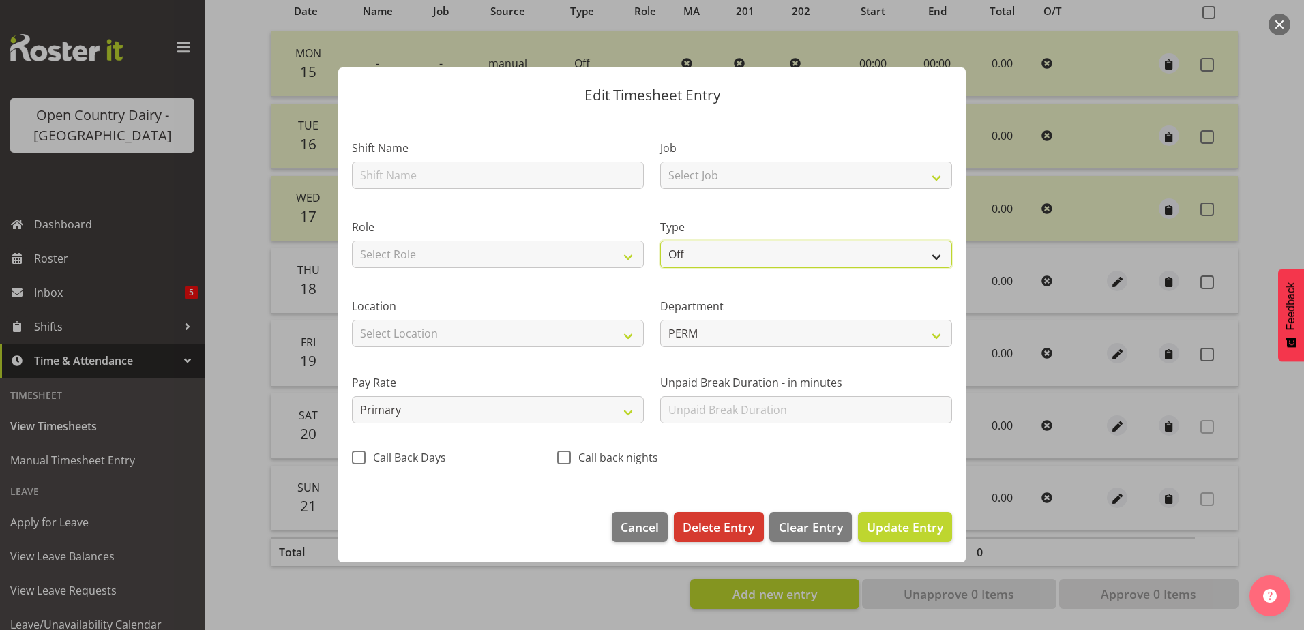
click at [746, 256] on select "Off Standard Public Holiday Public Holiday (Worked) Day In Lieu Annual Leave Si…" at bounding box center [806, 254] width 292 height 27
click at [660, 241] on select "Off Standard Public Holiday Public Holiday (Worked) Day In Lieu Annual Leave Si…" at bounding box center [806, 254] width 292 height 27
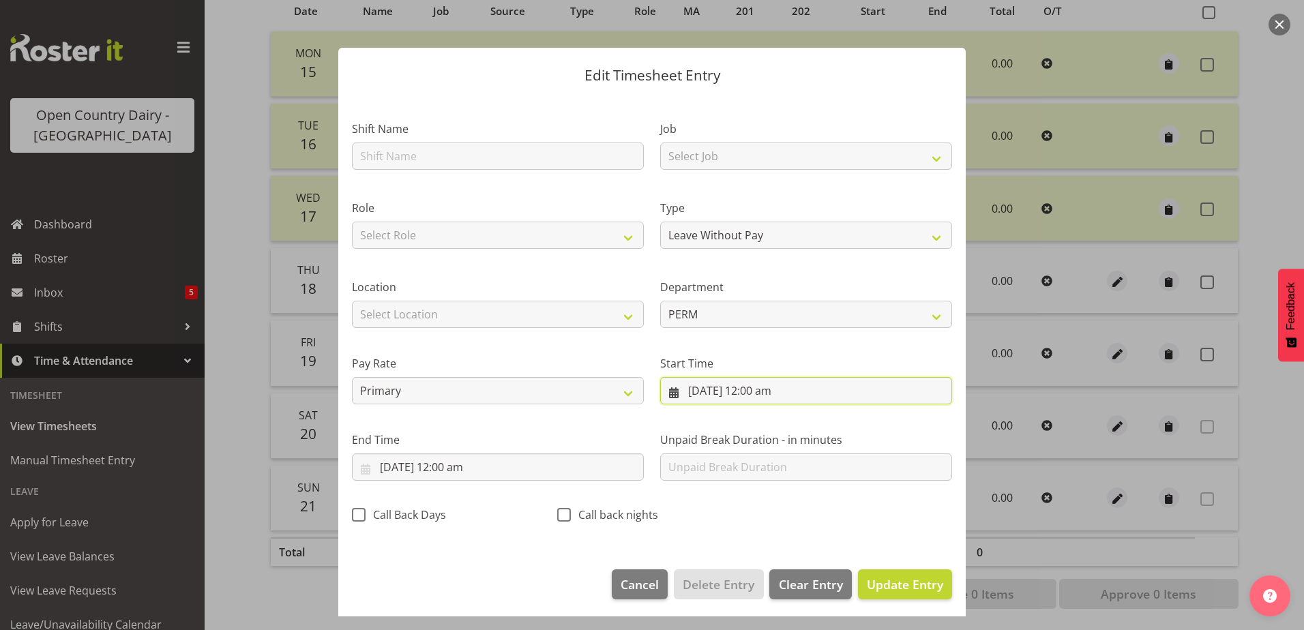
click at [735, 390] on input "[DATE] 12:00 am" at bounding box center [806, 390] width 292 height 27
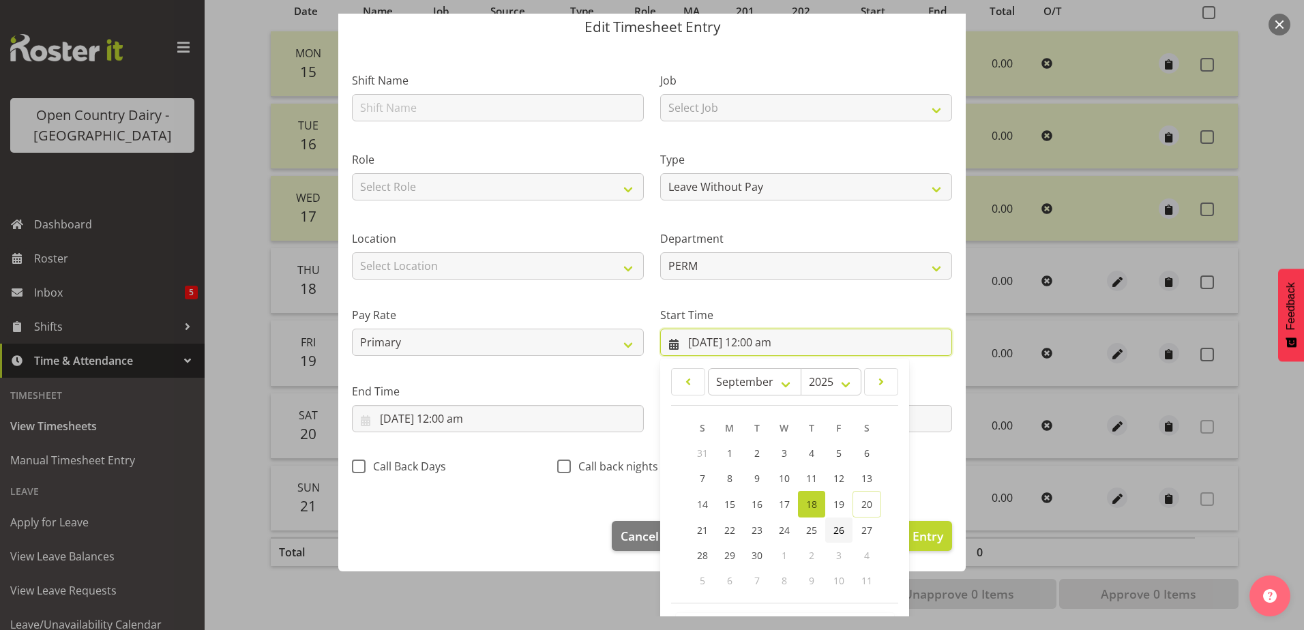
scroll to position [100, 0]
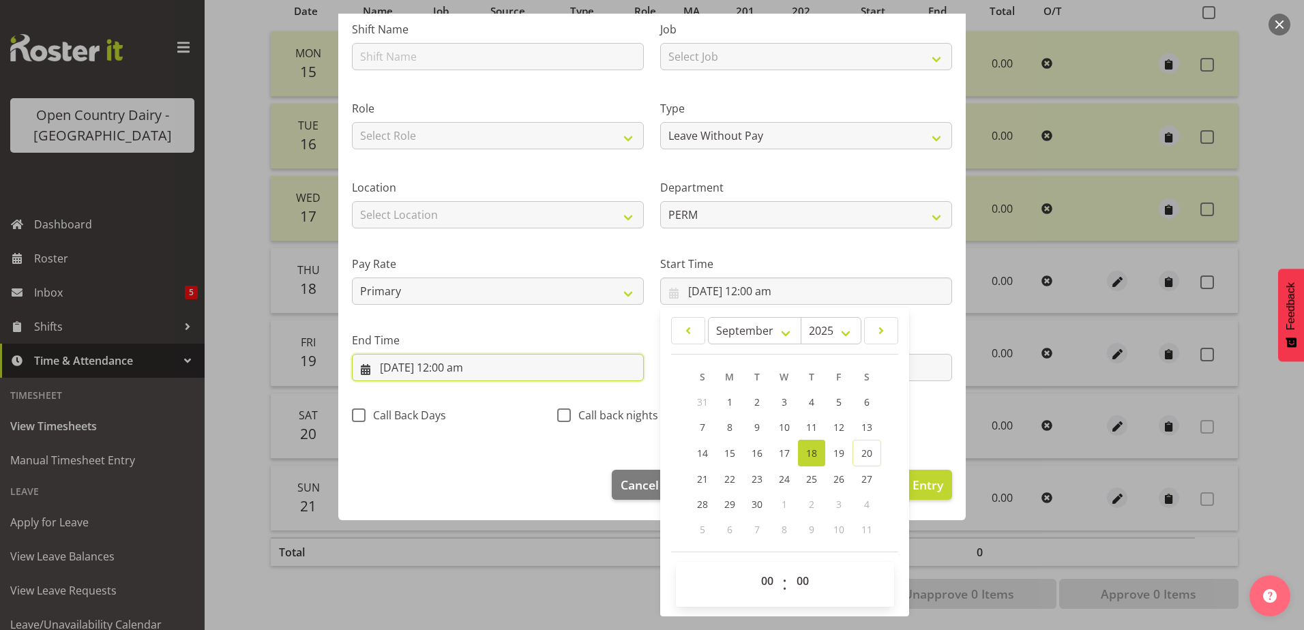
click at [499, 370] on input "[DATE] 12:00 am" at bounding box center [498, 367] width 292 height 27
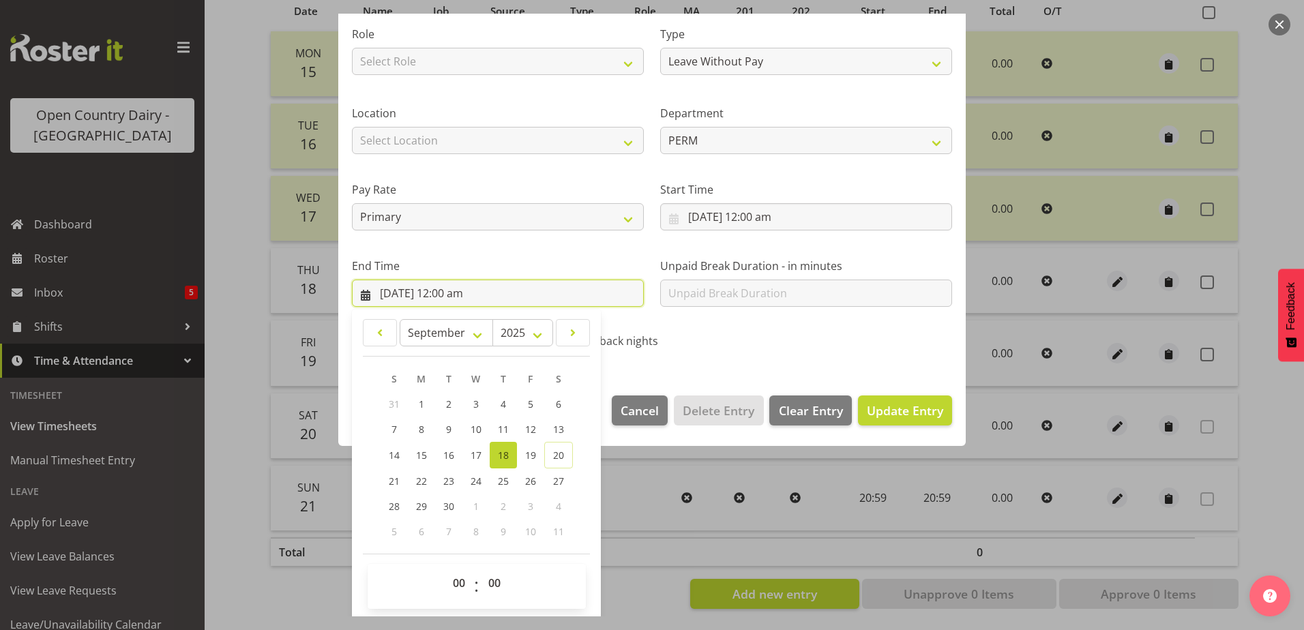
scroll to position [176, 0]
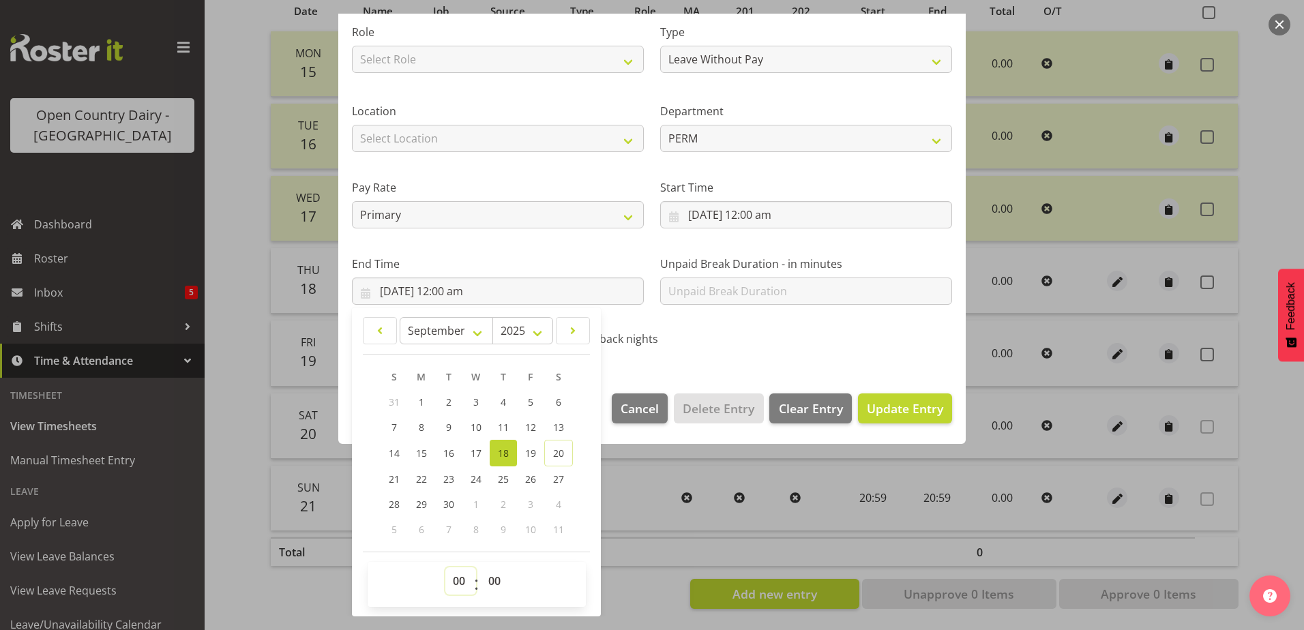
click at [455, 583] on select "00 01 02 03 04 05 06 07 08 09 10 11 12 13 14 15 16 17 18 19 20 21 22 23" at bounding box center [460, 581] width 31 height 27
click at [445, 568] on select "00 01 02 03 04 05 06 07 08 09 10 11 12 13 14 15 16 17 18 19 20 21 22 23" at bounding box center [460, 581] width 31 height 27
click at [496, 586] on select "00 01 02 03 04 05 06 07 08 09 10 11 12 13 14 15 16 17 18 19 20 21 22 23 24 25 2…" at bounding box center [496, 581] width 31 height 27
click at [481, 568] on select "00 01 02 03 04 05 06 07 08 09 10 11 12 13 14 15 16 17 18 19 20 21 22 23 24 25 2…" at bounding box center [496, 581] width 31 height 27
click at [881, 406] on span "Update Entry" at bounding box center [905, 408] width 76 height 16
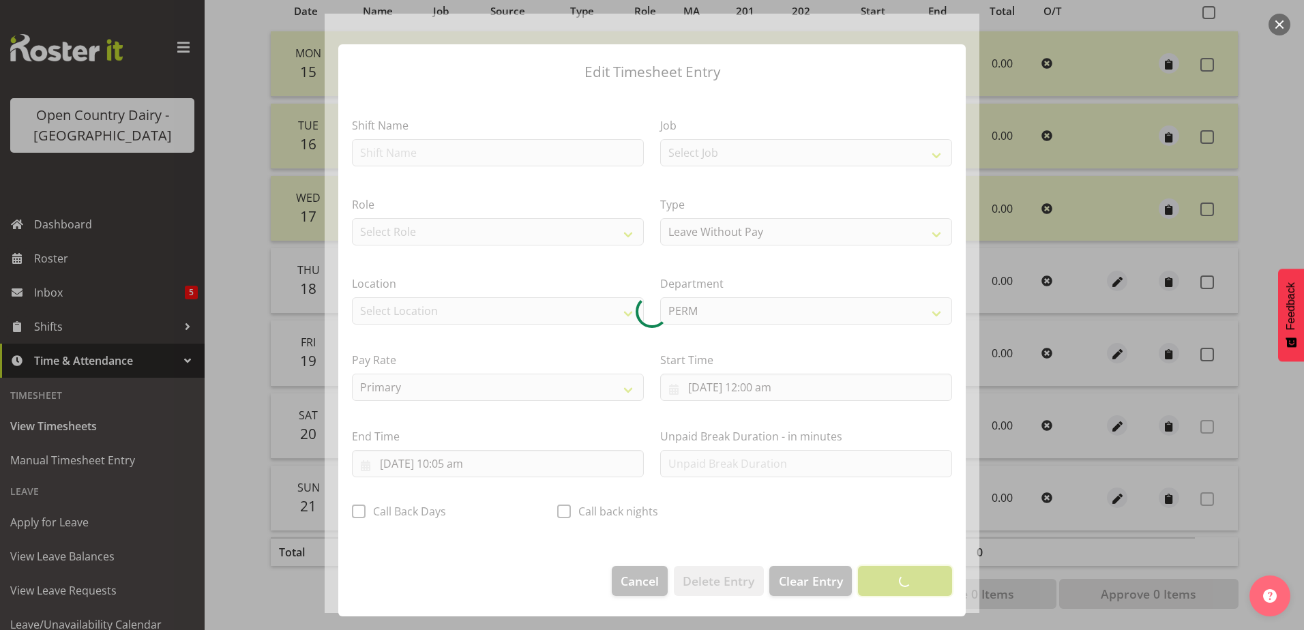
scroll to position [3, 0]
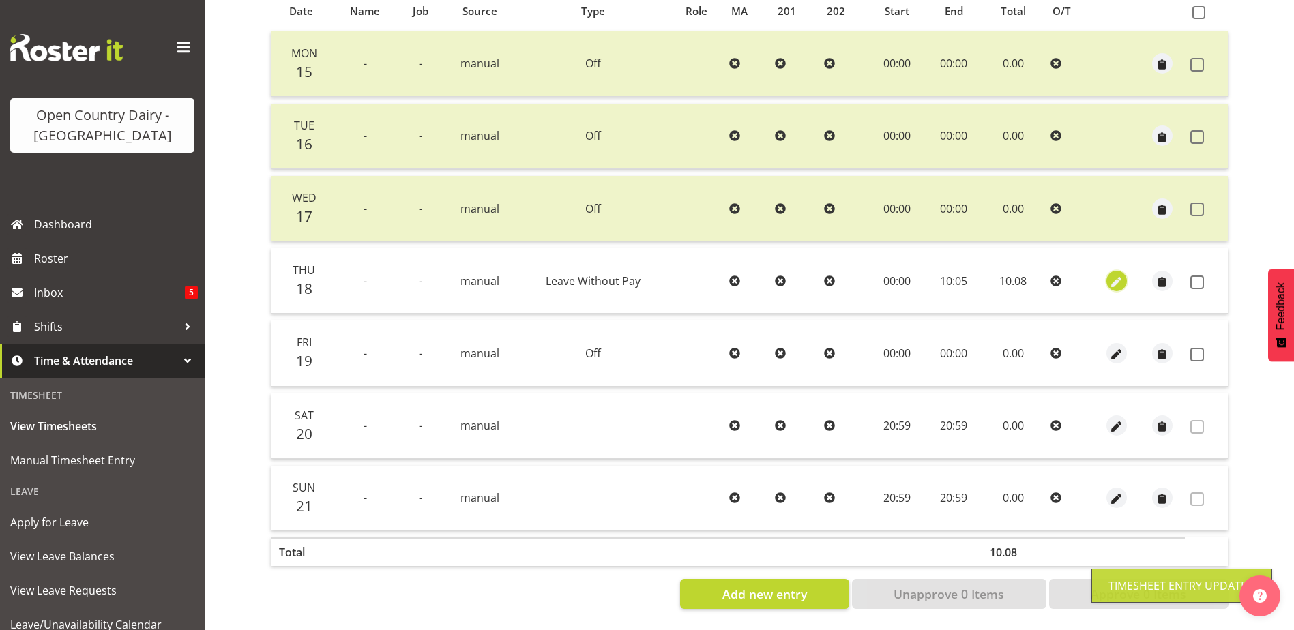
click at [1113, 274] on span "button" at bounding box center [1117, 282] width 16 height 16
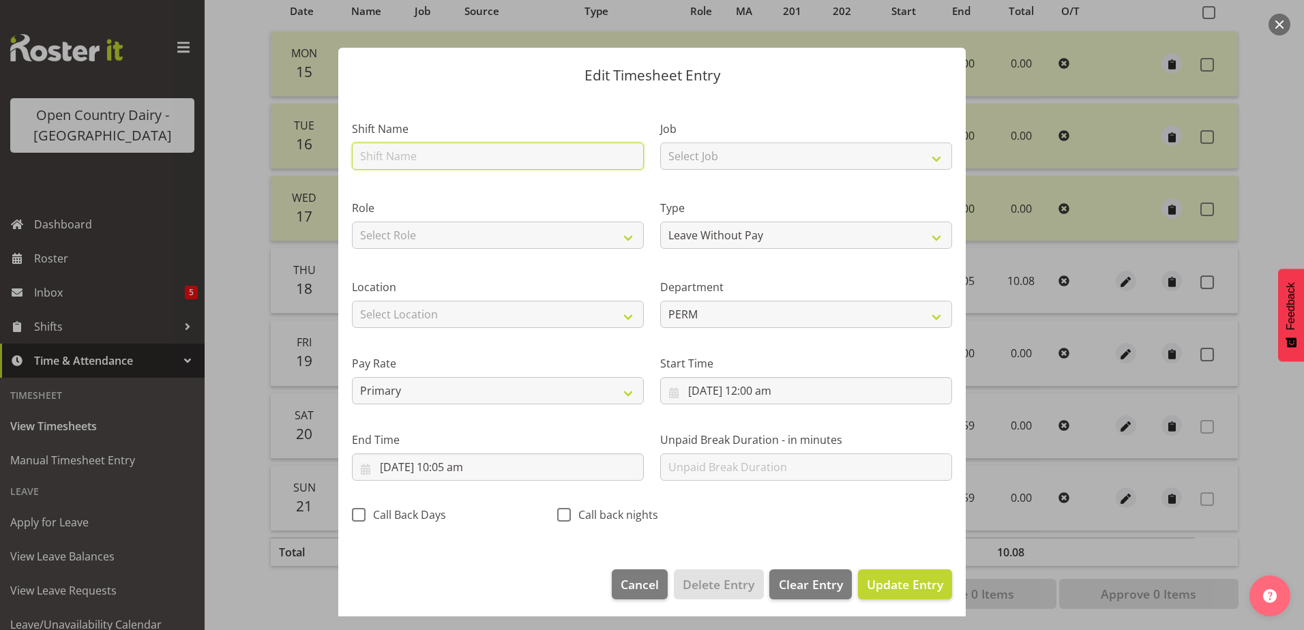
click at [497, 154] on input "text" at bounding box center [498, 156] width 292 height 27
click at [876, 582] on span "Update Entry" at bounding box center [905, 584] width 76 height 16
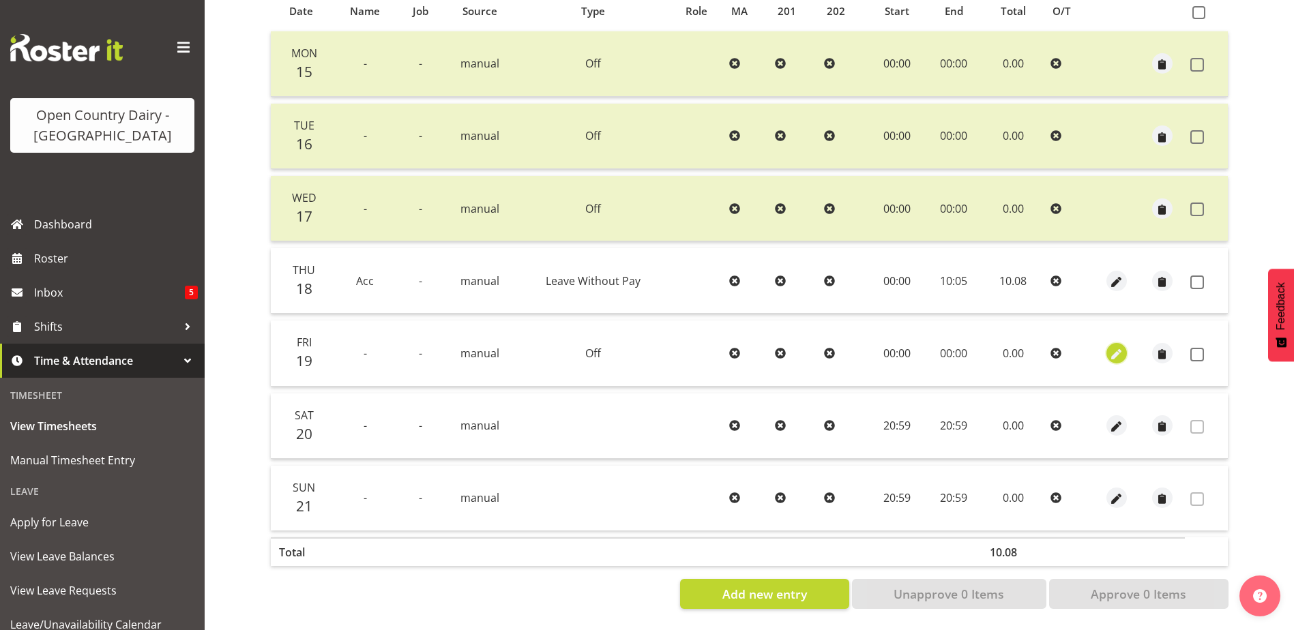
click at [1120, 349] on span "button" at bounding box center [1117, 355] width 16 height 16
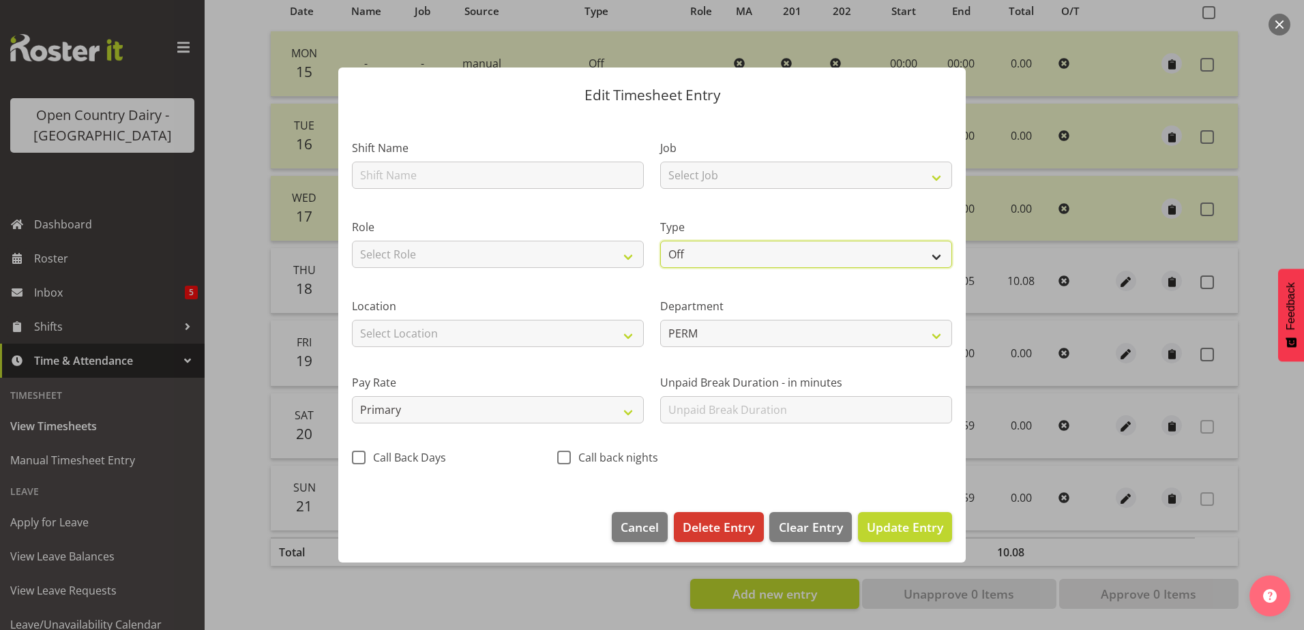
click at [805, 254] on select "Off Standard Public Holiday Public Holiday (Worked) Day In Lieu Annual Leave Si…" at bounding box center [806, 254] width 292 height 27
click at [660, 241] on select "Off Standard Public Holiday Public Holiday (Worked) Day In Lieu Annual Leave Si…" at bounding box center [806, 254] width 292 height 27
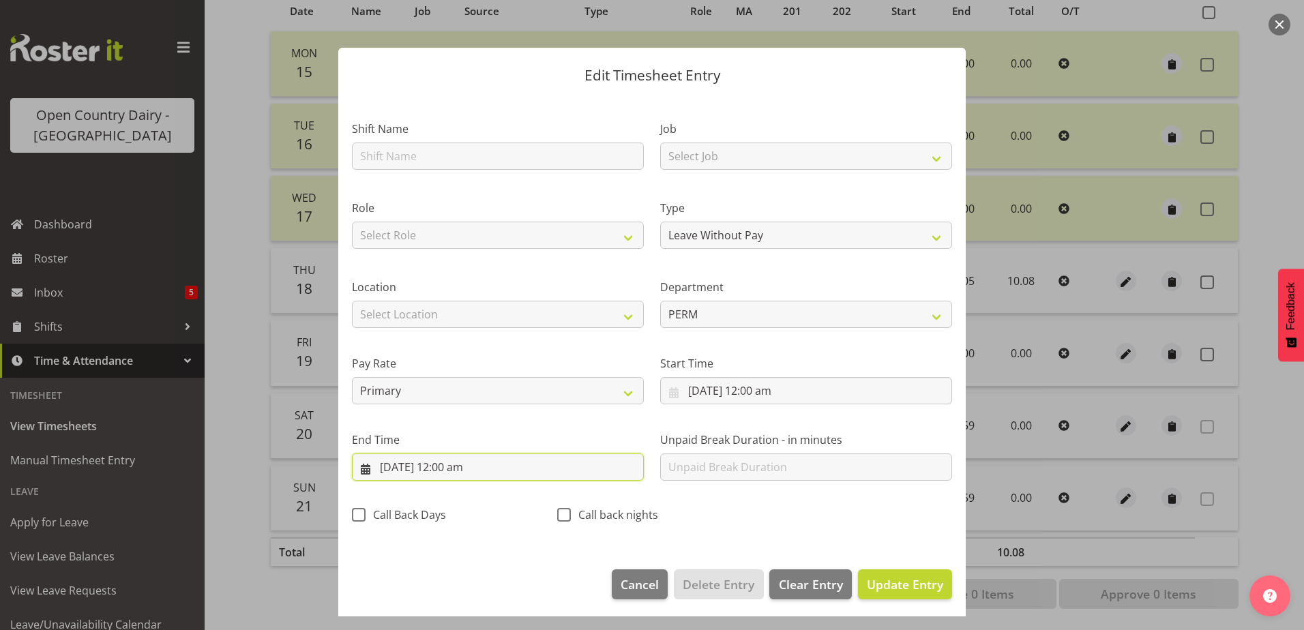
click at [475, 469] on input "[DATE] 12:00 am" at bounding box center [498, 467] width 292 height 27
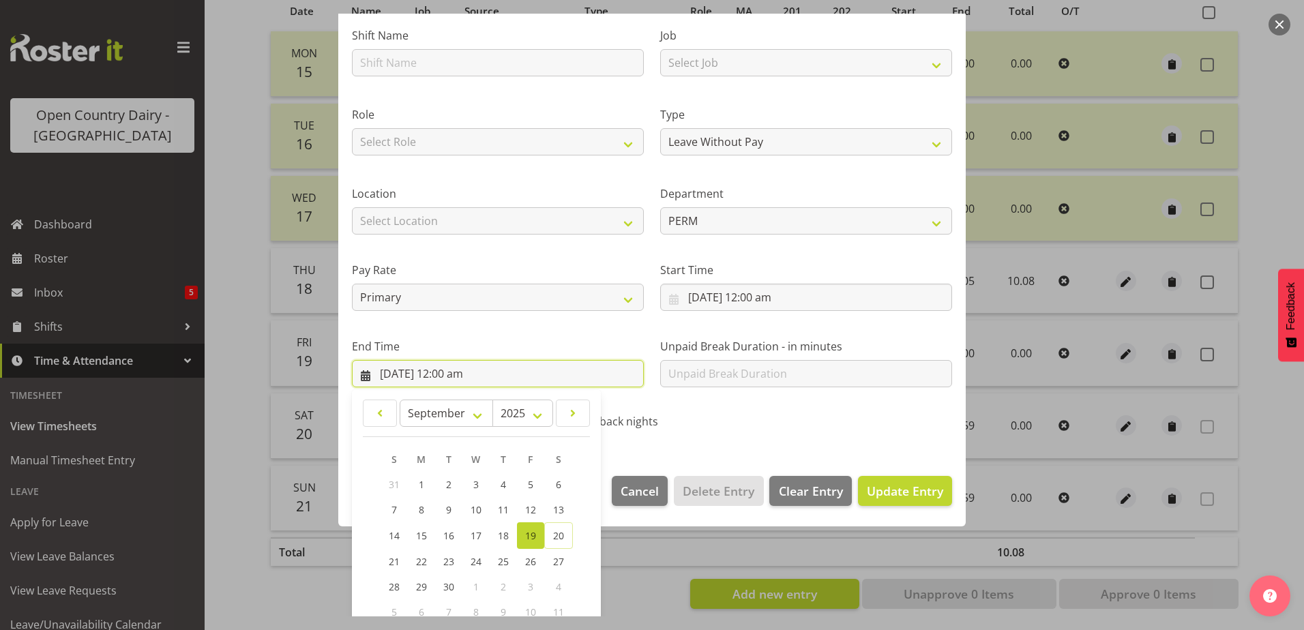
scroll to position [176, 0]
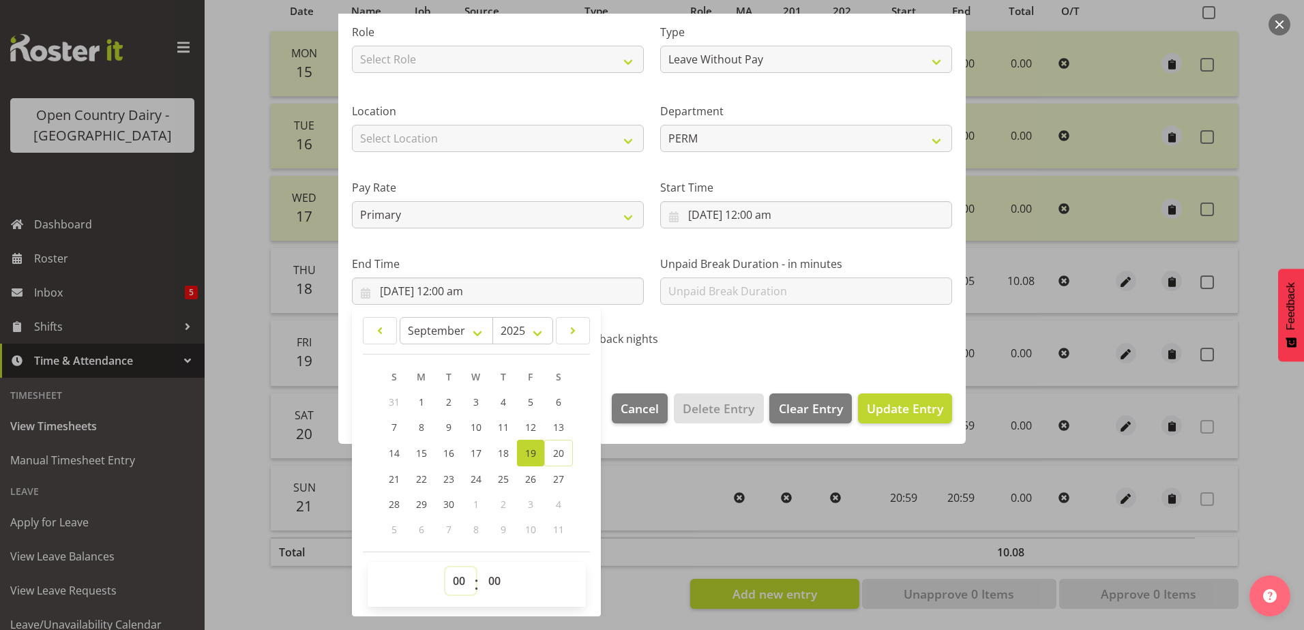
drag, startPoint x: 463, startPoint y: 580, endPoint x: 462, endPoint y: 568, distance: 11.7
click at [464, 580] on select "00 01 02 03 04 05 06 07 08 09 10 11 12 13 14 15 16 17 18 19 20 21 22 23" at bounding box center [460, 581] width 31 height 27
click at [445, 568] on select "00 01 02 03 04 05 06 07 08 09 10 11 12 13 14 15 16 17 18 19 20 21 22 23" at bounding box center [460, 581] width 31 height 27
click at [492, 585] on select "00 01 02 03 04 05 06 07 08 09 10 11 12 13 14 15 16 17 18 19 20 21 22 23 24 25 2…" at bounding box center [496, 581] width 31 height 27
click at [481, 568] on select "00 01 02 03 04 05 06 07 08 09 10 11 12 13 14 15 16 17 18 19 20 21 22 23 24 25 2…" at bounding box center [496, 581] width 31 height 27
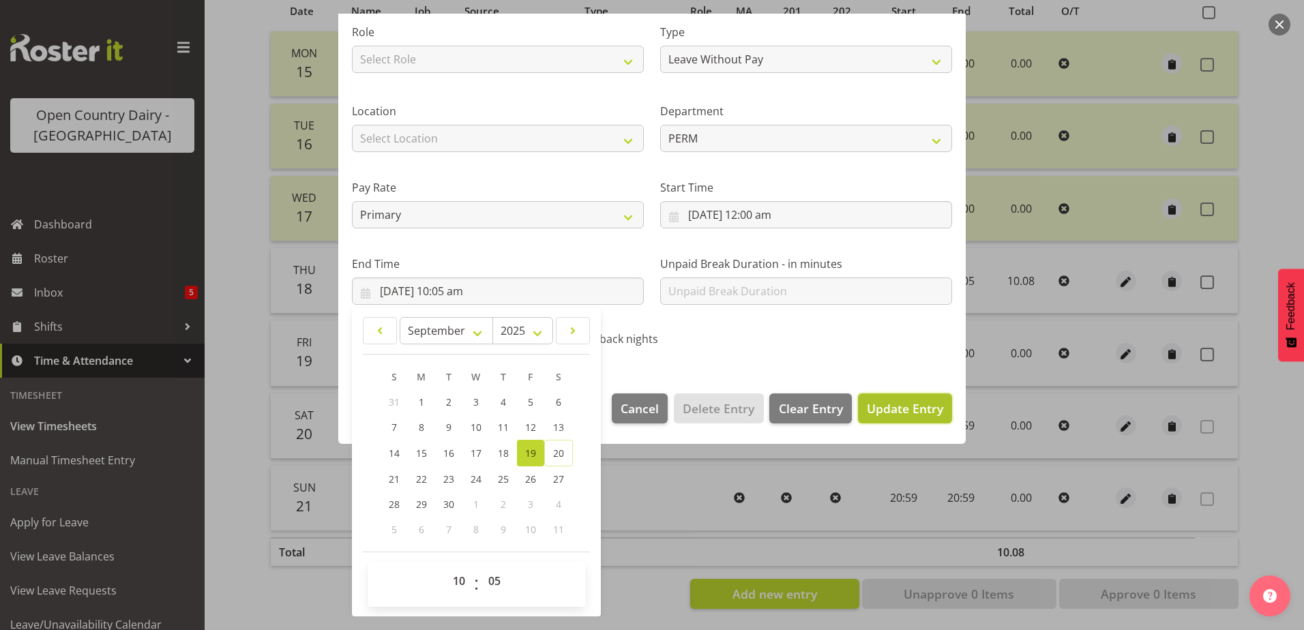
drag, startPoint x: 921, startPoint y: 415, endPoint x: 832, endPoint y: 286, distance: 156.9
click at [920, 415] on span "Update Entry" at bounding box center [905, 408] width 76 height 16
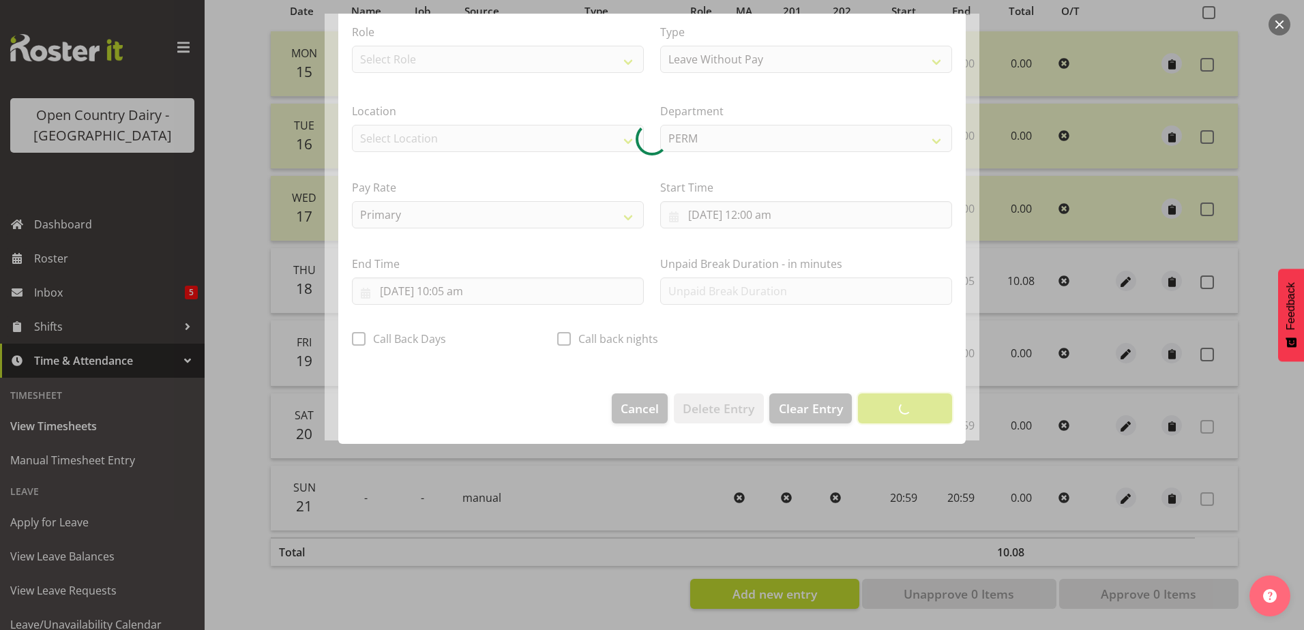
scroll to position [3, 0]
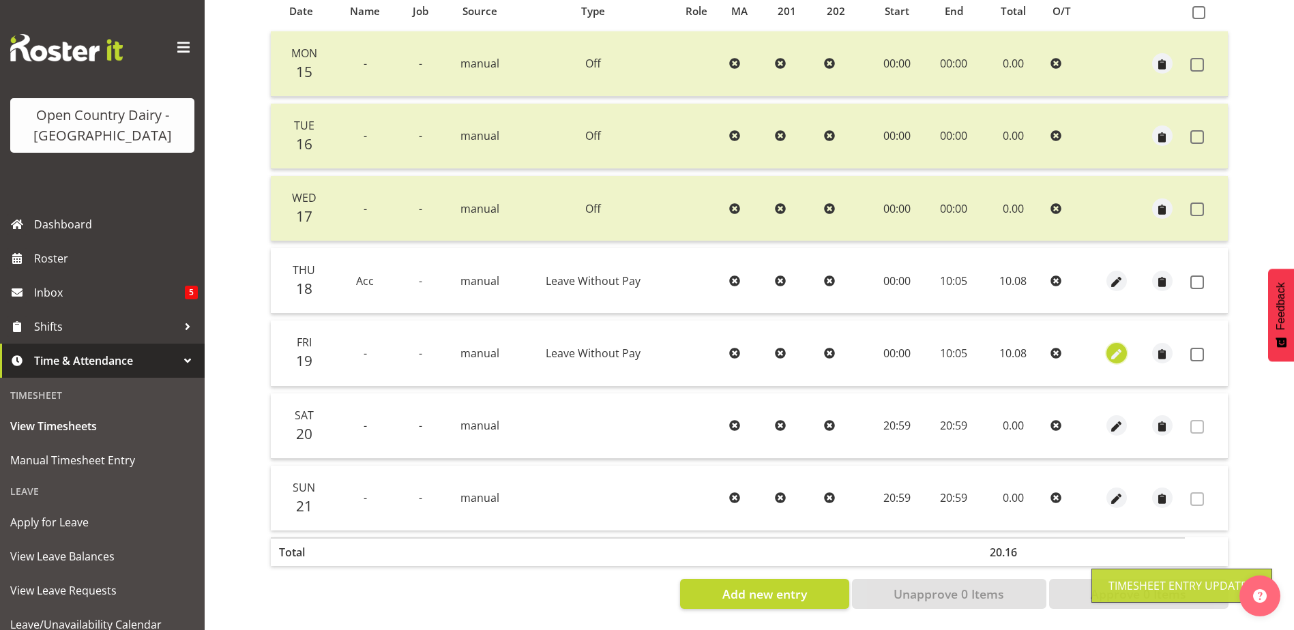
click at [1119, 347] on span "button" at bounding box center [1117, 355] width 16 height 16
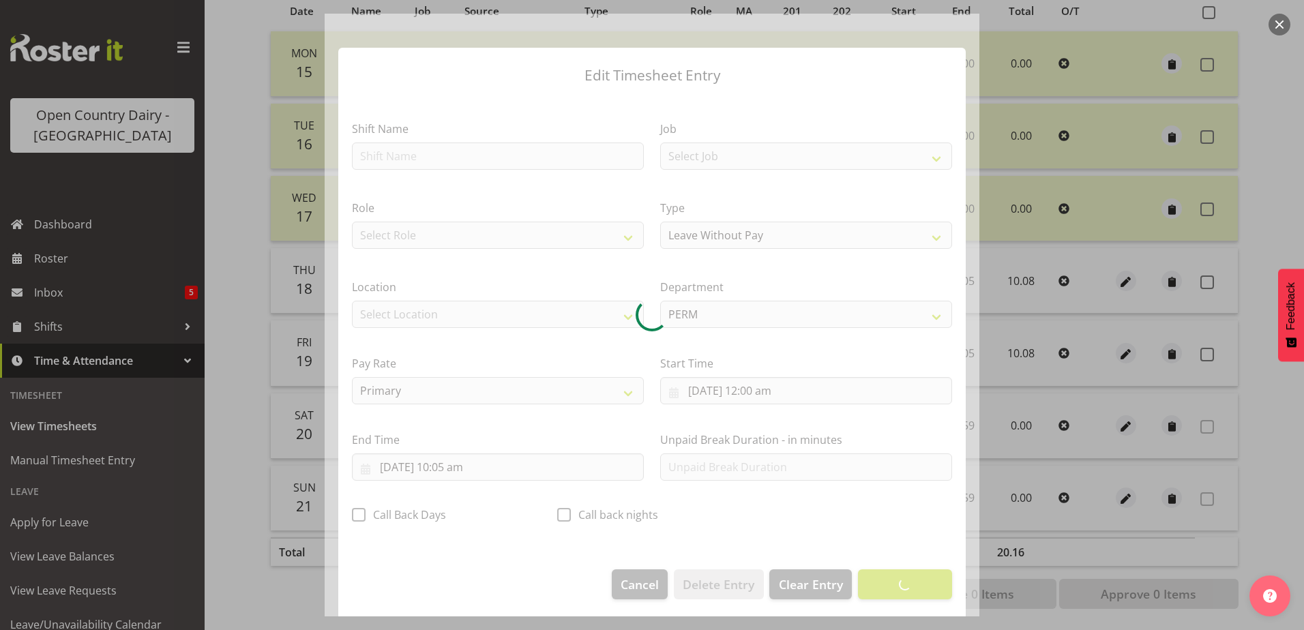
click at [445, 155] on div at bounding box center [652, 315] width 655 height 603
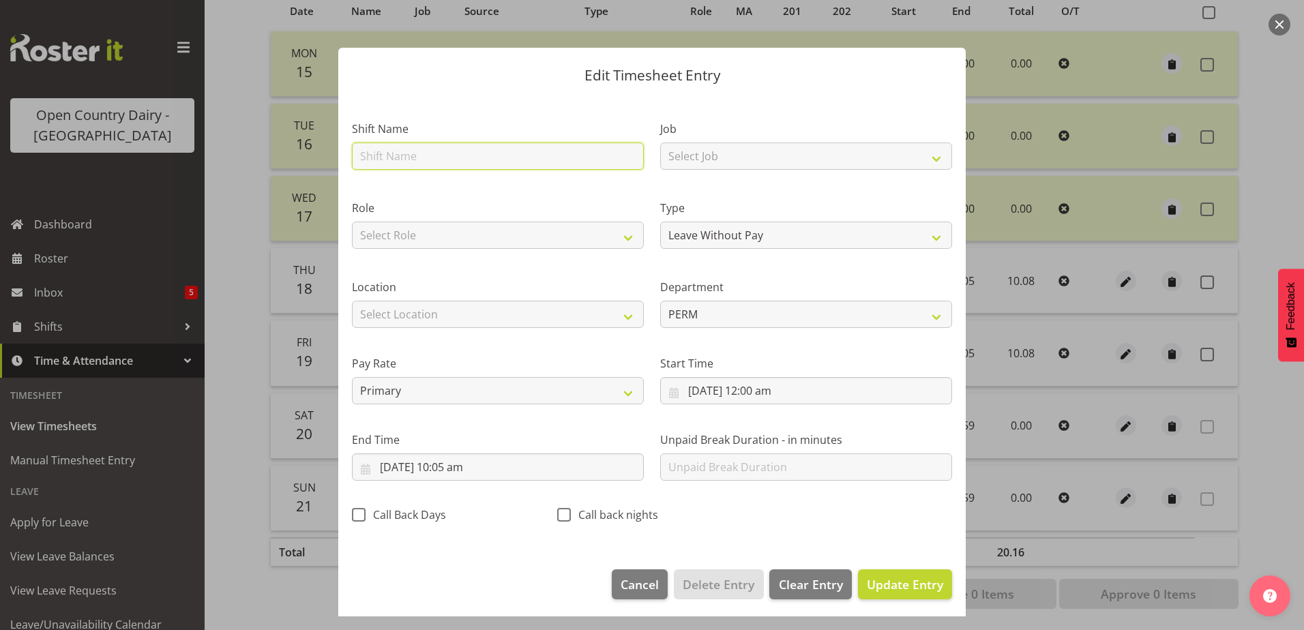
click at [445, 155] on input "text" at bounding box center [498, 156] width 292 height 27
click at [881, 586] on span "Update Entry" at bounding box center [905, 584] width 76 height 16
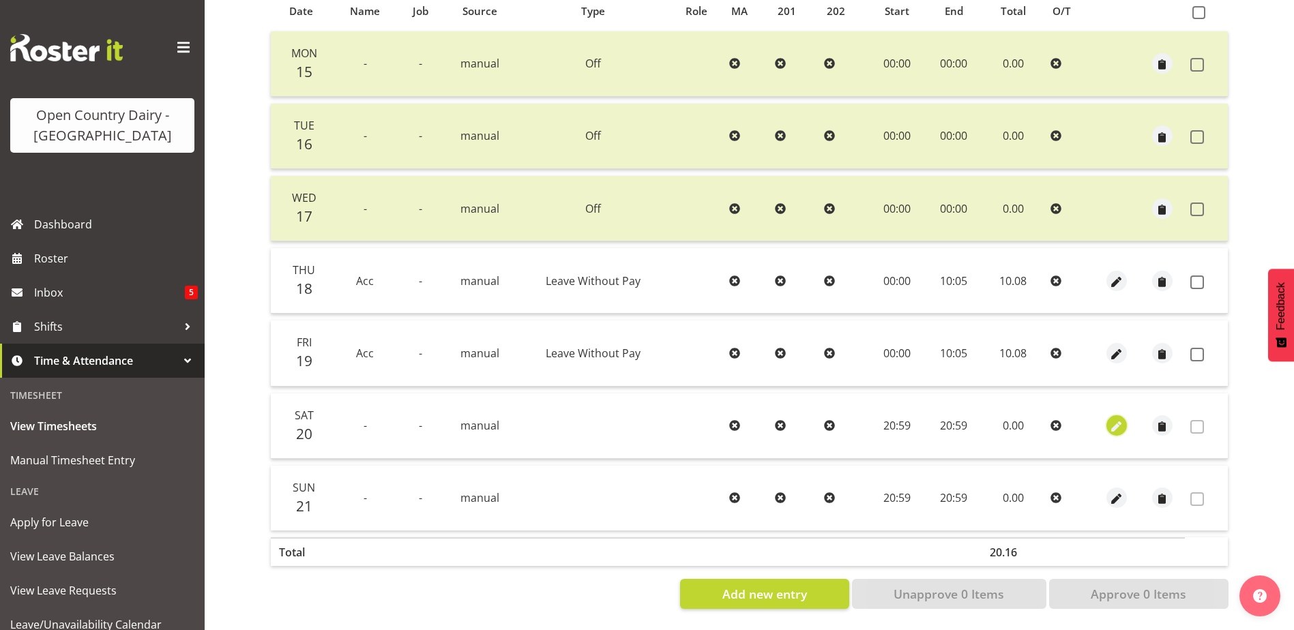
click at [1113, 420] on span "button" at bounding box center [1117, 428] width 16 height 16
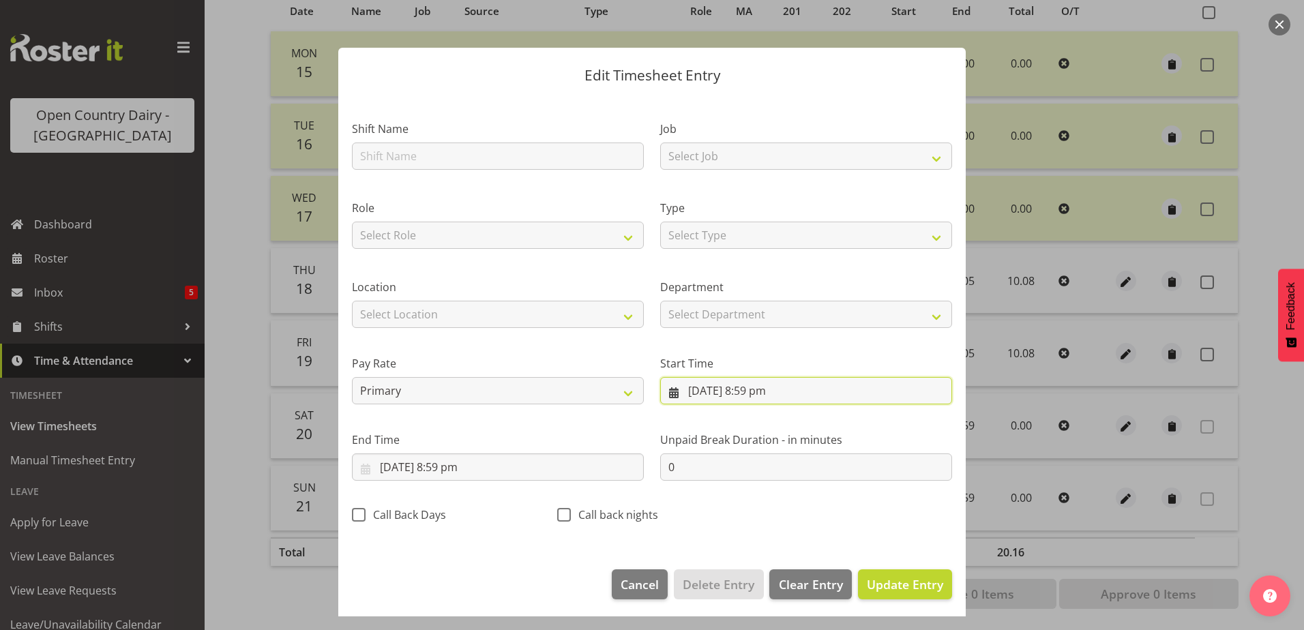
click at [730, 390] on input "[DATE] 8:59 pm" at bounding box center [806, 390] width 292 height 27
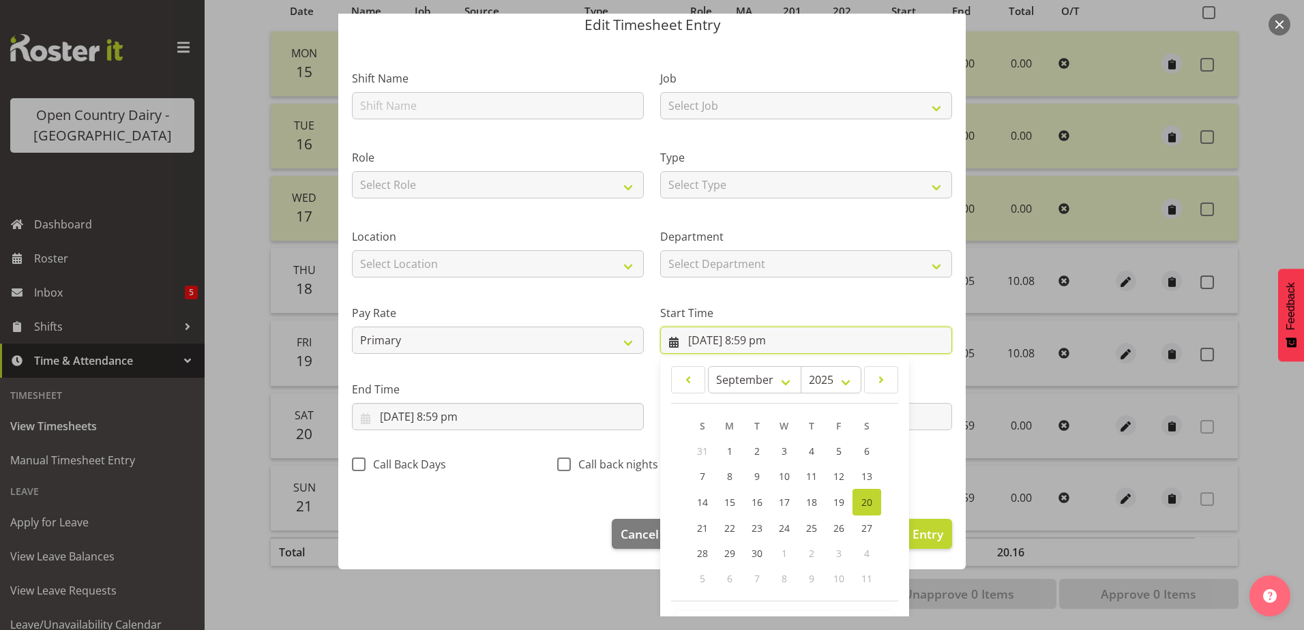
scroll to position [100, 0]
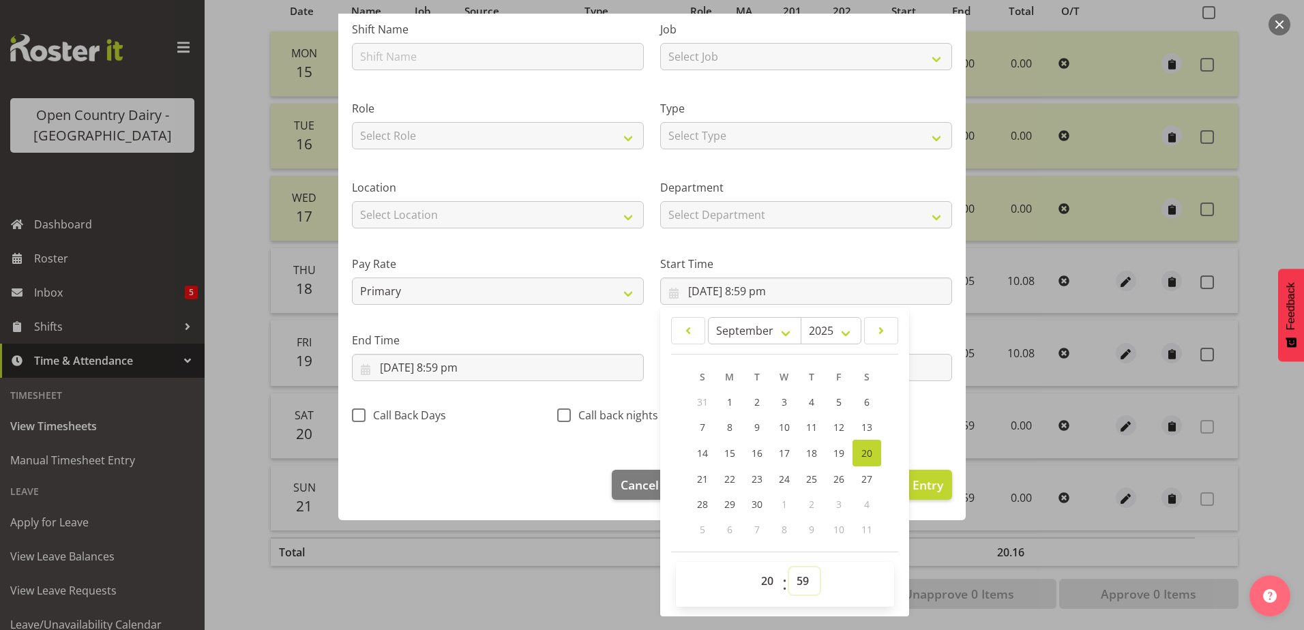
drag, startPoint x: 810, startPoint y: 583, endPoint x: 810, endPoint y: 568, distance: 14.3
click at [810, 583] on select "00 01 02 03 04 05 06 07 08 09 10 11 12 13 14 15 16 17 18 19 20 21 22 23 24 25 2…" at bounding box center [804, 581] width 31 height 27
click at [789, 568] on select "00 01 02 03 04 05 06 07 08 09 10 11 12 13 14 15 16 17 18 19 20 21 22 23 24 25 2…" at bounding box center [804, 581] width 31 height 27
click at [759, 580] on select "00 01 02 03 04 05 06 07 08 09 10 11 12 13 14 15 16 17 18 19 20 21 22 23" at bounding box center [769, 581] width 31 height 27
click at [754, 568] on select "00 01 02 03 04 05 06 07 08 09 10 11 12 13 14 15 16 17 18 19 20 21 22 23" at bounding box center [769, 581] width 31 height 27
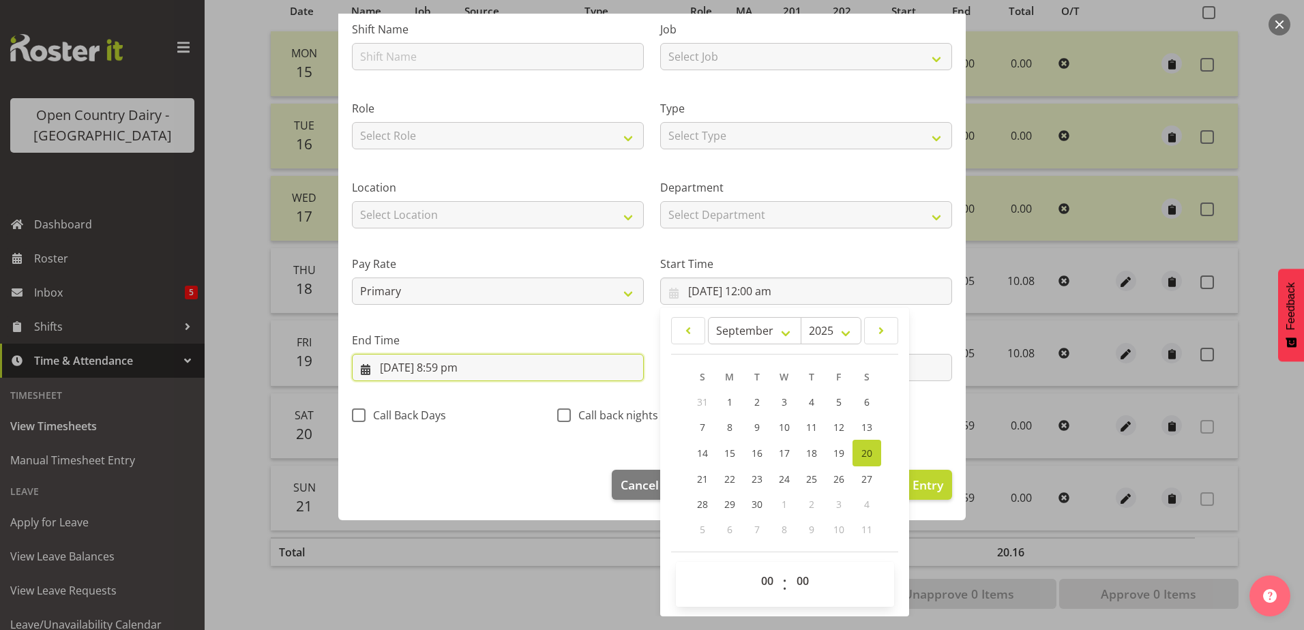
click at [436, 368] on input "[DATE] 8:59 pm" at bounding box center [498, 367] width 292 height 27
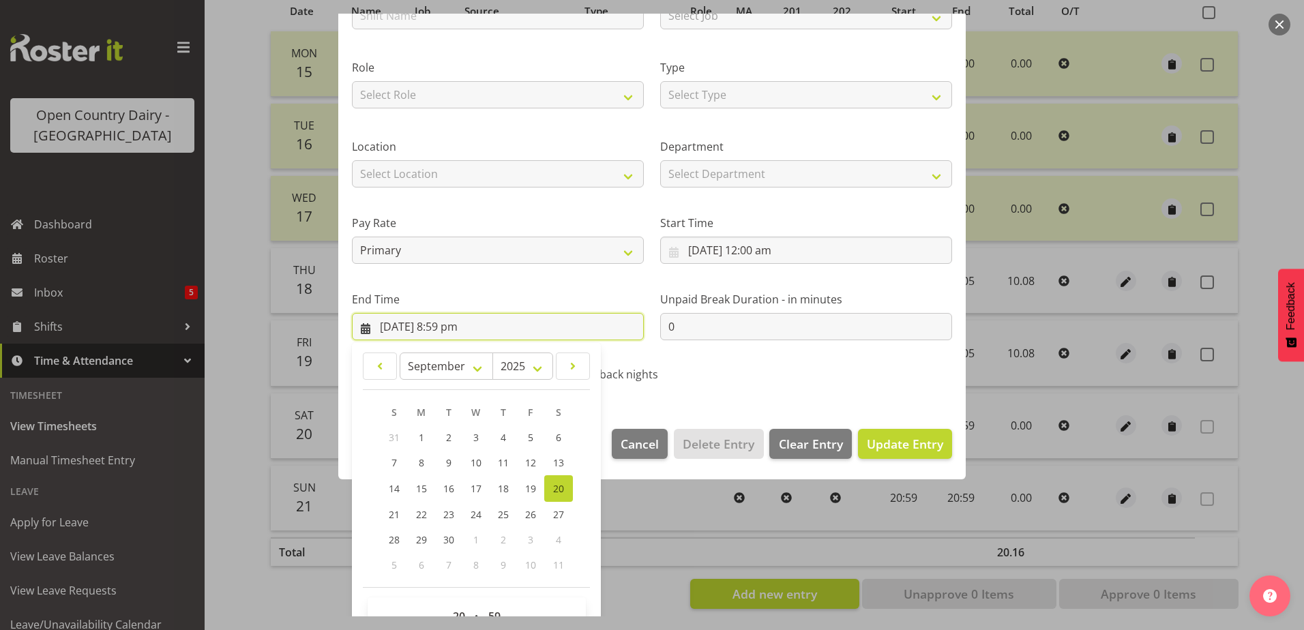
scroll to position [176, 0]
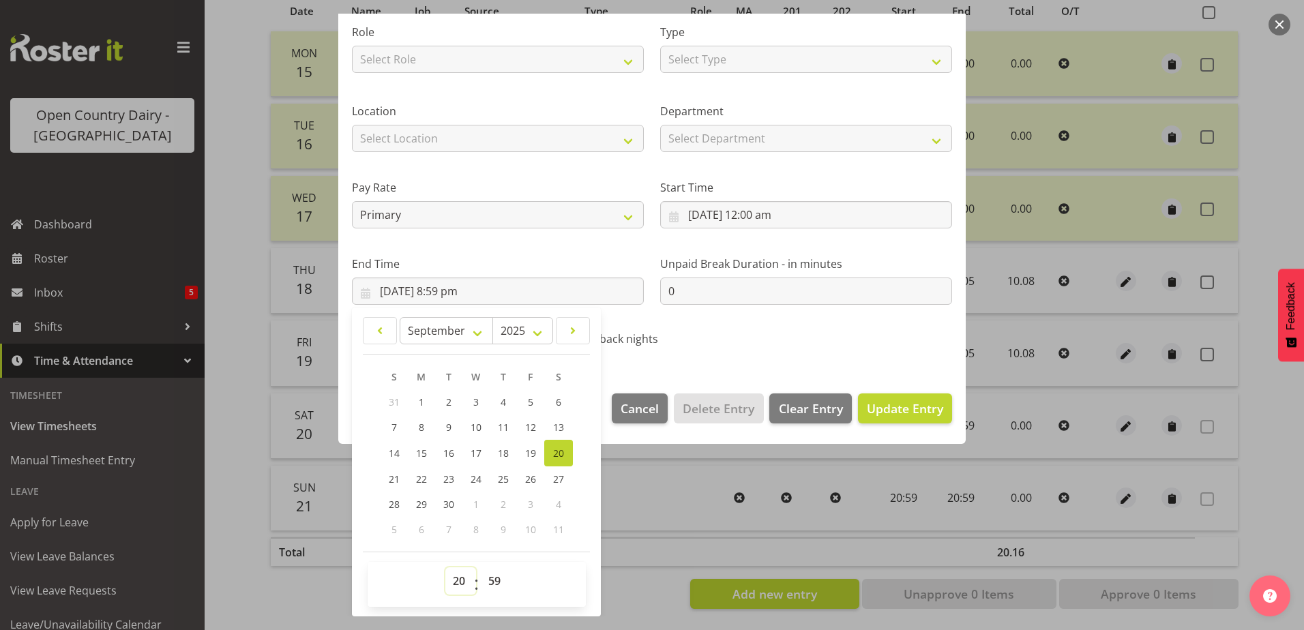
click at [454, 585] on select "00 01 02 03 04 05 06 07 08 09 10 11 12 13 14 15 16 17 18 19 20 21 22 23" at bounding box center [460, 581] width 31 height 27
click at [445, 568] on select "00 01 02 03 04 05 06 07 08 09 10 11 12 13 14 15 16 17 18 19 20 21 22 23" at bounding box center [460, 581] width 31 height 27
click at [497, 579] on select "00 01 02 03 04 05 06 07 08 09 10 11 12 13 14 15 16 17 18 19 20 21 22 23 24 25 2…" at bounding box center [496, 581] width 31 height 27
click at [481, 568] on select "00 01 02 03 04 05 06 07 08 09 10 11 12 13 14 15 16 17 18 19 20 21 22 23 24 25 2…" at bounding box center [496, 581] width 31 height 27
click at [867, 411] on span "Update Entry" at bounding box center [905, 408] width 76 height 16
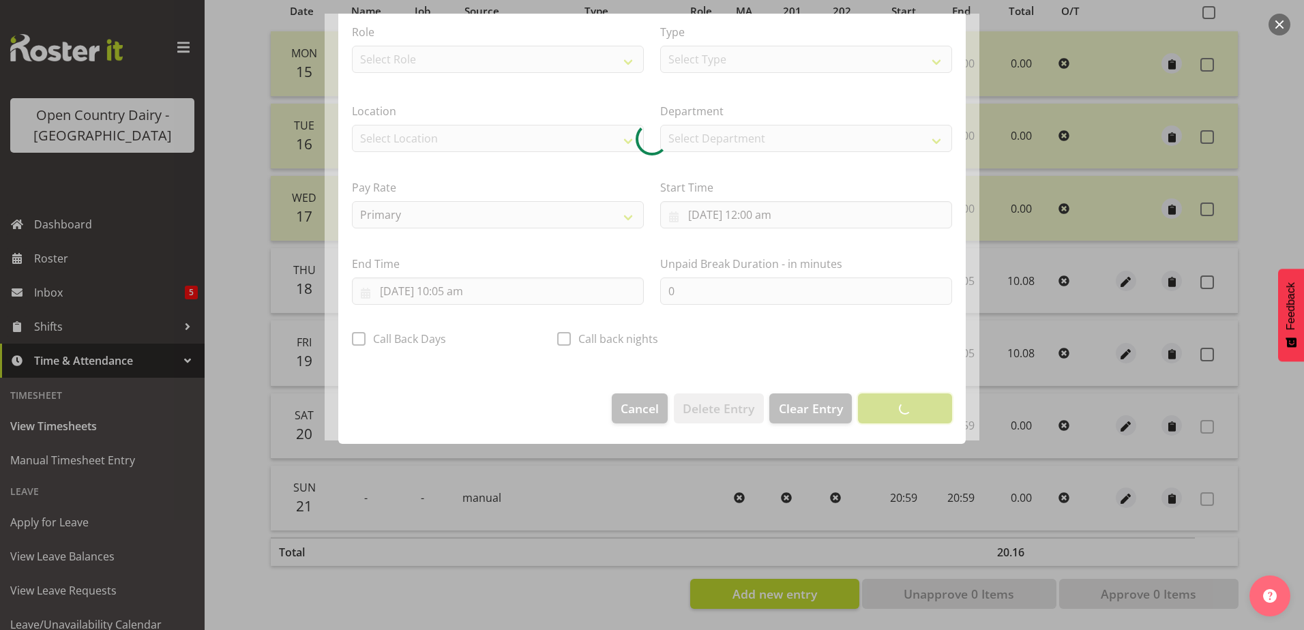
scroll to position [3, 0]
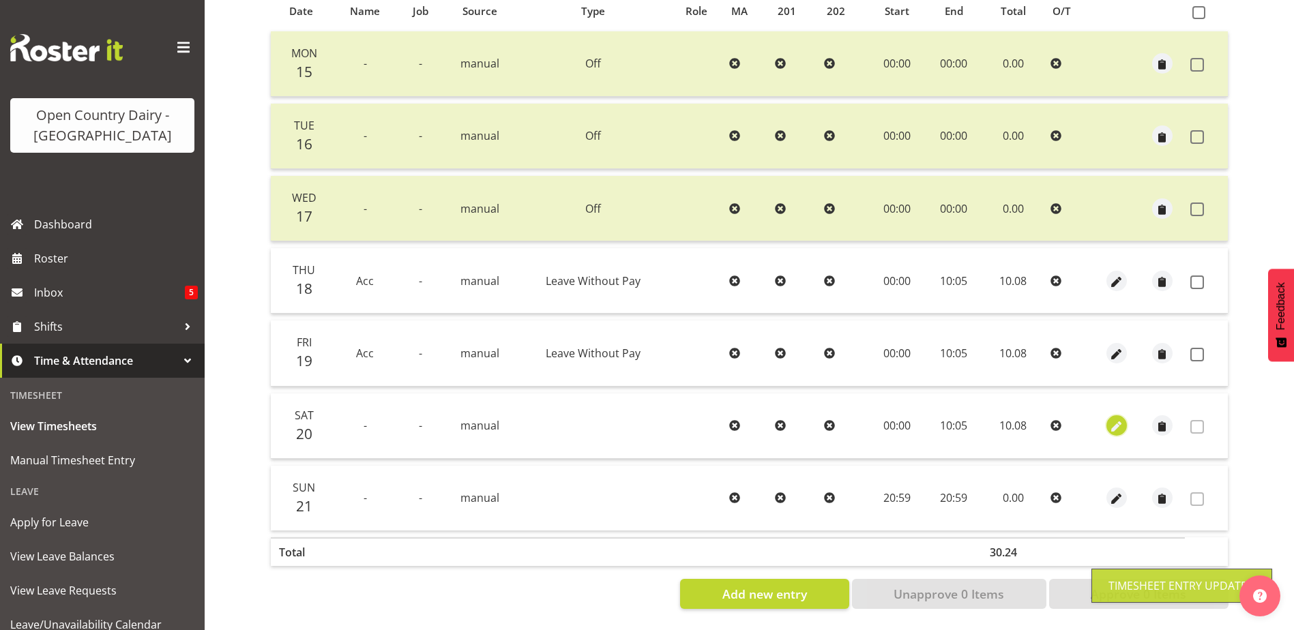
click at [1124, 416] on button "button" at bounding box center [1117, 425] width 20 height 20
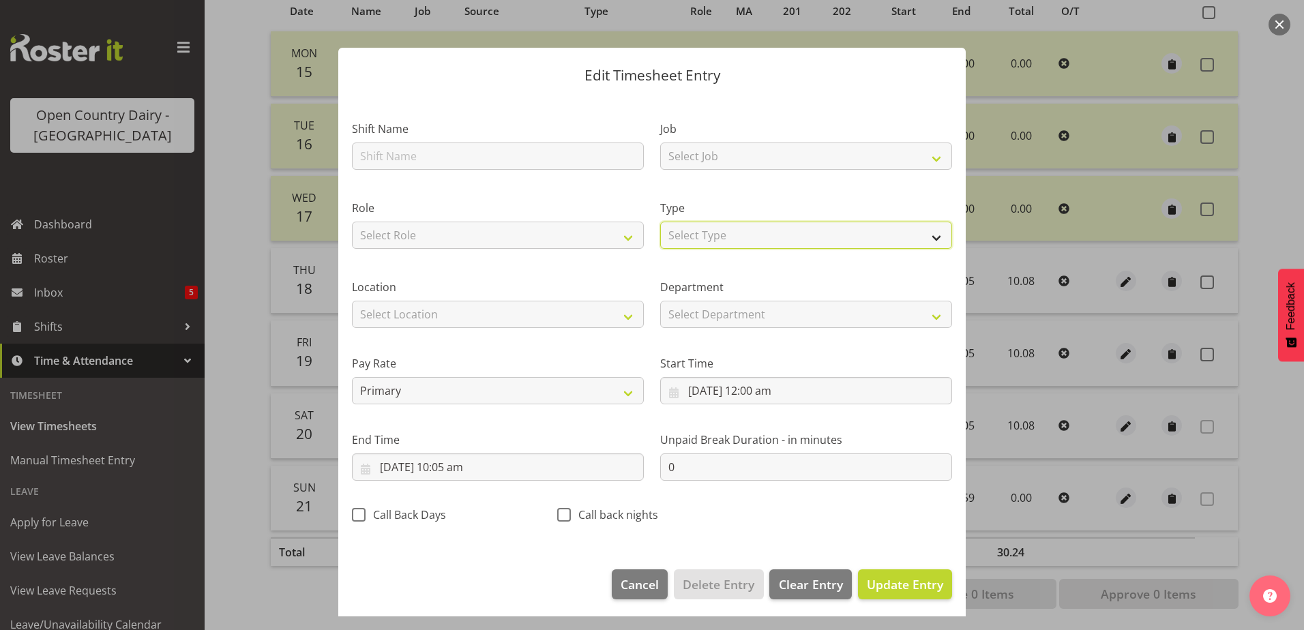
click at [725, 229] on select "Select Type Off Standard Public Holiday Public Holiday (Worked) Day In Lieu Ann…" at bounding box center [806, 235] width 292 height 27
click at [660, 222] on select "Select Type Off Standard Public Holiday Public Holiday (Worked) Day In Lieu Ann…" at bounding box center [806, 235] width 292 height 27
click at [911, 586] on span "Update Entry" at bounding box center [905, 584] width 76 height 16
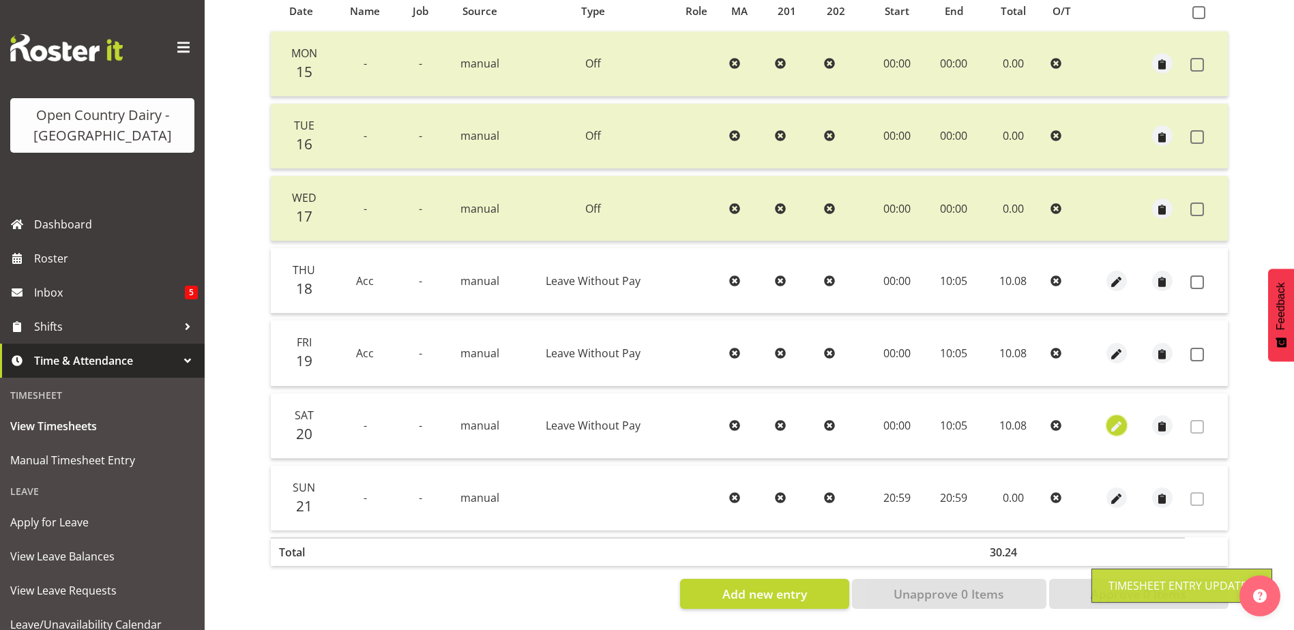
click at [1124, 420] on span "button" at bounding box center [1117, 428] width 16 height 16
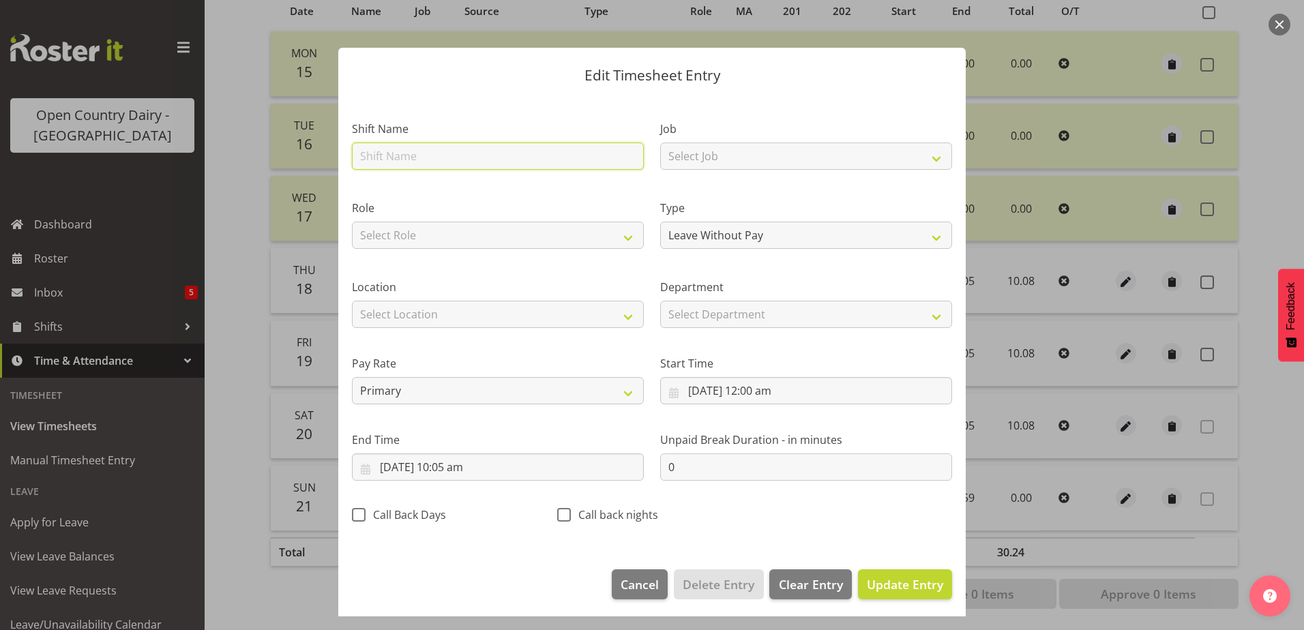
click at [430, 153] on input "text" at bounding box center [498, 156] width 292 height 27
click at [873, 587] on span "Update Entry" at bounding box center [905, 584] width 76 height 16
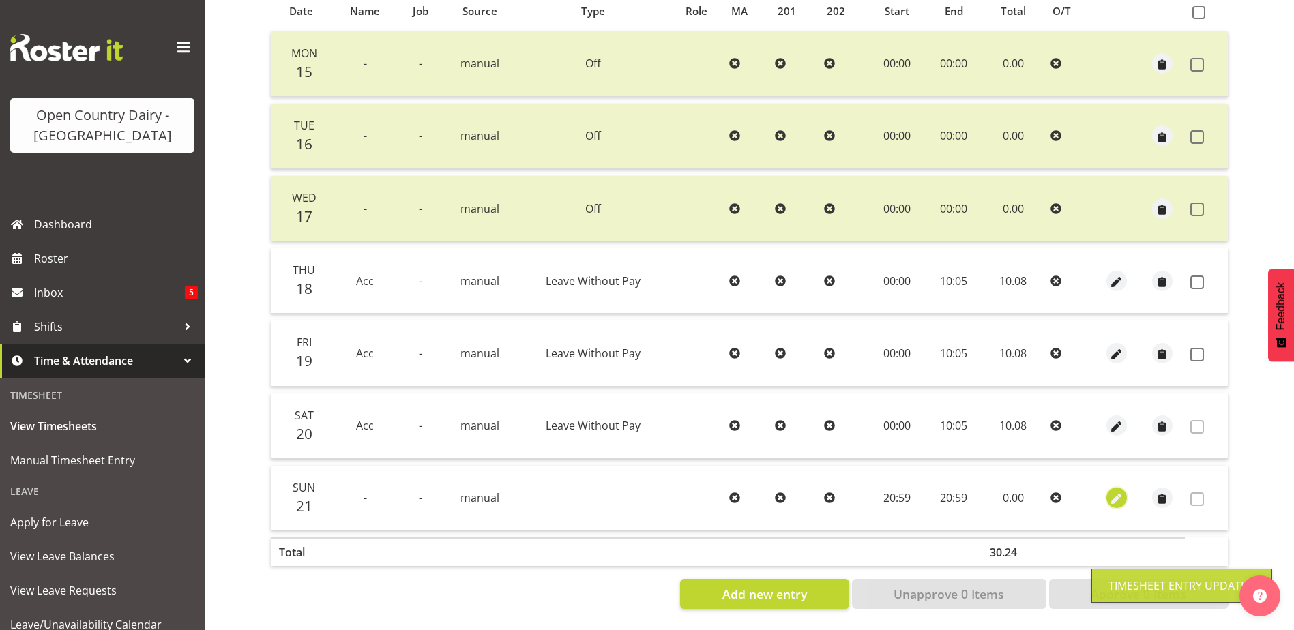
click at [1117, 492] on span "button" at bounding box center [1117, 500] width 16 height 16
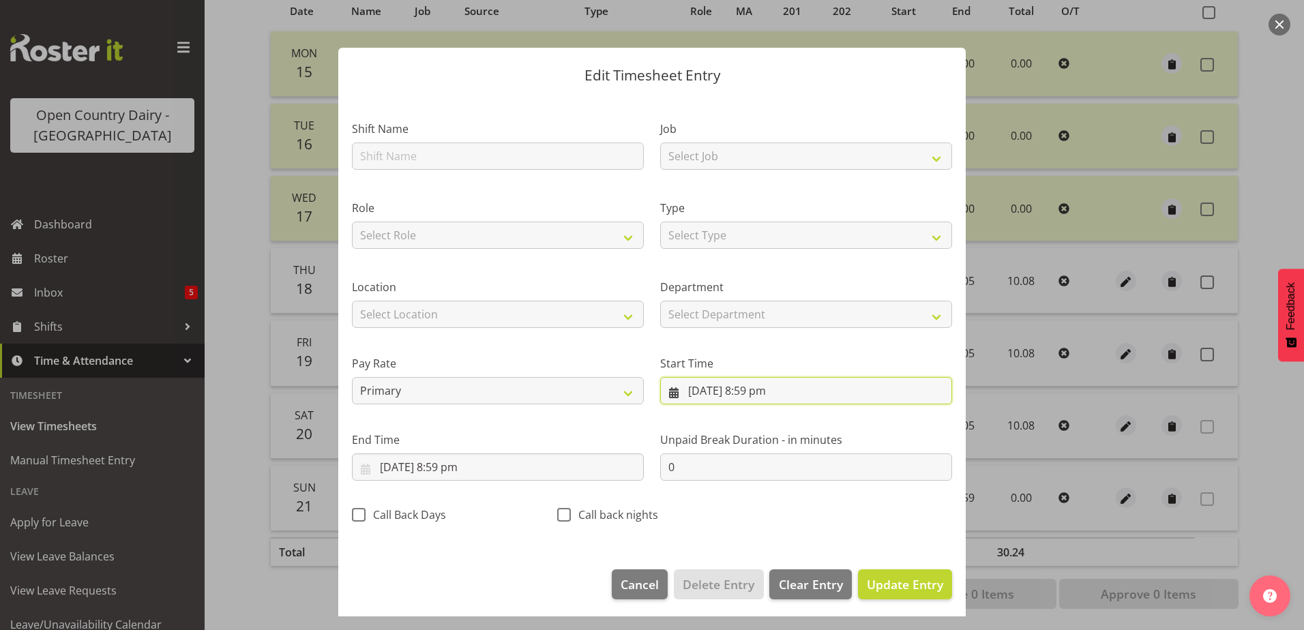
click at [713, 394] on input "[DATE] 8:59 pm" at bounding box center [806, 390] width 292 height 27
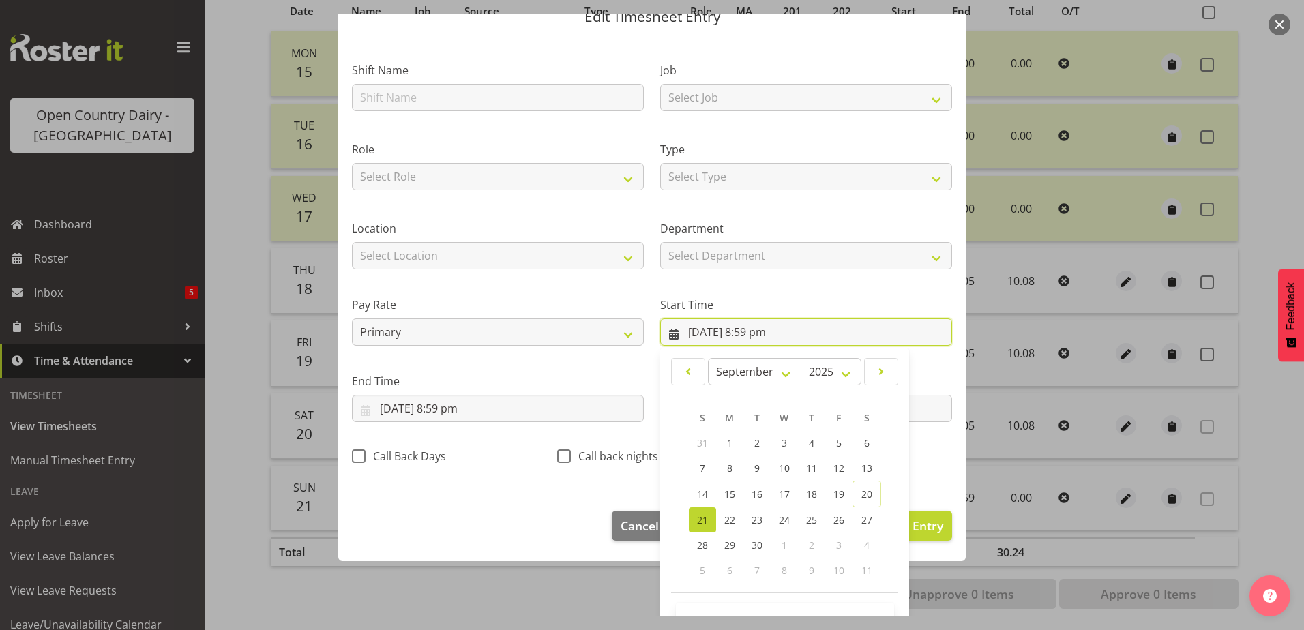
scroll to position [100, 0]
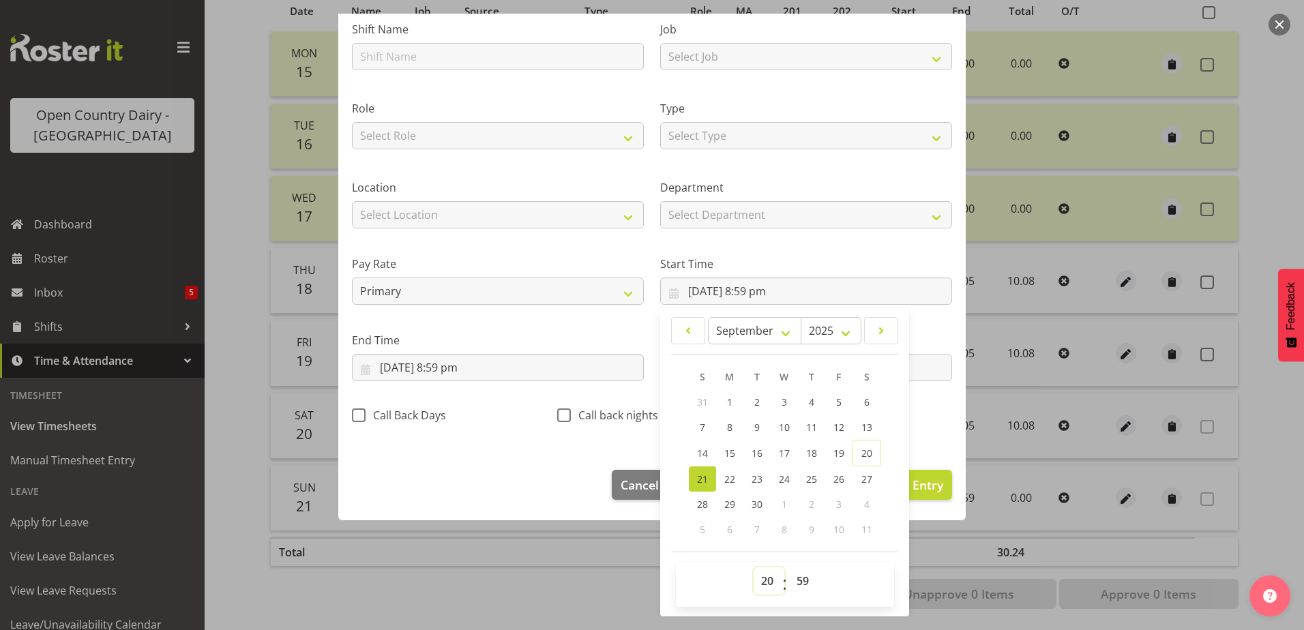
drag, startPoint x: 763, startPoint y: 583, endPoint x: 760, endPoint y: 568, distance: 14.7
click at [763, 583] on select "00 01 02 03 04 05 06 07 08 09 10 11 12 13 14 15 16 17 18 19 20 21 22 23" at bounding box center [769, 581] width 31 height 27
click at [754, 568] on select "00 01 02 03 04 05 06 07 08 09 10 11 12 13 14 15 16 17 18 19 20 21 22 23" at bounding box center [769, 581] width 31 height 27
drag, startPoint x: 800, startPoint y: 579, endPoint x: 830, endPoint y: 412, distance: 169.1
click at [800, 579] on select "00 01 02 03 04 05 06 07 08 09 10 11 12 13 14 15 16 17 18 19 20 21 22 23 24 25 2…" at bounding box center [804, 581] width 31 height 27
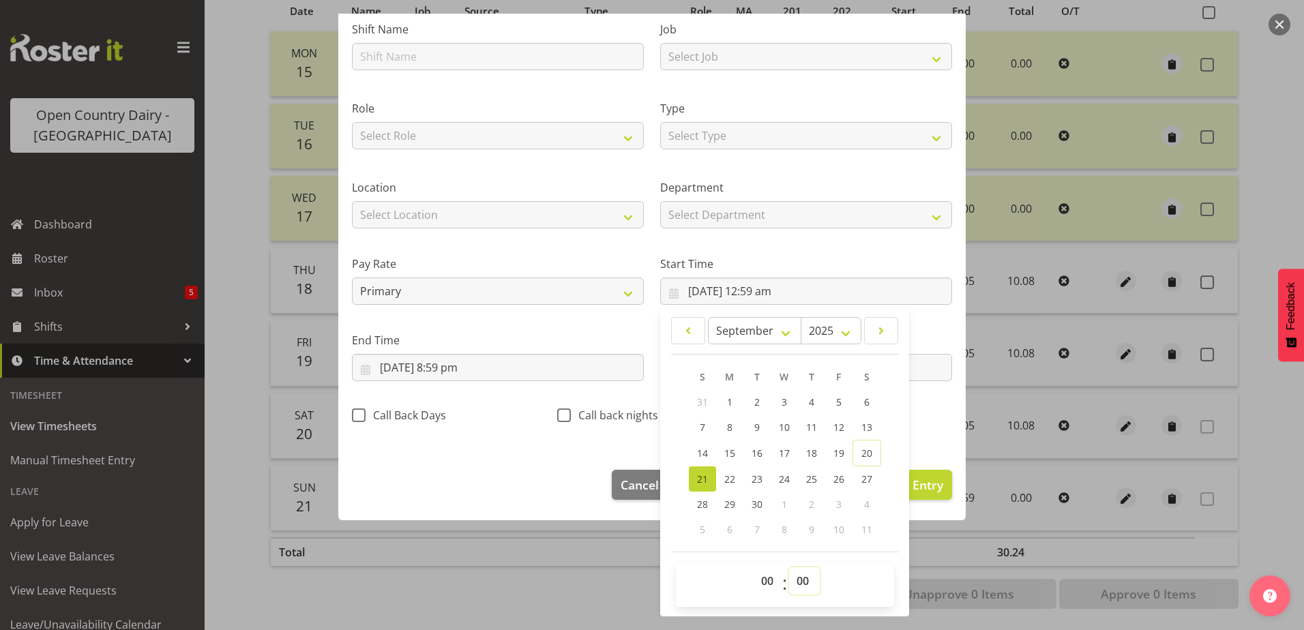
click at [789, 568] on select "00 01 02 03 04 05 06 07 08 09 10 11 12 13 14 15 16 17 18 19 20 21 22 23 24 25 2…" at bounding box center [804, 581] width 31 height 27
click at [429, 358] on input "[DATE] 8:59 pm" at bounding box center [498, 367] width 292 height 27
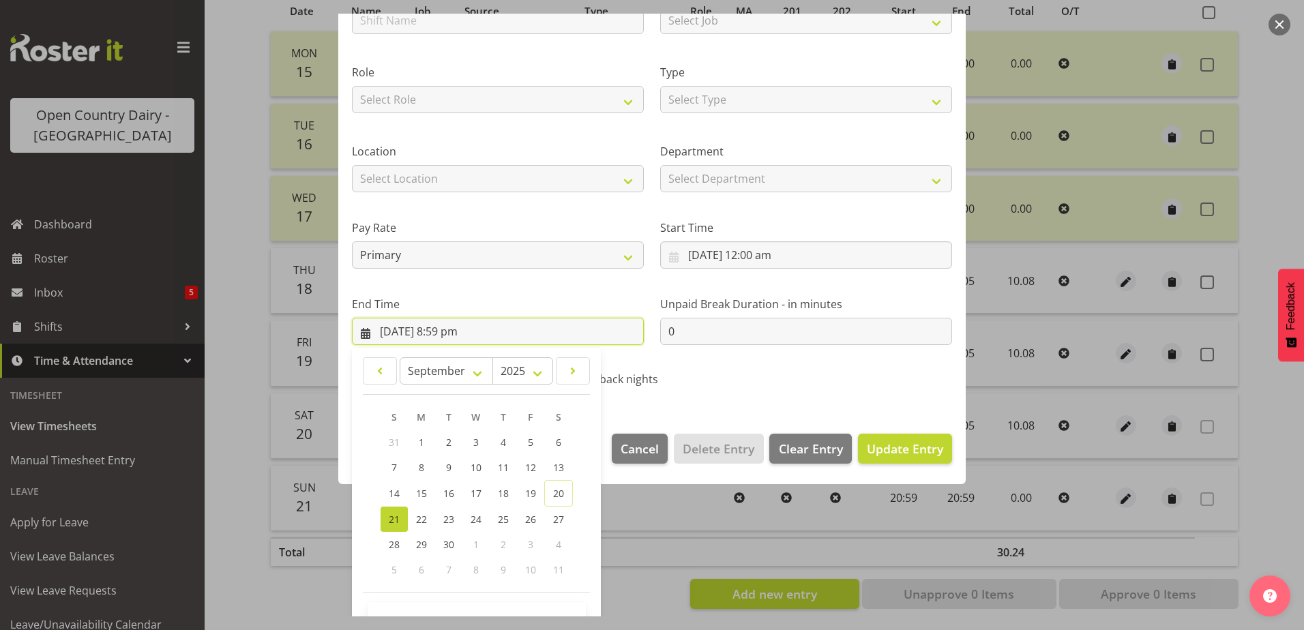
scroll to position [176, 0]
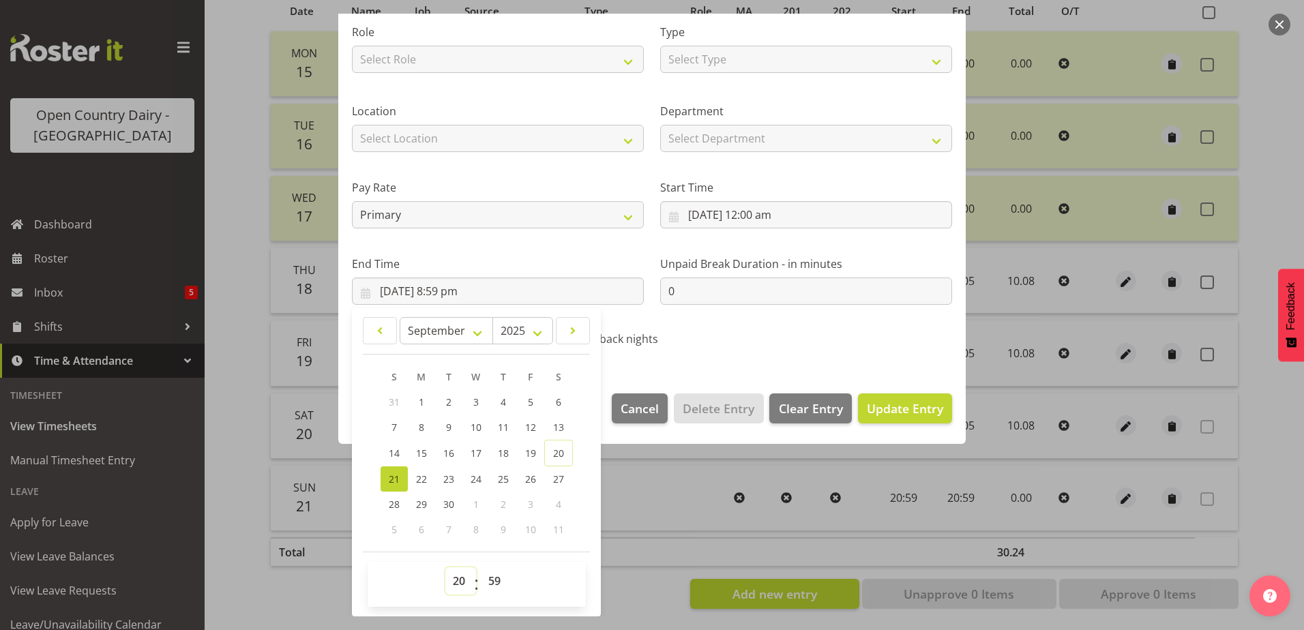
click at [462, 582] on select "00 01 02 03 04 05 06 07 08 09 10 11 12 13 14 15 16 17 18 19 20 21 22 23" at bounding box center [460, 581] width 31 height 27
click at [445, 568] on select "00 01 02 03 04 05 06 07 08 09 10 11 12 13 14 15 16 17 18 19 20 21 22 23" at bounding box center [460, 581] width 31 height 27
click at [498, 586] on select "00 01 02 03 04 05 06 07 08 09 10 11 12 13 14 15 16 17 18 19 20 21 22 23 24 25 2…" at bounding box center [496, 581] width 31 height 27
click at [481, 568] on select "00 01 02 03 04 05 06 07 08 09 10 11 12 13 14 15 16 17 18 19 20 21 22 23 24 25 2…" at bounding box center [496, 581] width 31 height 27
click at [914, 411] on span "Update Entry" at bounding box center [905, 408] width 76 height 16
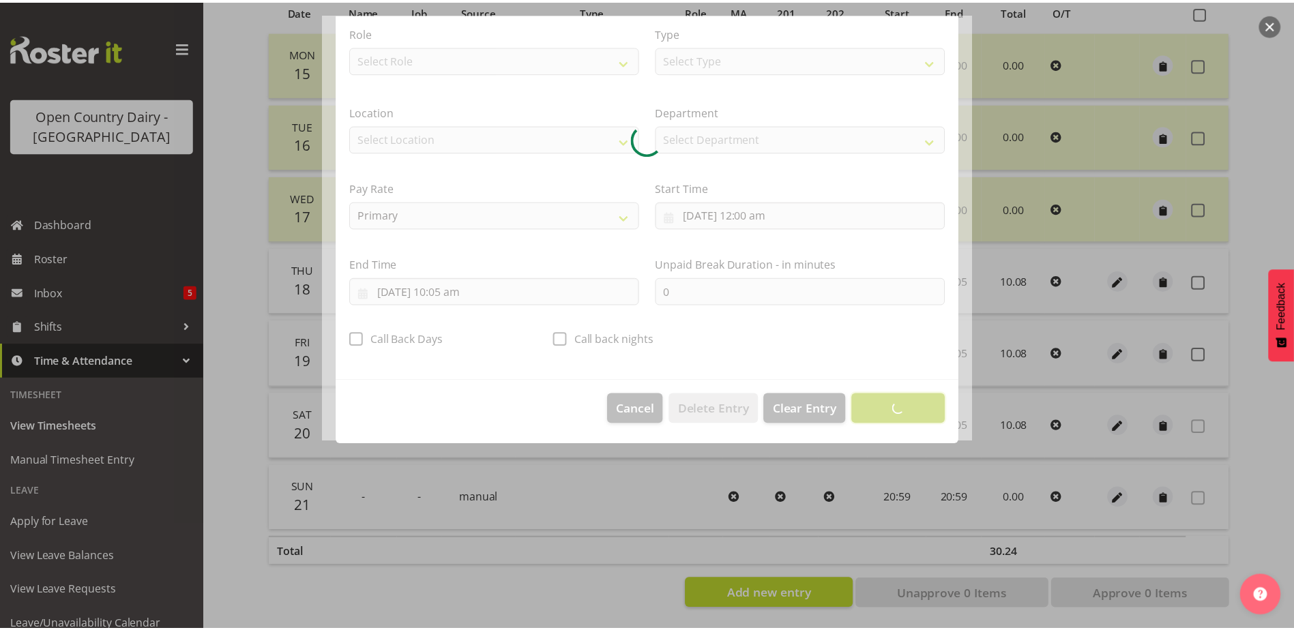
scroll to position [3, 0]
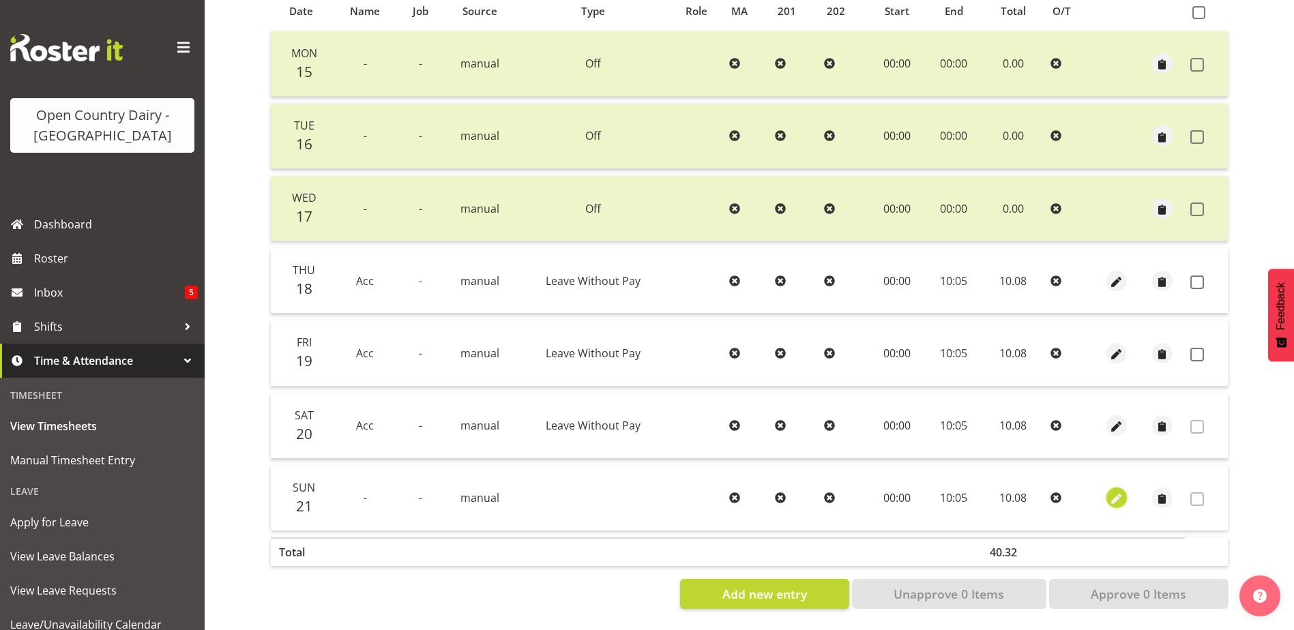
click at [1121, 492] on span "button" at bounding box center [1117, 500] width 16 height 16
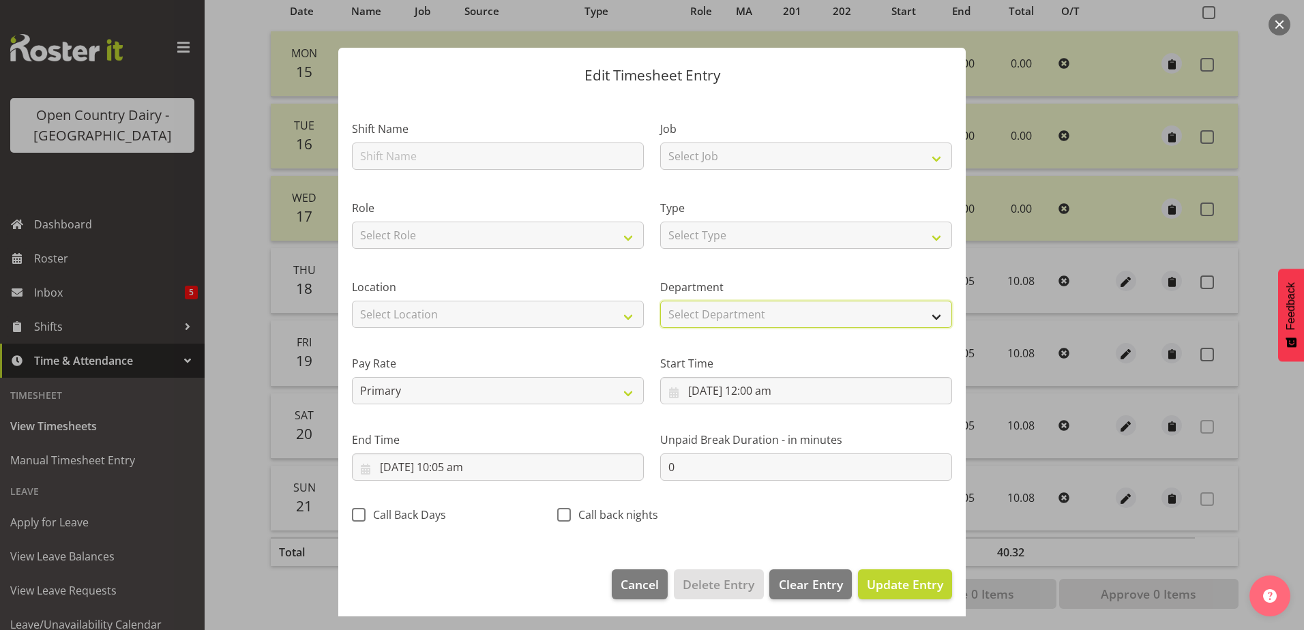
click at [727, 315] on select "Select Department [GEOGRAPHIC_DATA] 703 705 713 704 702 706 729 709 716 722 718…" at bounding box center [806, 314] width 292 height 27
click at [722, 238] on select "Select Type Off Standard Public Holiday Public Holiday (Worked) Day In Lieu Ann…" at bounding box center [806, 235] width 292 height 27
click at [660, 222] on select "Select Type Off Standard Public Holiday Public Holiday (Worked) Day In Lieu Ann…" at bounding box center [806, 235] width 292 height 27
click at [461, 151] on input "text" at bounding box center [498, 156] width 292 height 27
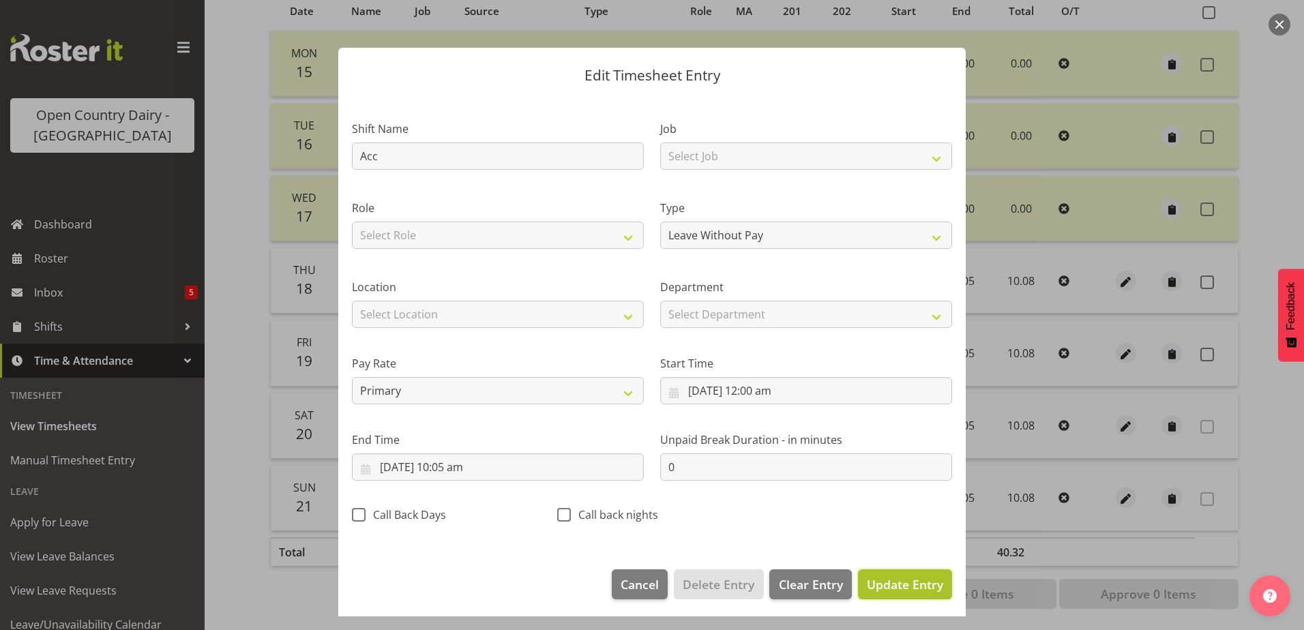
click at [896, 583] on span "Update Entry" at bounding box center [905, 584] width 76 height 16
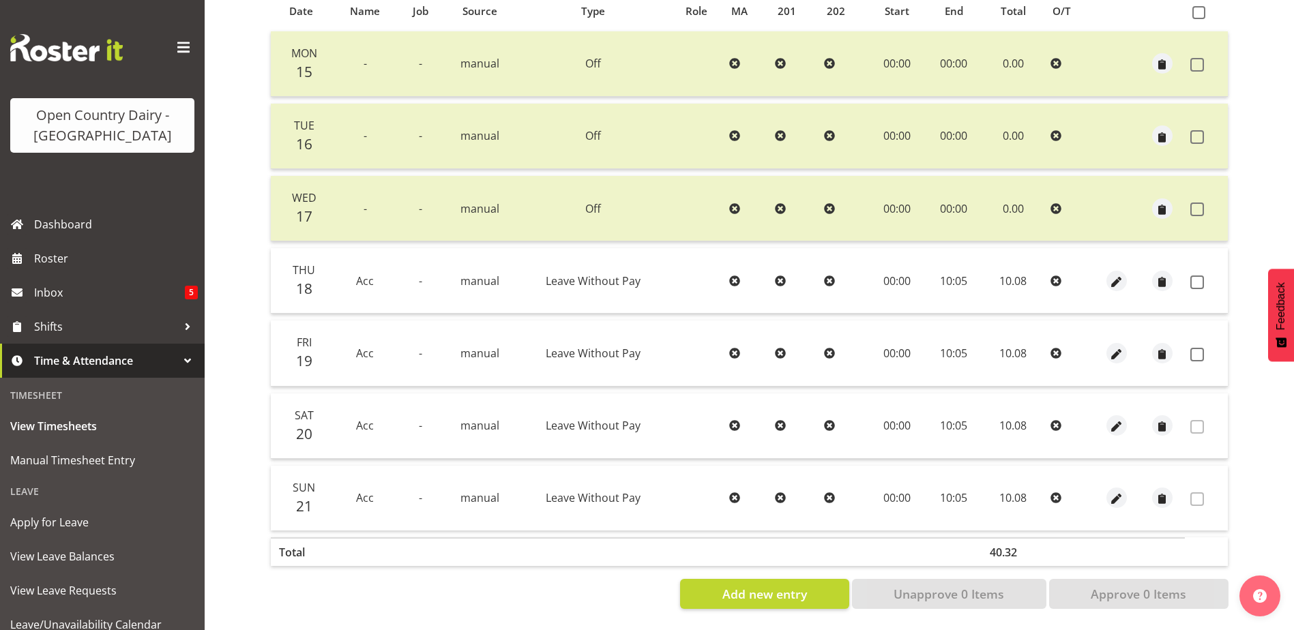
drag, startPoint x: 1199, startPoint y: 269, endPoint x: 1197, endPoint y: 302, distance: 32.8
click at [1199, 276] on span at bounding box center [1197, 283] width 14 height 14
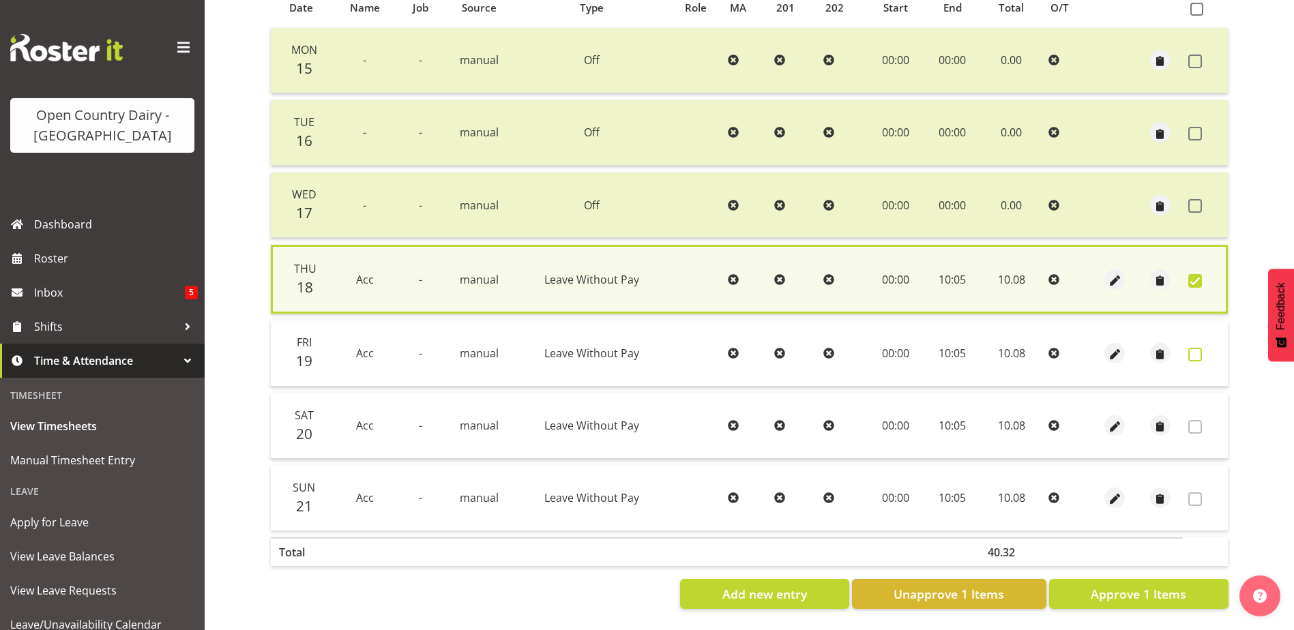
click at [1200, 348] on span at bounding box center [1195, 355] width 14 height 14
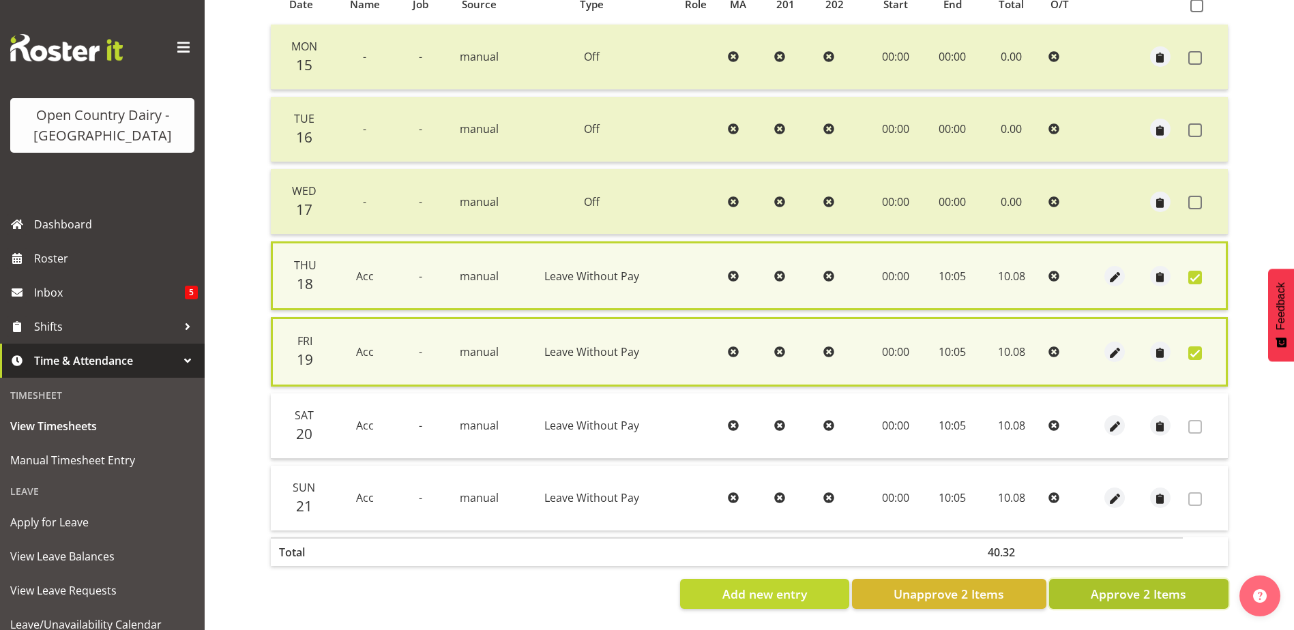
click at [1198, 589] on button "Approve 2 Items" at bounding box center [1138, 594] width 179 height 30
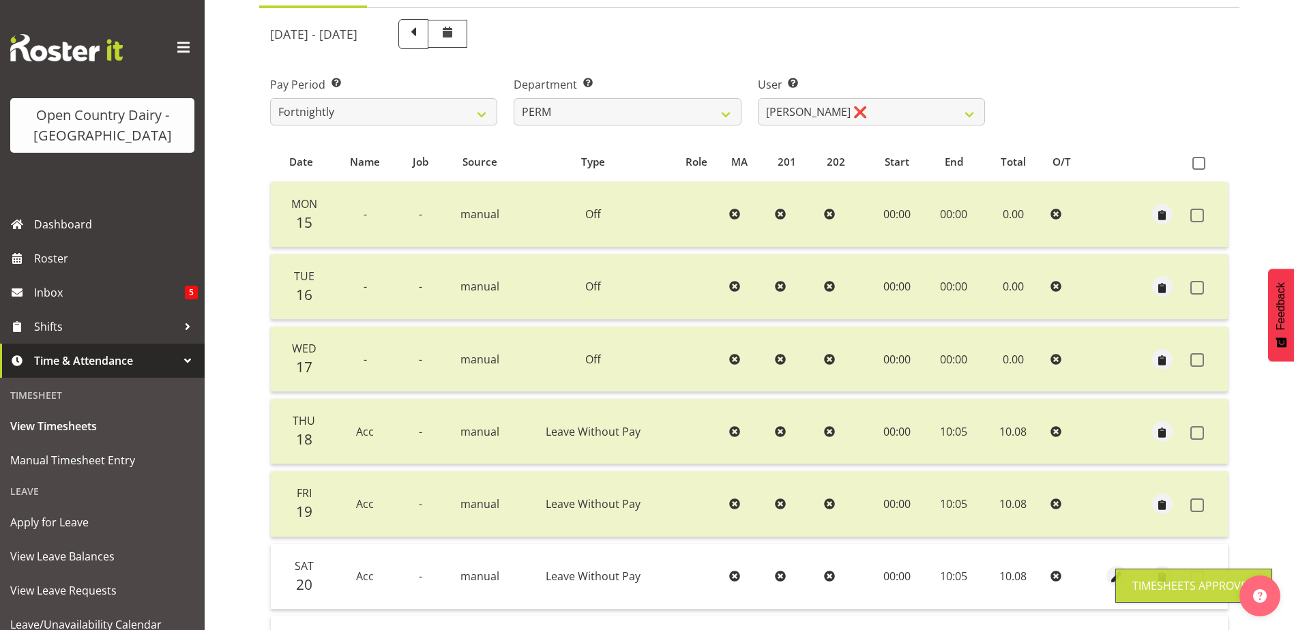
scroll to position [0, 0]
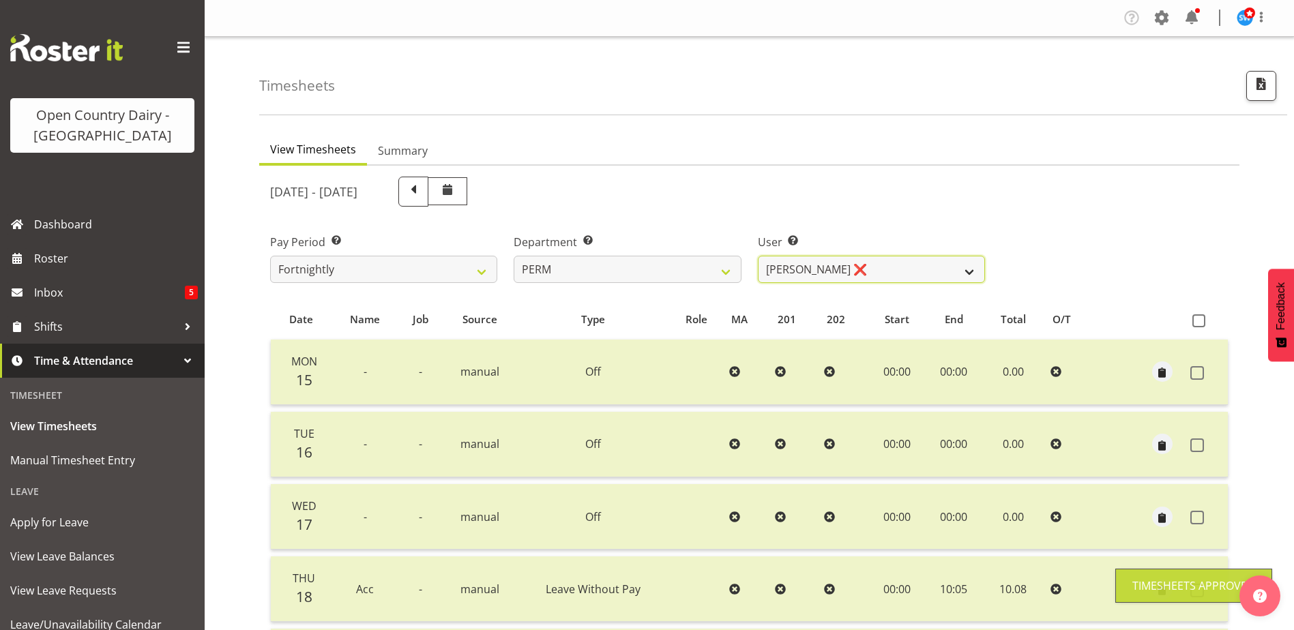
click at [883, 266] on select "[PERSON_NAME] ❌ [PERSON_NAME] ❌ [PERSON_NAME] ❌ [PERSON_NAME] ❌ [PERSON_NAME] ❌…" at bounding box center [871, 269] width 227 height 27
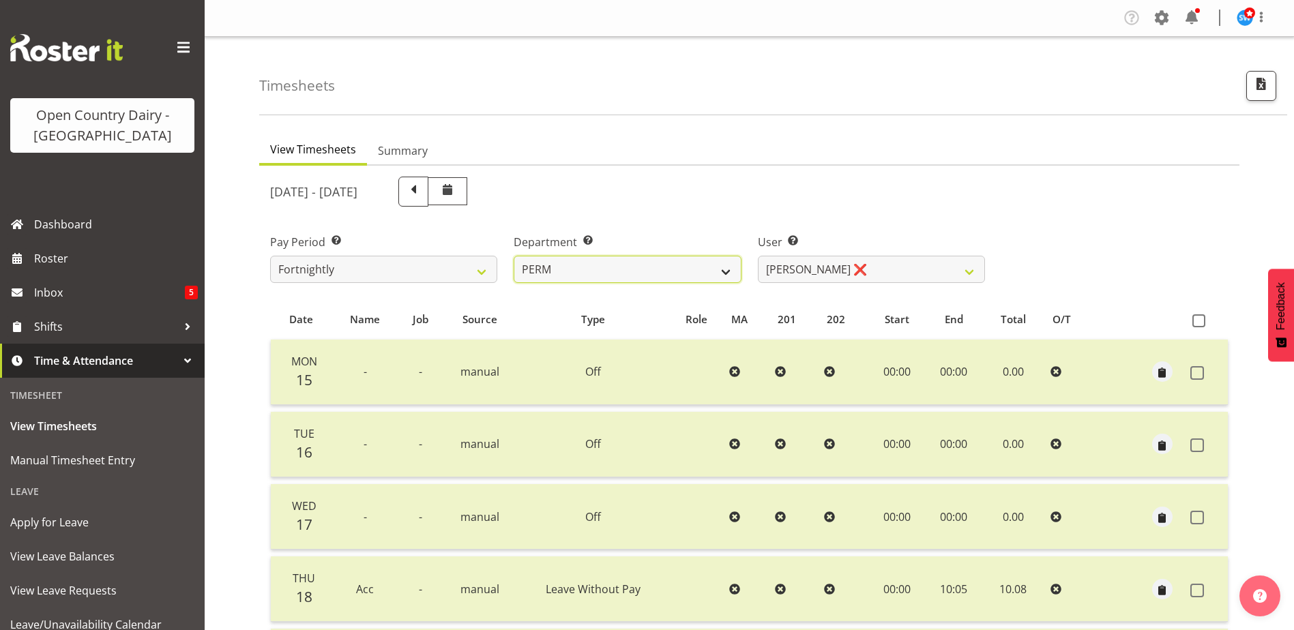
click at [691, 266] on select "701 702 703 704 705 706 707 708 709 710 711 712 713 714 715 716 717 718 719 720" at bounding box center [627, 269] width 227 height 27
click at [514, 256] on select "701 702 703 704 705 706 707 708 709 710 711 712 713 714 715 716 717 718 719 720" at bounding box center [627, 269] width 227 height 27
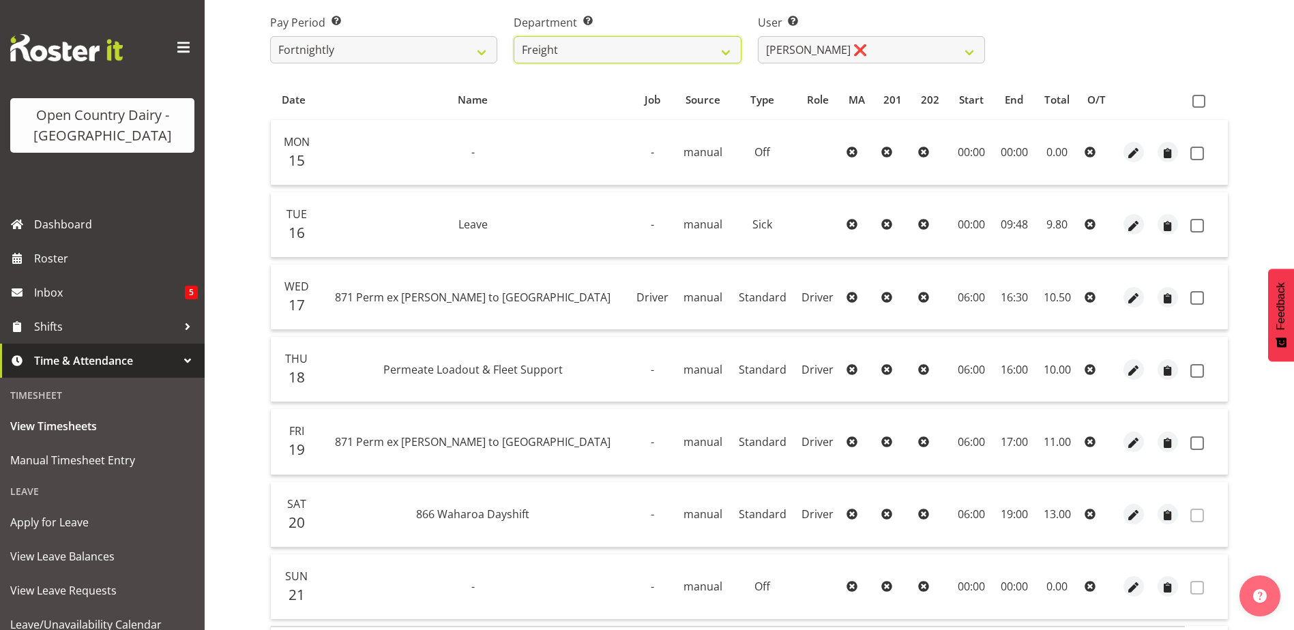
scroll to position [46, 0]
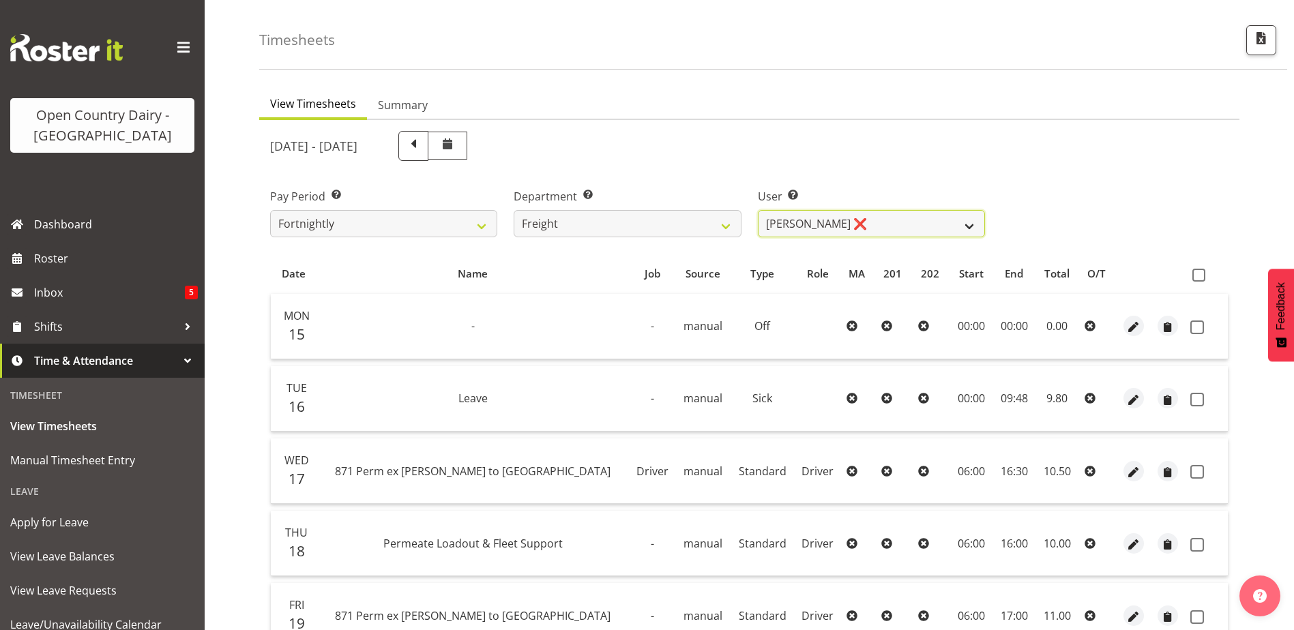
click at [909, 225] on select "[PERSON_NAME] ❌ [PERSON_NAME] ❌" at bounding box center [871, 223] width 227 height 27
click at [758, 210] on select "[PERSON_NAME] ❌ [PERSON_NAME] ❌" at bounding box center [871, 223] width 227 height 27
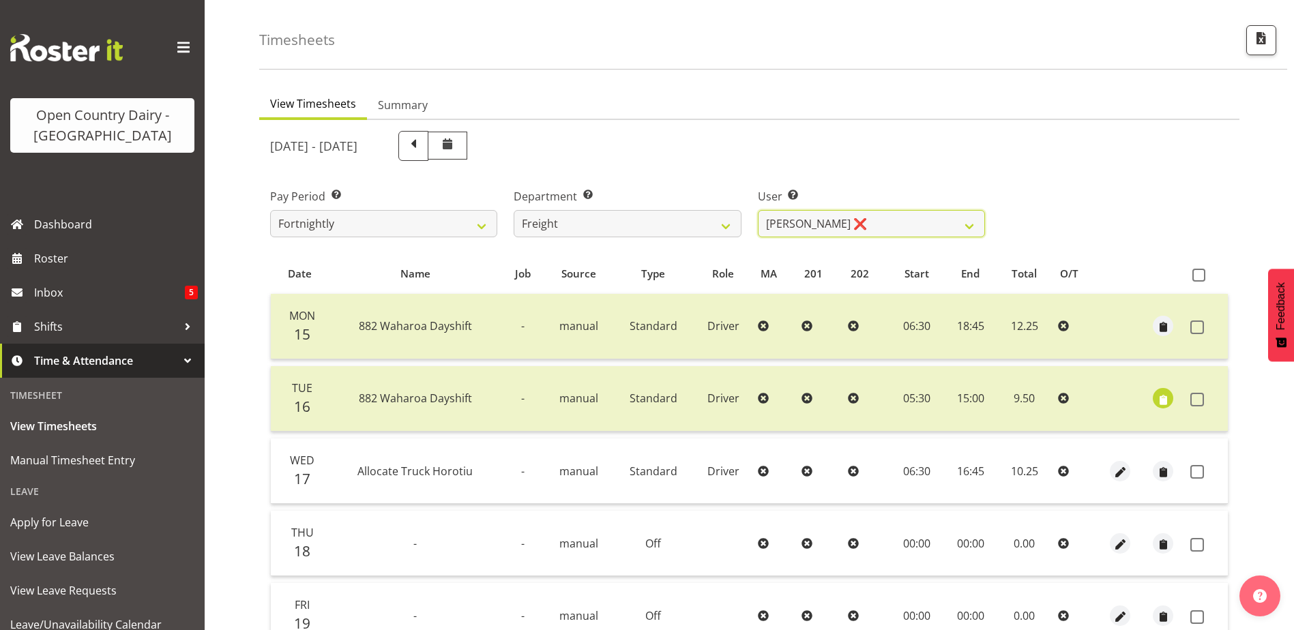
scroll to position [319, 0]
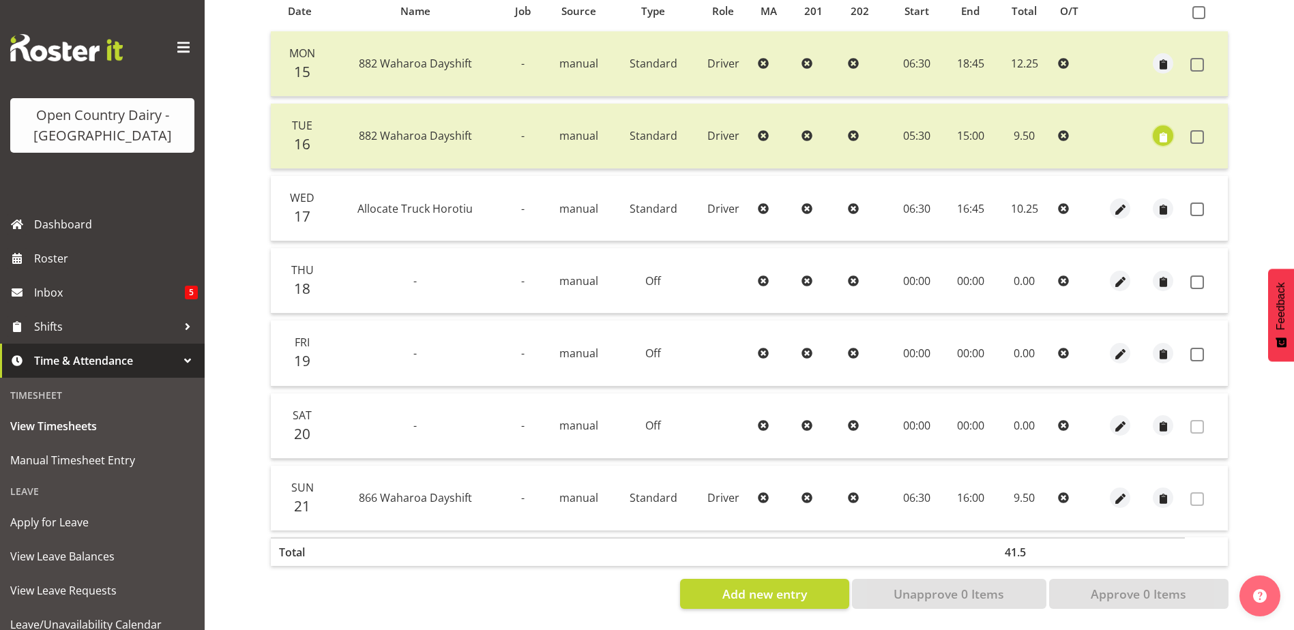
click at [1167, 130] on span "button" at bounding box center [1164, 138] width 16 height 16
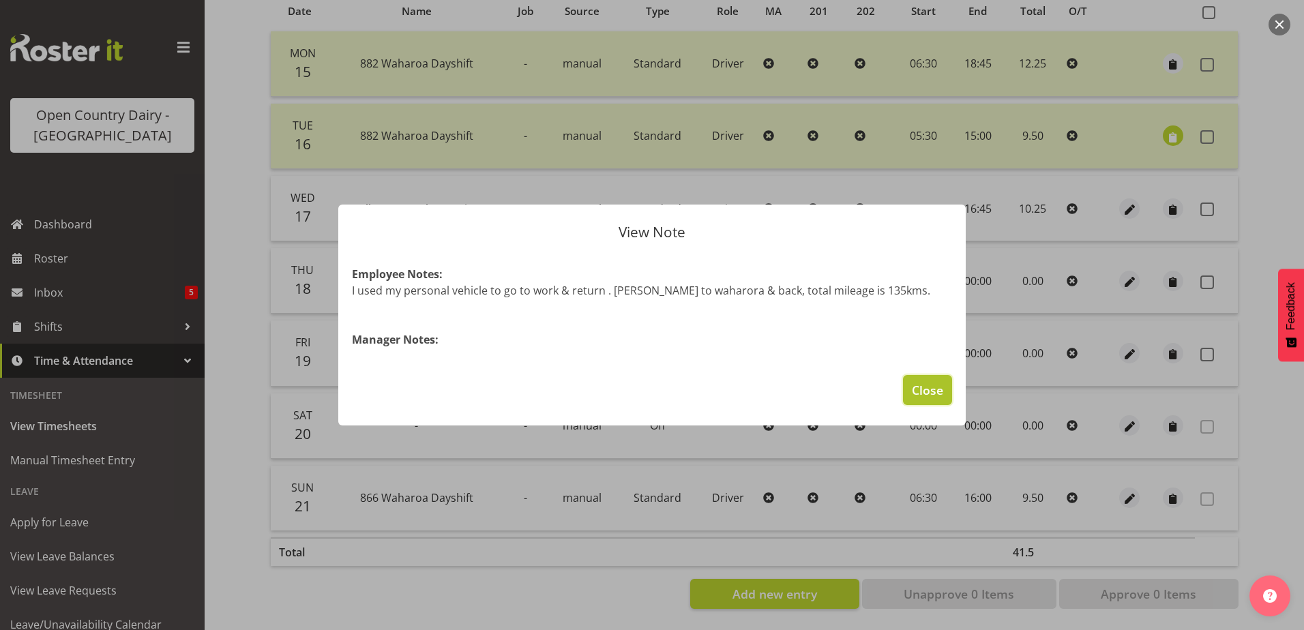
click at [932, 398] on span "Close" at bounding box center [927, 390] width 31 height 18
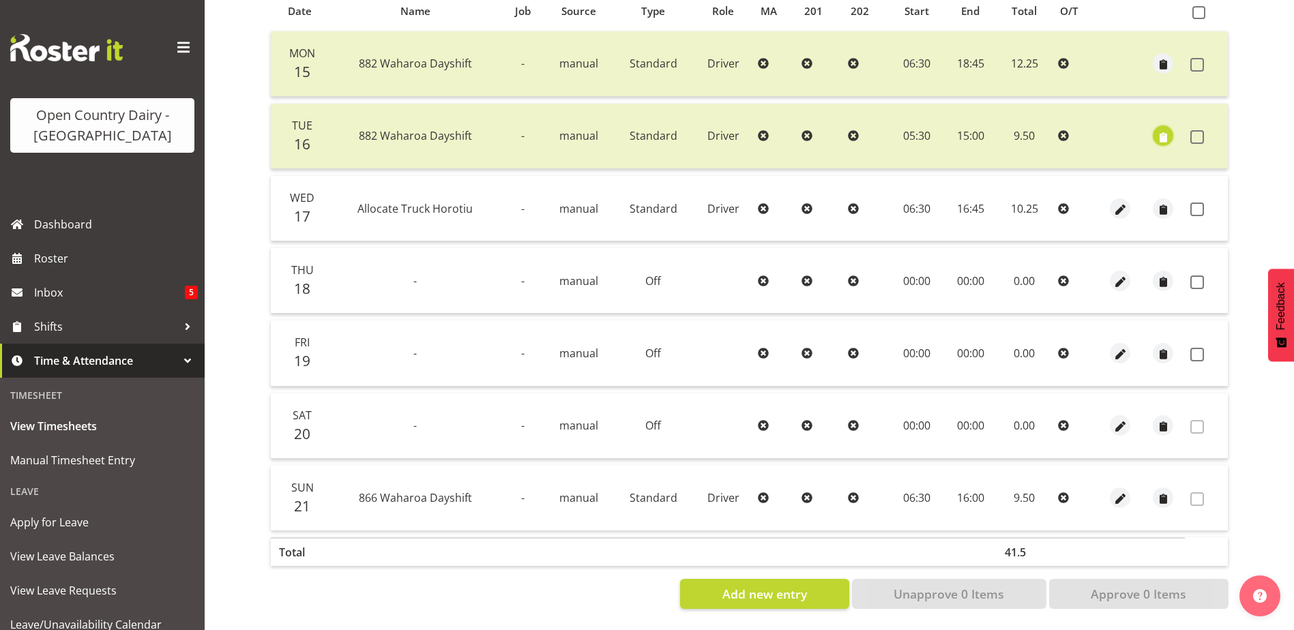
click at [1164, 130] on span "button" at bounding box center [1164, 138] width 16 height 16
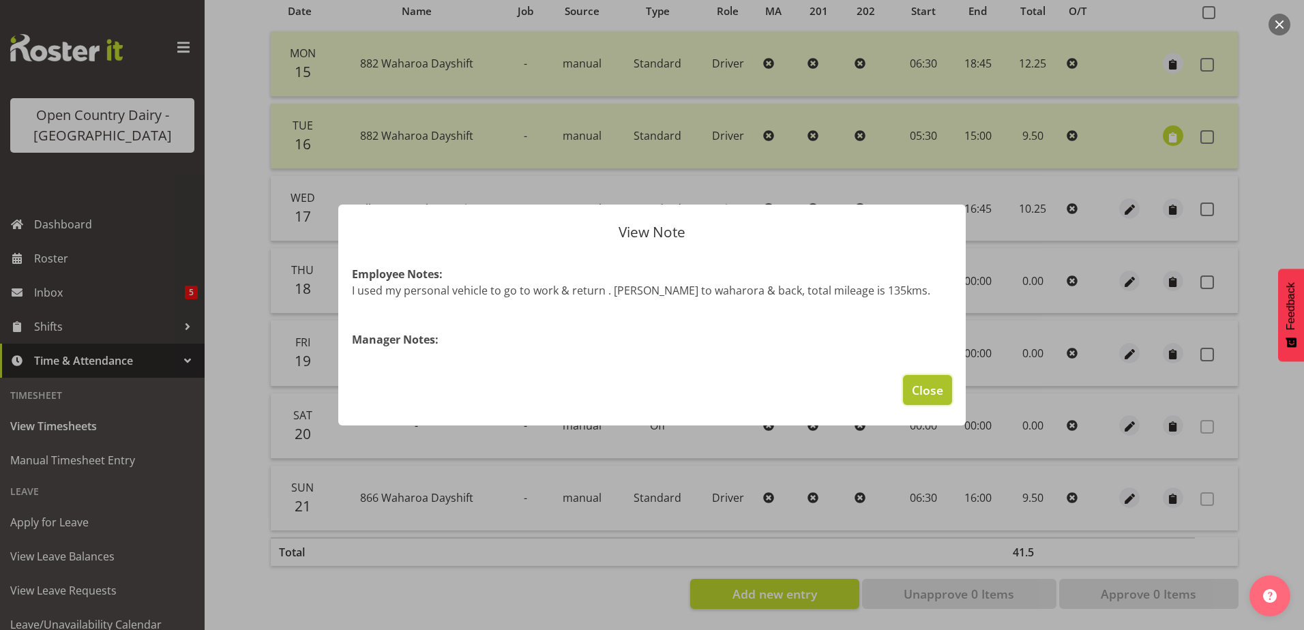
click at [939, 392] on span "Close" at bounding box center [927, 390] width 31 height 18
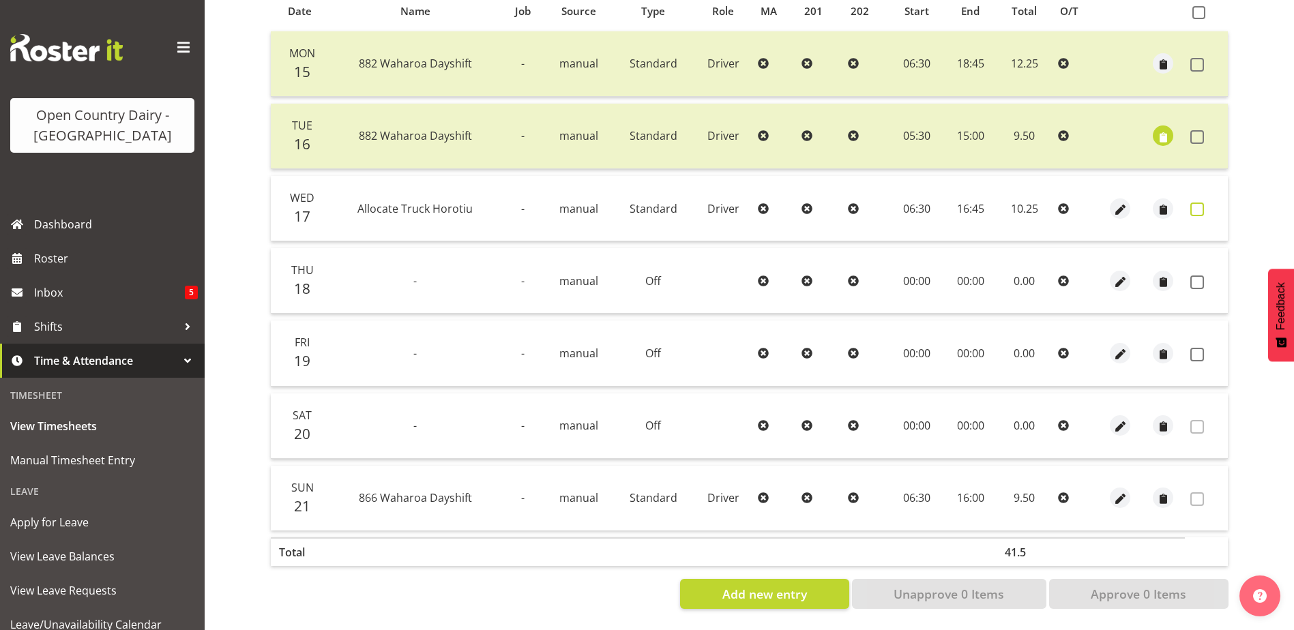
click at [1195, 203] on span at bounding box center [1197, 210] width 14 height 14
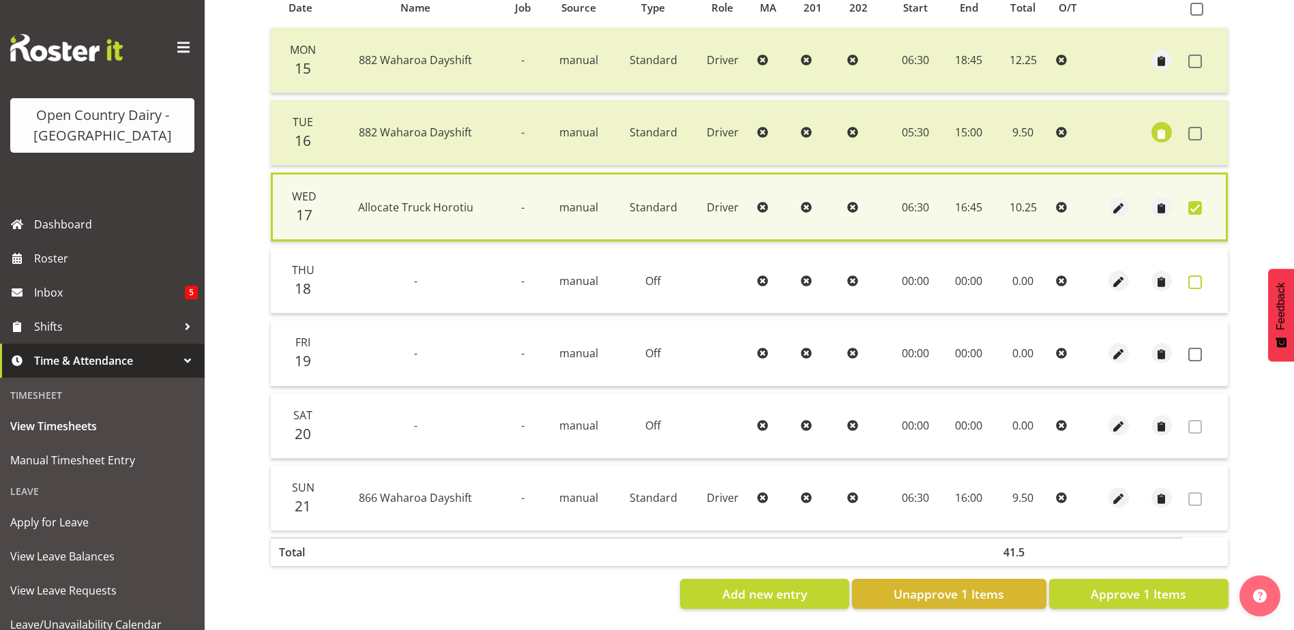
click at [1197, 276] on span at bounding box center [1195, 283] width 14 height 14
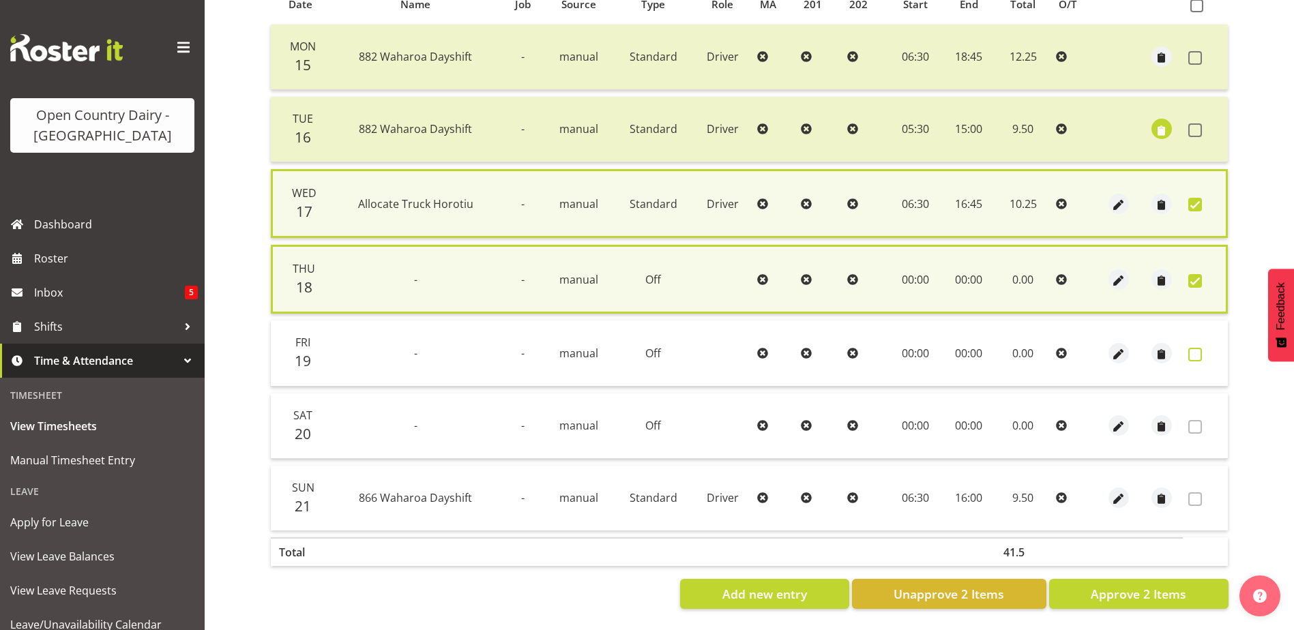
click at [1195, 348] on span at bounding box center [1195, 355] width 14 height 14
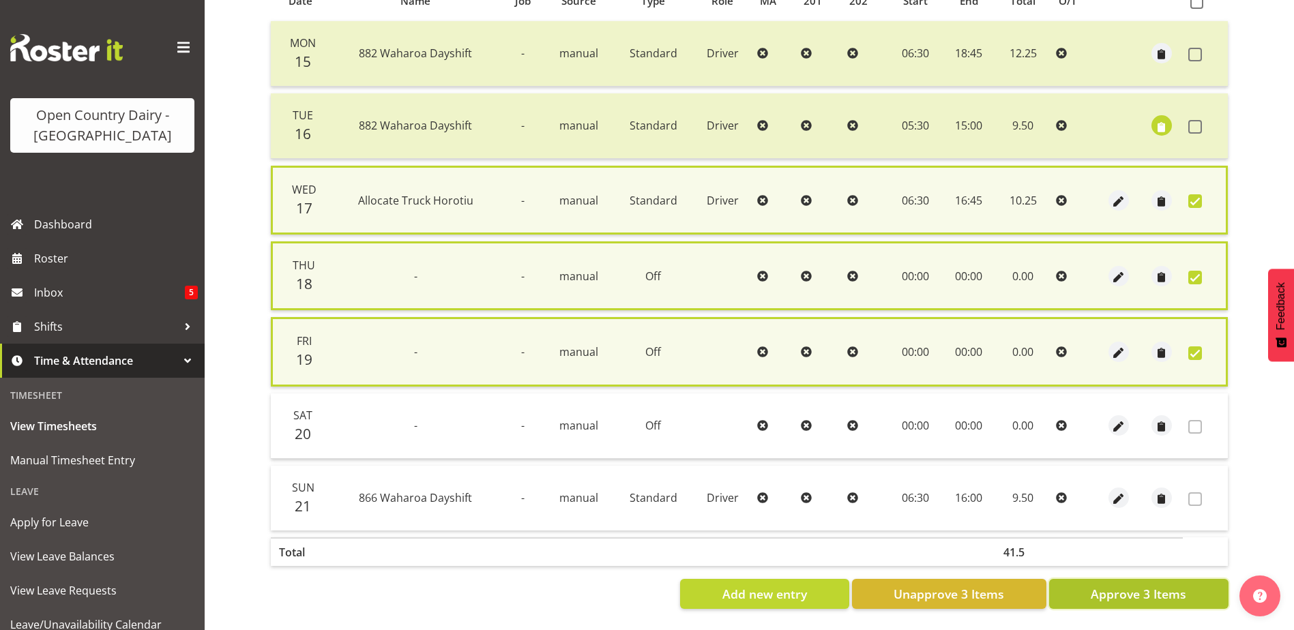
click at [1146, 593] on span "Approve 3 Items" at bounding box center [1139, 594] width 96 height 18
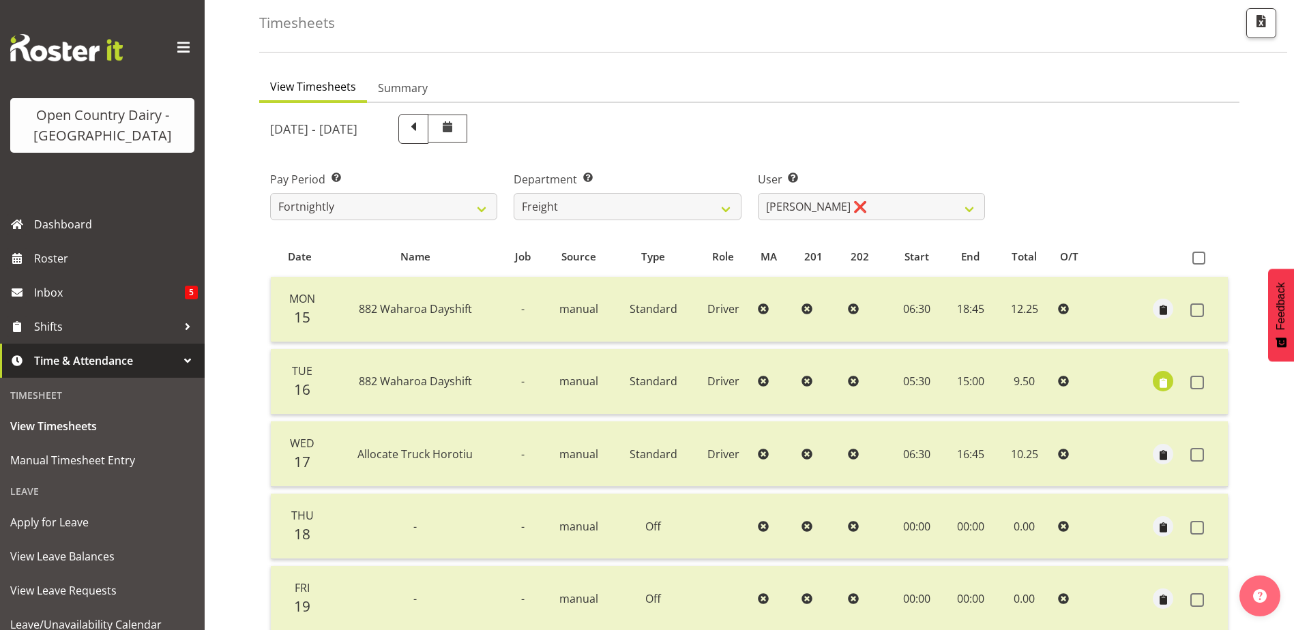
scroll to position [46, 0]
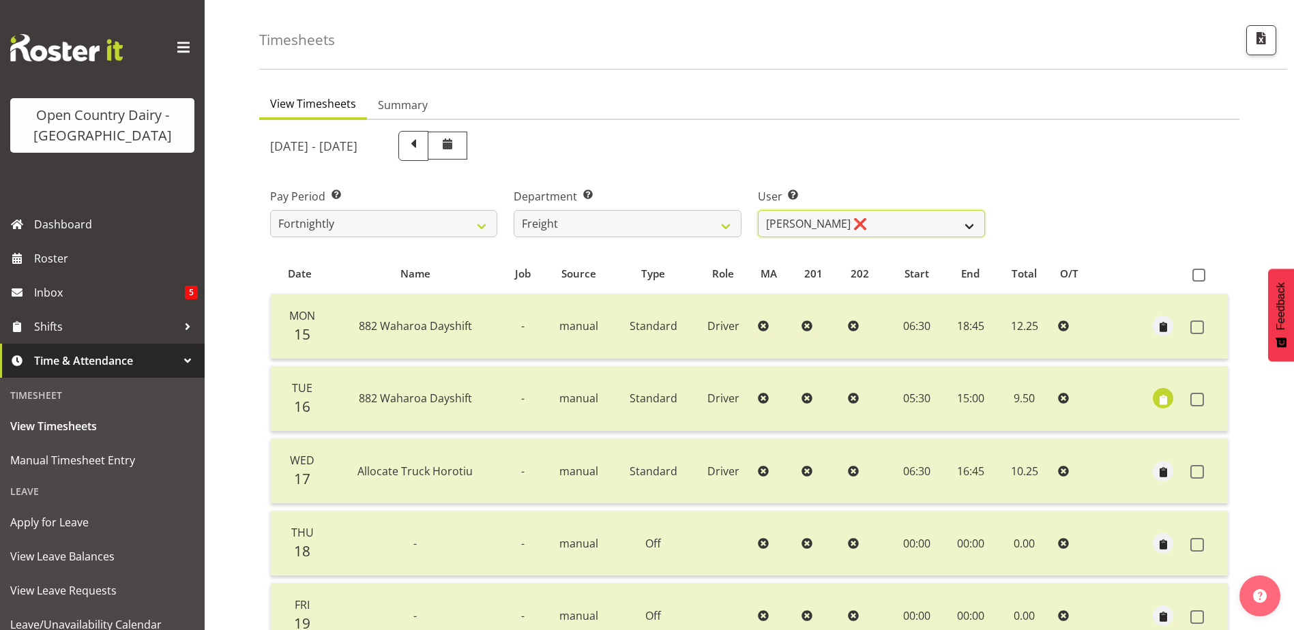
click at [886, 217] on select "[PERSON_NAME] ❌ [PERSON_NAME] ❌" at bounding box center [871, 223] width 227 height 27
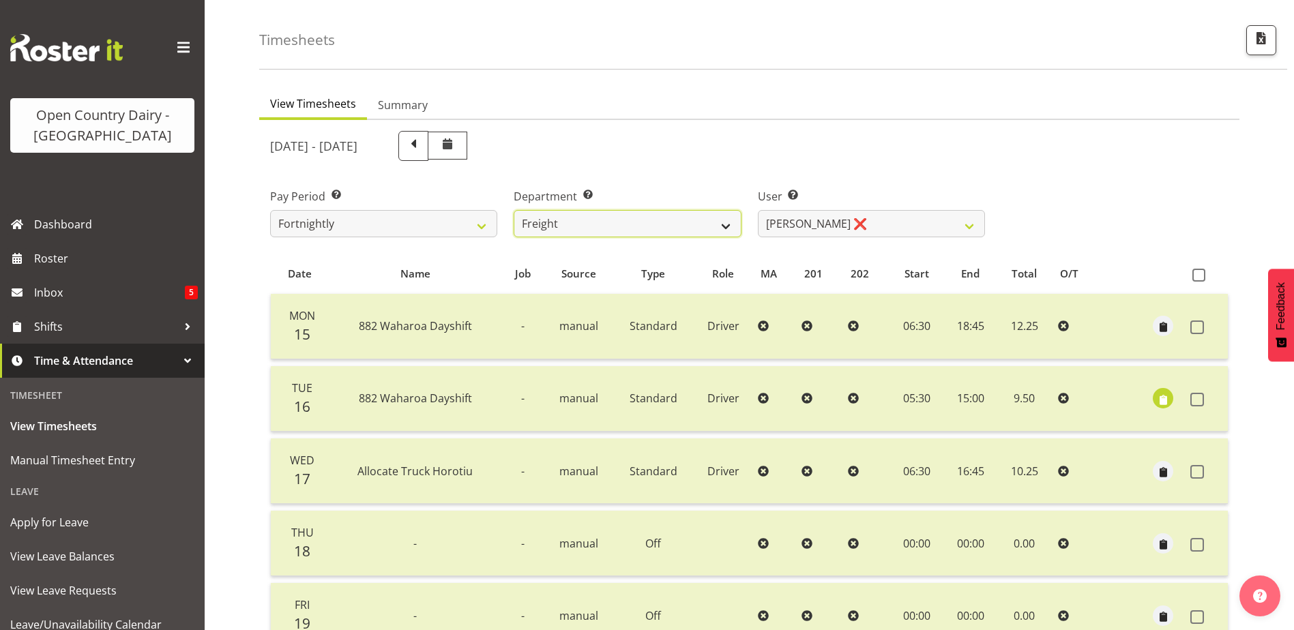
click at [662, 216] on select "701 702 703 704 705 706 707 708 709 710 711 712 713 714 715 716 717 718 719 720" at bounding box center [627, 223] width 227 height 27
click at [514, 210] on select "701 702 703 704 705 706 707 708 709 710 711 712 713 714 715 716 717 718 719 720" at bounding box center [627, 223] width 227 height 27
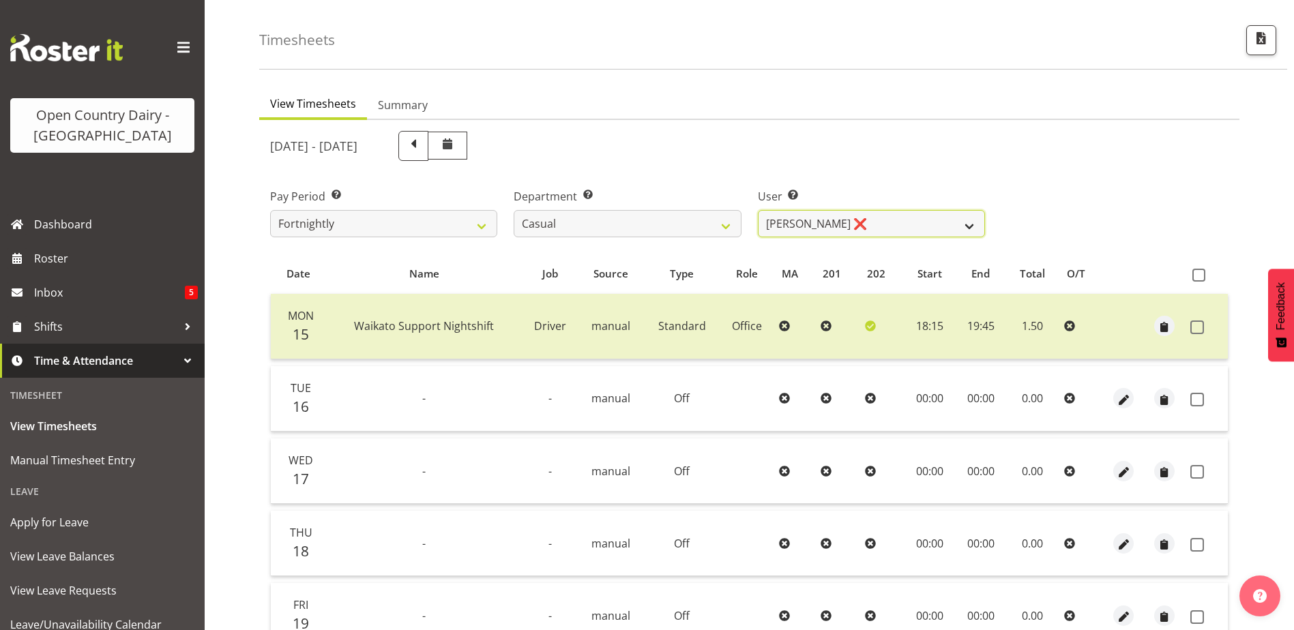
click at [892, 223] on select "[PERSON_NAME] ❌ [PERSON_NAME] ❌ [PERSON_NAME] ❌ [PERSON_NAME] ❌" at bounding box center [871, 223] width 227 height 27
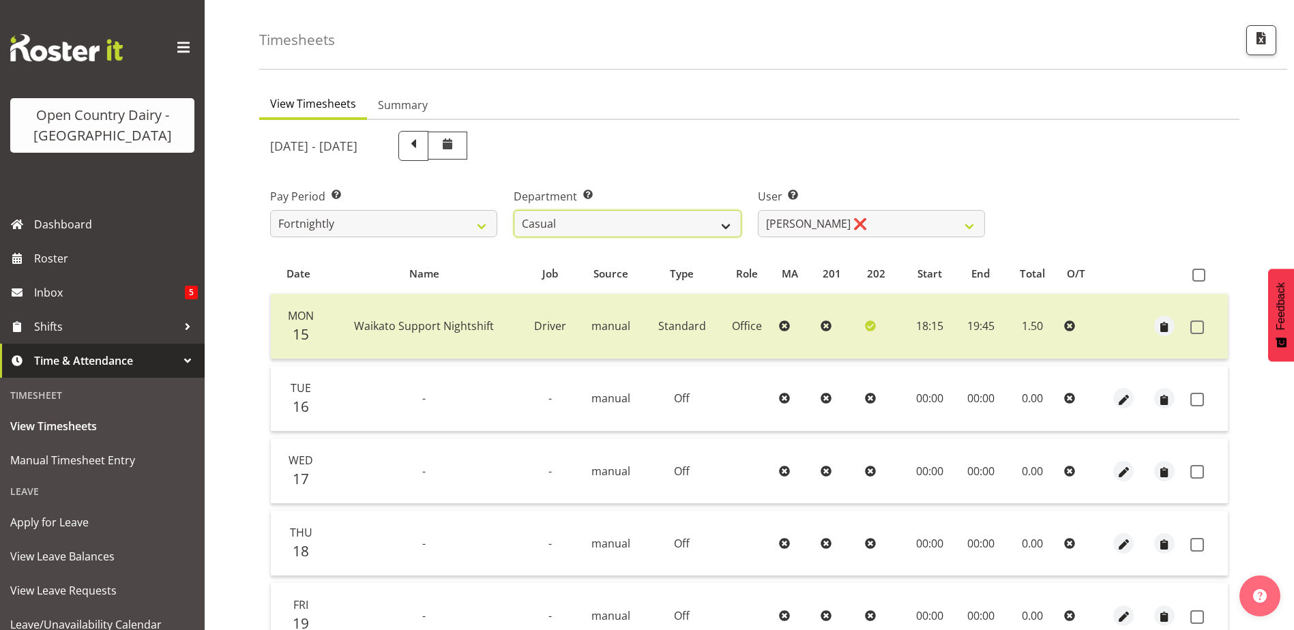
click at [647, 227] on select "701 702 703 704 705 706 707 708 709 710 711 712 713 714 715 716 717 718 719 720" at bounding box center [627, 223] width 227 height 27
click at [514, 210] on select "701 702 703 704 705 706 707 708 709 710 711 712 713 714 715 716 717 718 719 720" at bounding box center [627, 223] width 227 height 27
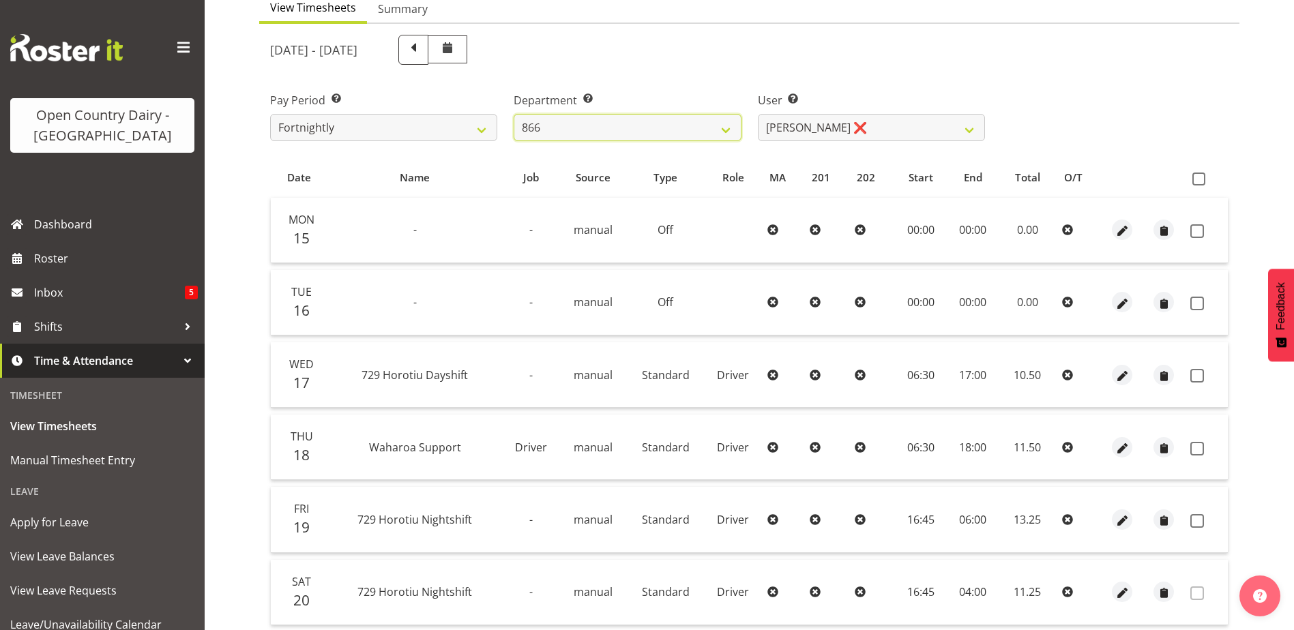
scroll to position [250, 0]
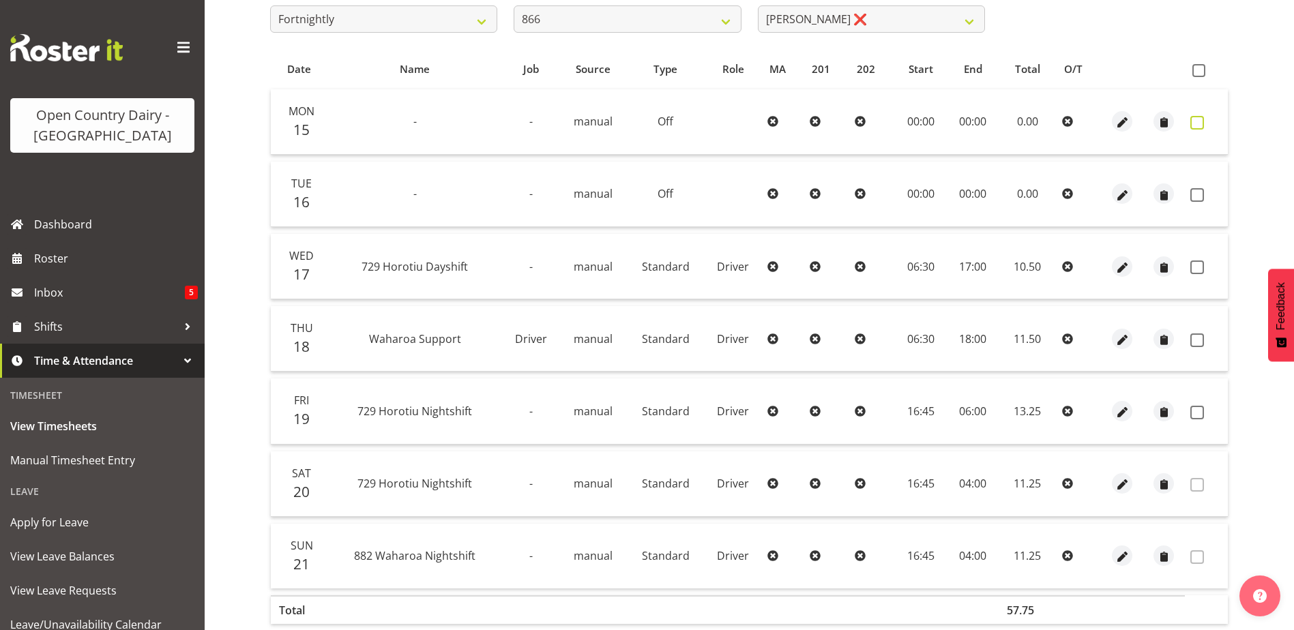
drag, startPoint x: 1199, startPoint y: 121, endPoint x: 1203, endPoint y: 130, distance: 9.5
click at [1201, 125] on span at bounding box center [1197, 123] width 14 height 14
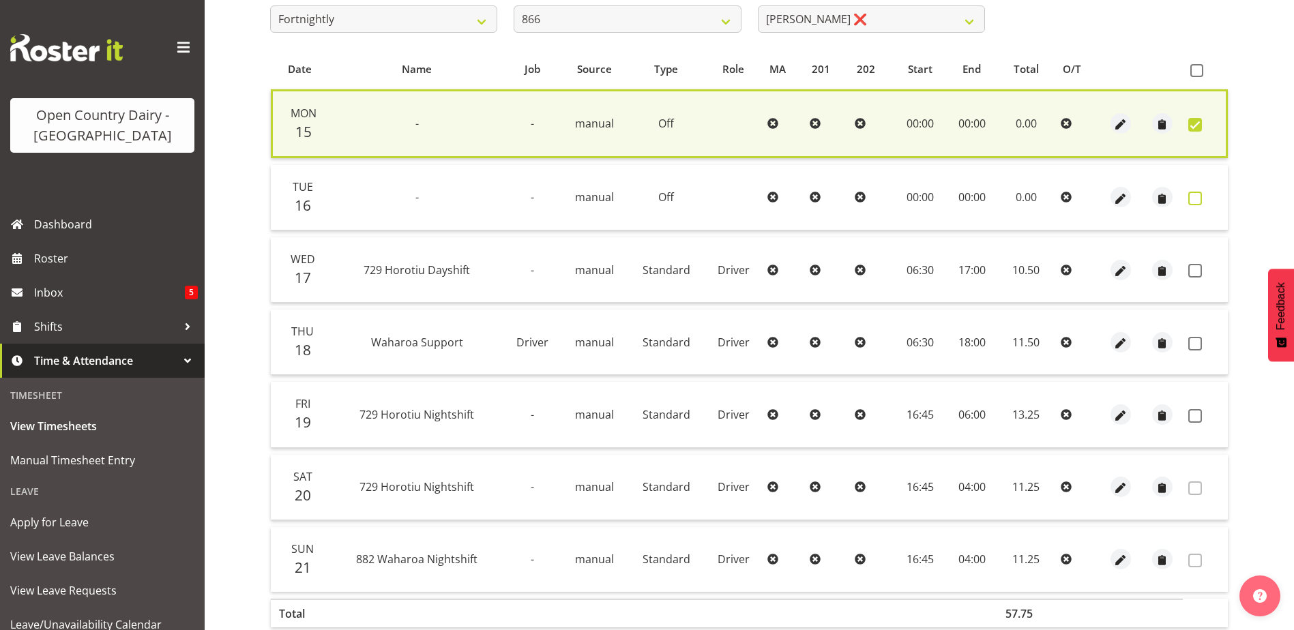
click at [1198, 198] on span at bounding box center [1195, 199] width 14 height 14
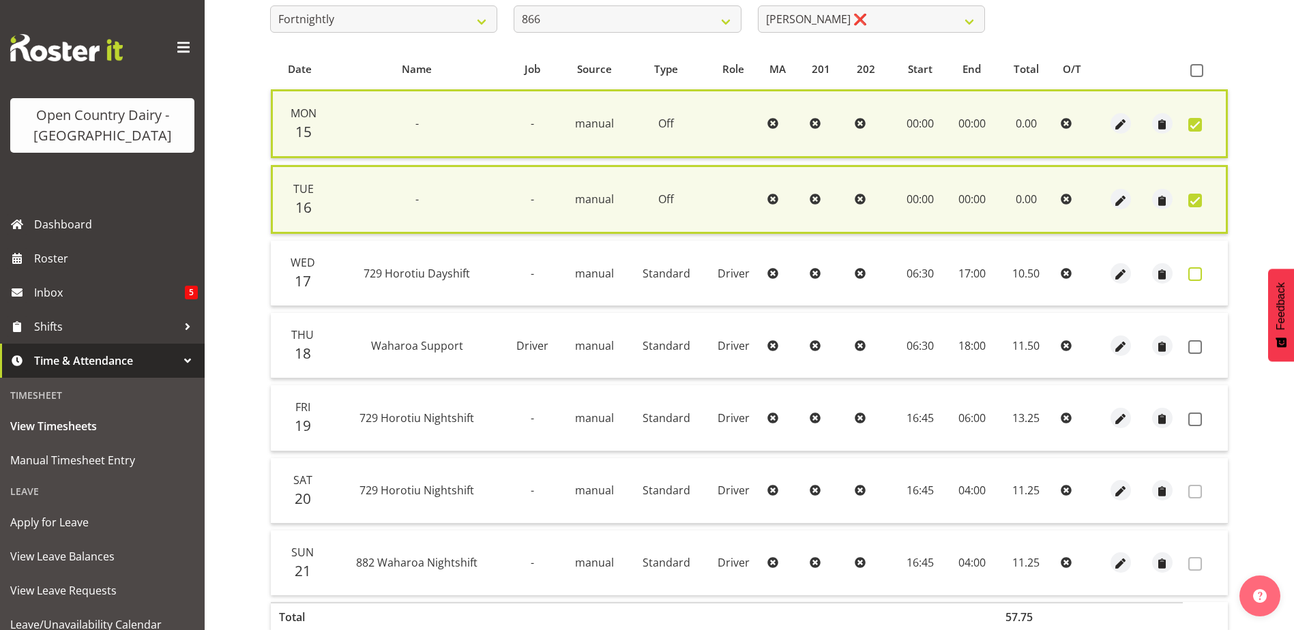
click at [1195, 272] on span at bounding box center [1195, 274] width 14 height 14
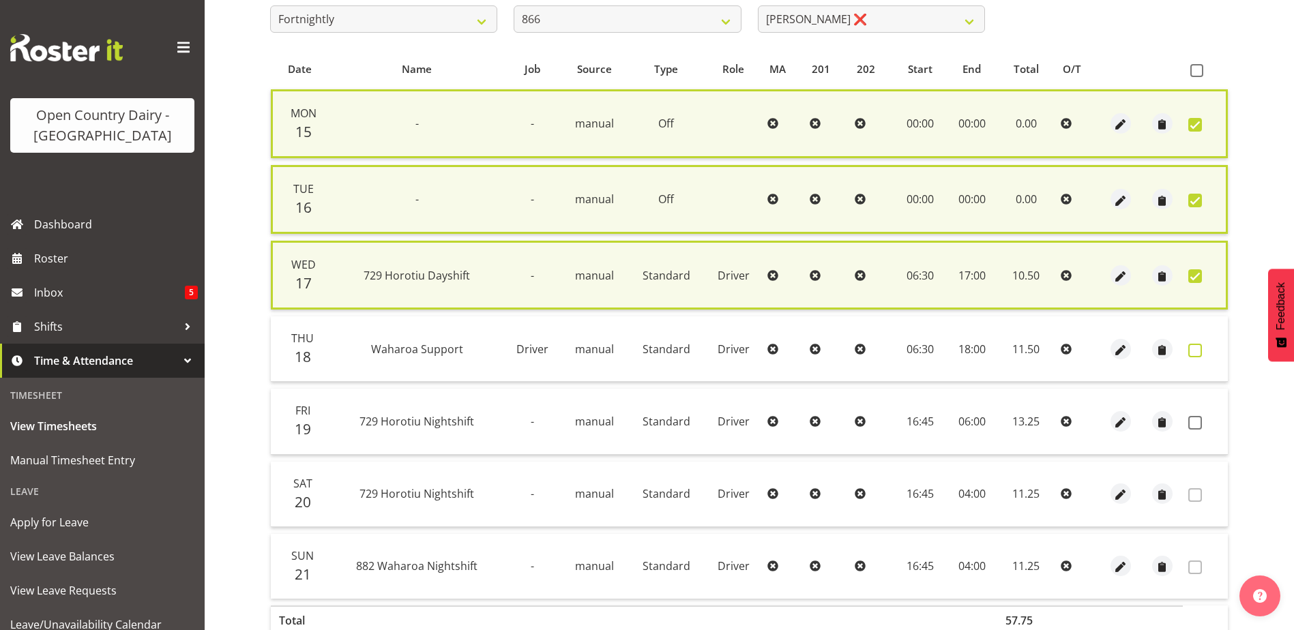
click at [1191, 351] on span at bounding box center [1195, 351] width 14 height 14
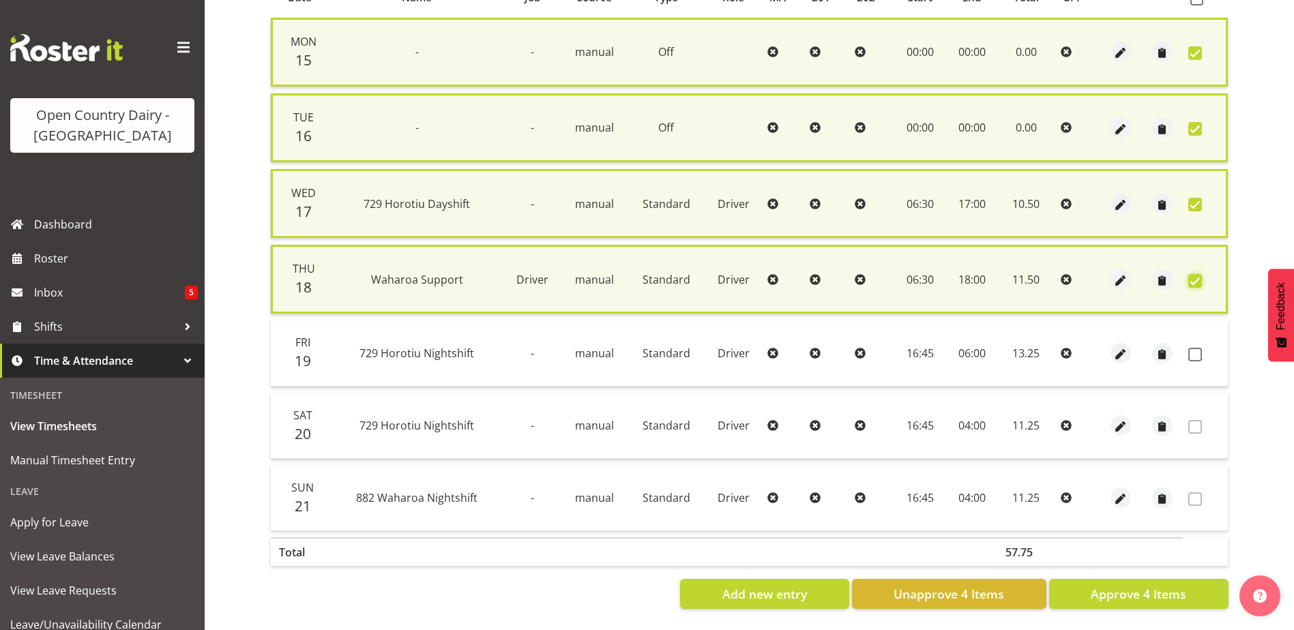
scroll to position [332, 0]
click at [1197, 348] on span at bounding box center [1195, 355] width 14 height 14
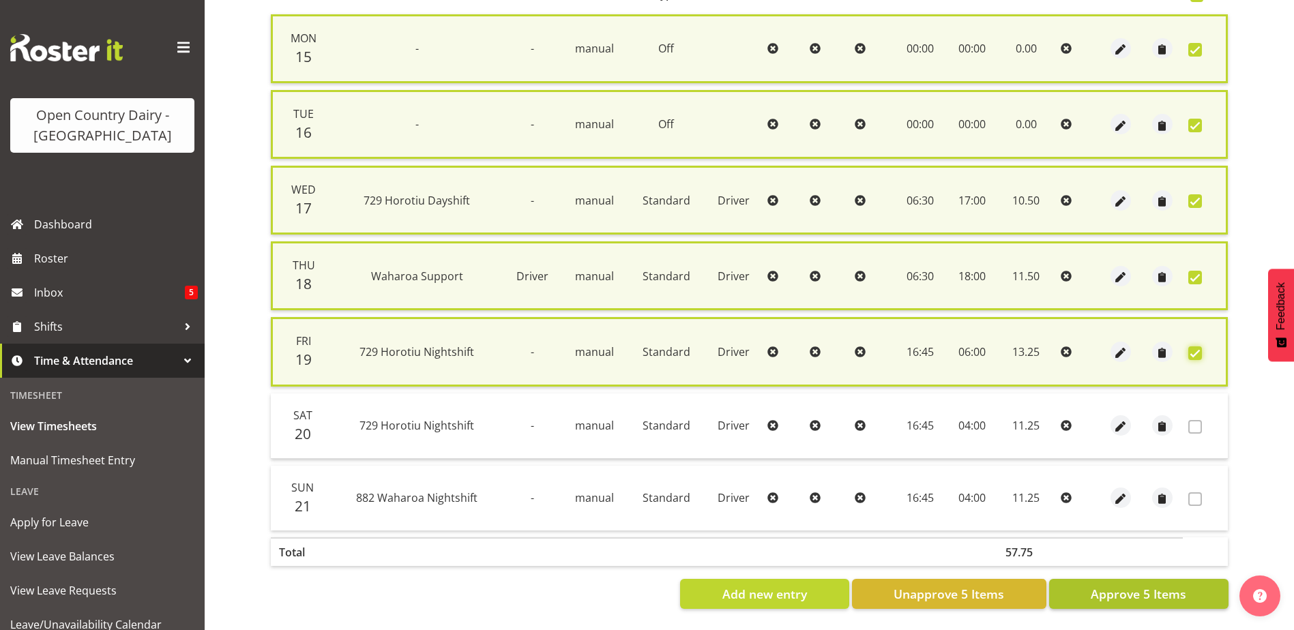
scroll to position [336, 0]
click at [1121, 587] on span "Approve 5 Items" at bounding box center [1139, 594] width 96 height 18
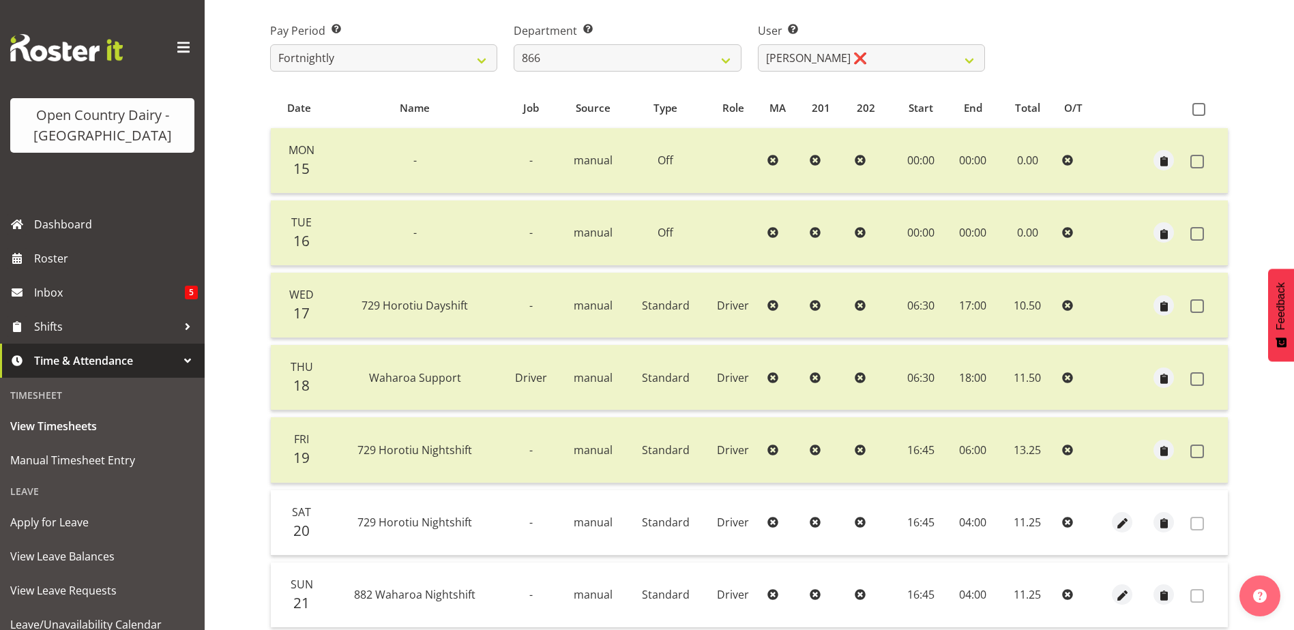
scroll to position [182, 0]
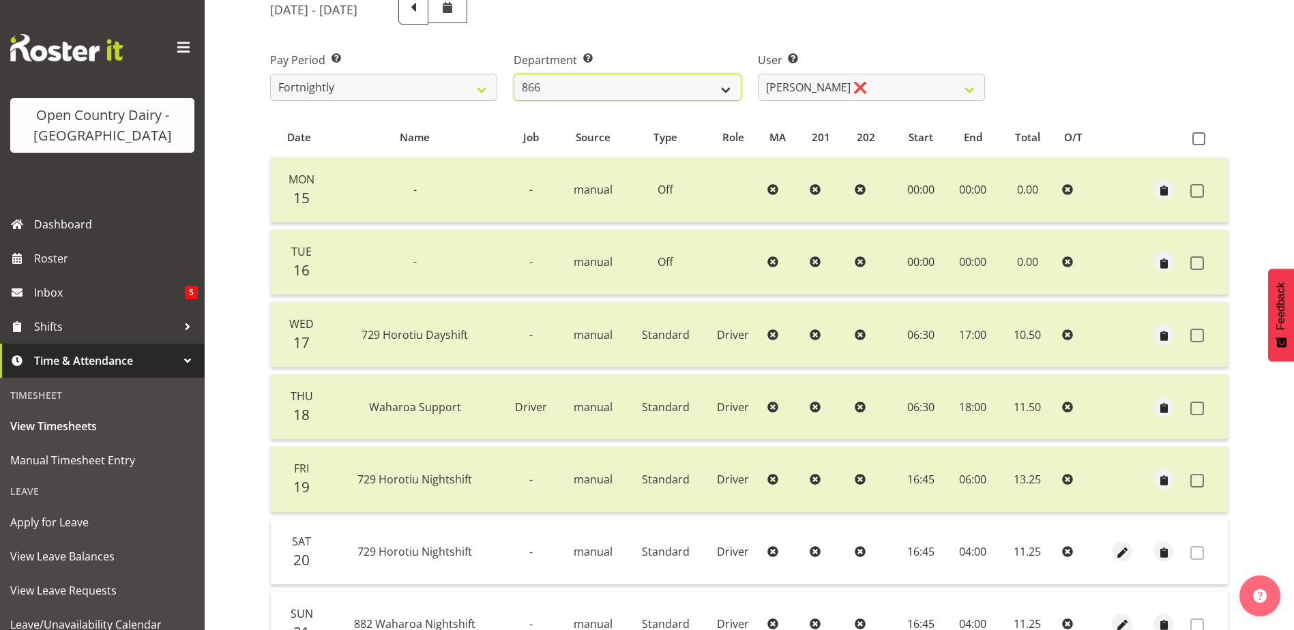
click at [662, 84] on select "701 702 703 704 705 706 707 708 709 710 711 712 713 714 715 716 717 718 719 720" at bounding box center [627, 87] width 227 height 27
click at [514, 74] on select "701 702 703 704 705 706 707 708 709 710 711 712 713 714 715 716 717 718 719 720" at bounding box center [627, 87] width 227 height 27
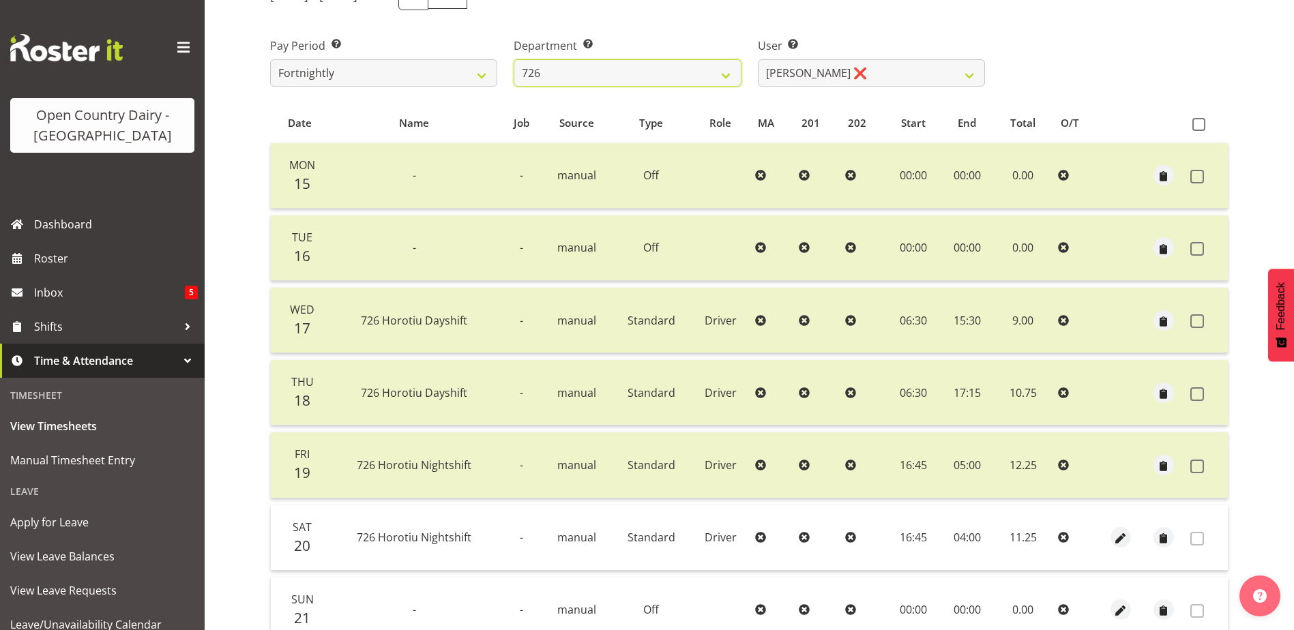
scroll to position [114, 0]
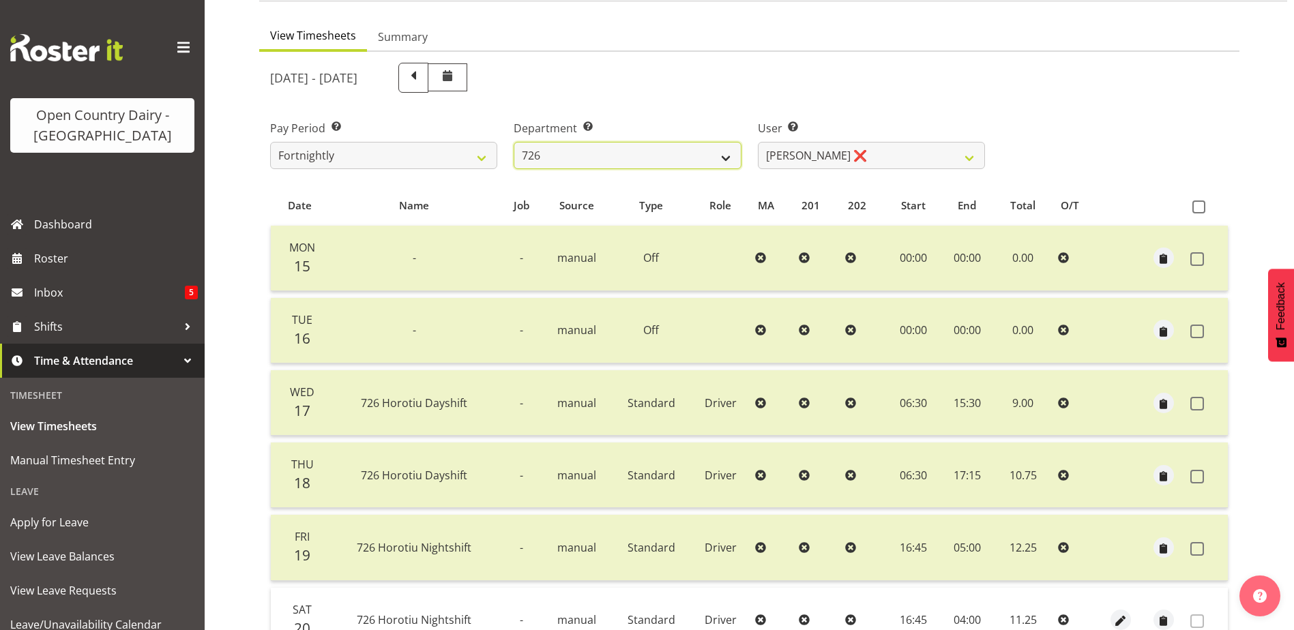
click at [685, 151] on select "701 702 703 704 705 706 707 708 709 710 711 712 713 714 715 716 717 718 719 720" at bounding box center [627, 155] width 227 height 27
click at [514, 142] on select "701 702 703 704 705 706 707 708 709 710 711 712 713 714 715 716 717 718 719 720" at bounding box center [627, 155] width 227 height 27
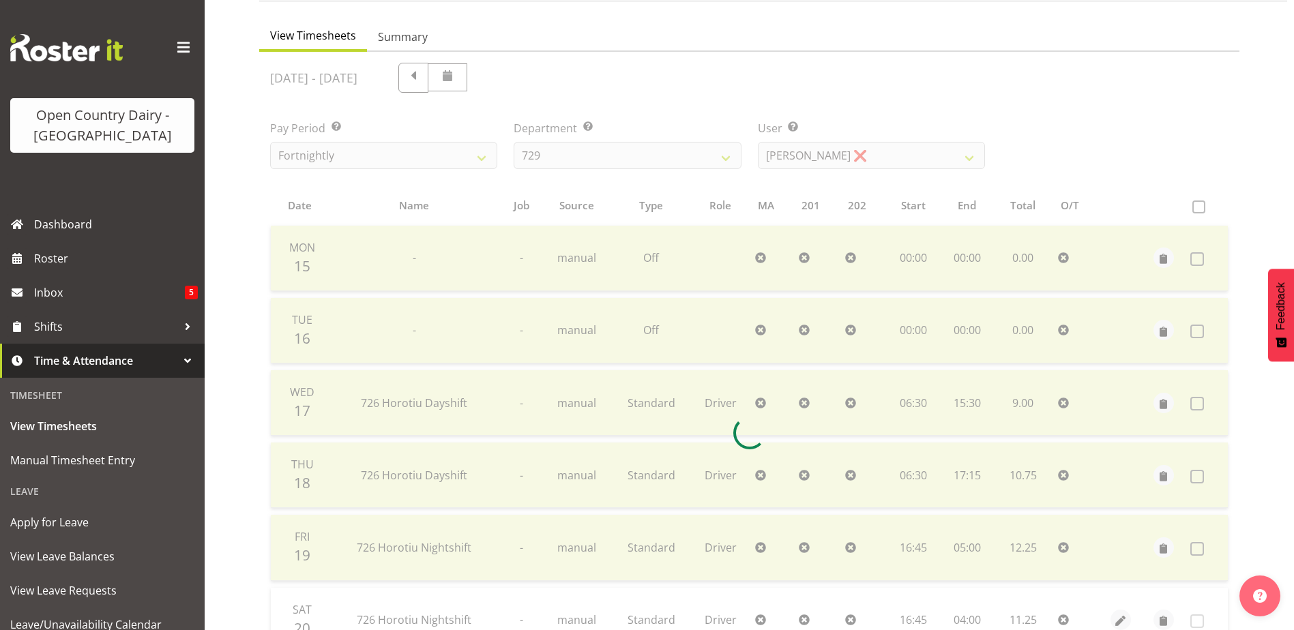
click at [907, 155] on div at bounding box center [749, 433] width 980 height 763
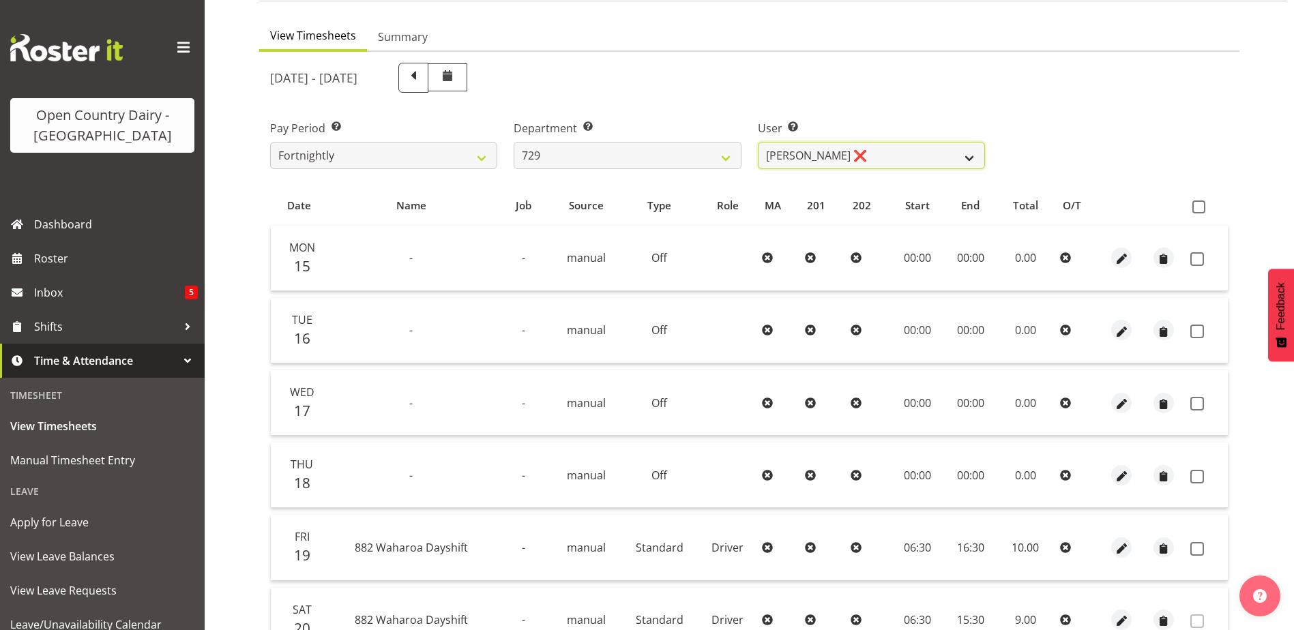
click at [909, 156] on select "[PERSON_NAME] ❌ [PERSON_NAME] ❌ [PERSON_NAME] ❌ [PERSON_NAME] ❌" at bounding box center [871, 155] width 227 height 27
click at [1029, 117] on div "Pay Period Select which pay period you would like to view. Fortnightly Departme…" at bounding box center [749, 139] width 975 height 76
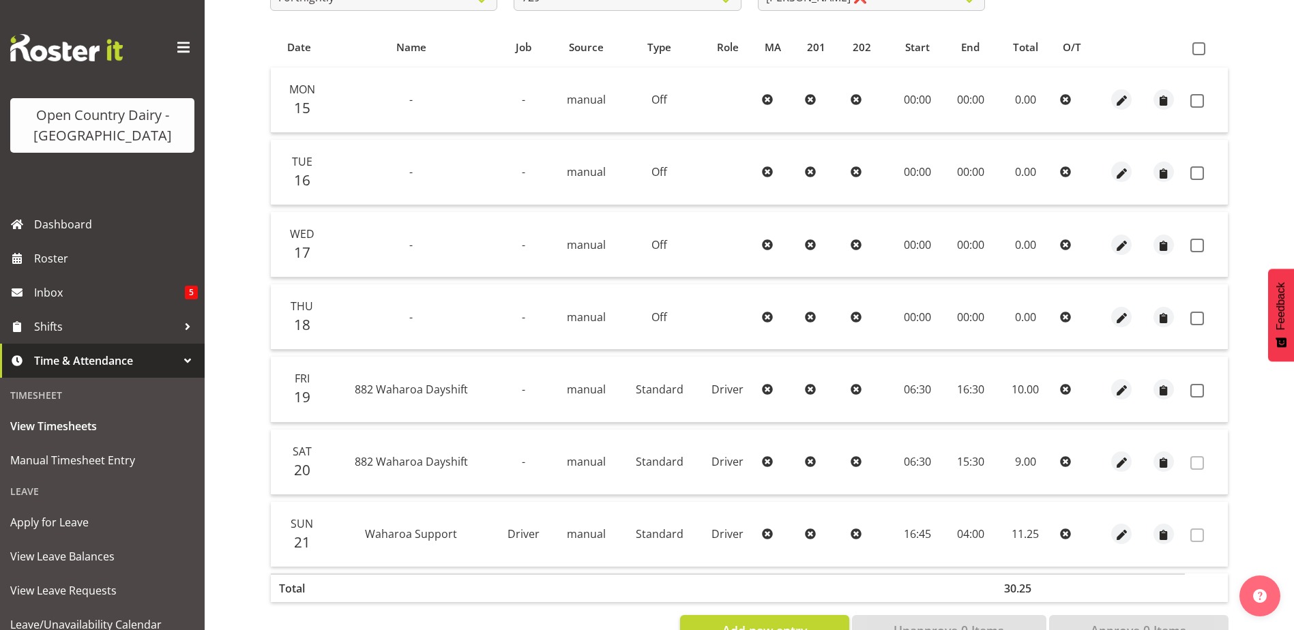
scroll to position [182, 0]
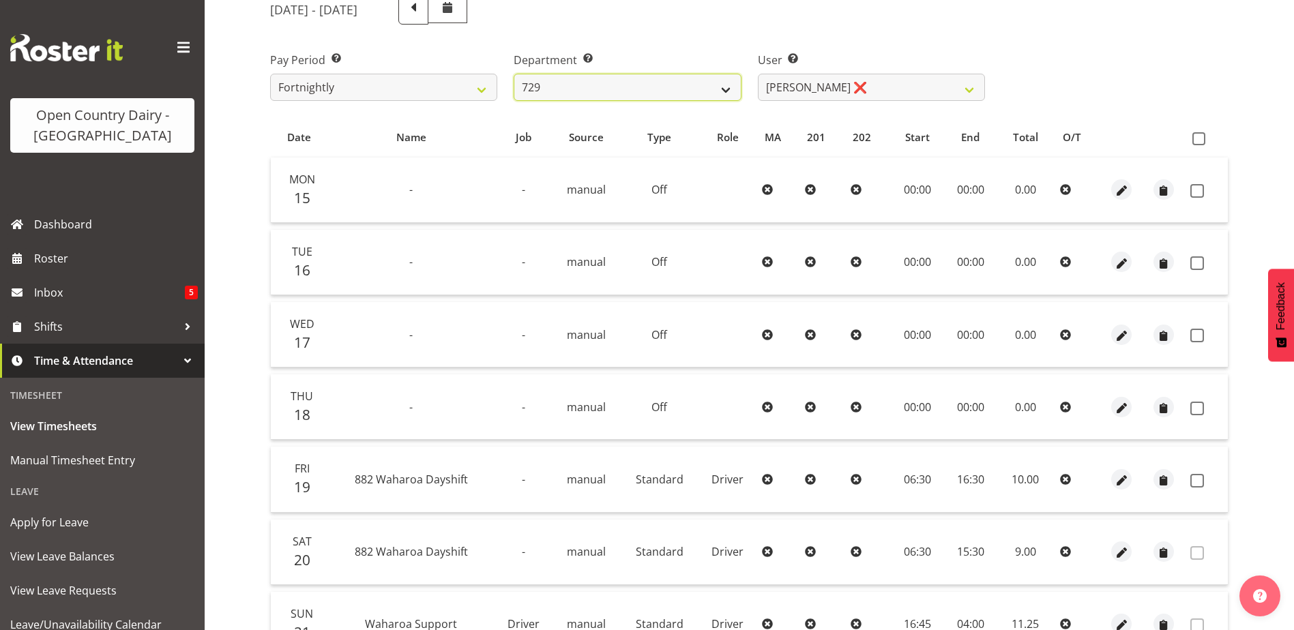
drag, startPoint x: 674, startPoint y: 85, endPoint x: 677, endPoint y: 92, distance: 7.6
click at [674, 85] on select "701 702 703 704 705 706 707 708 709 710 711 712 713 714 715 716 717 718 719 720" at bounding box center [627, 87] width 227 height 27
click at [514, 74] on select "701 702 703 704 705 706 707 708 709 710 711 712 713 714 715 716 717 718 719 720" at bounding box center [627, 87] width 227 height 27
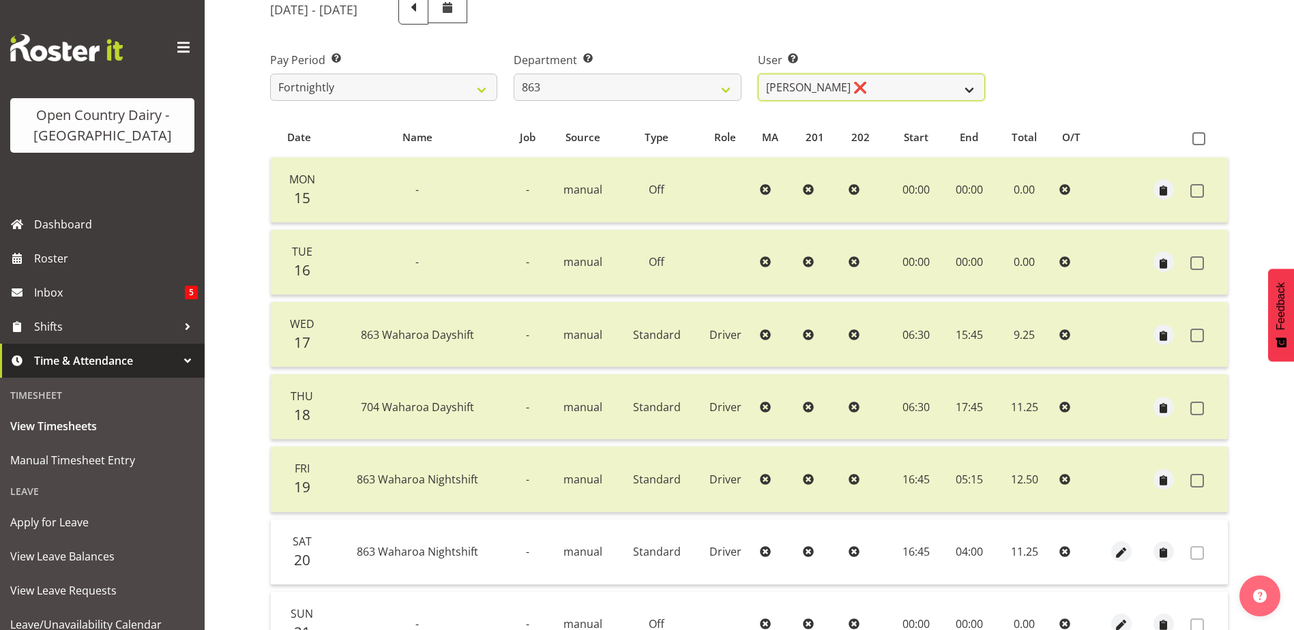
click at [888, 87] on select "[PERSON_NAME] ❌ [PERSON_NAME] ❌ [PERSON_NAME] ❌ [PERSON_NAME] ❌" at bounding box center [871, 87] width 227 height 27
drag, startPoint x: 888, startPoint y: 87, endPoint x: 673, endPoint y: 88, distance: 214.9
click at [888, 87] on select "[PERSON_NAME] ❌ [PERSON_NAME] ❌ [PERSON_NAME] ❌ [PERSON_NAME] ❌" at bounding box center [871, 87] width 227 height 27
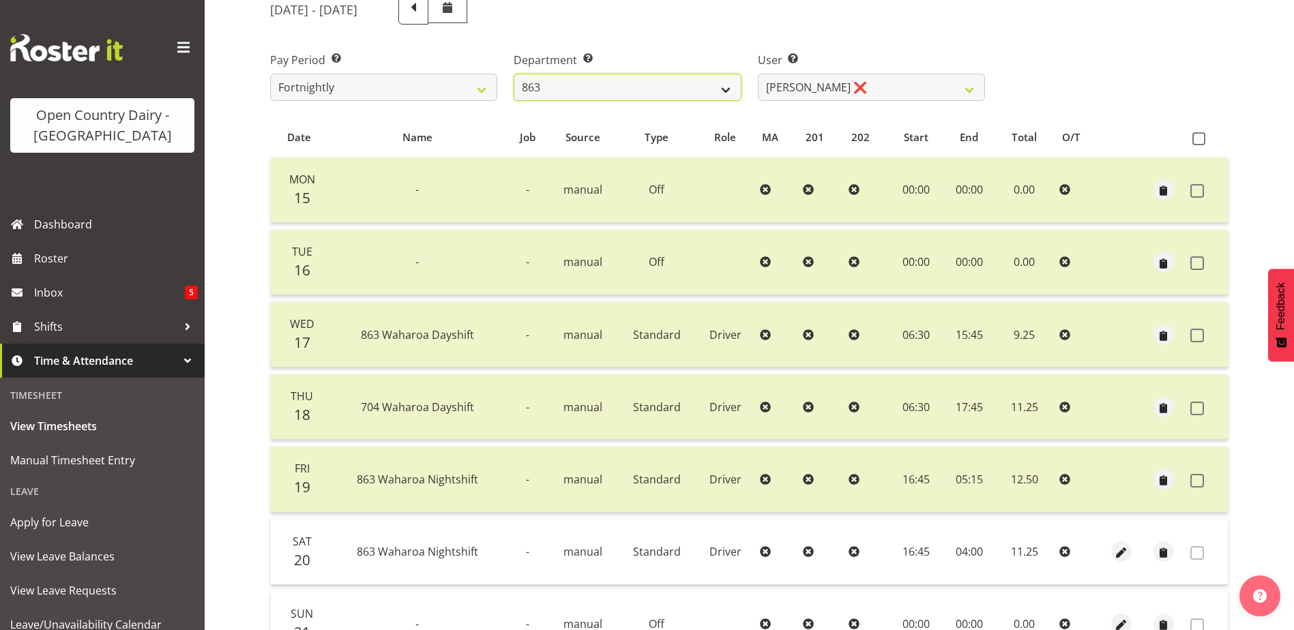
click at [609, 85] on select "701 702 703 704 705 706 707 708 709 710 711 712 713 714 715 716 717 718 719 720" at bounding box center [627, 87] width 227 height 27
click at [514, 74] on select "701 702 703 704 705 706 707 708 709 710 711 712 713 714 715 716 717 718 719 720" at bounding box center [627, 87] width 227 height 27
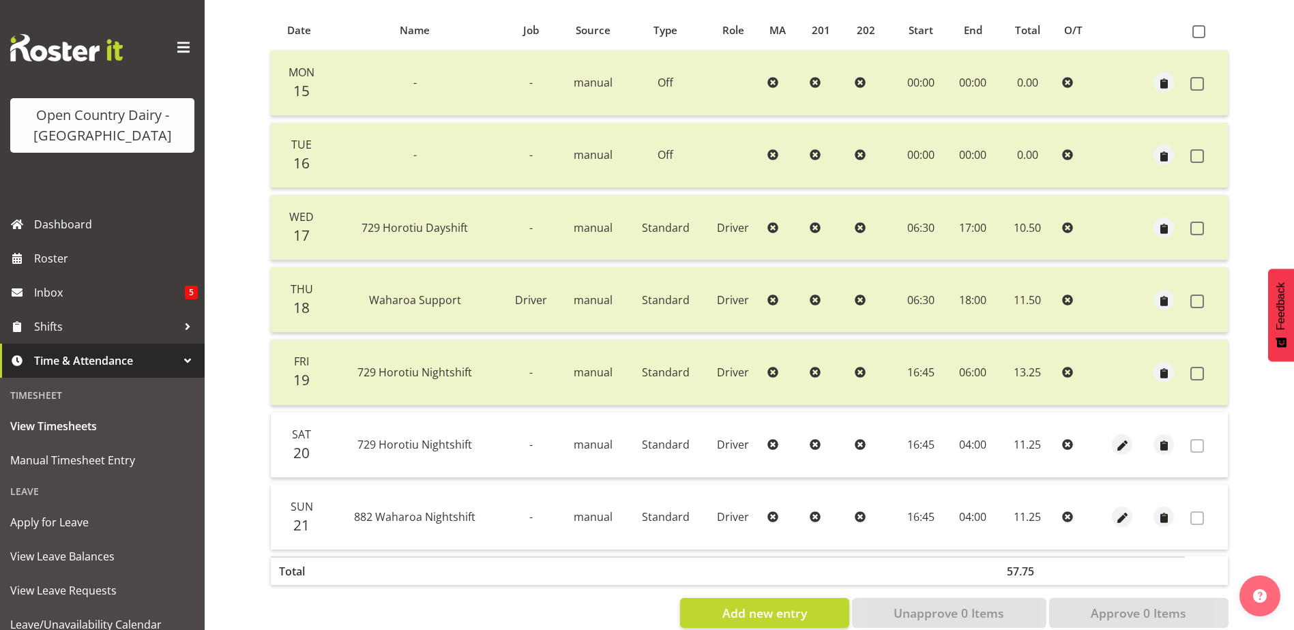
scroll to position [319, 0]
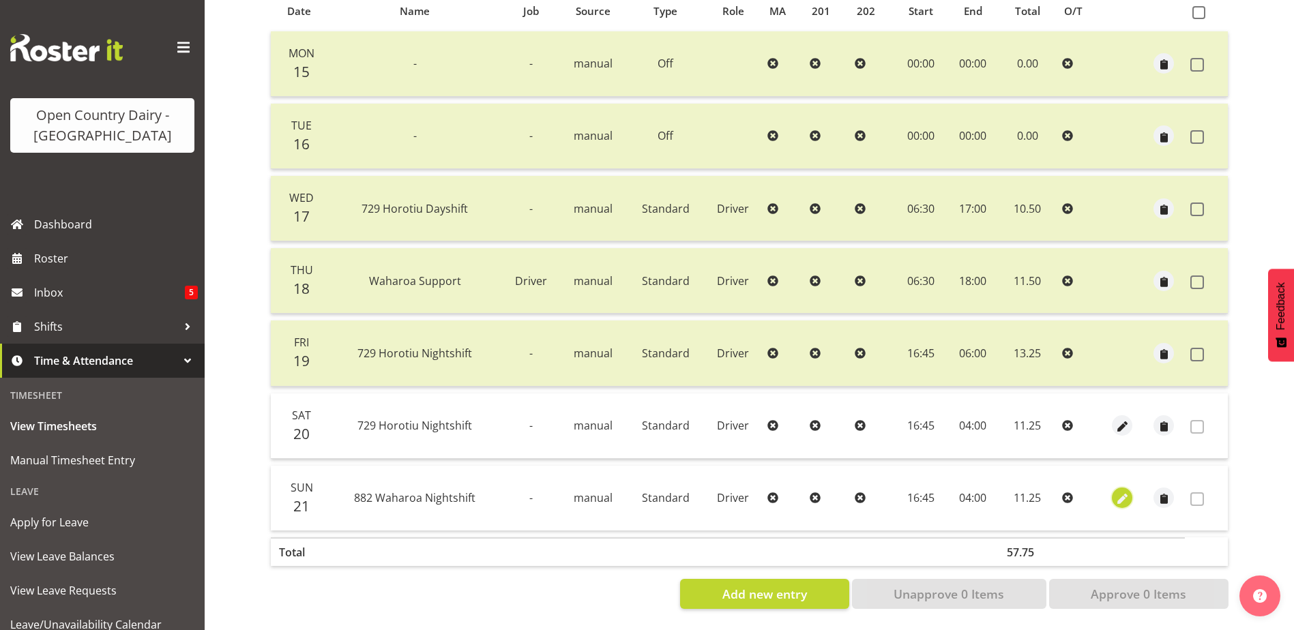
click at [1123, 492] on span "button" at bounding box center [1123, 500] width 16 height 16
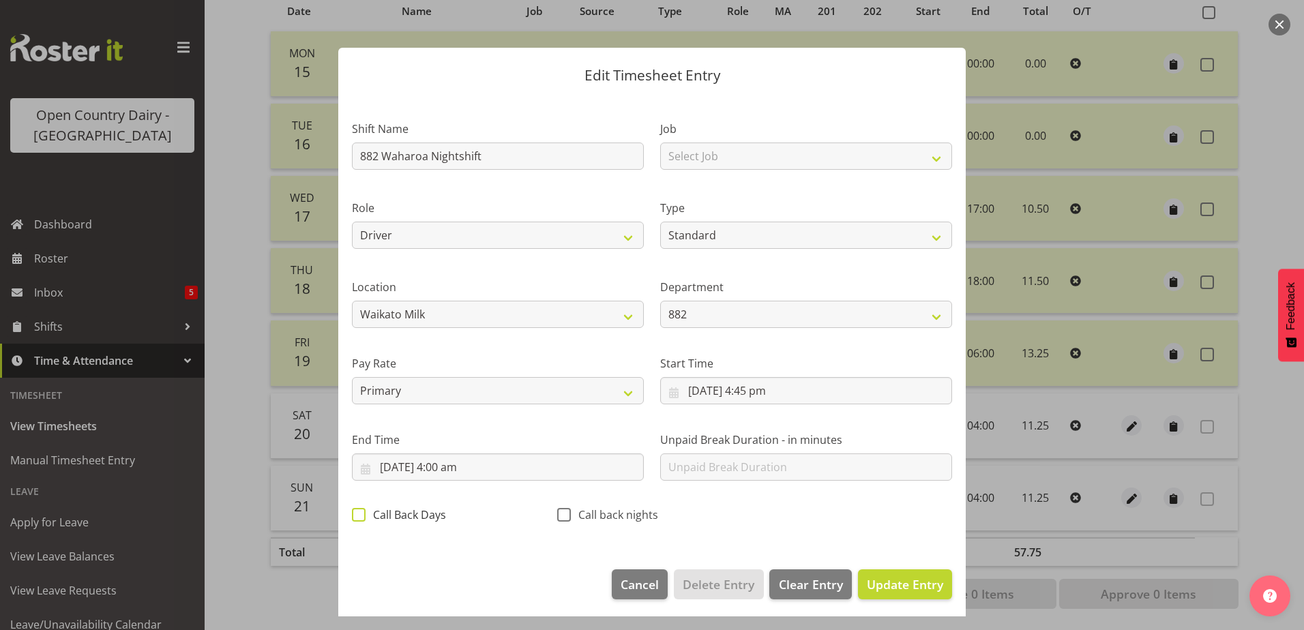
click at [360, 515] on span at bounding box center [359, 515] width 14 height 14
click at [360, 515] on input "Call Back Days" at bounding box center [356, 514] width 9 height 9
click at [905, 583] on span "Update Entry" at bounding box center [905, 584] width 76 height 16
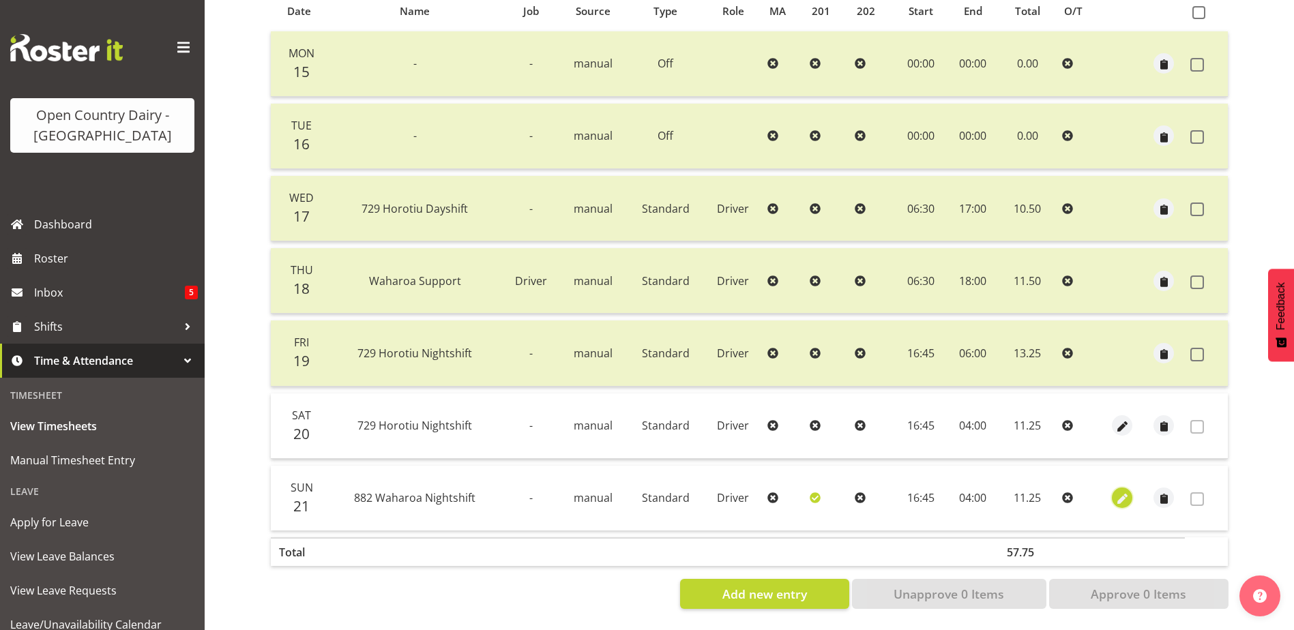
click at [1123, 494] on span "button" at bounding box center [1123, 500] width 16 height 16
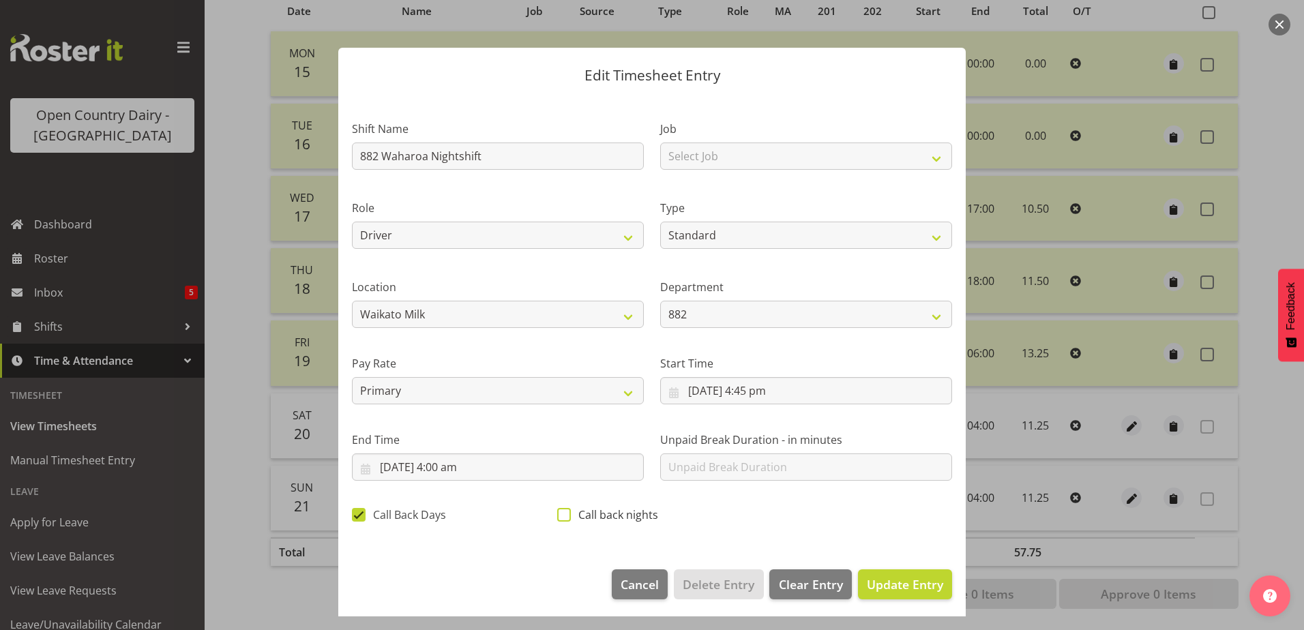
click at [560, 516] on span at bounding box center [564, 515] width 14 height 14
click at [560, 516] on input "Call back nights" at bounding box center [561, 514] width 9 height 9
click at [364, 517] on span at bounding box center [359, 515] width 14 height 14
click at [361, 517] on input "Call Back Days" at bounding box center [356, 514] width 9 height 9
click at [867, 583] on span "Update Entry" at bounding box center [905, 584] width 76 height 16
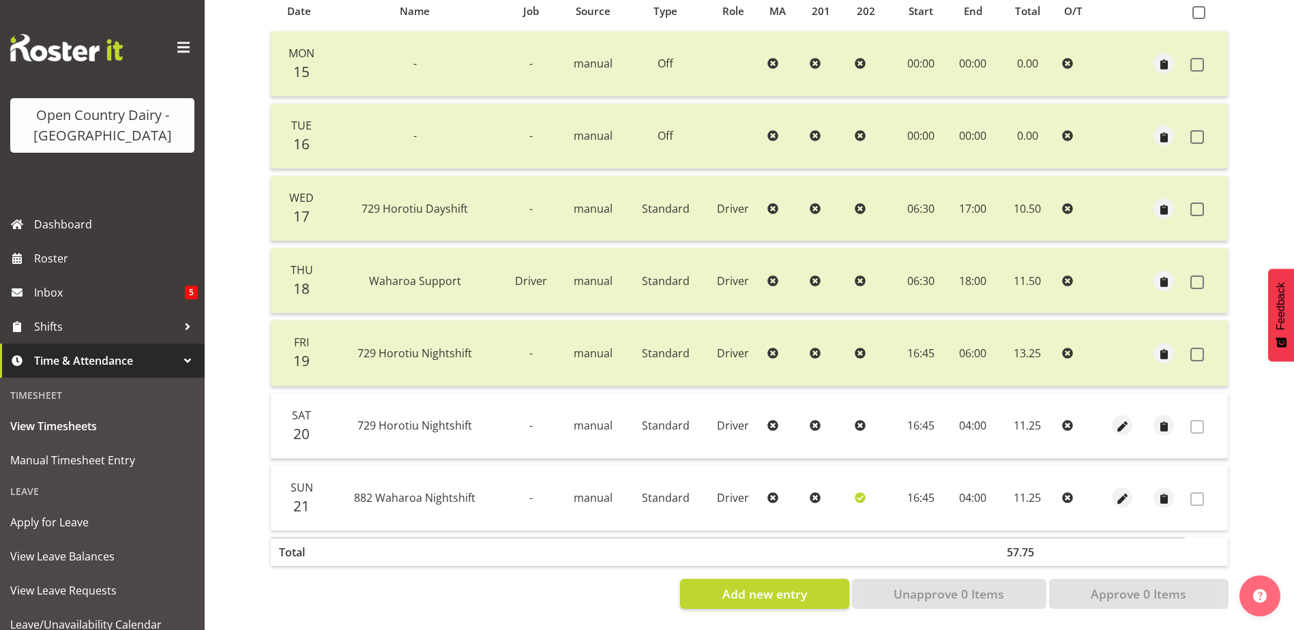
scroll to position [114, 0]
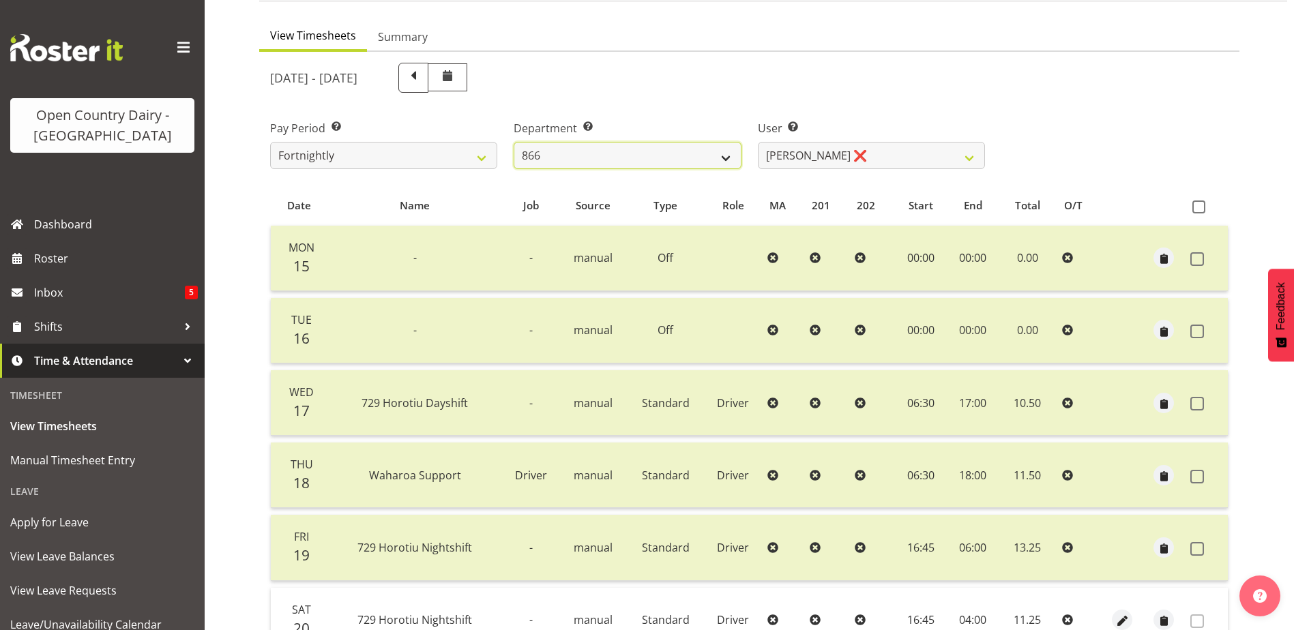
click at [667, 156] on select "701 702 703 704 705 706 707 708 709 710 711 712 713 714 715 716 717 718 719 720" at bounding box center [627, 155] width 227 height 27
click at [514, 142] on select "701 702 703 704 705 706 707 708 709 710 711 712 713 714 715 716 717 718 719 720" at bounding box center [627, 155] width 227 height 27
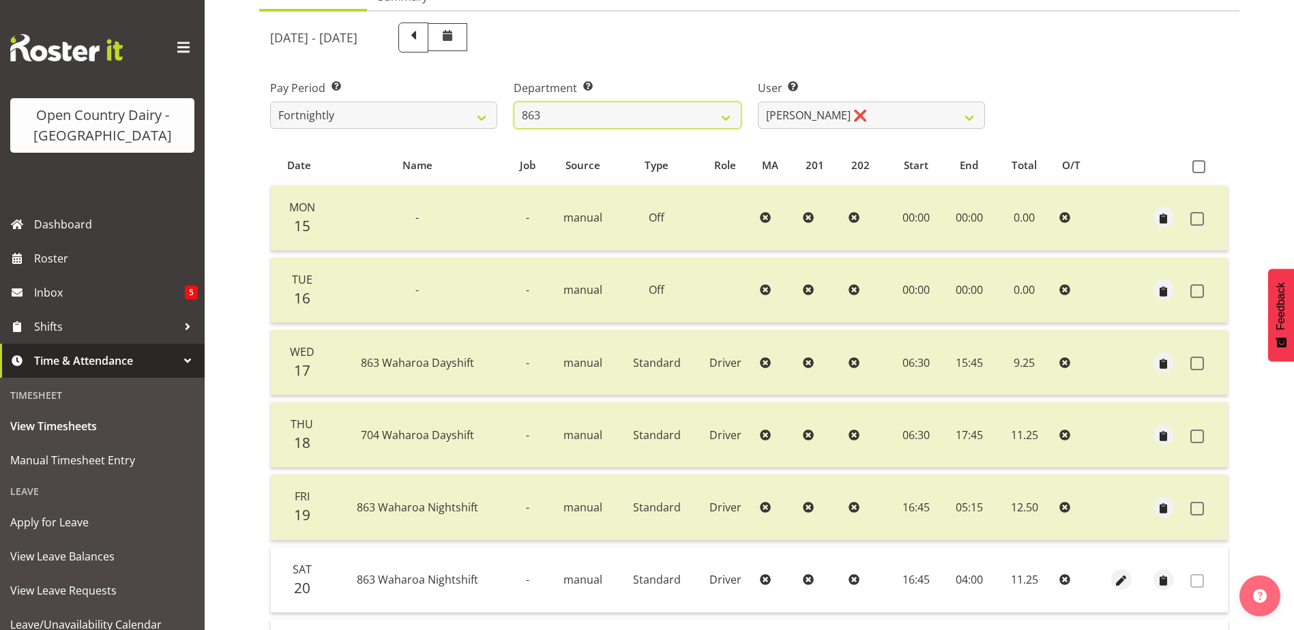
scroll to position [0, 0]
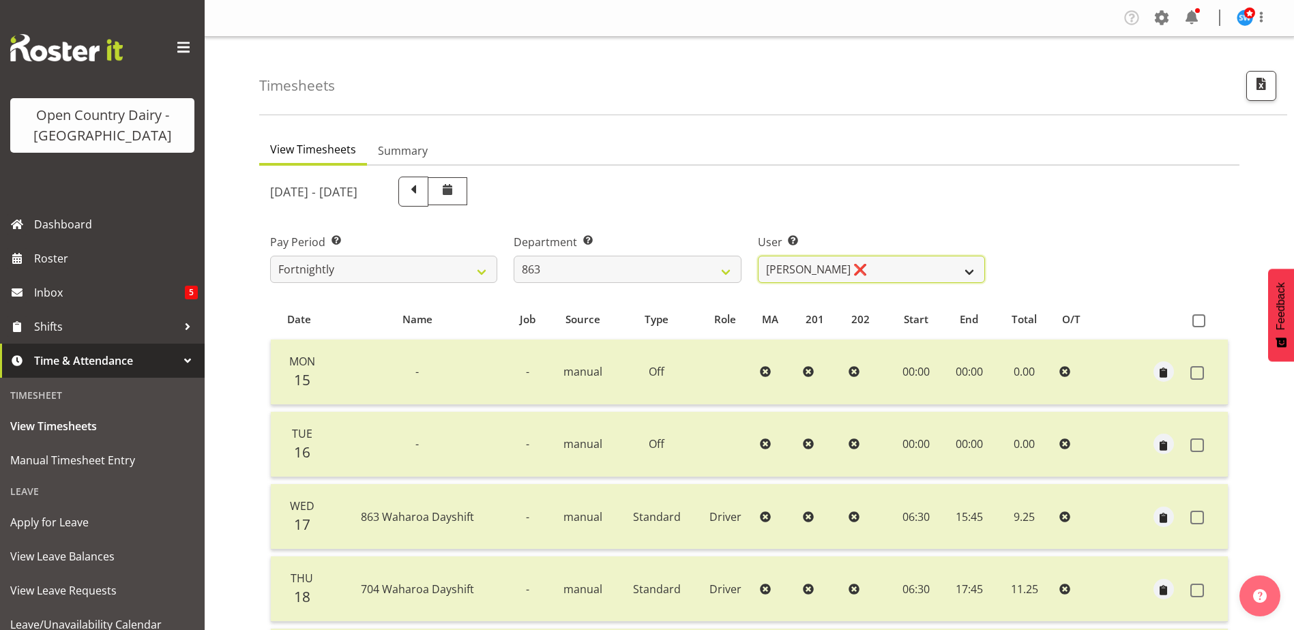
click at [866, 265] on select "[PERSON_NAME] ❌ [PERSON_NAME] ❌ [PERSON_NAME] ❌ [PERSON_NAME] ❌" at bounding box center [871, 269] width 227 height 27
click at [758, 256] on select "[PERSON_NAME] ❌ [PERSON_NAME] ❌ [PERSON_NAME] ❌ [PERSON_NAME] ❌" at bounding box center [871, 269] width 227 height 27
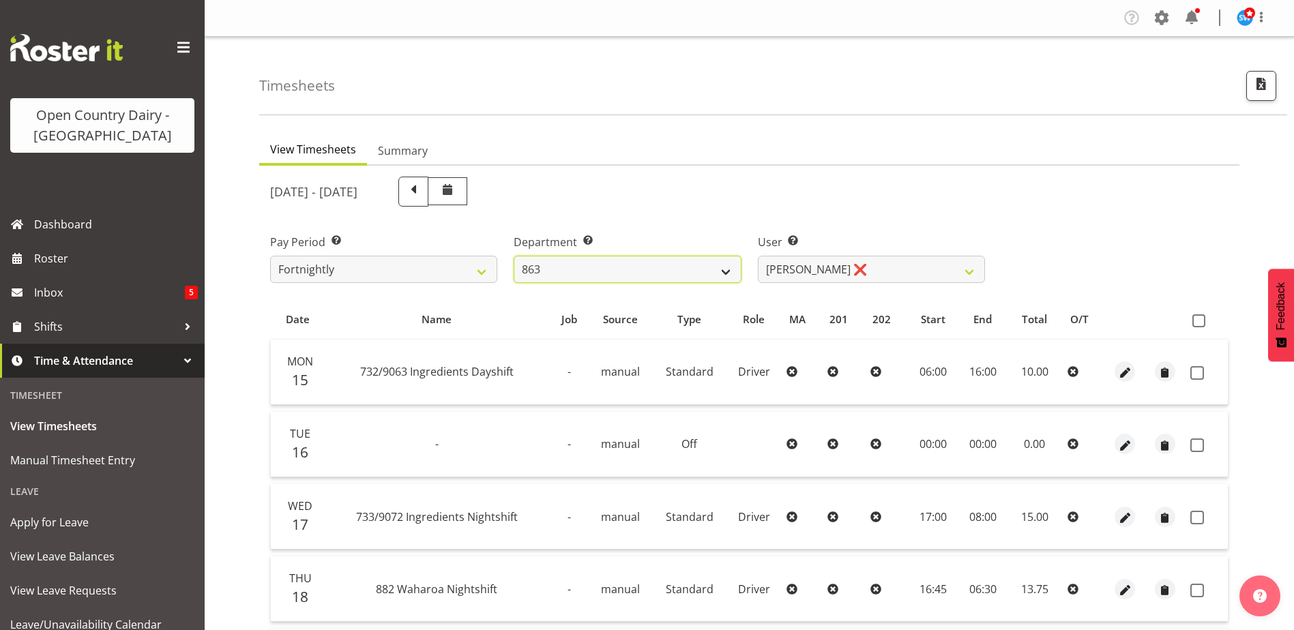
click at [680, 267] on select "701 702 703 704 705 706 707 708 709 710 711 712 713 714 715 716 717 718 719 720" at bounding box center [627, 269] width 227 height 27
click at [514, 256] on select "701 702 703 704 705 706 707 708 709 710 711 712 713 714 715 716 717 718 719 720" at bounding box center [627, 269] width 227 height 27
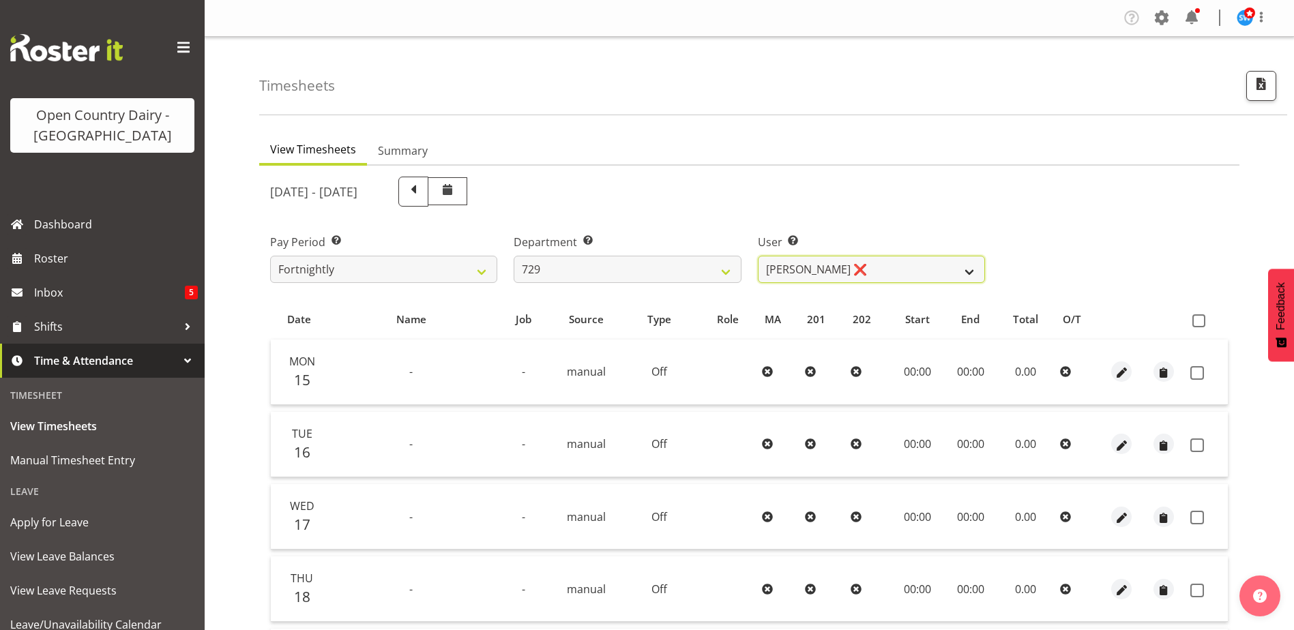
click at [916, 274] on select "[PERSON_NAME] ❌ [PERSON_NAME] ❌ [PERSON_NAME] ❌ [PERSON_NAME] ❌" at bounding box center [871, 269] width 227 height 27
click at [758, 256] on select "[PERSON_NAME] ❌ [PERSON_NAME] ❌ [PERSON_NAME] ❌ [PERSON_NAME] ❌" at bounding box center [871, 269] width 227 height 27
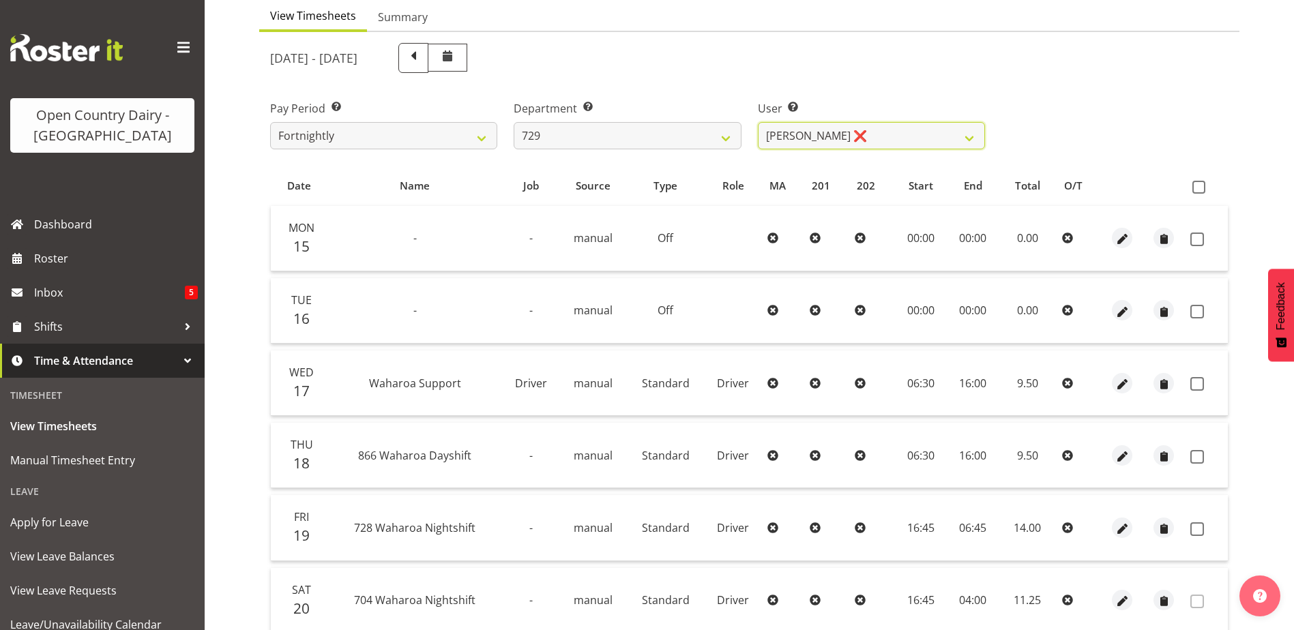
scroll to position [273, 0]
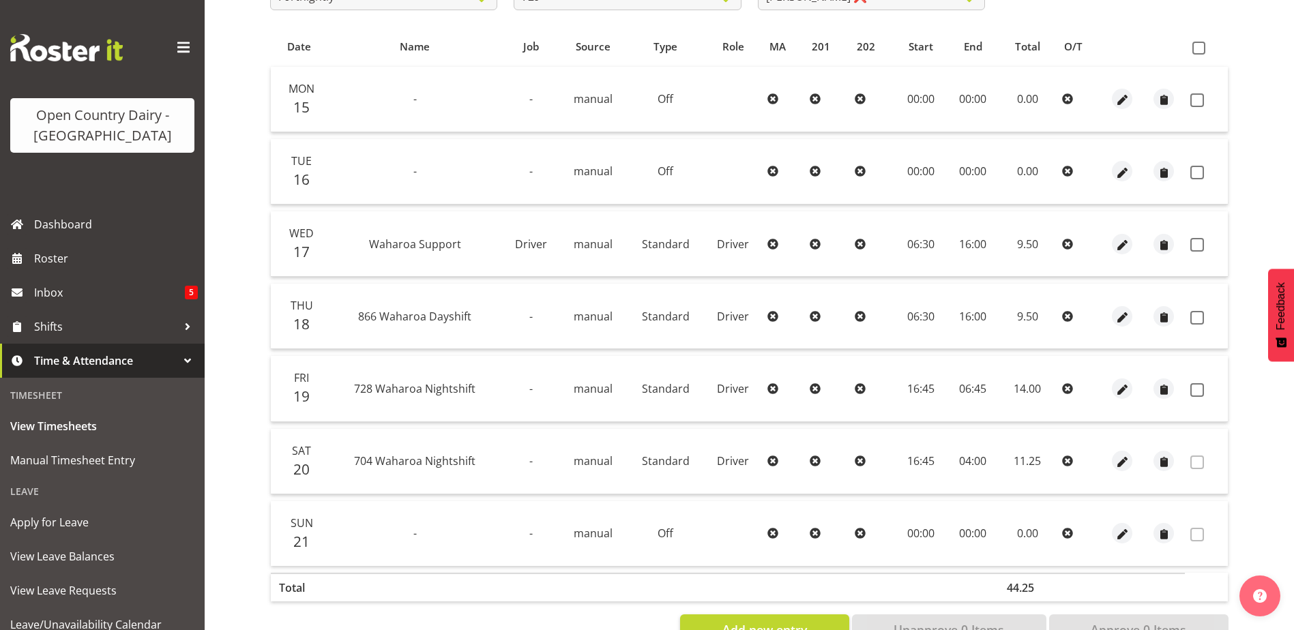
drag, startPoint x: 1200, startPoint y: 96, endPoint x: 1197, endPoint y: 168, distance: 72.4
click at [1203, 98] on span at bounding box center [1197, 100] width 14 height 14
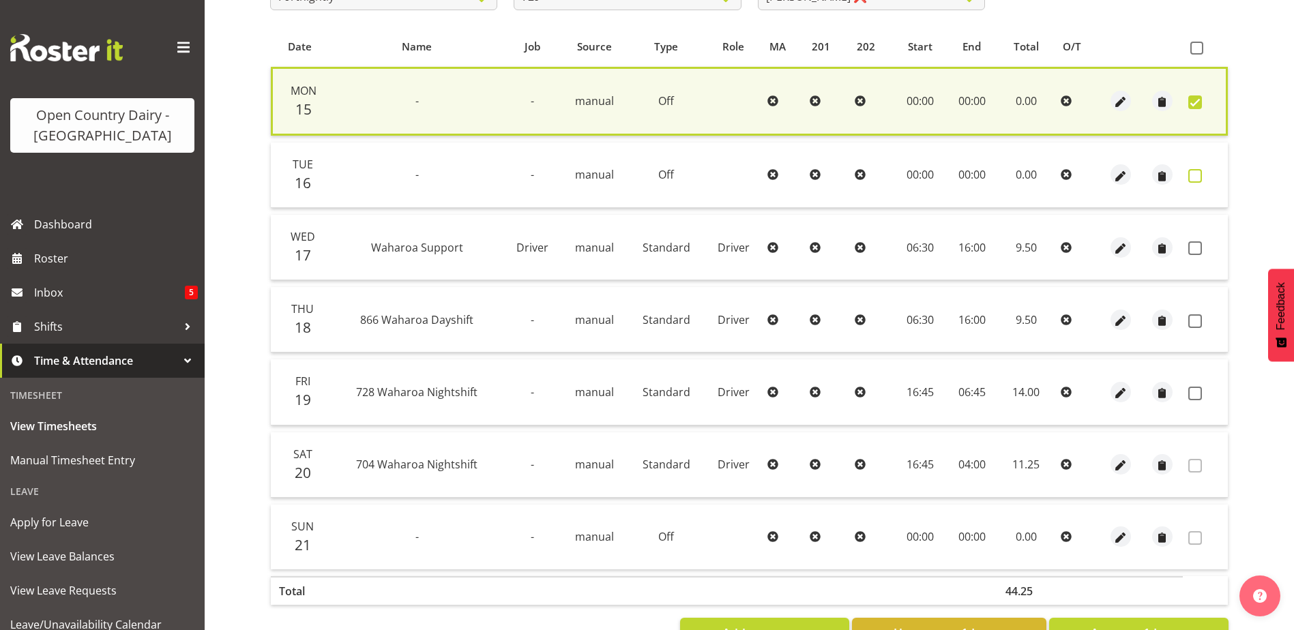
click at [1196, 176] on span at bounding box center [1195, 176] width 14 height 14
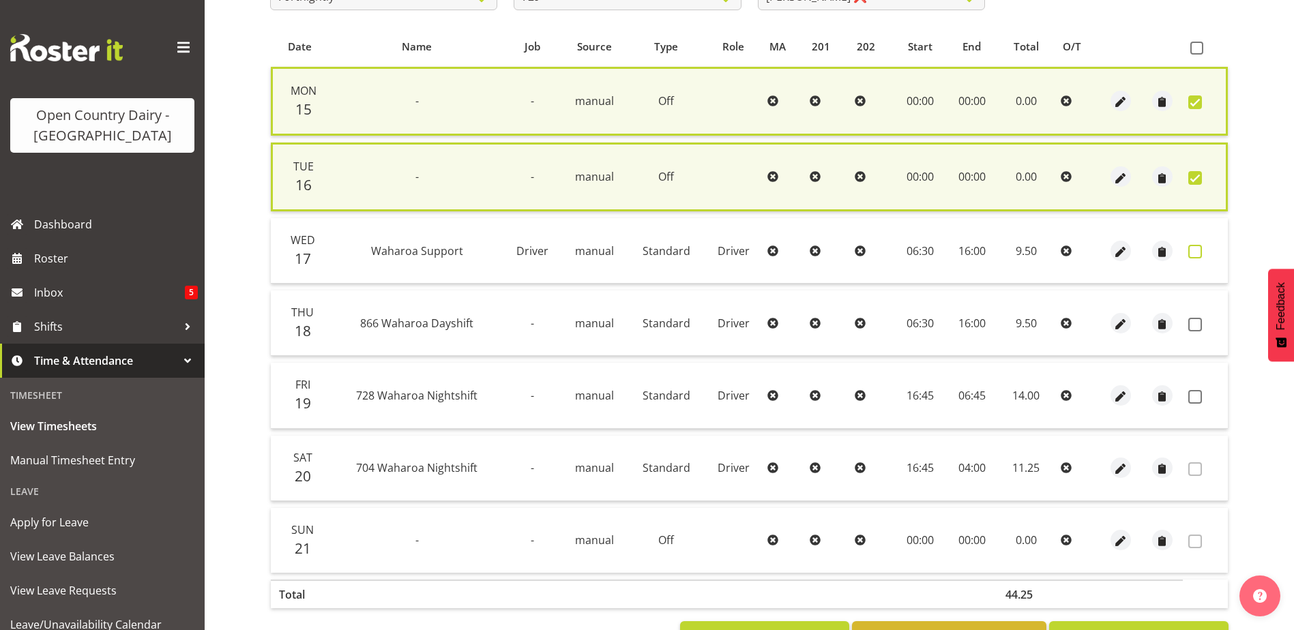
drag, startPoint x: 1193, startPoint y: 250, endPoint x: 1195, endPoint y: 257, distance: 7.3
click at [1193, 250] on span at bounding box center [1195, 252] width 14 height 14
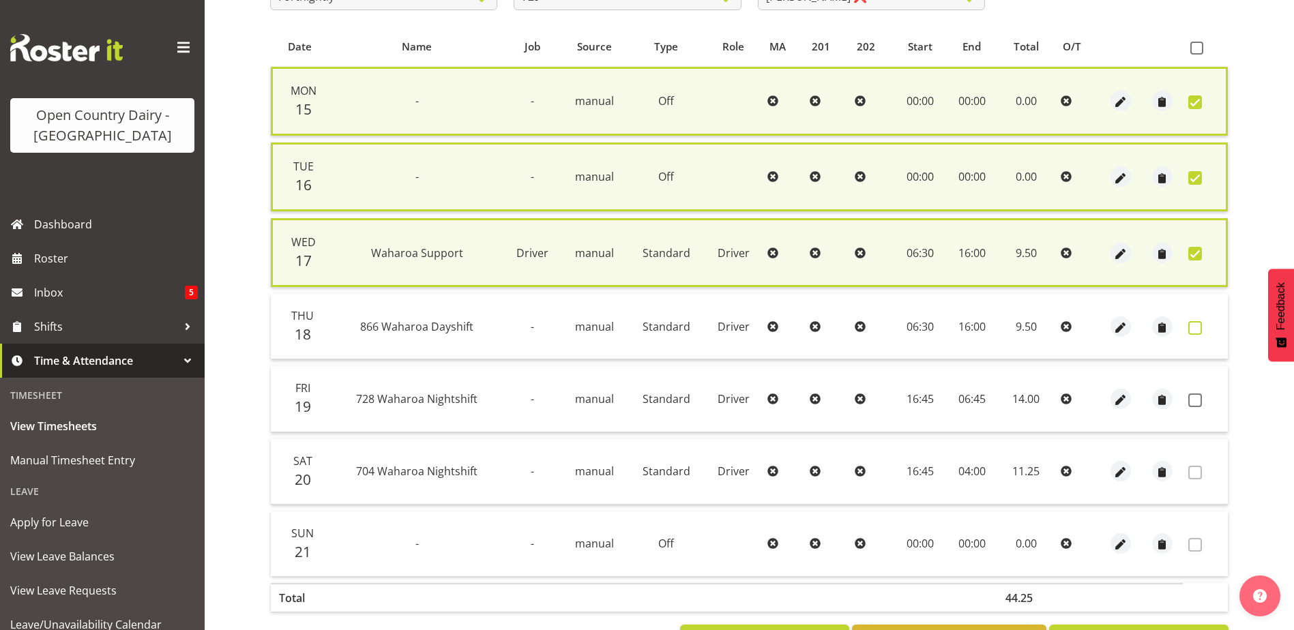
click at [1198, 325] on span at bounding box center [1195, 328] width 14 height 14
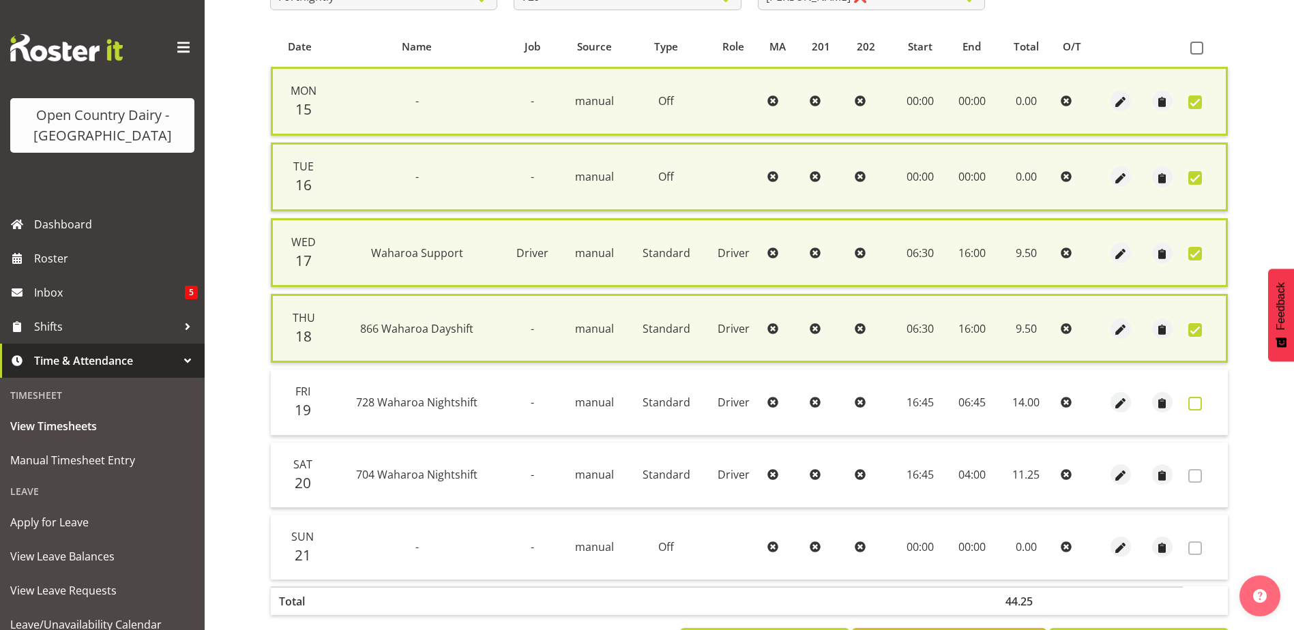
click at [1196, 406] on span at bounding box center [1195, 404] width 14 height 14
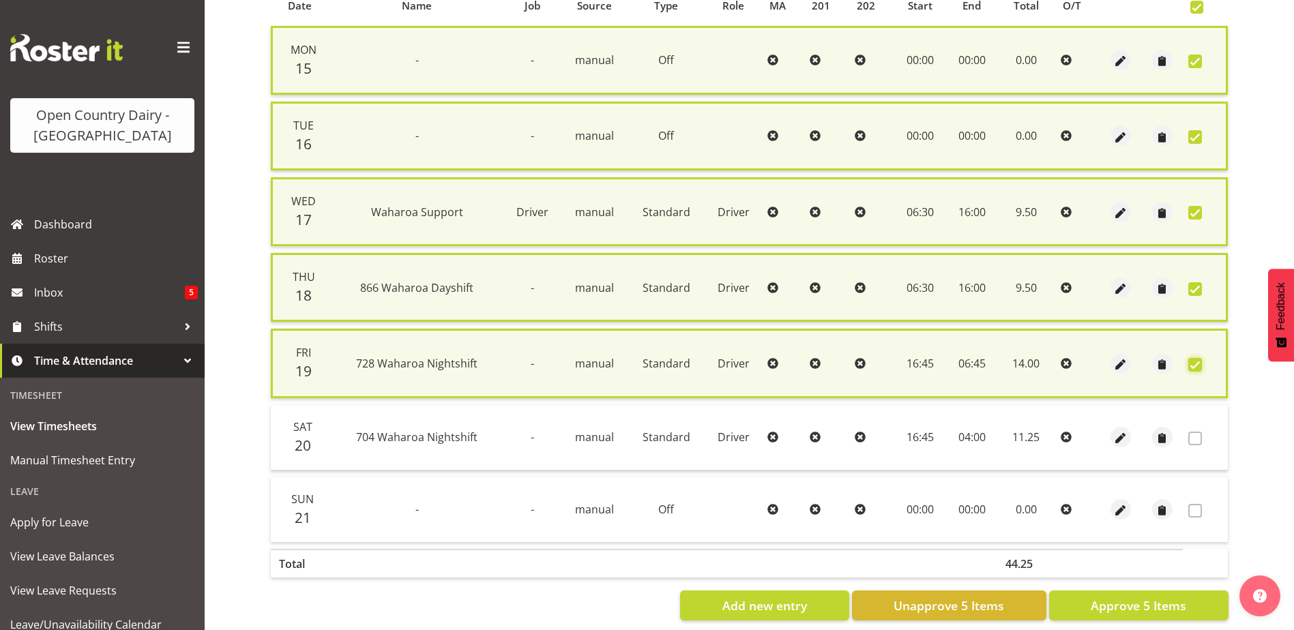
scroll to position [336, 0]
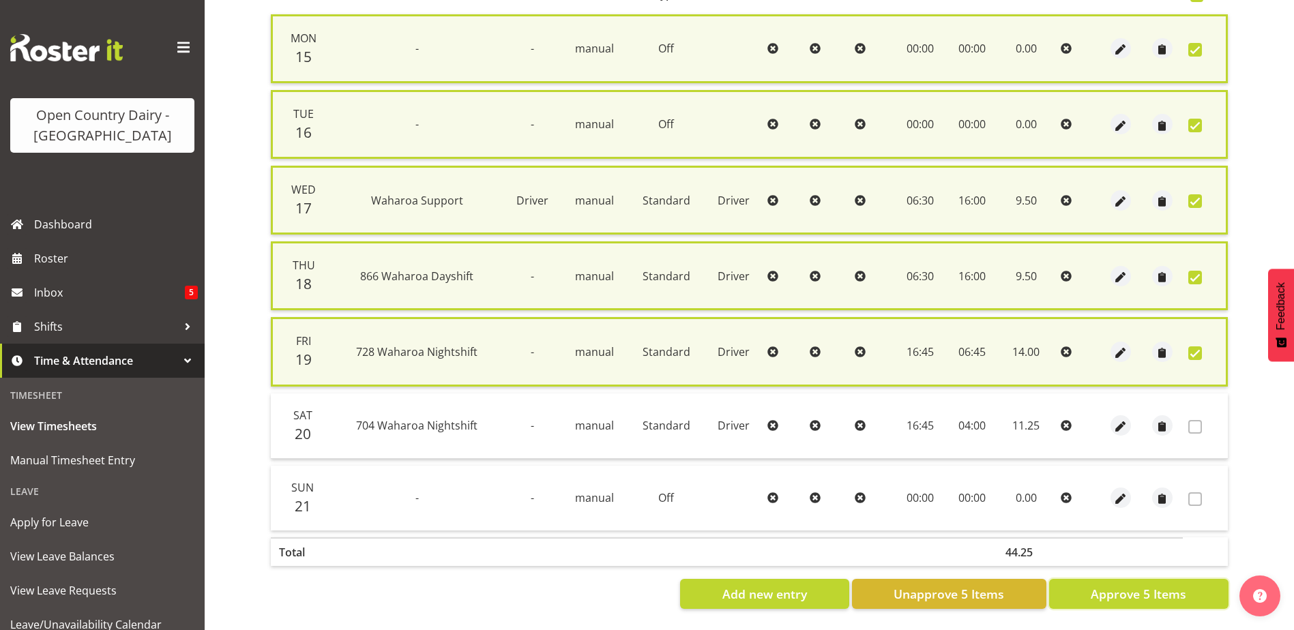
click at [1159, 585] on span "Approve 5 Items" at bounding box center [1139, 594] width 96 height 18
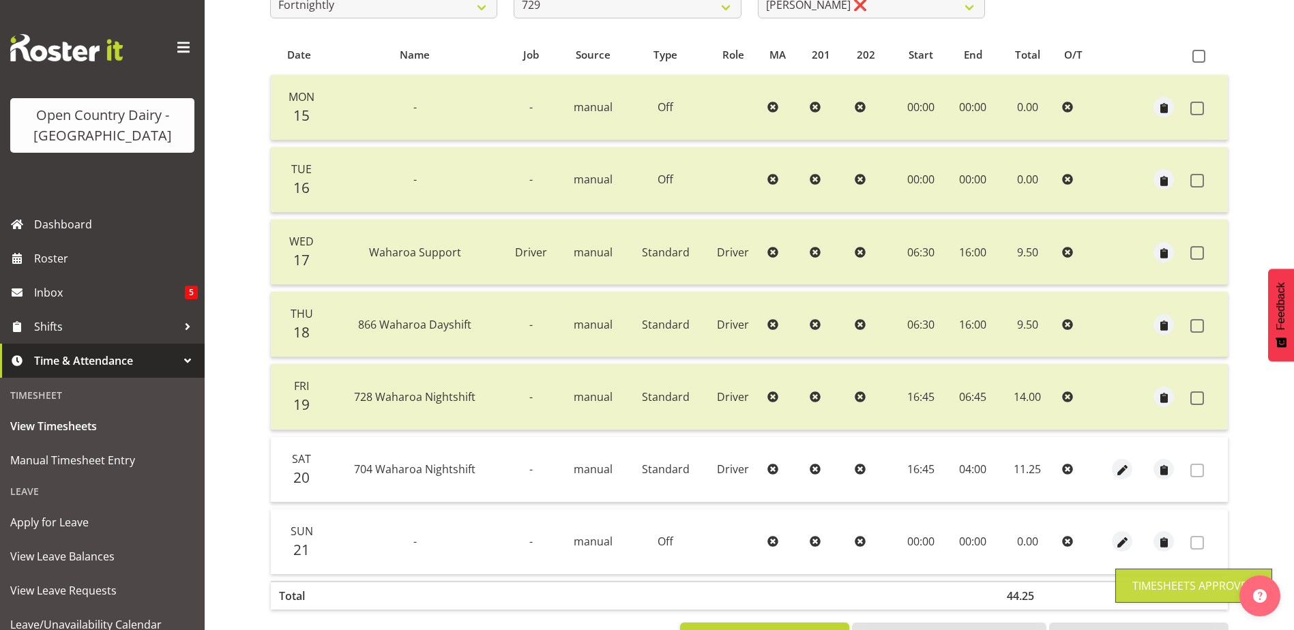
scroll to position [46, 0]
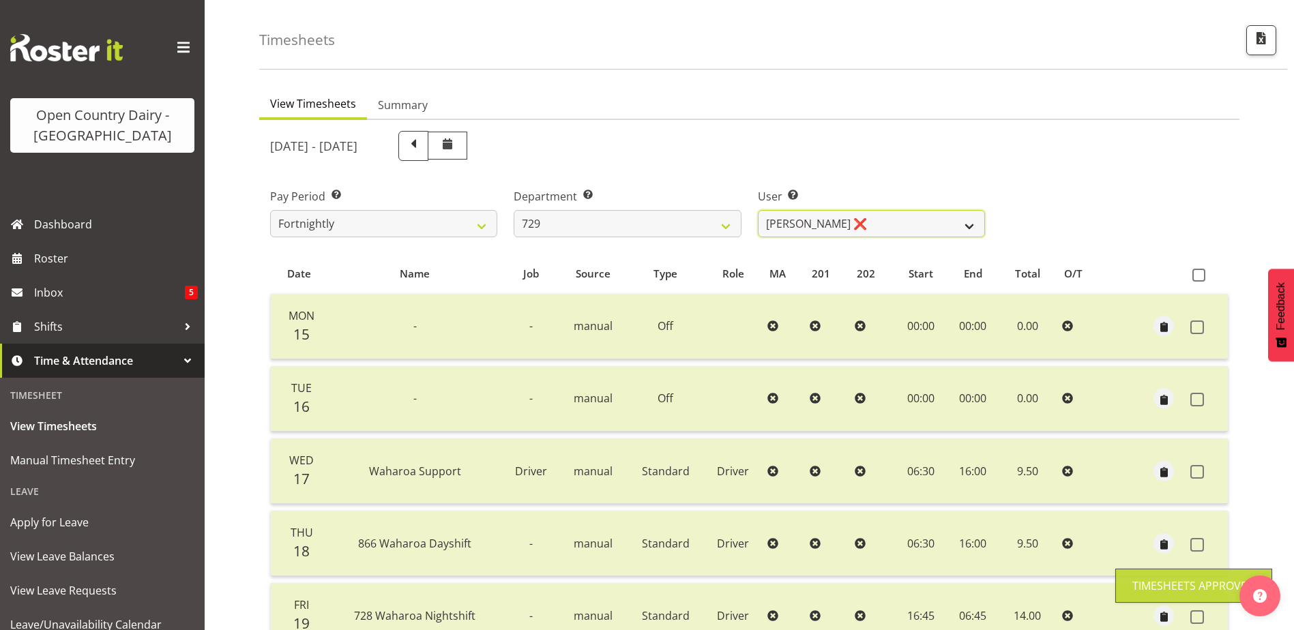
click at [868, 220] on select "[PERSON_NAME] ❌ [PERSON_NAME] ❌ [PERSON_NAME] ❌ [PERSON_NAME] ❌" at bounding box center [871, 223] width 227 height 27
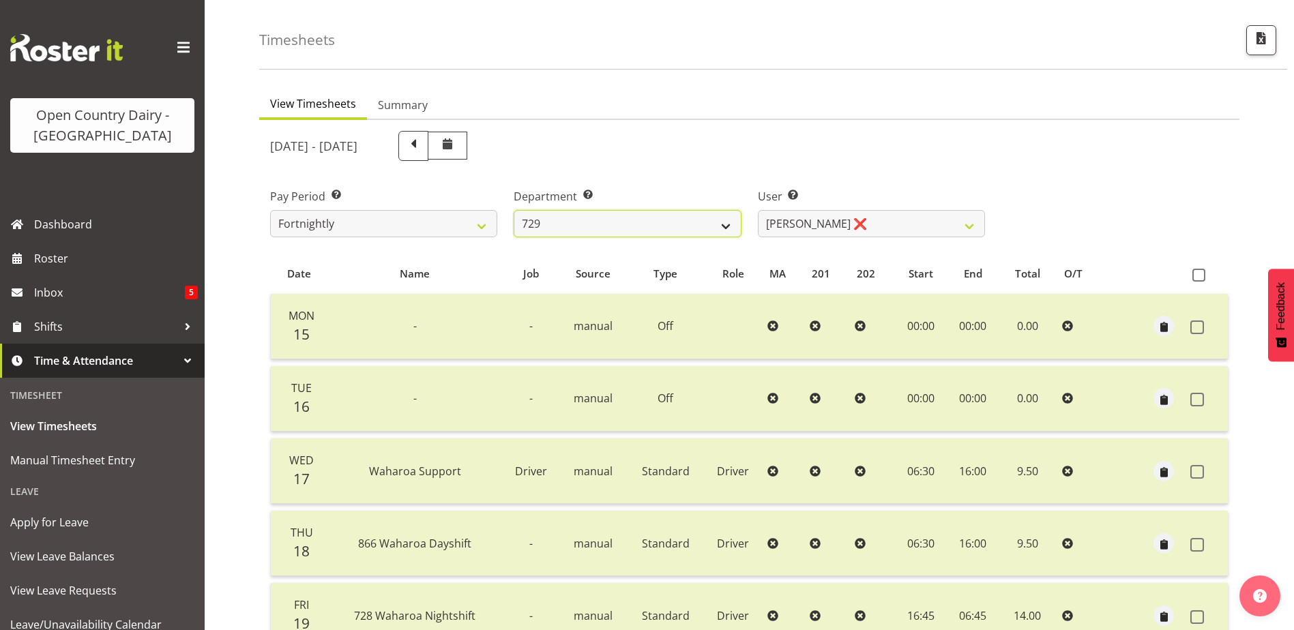
drag, startPoint x: 600, startPoint y: 220, endPoint x: 601, endPoint y: 227, distance: 7.0
click at [600, 220] on select "701 702 703 704 705 706 707 708 709 710 711 712 713 714 715 716 717 718 719 720" at bounding box center [627, 223] width 227 height 27
click at [514, 210] on select "701 702 703 704 705 706 707 708 709 710 711 712 713 714 715 716 717 718 719 720" at bounding box center [627, 223] width 227 height 27
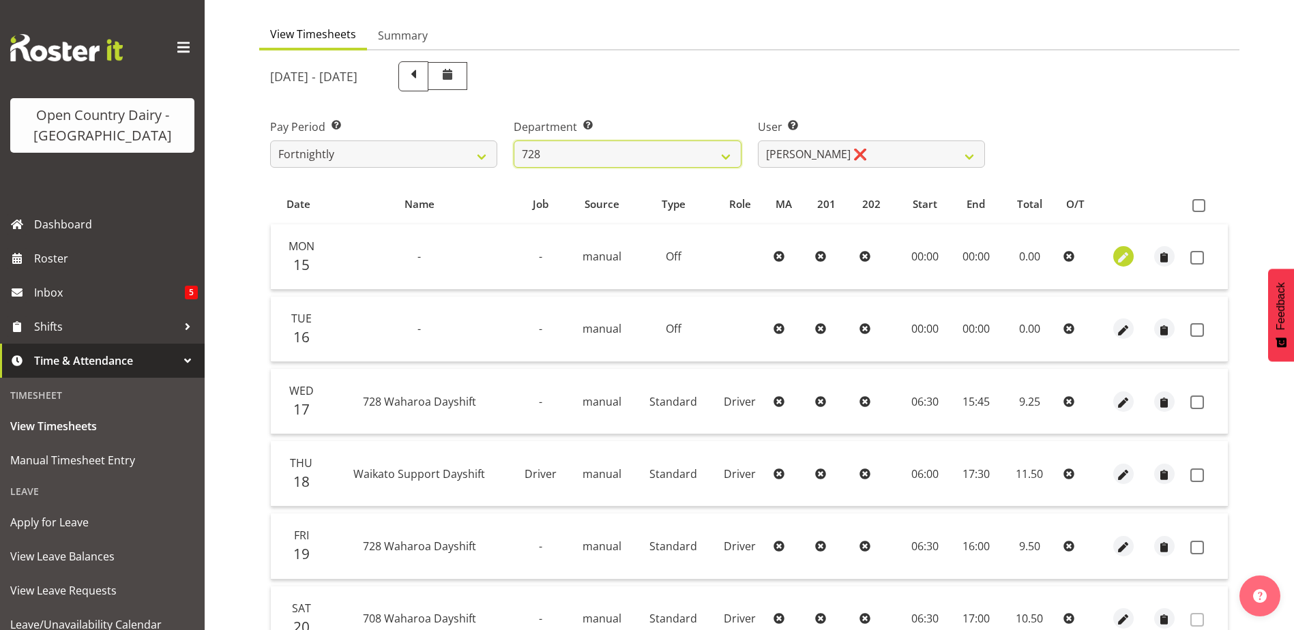
scroll to position [182, 0]
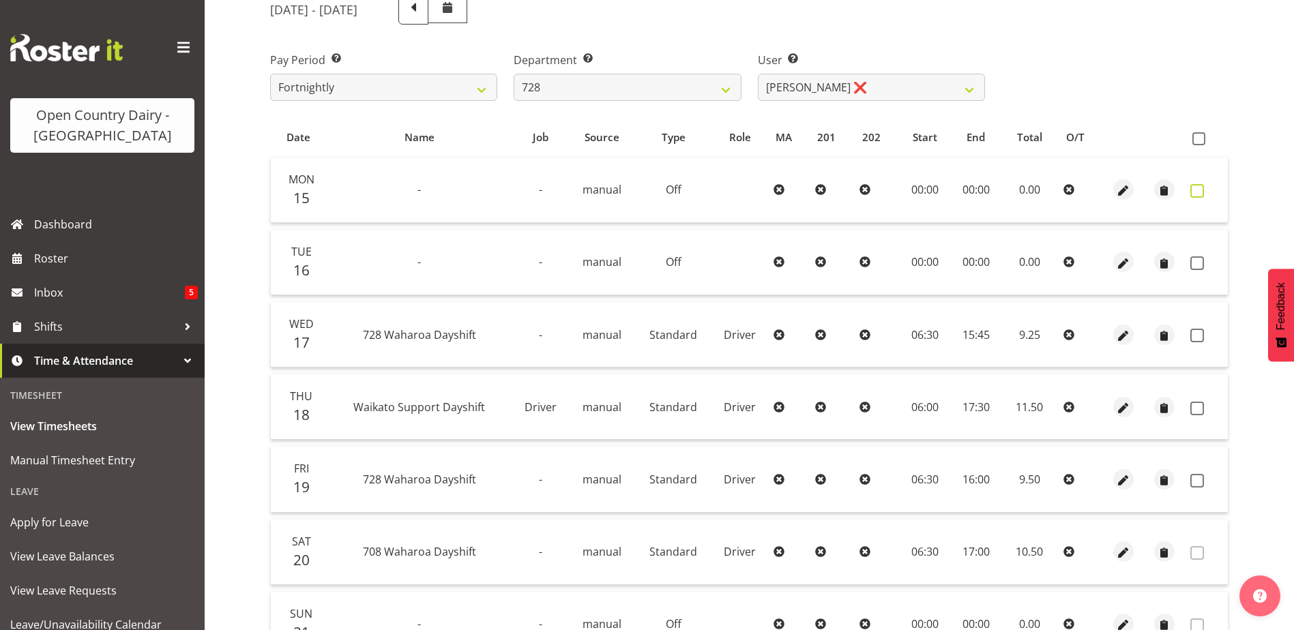
click at [1197, 192] on span at bounding box center [1197, 191] width 14 height 14
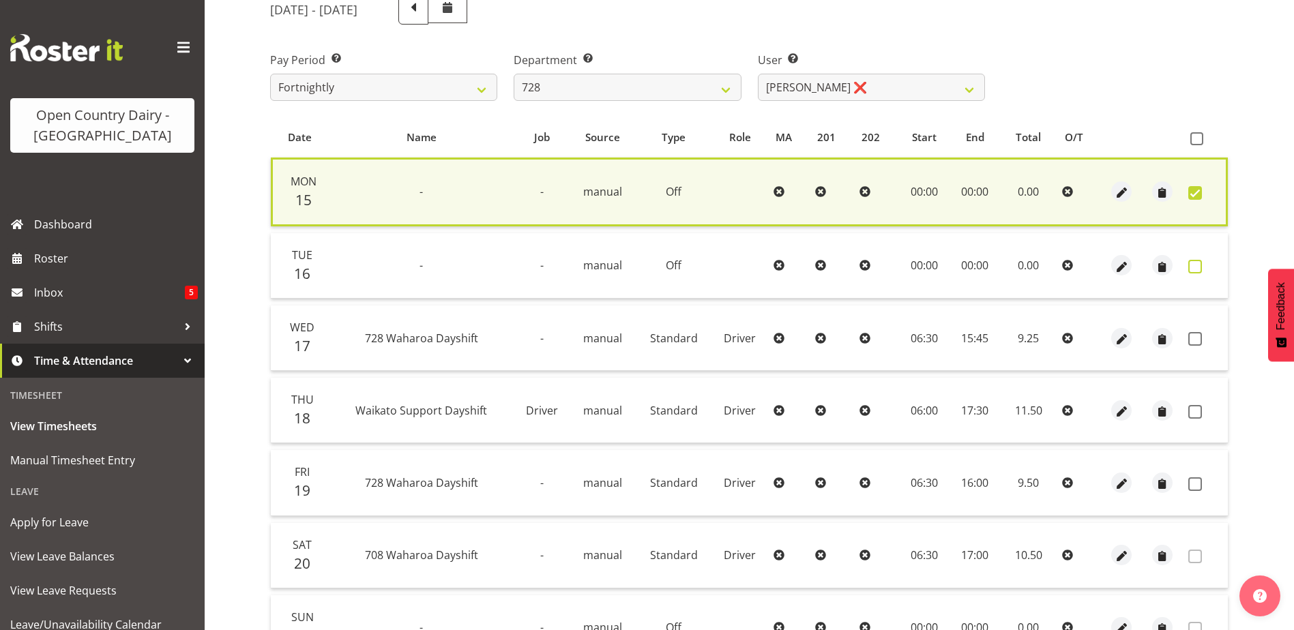
click at [1195, 267] on span at bounding box center [1195, 267] width 14 height 14
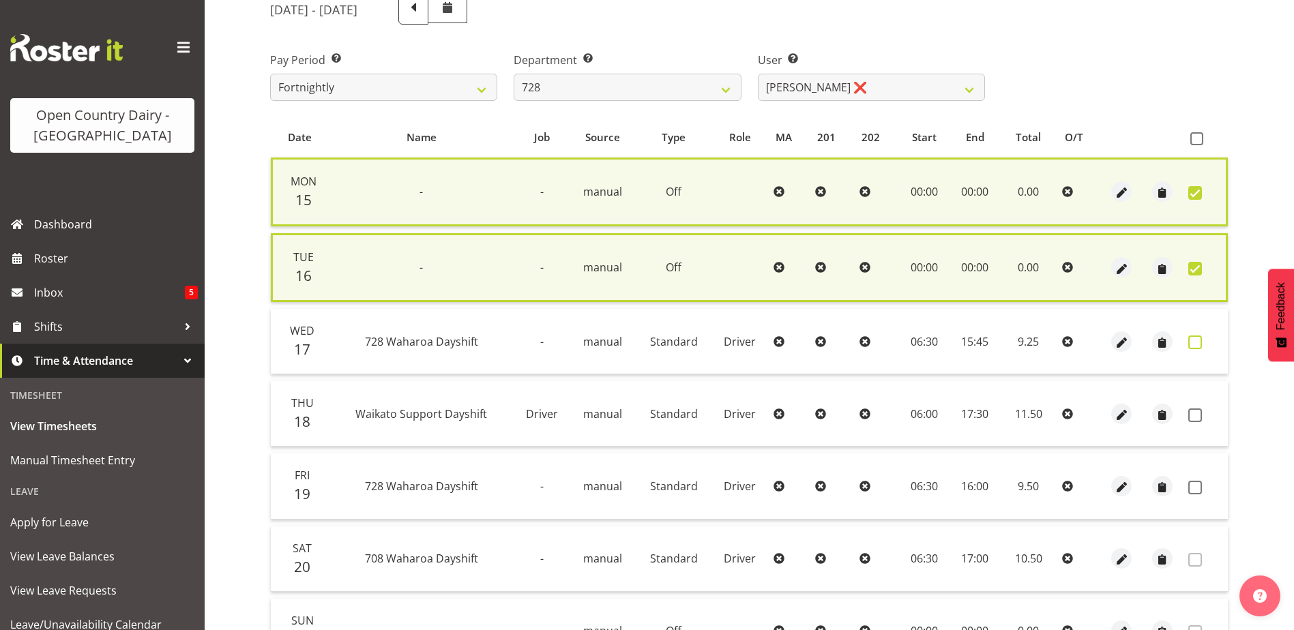
click at [1192, 344] on span at bounding box center [1195, 343] width 14 height 14
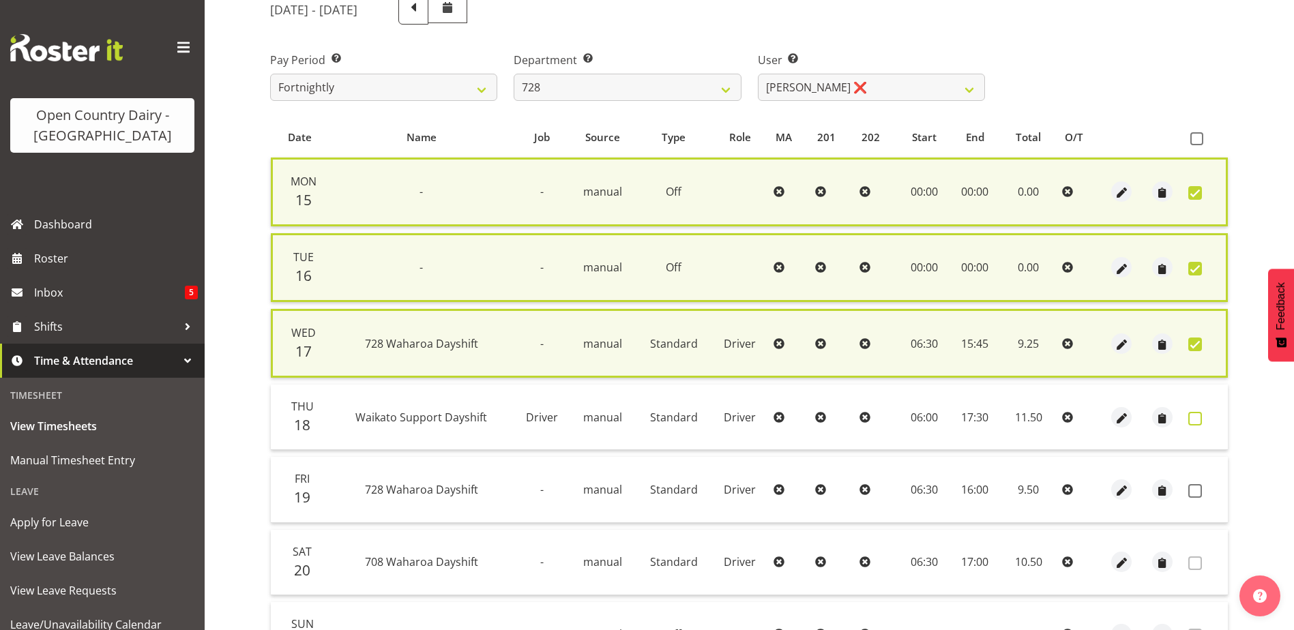
click at [1195, 420] on span at bounding box center [1195, 419] width 14 height 14
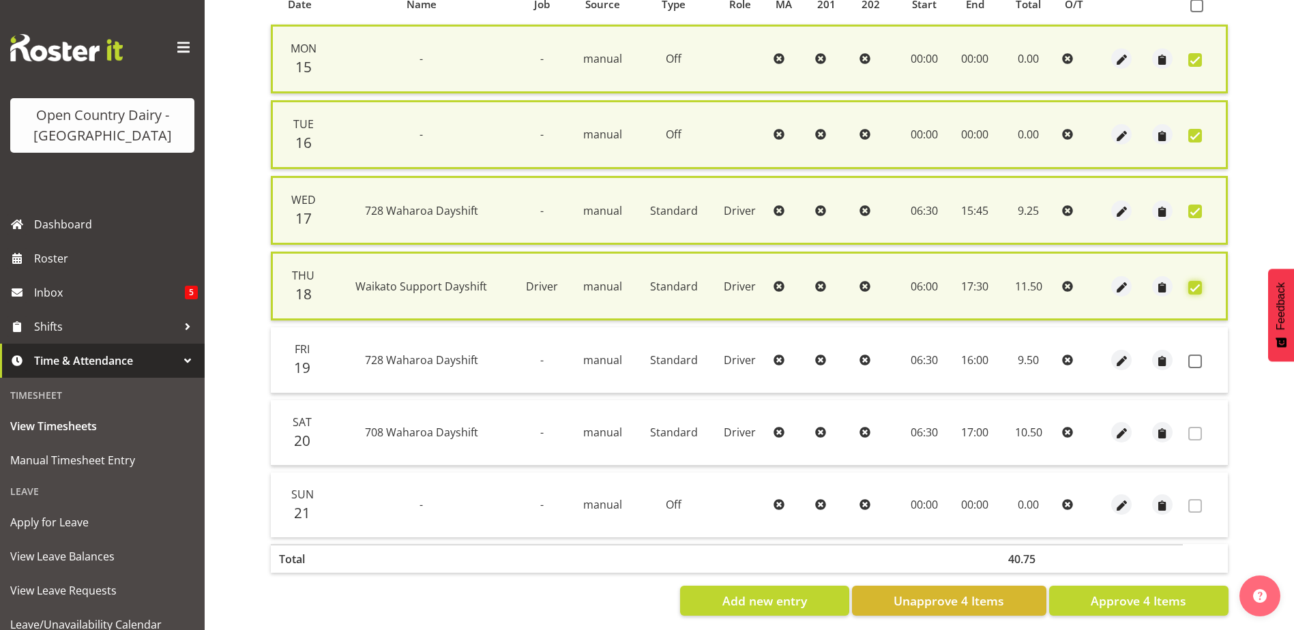
scroll to position [319, 0]
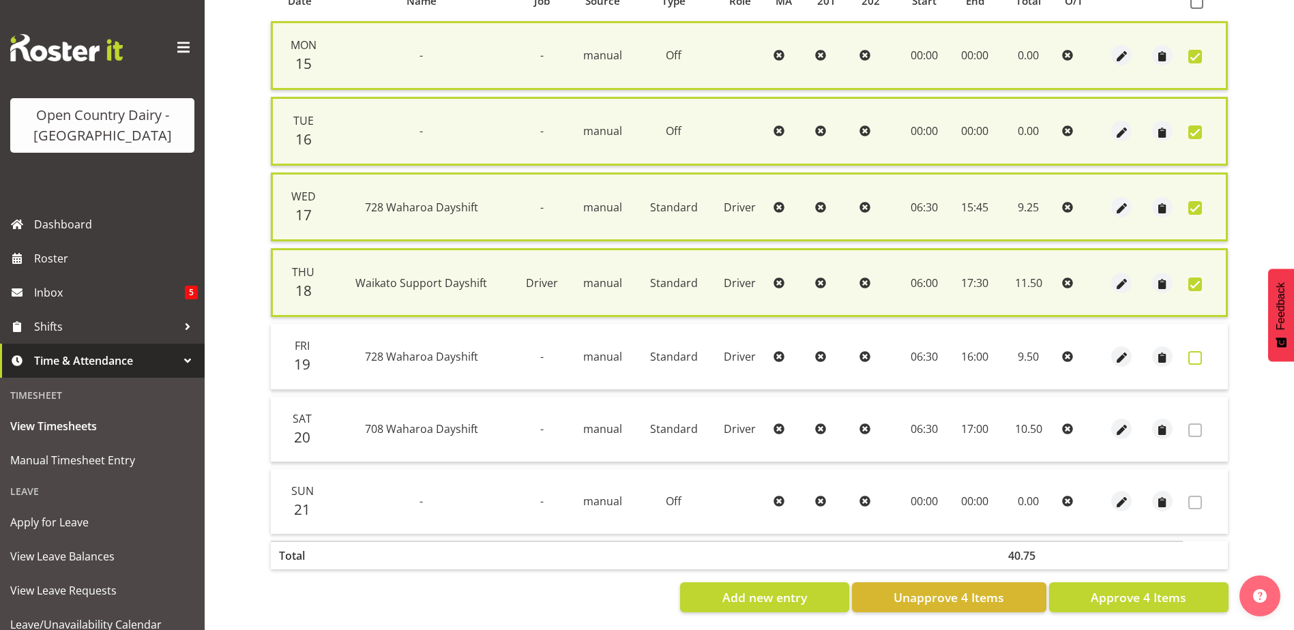
click at [1194, 360] on span at bounding box center [1195, 358] width 14 height 14
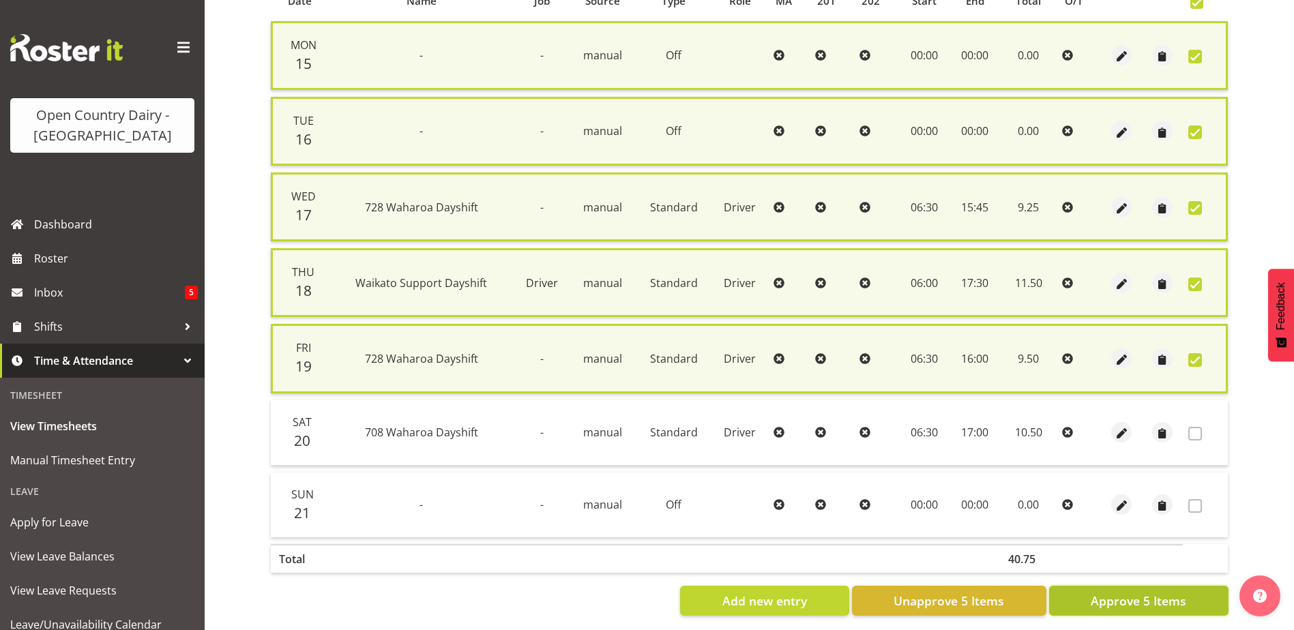
click at [1107, 605] on span "Approve 5 Items" at bounding box center [1139, 601] width 96 height 18
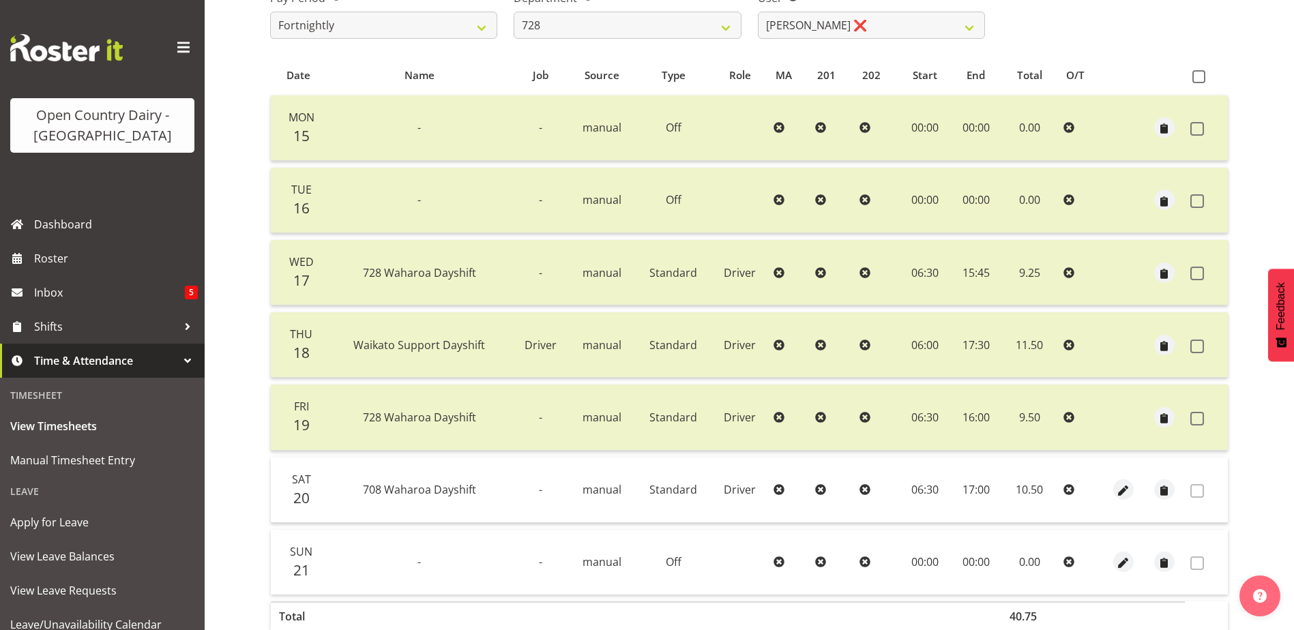
scroll to position [114, 0]
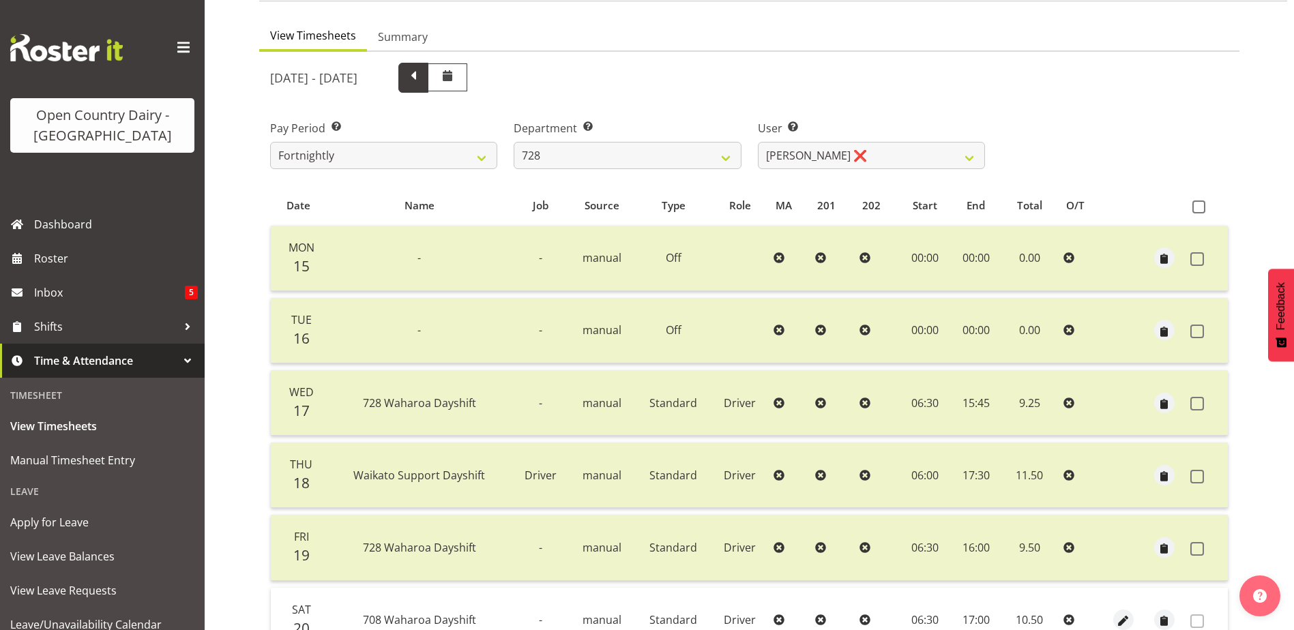
click at [422, 81] on span at bounding box center [414, 77] width 18 height 18
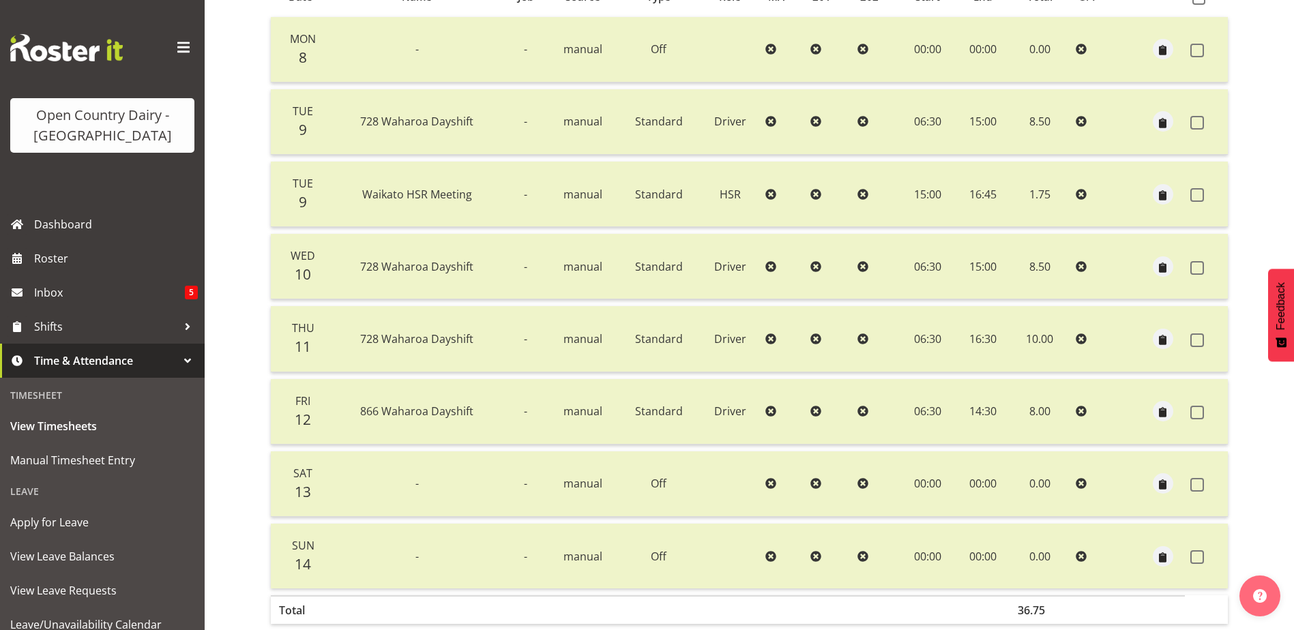
scroll to position [118, 0]
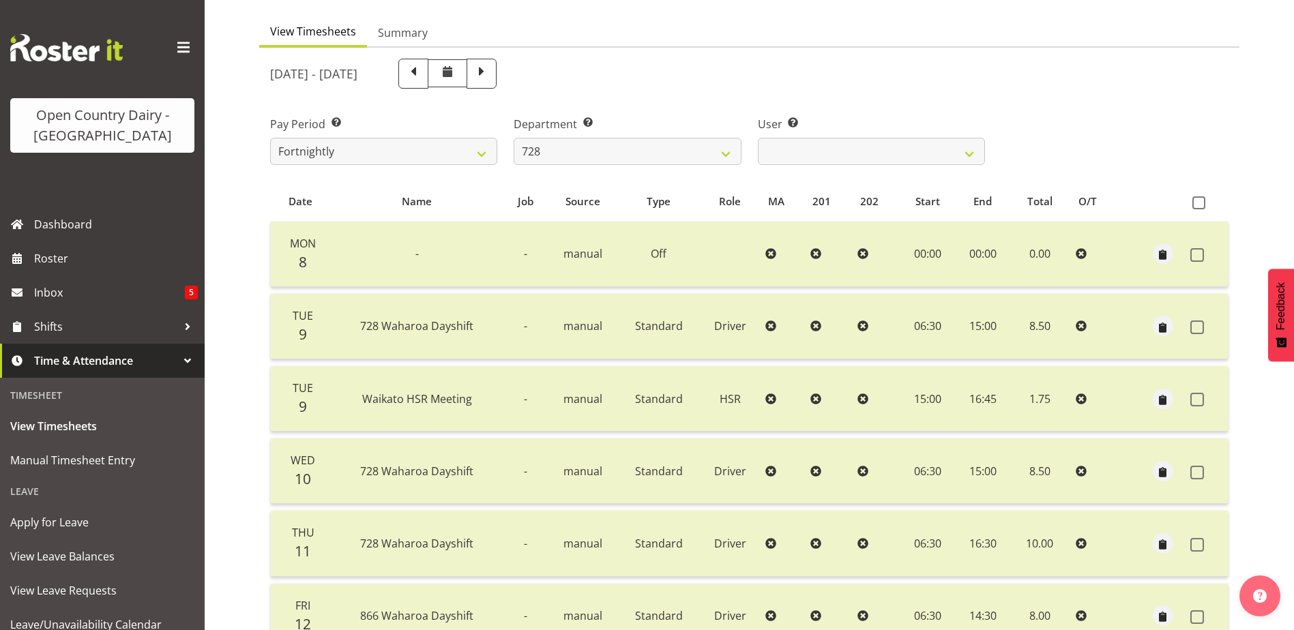
click at [491, 72] on span at bounding box center [482, 72] width 18 height 18
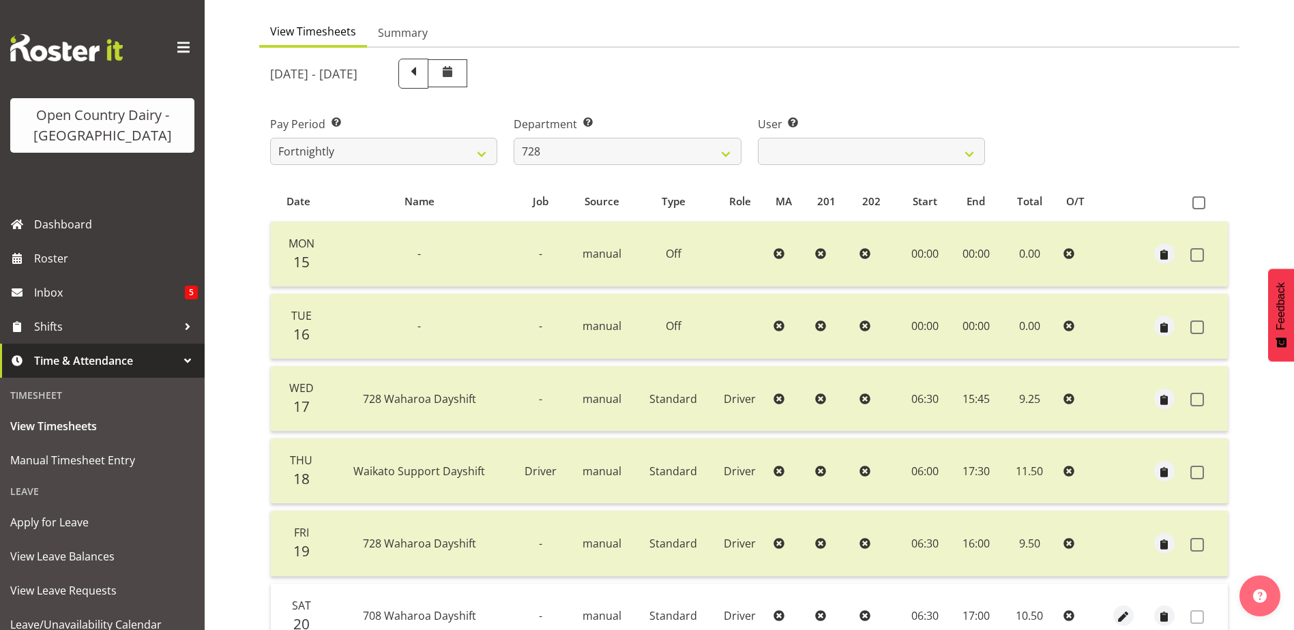
scroll to position [254, 0]
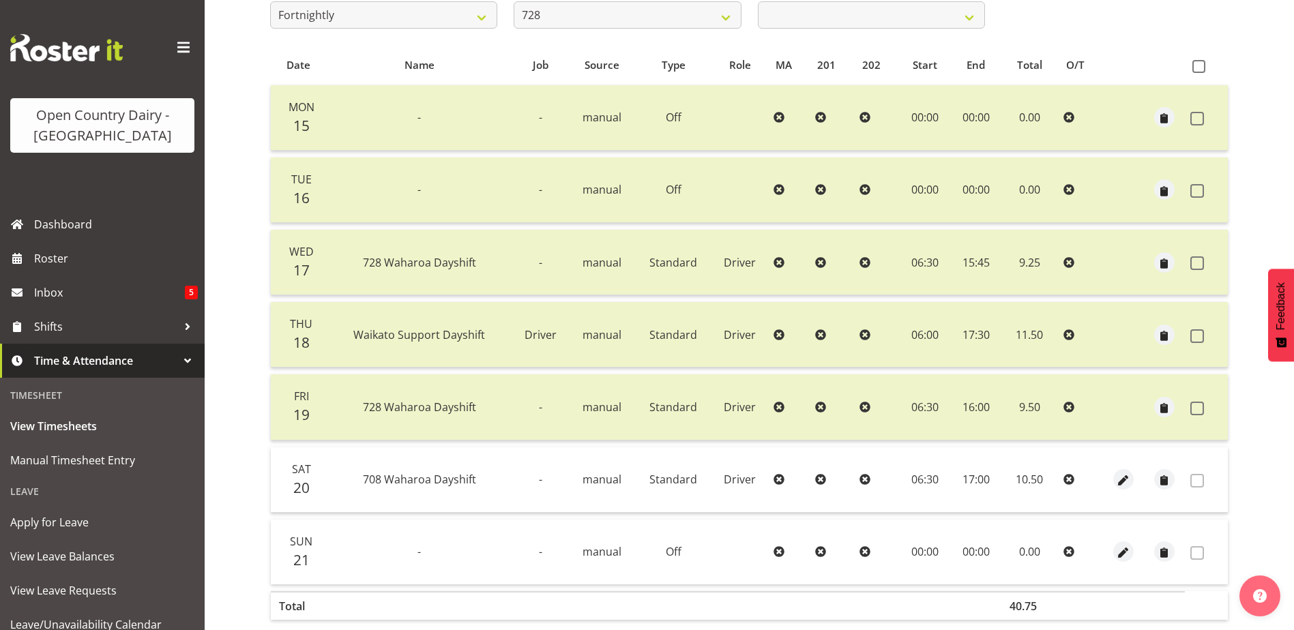
click at [1197, 481] on span at bounding box center [1197, 481] width 14 height 14
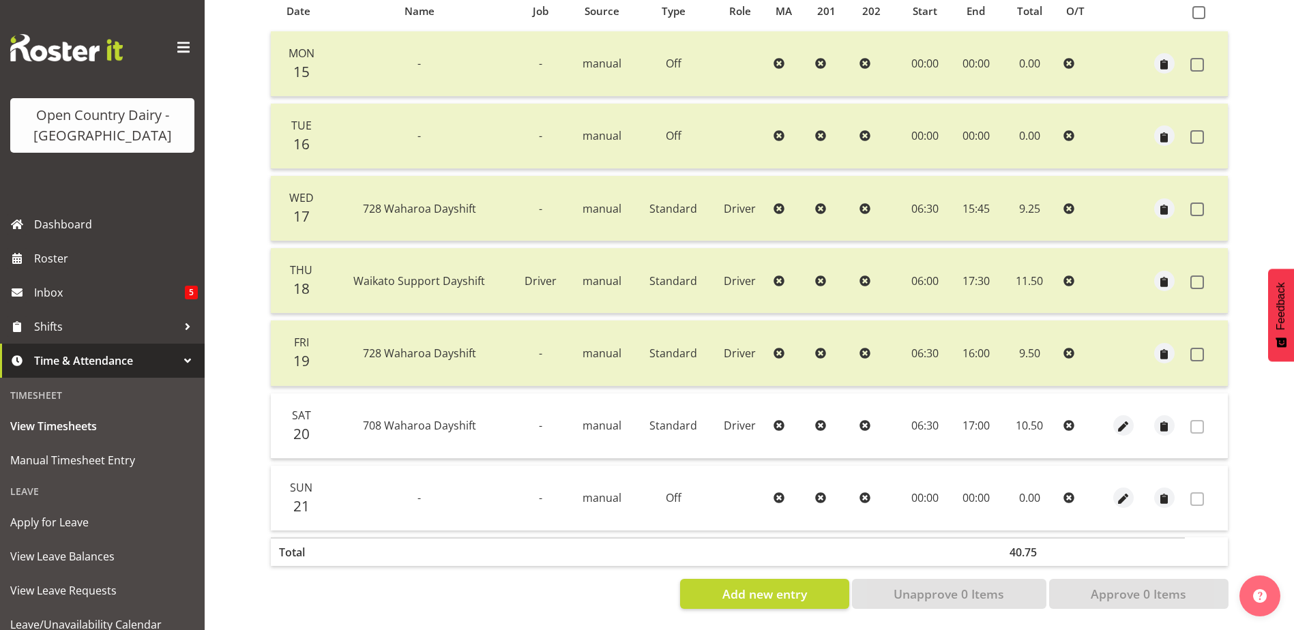
scroll to position [0, 0]
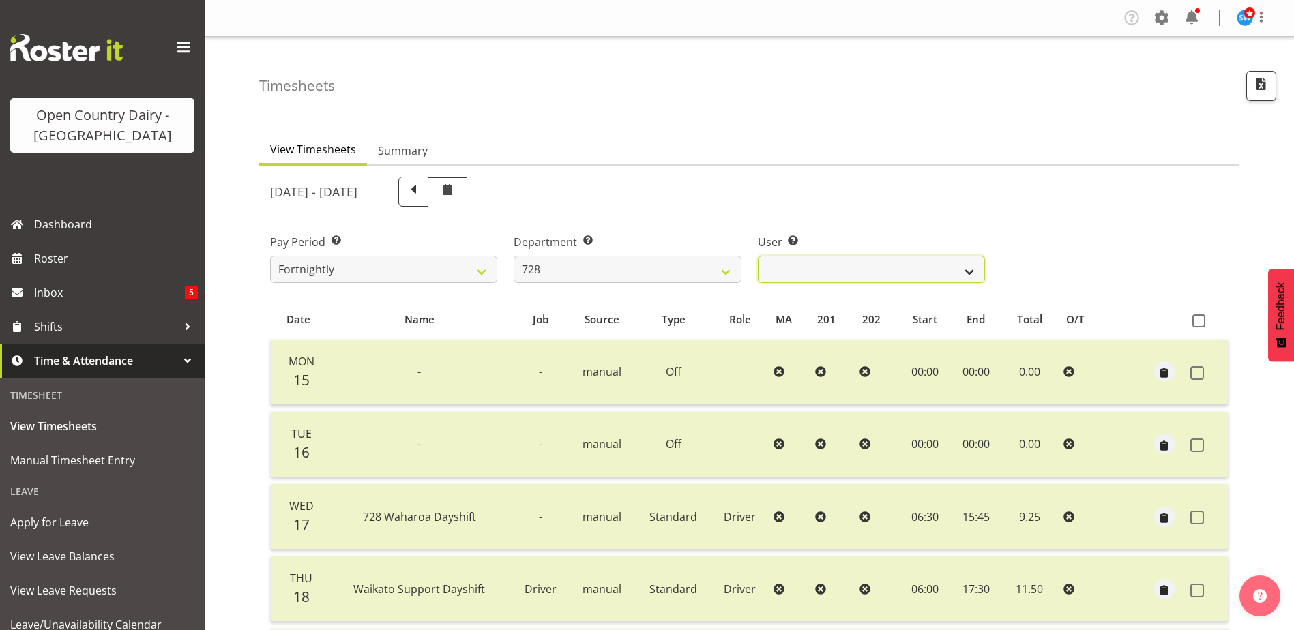
click at [877, 260] on select "[PERSON_NAME] ❌ [PERSON_NAME] ❌ [PERSON_NAME] [PERSON_NAME] ❌ [PERSON_NAME] ❌ […" at bounding box center [871, 269] width 227 height 27
click at [758, 256] on select "[PERSON_NAME] ❌ [PERSON_NAME] ❌ [PERSON_NAME] [PERSON_NAME] ❌ [PERSON_NAME] ❌ […" at bounding box center [871, 269] width 227 height 27
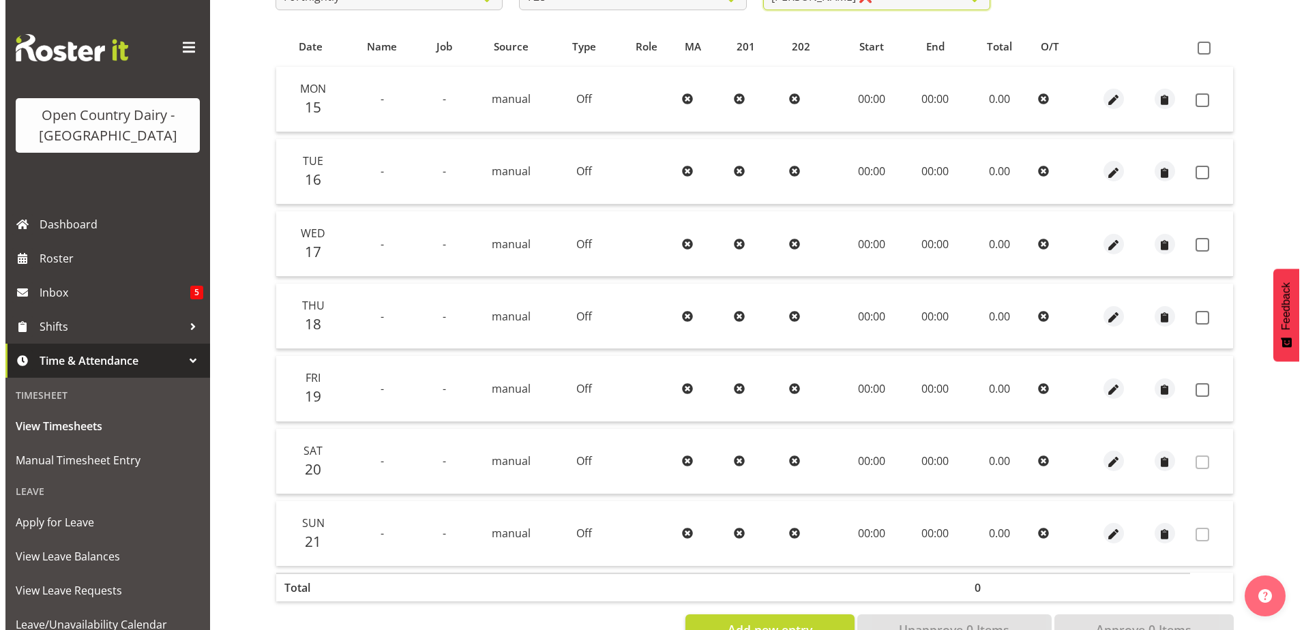
scroll to position [250, 0]
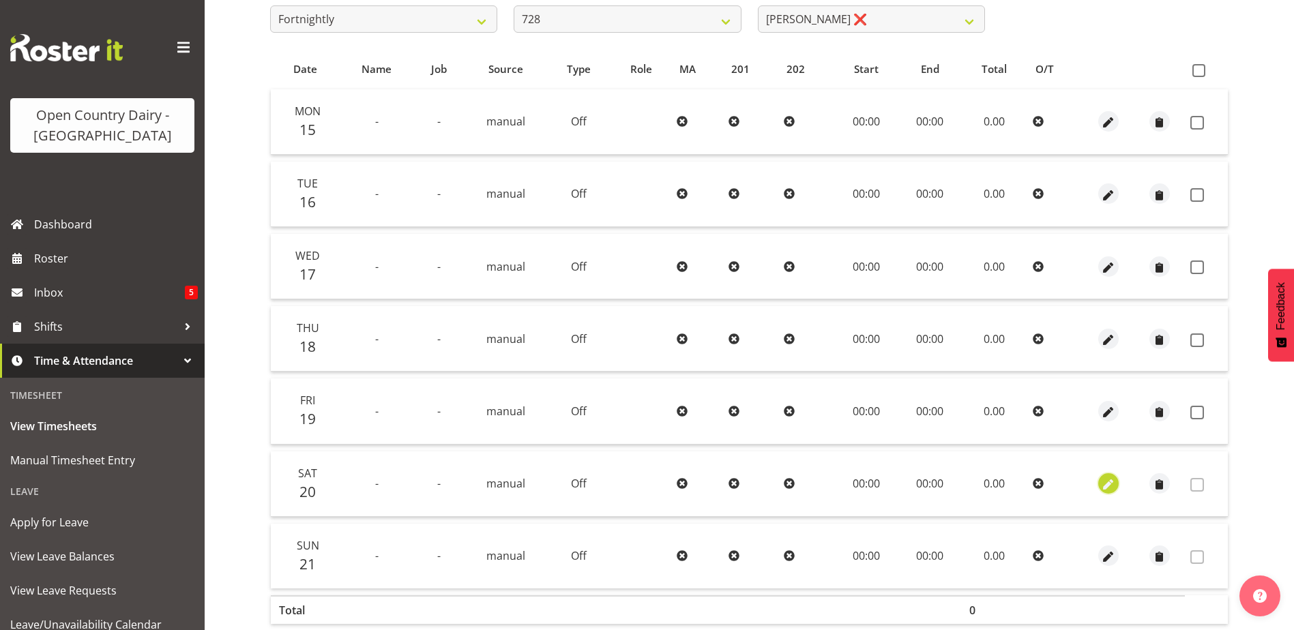
click at [1105, 484] on span "button" at bounding box center [1108, 486] width 16 height 16
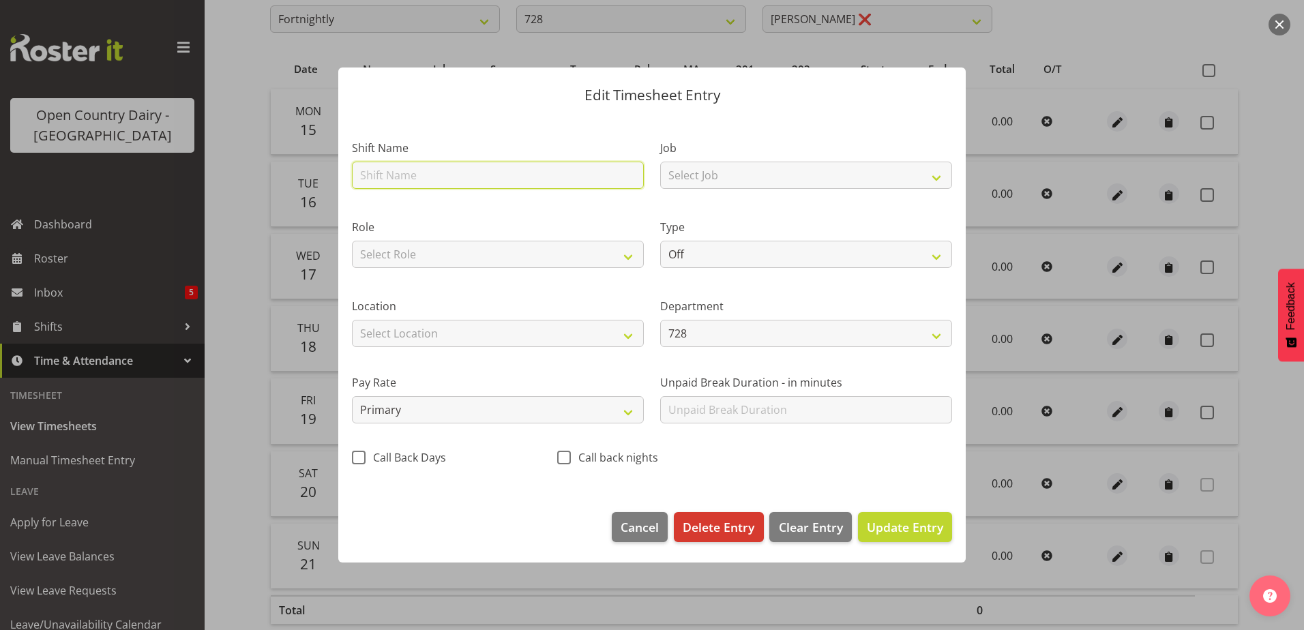
click at [514, 172] on input "text" at bounding box center [498, 175] width 292 height 27
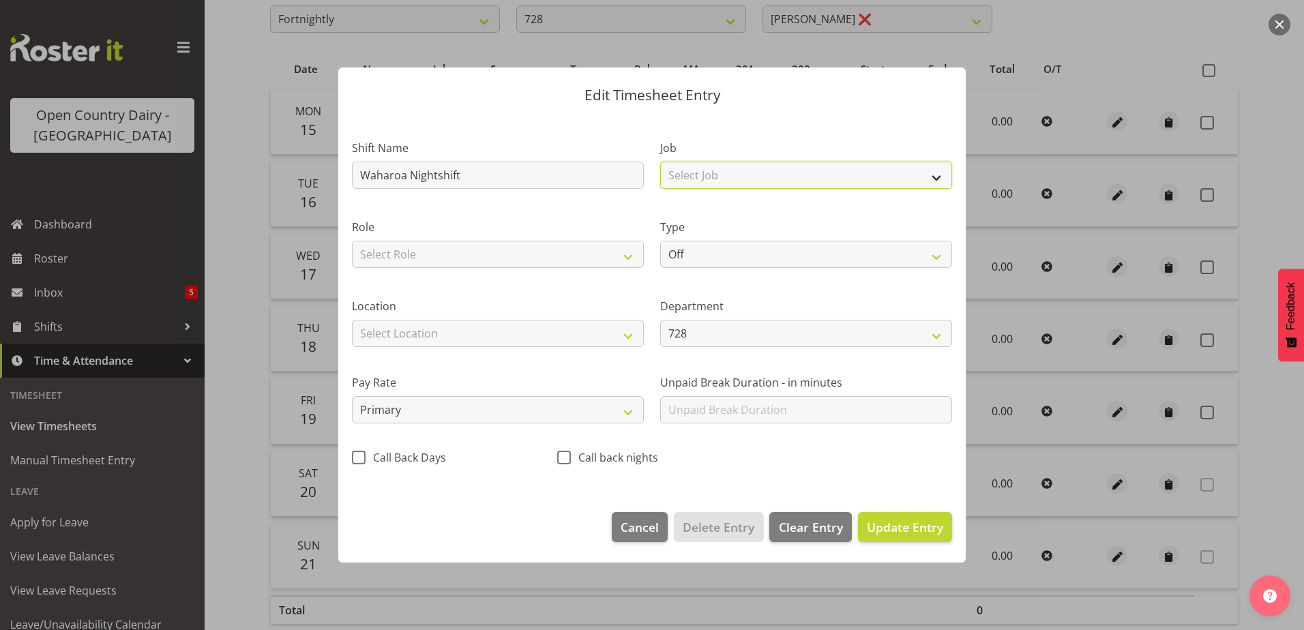
click at [768, 181] on select "Select Job Driver Driver supervisor Support" at bounding box center [806, 175] width 292 height 27
click at [660, 162] on select "Select Job Driver Driver supervisor Support" at bounding box center [806, 175] width 292 height 27
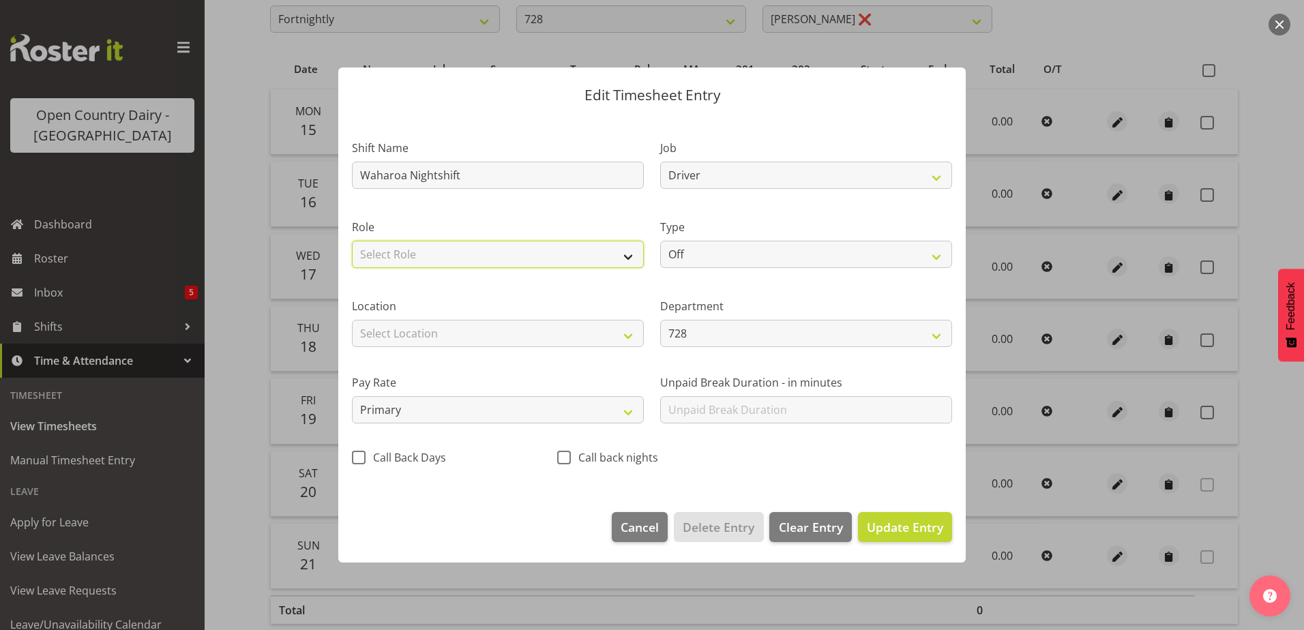
click at [538, 259] on select "Select Role Driver" at bounding box center [498, 254] width 292 height 27
click at [352, 241] on select "Select Role Driver" at bounding box center [498, 254] width 292 height 27
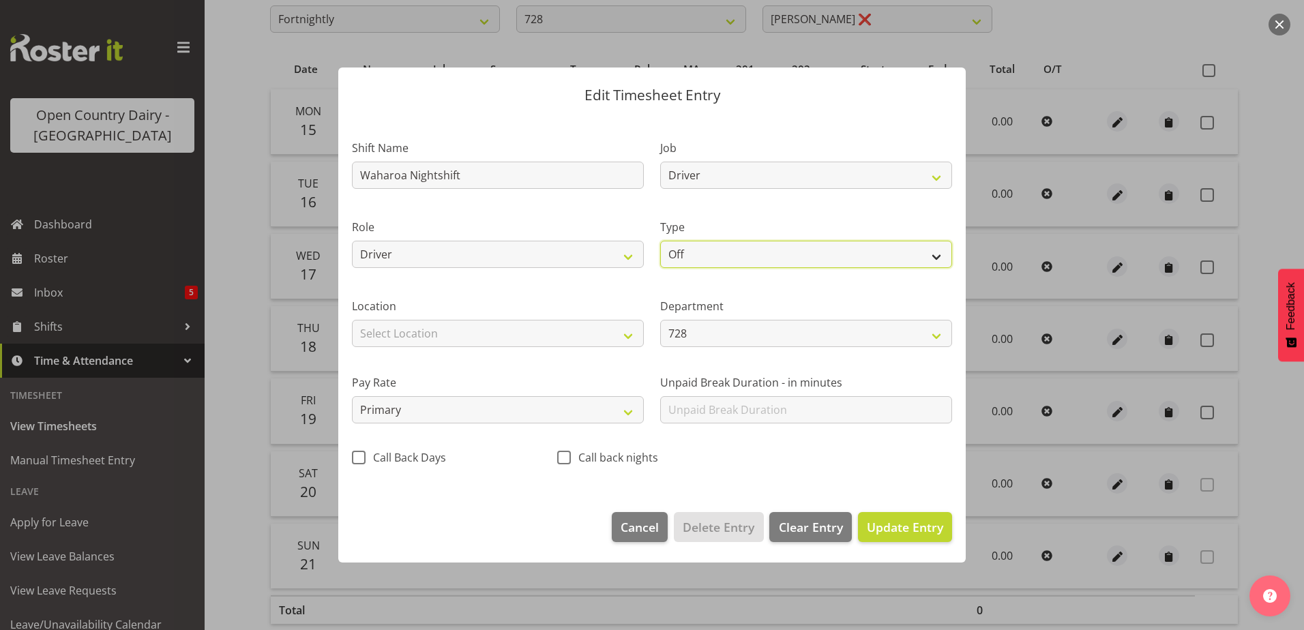
click at [749, 252] on select "Off Standard Public Holiday Public Holiday (Worked) Day In Lieu Annual Leave Si…" at bounding box center [806, 254] width 292 height 27
click at [660, 241] on select "Off Standard Public Holiday Public Holiday (Worked) Day In Lieu Annual Leave Si…" at bounding box center [806, 254] width 292 height 27
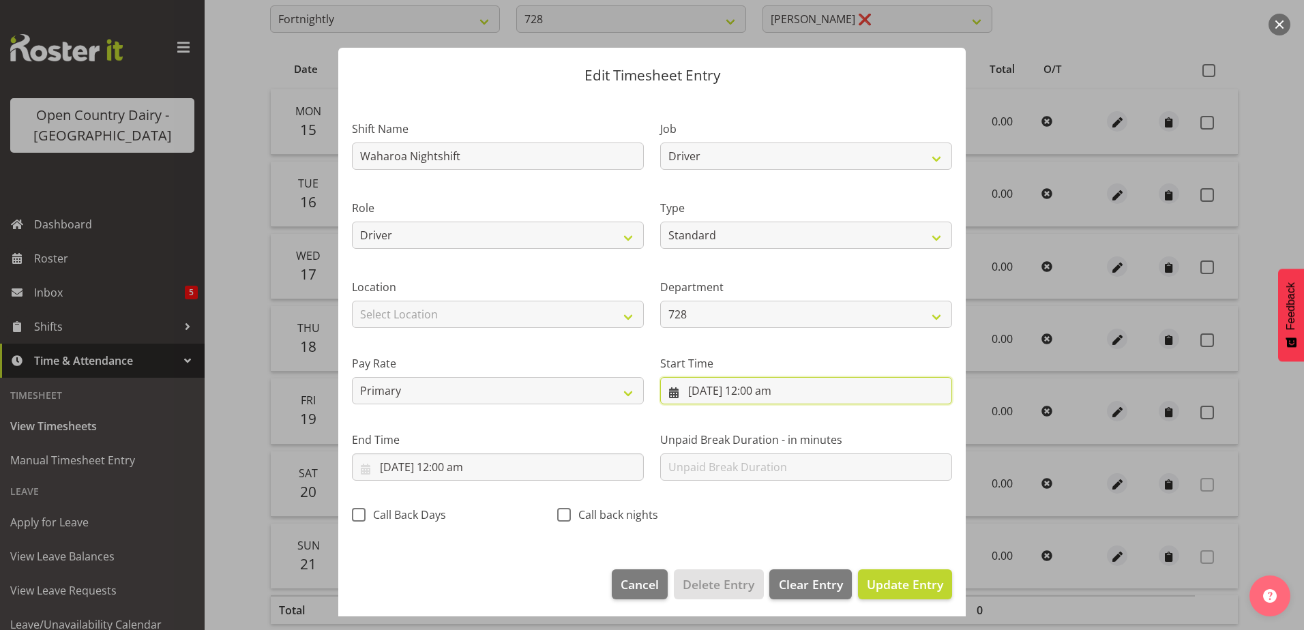
click at [748, 390] on input "[DATE] 12:00 am" at bounding box center [806, 390] width 292 height 27
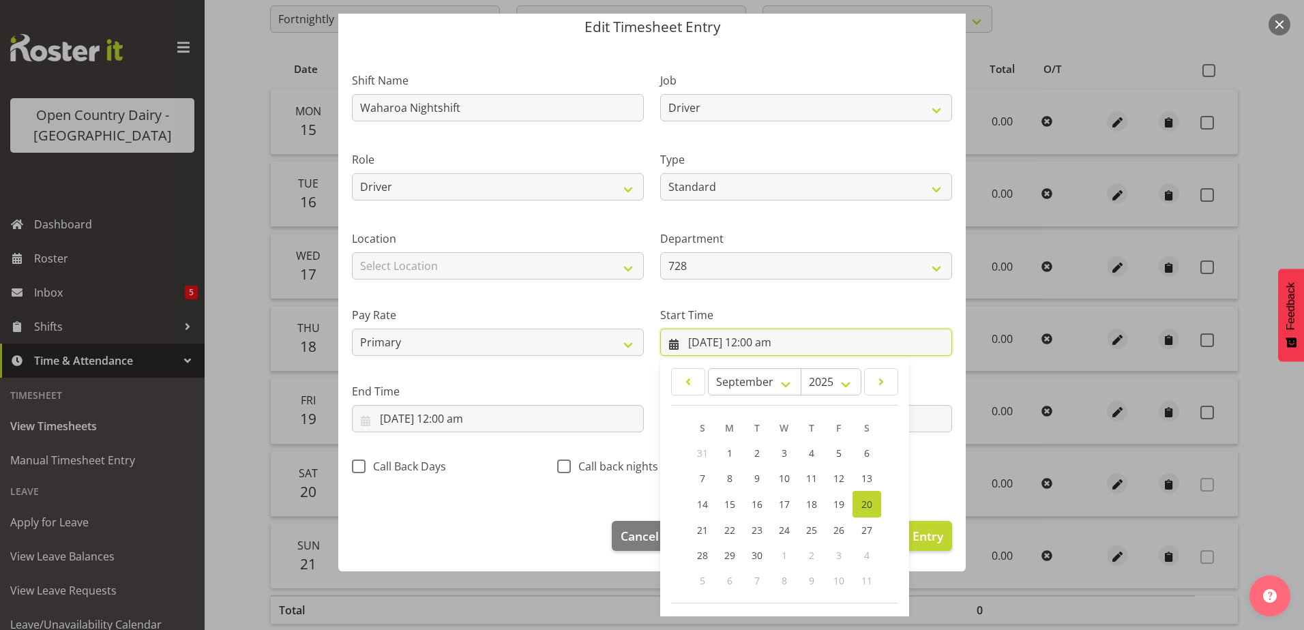
scroll to position [100, 0]
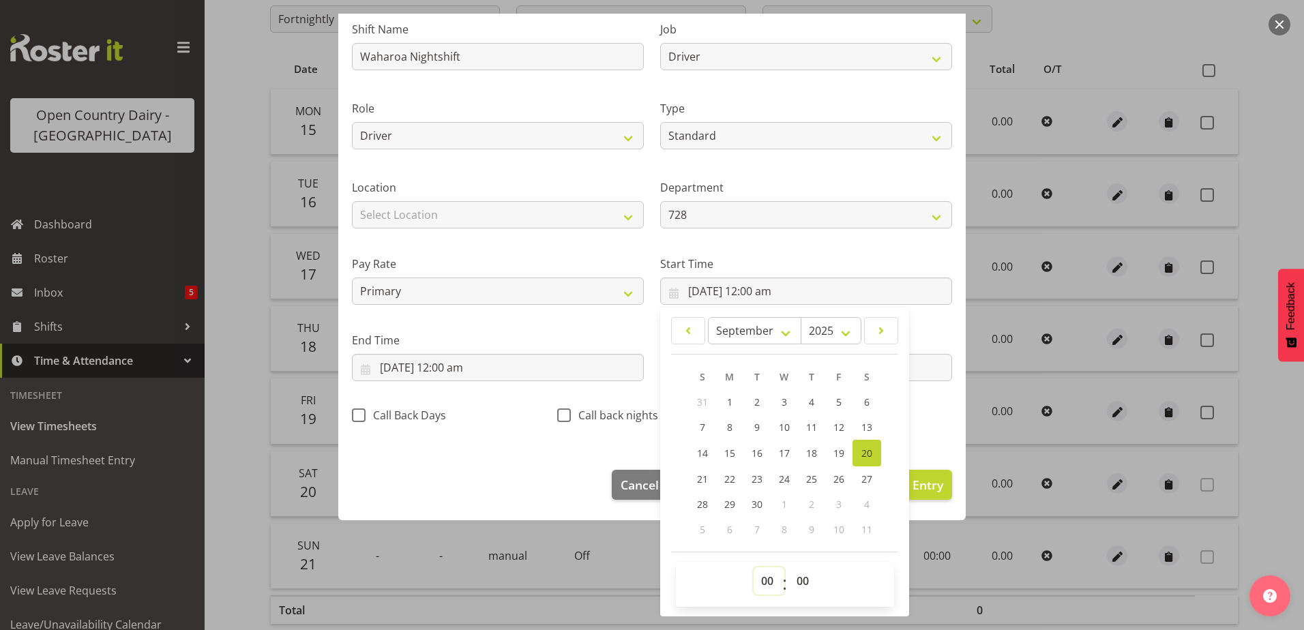
drag, startPoint x: 757, startPoint y: 584, endPoint x: 762, endPoint y: 570, distance: 15.1
click at [757, 584] on select "00 01 02 03 04 05 06 07 08 09 10 11 12 13 14 15 16 17 18 19 20 21 22 23" at bounding box center [769, 581] width 31 height 27
click at [754, 568] on select "00 01 02 03 04 05 06 07 08 09 10 11 12 13 14 15 16 17 18 19 20 21 22 23" at bounding box center [769, 581] width 31 height 27
drag, startPoint x: 798, startPoint y: 585, endPoint x: 776, endPoint y: 443, distance: 143.0
click at [798, 584] on select "00 01 02 03 04 05 06 07 08 09 10 11 12 13 14 15 16 17 18 19 20 21 22 23 24 25 2…" at bounding box center [804, 581] width 31 height 27
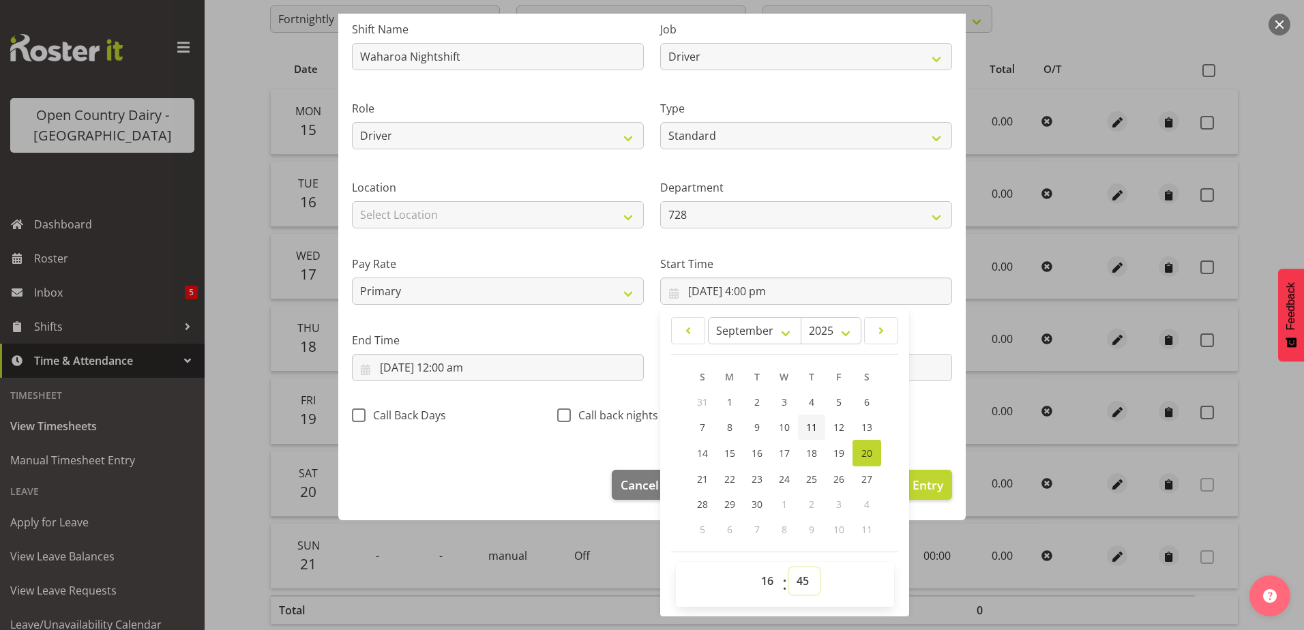
click at [789, 568] on select "00 01 02 03 04 05 06 07 08 09 10 11 12 13 14 15 16 17 18 19 20 21 22 23 24 25 2…" at bounding box center [804, 581] width 31 height 27
click at [546, 361] on input "[DATE] 12:00 am" at bounding box center [498, 367] width 292 height 27
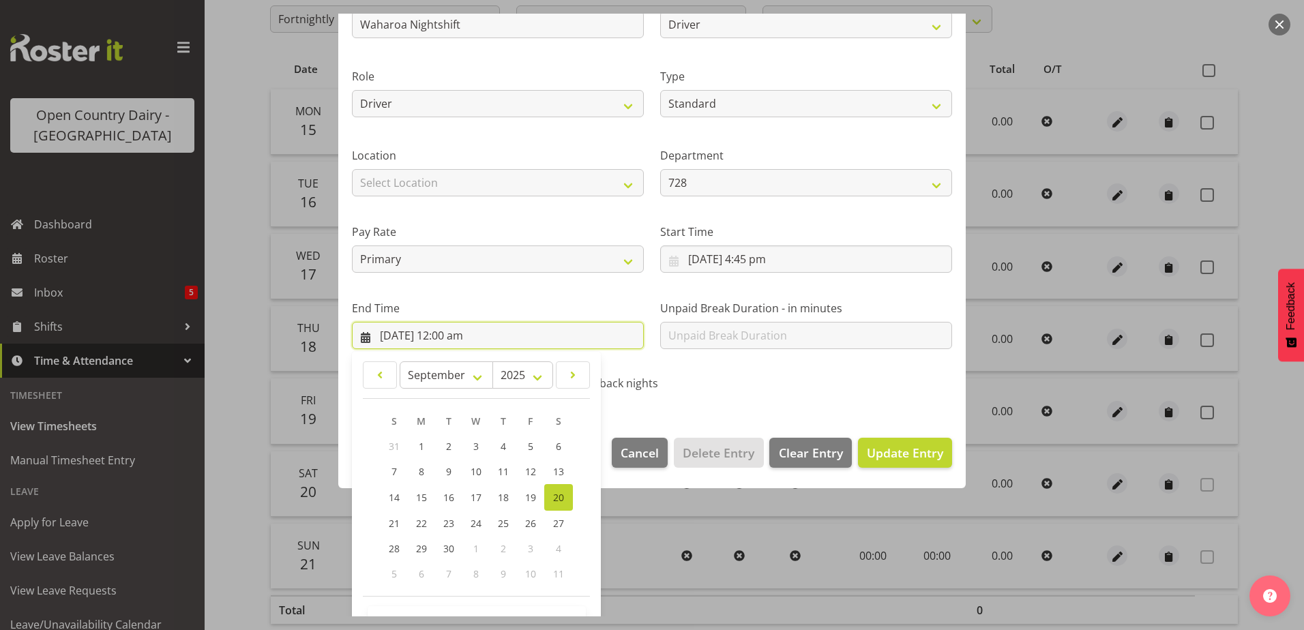
scroll to position [176, 0]
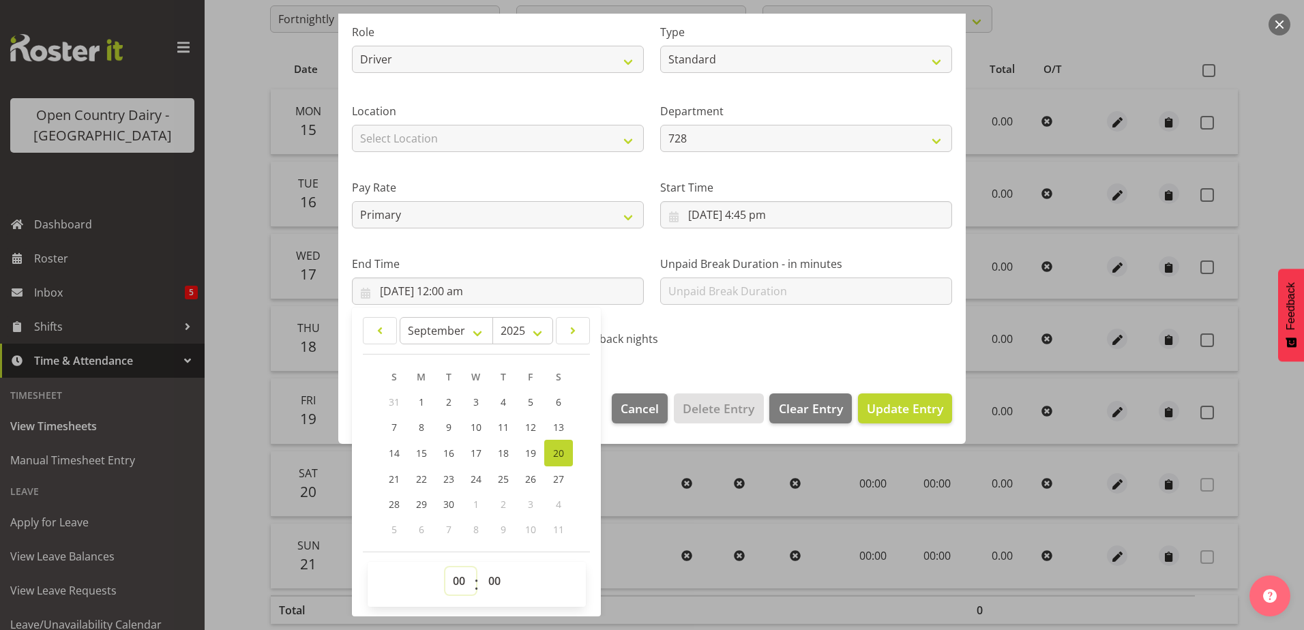
drag, startPoint x: 456, startPoint y: 580, endPoint x: 455, endPoint y: 572, distance: 8.3
click at [457, 579] on select "00 01 02 03 04 05 06 07 08 09 10 11 12 13 14 15 16 17 18 19 20 21 22 23" at bounding box center [460, 581] width 31 height 27
click at [445, 568] on select "00 01 02 03 04 05 06 07 08 09 10 11 12 13 14 15 16 17 18 19 20 21 22 23" at bounding box center [460, 581] width 31 height 27
click at [883, 405] on span "Update Entry" at bounding box center [905, 408] width 76 height 16
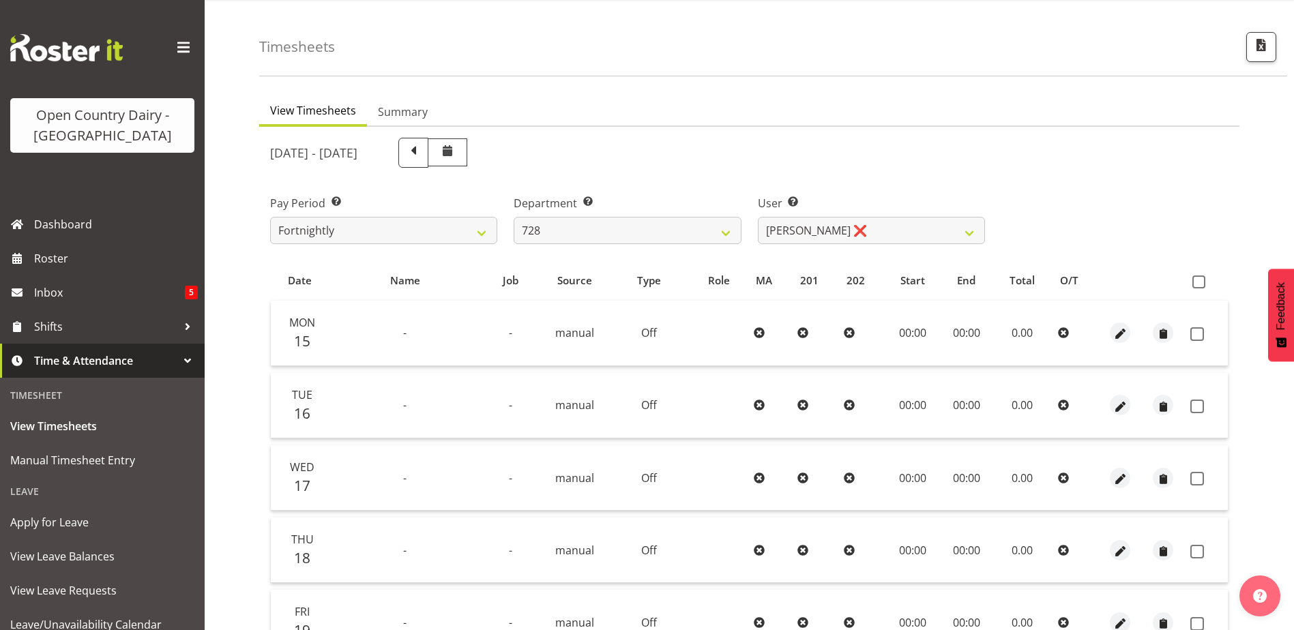
scroll to position [0, 0]
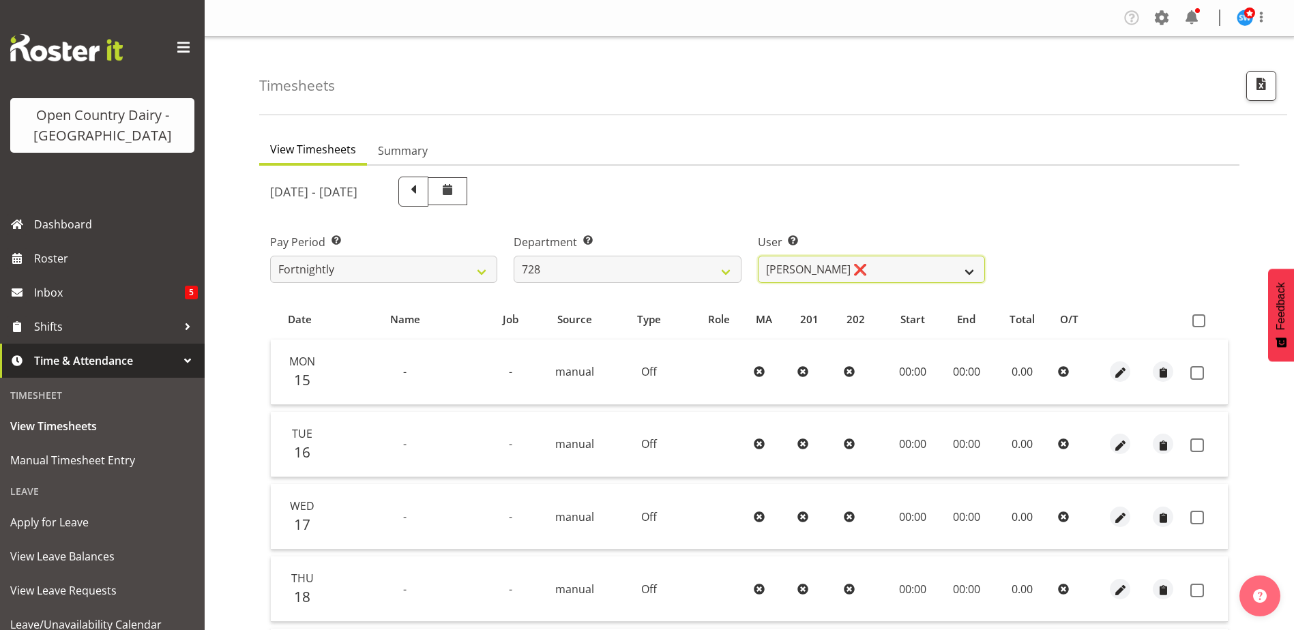
click at [941, 265] on select "[PERSON_NAME] ❌ [PERSON_NAME] ❌ [PERSON_NAME] [PERSON_NAME] ❌ [PERSON_NAME] ❌ […" at bounding box center [871, 269] width 227 height 27
click at [568, 264] on select "701 702 703 704 705 706 707 708 709 710 711 712 713 714 715 716 717 718 719 720" at bounding box center [627, 269] width 227 height 27
click at [514, 256] on select "701 702 703 704 705 706 707 708 709 710 711 712 713 714 715 716 717 718 719 720" at bounding box center [627, 269] width 227 height 27
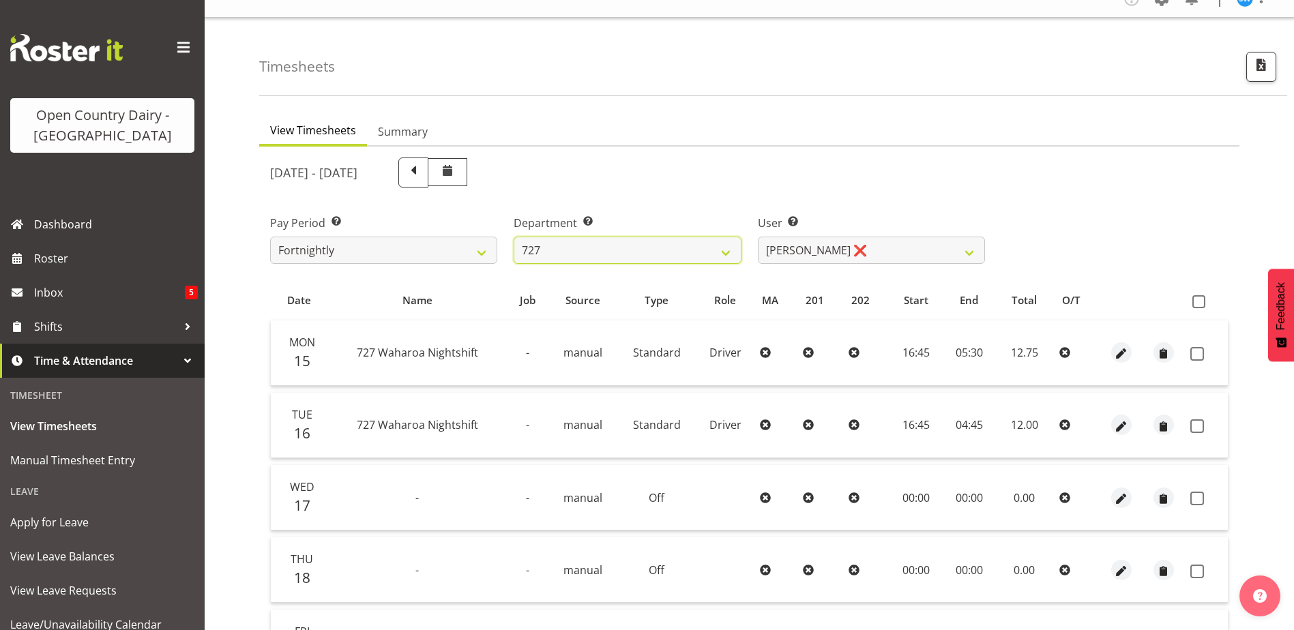
scroll to position [136, 0]
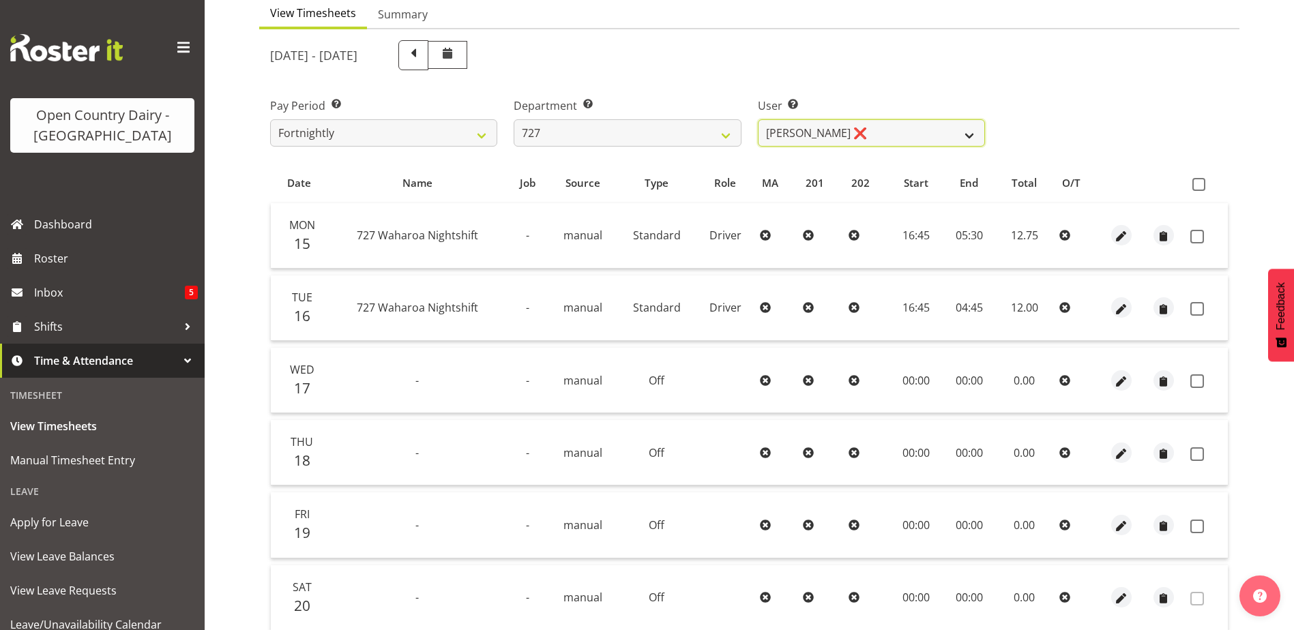
click at [873, 124] on select "[PERSON_NAME] ❌ [PERSON_NAME] ❌ [PERSON_NAME] ❌" at bounding box center [871, 132] width 227 height 27
click at [758, 119] on select "[PERSON_NAME] ❌ [PERSON_NAME] ❌ [PERSON_NAME] ❌" at bounding box center [871, 132] width 227 height 27
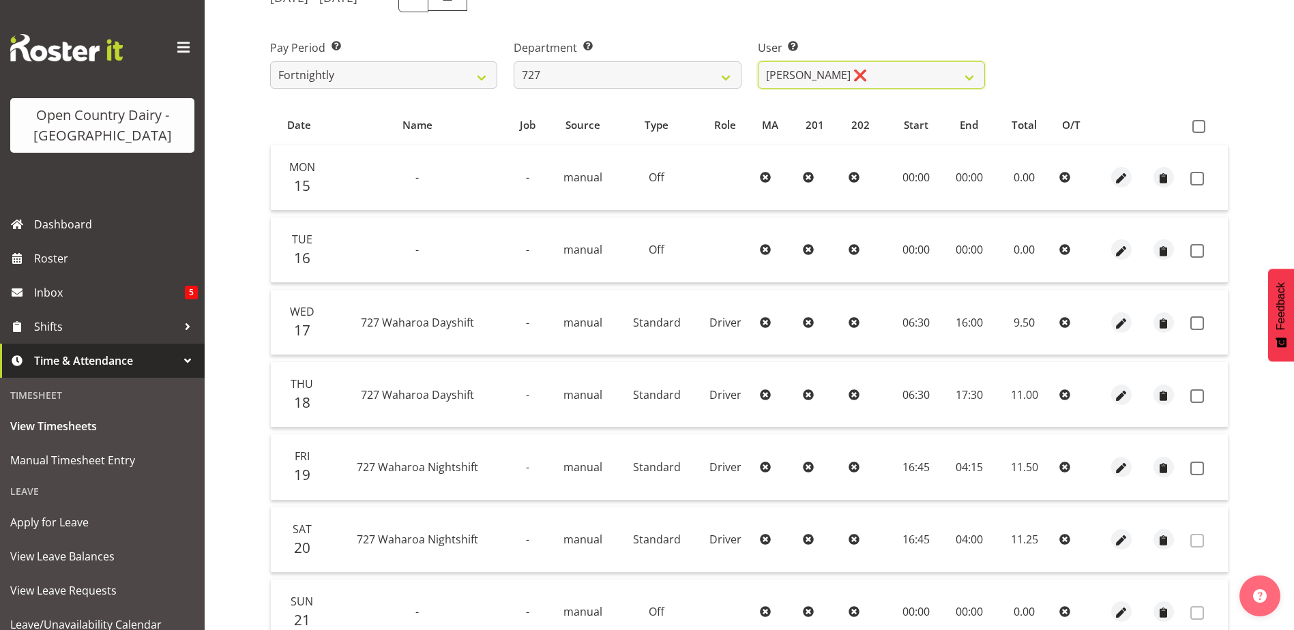
scroll to position [273, 0]
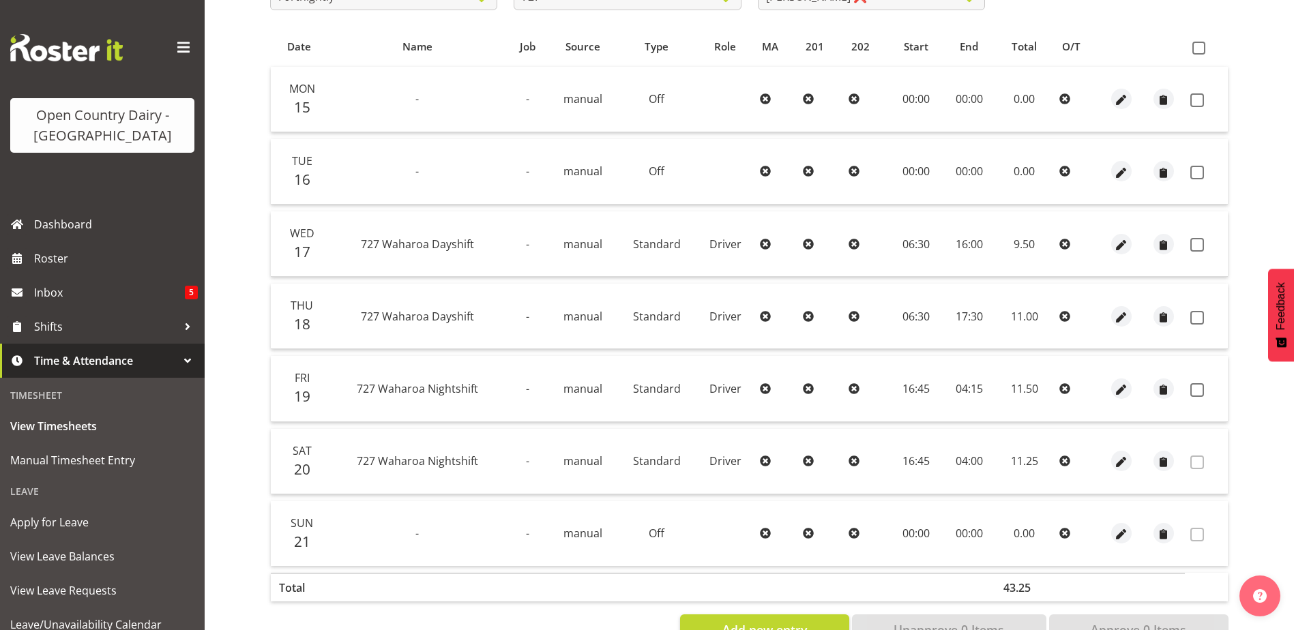
click at [1200, 92] on td at bounding box center [1206, 99] width 43 height 65
click at [1195, 102] on span at bounding box center [1197, 100] width 14 height 14
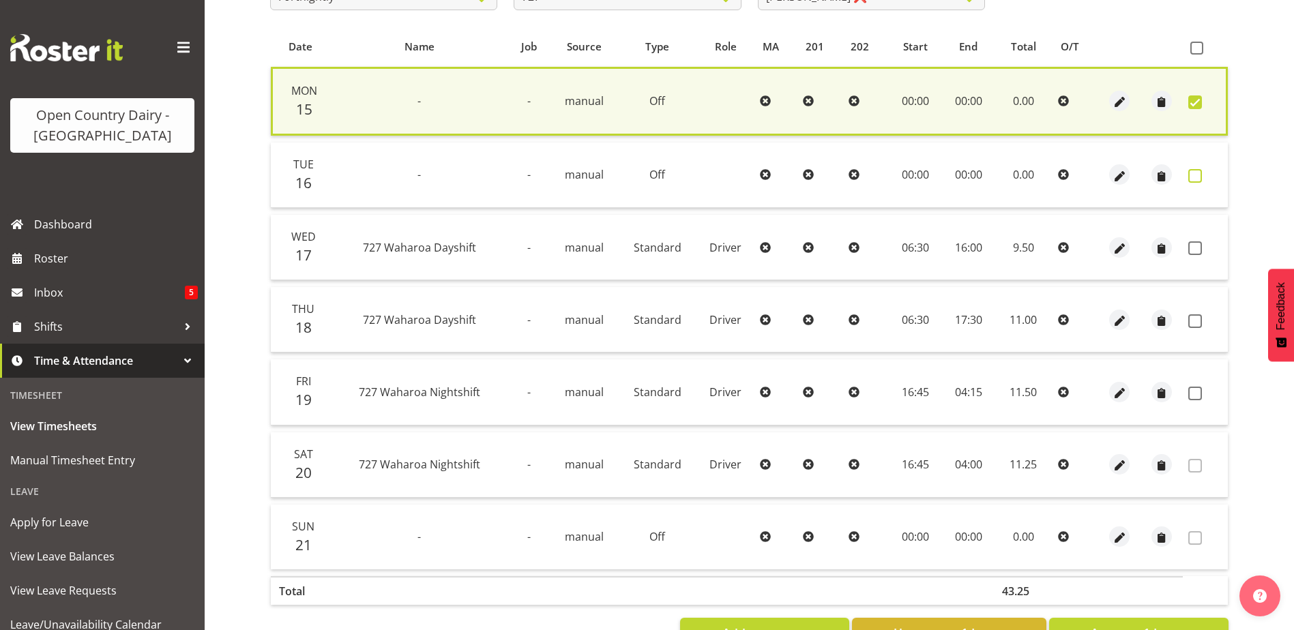
click at [1196, 176] on span at bounding box center [1195, 176] width 14 height 14
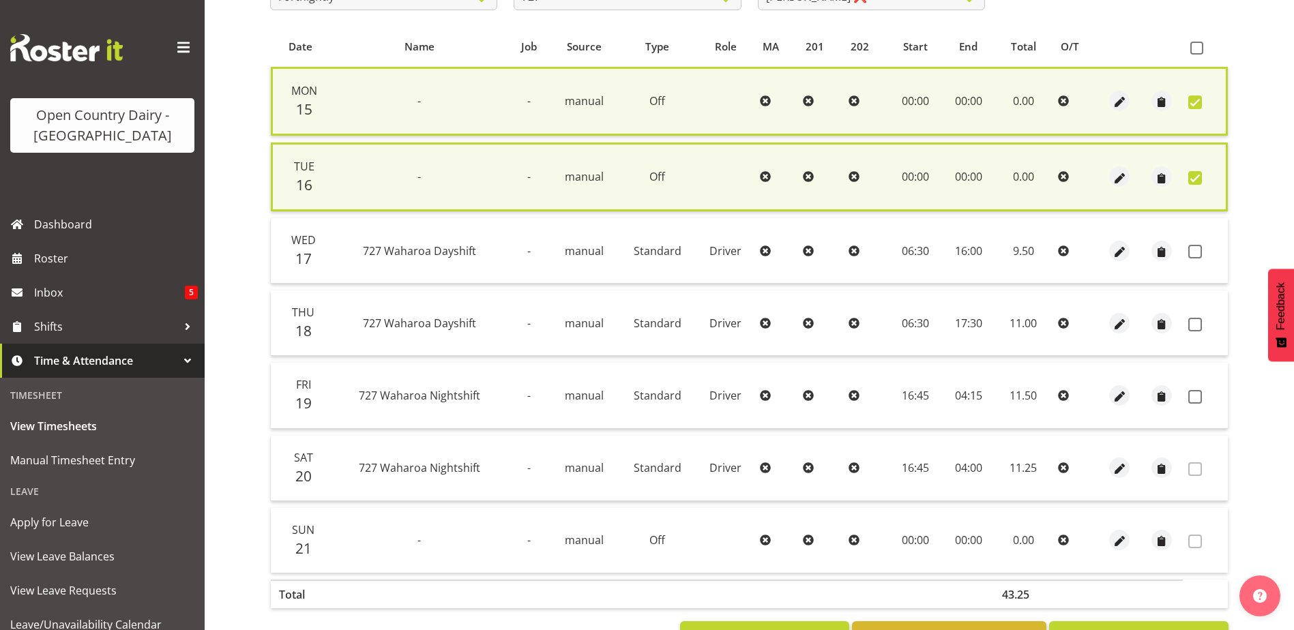
click at [1195, 244] on td at bounding box center [1205, 250] width 45 height 65
click at [1195, 251] on span at bounding box center [1195, 252] width 14 height 14
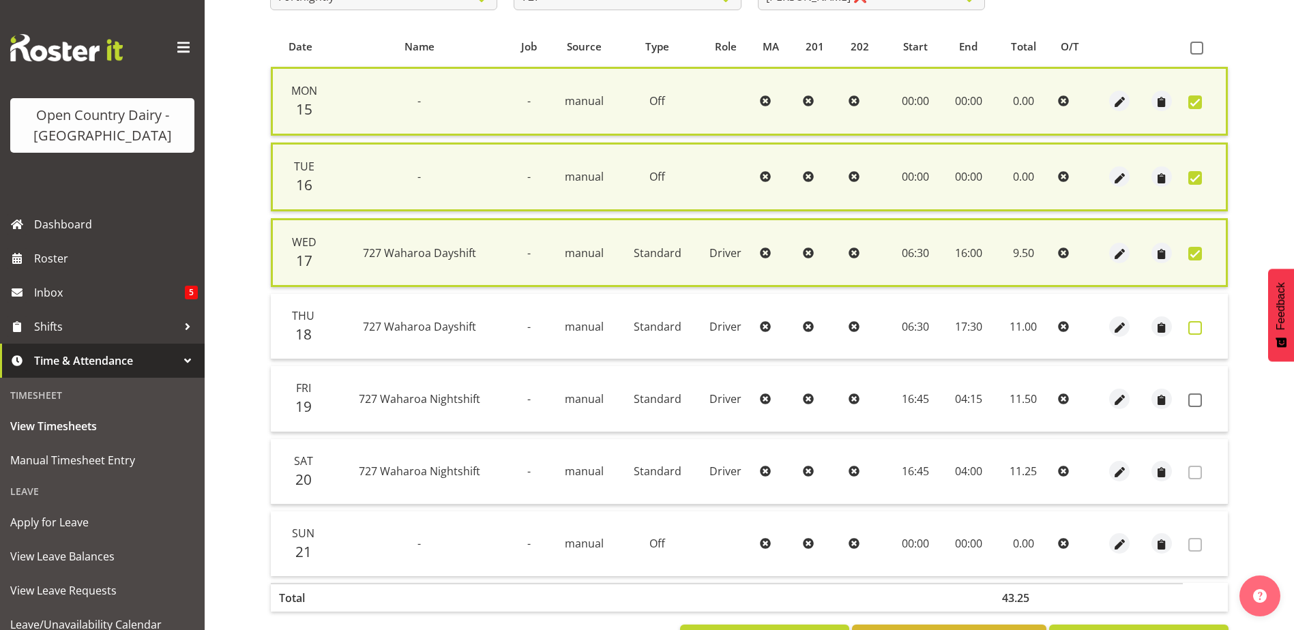
click at [1195, 327] on span at bounding box center [1195, 328] width 14 height 14
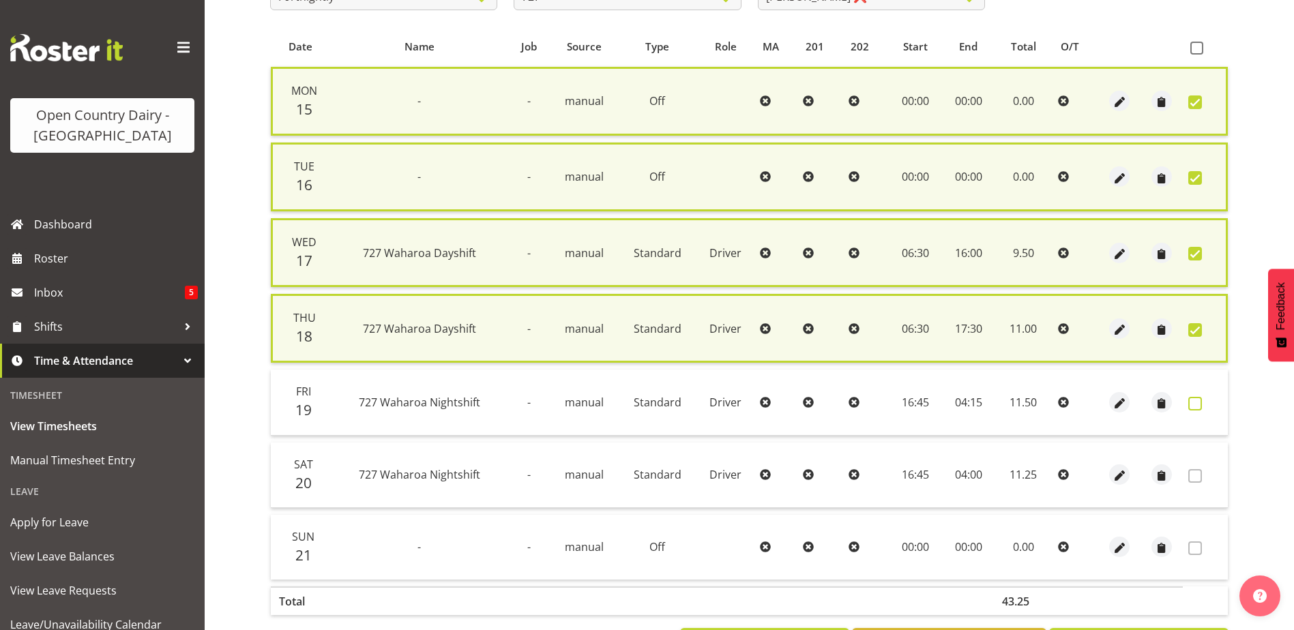
click at [1194, 403] on span at bounding box center [1195, 404] width 14 height 14
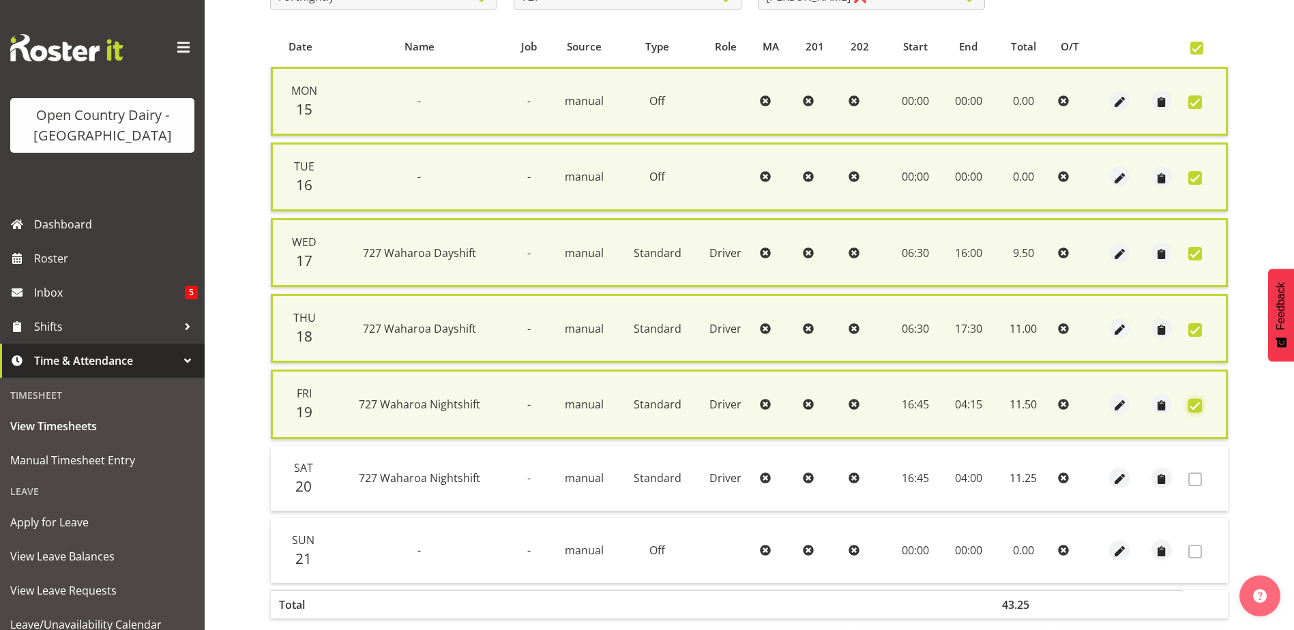
scroll to position [336, 0]
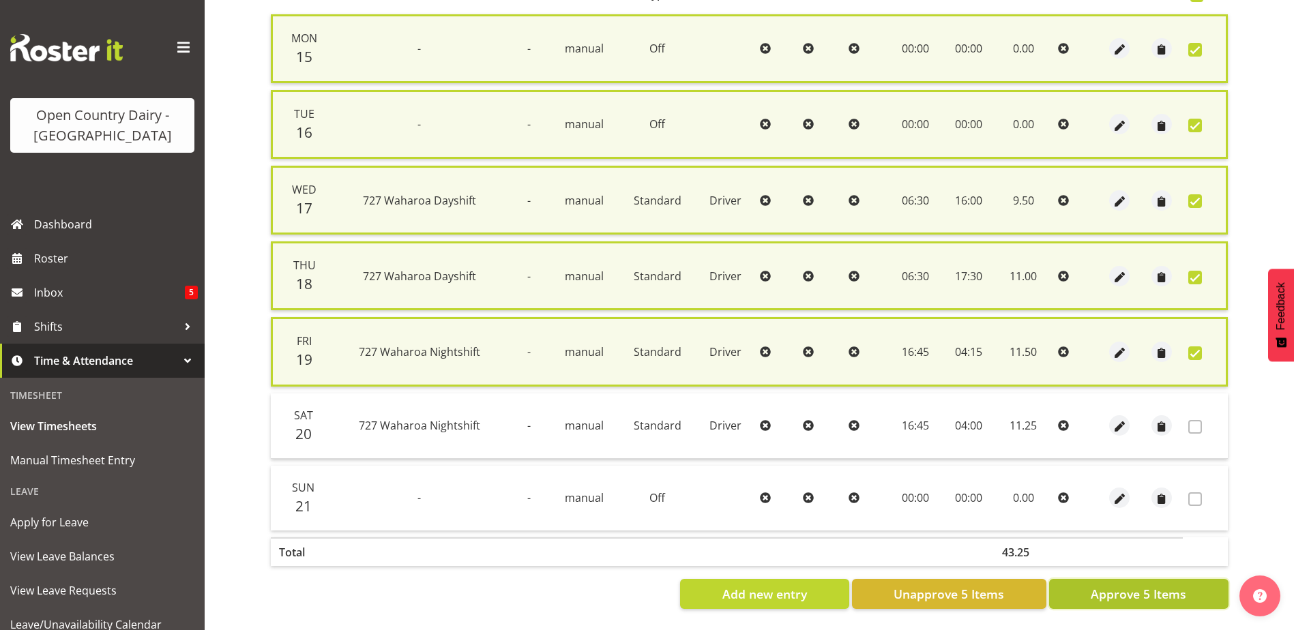
click at [1115, 585] on span "Approve 5 Items" at bounding box center [1139, 594] width 96 height 18
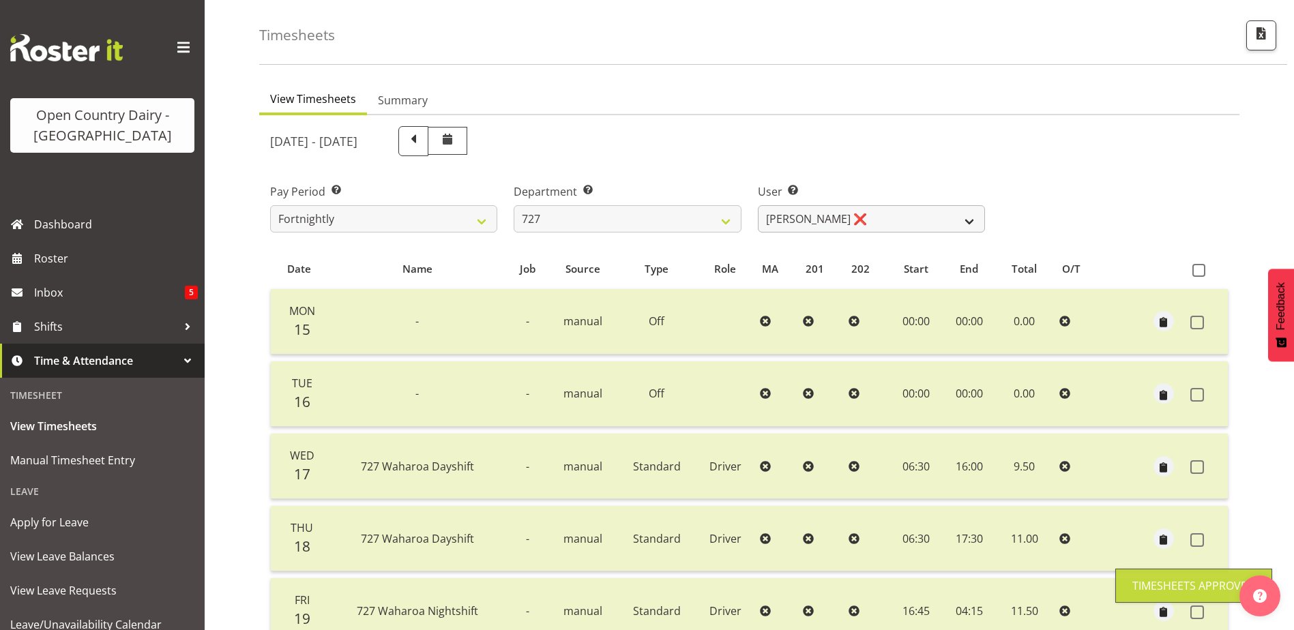
scroll to position [46, 0]
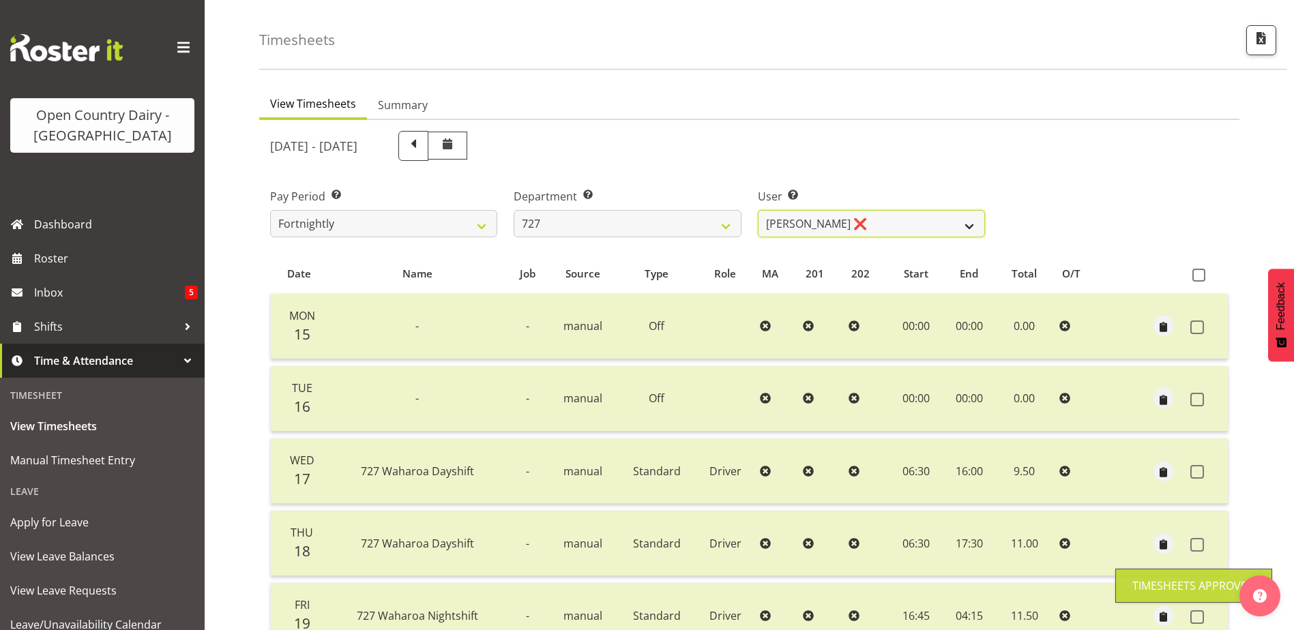
click at [880, 227] on select "[PERSON_NAME] ❌ [PERSON_NAME] ❌ [PERSON_NAME] ❌" at bounding box center [871, 223] width 227 height 27
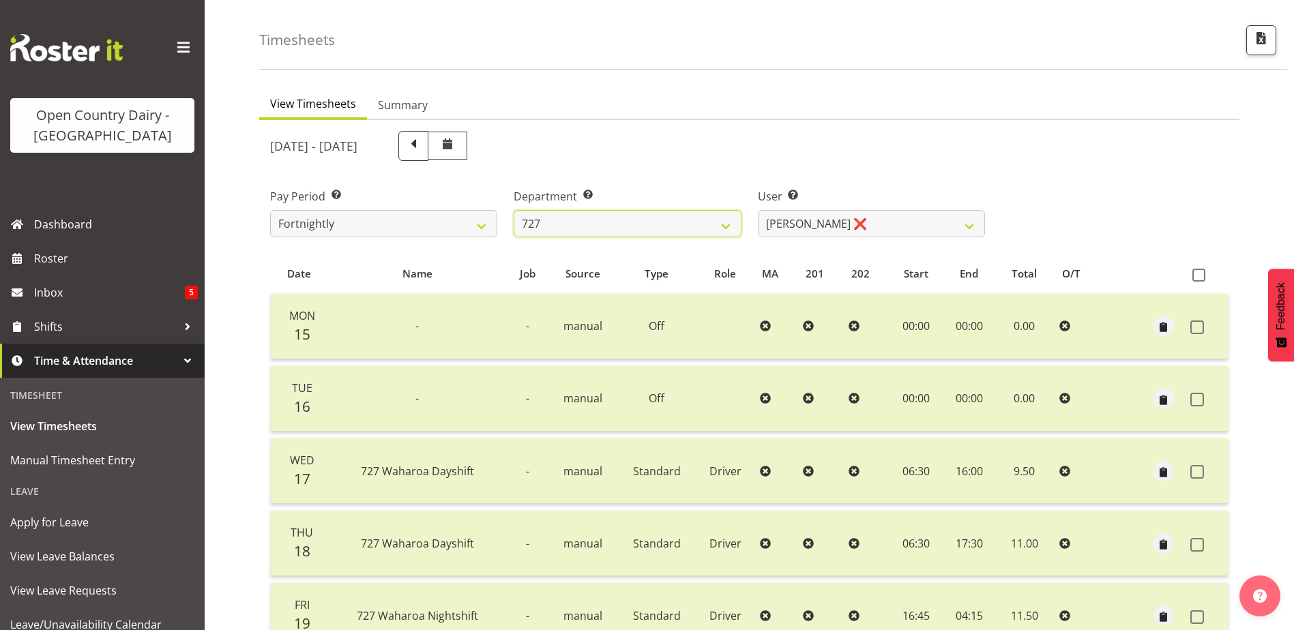
drag, startPoint x: 646, startPoint y: 219, endPoint x: 650, endPoint y: 237, distance: 18.9
click at [646, 219] on select "701 702 703 704 705 706 707 708 709 710 711 712 713 714 715 716 717 718 719 720" at bounding box center [627, 223] width 227 height 27
click at [514, 210] on select "701 702 703 704 705 706 707 708 709 710 711 712 713 714 715 716 717 718 719 720" at bounding box center [627, 223] width 227 height 27
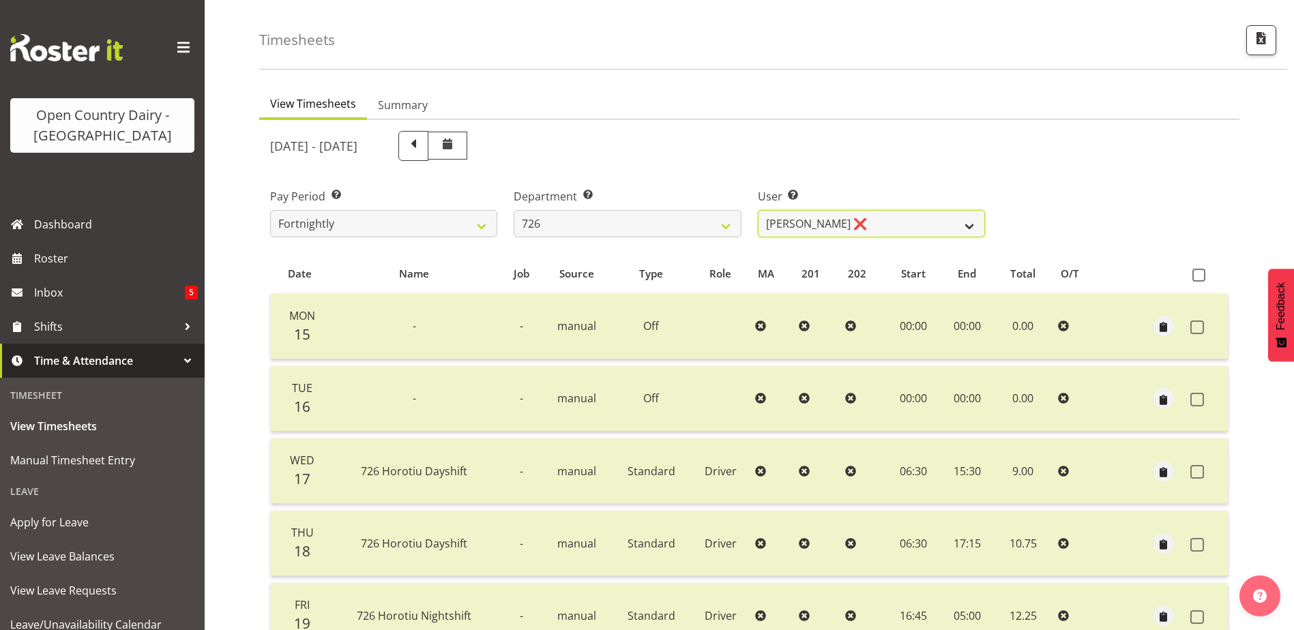
click at [896, 220] on select "[PERSON_NAME] ❌ [PERSON_NAME] ❌ [PERSON_NAME] ❌ [PERSON_NAME] ❌" at bounding box center [871, 223] width 227 height 27
click at [869, 218] on select "[PERSON_NAME] ❌ [PERSON_NAME] ❌ [PERSON_NAME] ❌ [PERSON_NAME] ❌" at bounding box center [871, 223] width 227 height 27
click at [758, 210] on select "[PERSON_NAME] ❌ [PERSON_NAME] ❌ [PERSON_NAME] ❌ [PERSON_NAME] ❌" at bounding box center [871, 223] width 227 height 27
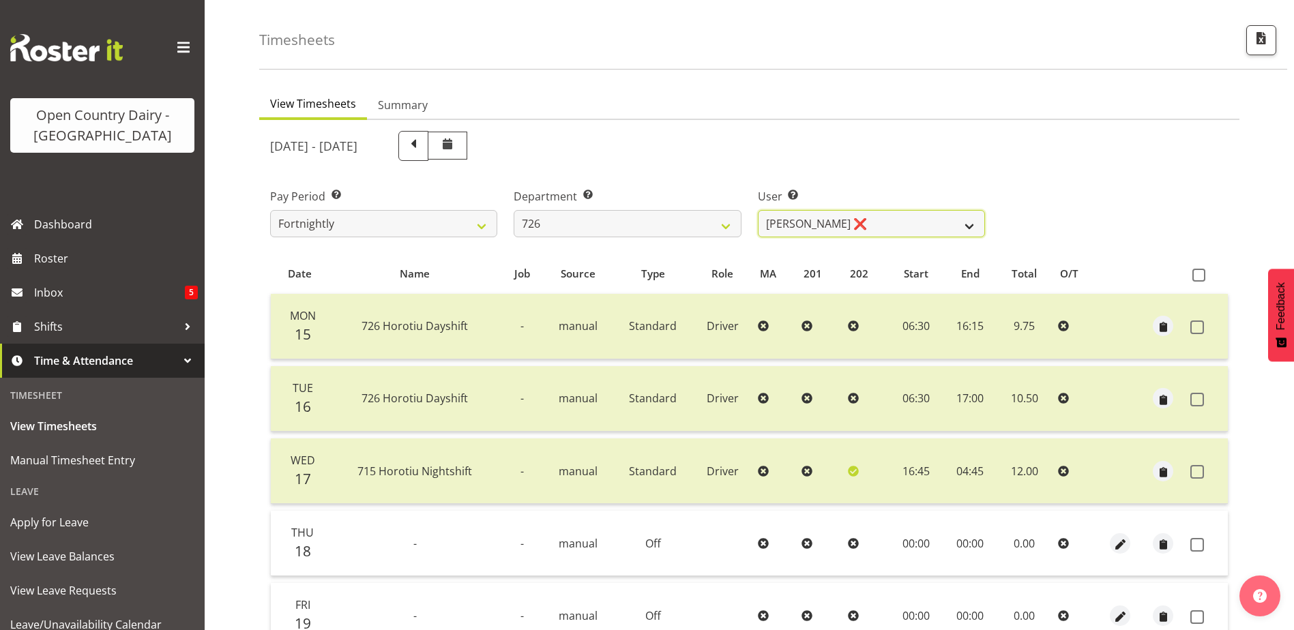
click at [903, 216] on select "[PERSON_NAME] ❌ [PERSON_NAME] ❌ [PERSON_NAME] ❌ [PERSON_NAME] ❌" at bounding box center [871, 223] width 227 height 27
click at [758, 210] on select "[PERSON_NAME] ❌ [PERSON_NAME] ❌ [PERSON_NAME] ❌ [PERSON_NAME] ❌" at bounding box center [871, 223] width 227 height 27
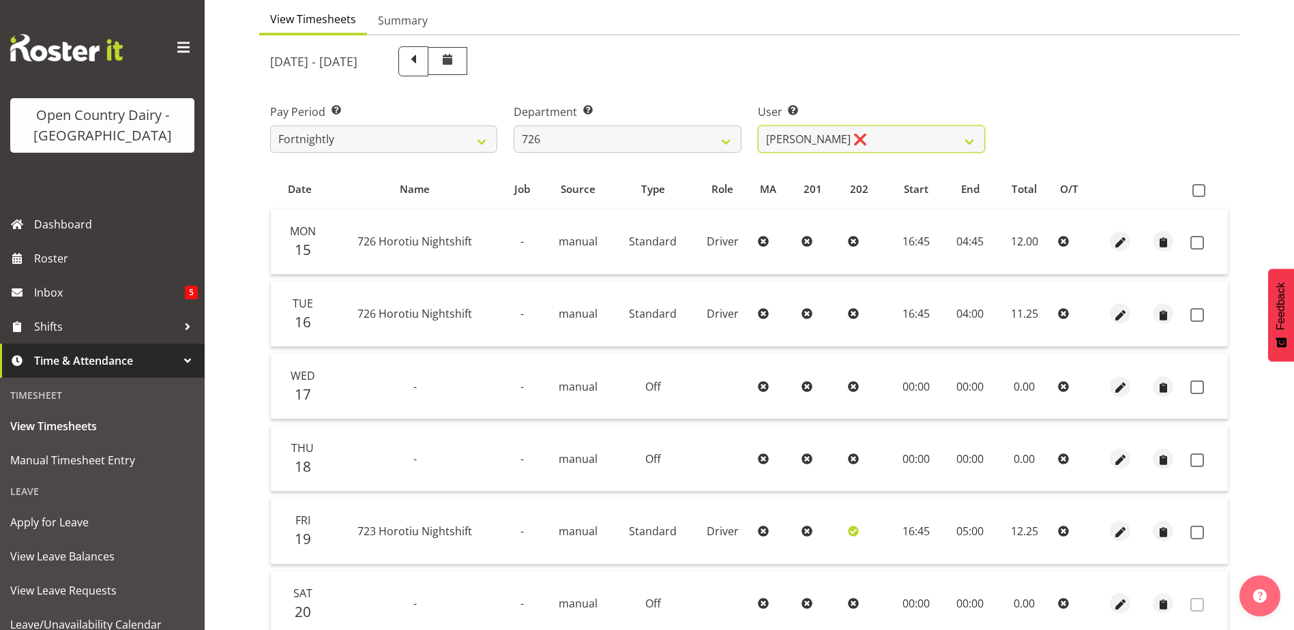
scroll to position [250, 0]
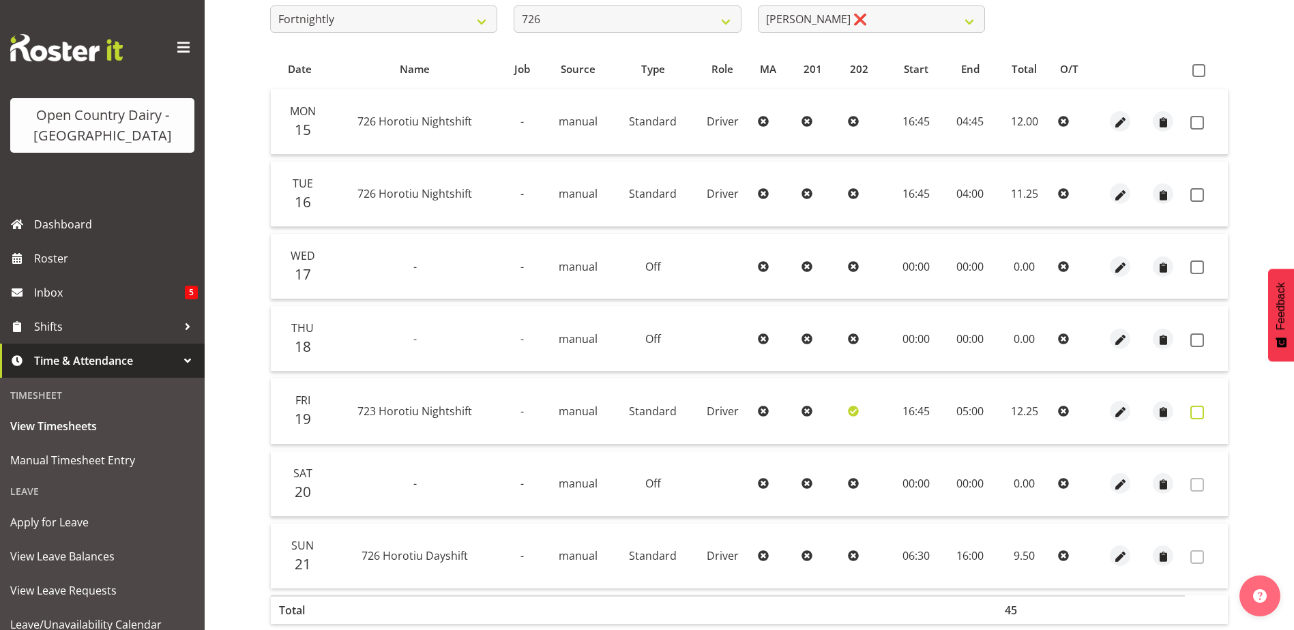
click at [1195, 413] on span at bounding box center [1197, 413] width 14 height 14
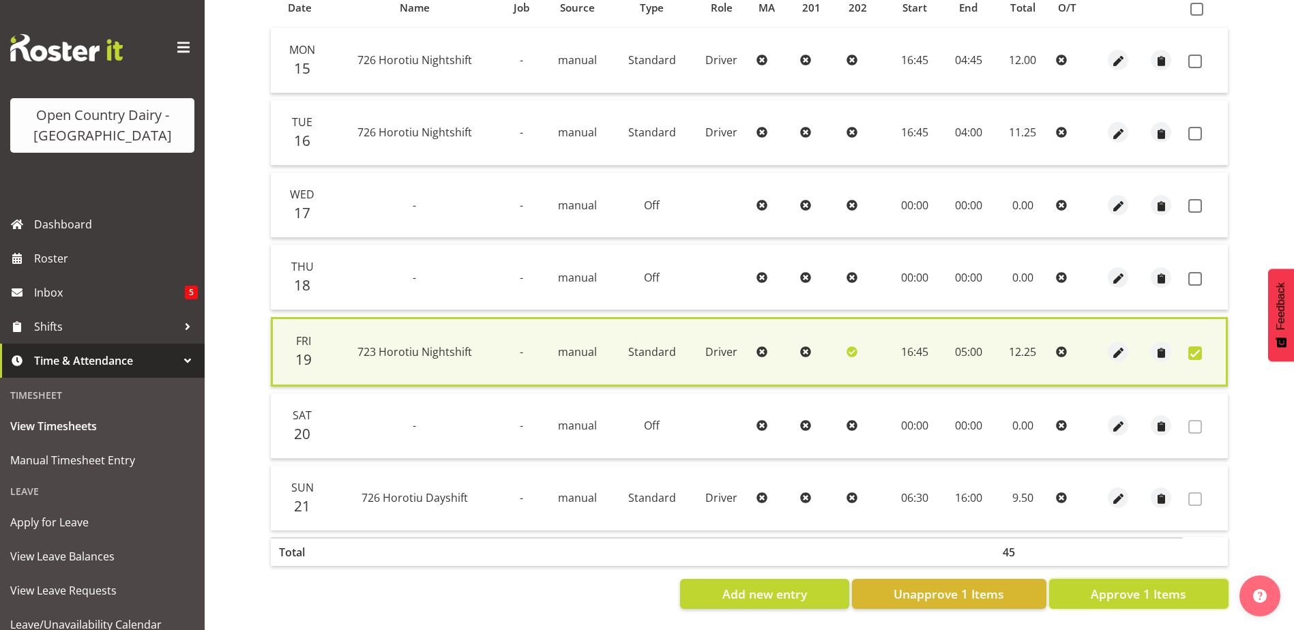
click at [1158, 585] on span "Approve 1 Items" at bounding box center [1139, 594] width 96 height 18
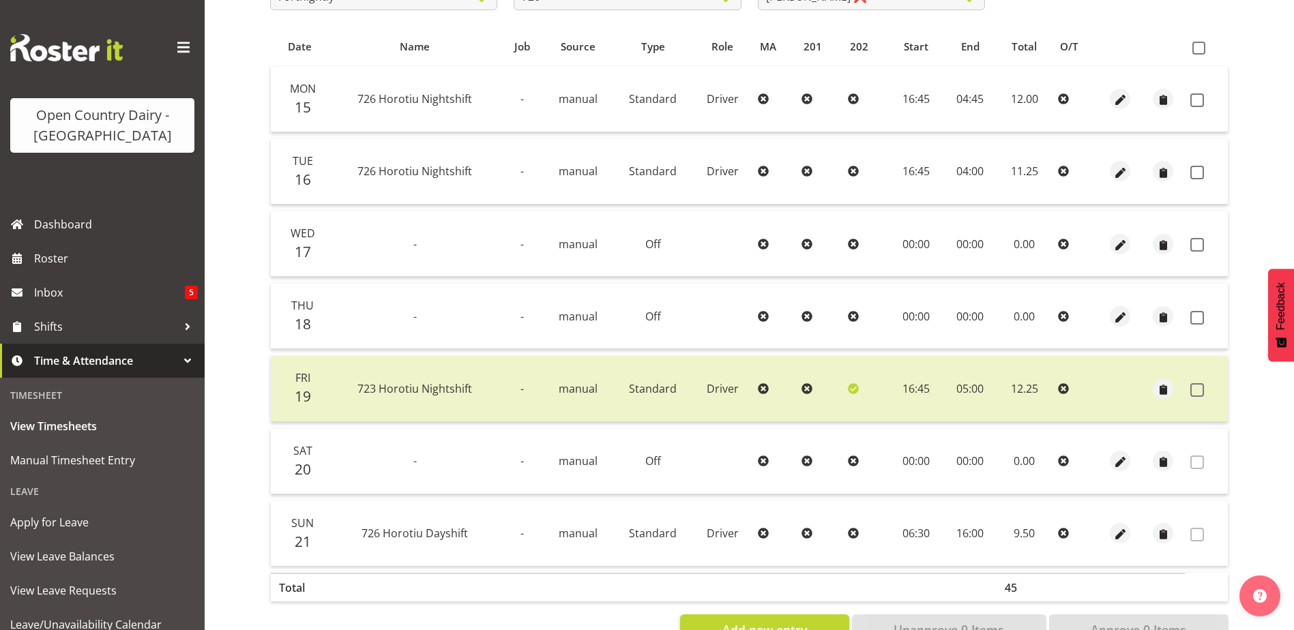
scroll to position [46, 0]
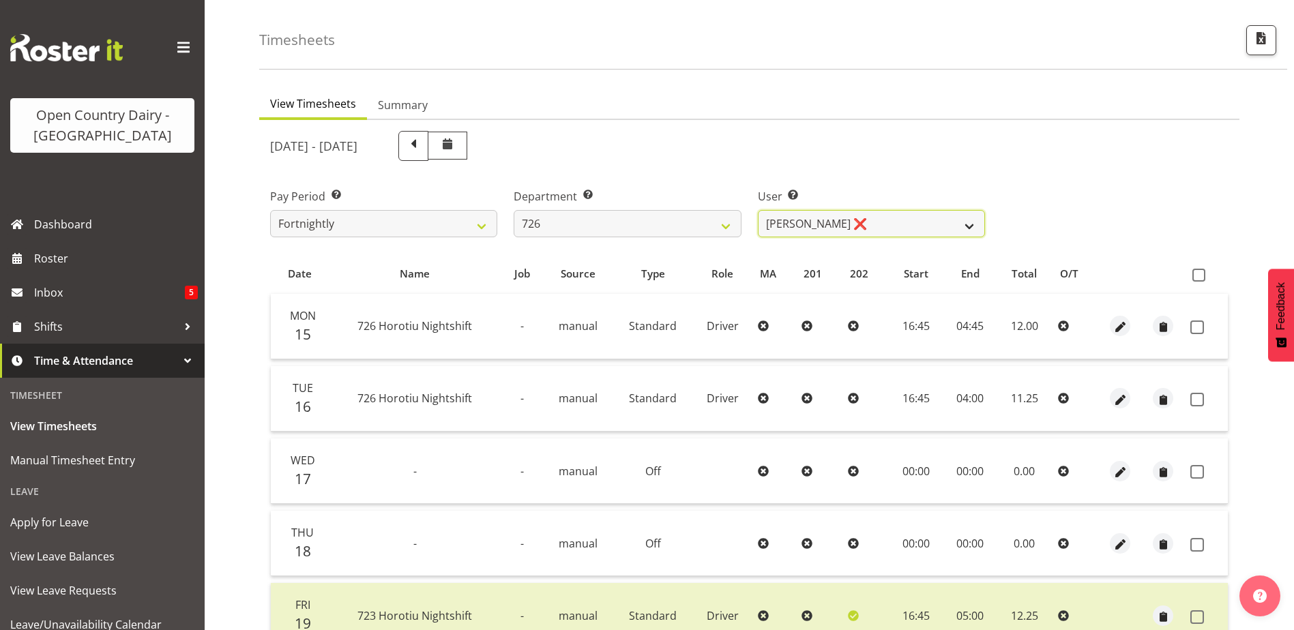
click at [860, 225] on select "[PERSON_NAME] ❌ [PERSON_NAME] ❌ [PERSON_NAME] ❌ [PERSON_NAME] ❌" at bounding box center [871, 223] width 227 height 27
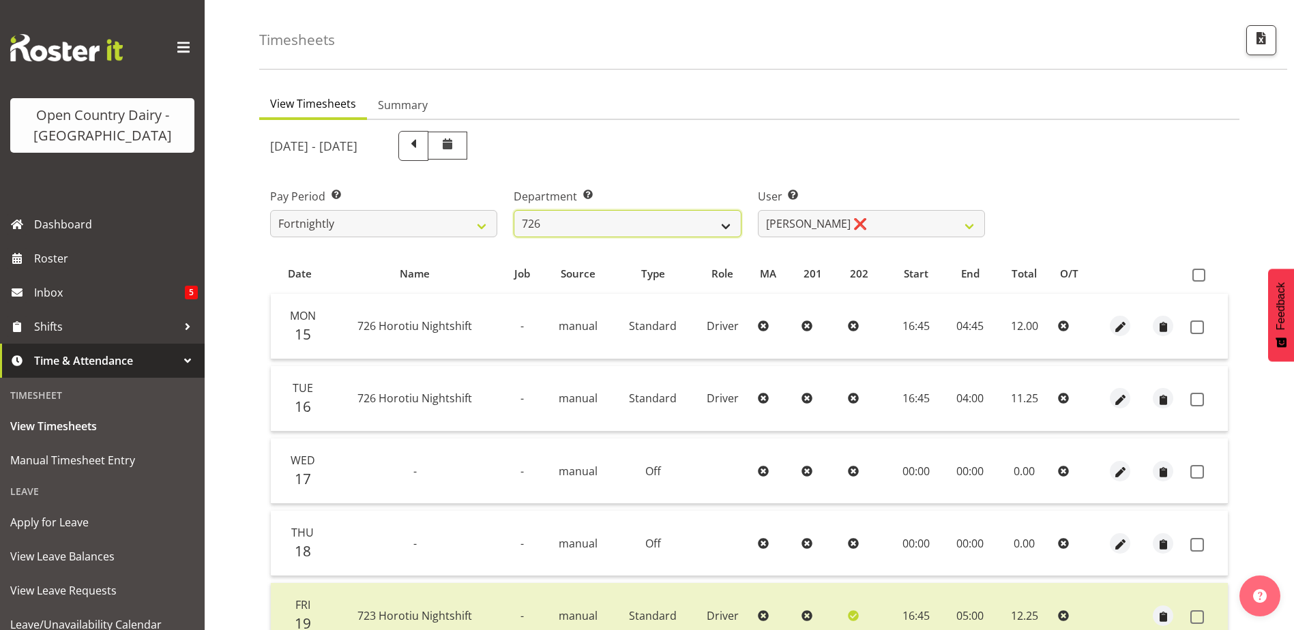
click at [618, 219] on select "701 702 703 704 705 706 707 708 709 710 711 712 713 714 715 716 717 718 719 720" at bounding box center [627, 223] width 227 height 27
click at [514, 210] on select "701 702 703 704 705 706 707 708 709 710 711 712 713 714 715 716 717 718 719 720" at bounding box center [627, 223] width 227 height 27
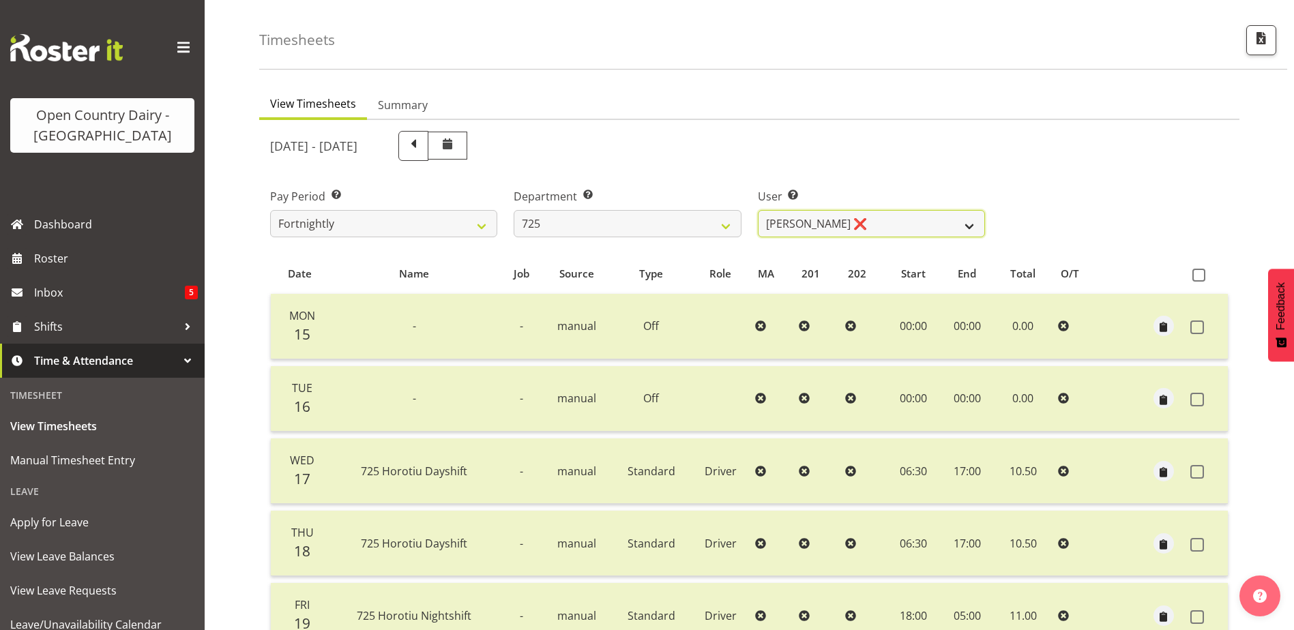
click at [911, 218] on select "[PERSON_NAME] ❌ [PERSON_NAME] [PERSON_NAME] ❌ [PERSON_NAME] ❌ [PERSON_NAME] ❌" at bounding box center [871, 223] width 227 height 27
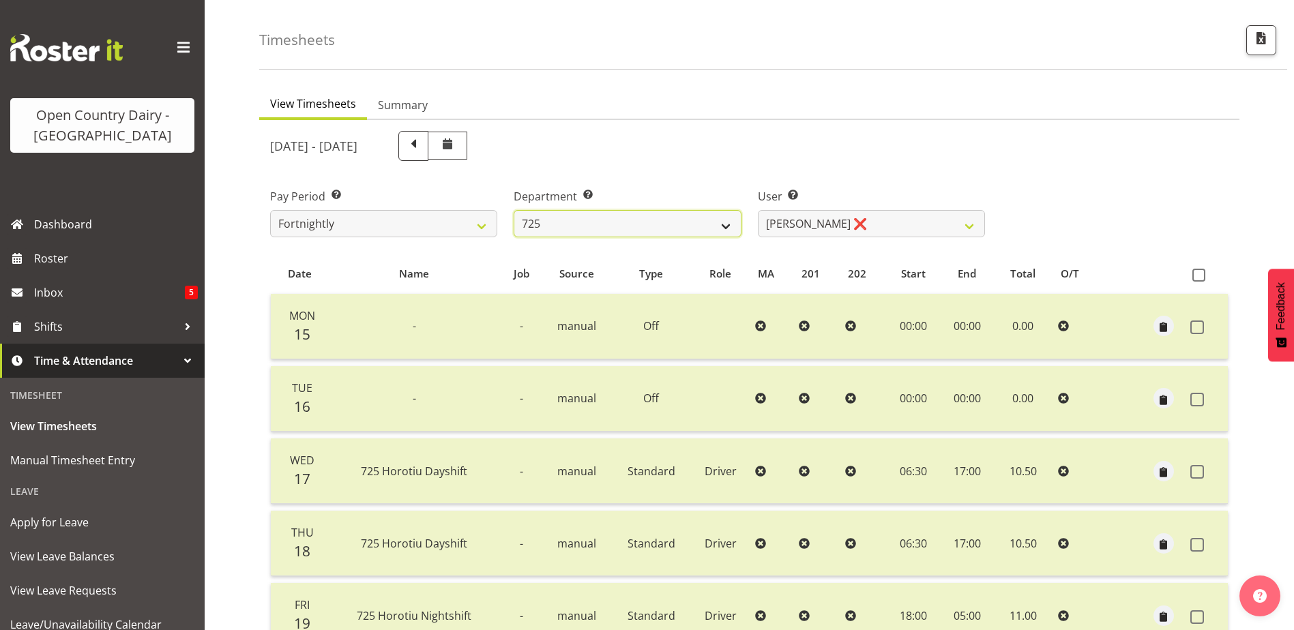
click at [609, 218] on select "701 702 703 704 705 706 707 708 709 710 711 712 713 714 715 716 717 718 719 720" at bounding box center [627, 223] width 227 height 27
click at [514, 210] on select "701 702 703 704 705 706 707 708 709 710 711 712 713 714 715 716 717 718 719 720" at bounding box center [627, 223] width 227 height 27
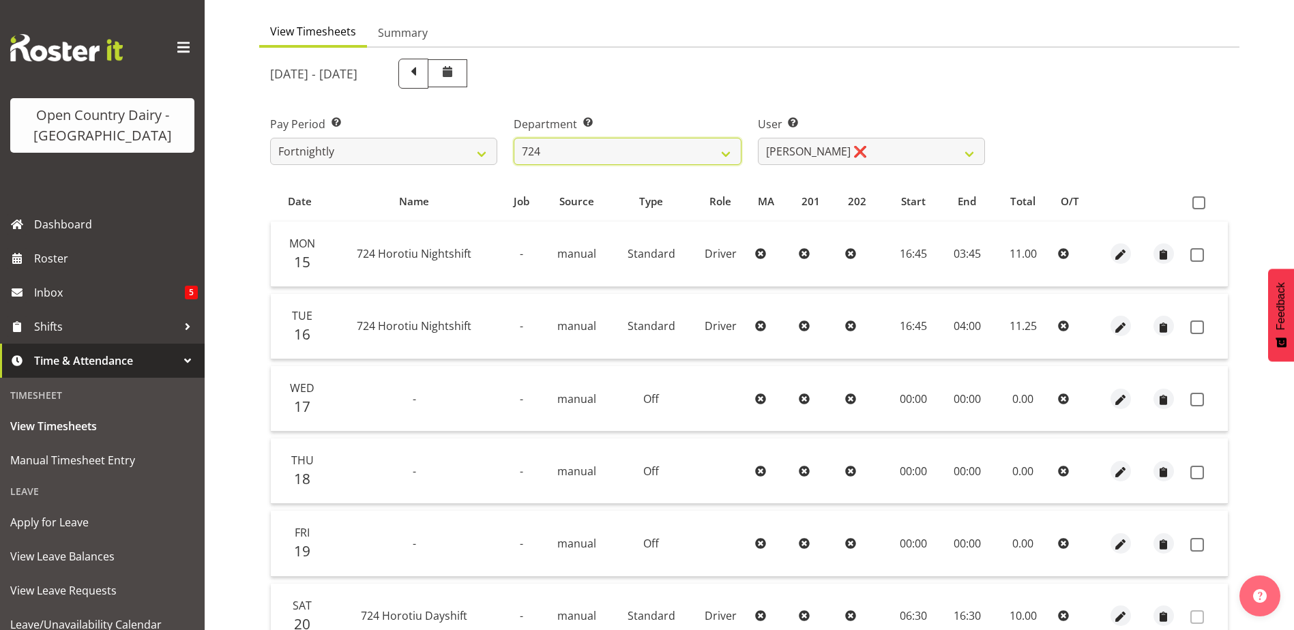
scroll to position [182, 0]
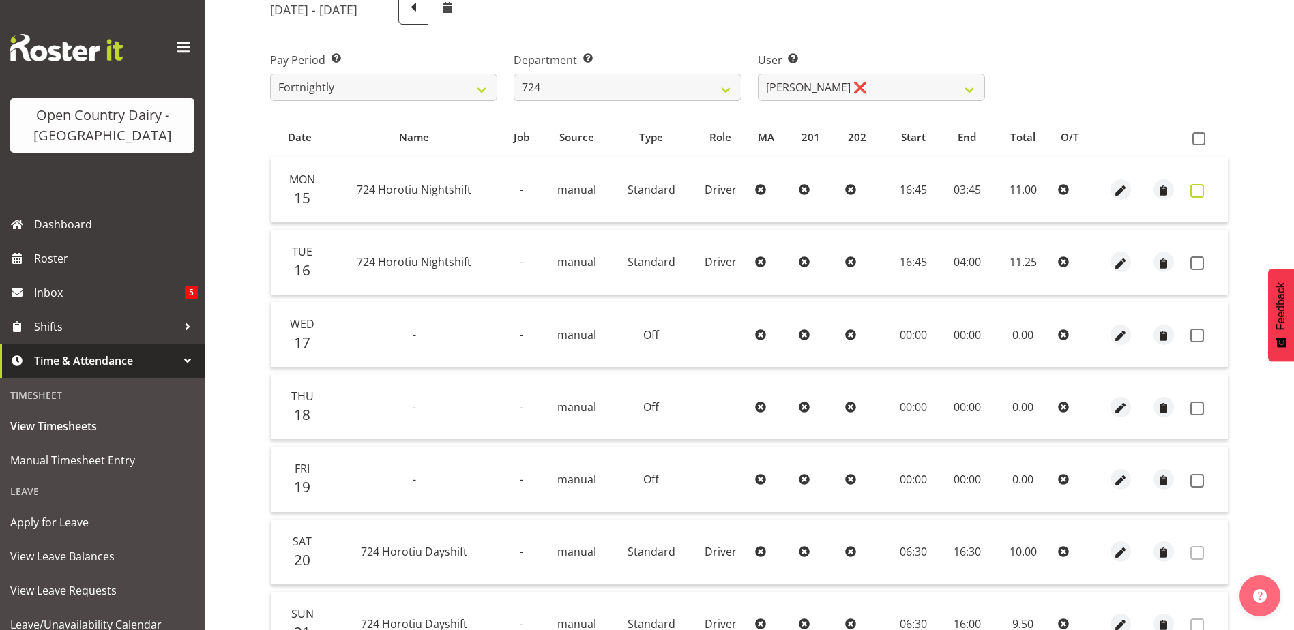
click at [1197, 190] on span at bounding box center [1197, 191] width 14 height 14
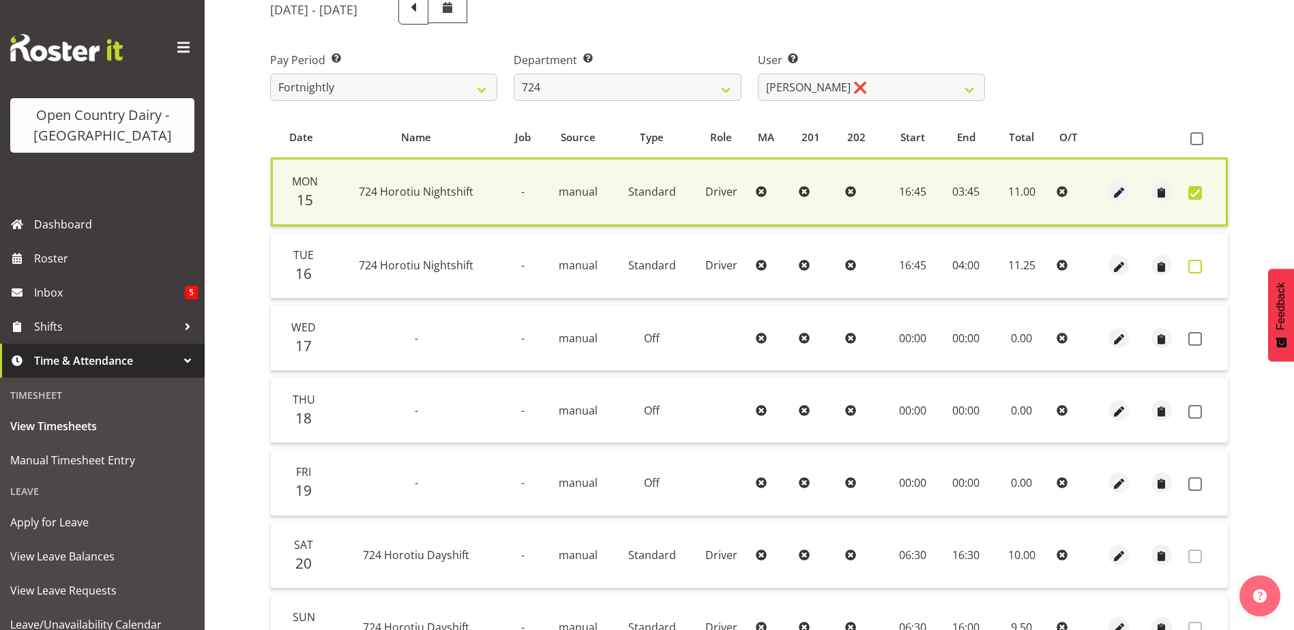
click at [1195, 269] on span at bounding box center [1195, 267] width 14 height 14
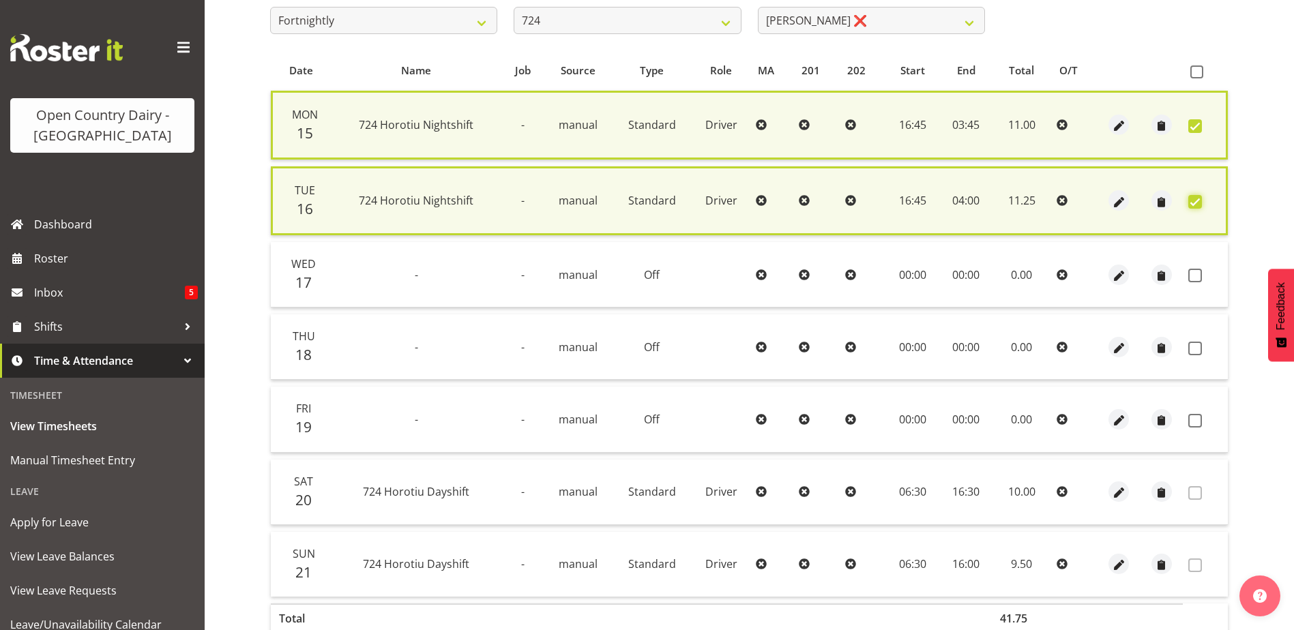
scroll to position [325, 0]
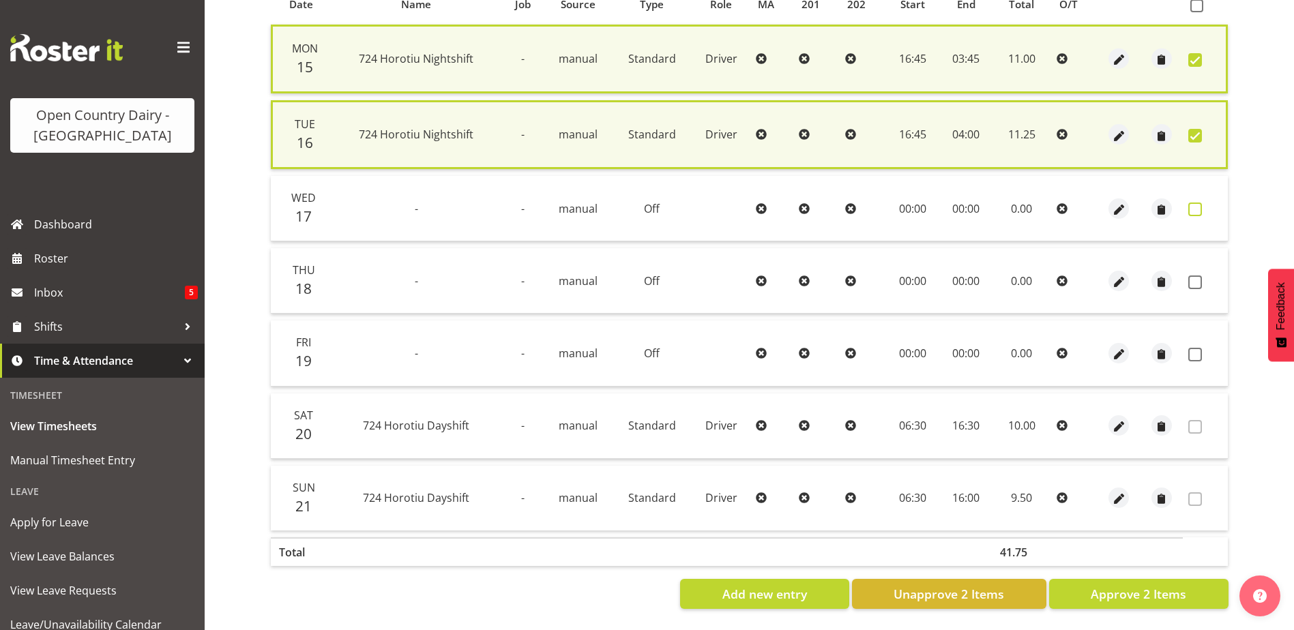
click at [1199, 203] on span at bounding box center [1195, 210] width 14 height 14
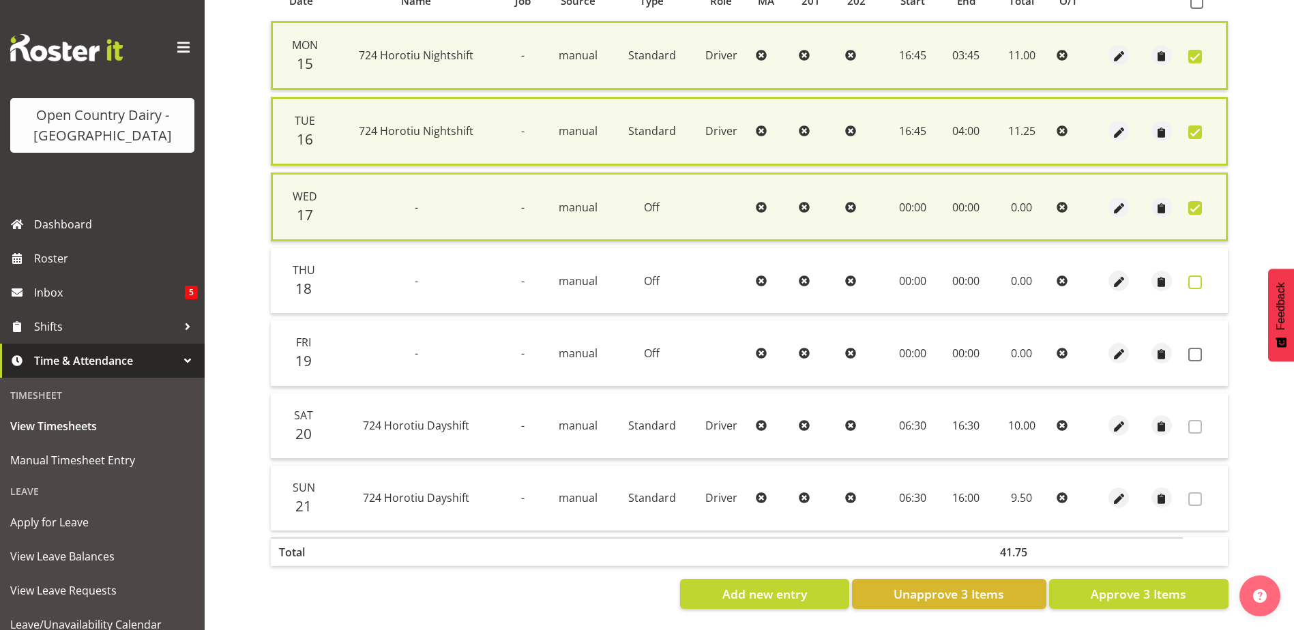
click at [1193, 277] on span at bounding box center [1195, 283] width 14 height 14
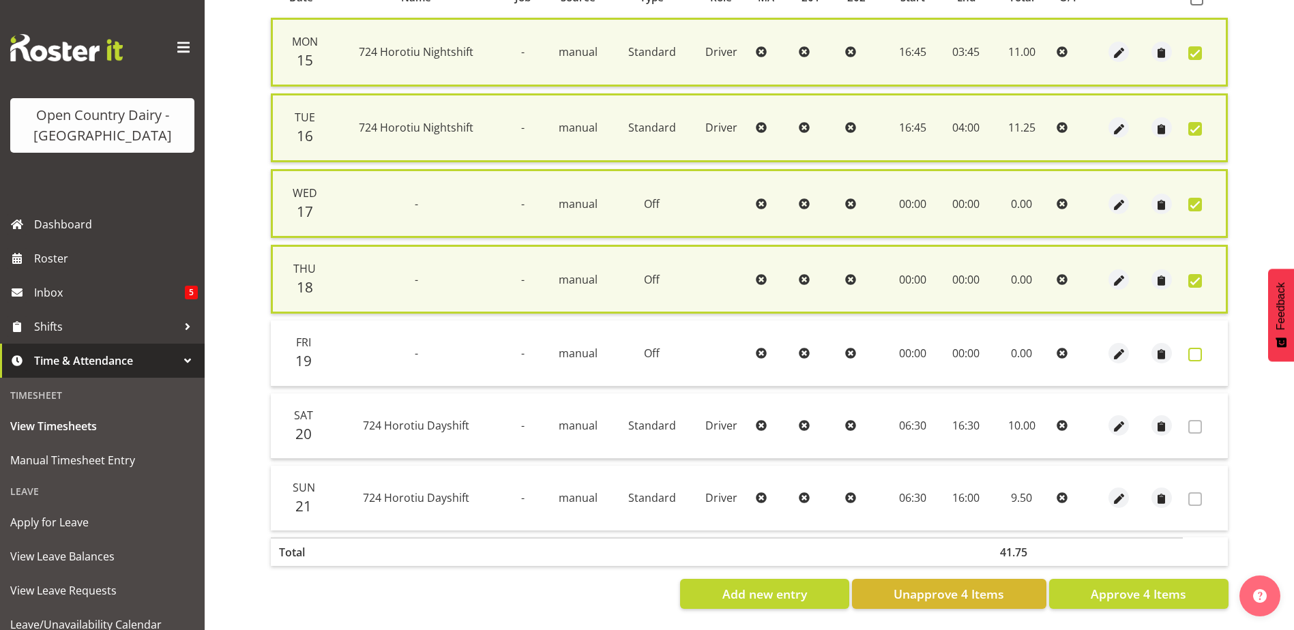
click at [1198, 353] on span at bounding box center [1195, 355] width 14 height 14
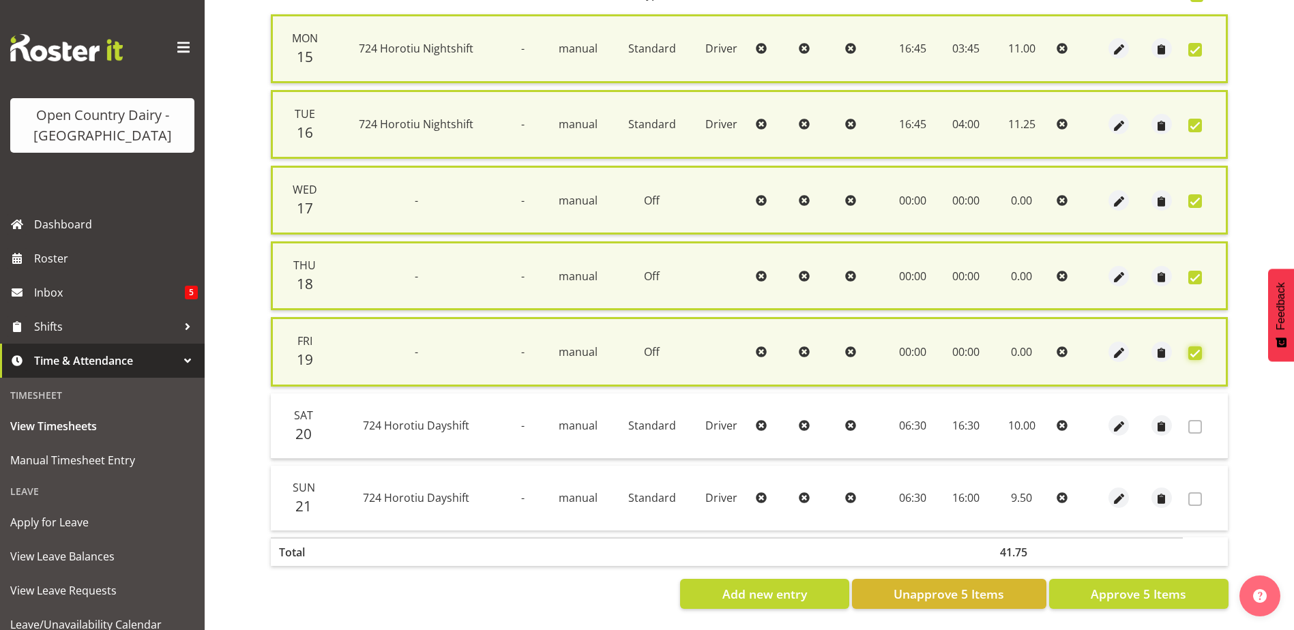
scroll to position [336, 0]
click at [1126, 590] on span "Approve 5 Items" at bounding box center [1139, 594] width 96 height 18
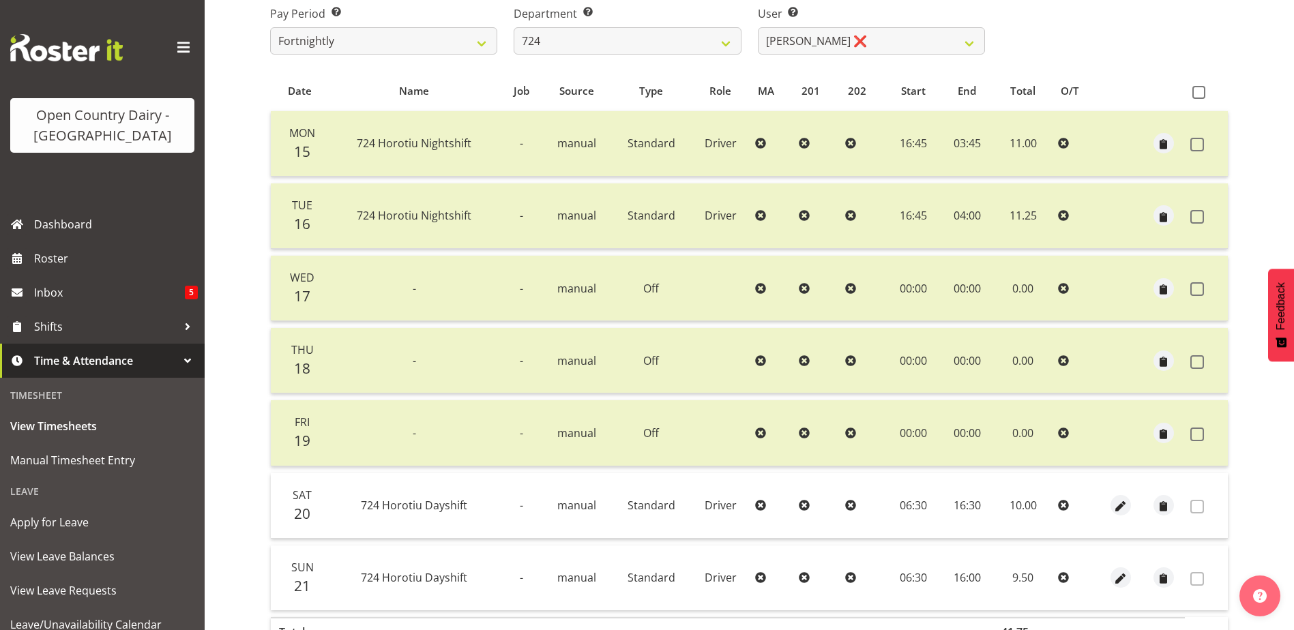
scroll to position [114, 0]
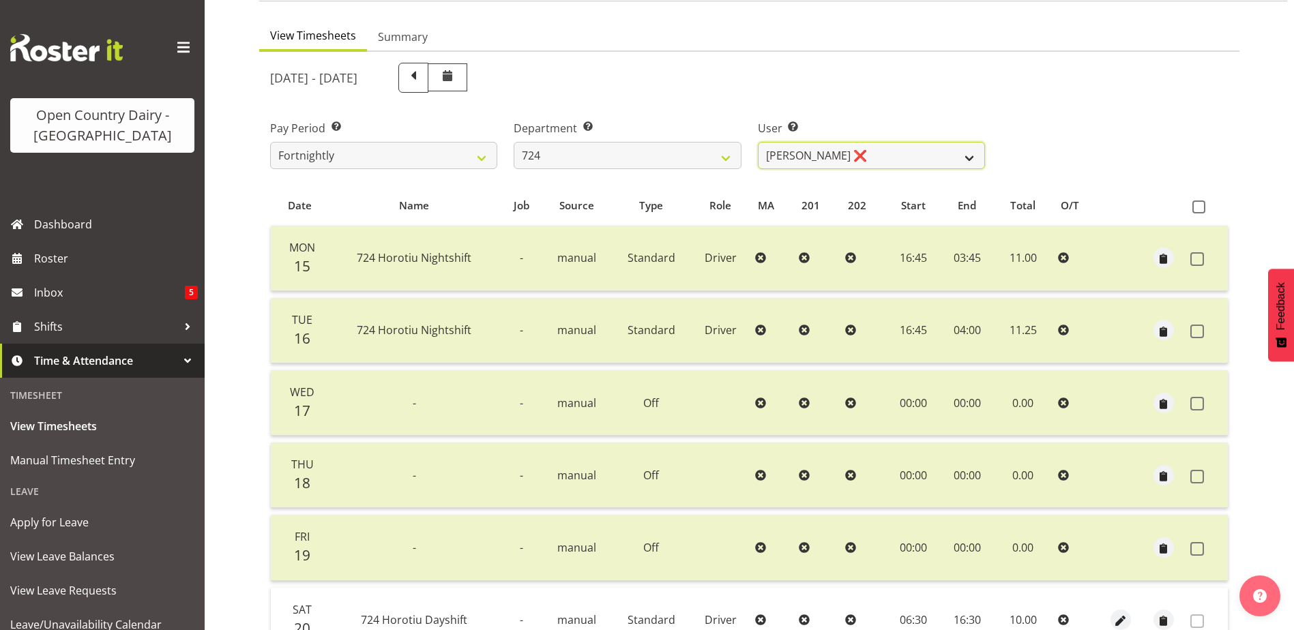
click at [894, 151] on select "[PERSON_NAME] ❌ [PERSON_NAME] ❌ [PERSON_NAME] ❌" at bounding box center [871, 155] width 227 height 27
click at [758, 142] on select "[PERSON_NAME] ❌ [PERSON_NAME] ❌ [PERSON_NAME] ❌" at bounding box center [871, 155] width 227 height 27
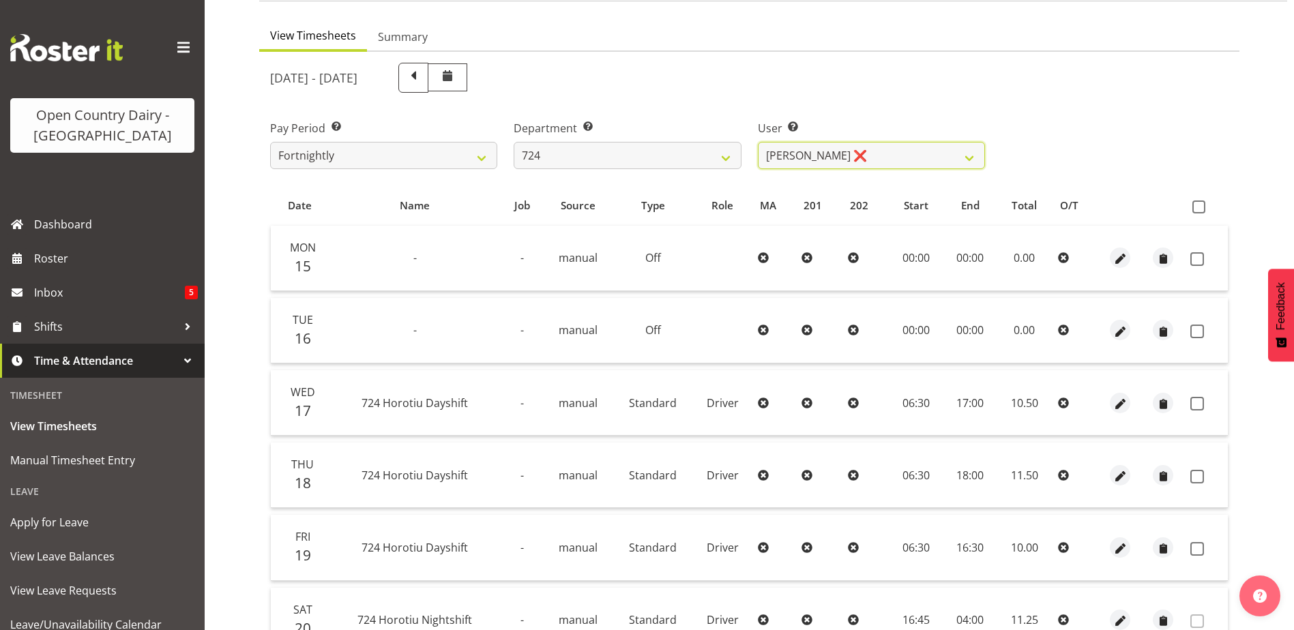
scroll to position [319, 0]
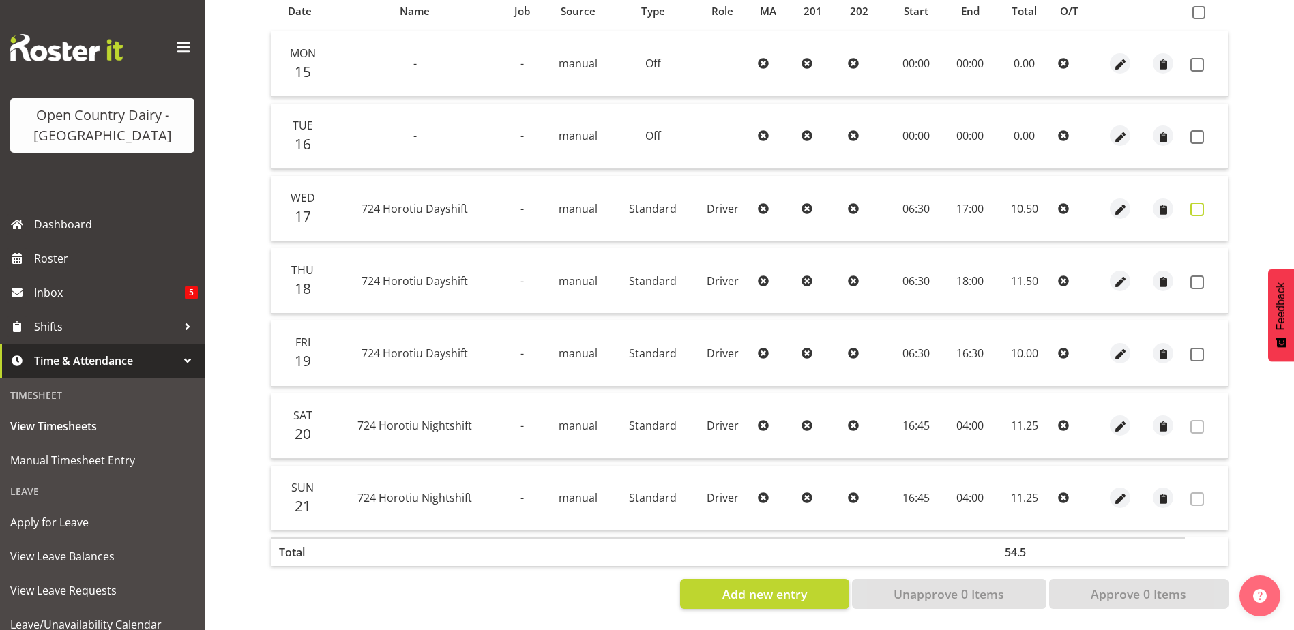
click at [1198, 203] on span at bounding box center [1197, 210] width 14 height 14
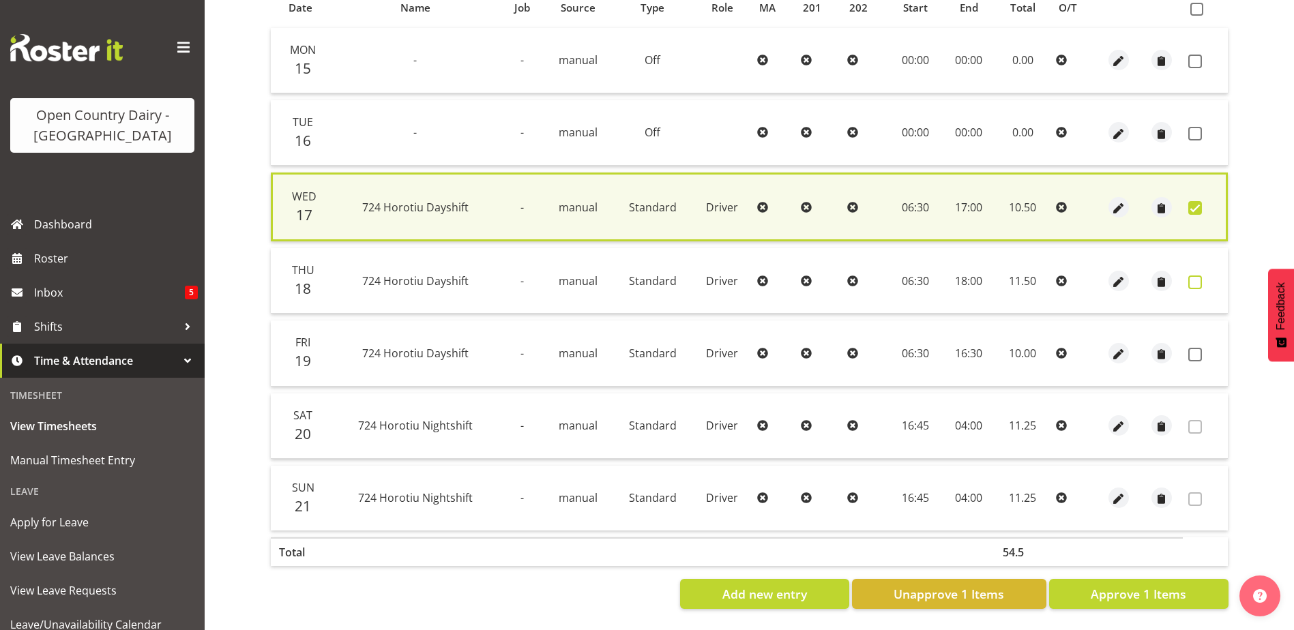
click at [1197, 278] on span at bounding box center [1195, 283] width 14 height 14
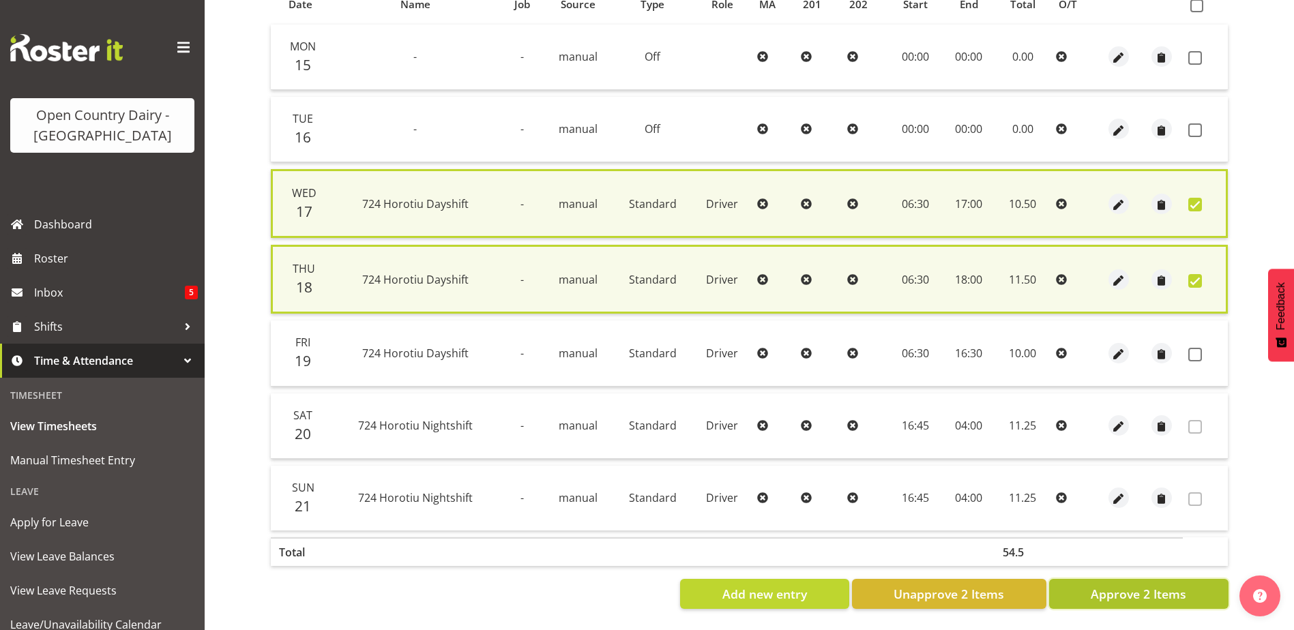
click at [1189, 579] on button "Approve 2 Items" at bounding box center [1138, 594] width 179 height 30
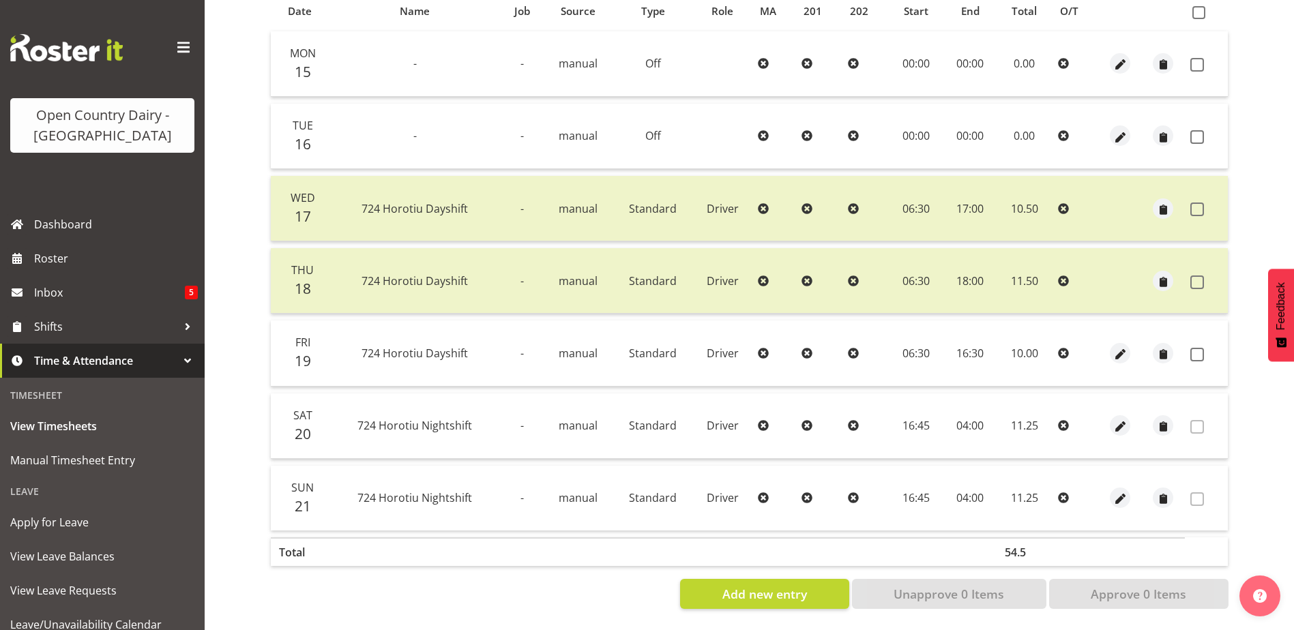
scroll to position [0, 0]
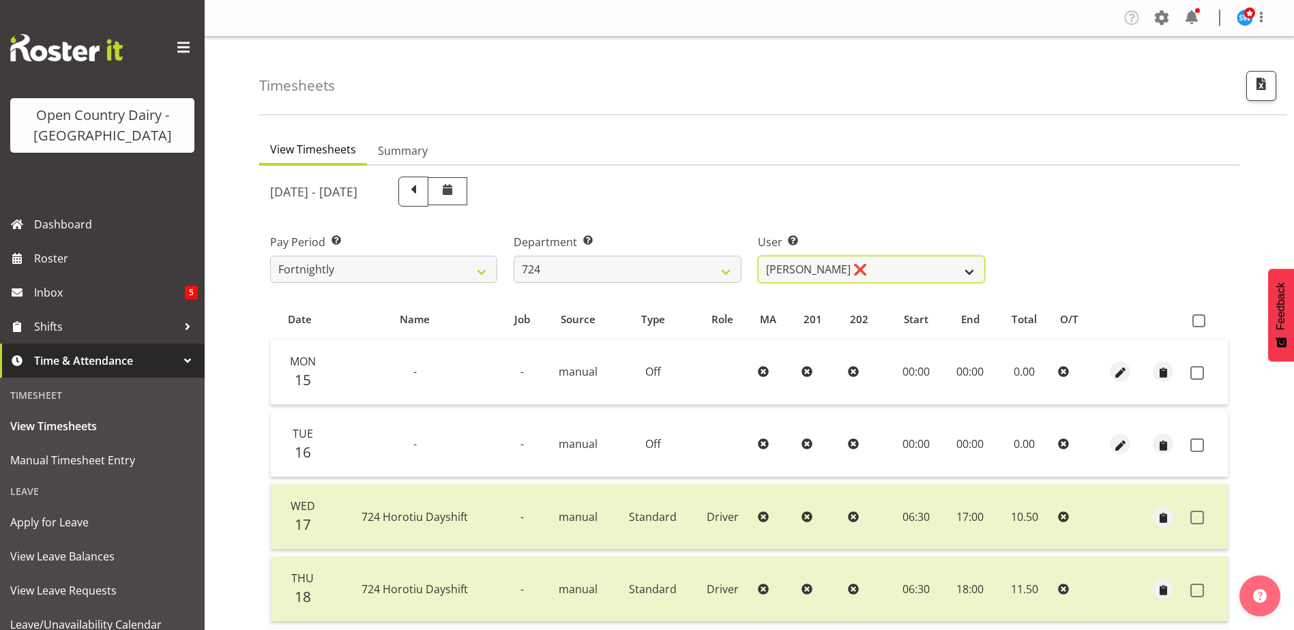
click at [901, 260] on select "[PERSON_NAME] ❌ [PERSON_NAME] ❌ [PERSON_NAME] ❌" at bounding box center [871, 269] width 227 height 27
click at [667, 263] on select "701 702 703 704 705 706 707 708 709 710 711 712 713 714 715 716 717 718 719 720" at bounding box center [627, 269] width 227 height 27
click at [514, 256] on select "701 702 703 704 705 706 707 708 709 710 711 712 713 714 715 716 717 718 719 720" at bounding box center [627, 269] width 227 height 27
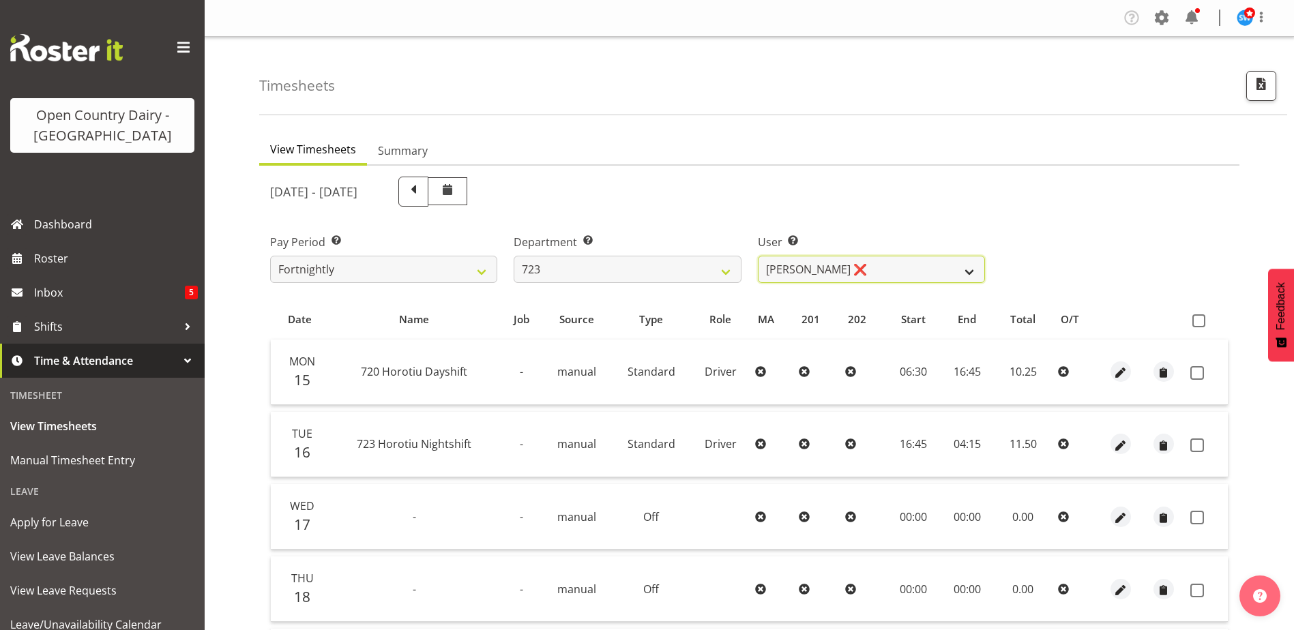
click at [883, 265] on select "[PERSON_NAME] ❌ [PERSON_NAME] ❌ [PERSON_NAME] ❌ [PERSON_NAME] ❌" at bounding box center [871, 269] width 227 height 27
click at [758, 256] on select "[PERSON_NAME] ❌ [PERSON_NAME] ❌ [PERSON_NAME] ❌ [PERSON_NAME] ❌" at bounding box center [871, 269] width 227 height 27
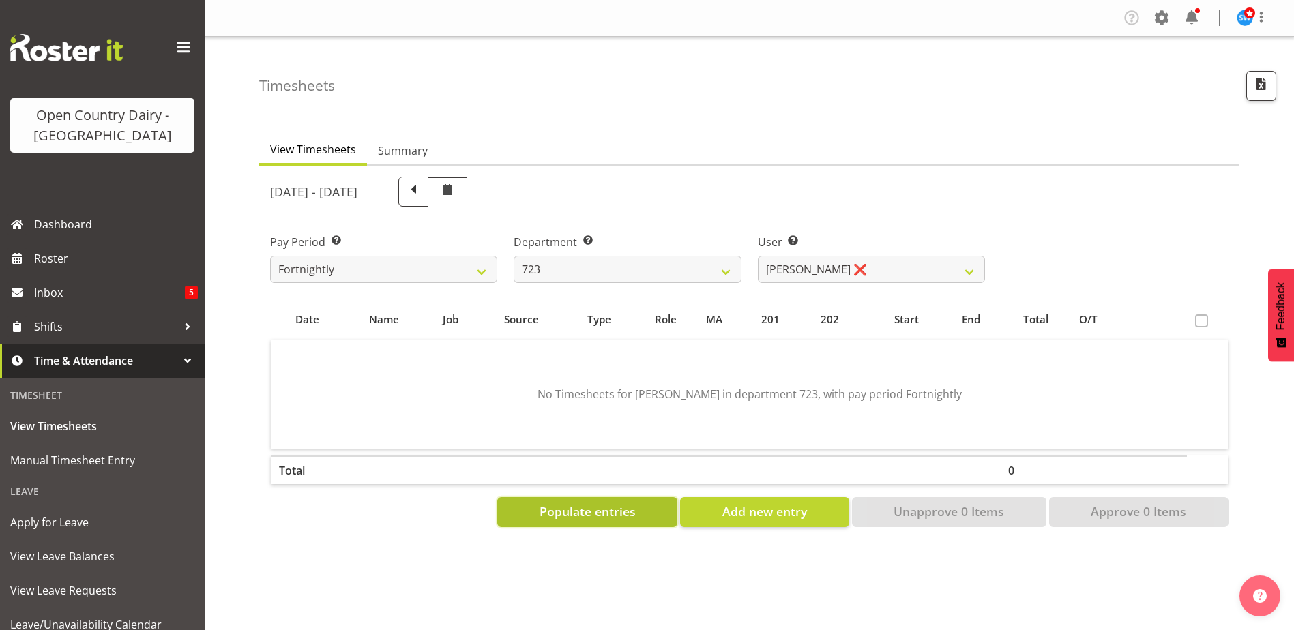
click at [618, 520] on span "Populate entries" at bounding box center [588, 512] width 96 height 18
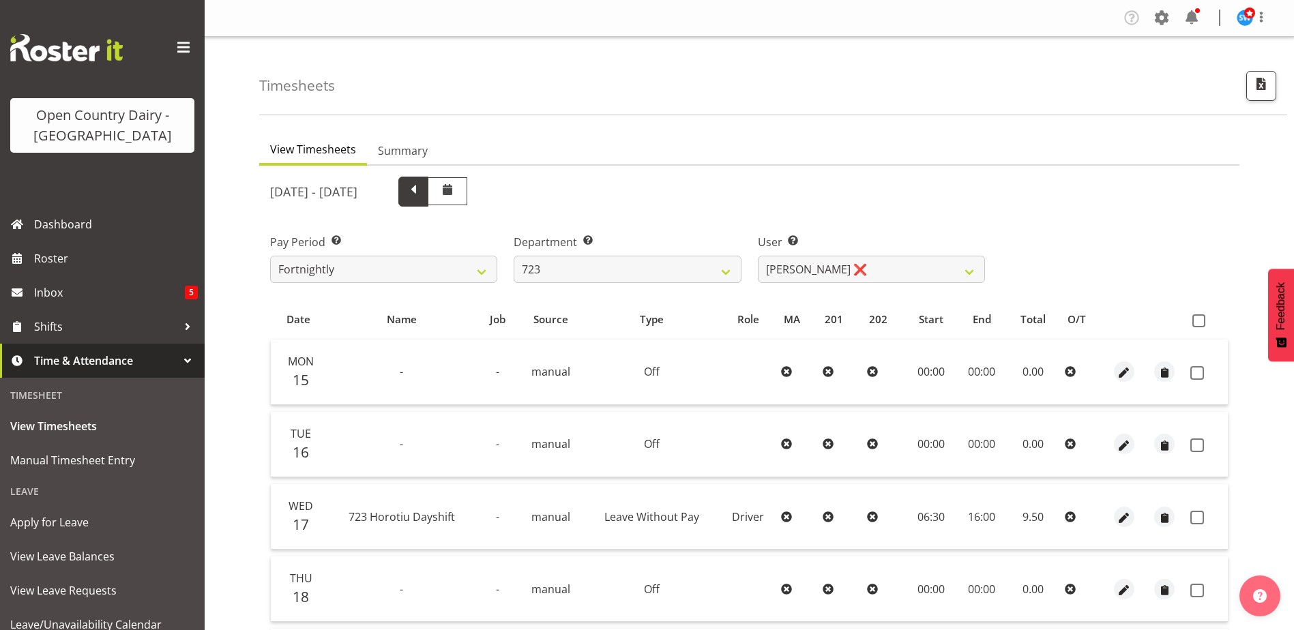
click at [422, 192] on span at bounding box center [414, 190] width 18 height 18
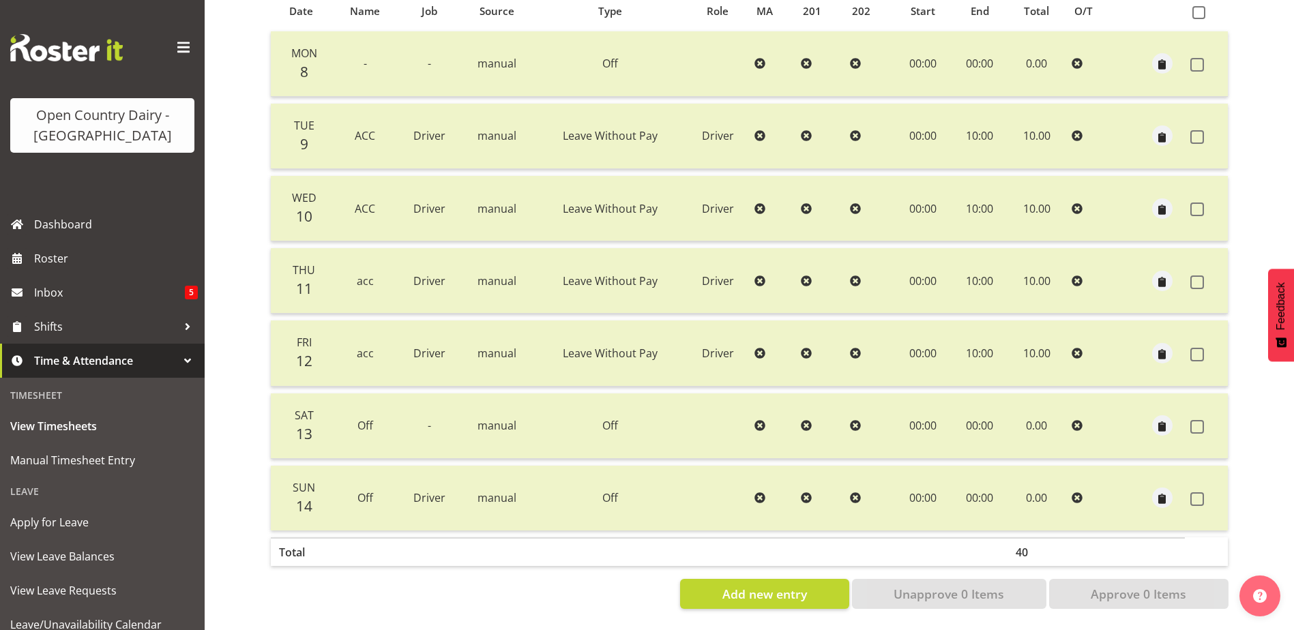
scroll to position [46, 0]
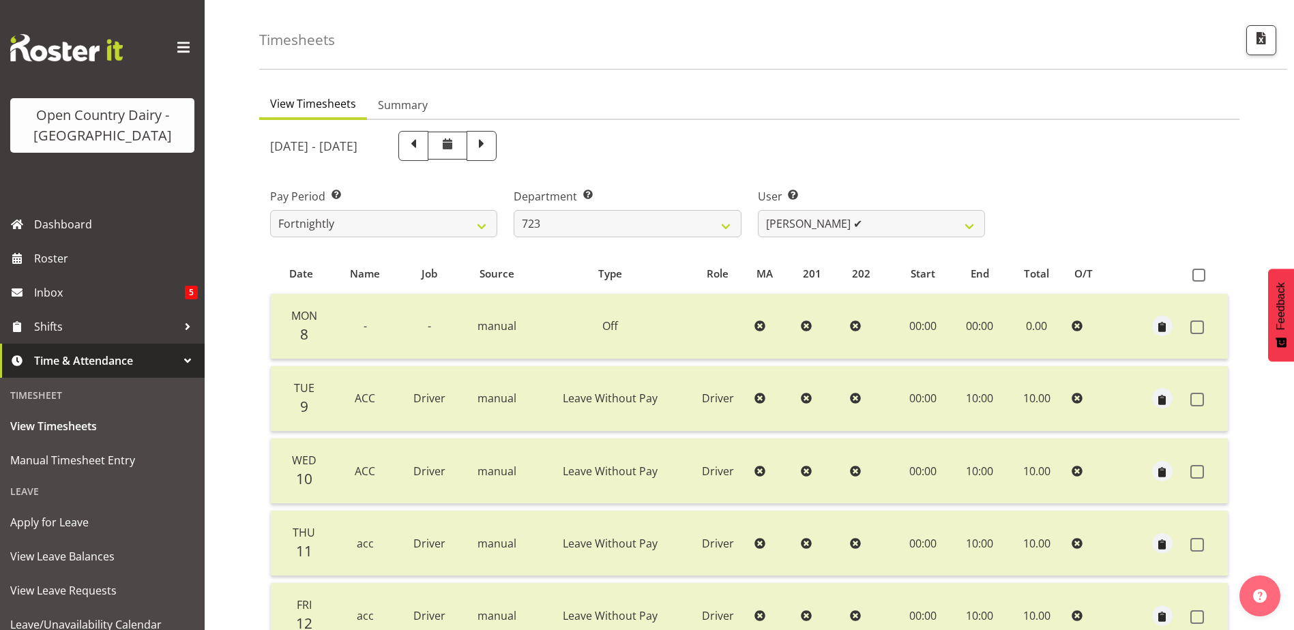
click at [491, 144] on span at bounding box center [482, 145] width 18 height 18
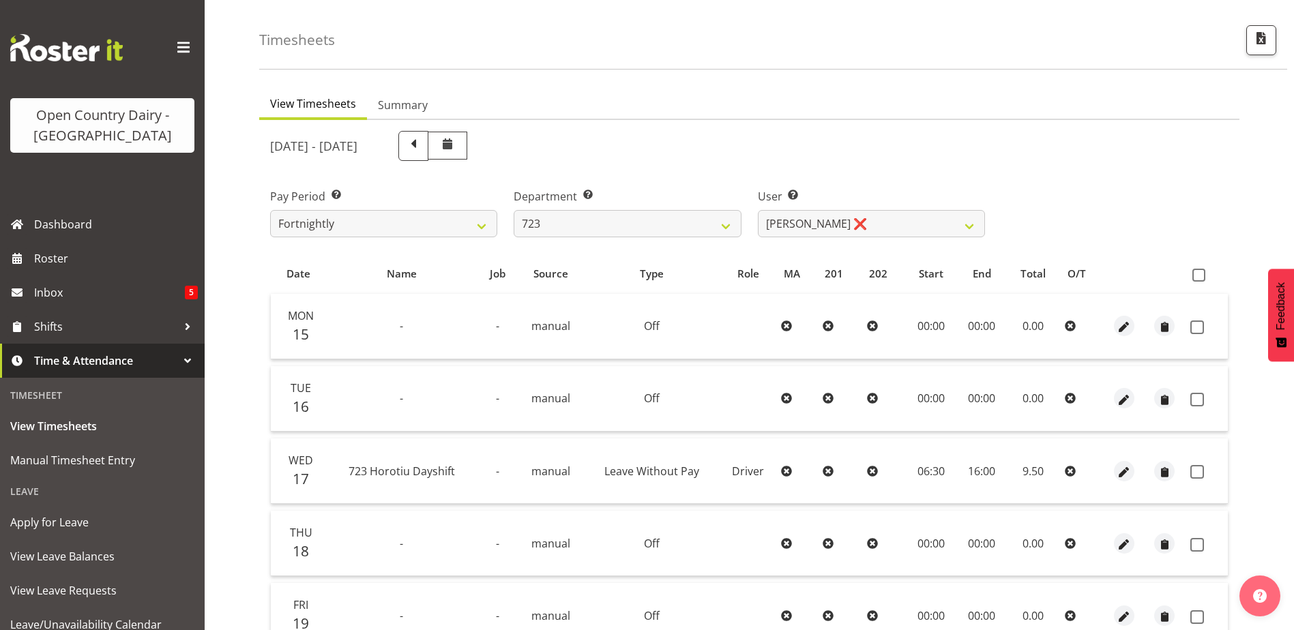
scroll to position [174, 0]
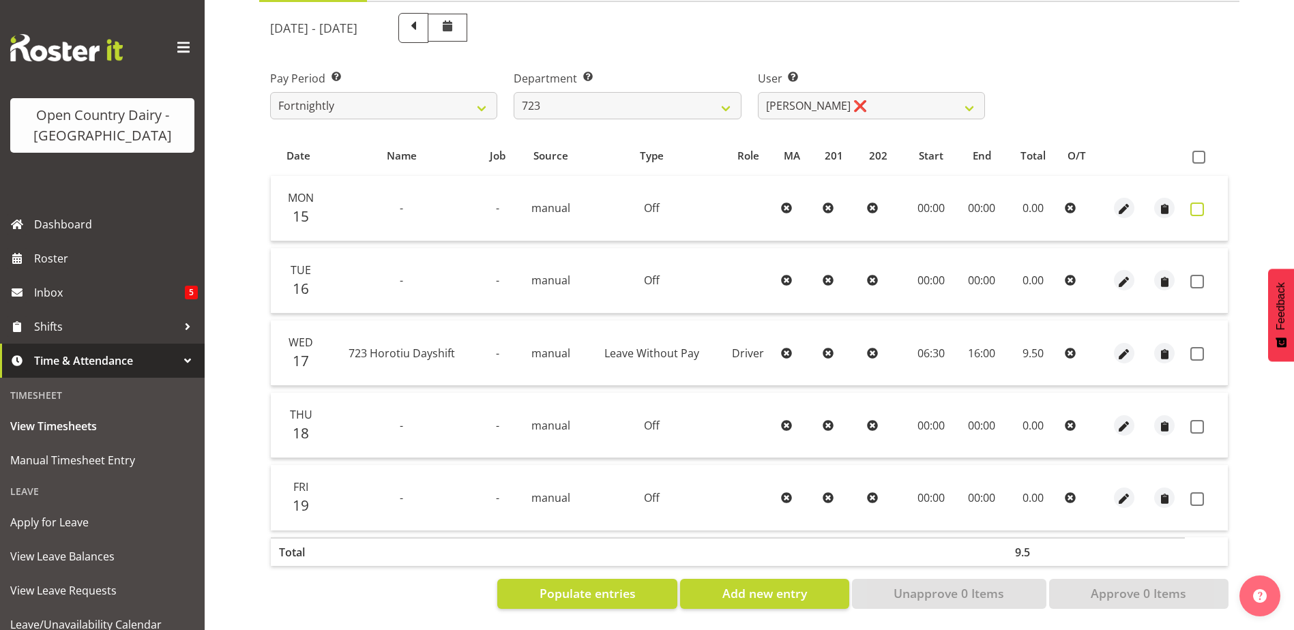
click at [1195, 203] on span at bounding box center [1197, 210] width 14 height 14
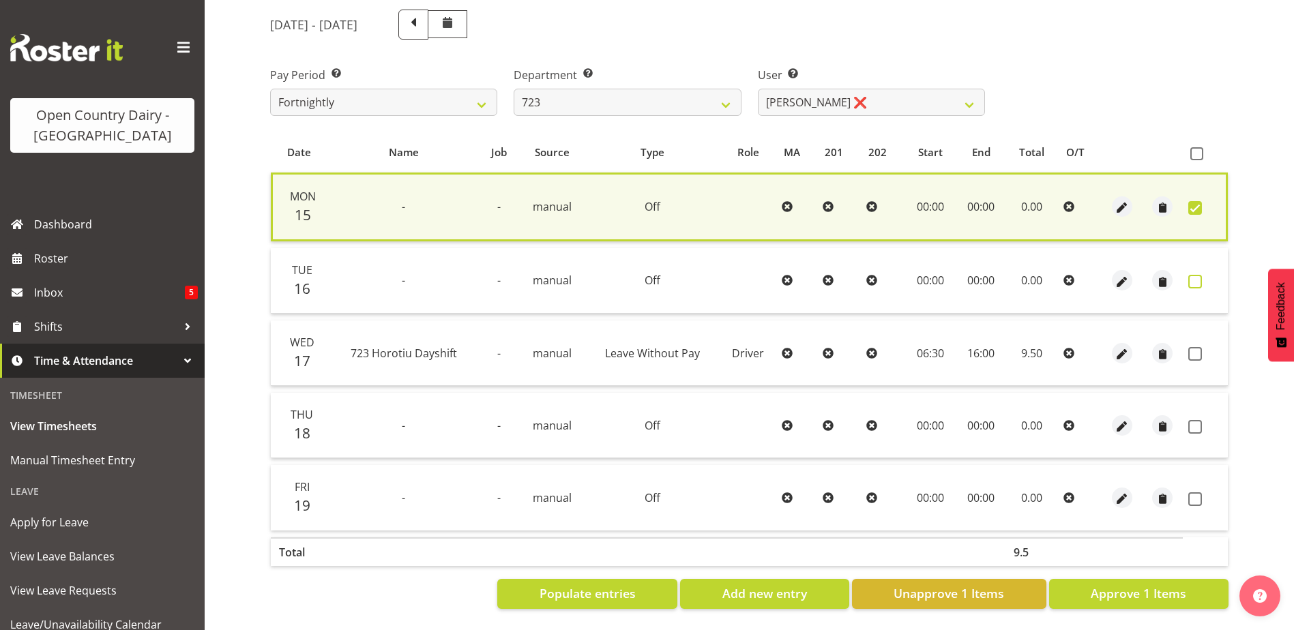
click at [1198, 278] on span at bounding box center [1195, 282] width 14 height 14
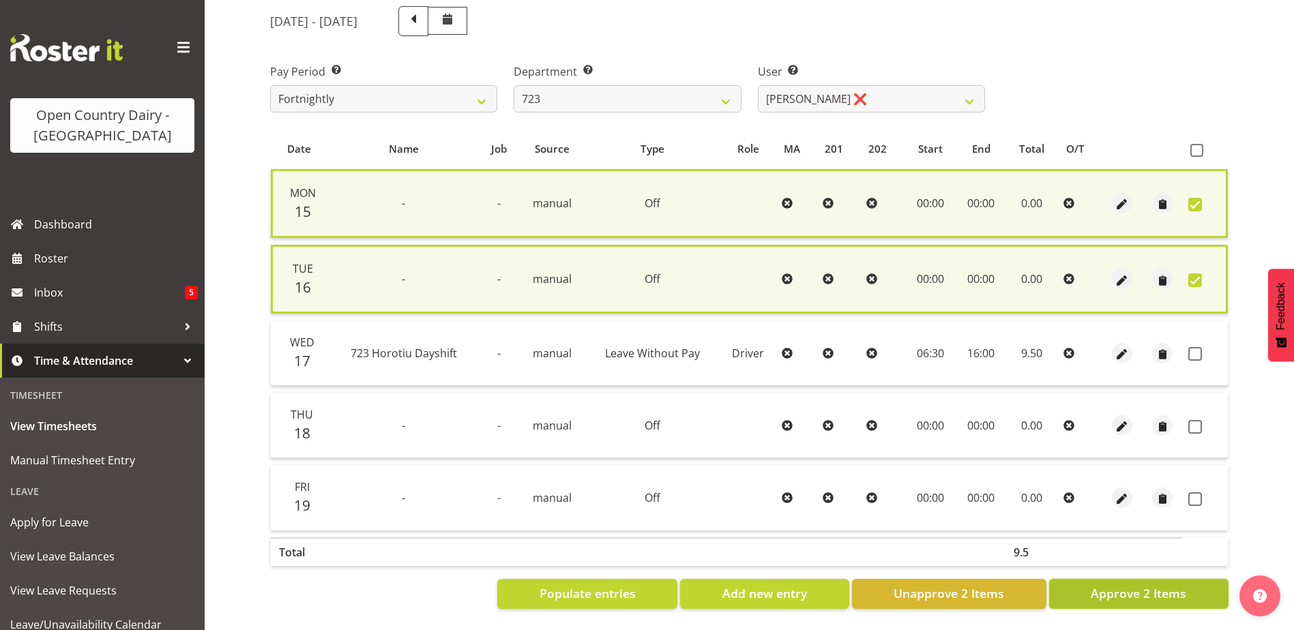
click at [1167, 594] on span "Approve 2 Items" at bounding box center [1139, 594] width 96 height 18
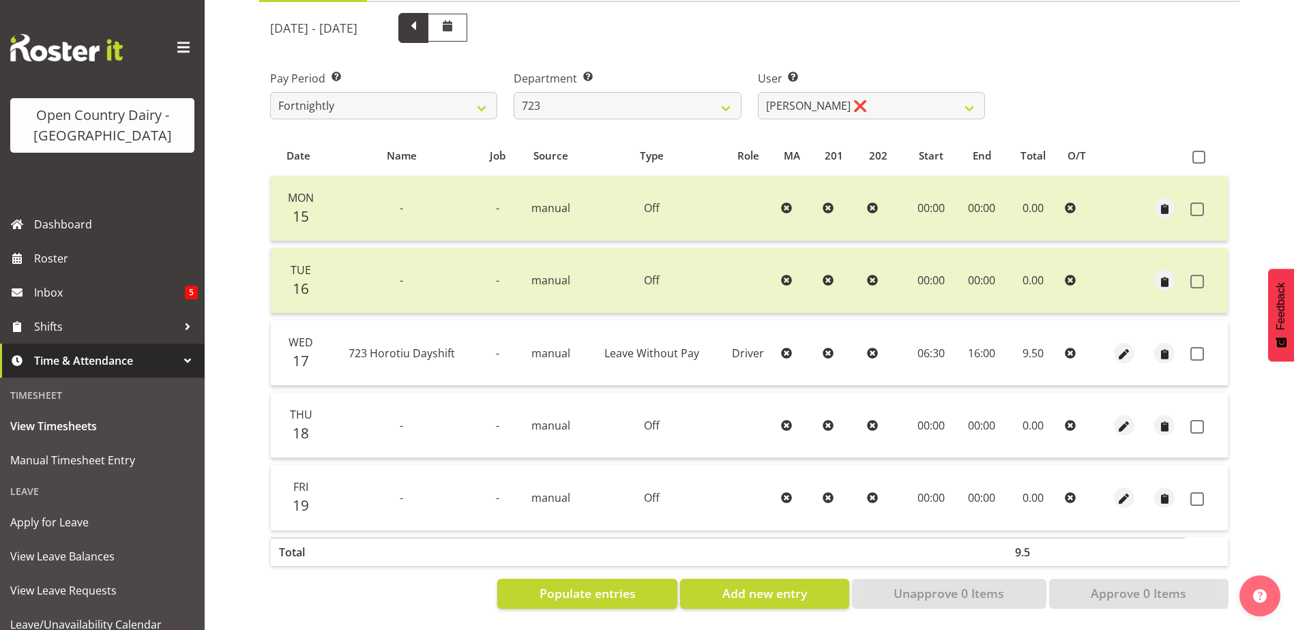
click at [422, 18] on span at bounding box center [414, 27] width 18 height 18
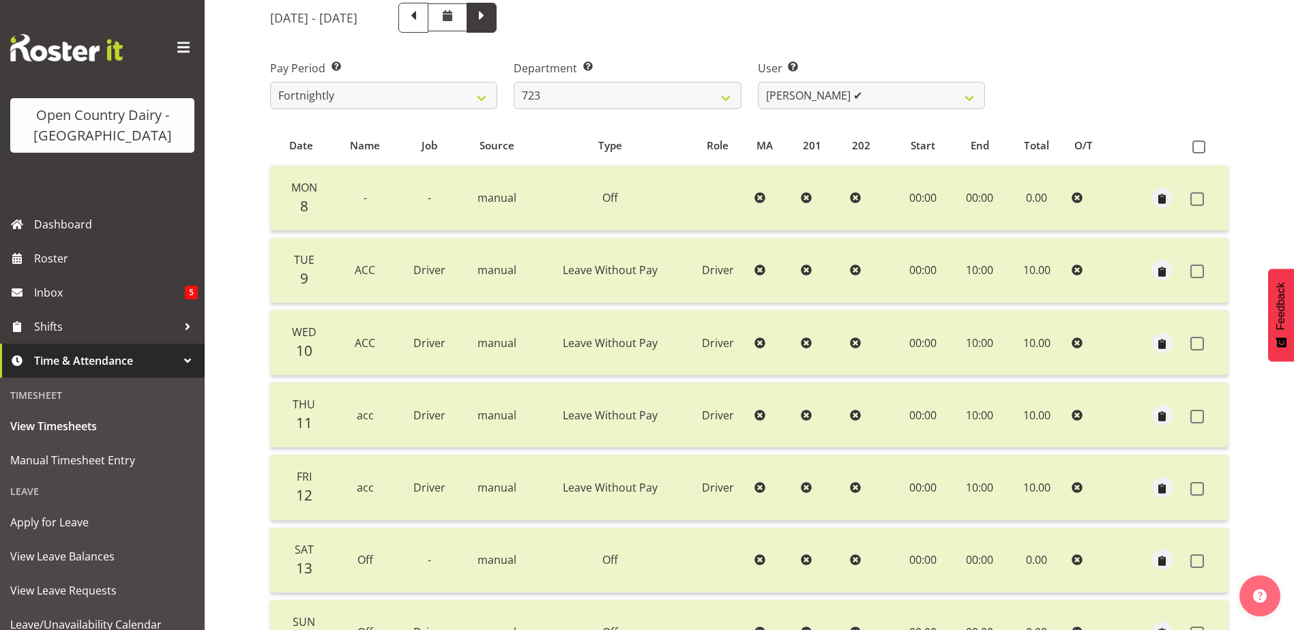
click at [491, 19] on span at bounding box center [482, 17] width 18 height 18
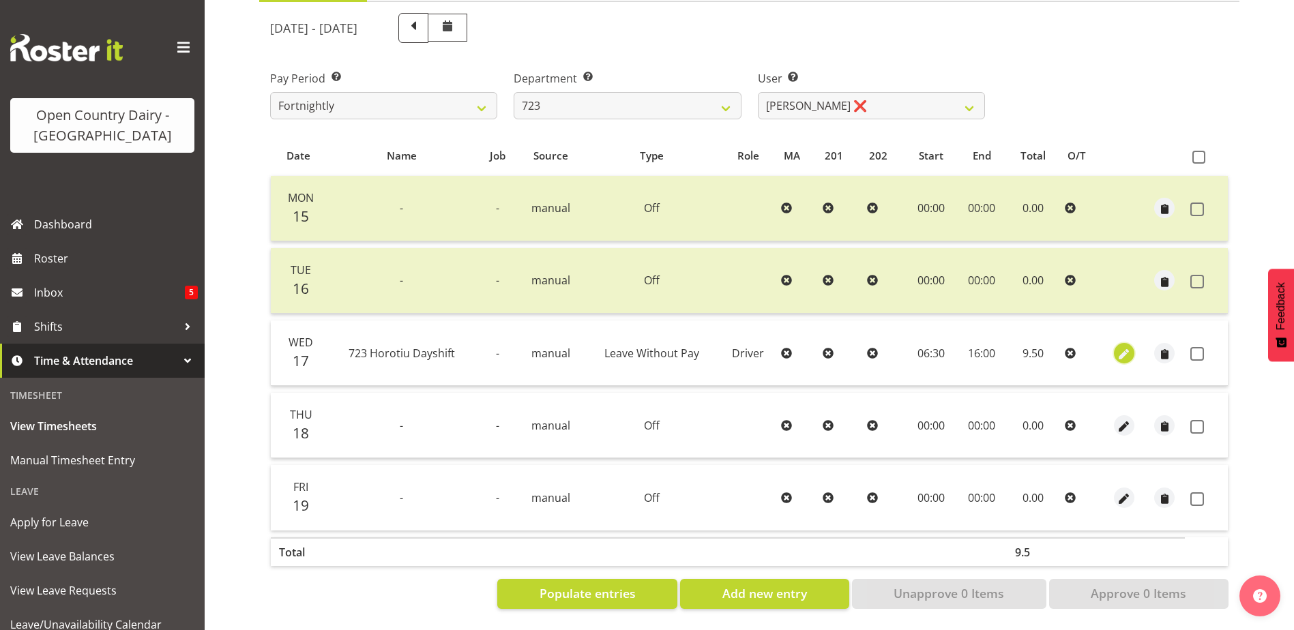
click at [1119, 347] on span "button" at bounding box center [1124, 355] width 16 height 16
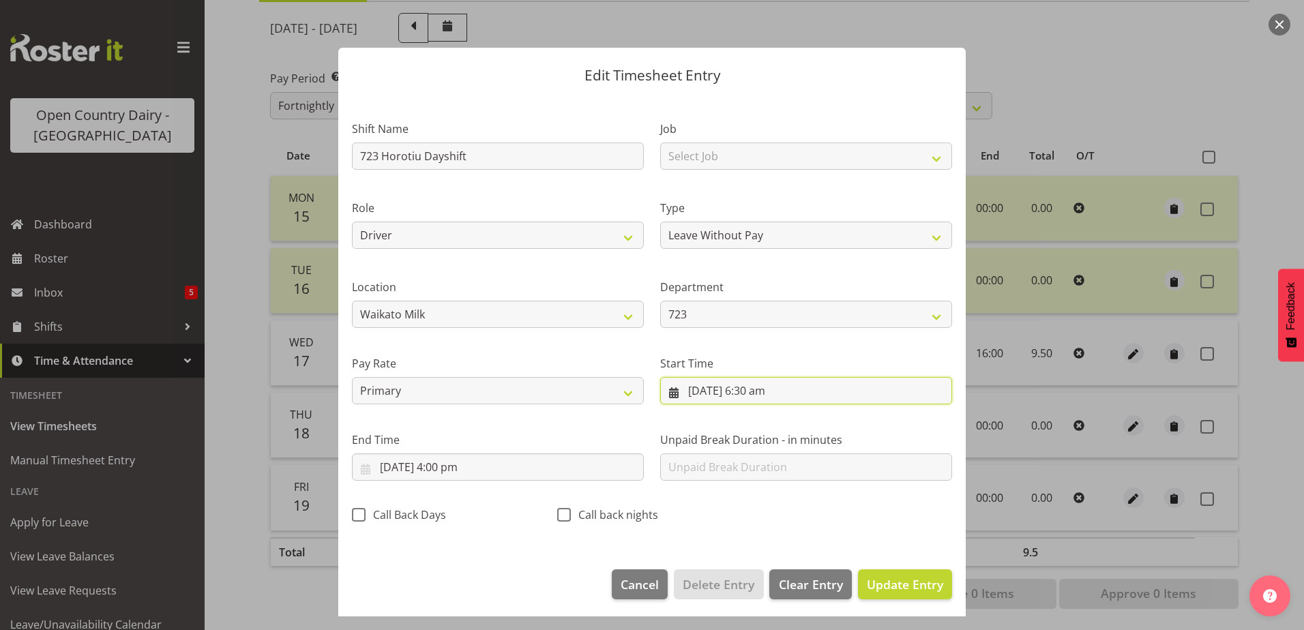
click at [737, 392] on input "[DATE] 6:30 am" at bounding box center [806, 390] width 292 height 27
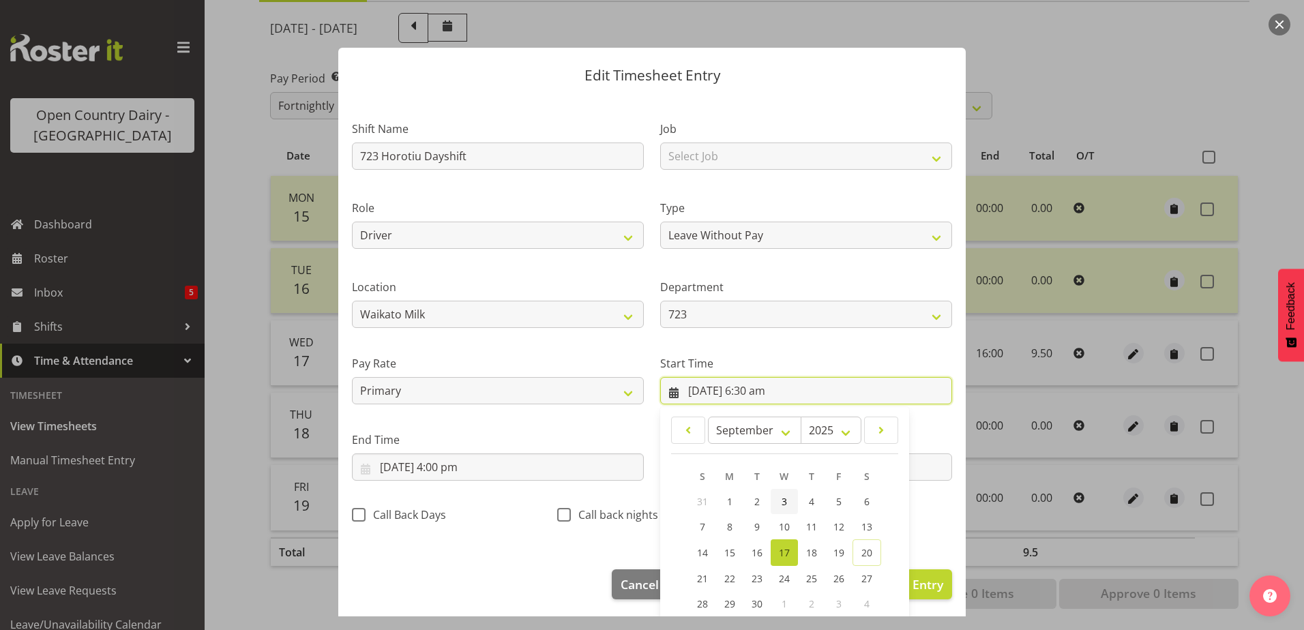
scroll to position [100, 0]
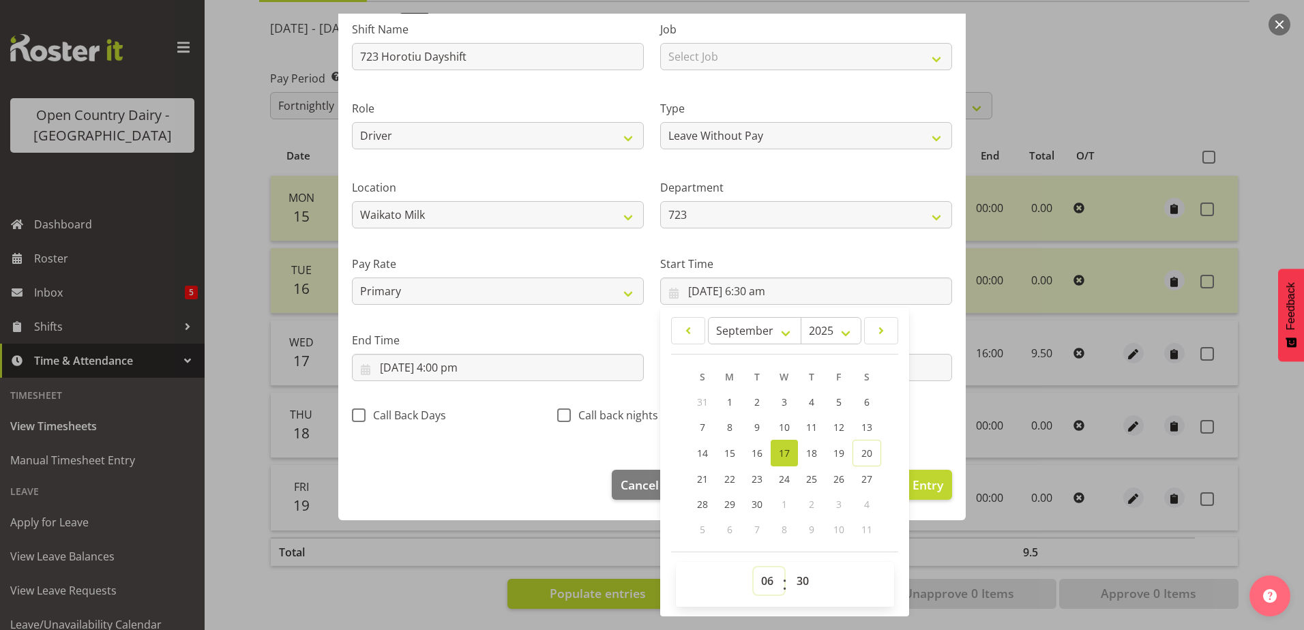
drag, startPoint x: 765, startPoint y: 579, endPoint x: 765, endPoint y: 568, distance: 11.6
click at [765, 579] on select "00 01 02 03 04 05 06 07 08 09 10 11 12 13 14 15 16 17 18 19 20 21 22 23" at bounding box center [769, 581] width 31 height 27
click at [754, 568] on select "00 01 02 03 04 05 06 07 08 09 10 11 12 13 14 15 16 17 18 19 20 21 22 23" at bounding box center [769, 581] width 31 height 27
drag, startPoint x: 802, startPoint y: 587, endPoint x: 799, endPoint y: 571, distance: 16.7
click at [802, 587] on select "00 01 02 03 04 05 06 07 08 09 10 11 12 13 14 15 16 17 18 19 20 21 22 23 24 25 2…" at bounding box center [804, 581] width 31 height 27
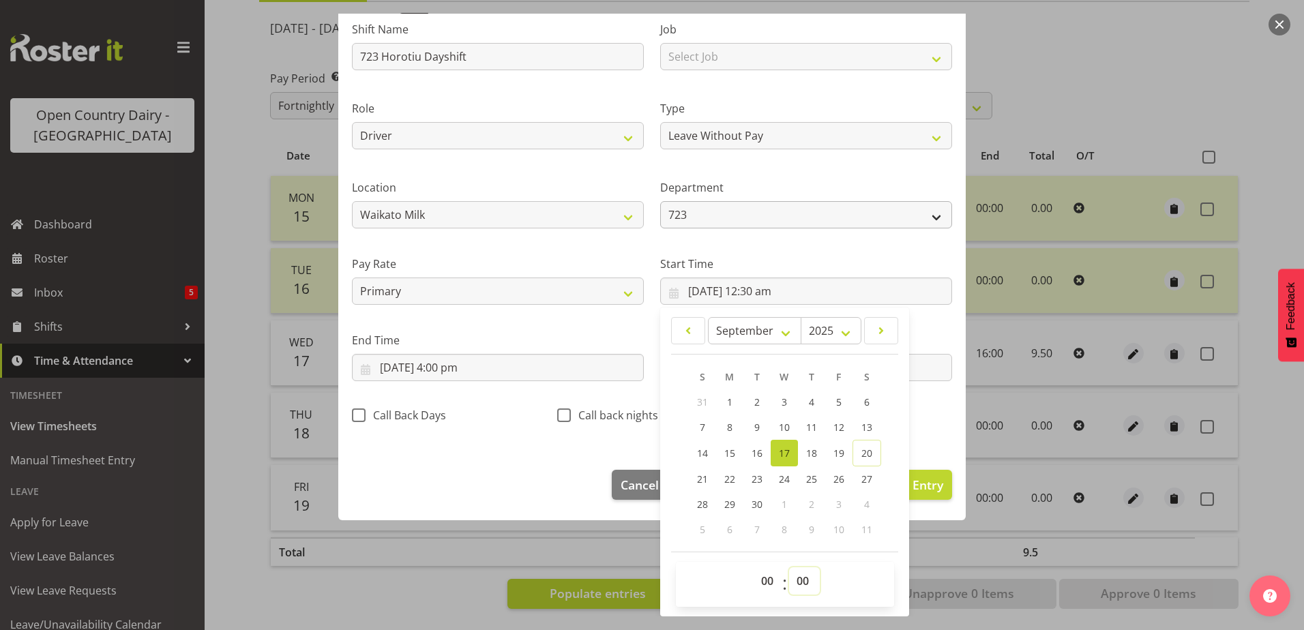
click at [789, 568] on select "00 01 02 03 04 05 06 07 08 09 10 11 12 13 14 15 16 17 18 19 20 21 22 23 24 25 2…" at bounding box center [804, 581] width 31 height 27
click at [458, 365] on input "[DATE] 4:00 pm" at bounding box center [498, 367] width 292 height 27
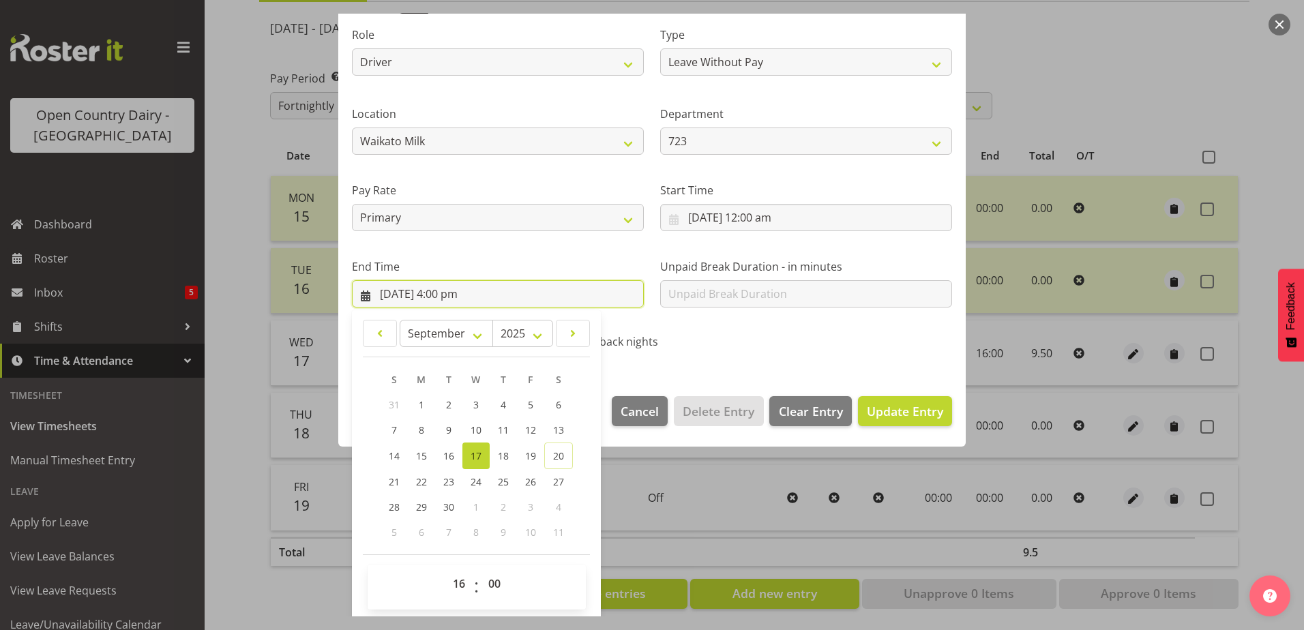
scroll to position [176, 0]
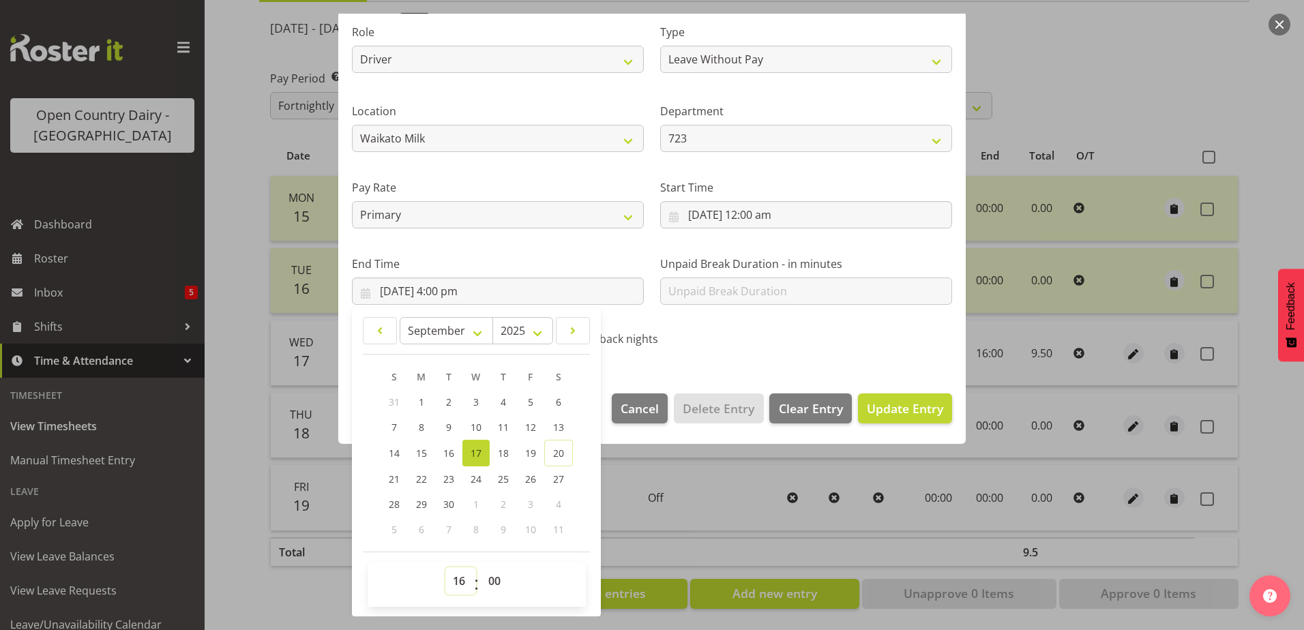
click at [464, 580] on select "00 01 02 03 04 05 06 07 08 09 10 11 12 13 14 15 16 17 18 19 20 21 22 23" at bounding box center [460, 581] width 31 height 27
click at [445, 568] on select "00 01 02 03 04 05 06 07 08 09 10 11 12 13 14 15 16 17 18 19 20 21 22 23" at bounding box center [460, 581] width 31 height 27
click at [799, 338] on div "Shift Name 723 Horotiu Dayshift Job Select Job Driver Driver supervisor Support…" at bounding box center [652, 142] width 617 height 433
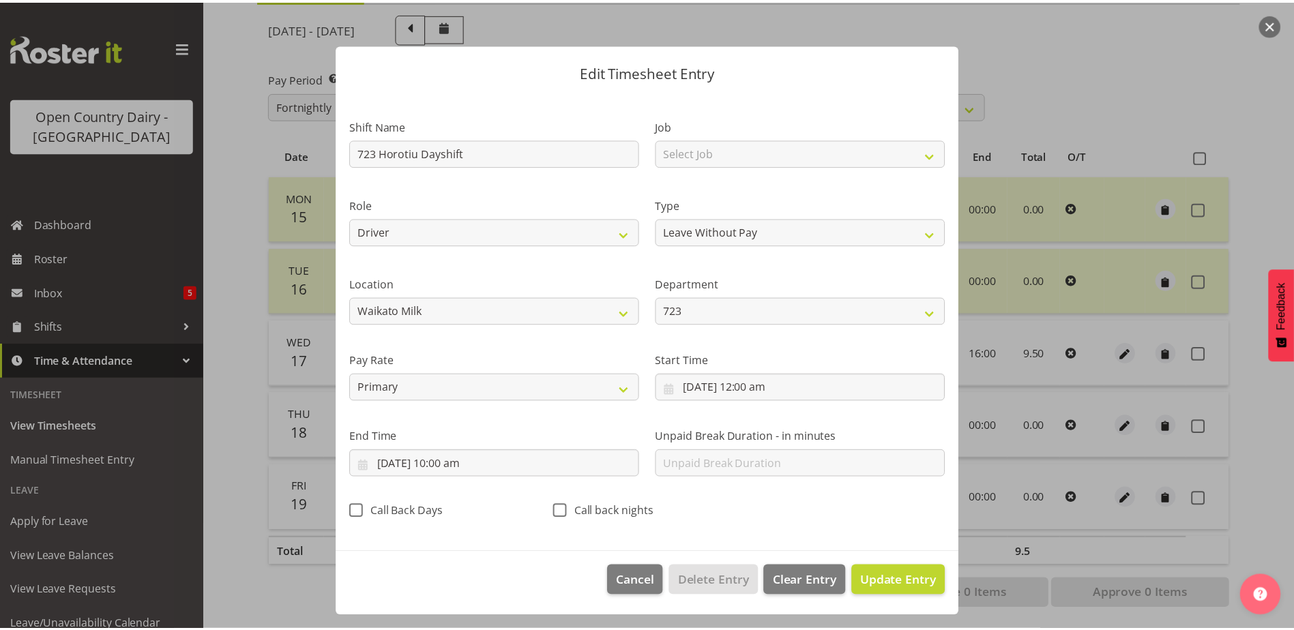
scroll to position [3, 0]
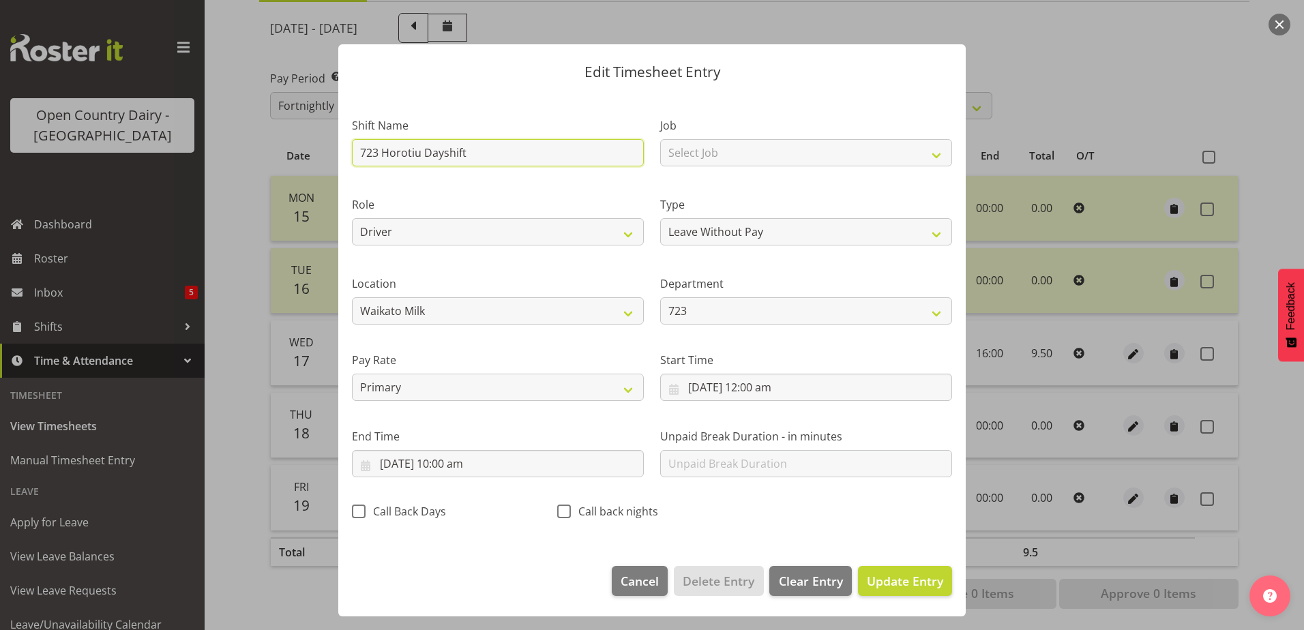
drag, startPoint x: 499, startPoint y: 155, endPoint x: 201, endPoint y: 154, distance: 297.5
click at [201, 154] on div "Edit Timesheet Entry Shift Name 723 Horotiu Dayshift Job Select Job Driver Driv…" at bounding box center [652, 315] width 1304 height 630
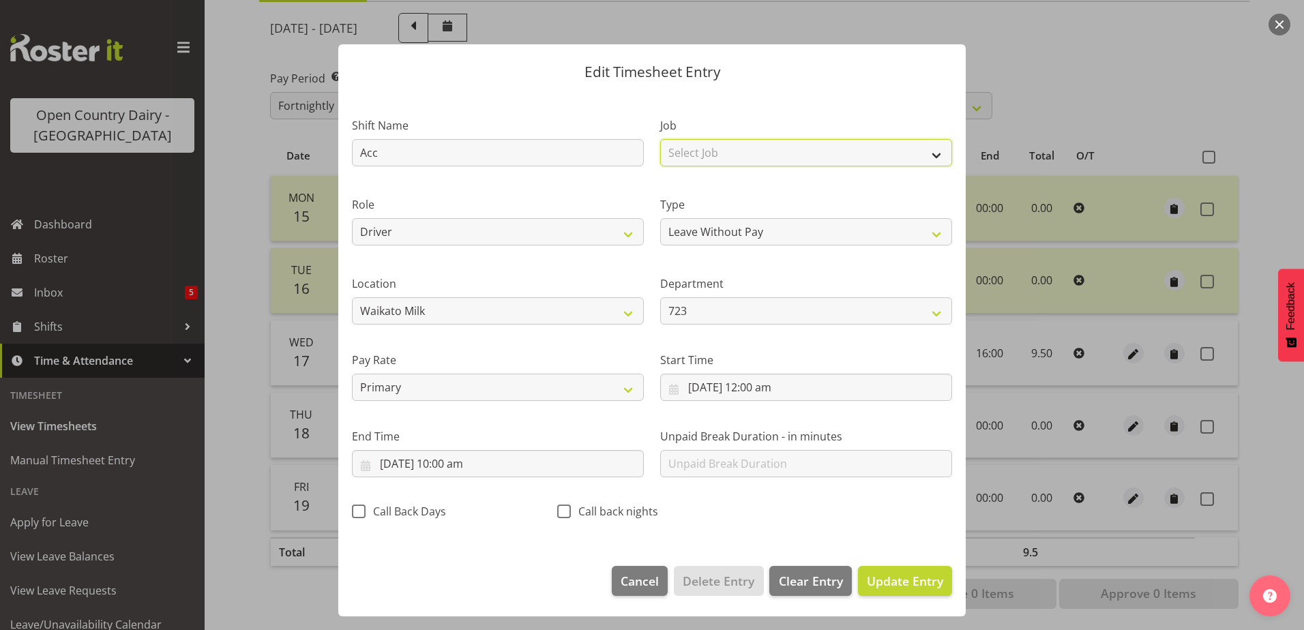
click at [802, 160] on select "Select Job Driver Driver supervisor Support" at bounding box center [806, 152] width 292 height 27
click at [660, 139] on select "Select Job Driver Driver supervisor Support" at bounding box center [806, 152] width 292 height 27
click at [858, 585] on button "Update Entry" at bounding box center [905, 581] width 94 height 30
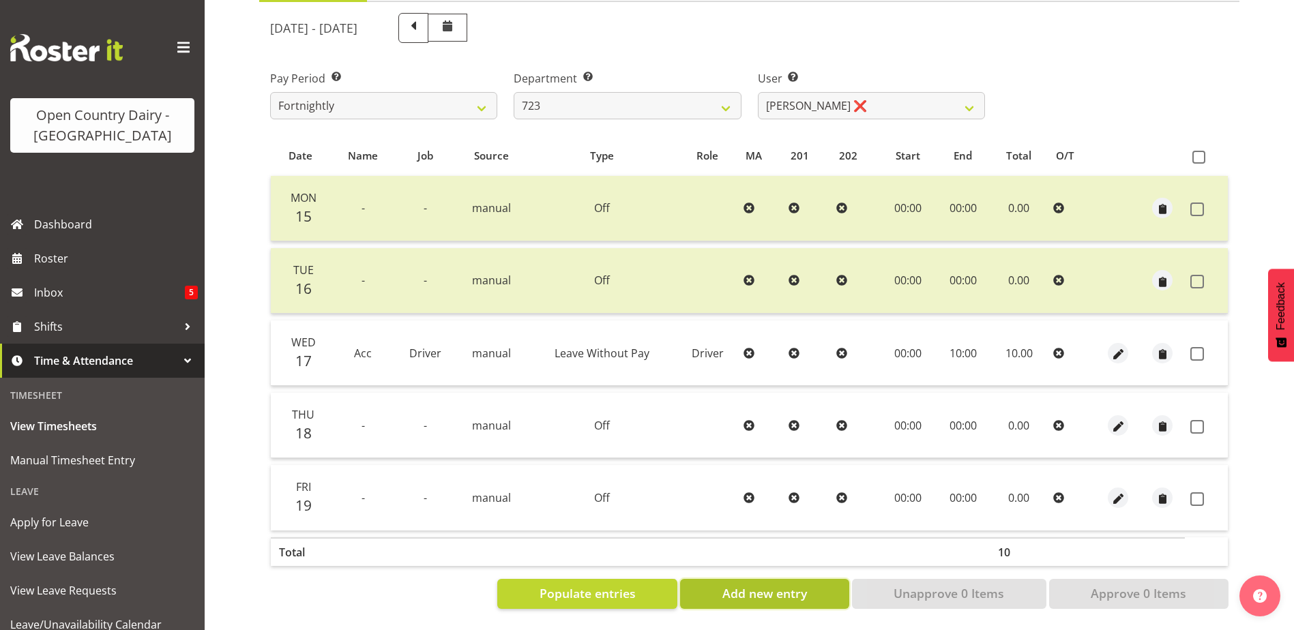
click at [772, 591] on span "Add new entry" at bounding box center [764, 594] width 85 height 18
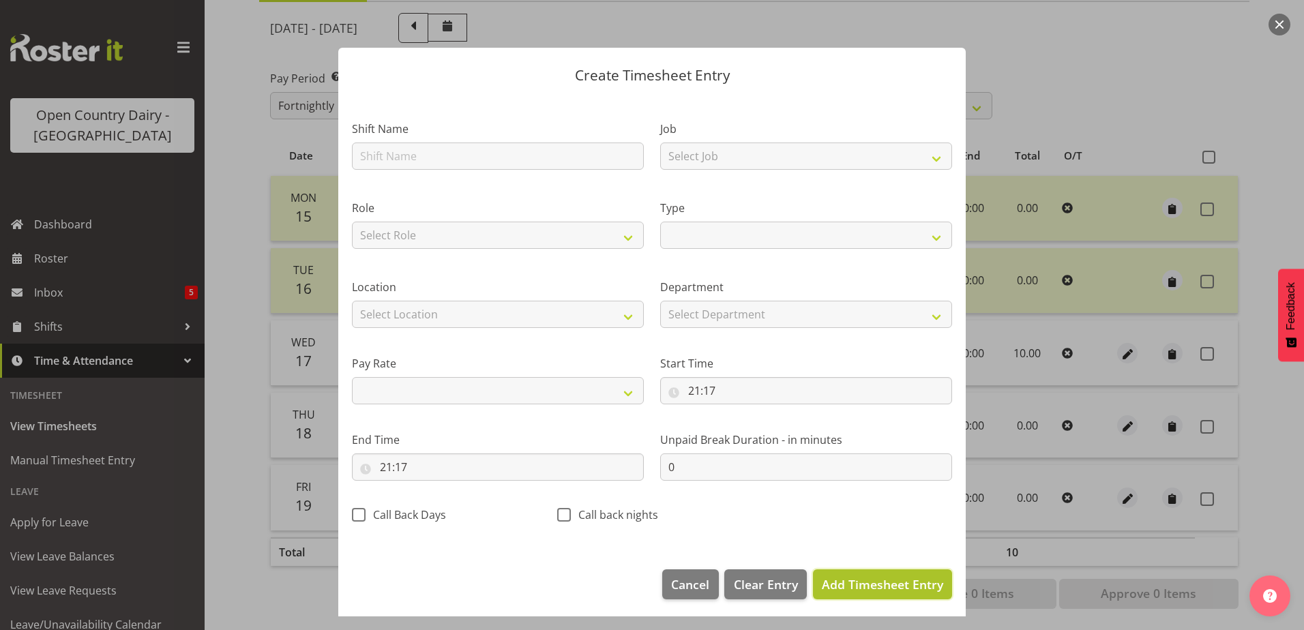
click at [849, 586] on span "Add Timesheet Entry" at bounding box center [882, 584] width 121 height 16
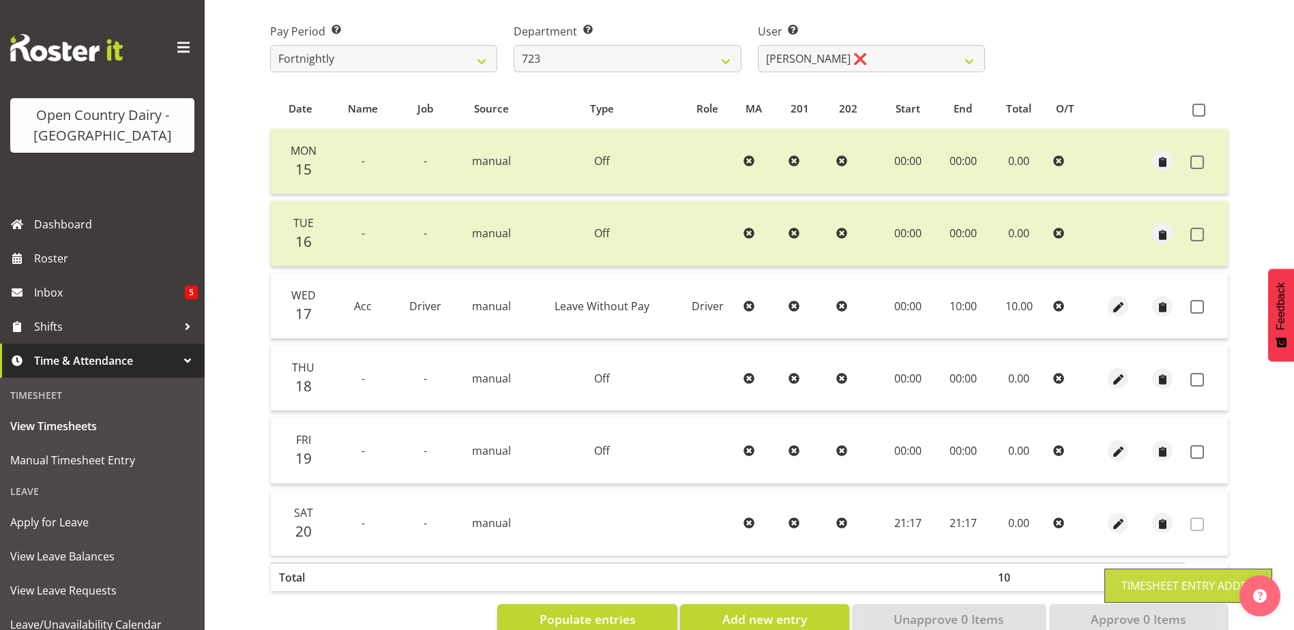
scroll to position [246, 0]
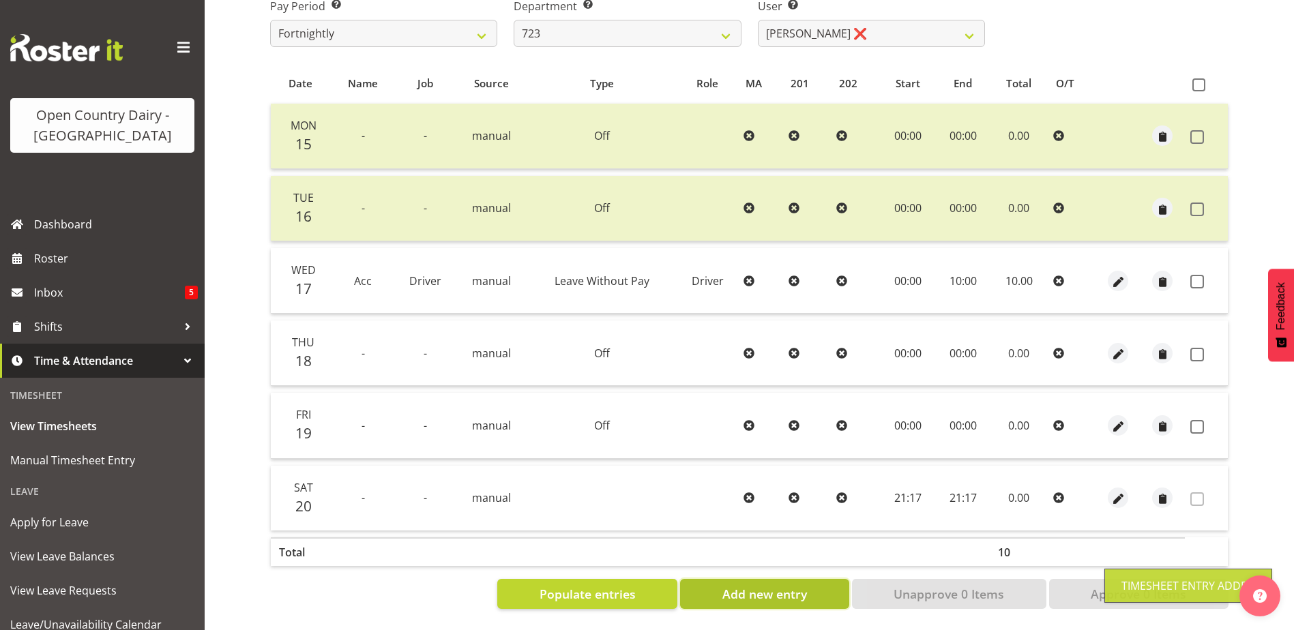
click at [780, 587] on span "Add new entry" at bounding box center [764, 594] width 85 height 18
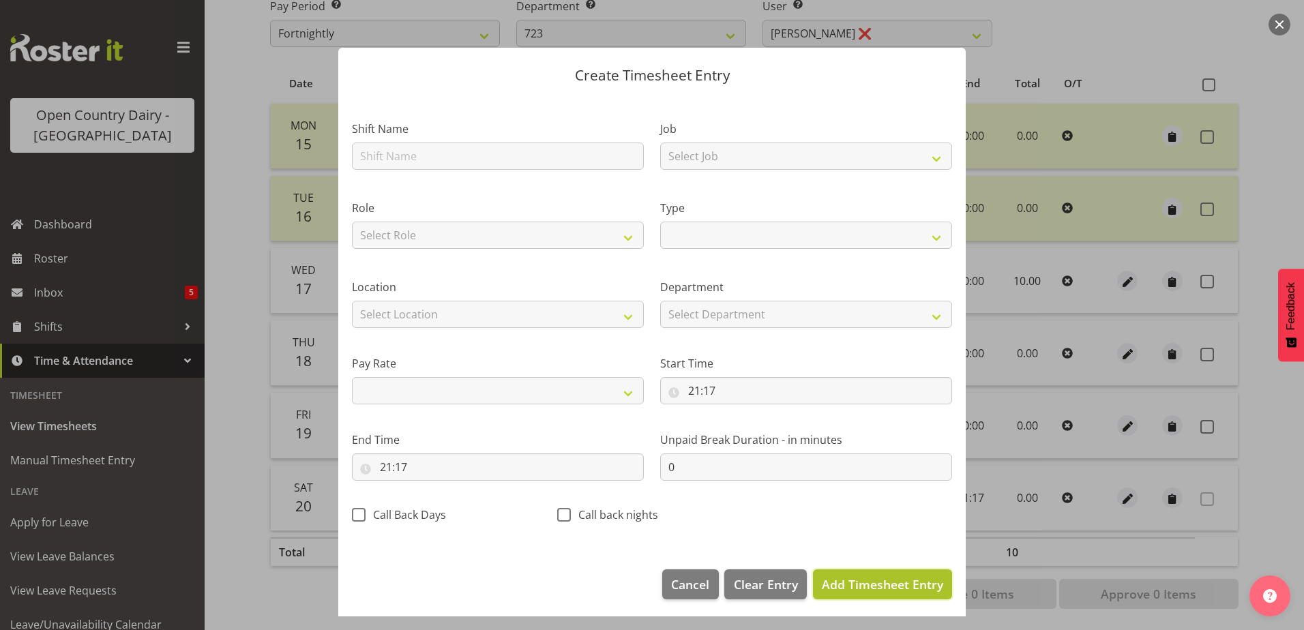
click at [858, 583] on span "Add Timesheet Entry" at bounding box center [882, 584] width 121 height 16
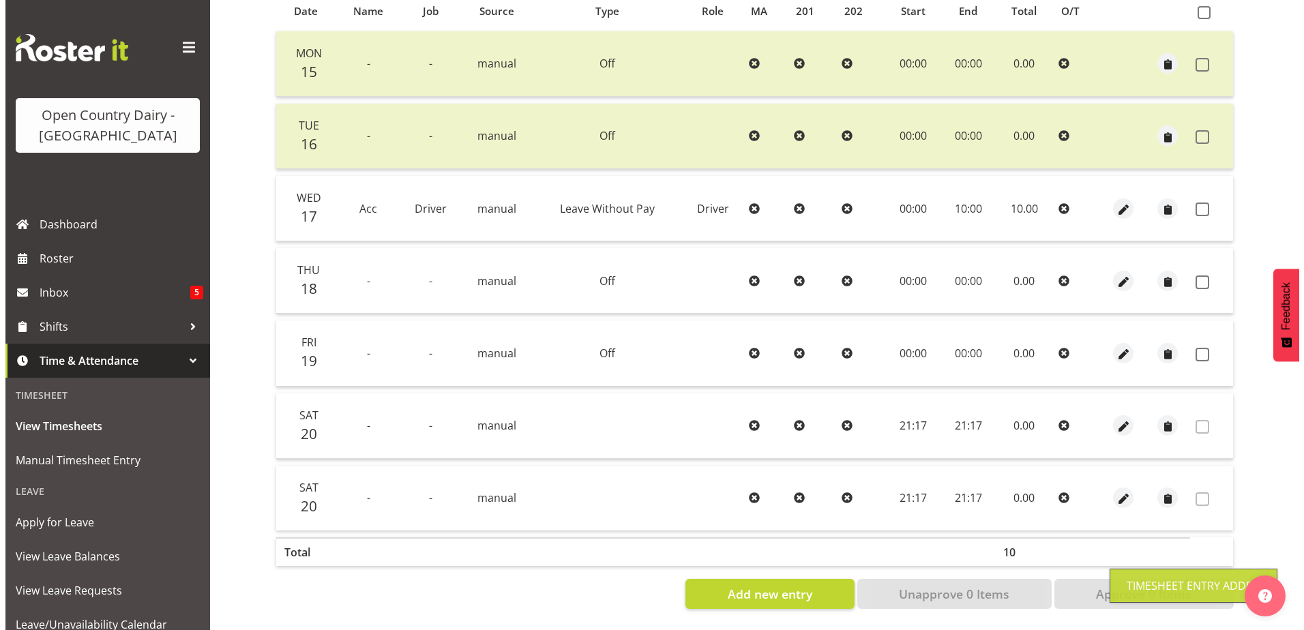
scroll to position [319, 0]
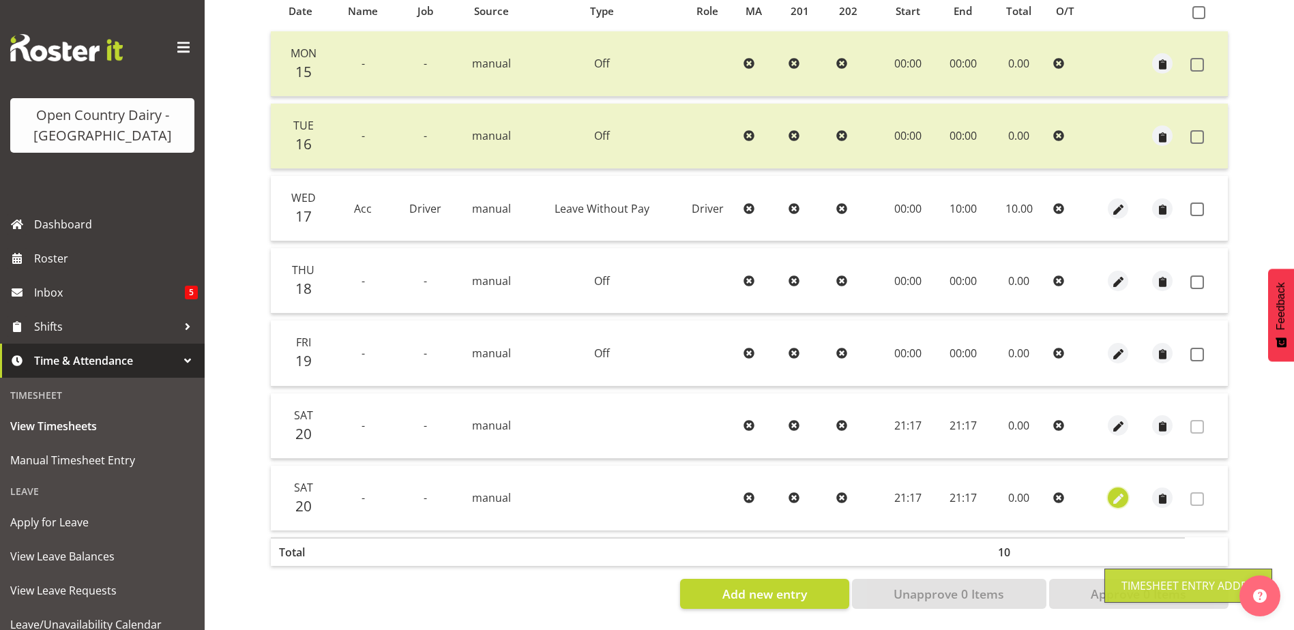
click at [1119, 492] on span "button" at bounding box center [1119, 500] width 16 height 16
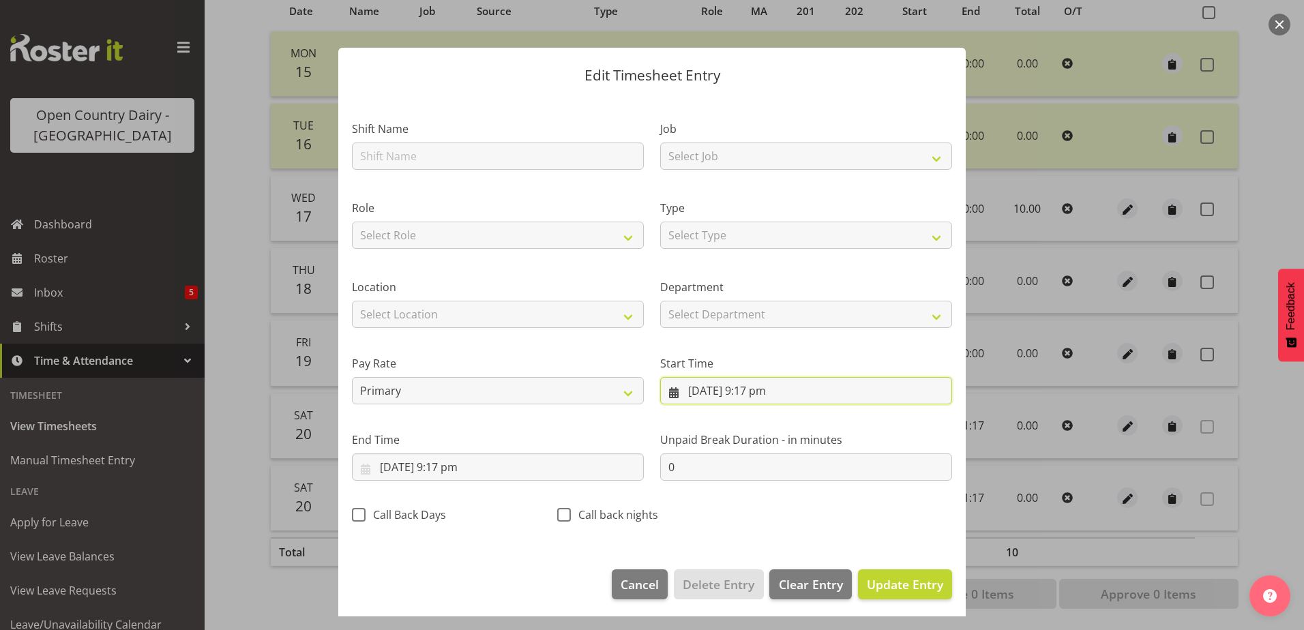
click at [730, 386] on input "[DATE] 9:17 pm" at bounding box center [806, 390] width 292 height 27
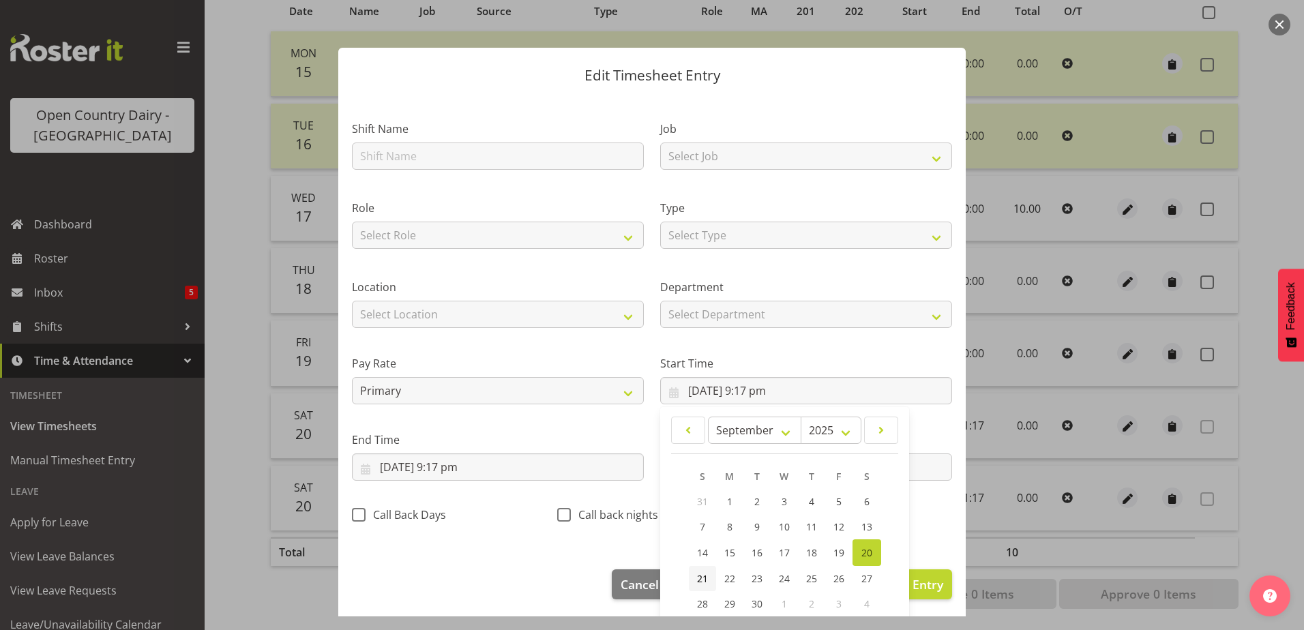
click at [700, 576] on span "21" at bounding box center [702, 578] width 11 height 13
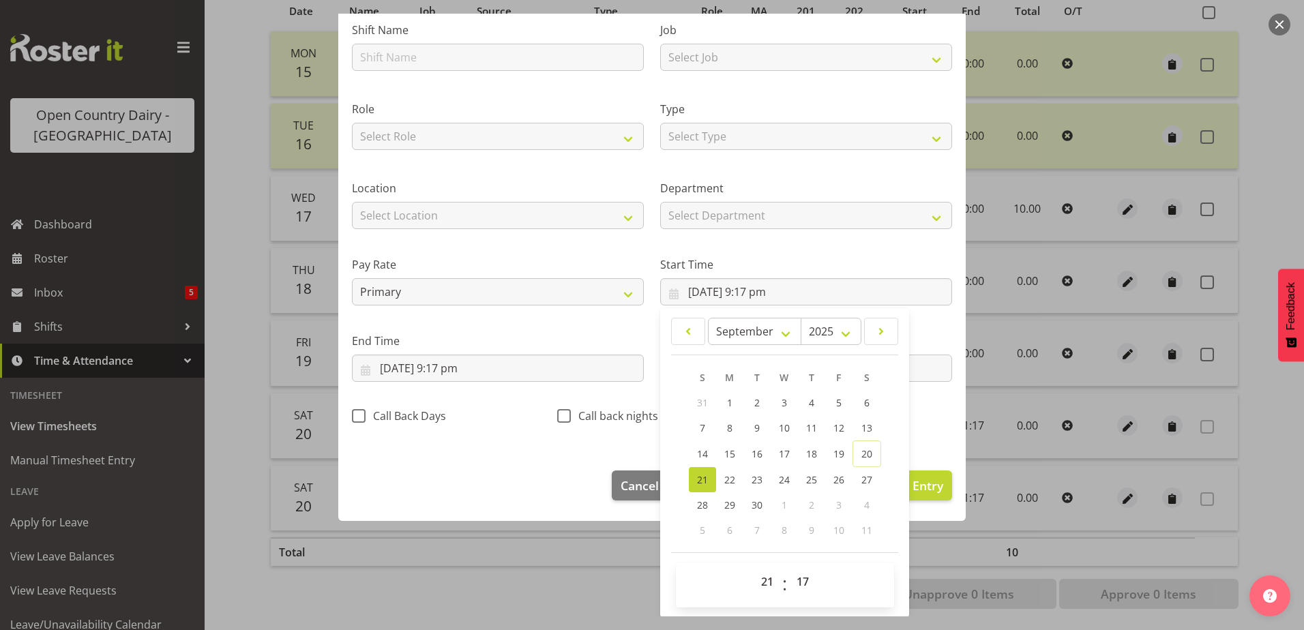
scroll to position [100, 0]
click at [798, 586] on select "00 01 02 03 04 05 06 07 08 09 10 11 12 13 14 15 16 17 18 19 20 21 22 23 24 25 2…" at bounding box center [804, 581] width 31 height 27
click at [789, 568] on select "00 01 02 03 04 05 06 07 08 09 10 11 12 13 14 15 16 17 18 19 20 21 22 23 24 25 2…" at bounding box center [804, 581] width 31 height 27
drag, startPoint x: 763, startPoint y: 578, endPoint x: 791, endPoint y: 353, distance: 226.9
click at [763, 578] on select "00 01 02 03 04 05 06 07 08 09 10 11 12 13 14 15 16 17 18 19 20 21 22 23" at bounding box center [769, 581] width 31 height 27
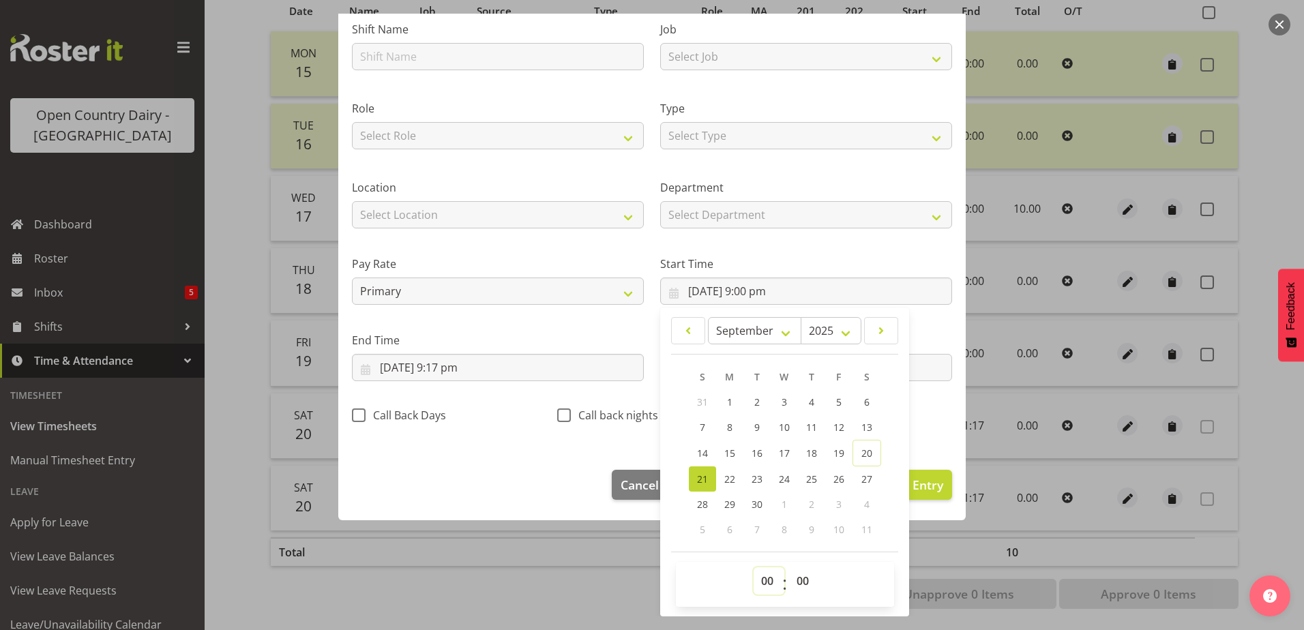
click at [754, 568] on select "00 01 02 03 04 05 06 07 08 09 10 11 12 13 14 15 16 17 18 19 20 21 22 23" at bounding box center [769, 581] width 31 height 27
